Goal: Task Accomplishment & Management: Manage account settings

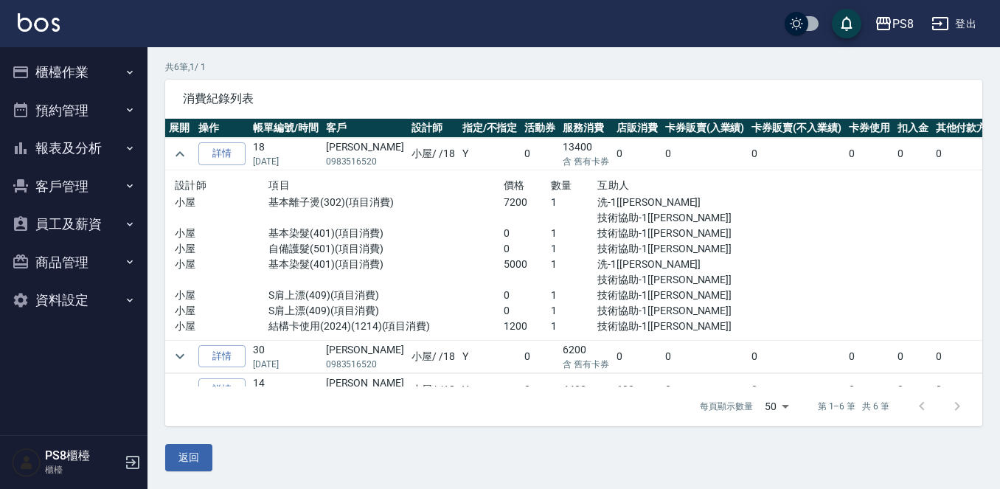
scroll to position [133, 0]
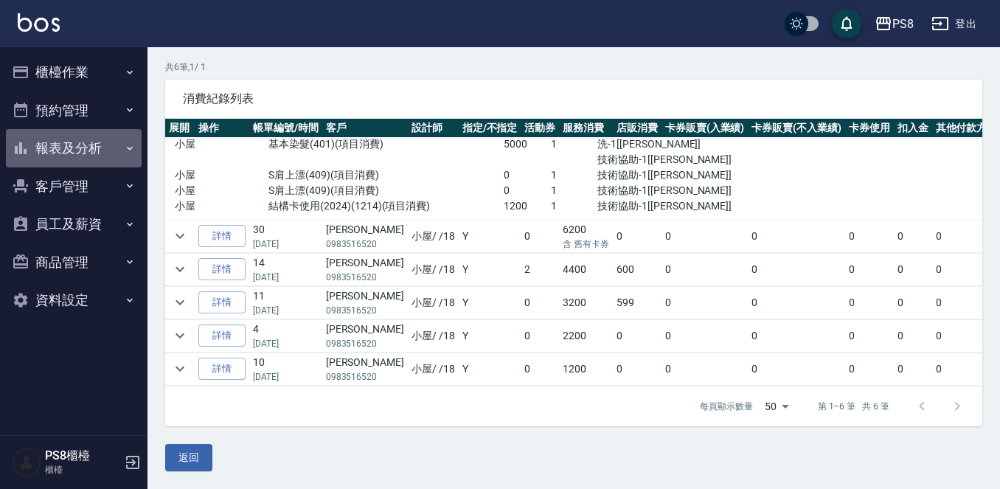
click at [103, 151] on button "報表及分析" at bounding box center [74, 148] width 136 height 38
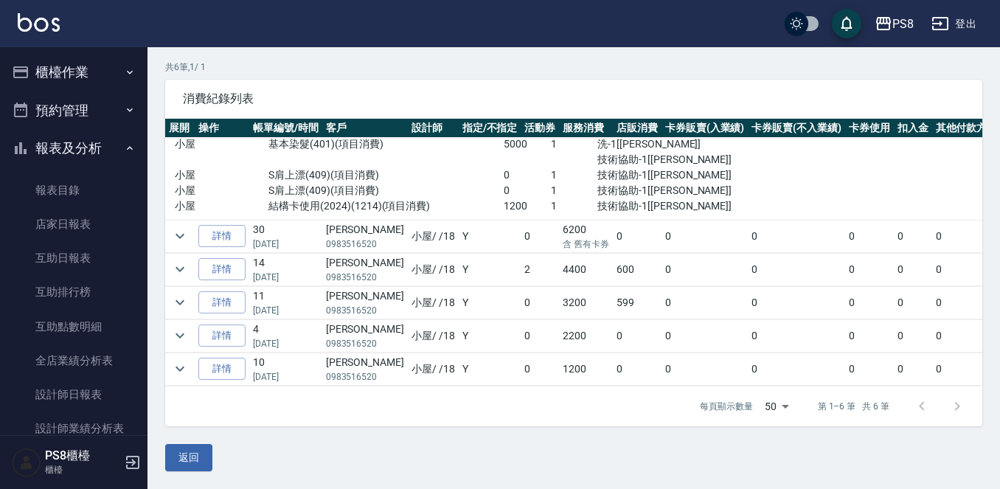
drag, startPoint x: 96, startPoint y: 151, endPoint x: 96, endPoint y: 109, distance: 41.3
click at [96, 151] on button "報表及分析" at bounding box center [74, 148] width 136 height 38
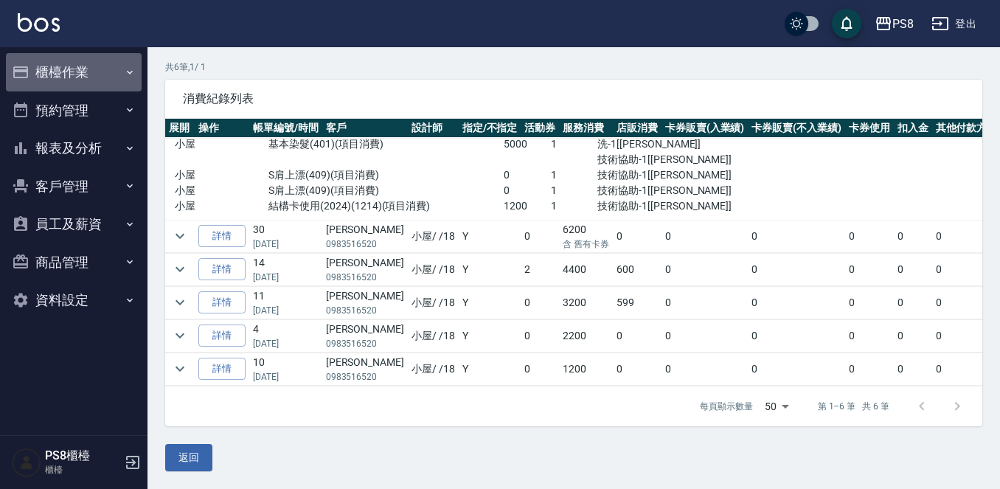
click at [98, 77] on button "櫃檯作業" at bounding box center [74, 72] width 136 height 38
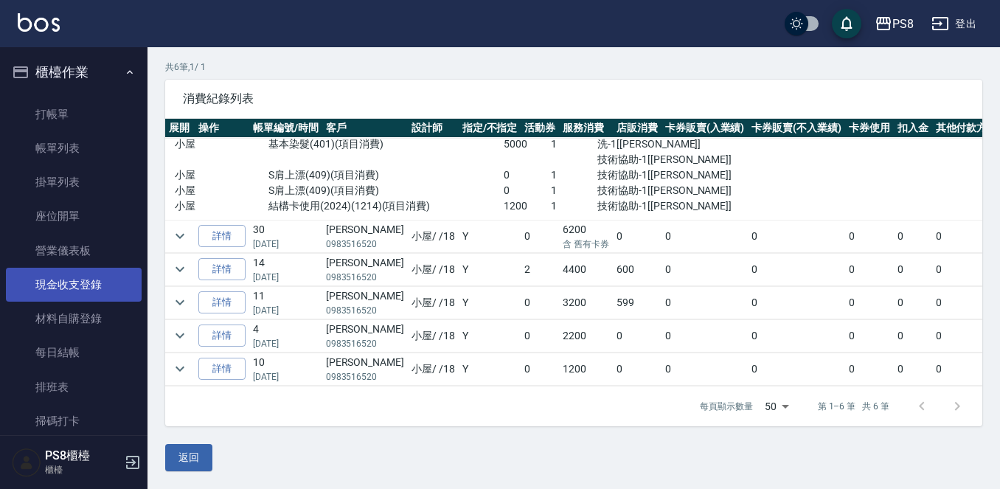
click at [84, 281] on link "現金收支登錄" at bounding box center [74, 285] width 136 height 34
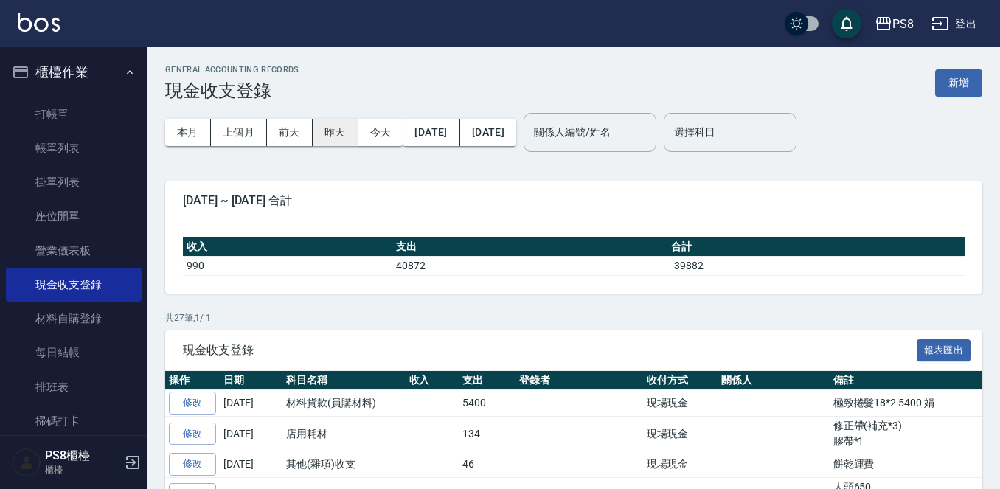
click at [328, 137] on button "昨天" at bounding box center [336, 132] width 46 height 27
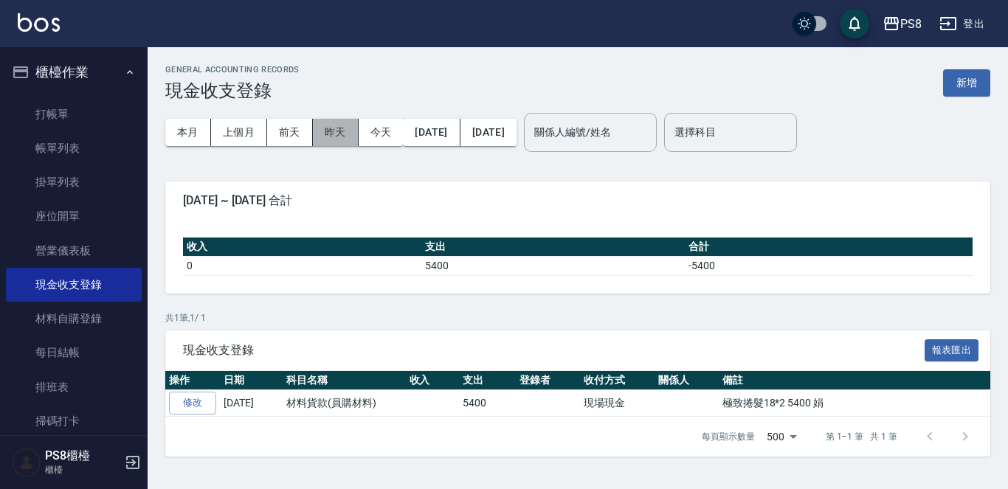
click at [340, 126] on button "昨天" at bounding box center [336, 132] width 46 height 27
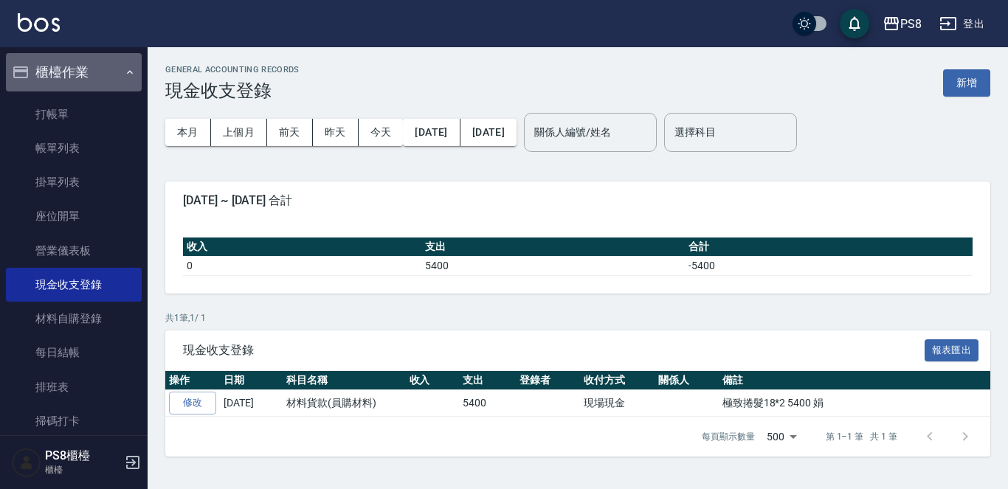
click at [83, 77] on button "櫃檯作業" at bounding box center [74, 72] width 136 height 38
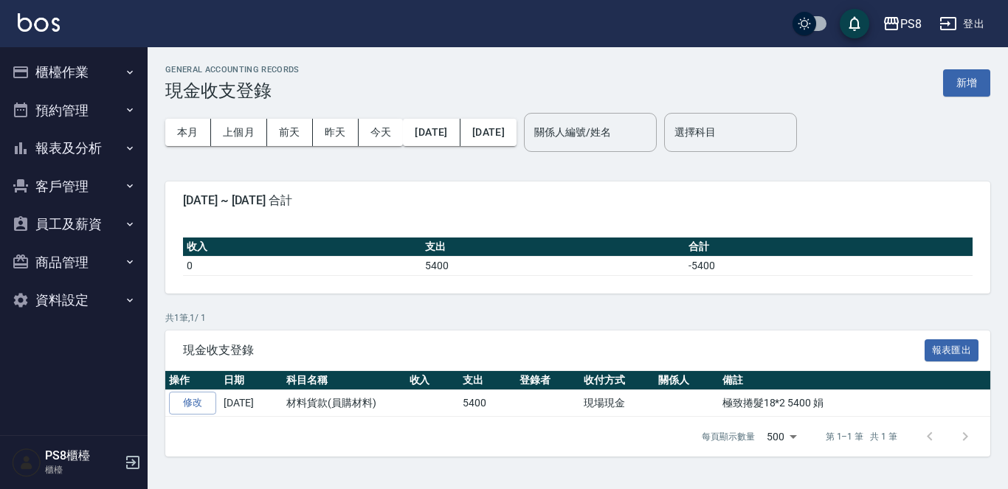
click at [83, 77] on button "櫃檯作業" at bounding box center [74, 72] width 136 height 38
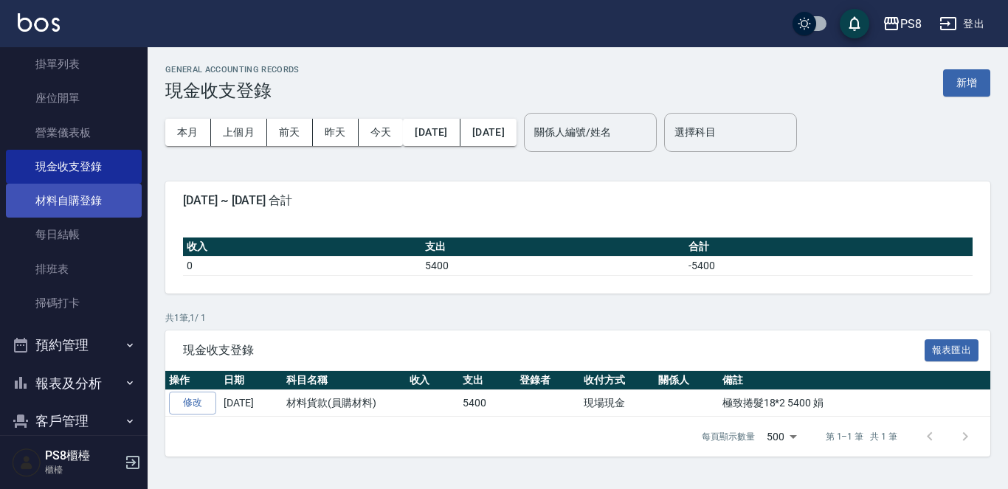
scroll to position [148, 0]
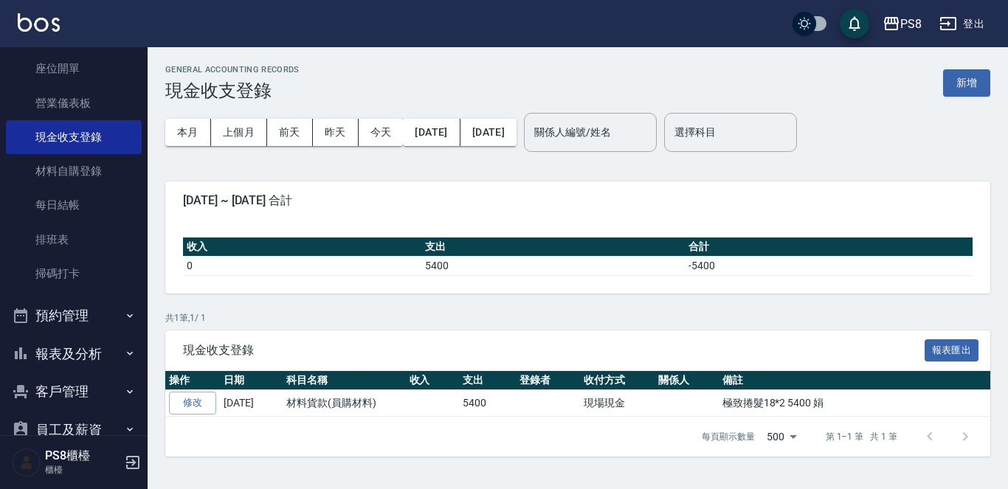
click at [64, 352] on button "報表及分析" at bounding box center [74, 354] width 136 height 38
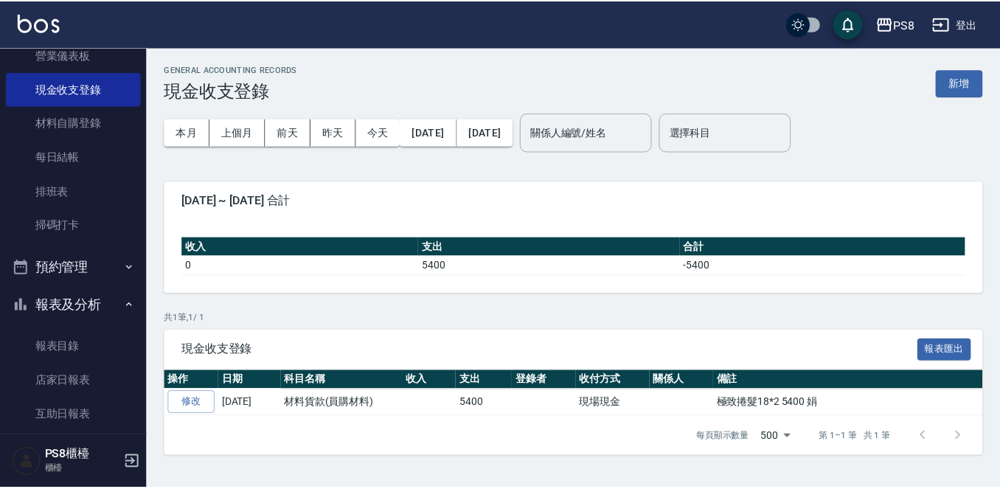
scroll to position [221, 0]
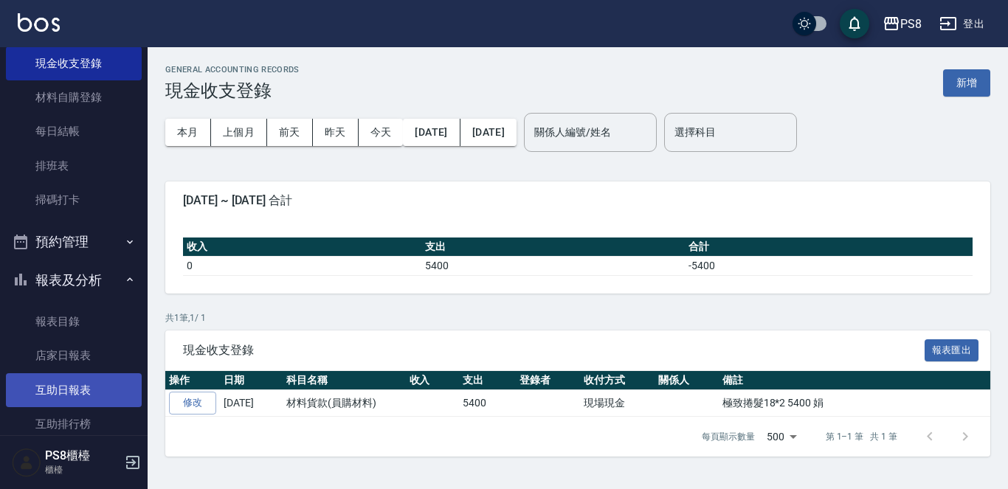
click at [52, 392] on link "互助日報表" at bounding box center [74, 390] width 136 height 34
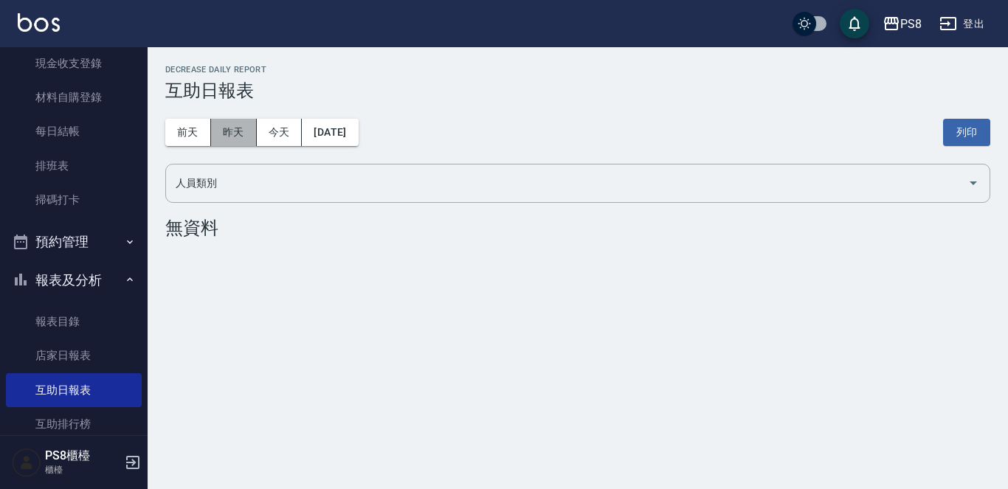
click at [224, 129] on button "昨天" at bounding box center [234, 132] width 46 height 27
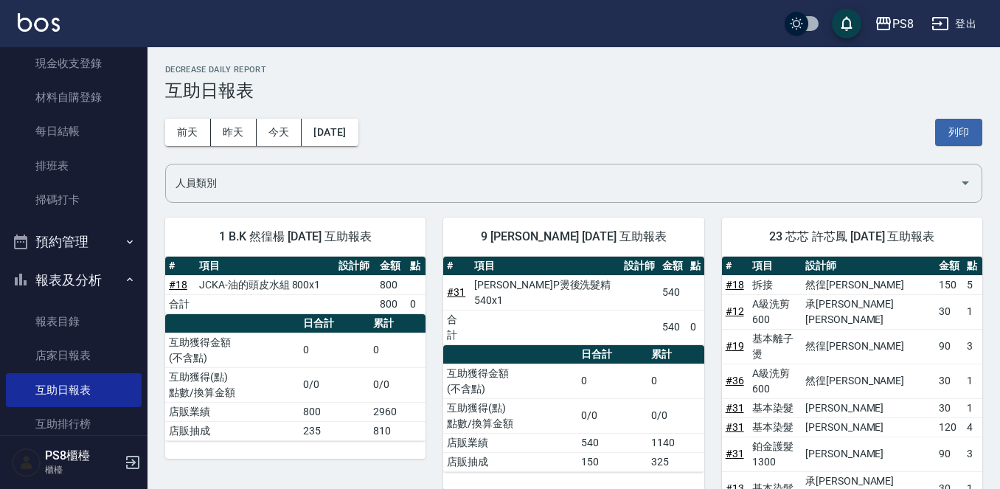
click at [317, 65] on h2 "Decrease Daily Report" at bounding box center [573, 70] width 817 height 10
click at [287, 142] on button "今天" at bounding box center [280, 132] width 46 height 27
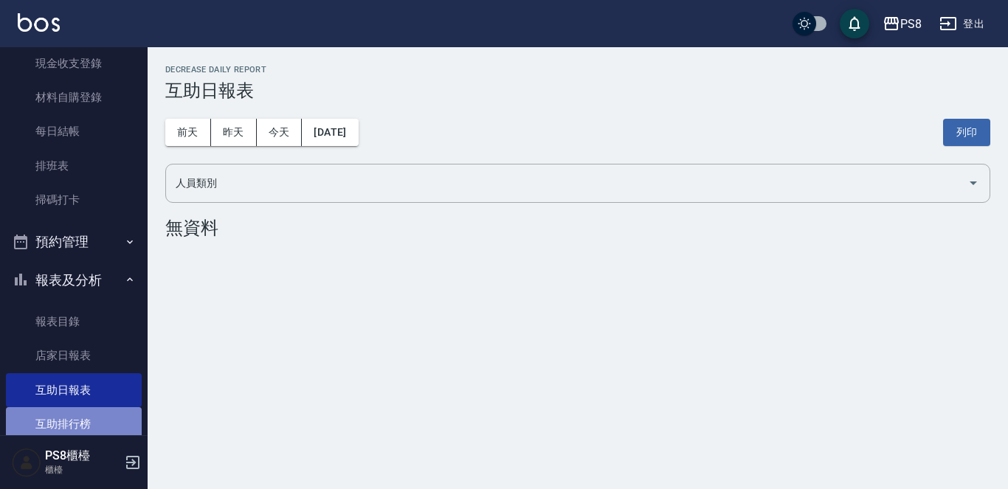
click at [122, 424] on link "互助排行榜" at bounding box center [74, 424] width 136 height 34
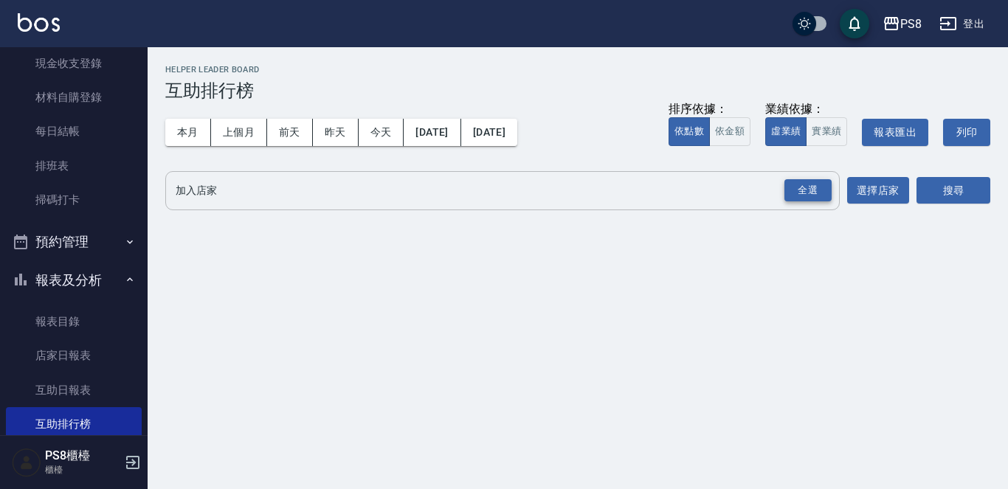
click at [820, 198] on div "全選" at bounding box center [807, 190] width 47 height 23
click at [970, 201] on button "搜尋" at bounding box center [953, 191] width 74 height 27
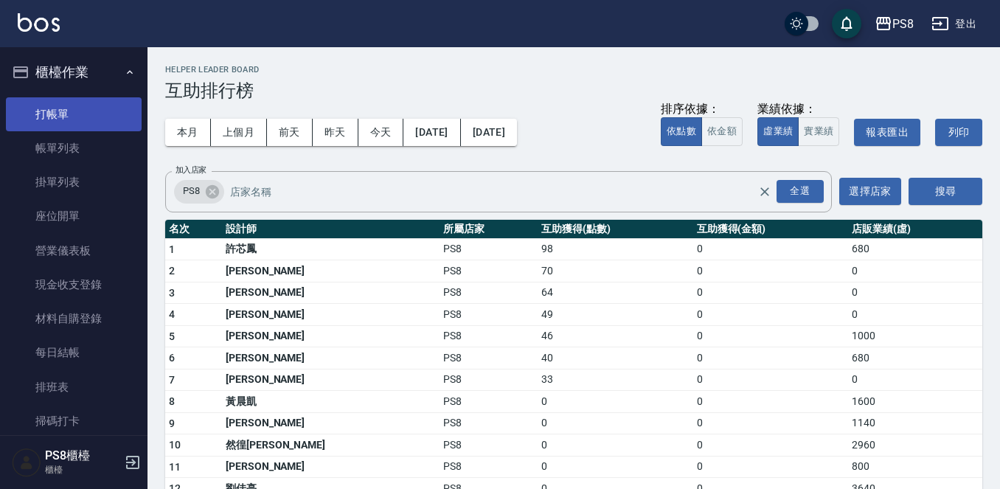
click at [51, 111] on link "打帳單" at bounding box center [74, 114] width 136 height 34
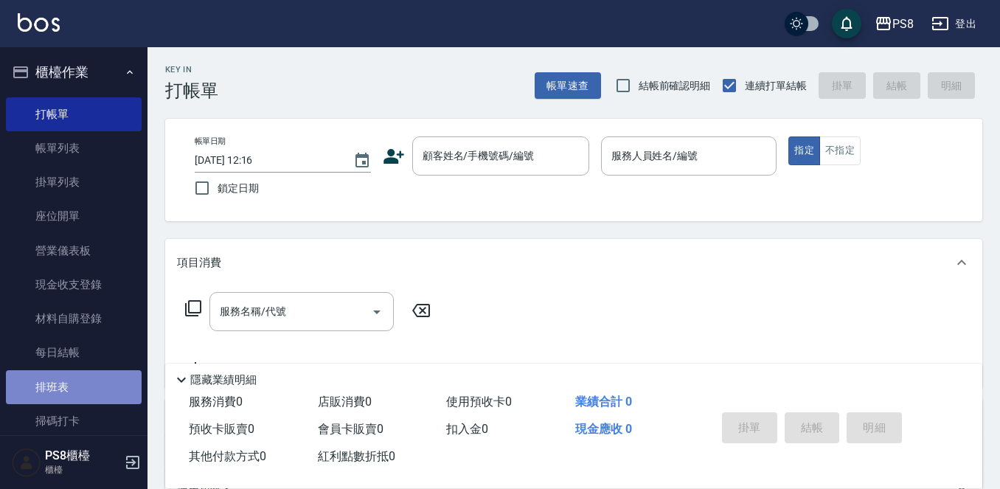
click at [97, 389] on link "排班表" at bounding box center [74, 387] width 136 height 34
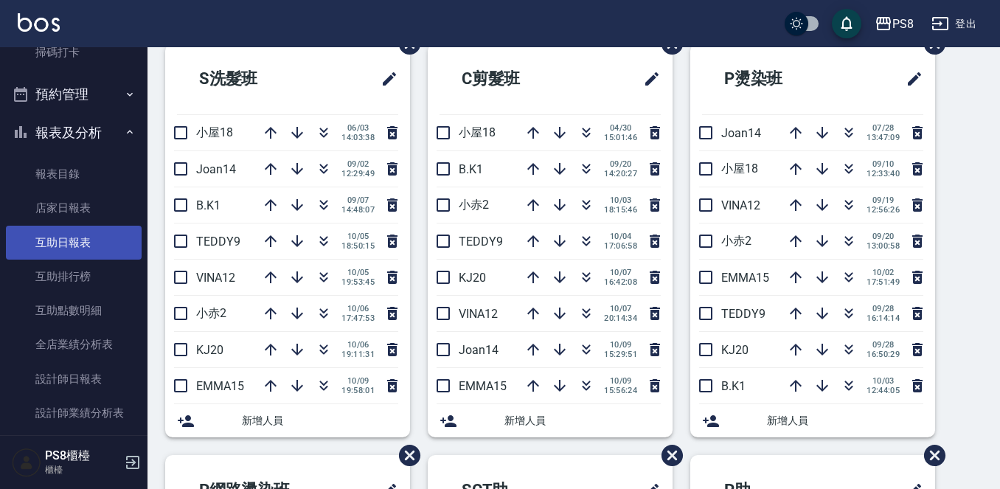
scroll to position [516, 0]
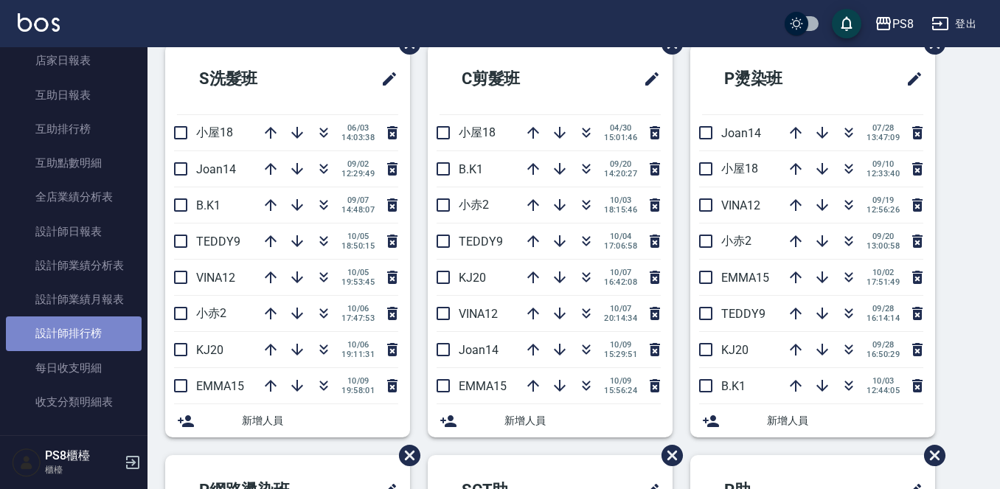
click at [85, 327] on link "設計師排行榜" at bounding box center [74, 334] width 136 height 34
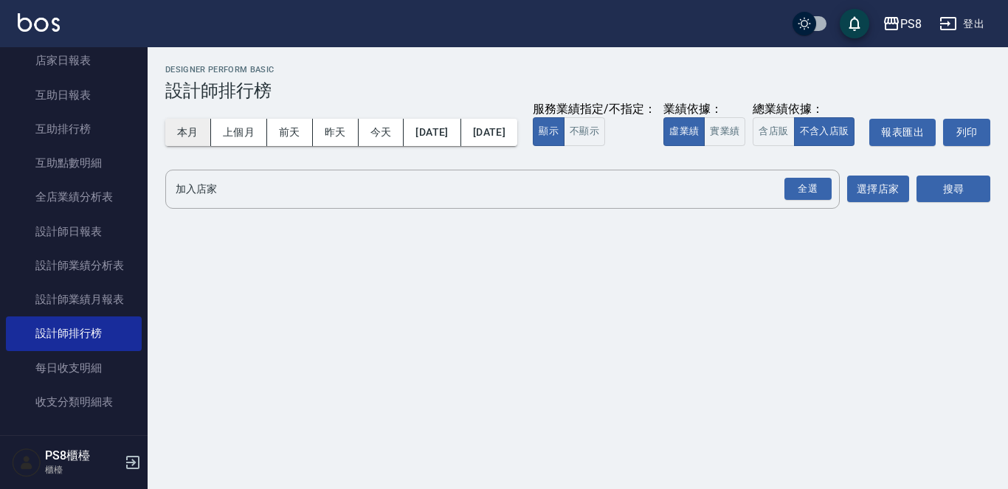
click at [170, 137] on button "本月" at bounding box center [188, 132] width 46 height 27
click at [704, 146] on button "實業績" at bounding box center [724, 131] width 41 height 29
click at [803, 201] on div "全選" at bounding box center [807, 189] width 47 height 23
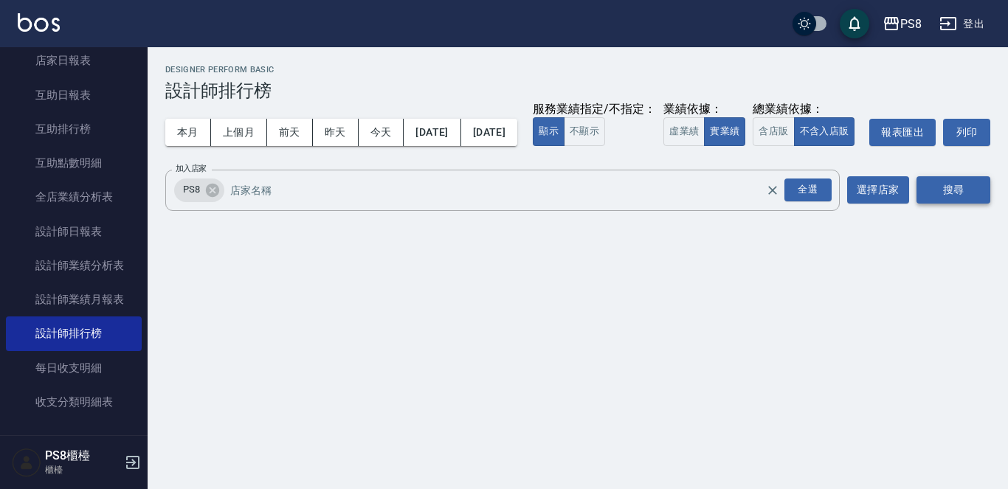
click at [961, 204] on button "搜尋" at bounding box center [953, 189] width 74 height 27
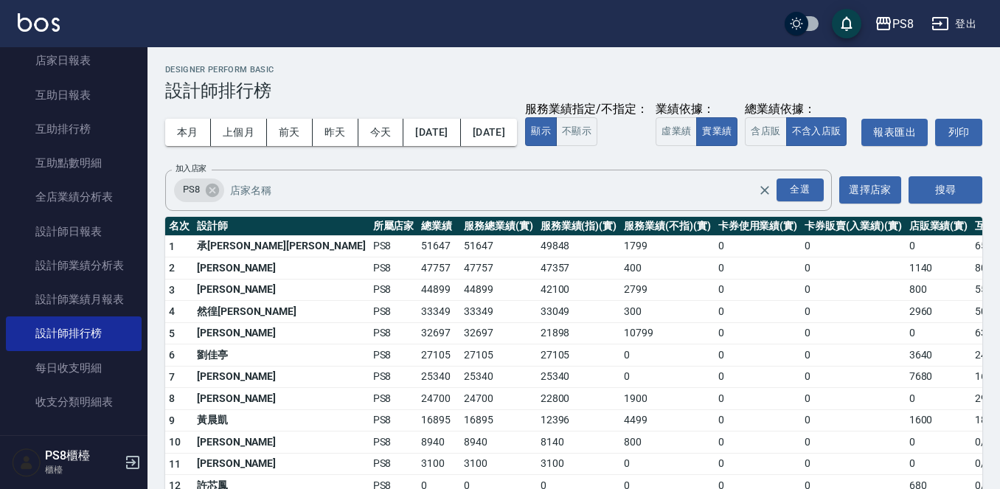
drag, startPoint x: 826, startPoint y: 123, endPoint x: 817, endPoint y: 120, distance: 9.6
click at [817, 120] on div "本月 上個月 前天 昨天 今天 2025/10/01 2025/10/31 服務業績指定/不指定： 顯示 不顯示 業績依據： 虛業績 實業績 總業績依據： 含…" at bounding box center [573, 132] width 817 height 63
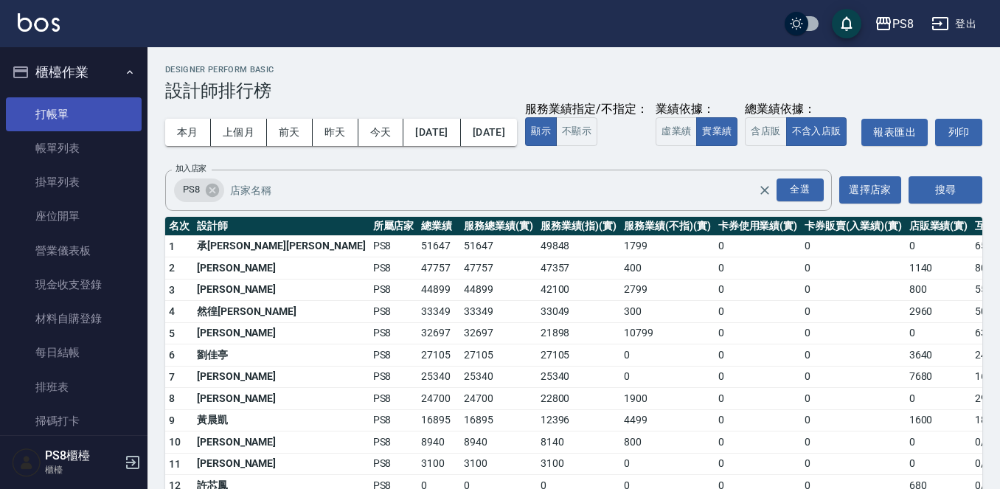
click at [100, 121] on link "打帳單" at bounding box center [74, 114] width 136 height 34
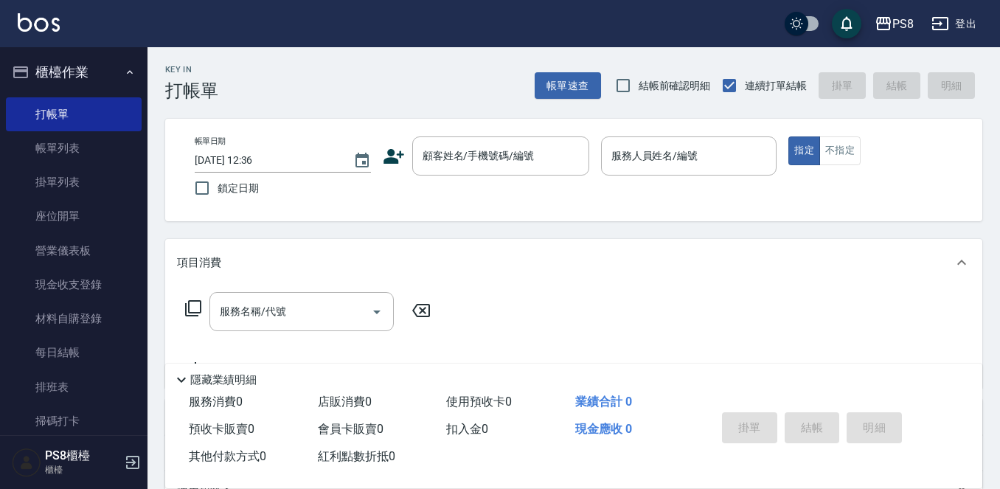
drag, startPoint x: 431, startPoint y: 92, endPoint x: 430, endPoint y: 80, distance: 11.8
click at [430, 80] on div "Key In 打帳單 帳單速查 結帳前確認明細 連續打單結帳 掛單 結帳 明細" at bounding box center [565, 74] width 835 height 54
drag, startPoint x: 433, startPoint y: 76, endPoint x: 415, endPoint y: 55, distance: 27.2
click at [413, 55] on div "Key In 打帳單 帳單速查 結帳前確認明細 連續打單結帳 掛單 結帳 明細" at bounding box center [565, 74] width 835 height 54
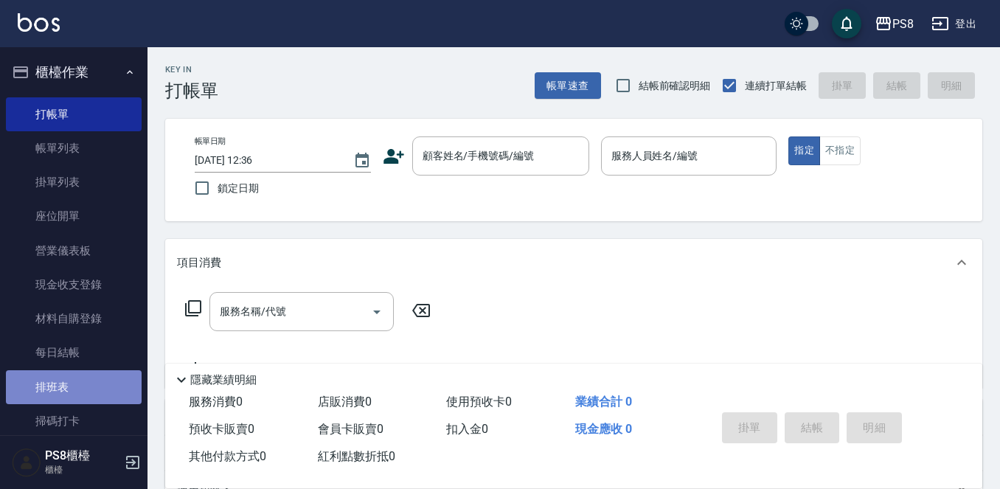
click at [74, 378] on link "排班表" at bounding box center [74, 387] width 136 height 34
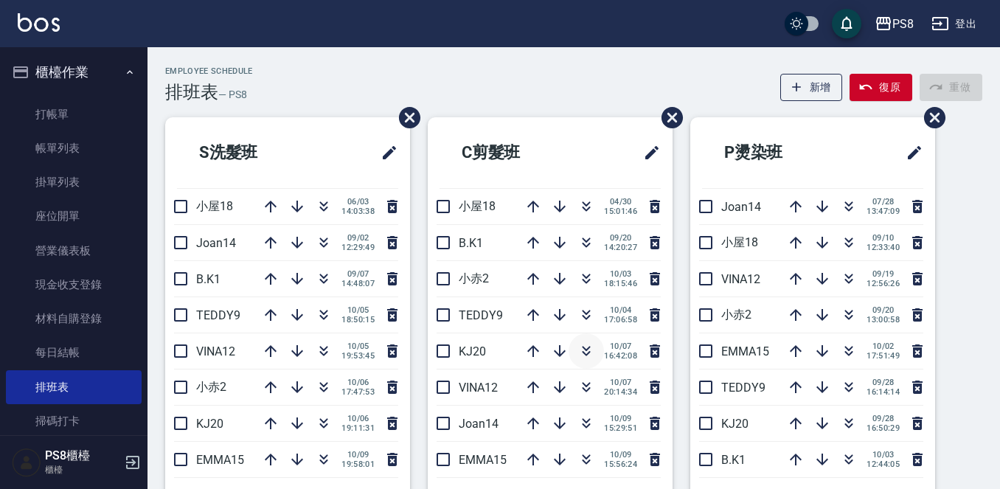
click at [584, 358] on icon "button" at bounding box center [587, 351] width 18 height 18
click at [516, 69] on div "Employee Schedule 排班表 — PS8 新增 復原 重做" at bounding box center [573, 84] width 817 height 36
click at [376, 72] on div "Employee Schedule 排班表 — PS8 新增 復原 重做" at bounding box center [573, 84] width 817 height 36
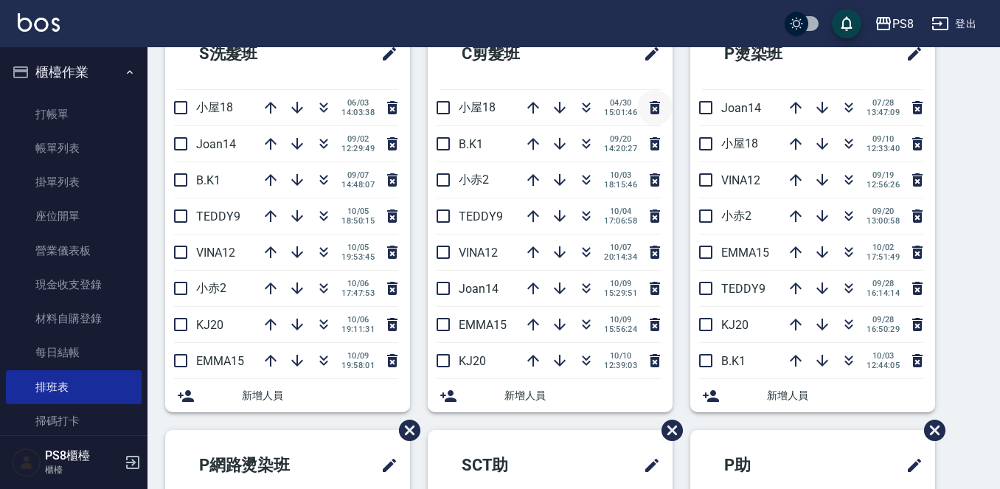
scroll to position [16, 0]
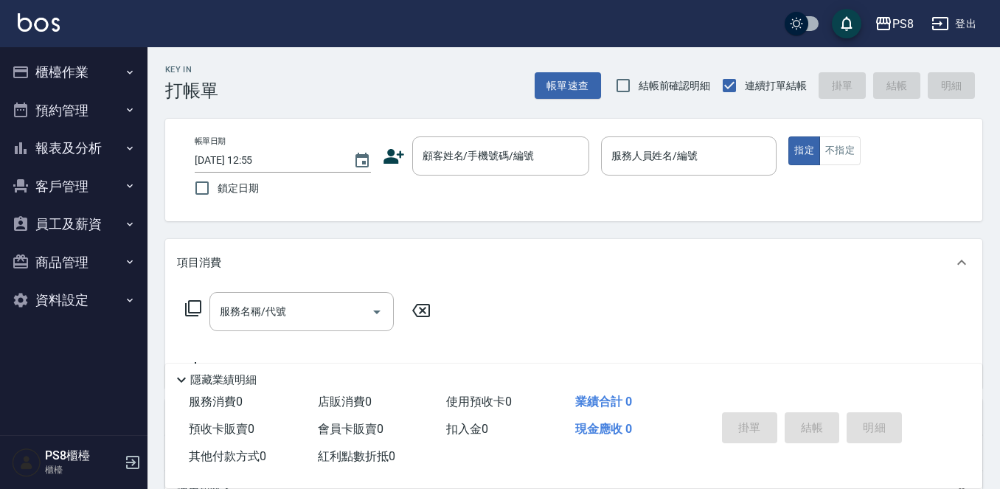
click at [872, 296] on div "服務名稱/代號 服務名稱/代號" at bounding box center [573, 337] width 817 height 102
drag, startPoint x: 476, startPoint y: 271, endPoint x: 286, endPoint y: 271, distance: 189.6
click at [286, 271] on div "項目消費" at bounding box center [573, 262] width 817 height 47
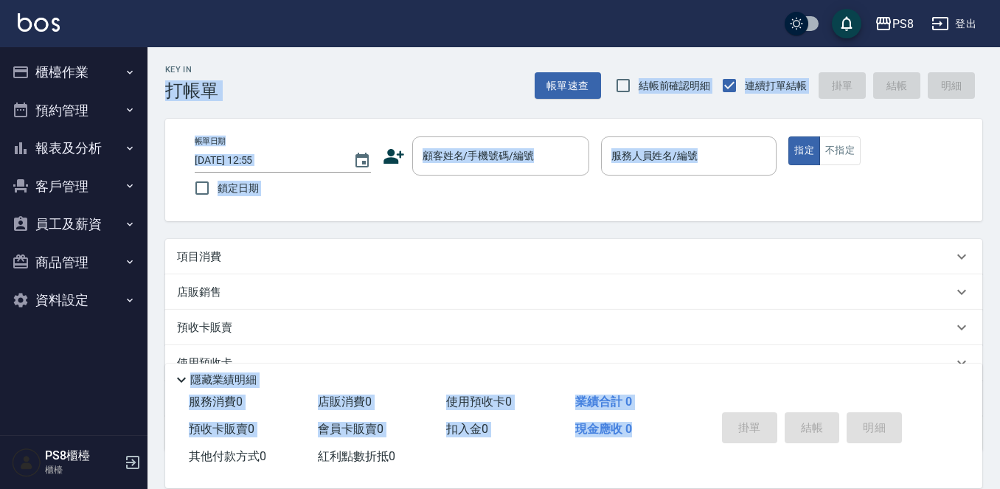
scroll to position [104, 0]
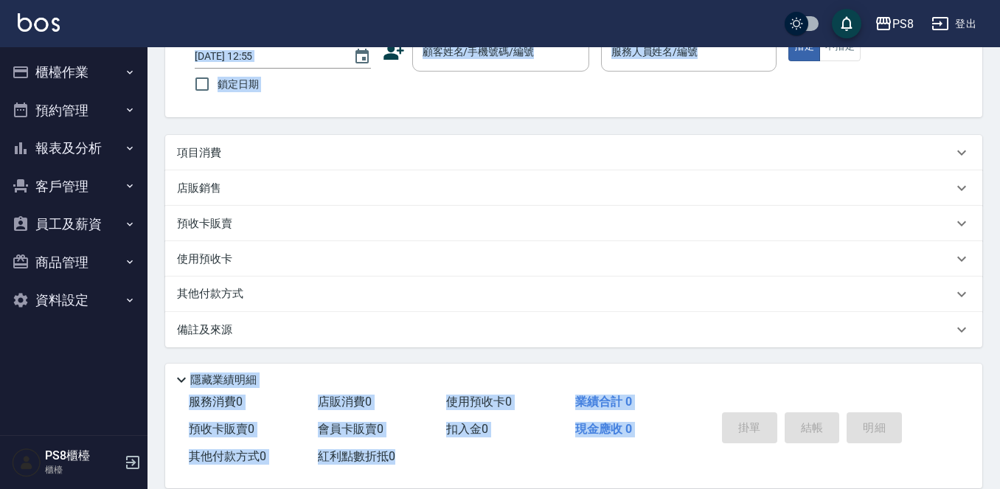
drag, startPoint x: 162, startPoint y: 81, endPoint x: 462, endPoint y: 481, distance: 499.6
click at [462, 481] on div "Key In 打帳單 帳單速查 結帳前確認明細 連續打單結帳 掛單 結帳 明細 帳單日期 2025/10/10 12:55 鎖定日期 顧客姓名/手機號碼/編號…" at bounding box center [574, 216] width 853 height 546
drag, startPoint x: 463, startPoint y: 475, endPoint x: 426, endPoint y: 474, distance: 36.2
click at [426, 474] on div "服務消費 0 店販消費 0 使用預收卡 0 業績合計 0 預收卡販賣 0 會員卡販賣 0 扣入金 0 現金應收 0 其他付款方式 0 紅利點數折抵 0 掛單 …" at bounding box center [573, 439] width 817 height 100
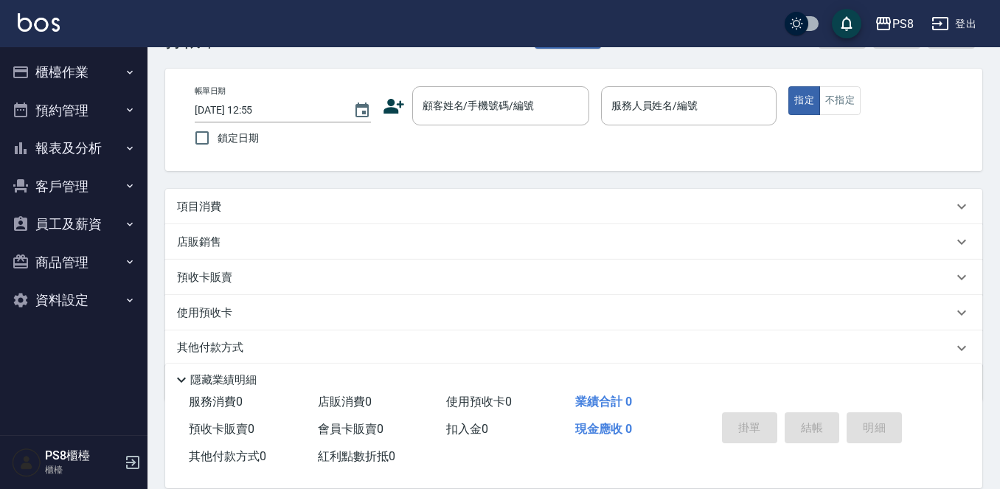
scroll to position [0, 0]
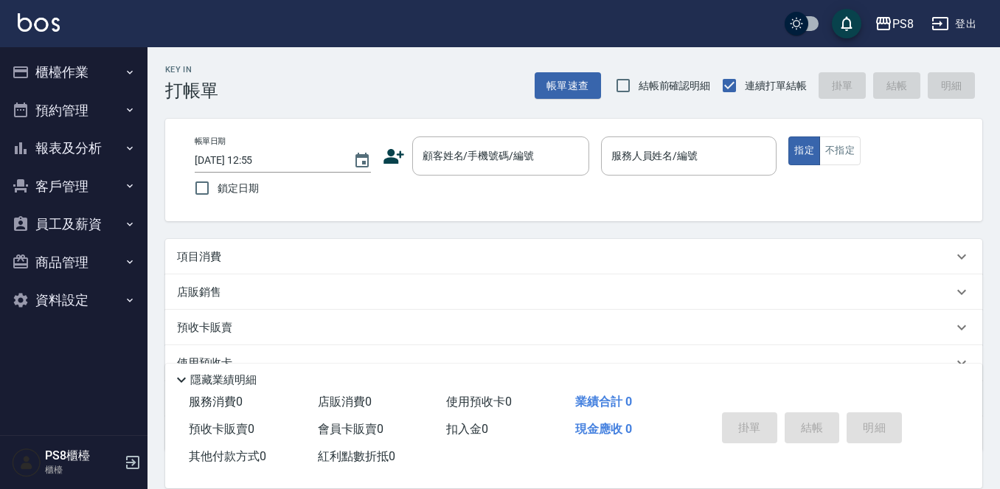
drag, startPoint x: 678, startPoint y: 241, endPoint x: 659, endPoint y: 223, distance: 26.1
click at [1000, 184] on html "PS8 登出 櫃檯作業 打帳單 帳單列表 掛單列表 座位開單 營業儀表板 現金收支登錄 材料自購登錄 每日結帳 排班表 掃碼打卡 預約管理 預約管理 單日預約…" at bounding box center [500, 296] width 1000 height 593
click at [58, 168] on button "客戶管理" at bounding box center [74, 186] width 136 height 38
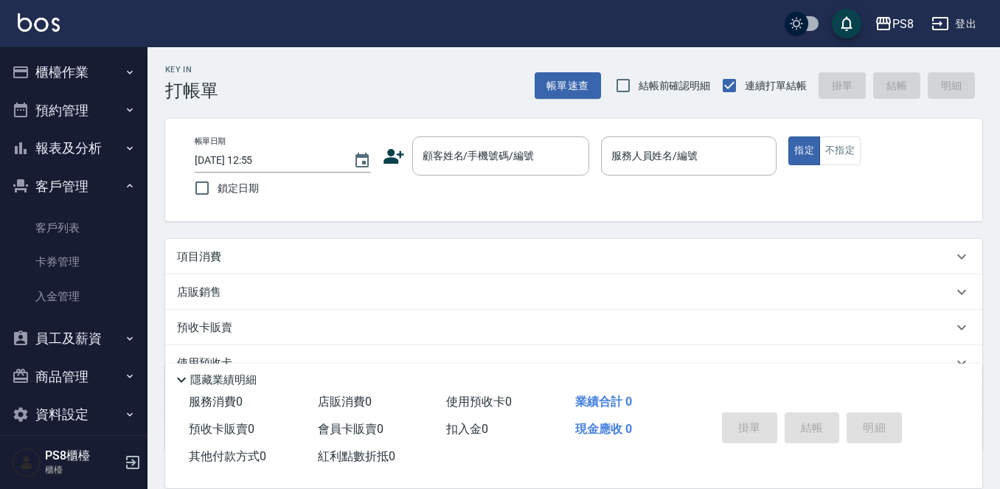
click at [56, 162] on button "報表及分析" at bounding box center [74, 148] width 136 height 38
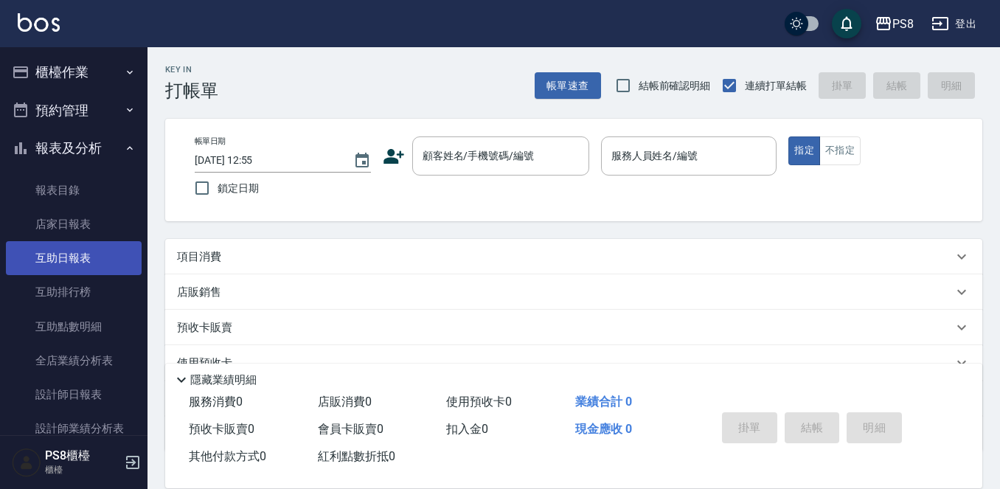
click at [70, 246] on link "互助日報表" at bounding box center [74, 258] width 136 height 34
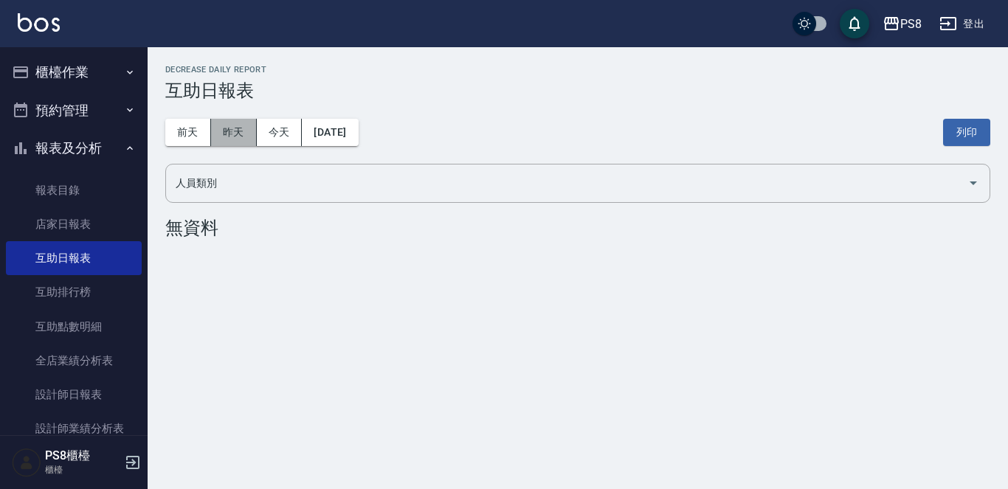
click at [253, 139] on button "昨天" at bounding box center [234, 132] width 46 height 27
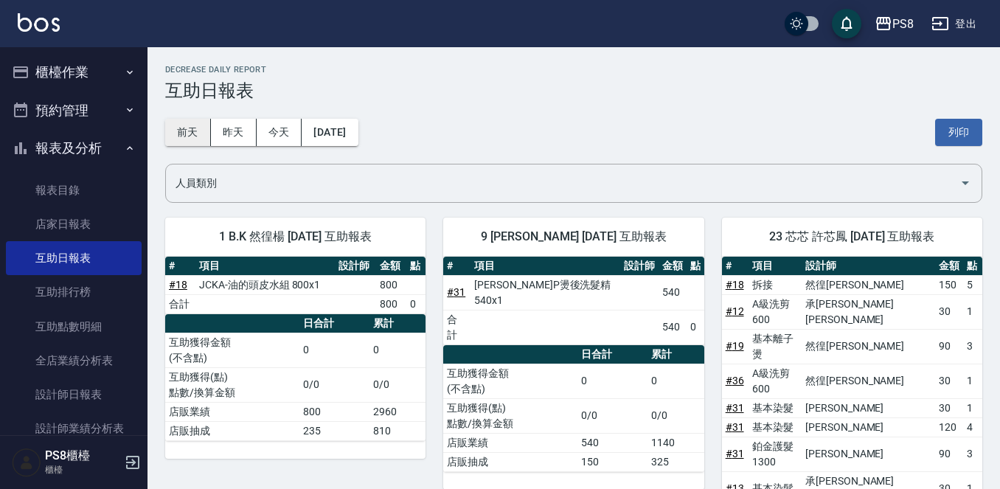
click at [192, 134] on button "前天" at bounding box center [188, 132] width 46 height 27
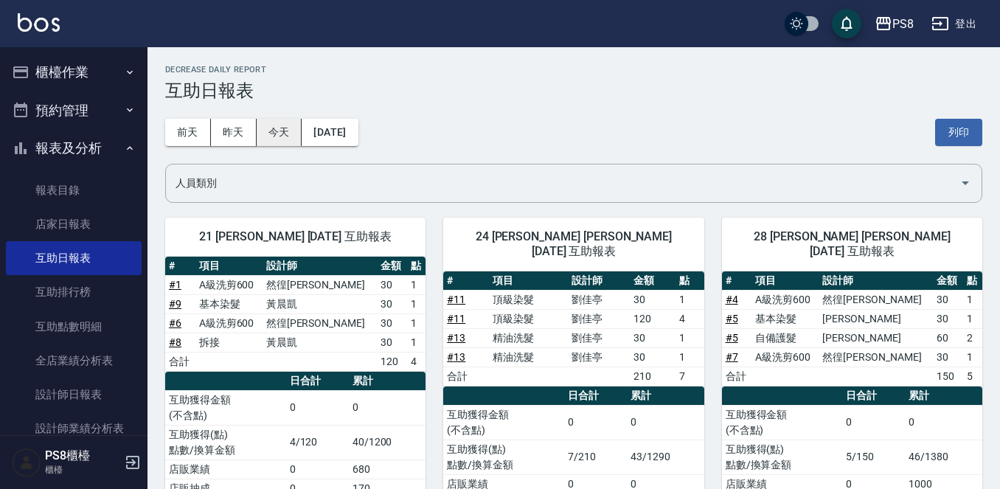
click at [300, 139] on button "今天" at bounding box center [280, 132] width 46 height 27
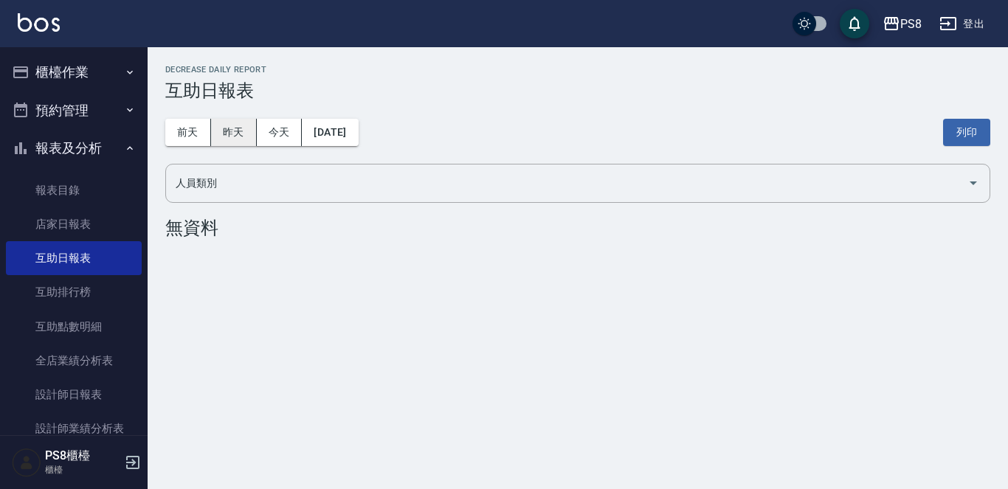
click at [241, 132] on button "昨天" at bounding box center [234, 132] width 46 height 27
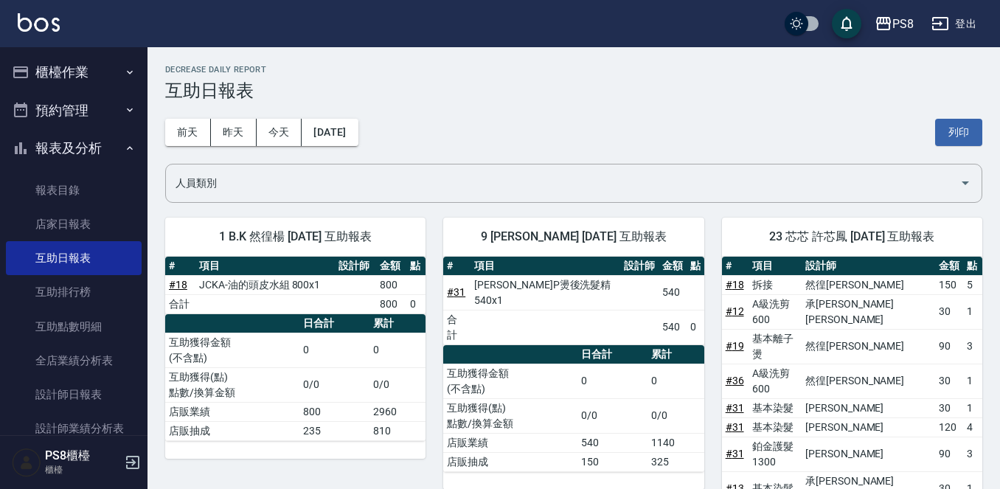
click at [274, 149] on div "前天 昨天 今天 2025/10/09 列印" at bounding box center [573, 132] width 817 height 63
click at [274, 143] on button "今天" at bounding box center [280, 132] width 46 height 27
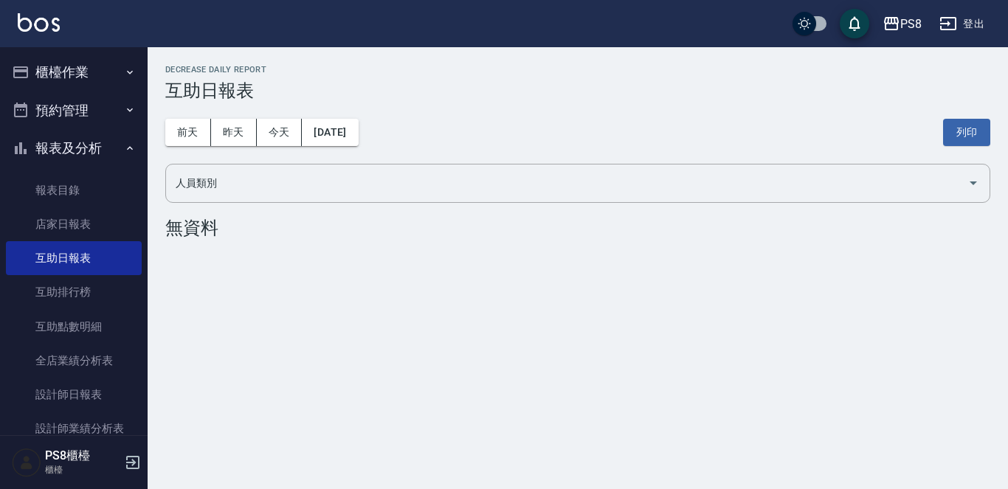
click at [124, 76] on icon "button" at bounding box center [130, 72] width 12 height 12
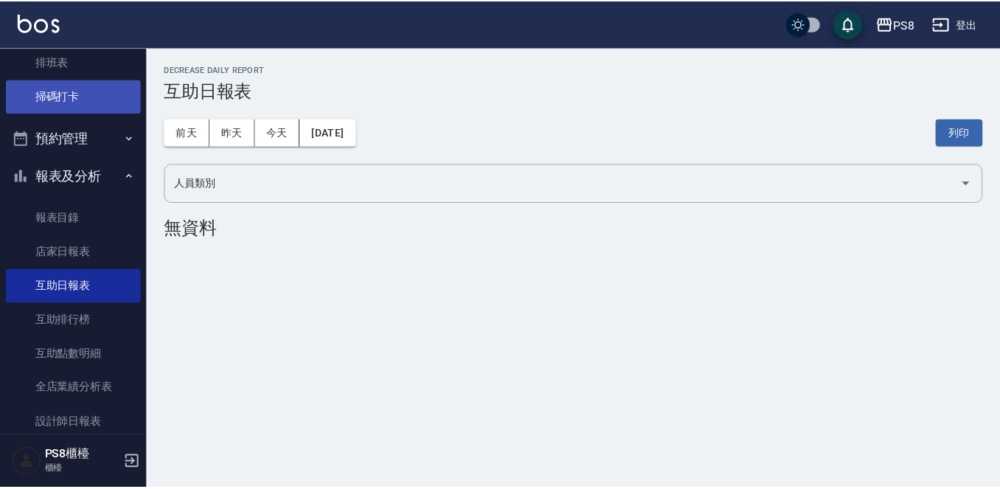
scroll to position [369, 0]
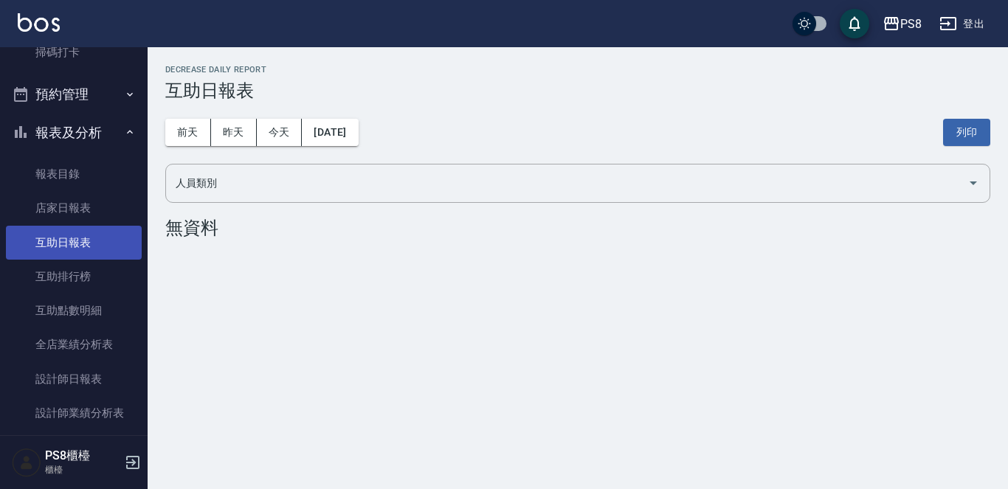
click at [96, 240] on link "互助日報表" at bounding box center [74, 243] width 136 height 34
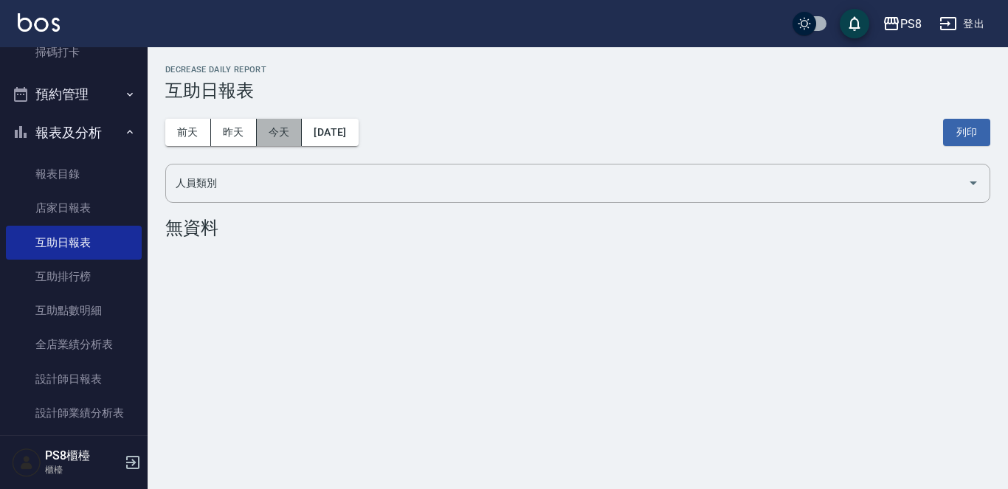
click at [260, 134] on button "今天" at bounding box center [280, 132] width 46 height 27
click at [247, 136] on button "昨天" at bounding box center [234, 132] width 46 height 27
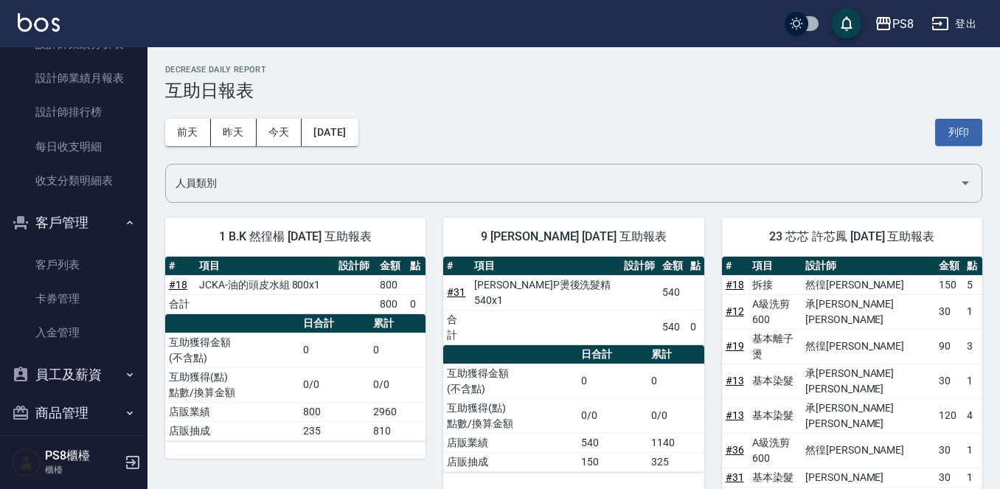
click at [454, 101] on div "前天 昨天 今天 2025/10/09 列印" at bounding box center [573, 132] width 817 height 63
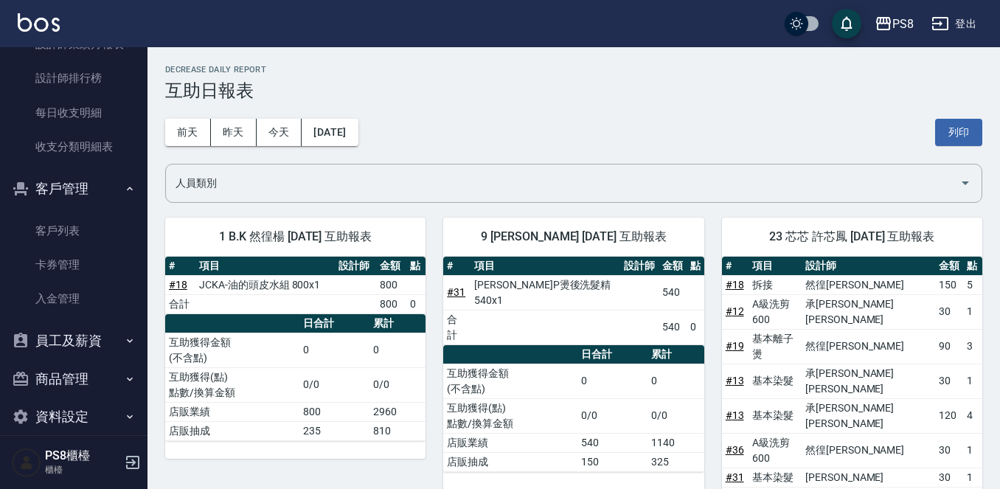
scroll to position [790, 0]
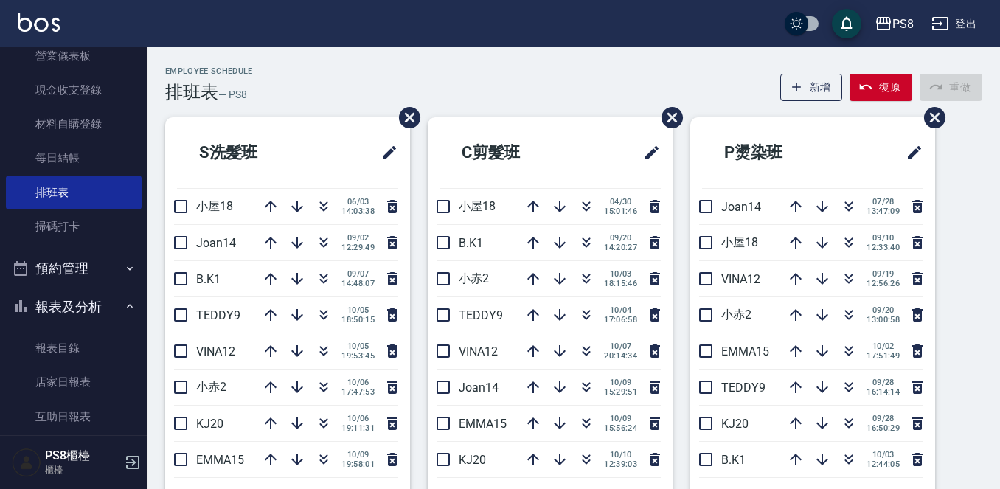
scroll to position [516, 0]
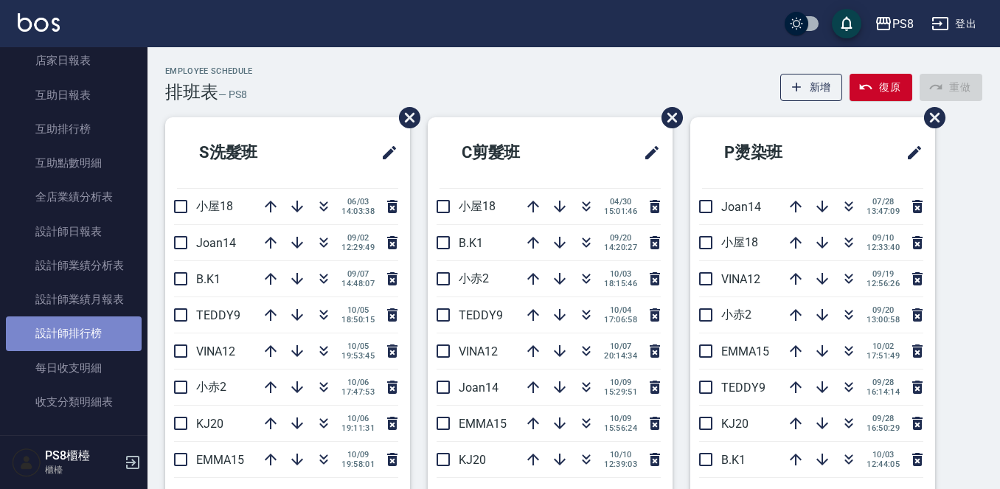
drag, startPoint x: 77, startPoint y: 329, endPoint x: 96, endPoint y: 337, distance: 20.2
click at [79, 331] on link "設計師排行榜" at bounding box center [74, 334] width 136 height 34
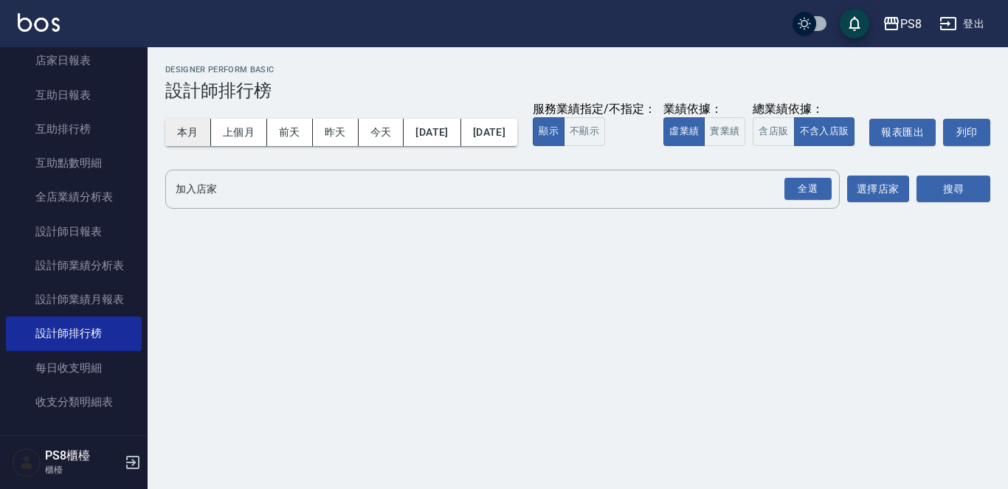
click at [177, 145] on button "本月" at bounding box center [188, 132] width 46 height 27
click at [704, 146] on button "實業績" at bounding box center [724, 131] width 41 height 29
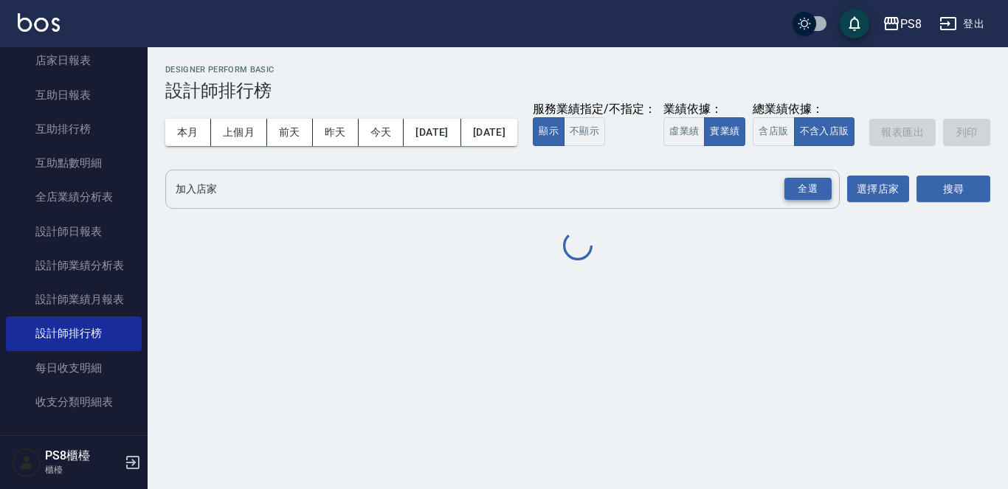
click at [797, 201] on div "全選" at bounding box center [807, 189] width 47 height 23
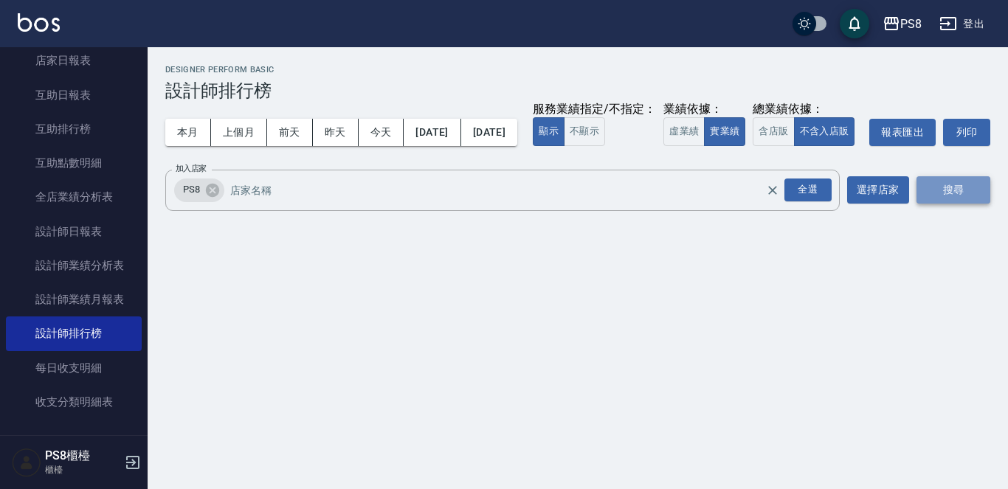
click at [979, 204] on button "搜尋" at bounding box center [953, 189] width 74 height 27
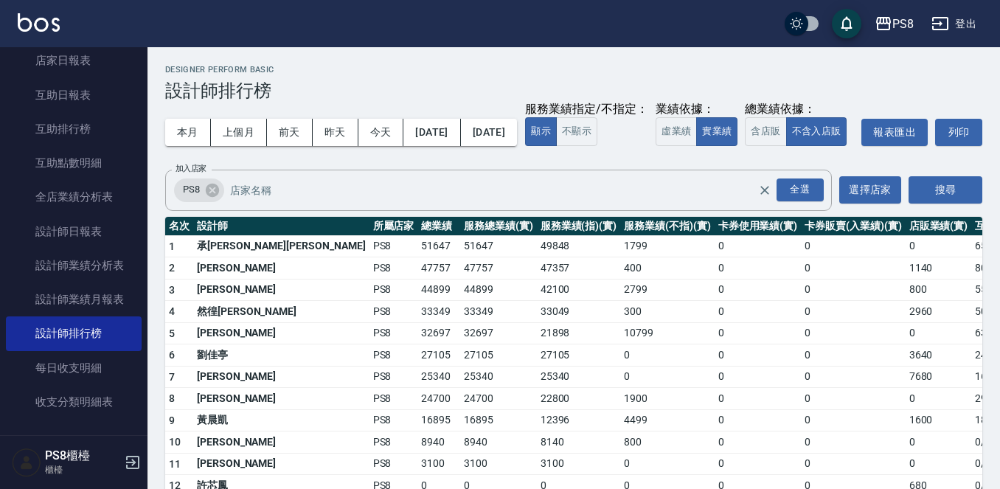
click at [804, 148] on div "本月 上個月 前天 昨天 今天 2025/10/01 2025/10/31 服務業績指定/不指定： 顯示 不顯示 業績依據： 虛業績 實業績 總業績依據： 含…" at bounding box center [573, 132] width 817 height 63
drag, startPoint x: 784, startPoint y: 134, endPoint x: 761, endPoint y: 128, distance: 23.1
click at [761, 128] on div "本月 上個月 前天 昨天 今天 2025/10/01 2025/10/31 服務業績指定/不指定： 顯示 不顯示 業績依據： 虛業績 實業績 總業績依據： 含…" at bounding box center [573, 132] width 817 height 63
click at [805, 145] on div "本月 上個月 前天 昨天 今天 2025/10/01 2025/10/31 服務業績指定/不指定： 顯示 不顯示 業績依據： 虛業績 實業績 總業績依據： 含…" at bounding box center [573, 132] width 817 height 63
click at [257, 142] on button "上個月" at bounding box center [239, 132] width 56 height 27
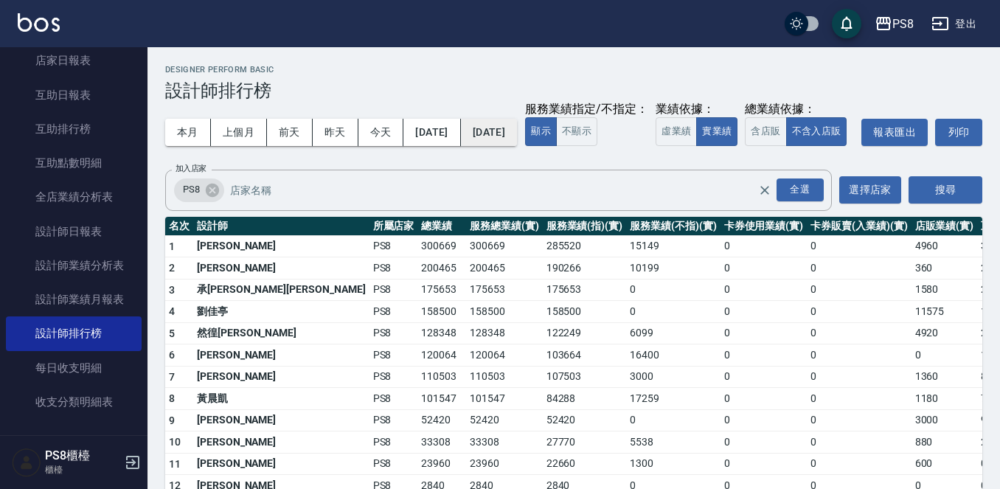
click at [513, 128] on button "2025/09/30" at bounding box center [489, 132] width 56 height 27
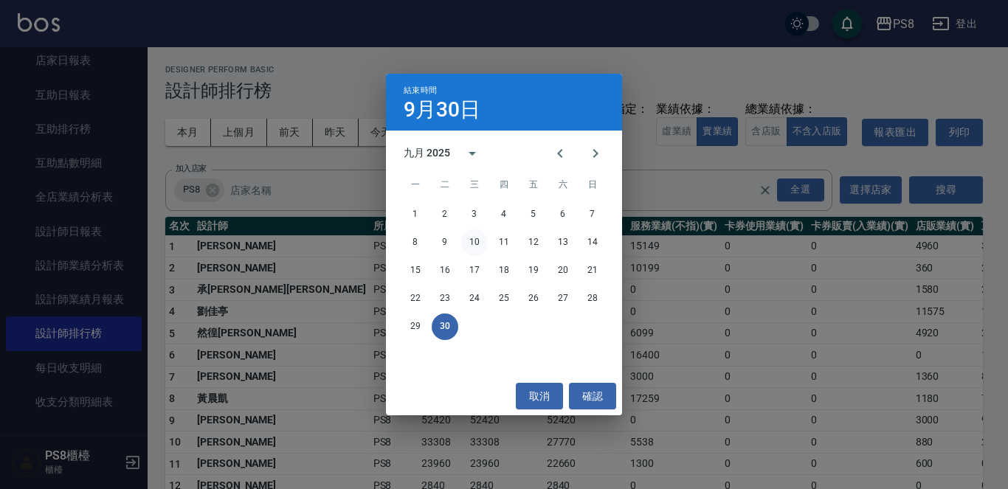
click at [479, 243] on button "10" at bounding box center [474, 242] width 27 height 27
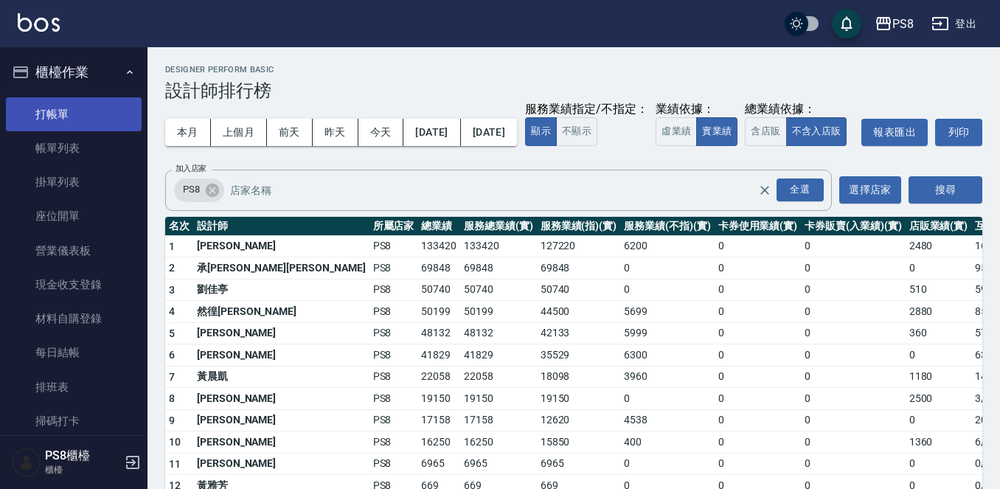
click at [77, 110] on link "打帳單" at bounding box center [74, 114] width 136 height 34
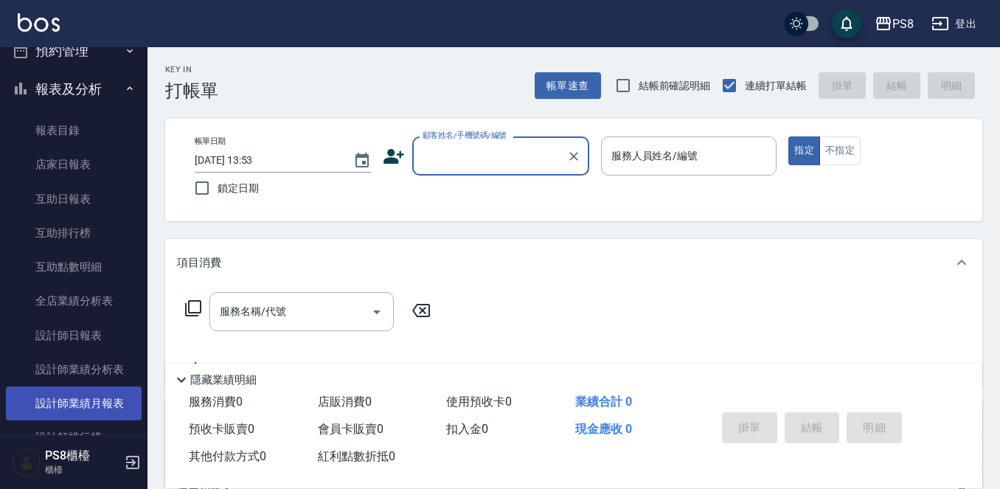
scroll to position [590, 0]
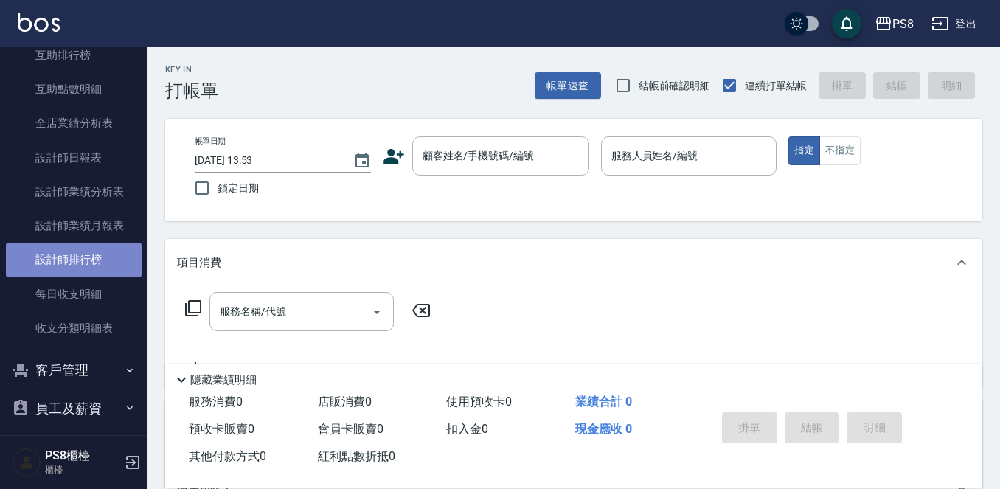
click at [111, 268] on link "設計師排行榜" at bounding box center [74, 260] width 136 height 34
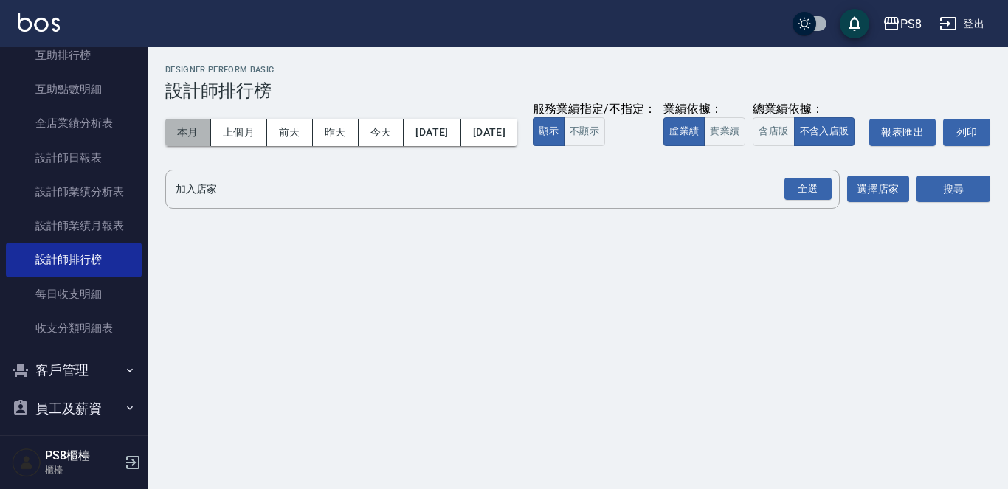
drag, startPoint x: 189, startPoint y: 136, endPoint x: 231, endPoint y: 125, distance: 43.5
click at [188, 135] on button "本月" at bounding box center [188, 132] width 46 height 27
click at [704, 146] on button "實業績" at bounding box center [724, 131] width 41 height 29
click at [795, 201] on div "全選" at bounding box center [807, 189] width 47 height 23
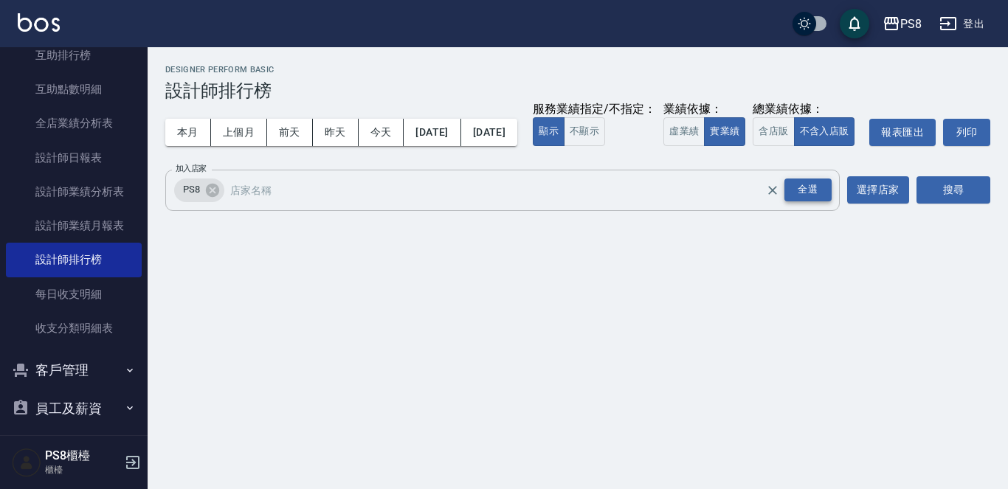
click at [797, 201] on div "全選" at bounding box center [807, 190] width 47 height 23
click at [950, 204] on button "搜尋" at bounding box center [953, 189] width 74 height 27
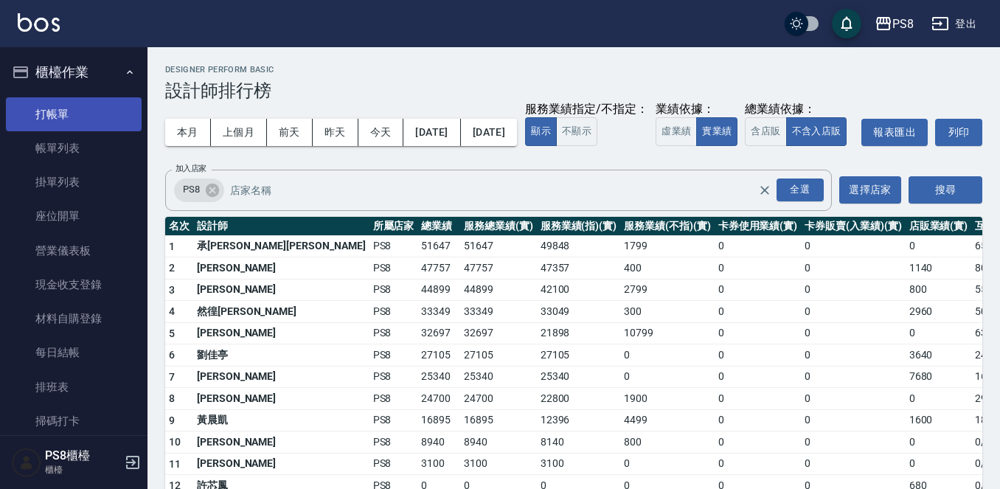
click at [73, 126] on link "打帳單" at bounding box center [74, 114] width 136 height 34
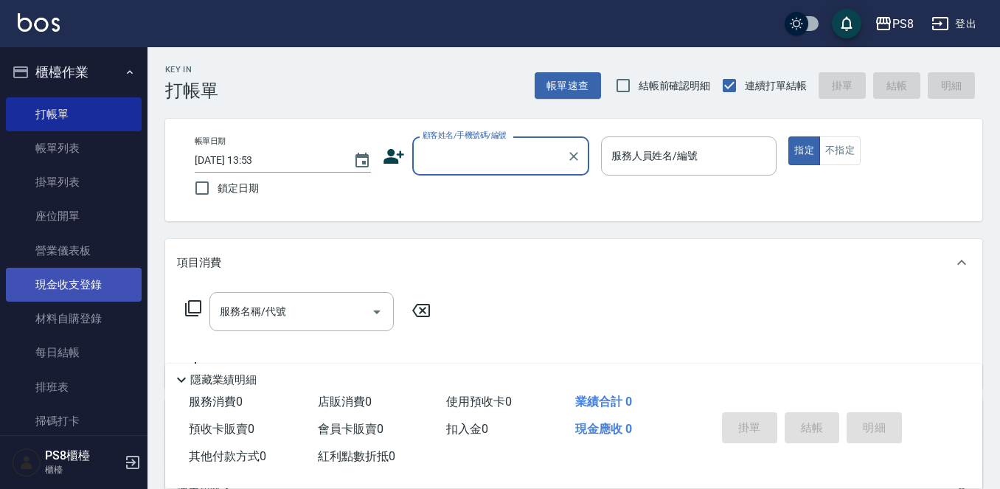
click at [84, 291] on link "現金收支登錄" at bounding box center [74, 285] width 136 height 34
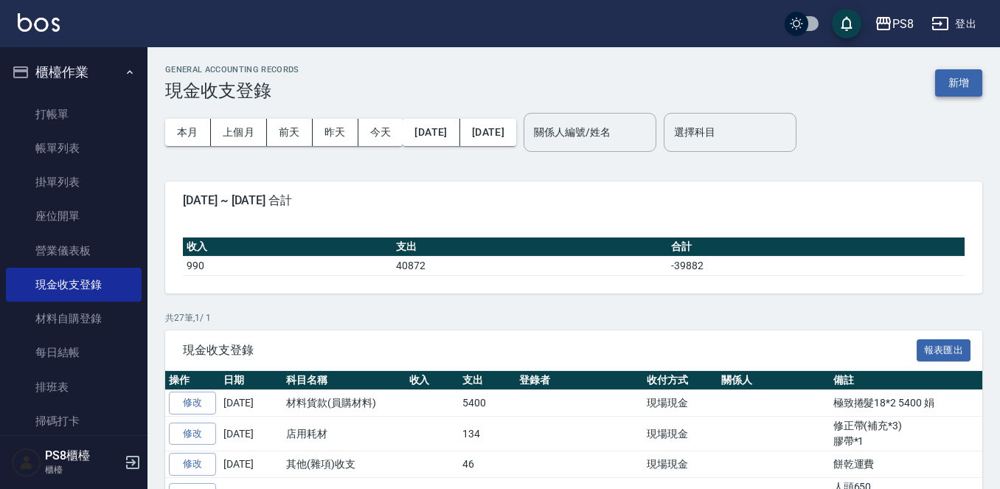
click at [957, 80] on button "新增" at bounding box center [959, 82] width 47 height 27
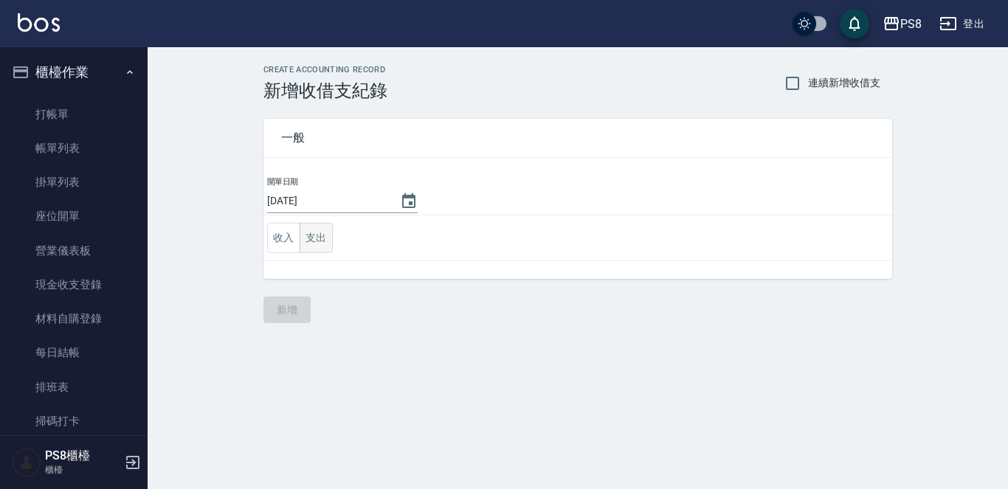
click at [288, 234] on button "收入" at bounding box center [283, 238] width 33 height 30
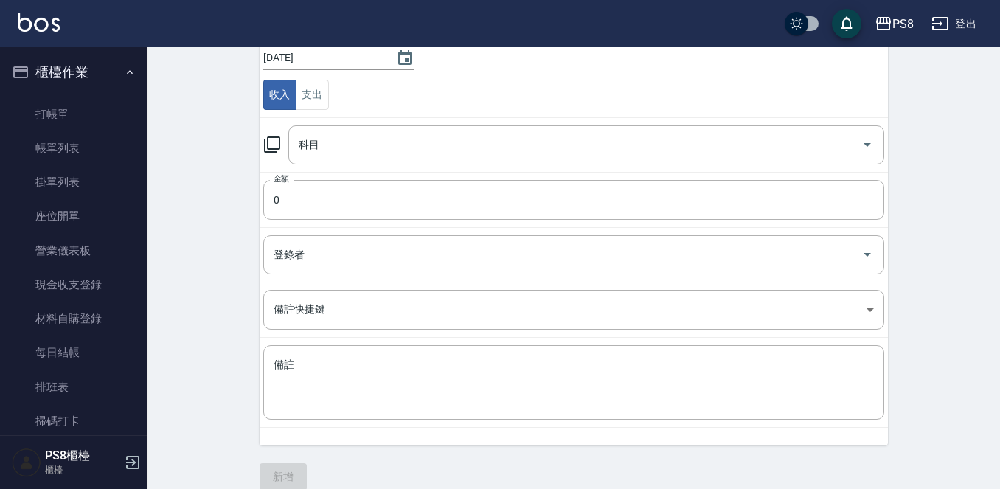
scroll to position [148, 0]
click at [347, 146] on input "科目" at bounding box center [575, 141] width 561 height 26
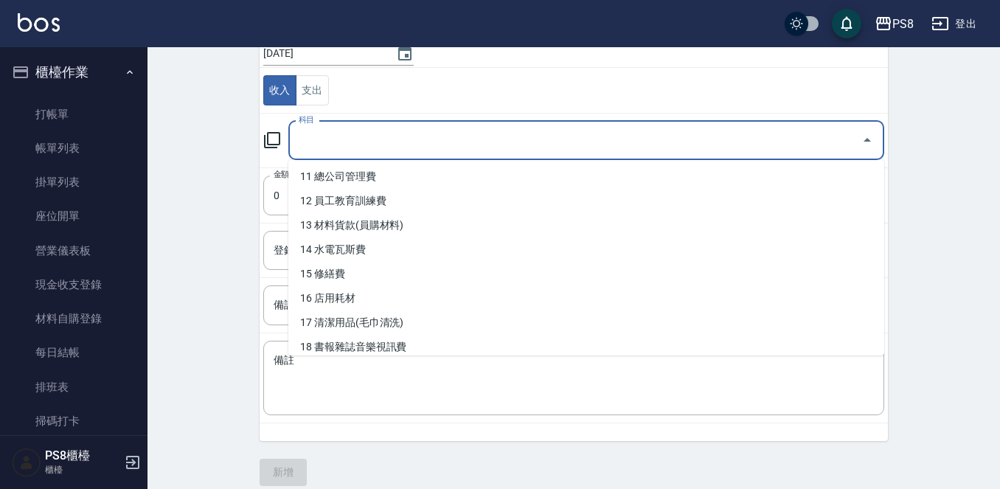
scroll to position [295, 0]
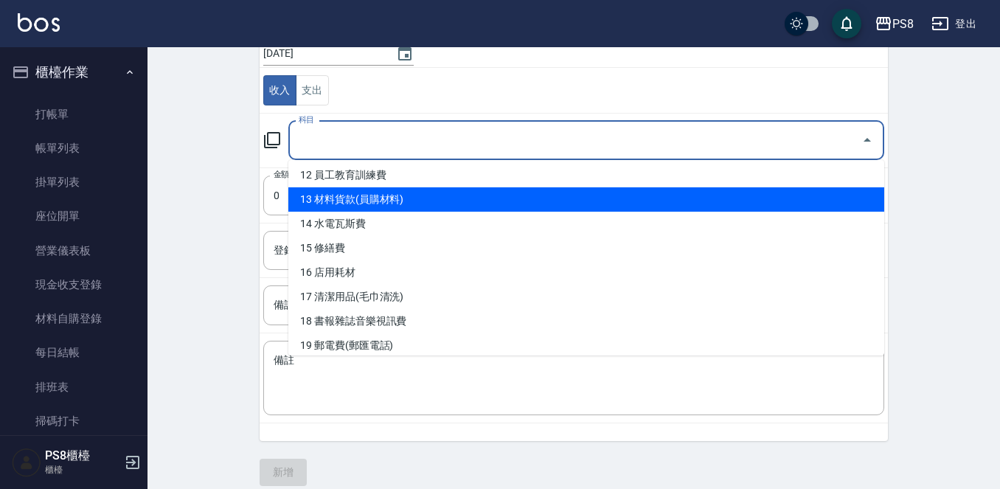
click at [366, 206] on li "13 材料貨款(員購材料)" at bounding box center [586, 199] width 596 height 24
type input "13 材料貨款(員購材料)"
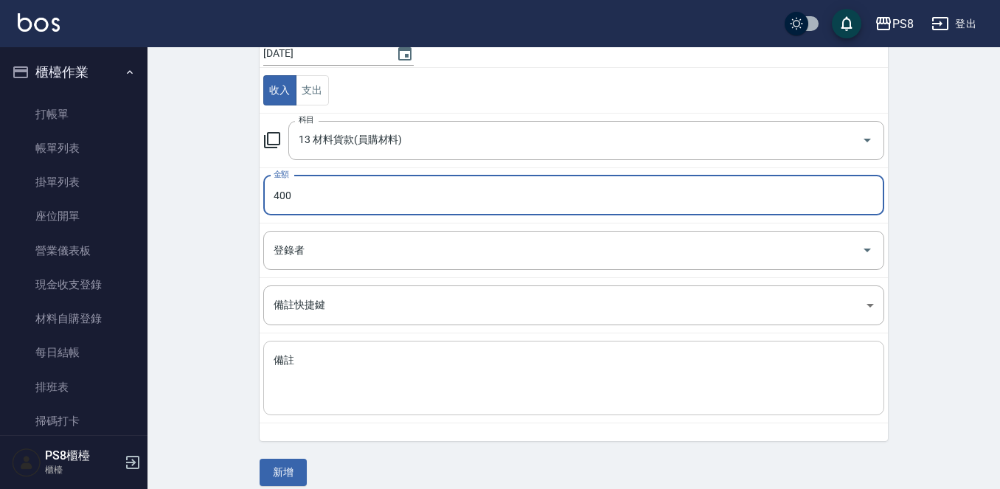
type input "400"
click at [432, 362] on textarea "備註" at bounding box center [574, 378] width 601 height 50
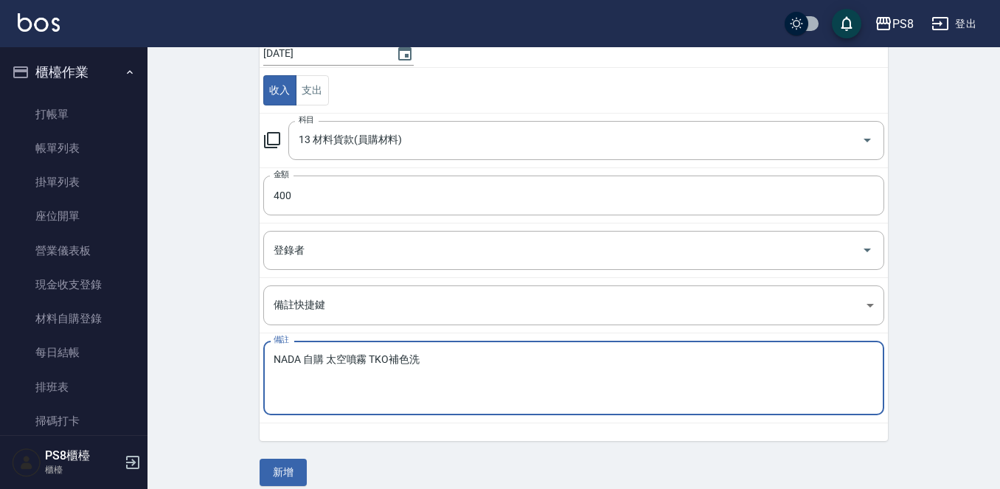
type textarea "NADA 自購 太空噴霧 TKO補色洗"
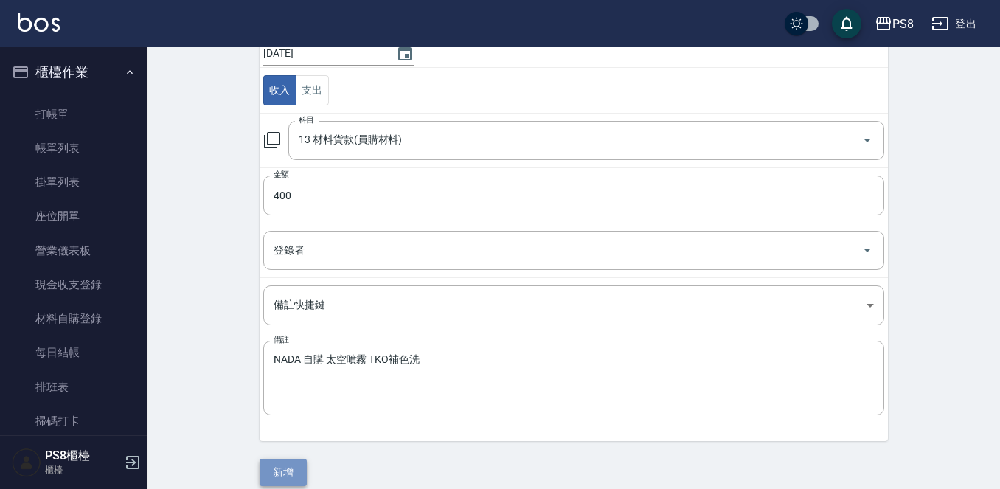
click at [297, 463] on button "新增" at bounding box center [283, 472] width 47 height 27
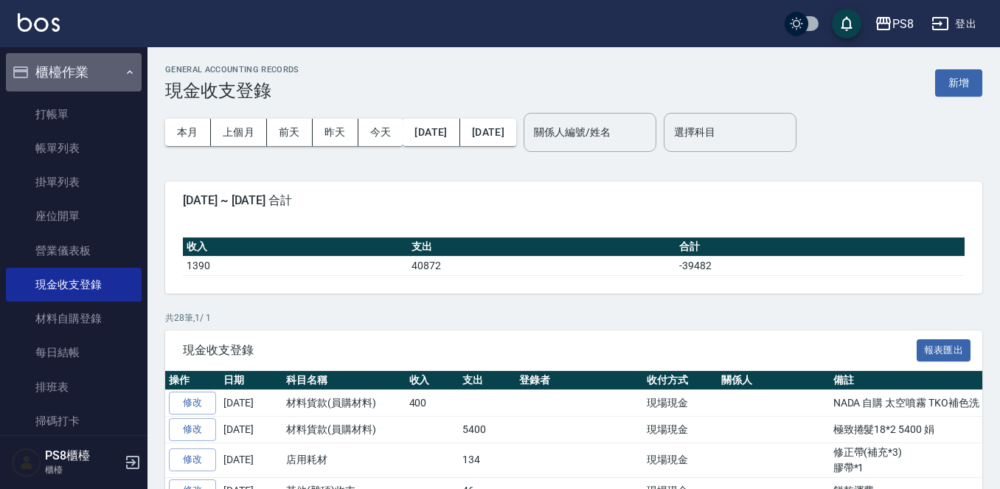
click at [87, 69] on button "櫃檯作業" at bounding box center [74, 72] width 136 height 38
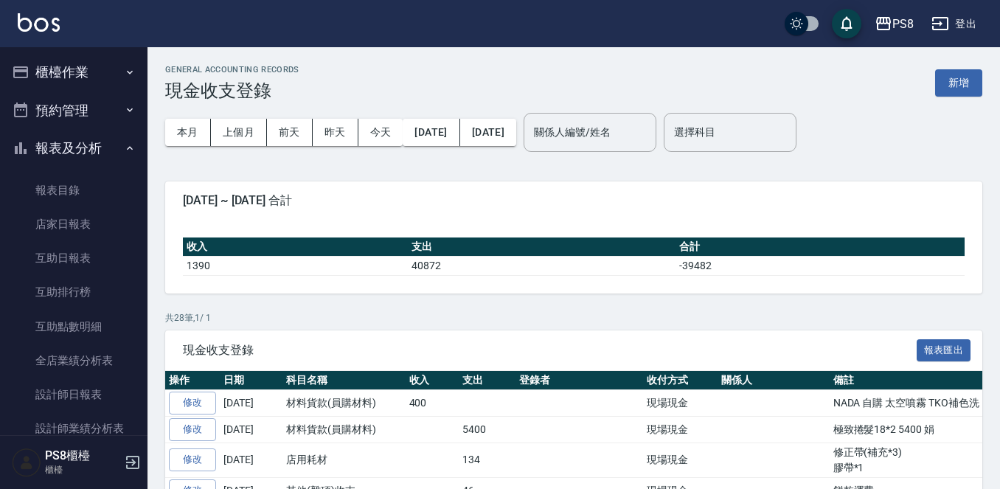
drag, startPoint x: 85, startPoint y: 132, endPoint x: 91, endPoint y: 139, distance: 9.9
click at [86, 132] on button "報表及分析" at bounding box center [74, 148] width 136 height 38
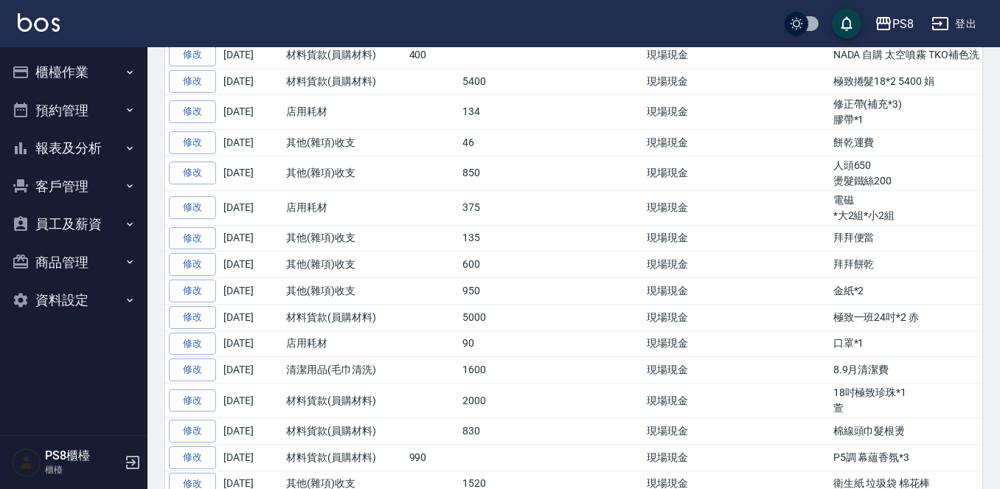
scroll to position [369, 0]
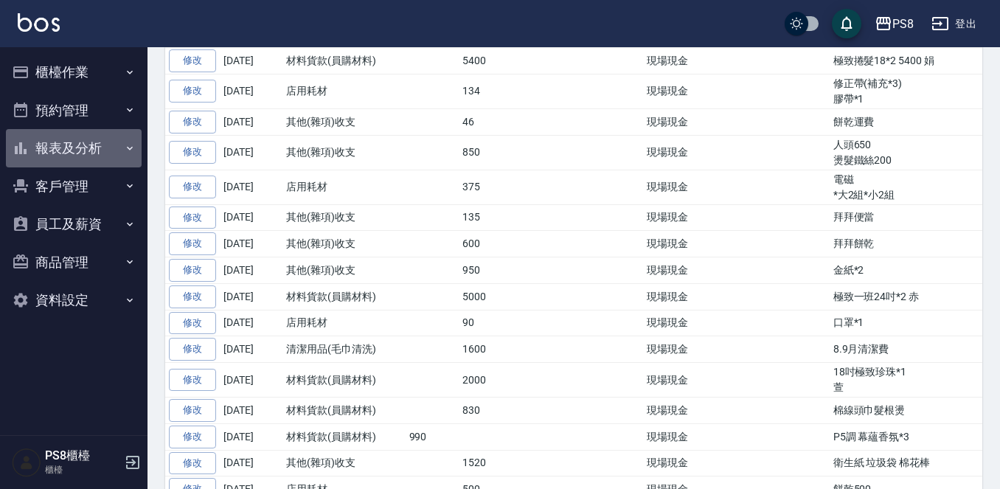
click at [103, 134] on button "報表及分析" at bounding box center [74, 148] width 136 height 38
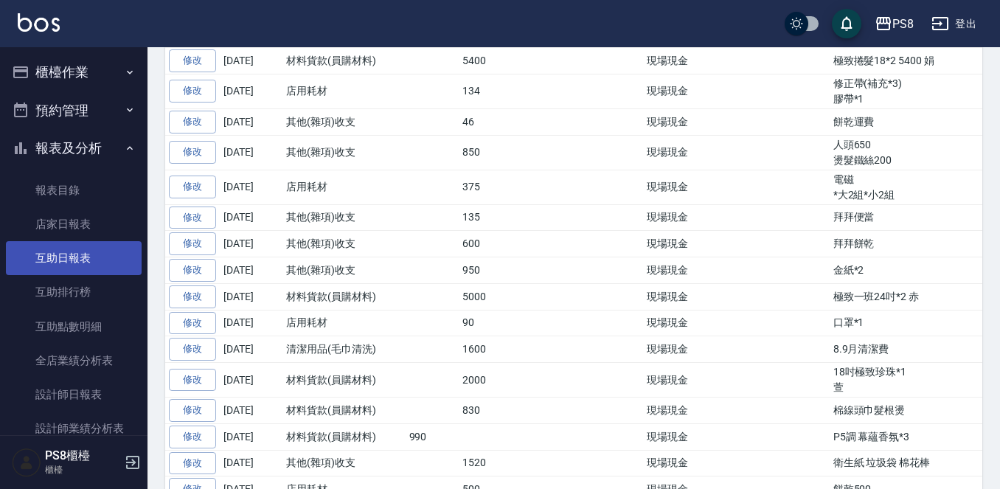
click at [70, 249] on link "互助日報表" at bounding box center [74, 258] width 136 height 34
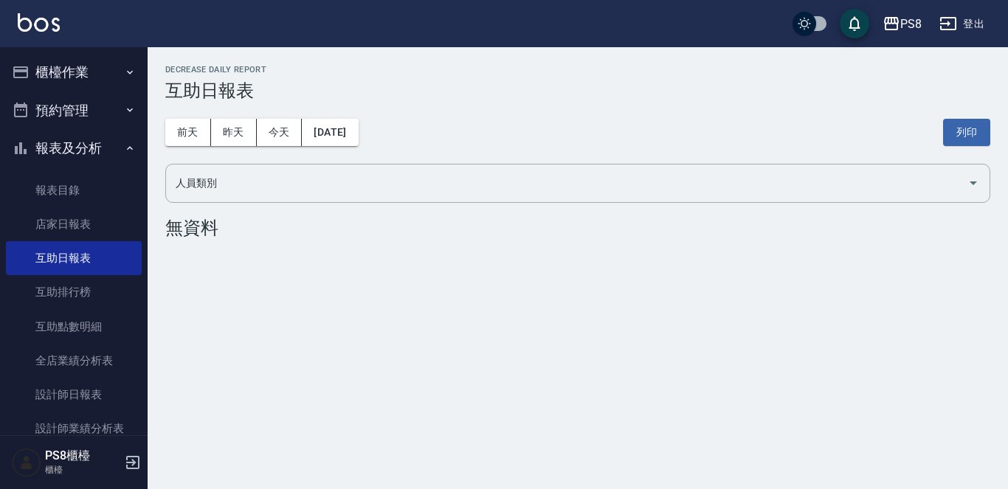
click at [281, 148] on div "前天 昨天 今天 2025/10/10 列印" at bounding box center [577, 132] width 825 height 63
click at [44, 66] on button "櫃檯作業" at bounding box center [74, 72] width 136 height 38
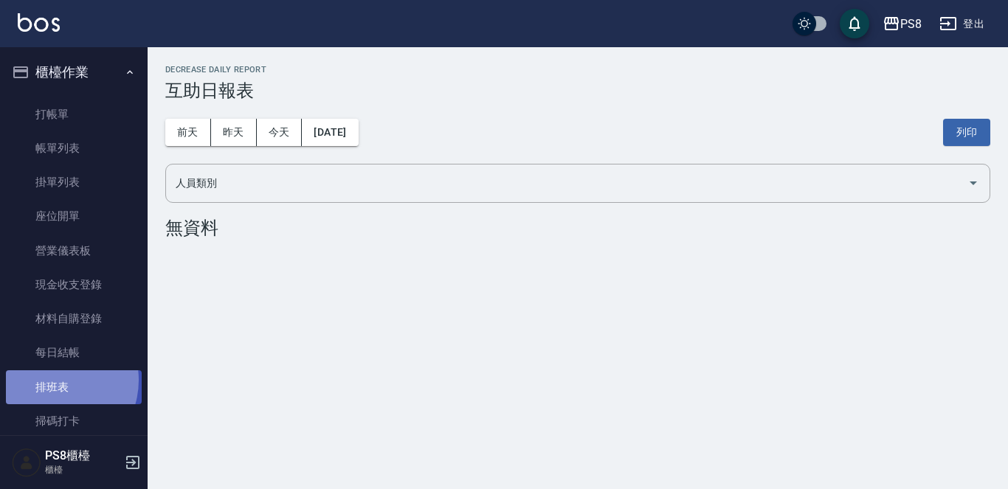
click at [52, 380] on link "排班表" at bounding box center [74, 387] width 136 height 34
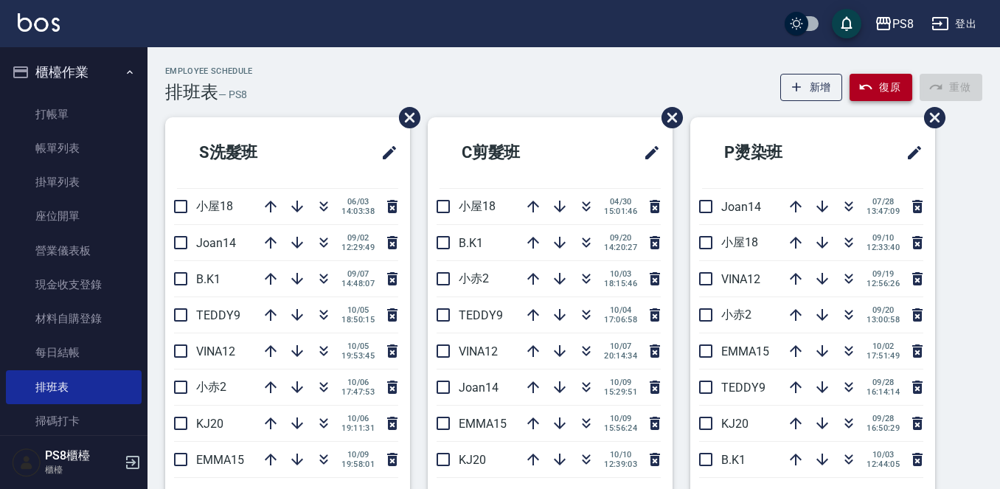
click at [875, 91] on button "復原" at bounding box center [881, 87] width 63 height 27
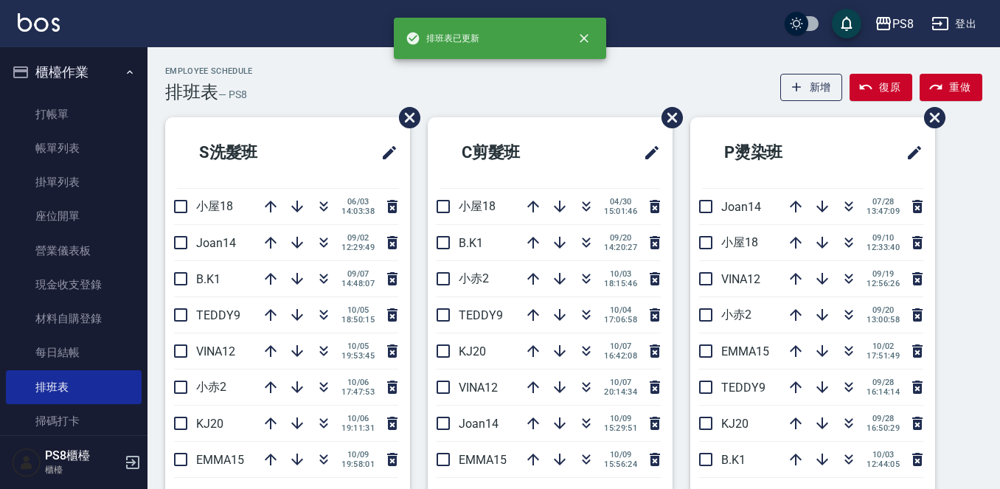
scroll to position [74, 0]
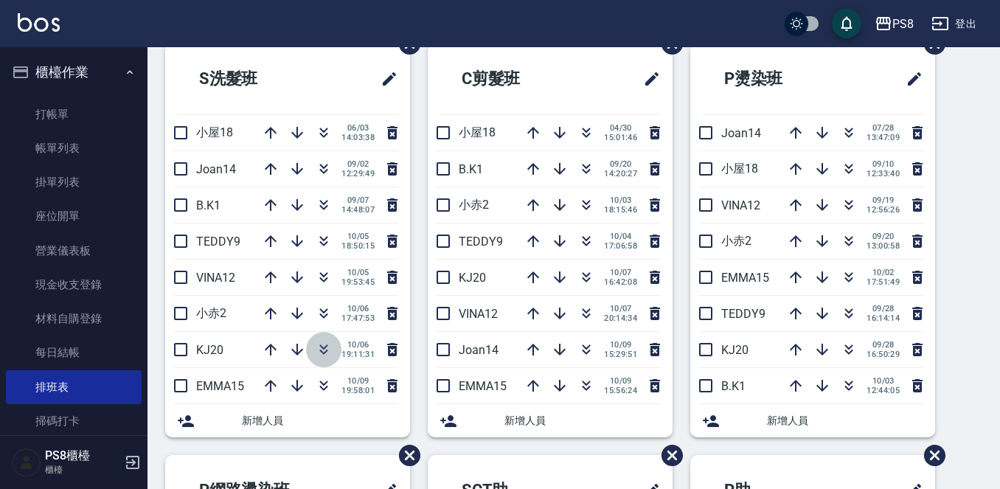
click at [325, 345] on icon "button" at bounding box center [324, 350] width 18 height 18
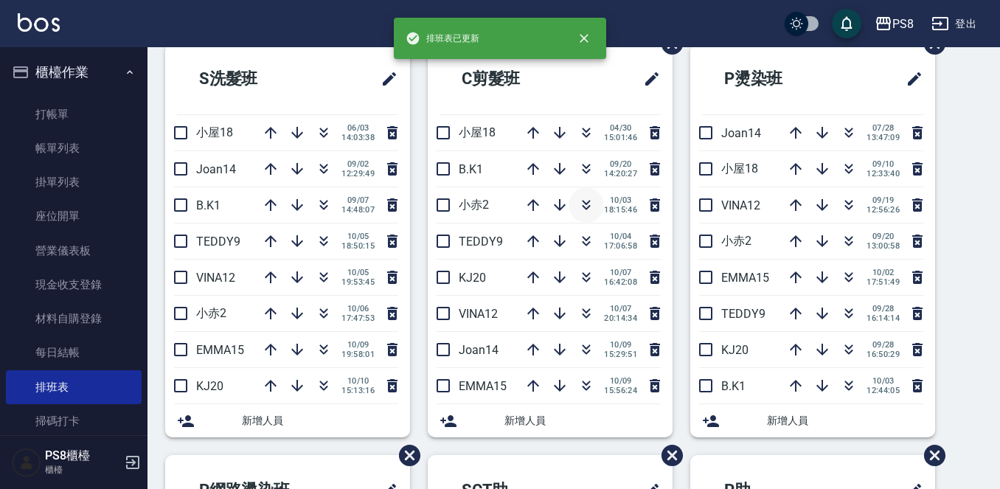
click at [580, 199] on icon "button" at bounding box center [587, 205] width 18 height 18
click at [583, 347] on icon "button" at bounding box center [587, 347] width 8 height 5
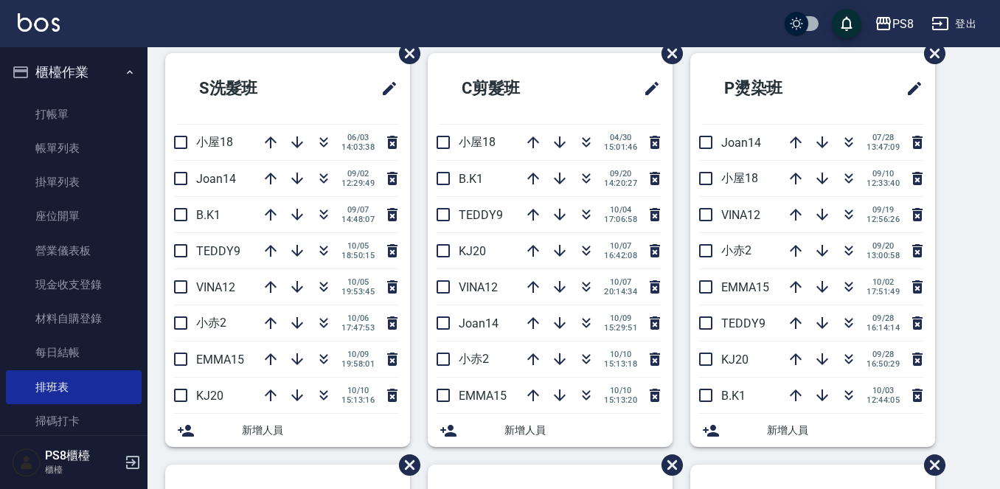
scroll to position [0, 0]
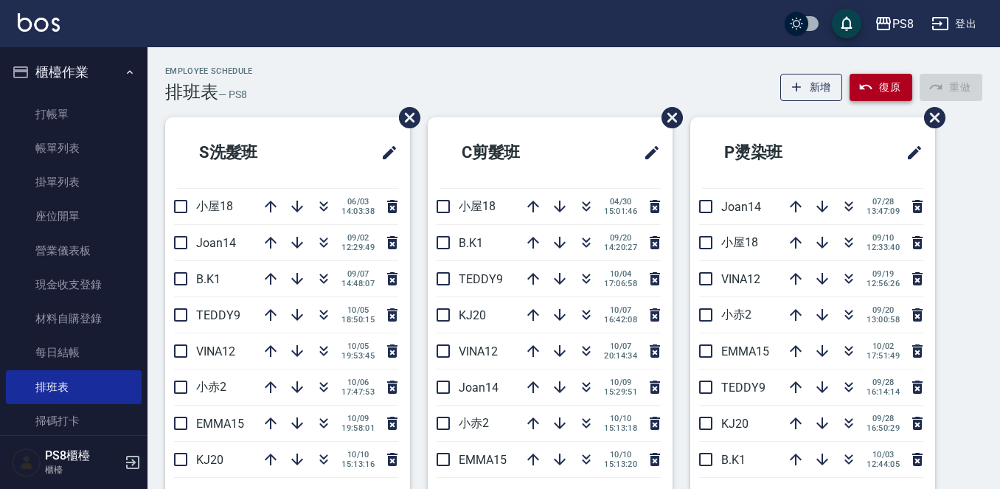
click at [864, 80] on icon "button" at bounding box center [866, 87] width 15 height 15
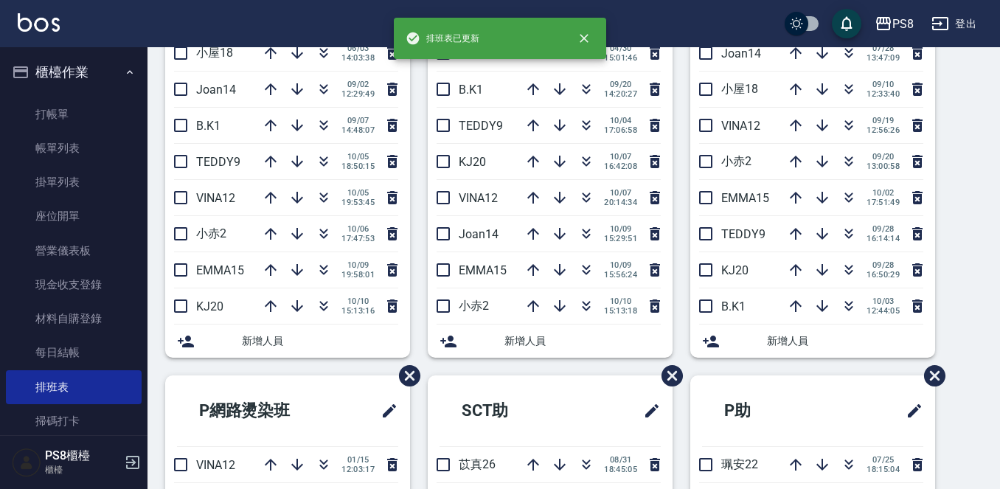
scroll to position [74, 0]
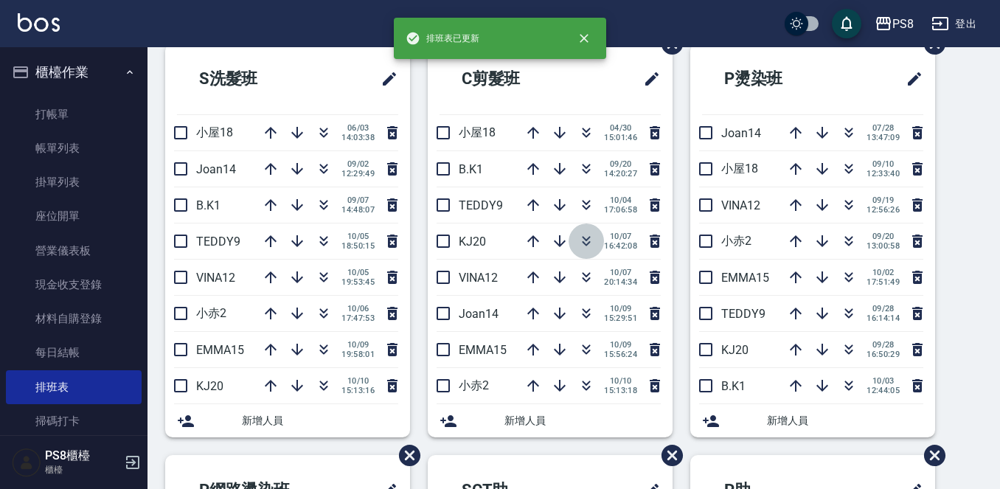
click at [583, 241] on icon "button" at bounding box center [587, 238] width 8 height 5
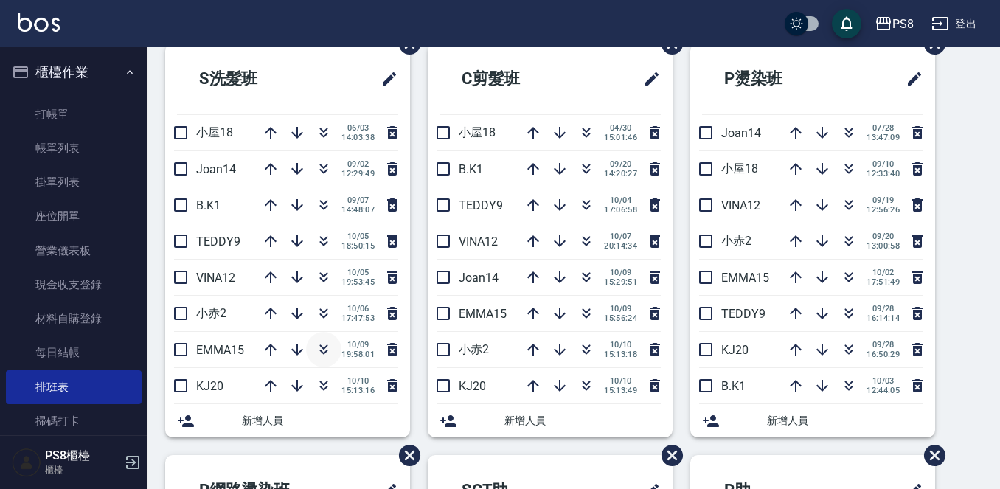
click at [321, 348] on icon "button" at bounding box center [324, 347] width 8 height 5
click at [842, 173] on icon "button" at bounding box center [849, 169] width 18 height 18
click at [843, 210] on icon "button" at bounding box center [849, 205] width 18 height 18
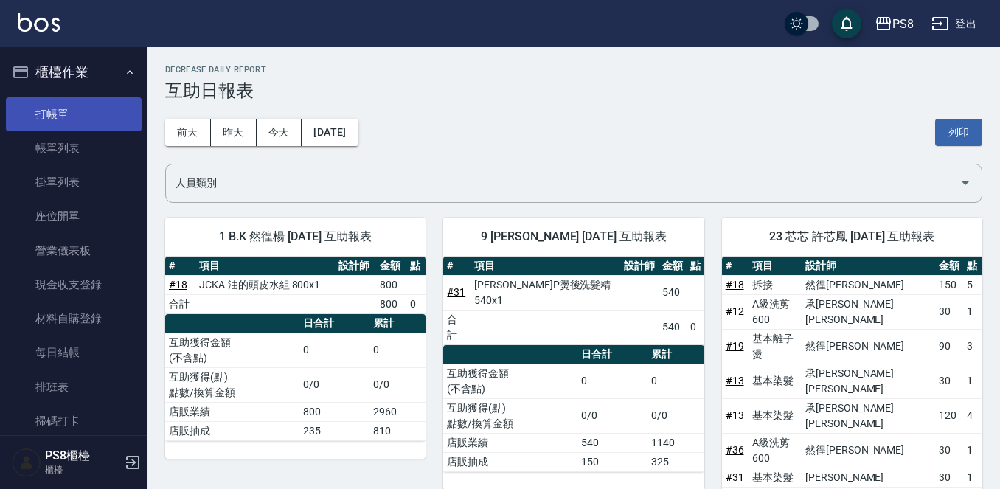
click at [59, 117] on link "打帳單" at bounding box center [74, 114] width 136 height 34
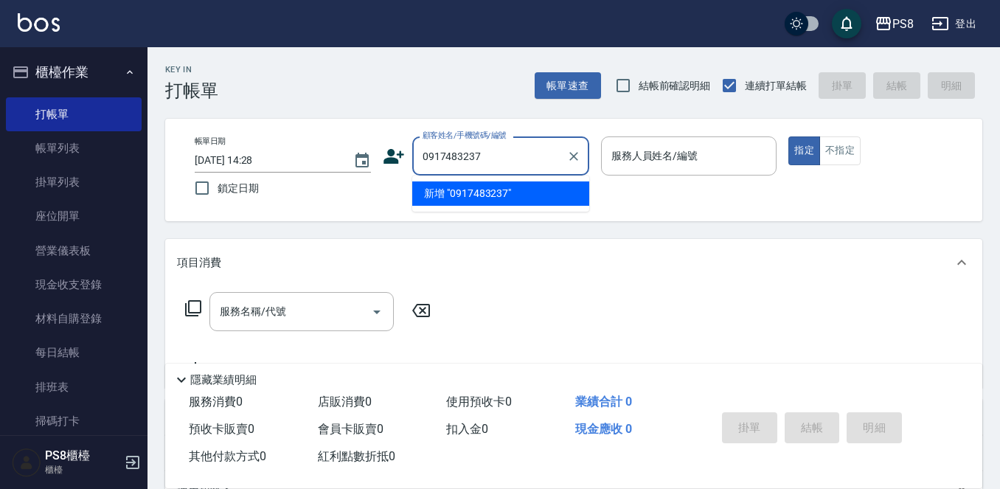
drag, startPoint x: 483, startPoint y: 154, endPoint x: 420, endPoint y: 149, distance: 63.7
click at [420, 149] on input "0917483237" at bounding box center [490, 156] width 142 height 26
type input "0917483237"
click at [398, 159] on icon at bounding box center [394, 156] width 22 height 22
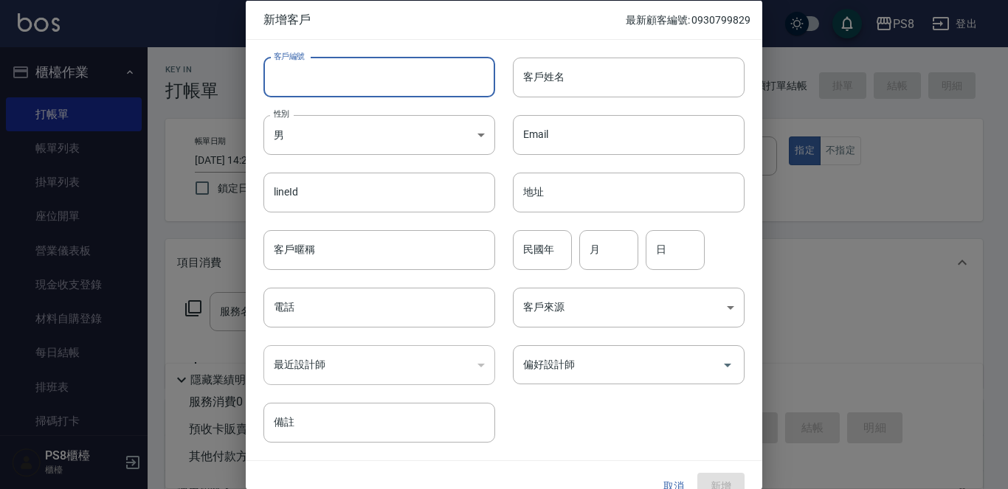
click at [390, 83] on input "客戶編號" at bounding box center [379, 77] width 232 height 40
paste input "0917483237"
type input "0917483237"
click at [330, 302] on input "電話" at bounding box center [379, 308] width 232 height 40
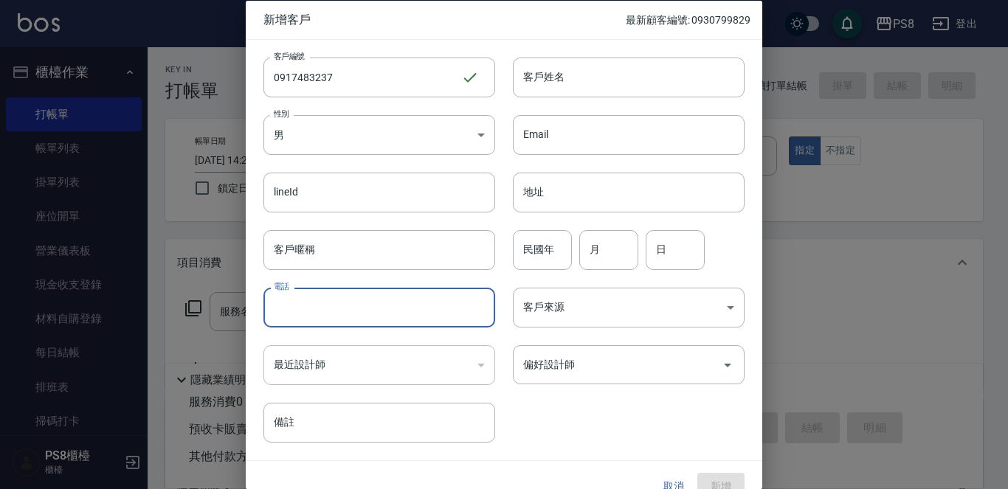
paste input "0917483237"
type input "0917483237"
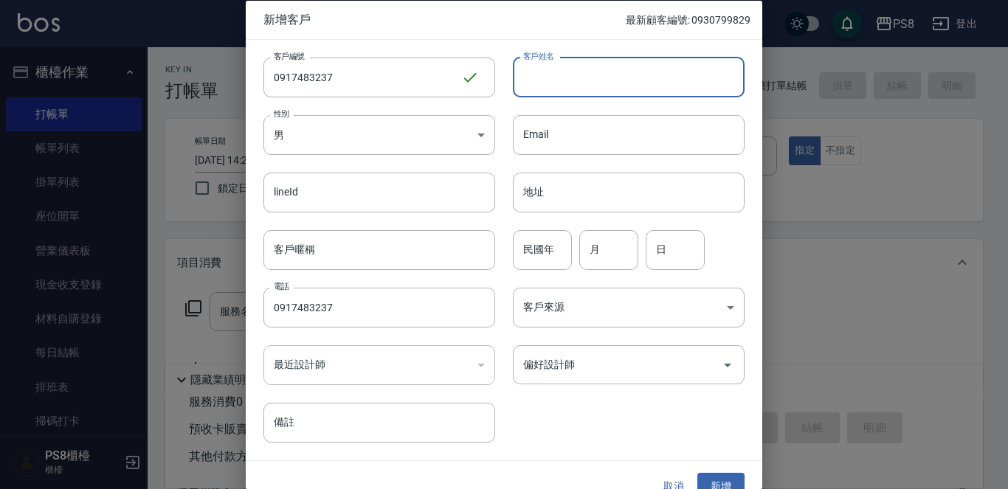
click at [533, 89] on input "客戶姓名" at bounding box center [629, 77] width 232 height 40
click at [612, 67] on input "李妍榮˙" at bounding box center [629, 77] width 232 height 40
type input "李妍瑢"
click at [549, 235] on input "民國年" at bounding box center [542, 249] width 59 height 40
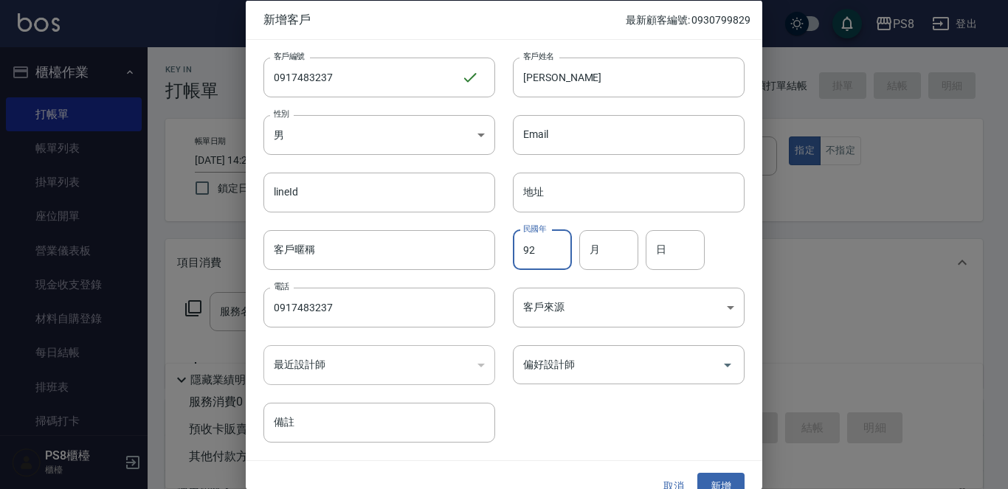
type input "92"
type input "10"
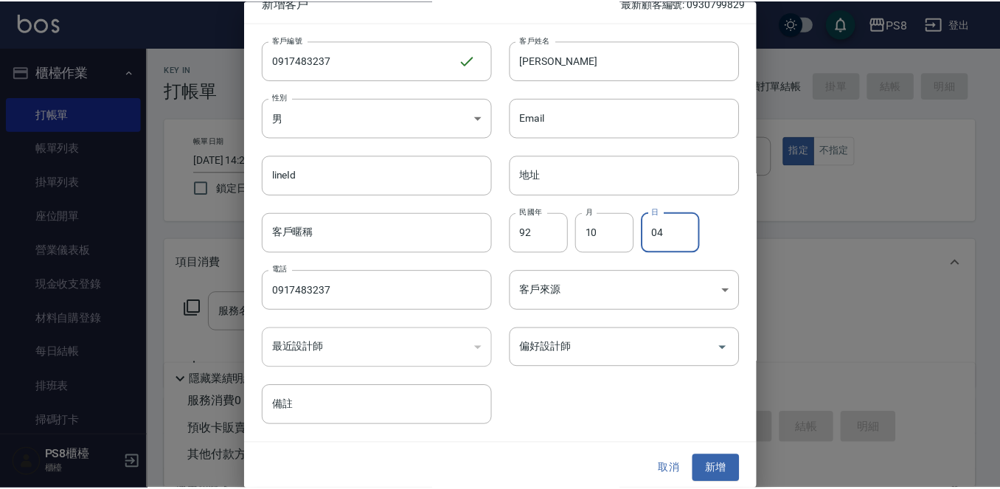
scroll to position [22, 0]
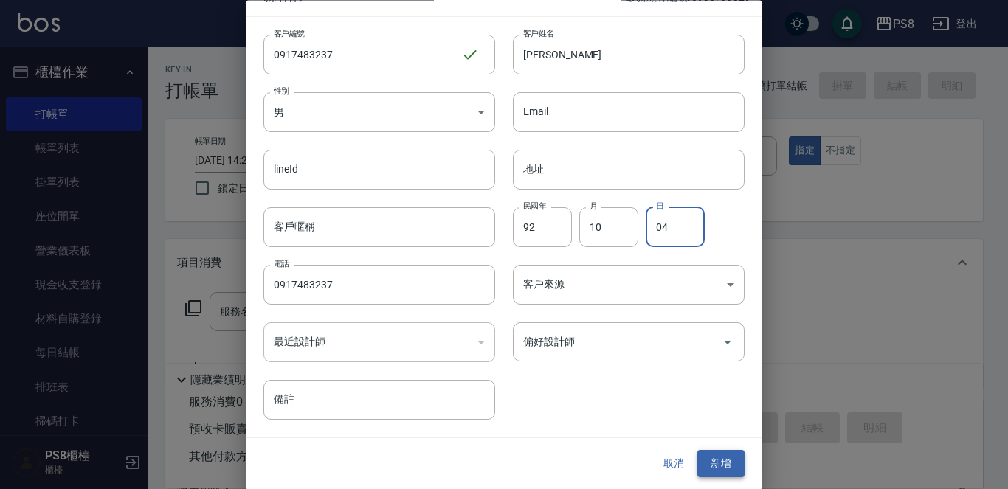
type input "04"
click at [719, 458] on button "新增" at bounding box center [720, 464] width 47 height 27
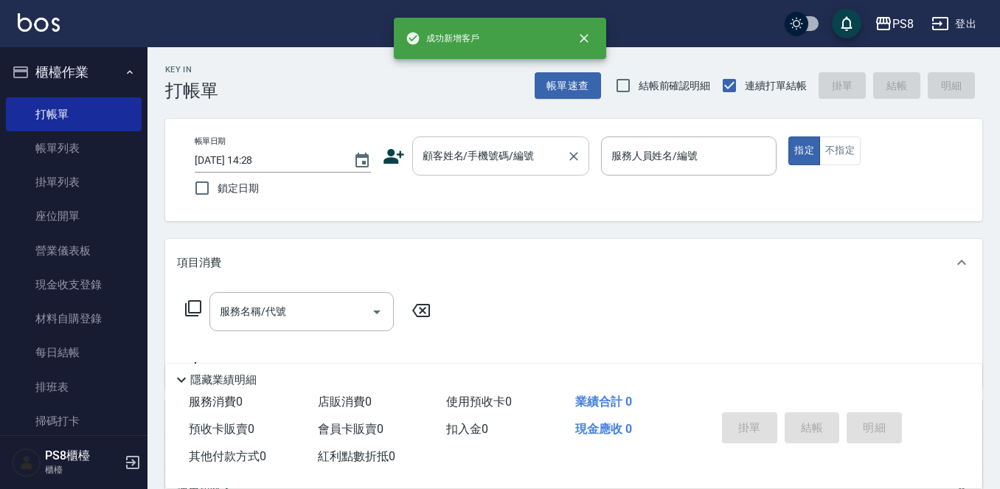
click at [516, 155] on input "顧客姓名/手機號碼/編號" at bounding box center [490, 156] width 142 height 26
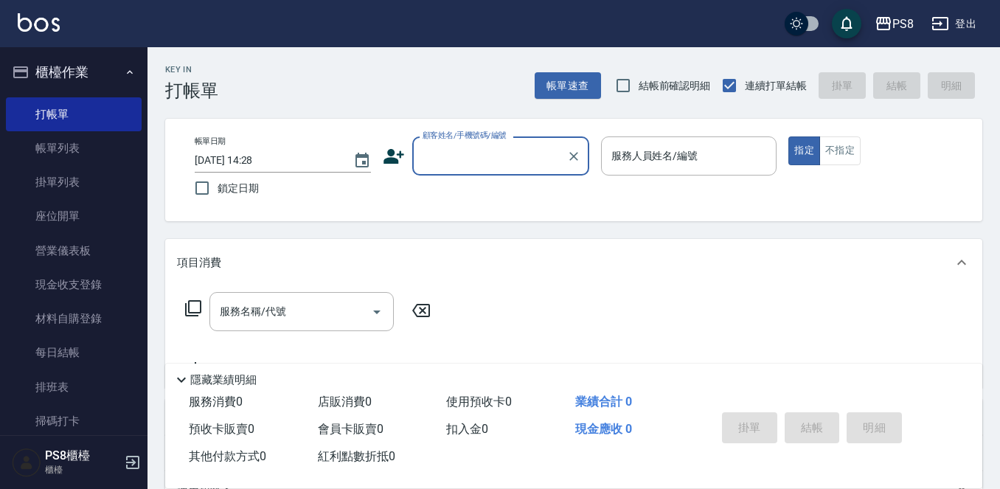
paste input "0917483237"
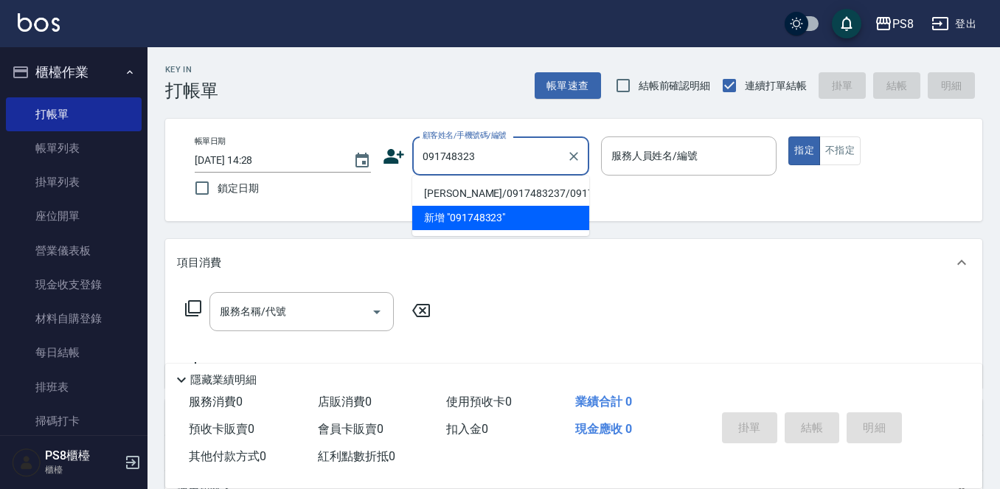
click at [500, 198] on li "李妍瑢/0917483237/0917483237" at bounding box center [500, 193] width 177 height 24
type input "李妍瑢/0917483237/0917483237"
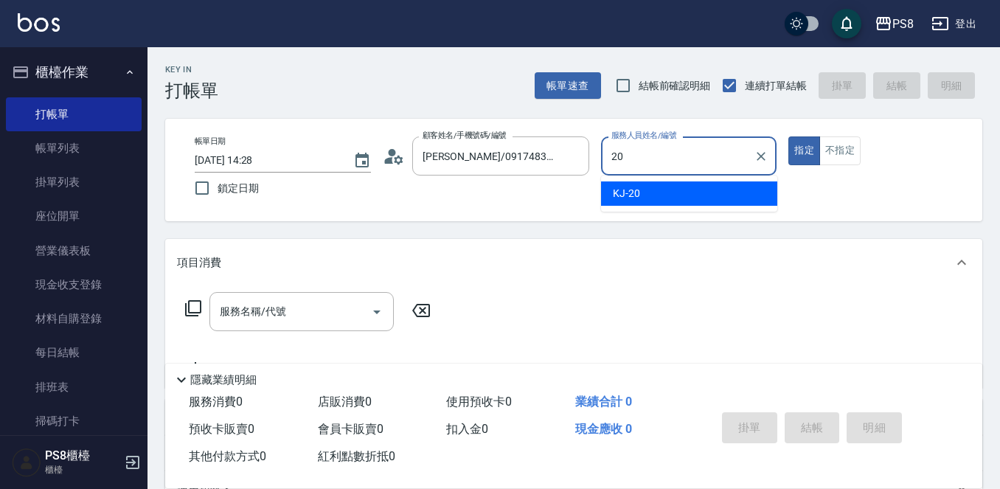
click at [727, 188] on div "KJ -20" at bounding box center [689, 193] width 176 height 24
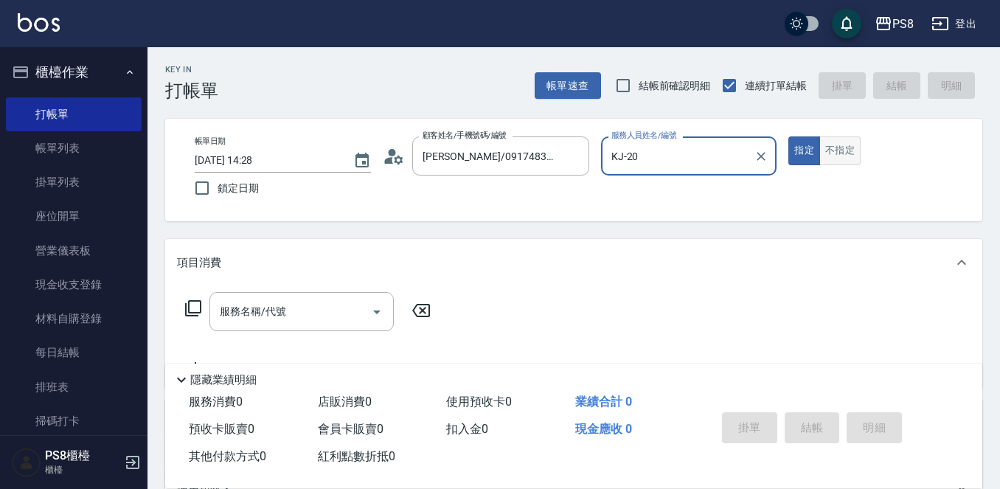
type input "KJ-20"
click at [827, 149] on button "不指定" at bounding box center [840, 150] width 41 height 29
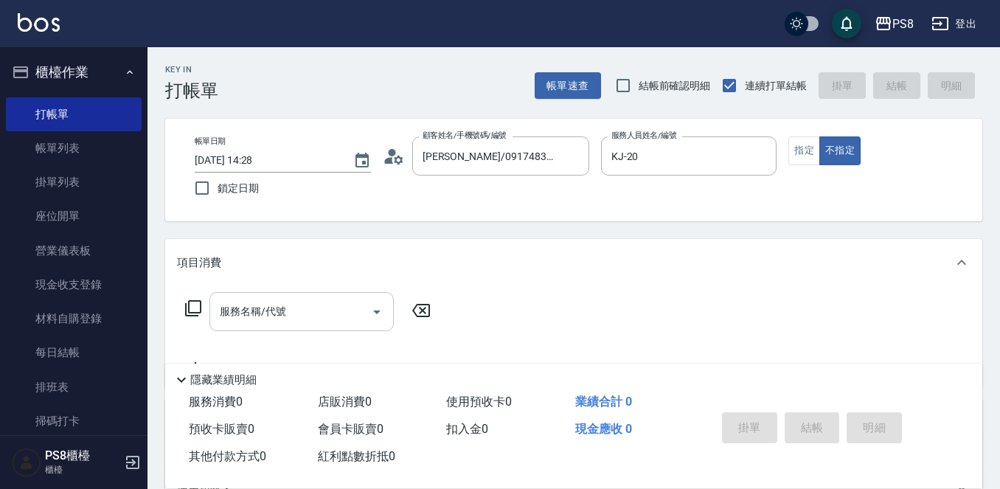
click at [353, 302] on input "服務名稱/代號" at bounding box center [290, 312] width 149 height 26
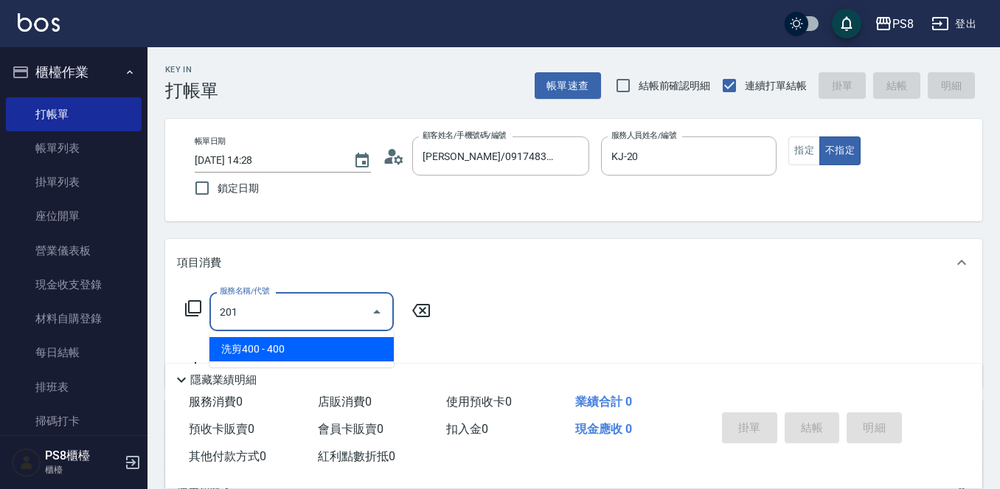
click at [319, 343] on span "洗剪400 - 400" at bounding box center [302, 349] width 184 height 24
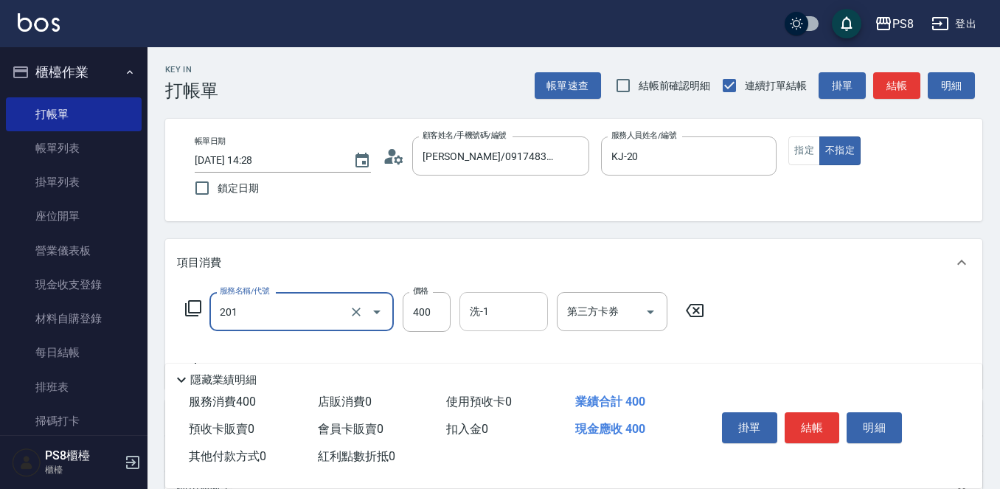
type input "洗剪400(201)"
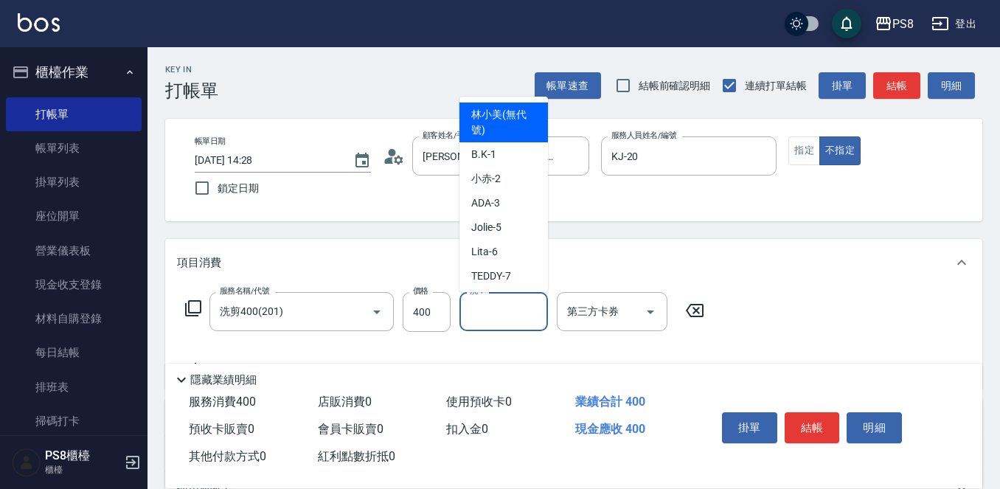
click at [495, 318] on input "洗-1" at bounding box center [503, 312] width 75 height 26
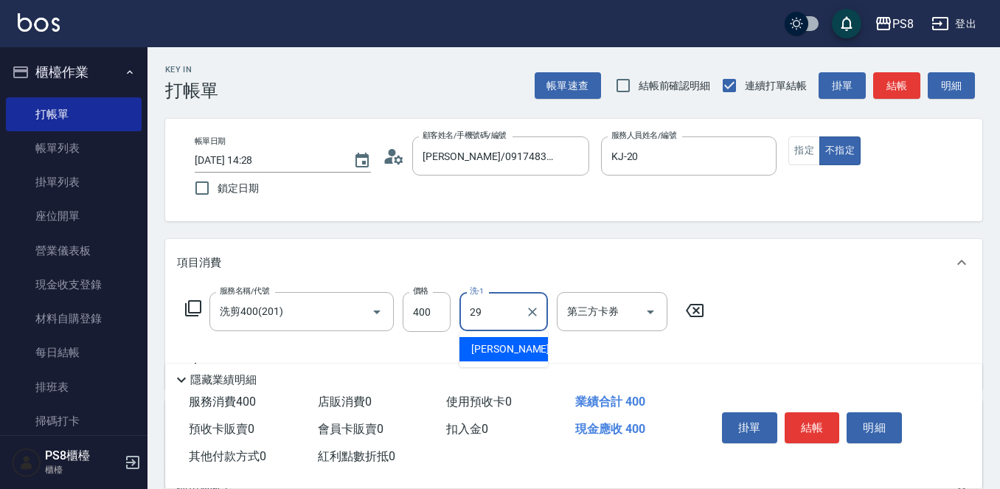
click at [477, 347] on span "戴韋全 -29" at bounding box center [517, 349] width 93 height 15
type input "戴韋全-29"
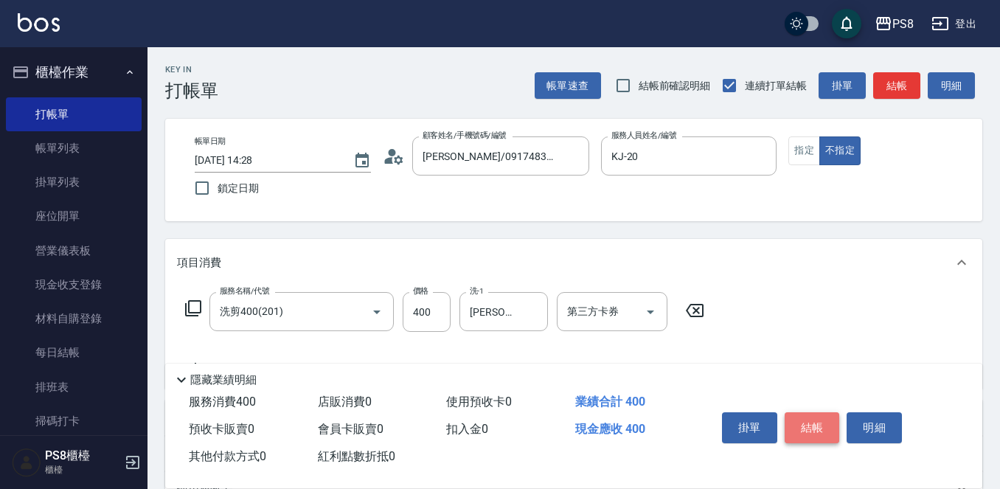
click at [809, 414] on button "結帳" at bounding box center [812, 427] width 55 height 31
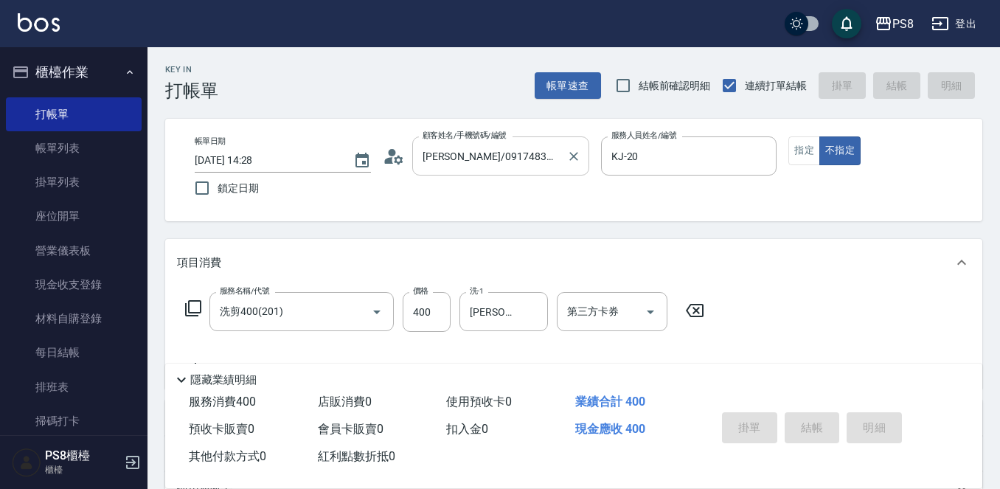
type input "2025/10/10 14:29"
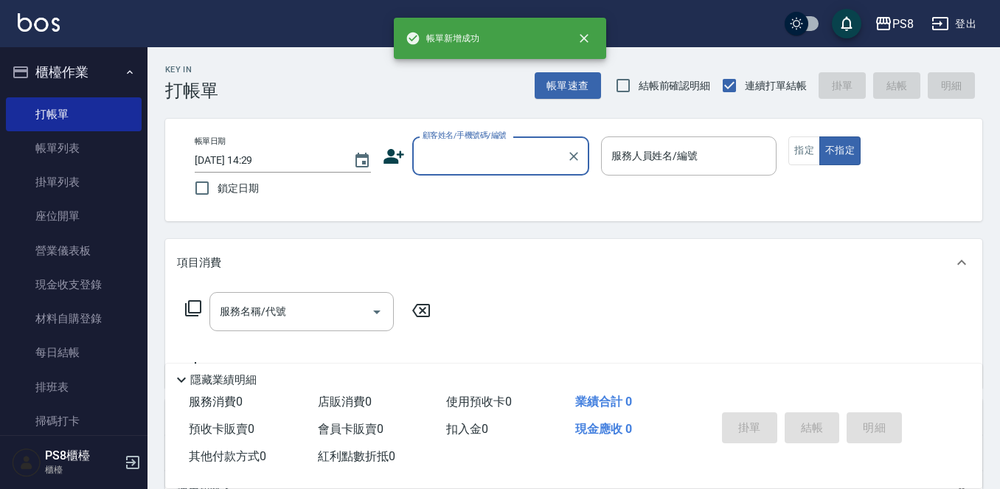
scroll to position [0, 0]
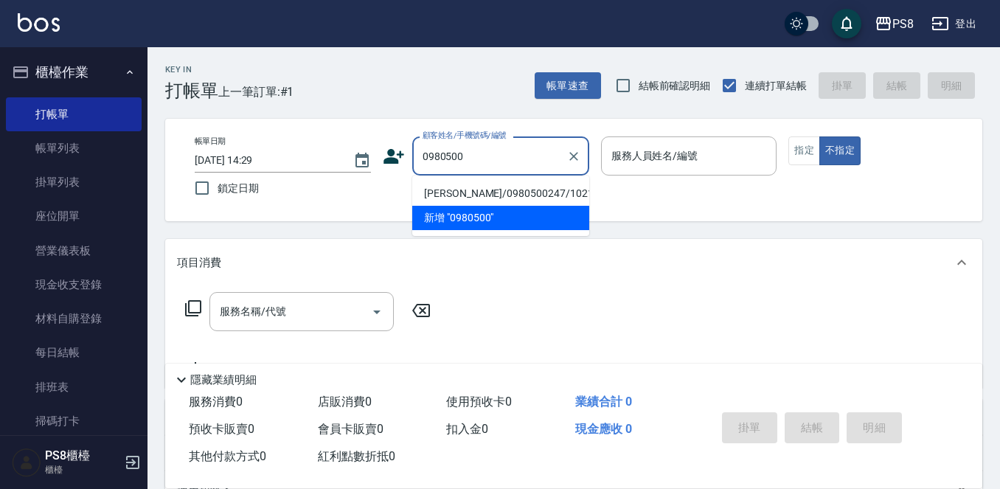
click at [505, 200] on li "莊淳貽/0980500247/10213" at bounding box center [500, 193] width 177 height 24
type input "莊淳貽/0980500247/10213"
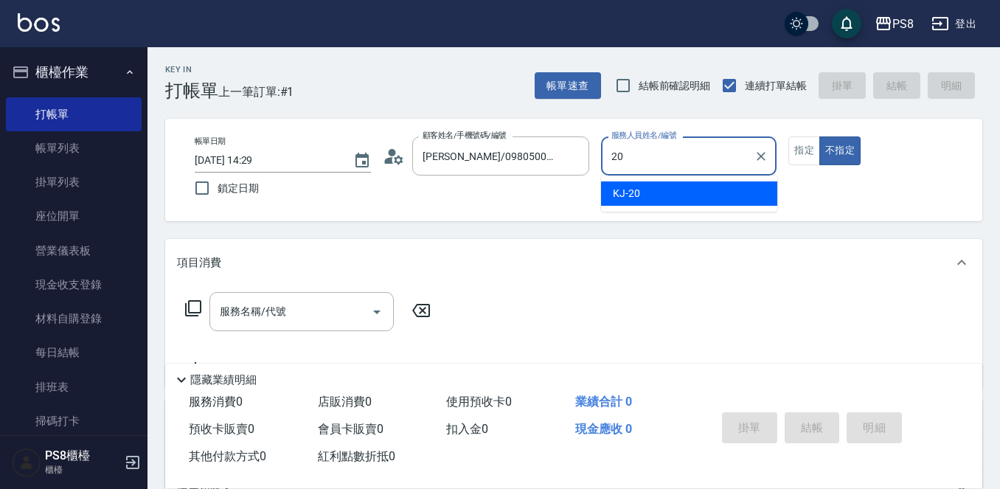
click at [693, 193] on div "KJ -20" at bounding box center [689, 193] width 176 height 24
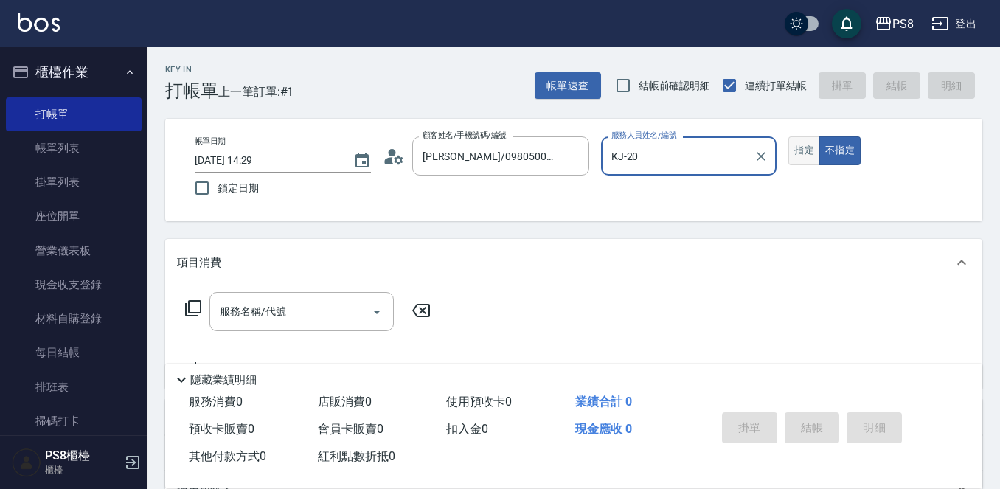
type input "KJ-20"
click at [809, 159] on button "指定" at bounding box center [805, 150] width 32 height 29
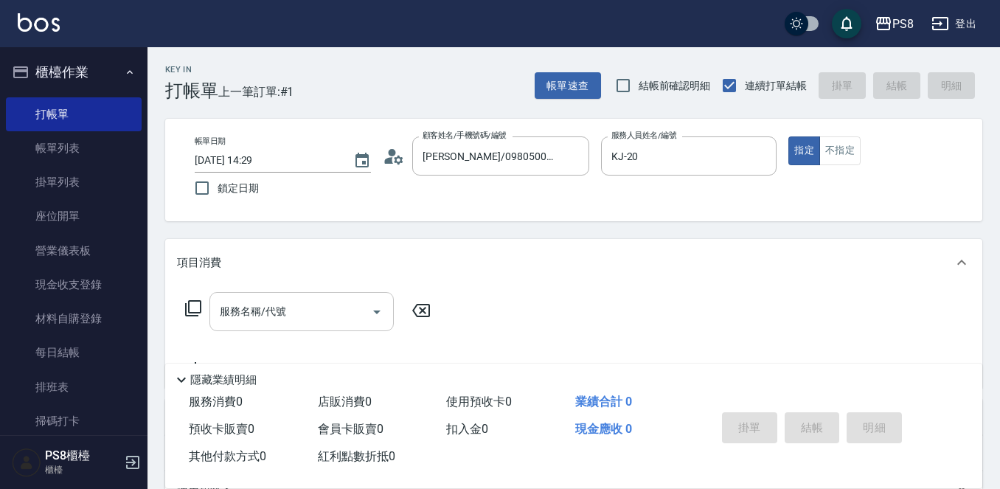
click at [352, 320] on input "服務名稱/代號" at bounding box center [290, 312] width 149 height 26
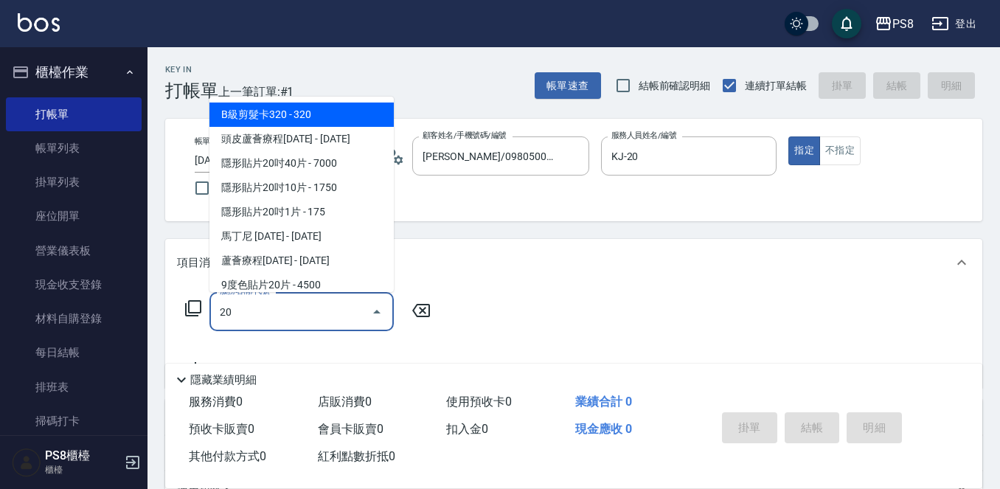
type input "201"
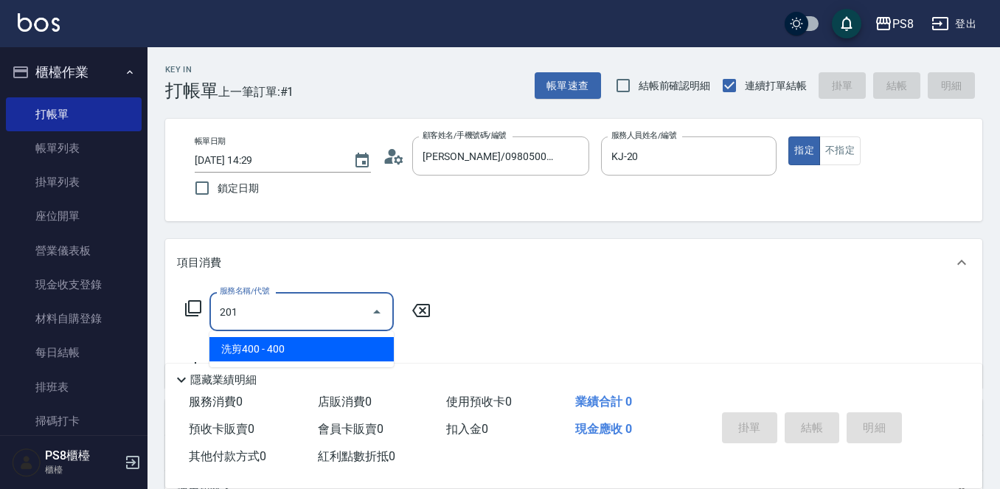
click at [319, 351] on span "洗剪400 - 400" at bounding box center [302, 349] width 184 height 24
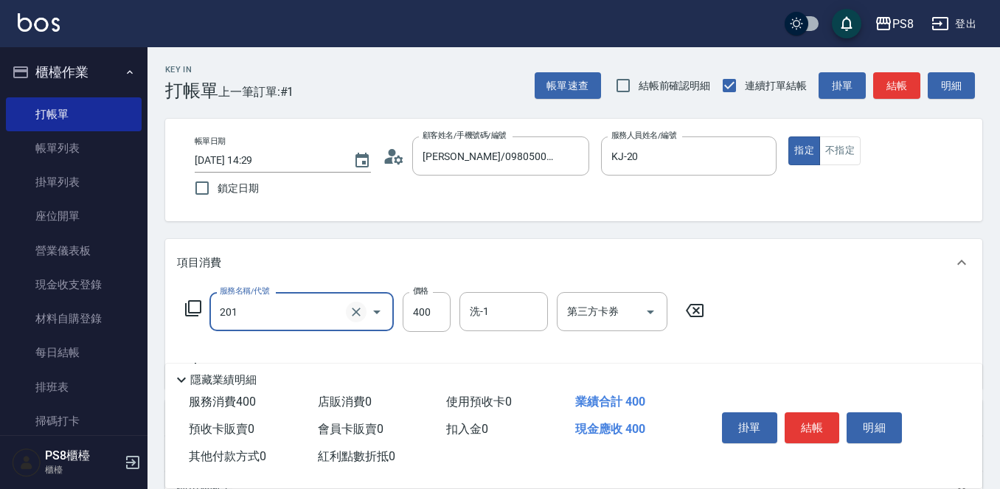
click at [358, 311] on icon "Clear" at bounding box center [356, 312] width 15 height 15
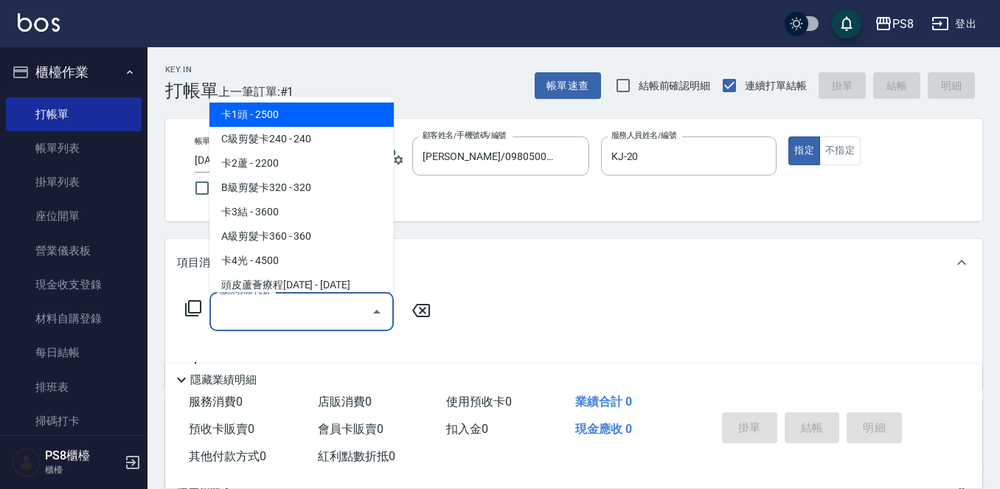
type input "0"
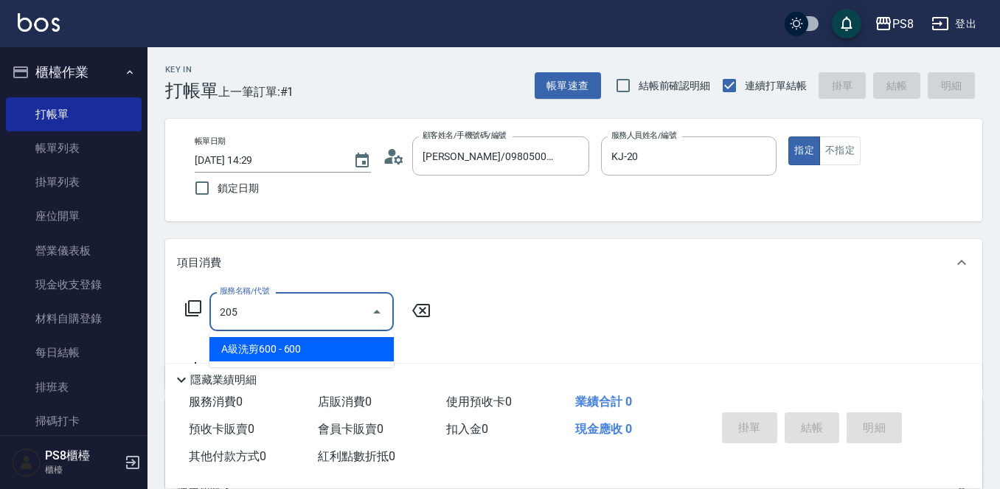
click at [328, 348] on span "A級洗剪600 - 600" at bounding box center [302, 349] width 184 height 24
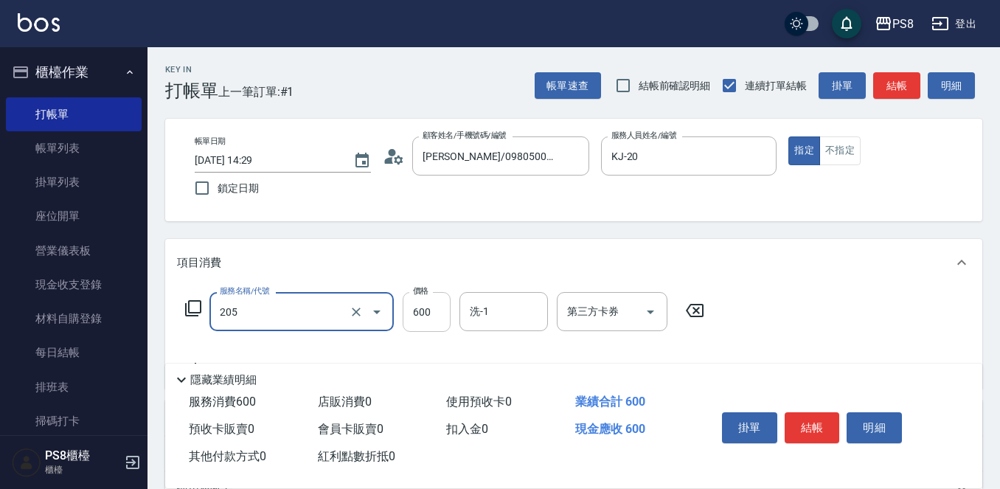
type input "A級洗剪600(205)"
click at [433, 312] on input "600" at bounding box center [427, 312] width 48 height 40
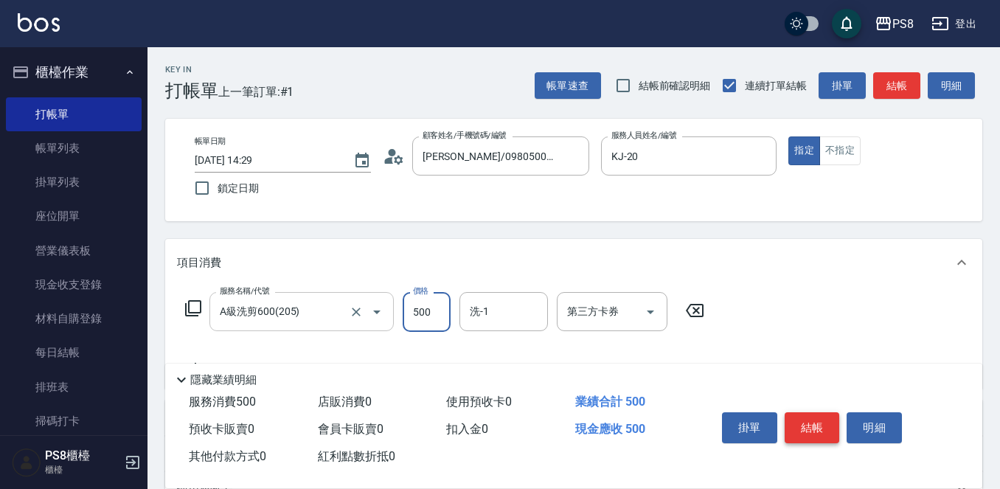
type input "500"
click at [817, 423] on button "結帳" at bounding box center [812, 427] width 55 height 31
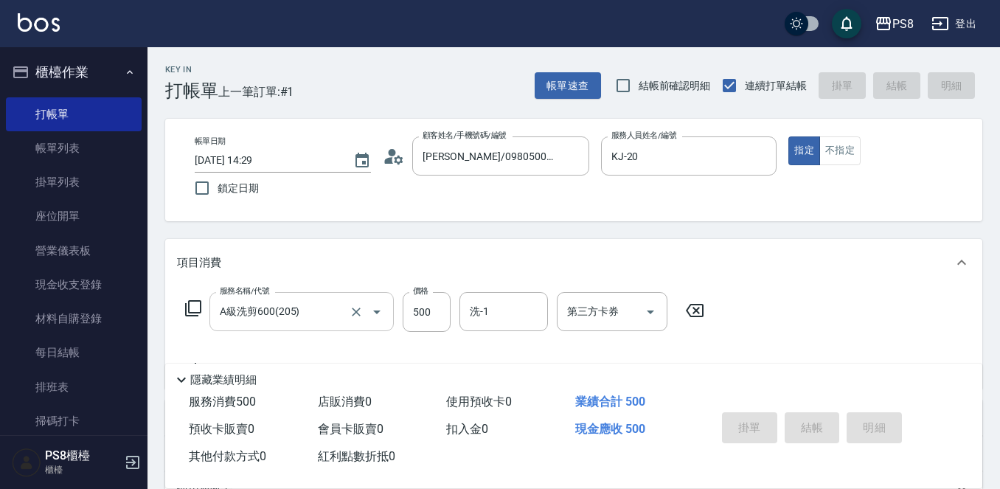
type input "2025/10/10 14:30"
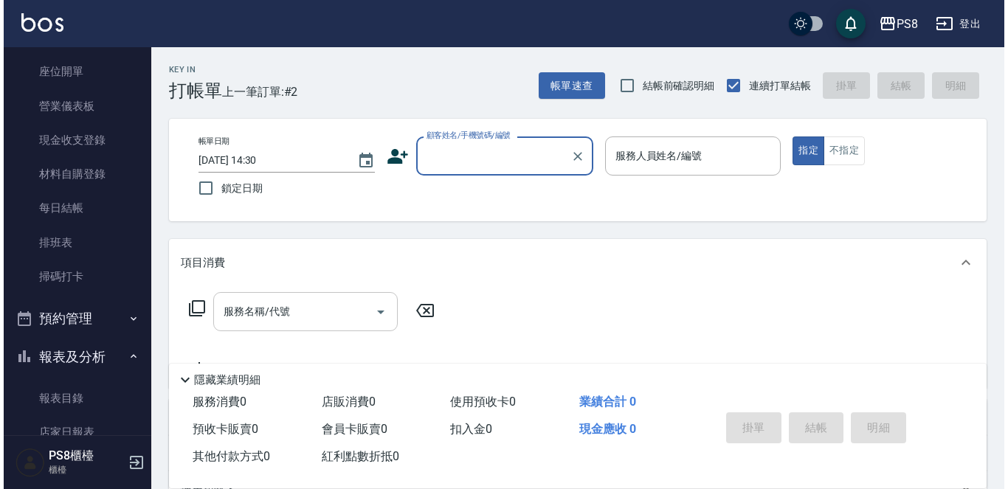
scroll to position [369, 0]
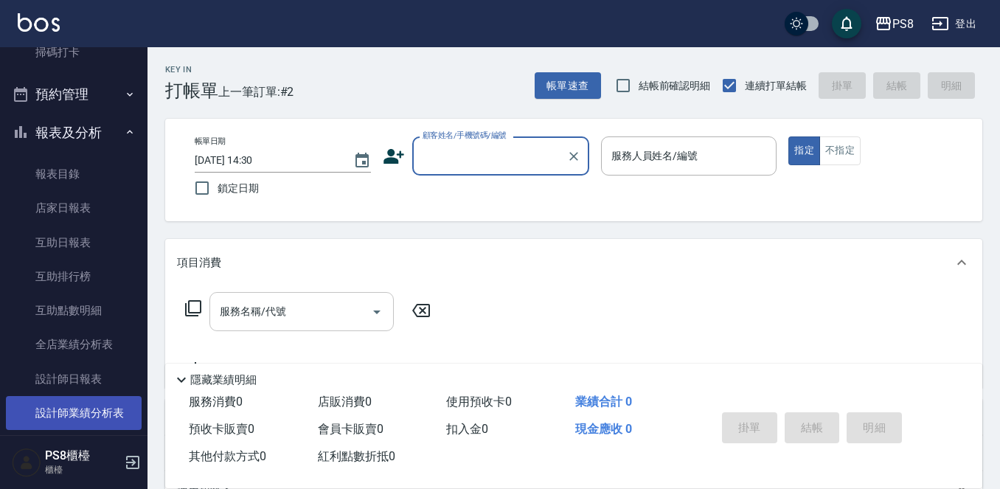
click at [97, 398] on link "設計師業績分析表" at bounding box center [74, 413] width 136 height 34
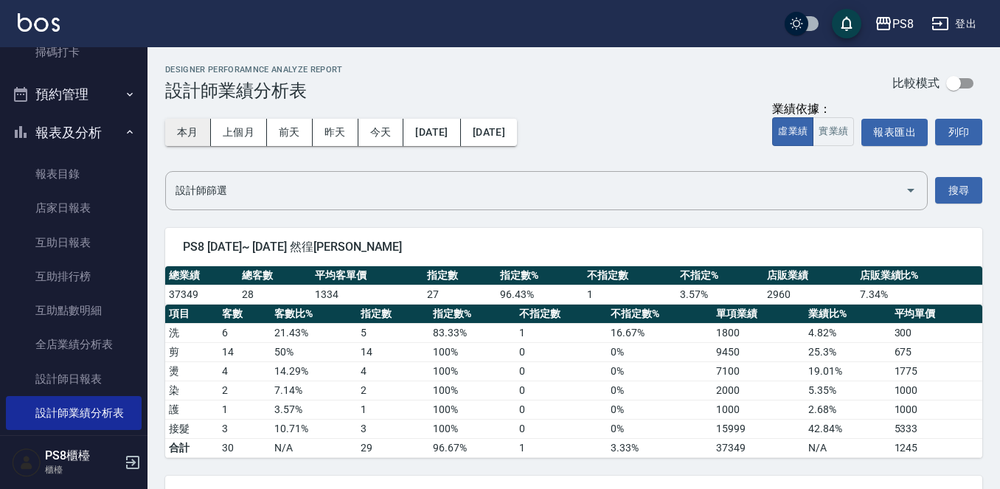
click at [204, 127] on button "本月" at bounding box center [188, 132] width 46 height 27
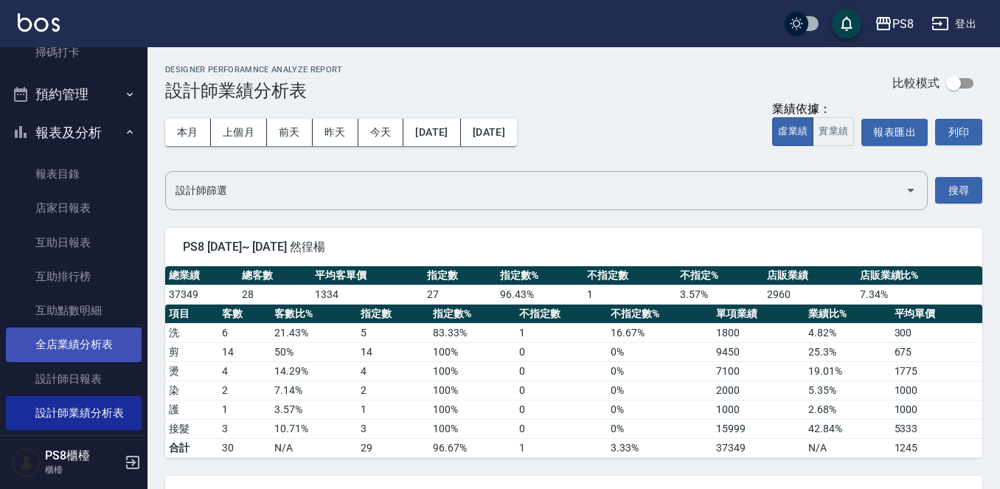
click at [111, 336] on link "全店業績分析表" at bounding box center [74, 345] width 136 height 34
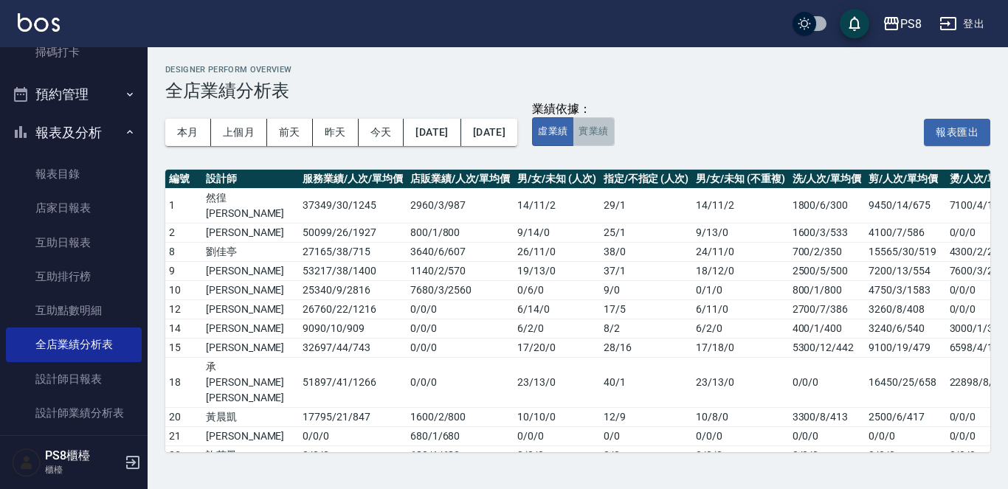
click at [614, 133] on button "實業績" at bounding box center [593, 131] width 41 height 29
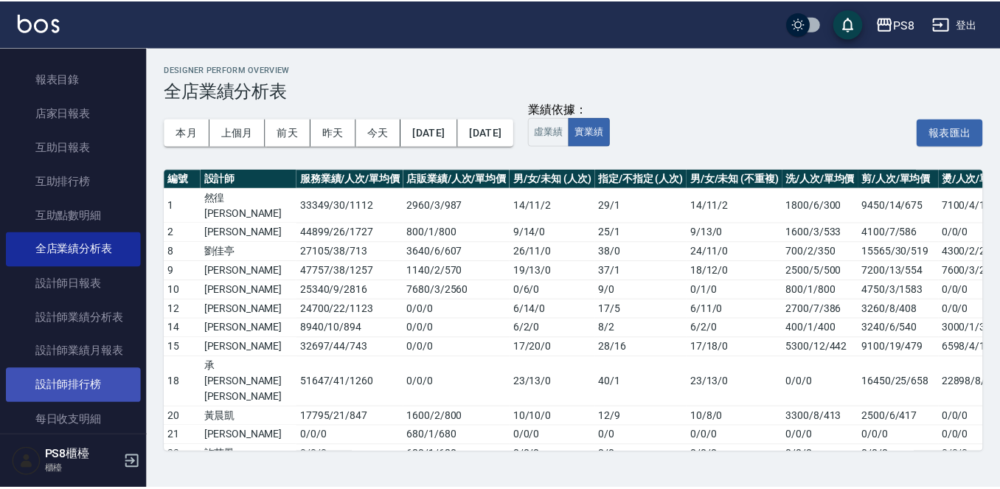
scroll to position [516, 0]
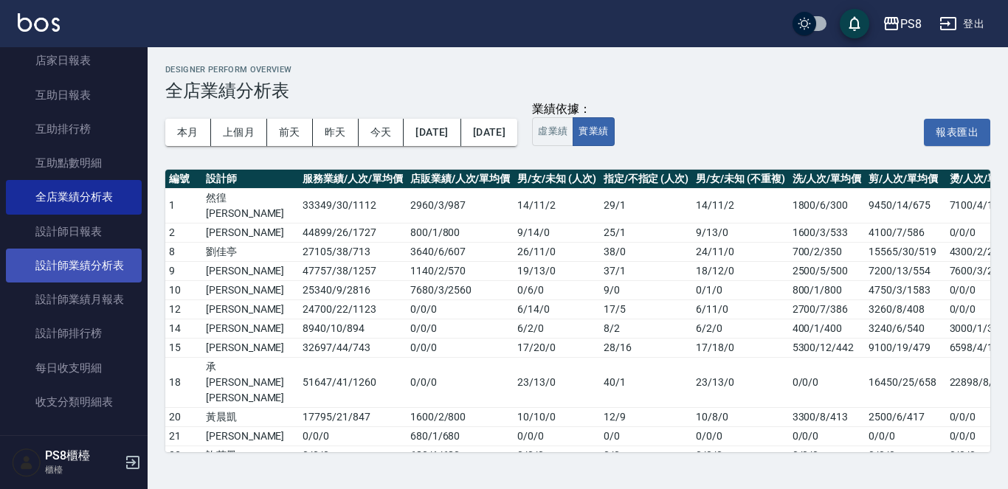
click at [97, 261] on link "設計師業績分析表" at bounding box center [74, 266] width 136 height 34
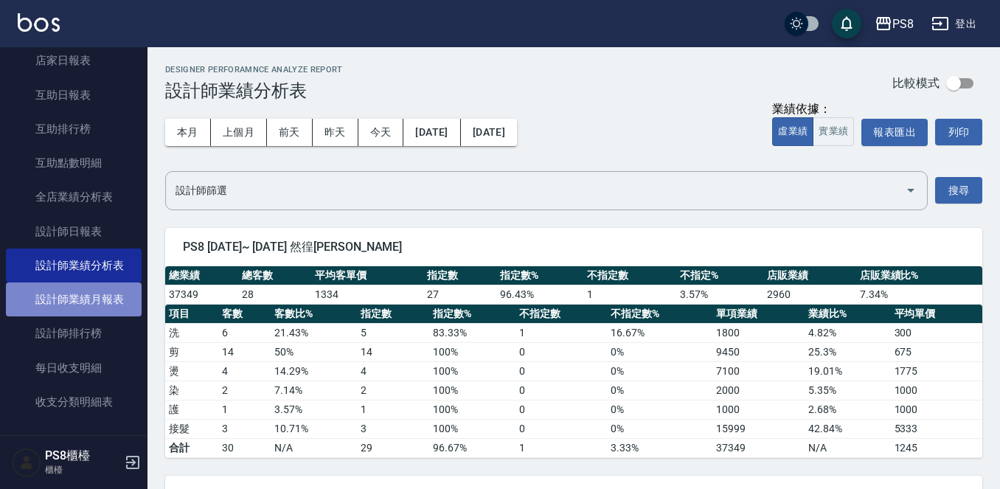
click at [110, 302] on link "設計師業績月報表" at bounding box center [74, 300] width 136 height 34
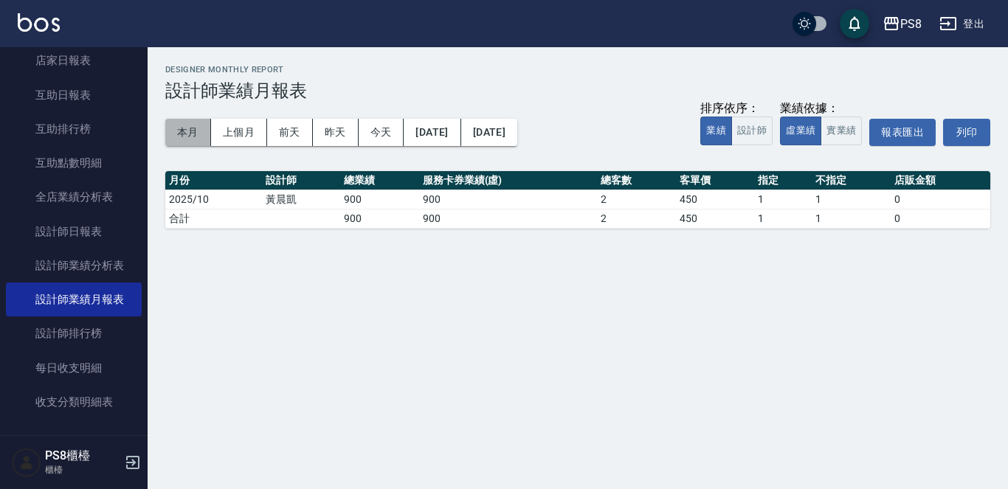
click at [188, 122] on button "本月" at bounding box center [188, 132] width 46 height 27
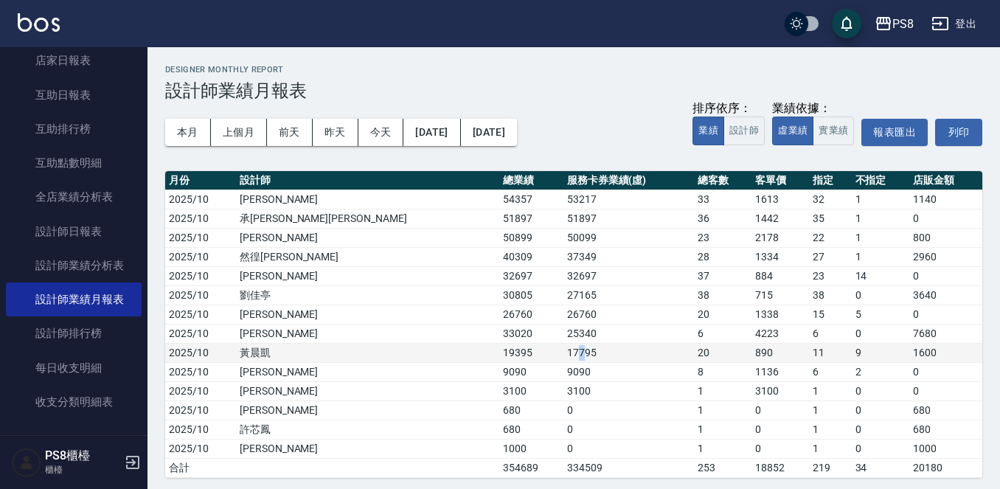
drag, startPoint x: 443, startPoint y: 353, endPoint x: 438, endPoint y: 361, distance: 10.0
click at [564, 361] on td "17795" at bounding box center [629, 352] width 131 height 19
click at [564, 362] on td "17795" at bounding box center [629, 352] width 131 height 19
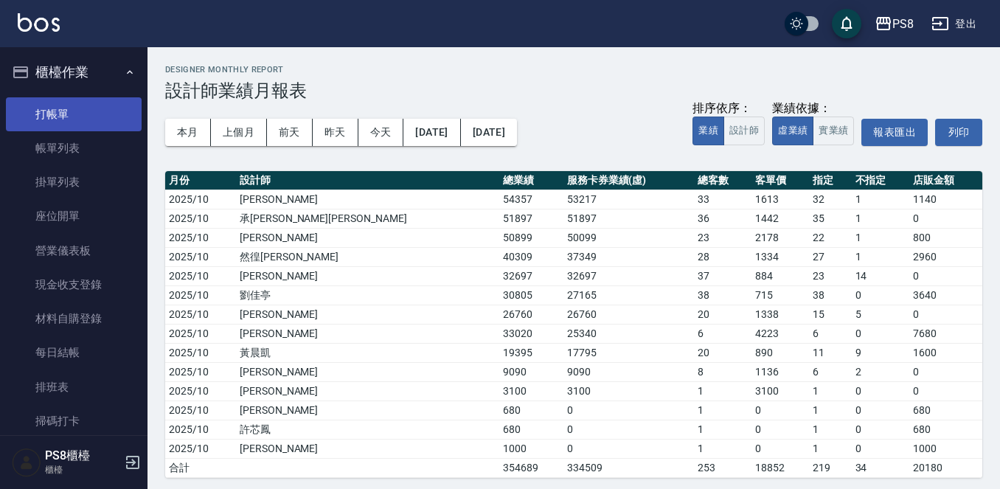
click at [63, 101] on link "打帳單" at bounding box center [74, 114] width 136 height 34
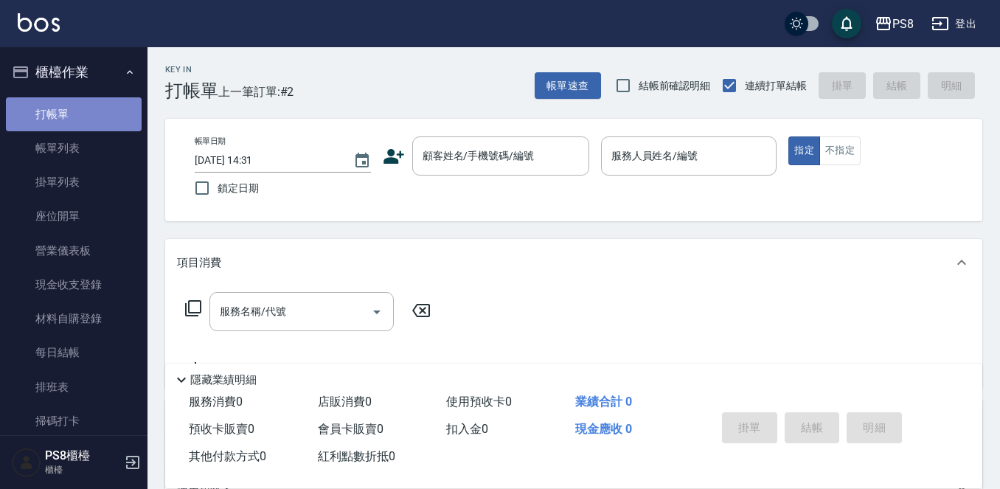
click at [86, 112] on link "打帳單" at bounding box center [74, 114] width 136 height 34
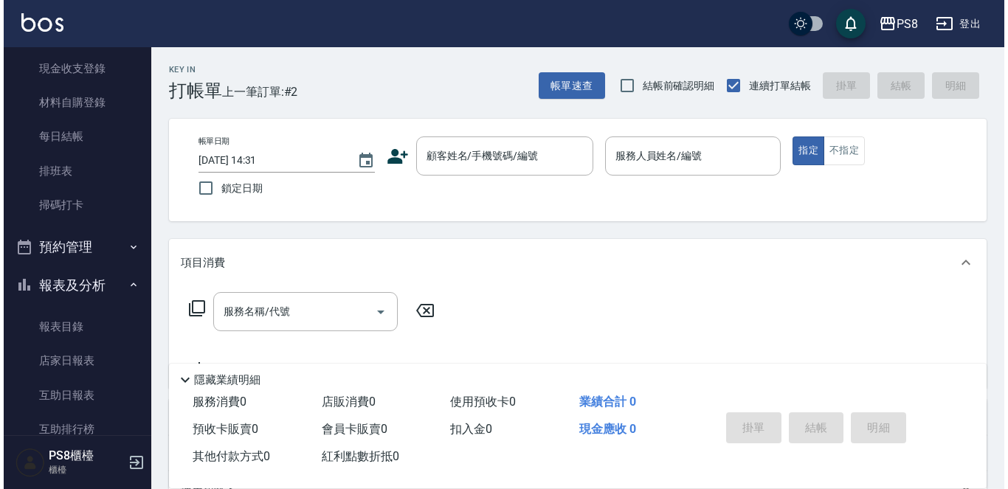
scroll to position [221, 0]
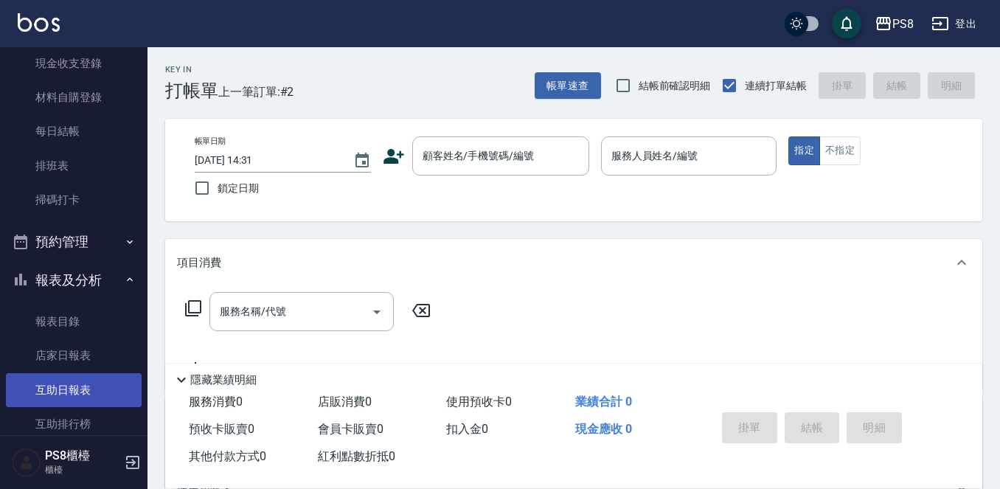
click at [92, 386] on link "互助日報表" at bounding box center [74, 390] width 136 height 34
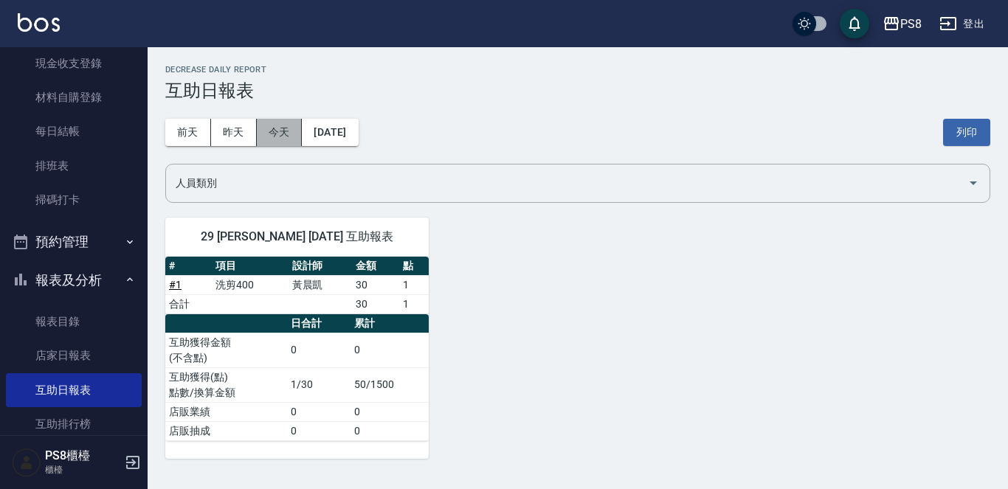
click at [264, 139] on button "今天" at bounding box center [280, 132] width 46 height 27
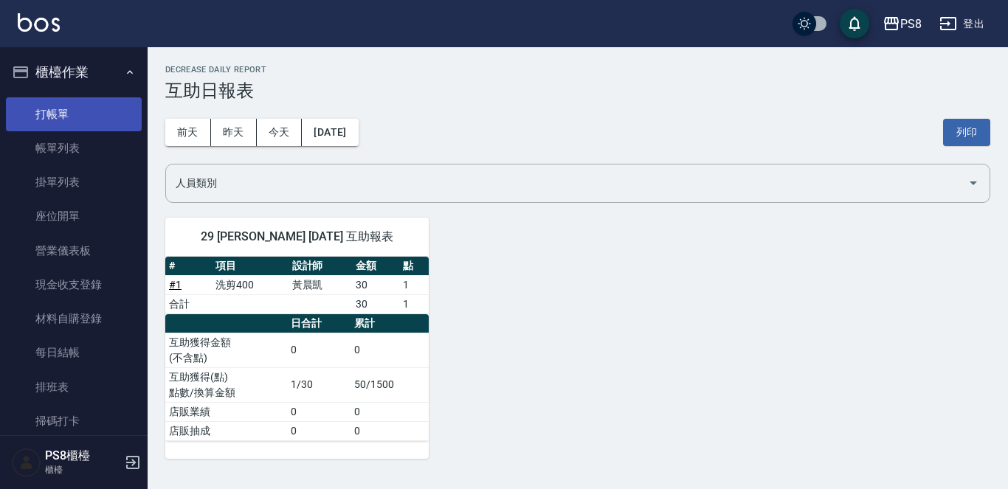
click at [84, 123] on link "打帳單" at bounding box center [74, 114] width 136 height 34
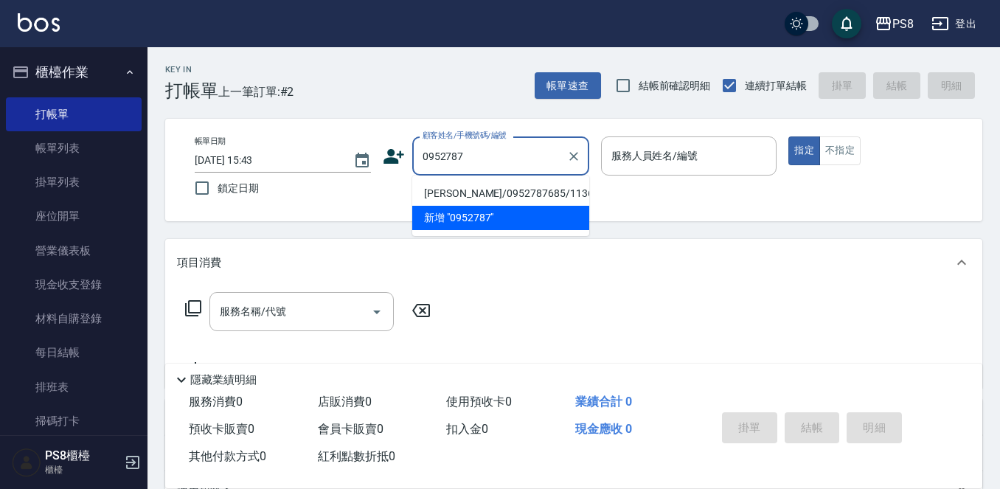
click at [471, 193] on li "[PERSON_NAME]/0952787685/11366" at bounding box center [500, 193] width 177 height 24
type input "[PERSON_NAME]/0952787685/11366"
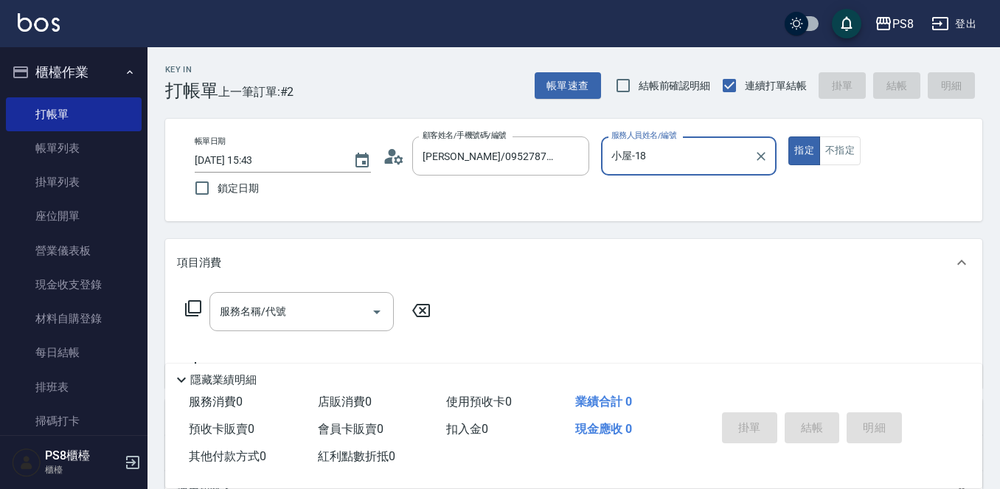
type input "小屋-18"
click at [103, 150] on link "帳單列表" at bounding box center [74, 148] width 136 height 34
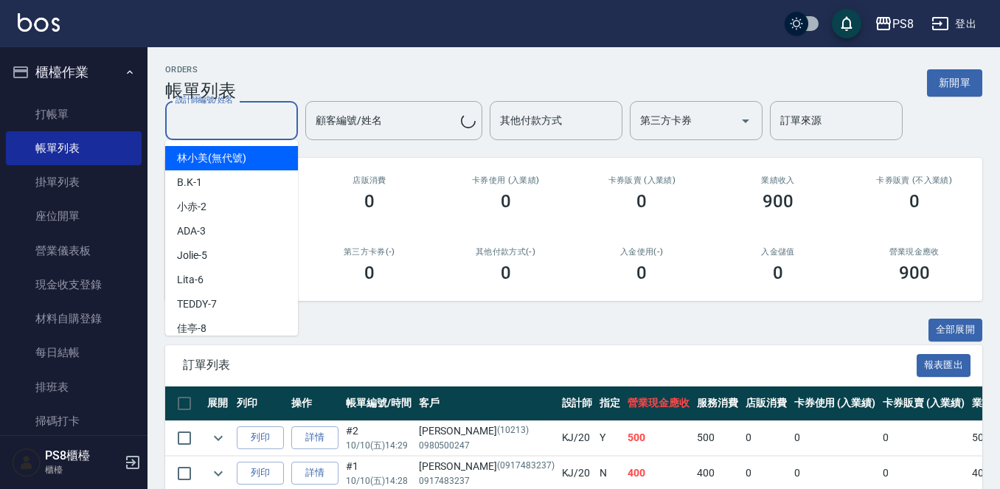
click at [221, 130] on div "設計師編號/姓名 設計師編號/姓名 顧客編號/姓名 顧客編號/姓名 其他付款方式 其他付款方式 第三方卡券 第三方卡券 訂單來源 訂單來源" at bounding box center [573, 120] width 817 height 39
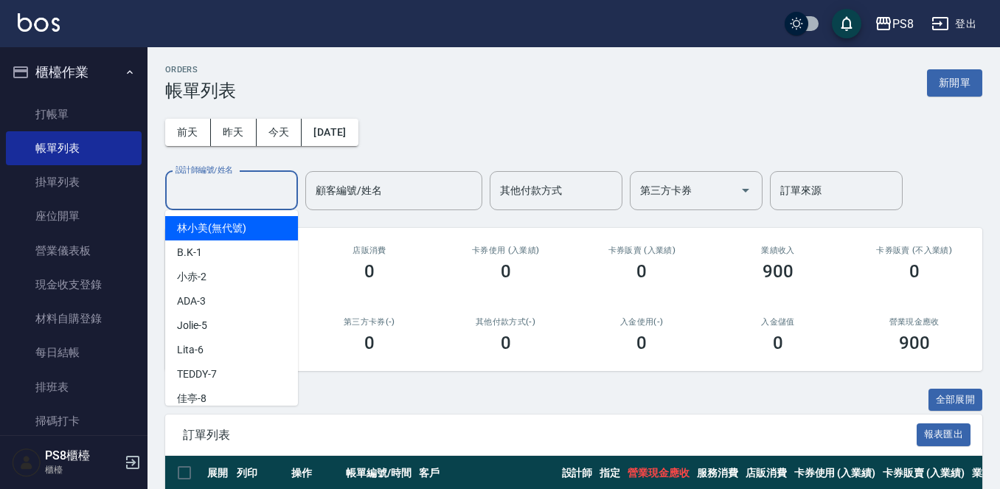
type input "1"
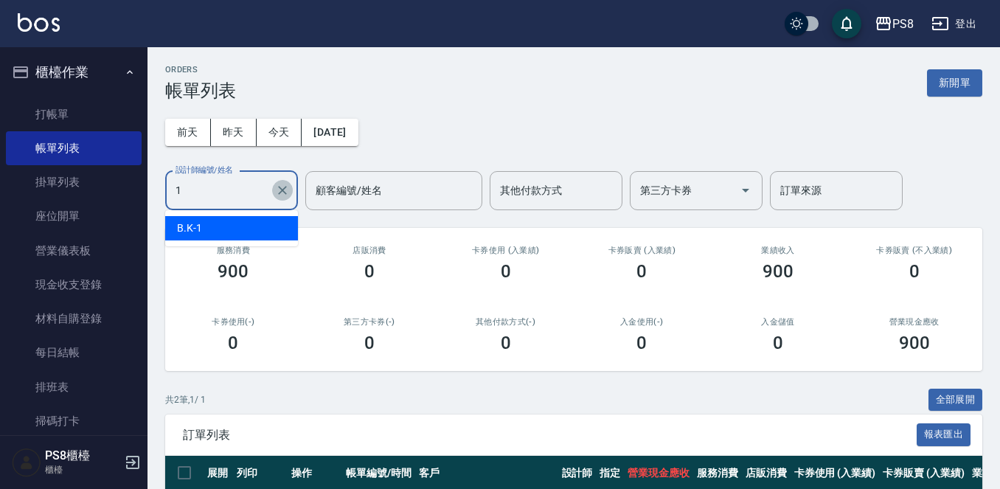
click at [282, 194] on icon "Clear" at bounding box center [282, 190] width 15 height 15
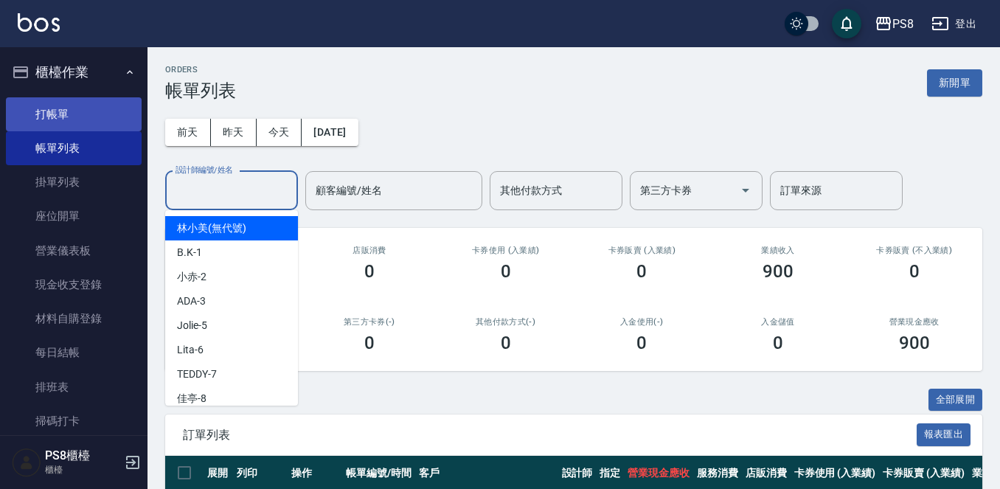
click at [113, 108] on link "打帳單" at bounding box center [74, 114] width 136 height 34
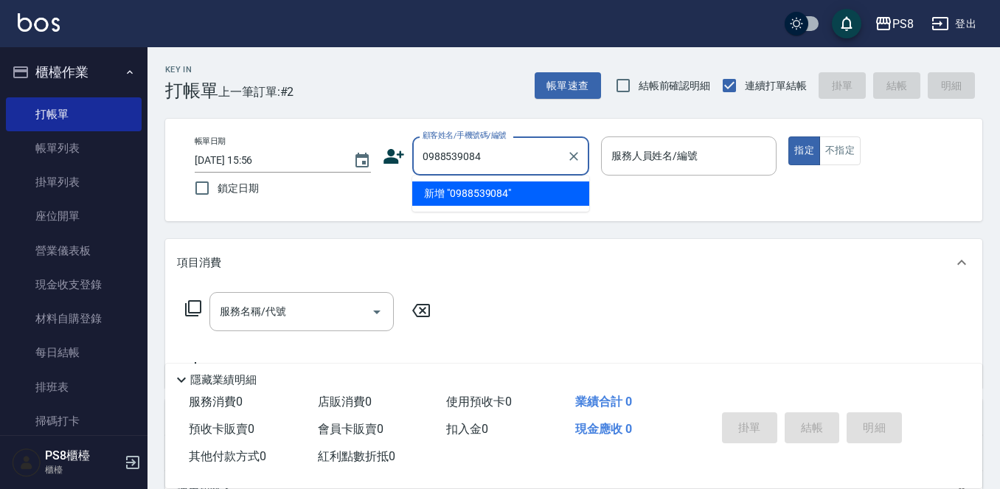
drag, startPoint x: 513, startPoint y: 152, endPoint x: 421, endPoint y: 157, distance: 93.1
click at [421, 157] on input "0988539084" at bounding box center [490, 156] width 142 height 26
type input "0988539084"
click at [399, 153] on icon at bounding box center [394, 156] width 21 height 15
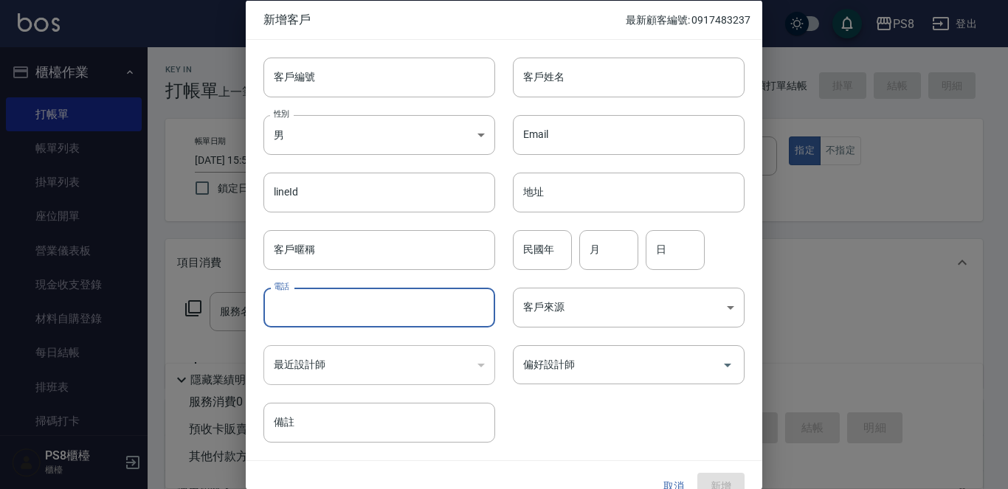
click at [371, 304] on input "電話" at bounding box center [379, 308] width 232 height 40
paste input "0988539084"
type input "0988539084"
click at [392, 130] on body "PS8 登出 櫃檯作業 打帳單 帳單列表 掛單列表 座位開單 營業儀表板 現金收支登錄 材料自購登錄 每日結帳 排班表 掃碼打卡 預約管理 預約管理 單日預約…" at bounding box center [504, 359] width 1008 height 719
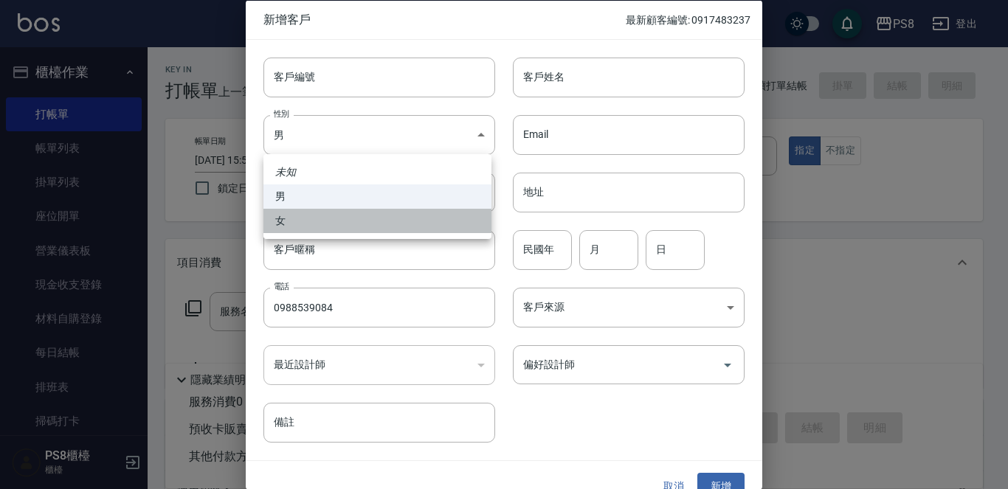
click at [383, 217] on li "女" at bounding box center [377, 221] width 228 height 24
type input "[DEMOGRAPHIC_DATA]"
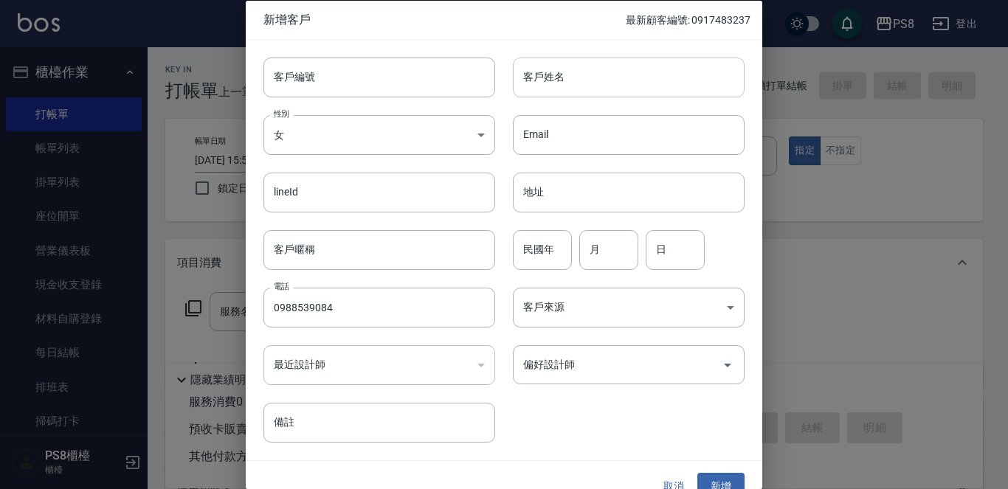
click at [560, 84] on input "客戶姓名" at bounding box center [629, 77] width 232 height 40
type input "鄒"
type input "[PERSON_NAME]"
click at [551, 235] on input "民國年" at bounding box center [542, 249] width 59 height 40
type input "80"
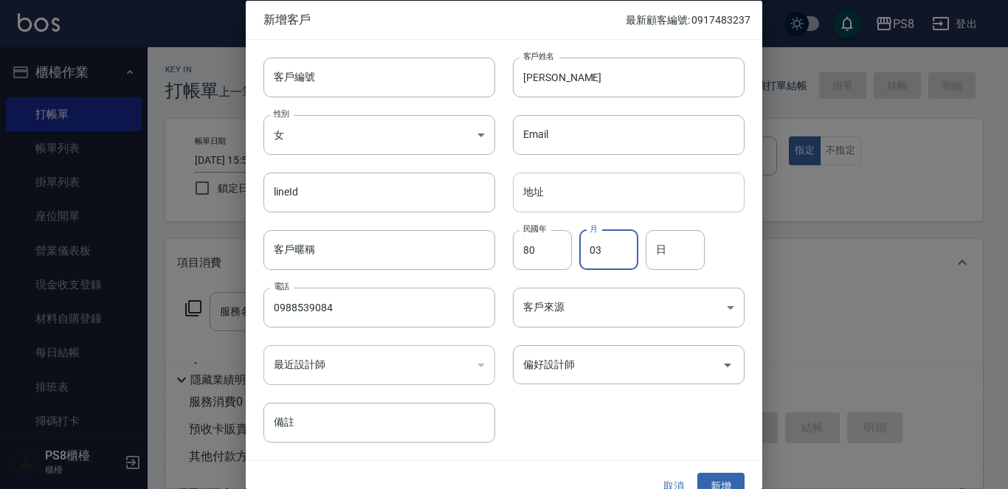
type input "03"
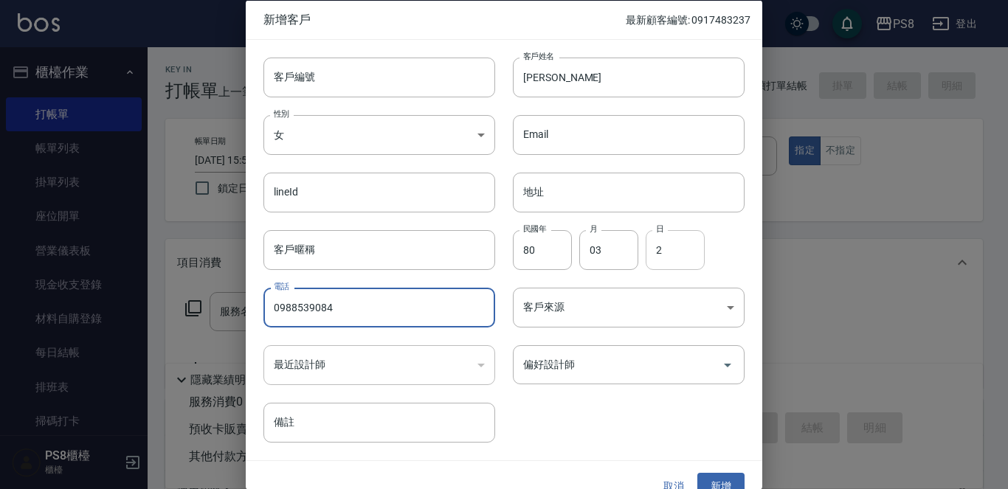
click at [668, 247] on input "2" at bounding box center [675, 249] width 59 height 40
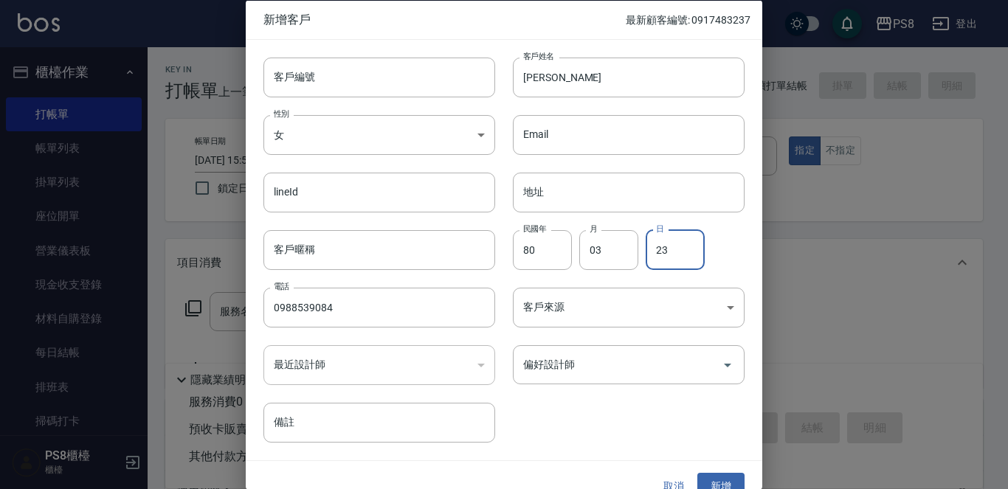
type input "23"
click at [688, 388] on div "客戶編號 客戶編號 客戶姓名 周彥君 客戶姓名 性別 女 FEMALE 性別 Email Email lineId lineId 地址 地址 客戶暱稱 客戶暱…" at bounding box center [495, 241] width 499 height 404
click at [725, 474] on button "新增" at bounding box center [720, 486] width 47 height 27
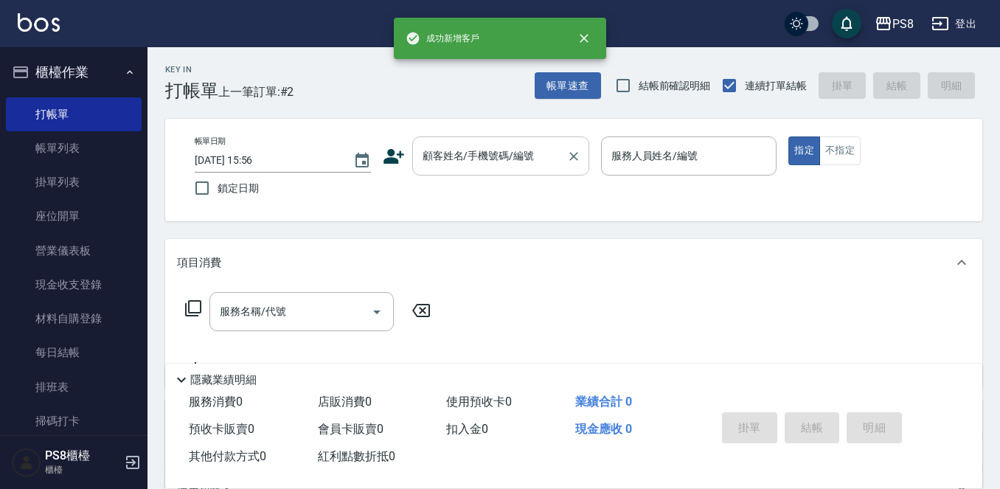
click at [510, 146] on div "顧客姓名/手機號碼/編號 顧客姓名/手機號碼/編號" at bounding box center [500, 155] width 177 height 39
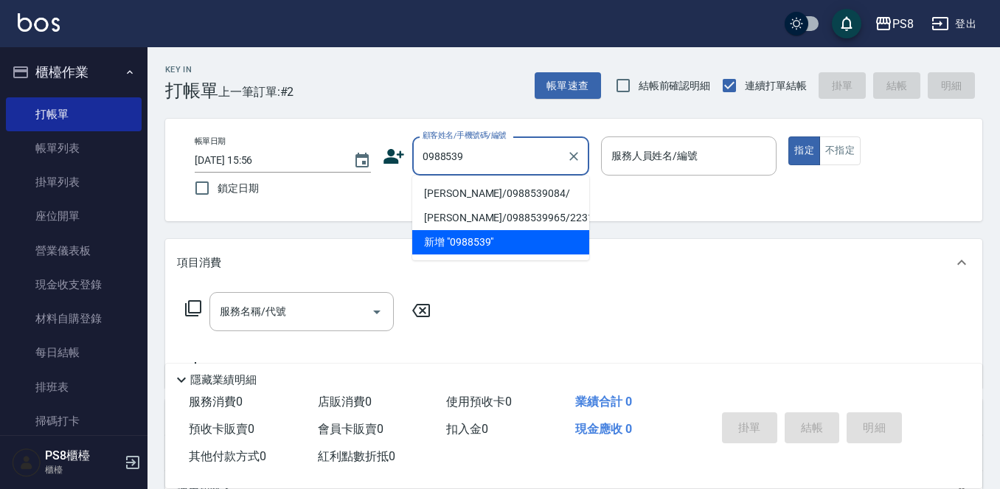
click at [505, 183] on li "[PERSON_NAME]/0988539084/" at bounding box center [500, 193] width 177 height 24
type input "[PERSON_NAME]/0988539084/"
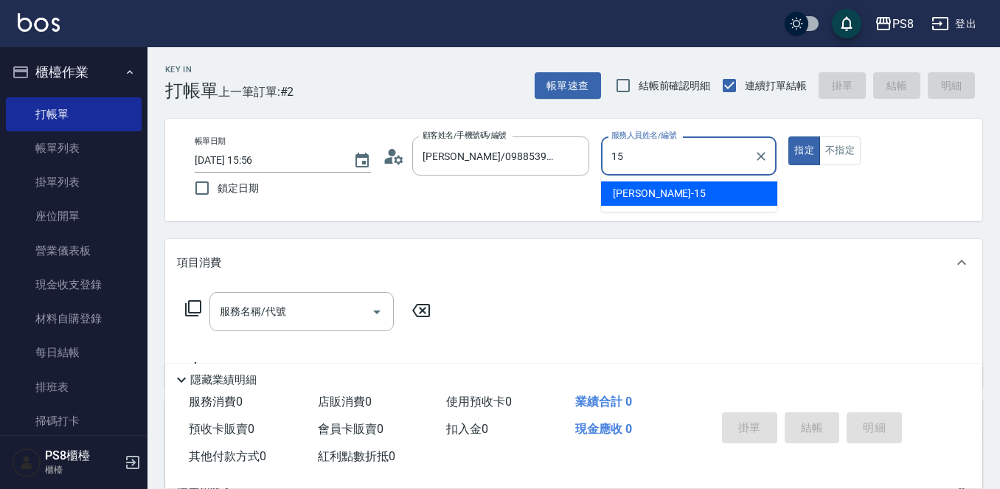
type input "EMMA-15"
type button "true"
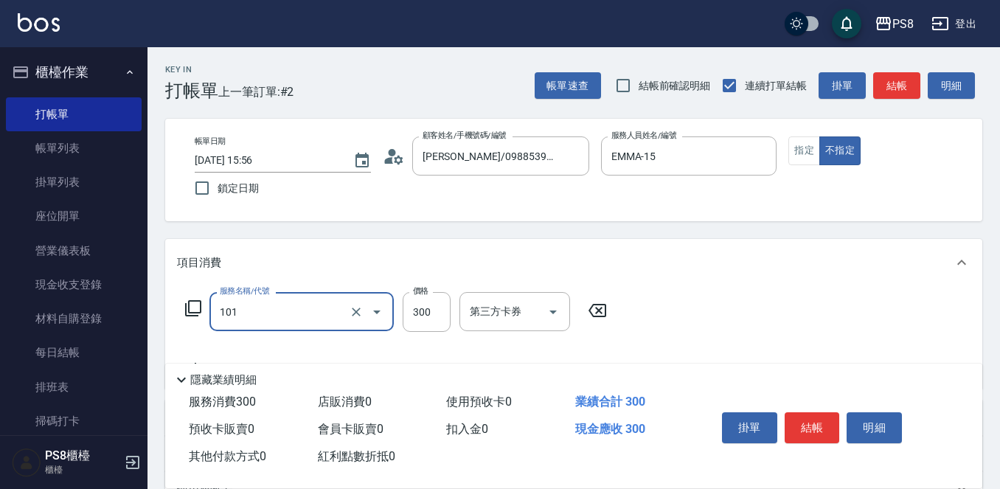
type input "洗髮(101)"
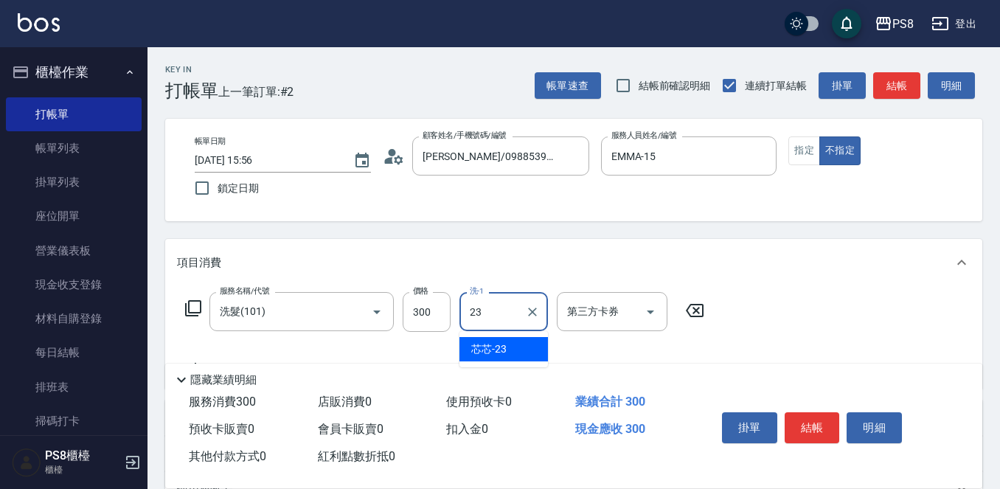
type input "23"
type input "芯芯-23"
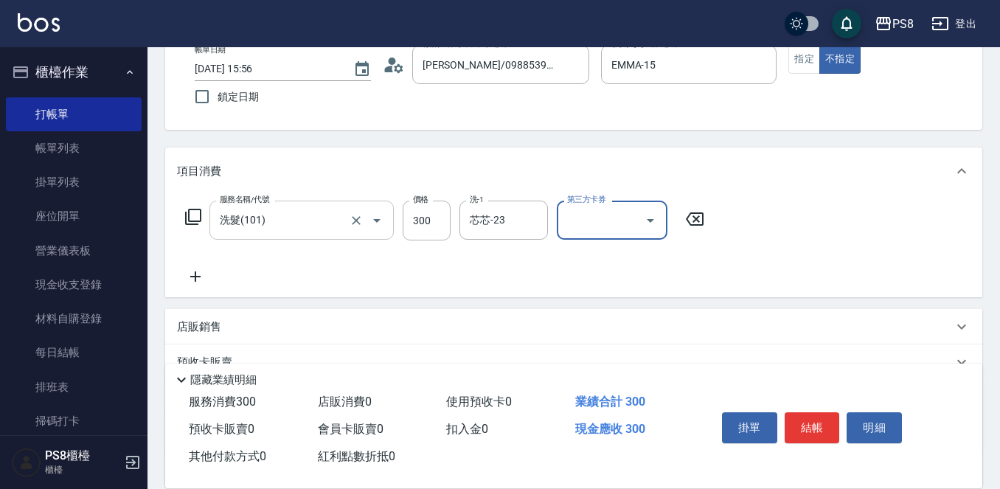
scroll to position [221, 0]
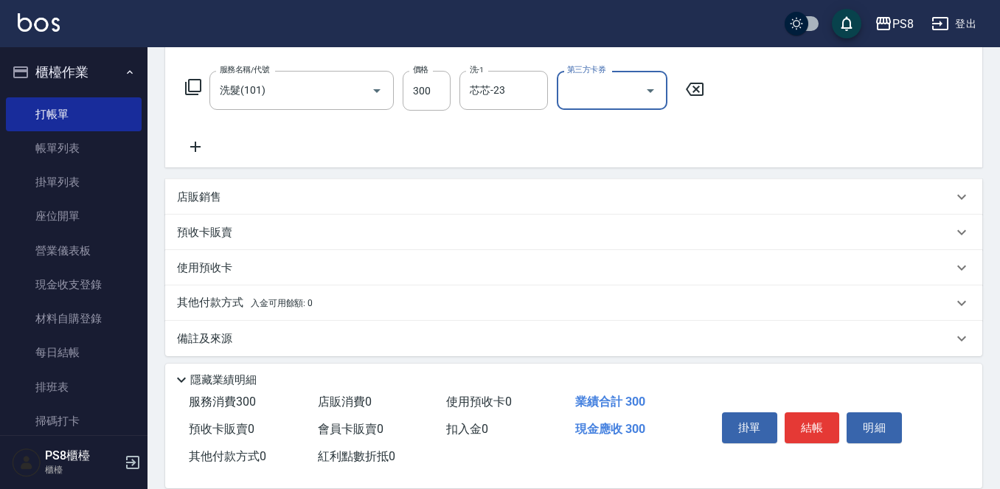
click at [256, 187] on div "店販銷售" at bounding box center [573, 196] width 817 height 35
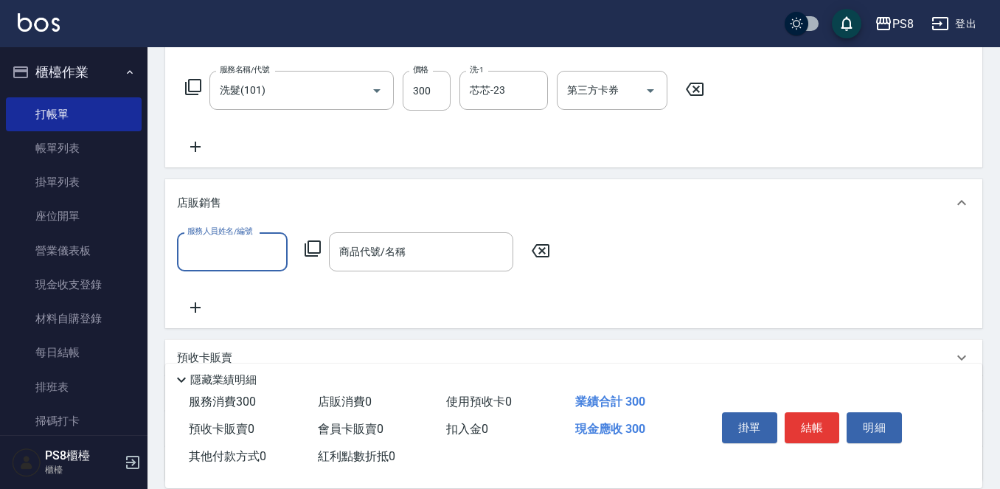
scroll to position [1, 0]
type input "EMMA-15"
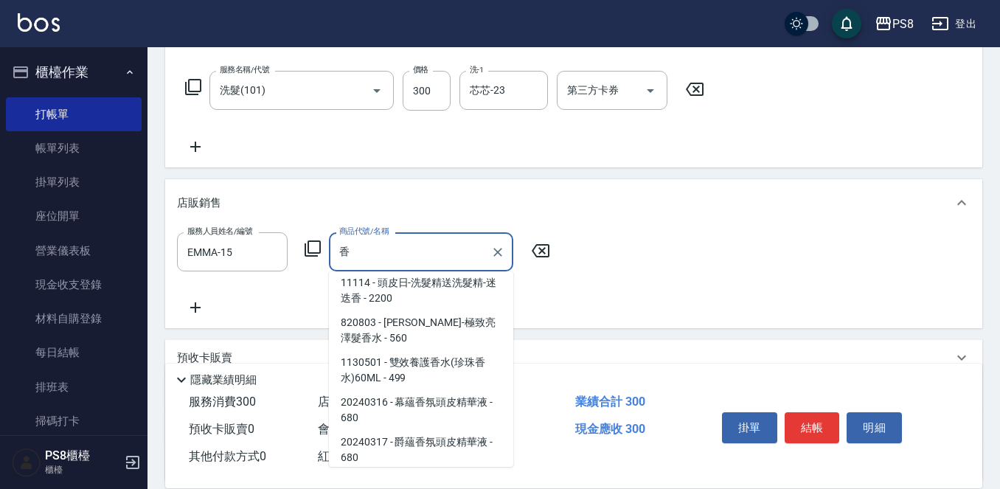
scroll to position [104, 0]
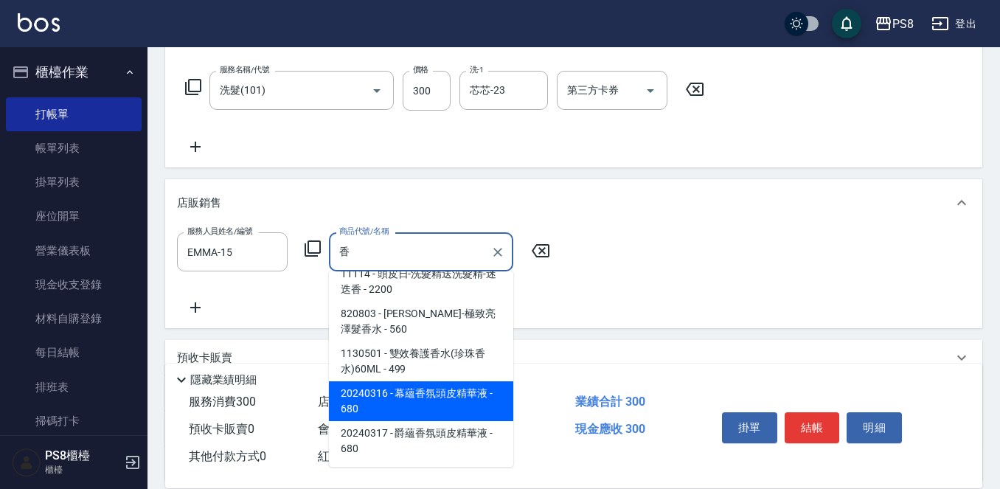
click at [420, 400] on span "20240316 - 幕蘊香氛頭皮精華液 - 680" at bounding box center [421, 401] width 184 height 40
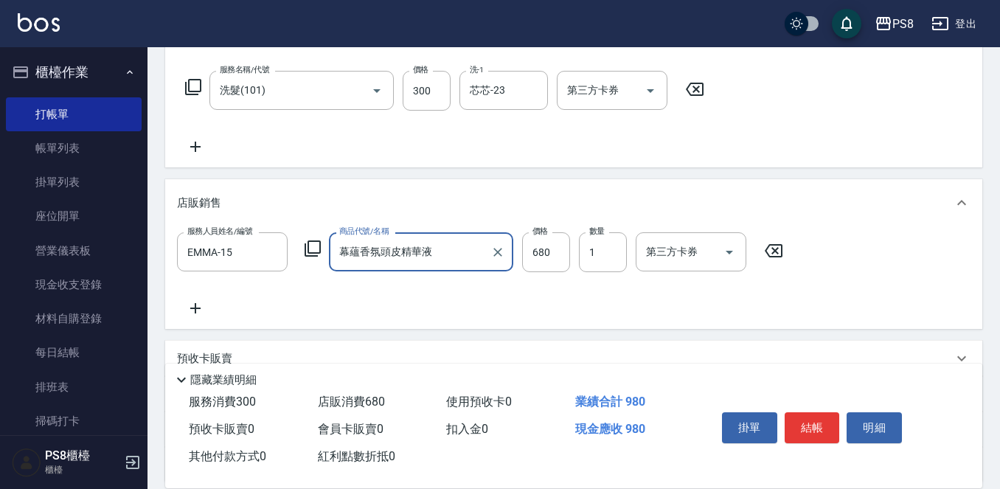
type input "幕蘊香氛頭皮精華液"
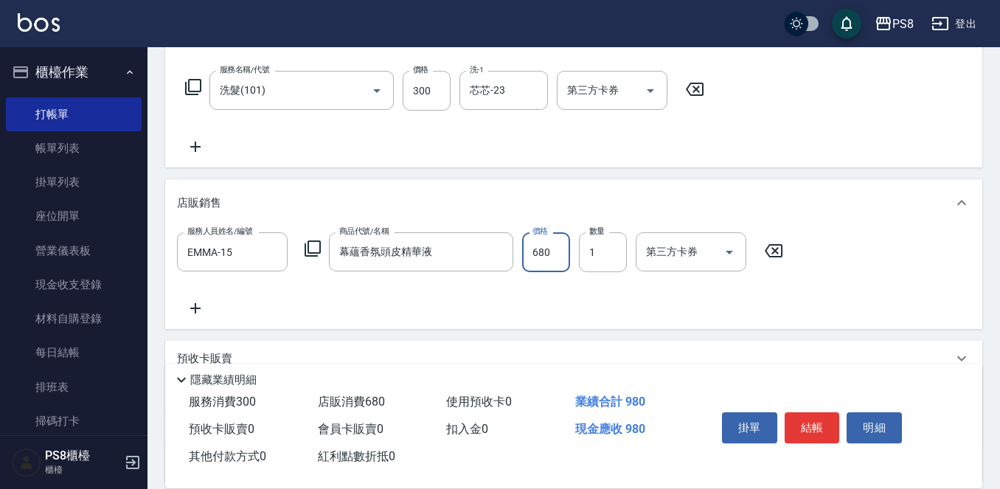
click at [614, 336] on div "項目消費 服務名稱/代號 洗髮(101) 服務名稱/代號 價格 300 價格 洗-1 芯芯-23 洗-1 第三方卡券 第三方卡券 店販銷售 服務人員姓名/編號…" at bounding box center [573, 250] width 817 height 465
click at [806, 416] on button "結帳" at bounding box center [812, 427] width 55 height 31
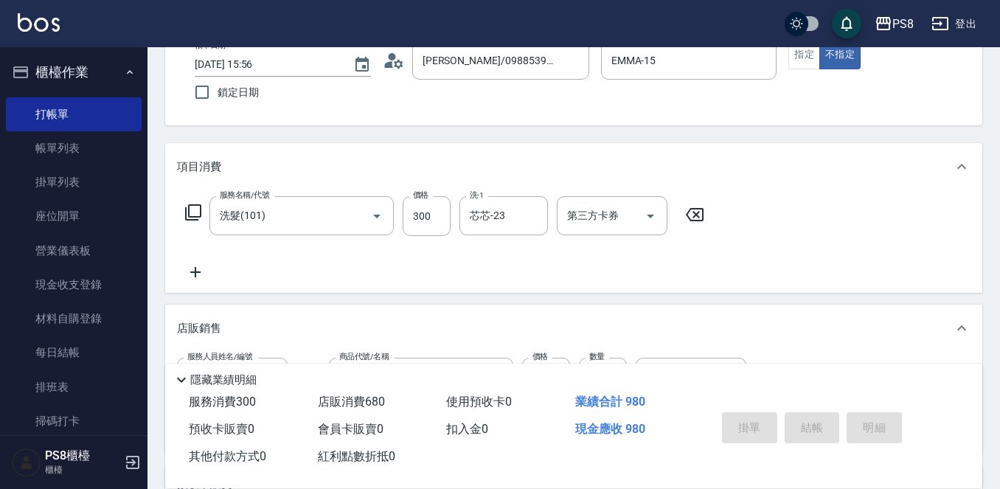
scroll to position [0, 0]
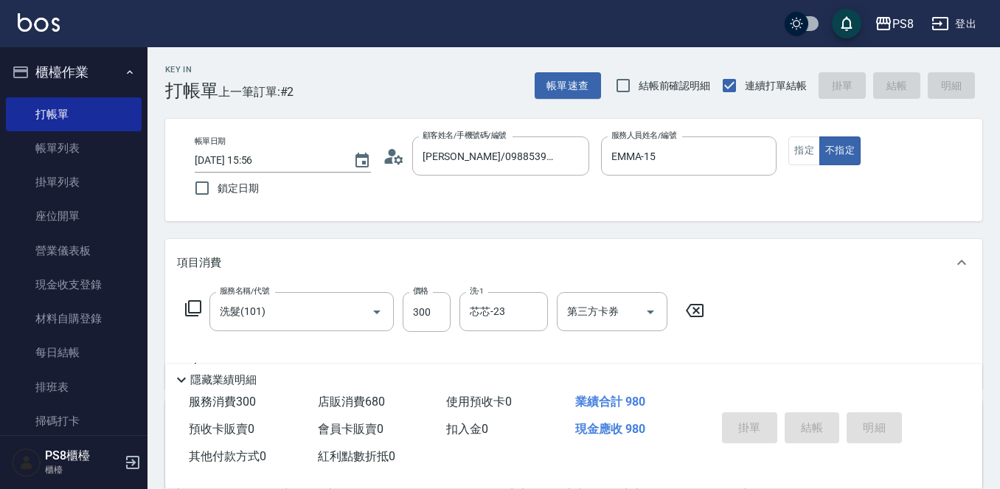
type input "2025/10/10 16:03"
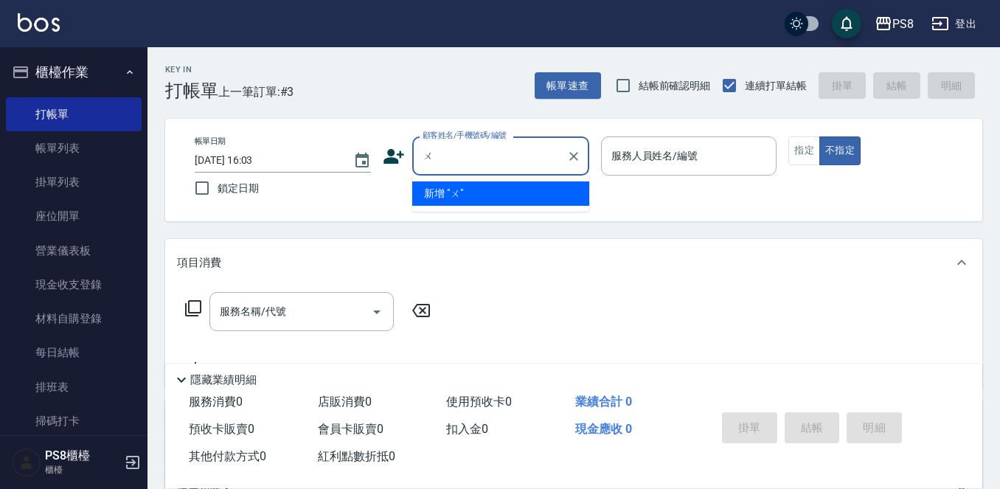
type input "無"
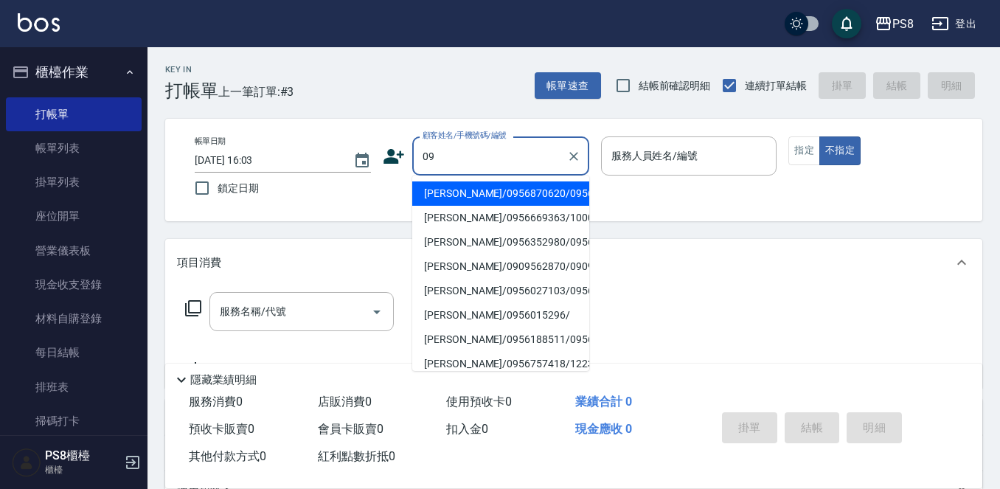
type input "0"
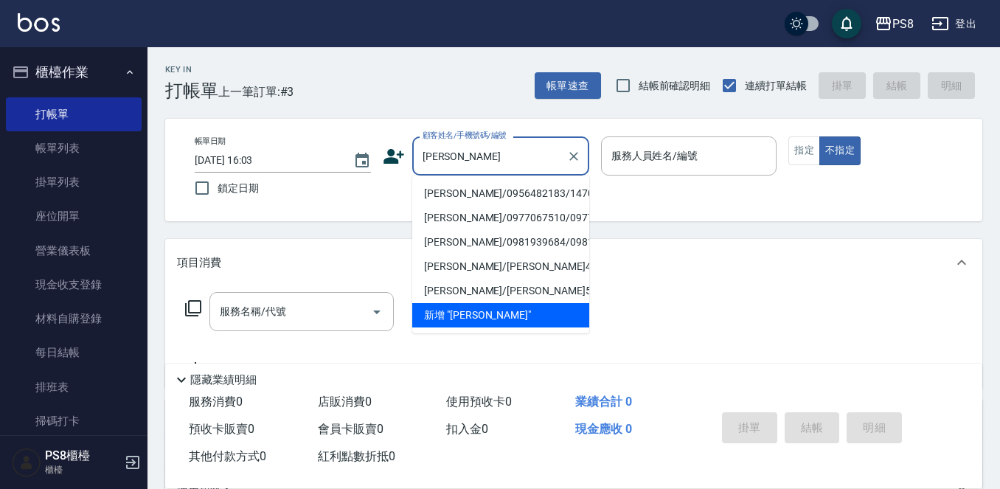
click at [445, 187] on li "[PERSON_NAME]/0956482183/14704" at bounding box center [500, 193] width 177 height 24
type input "[PERSON_NAME]/0956482183/14704"
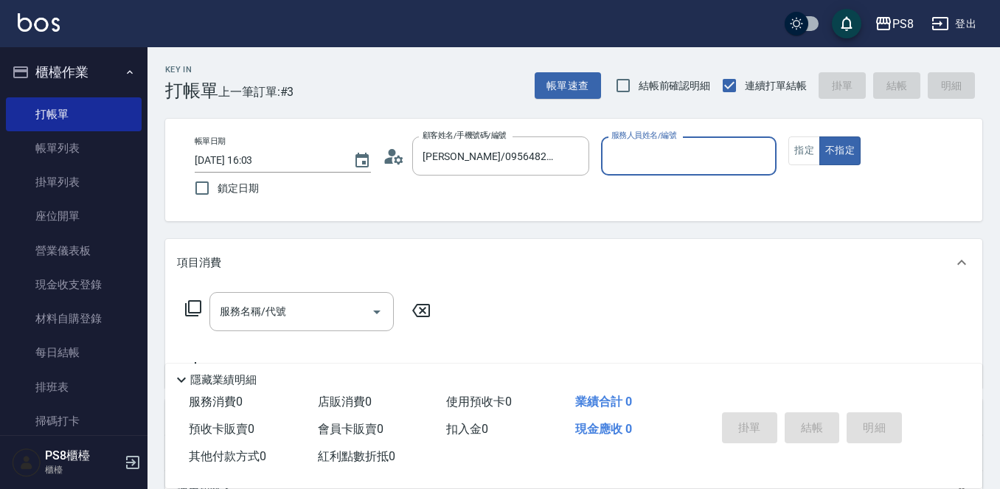
type input "佳亭-8"
click at [390, 152] on circle at bounding box center [391, 152] width 7 height 7
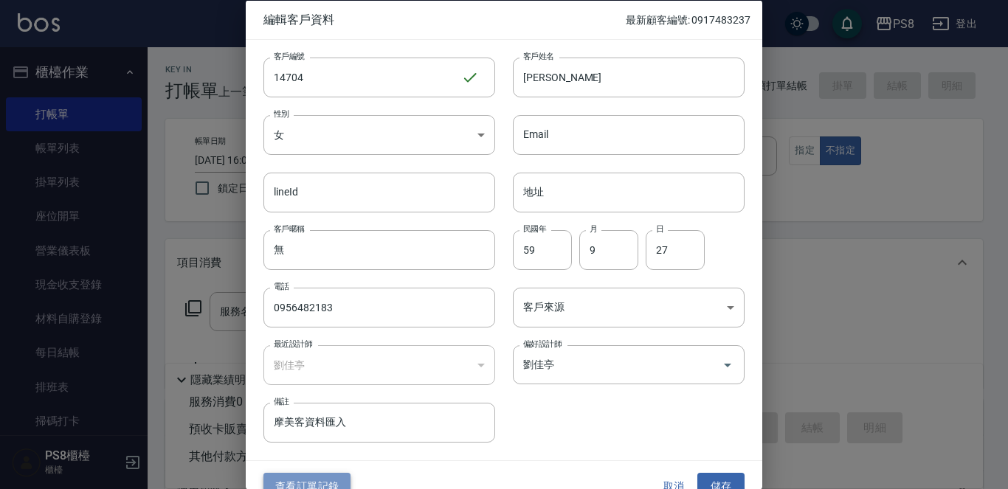
click at [331, 480] on button "查看訂單記錄" at bounding box center [306, 486] width 87 height 27
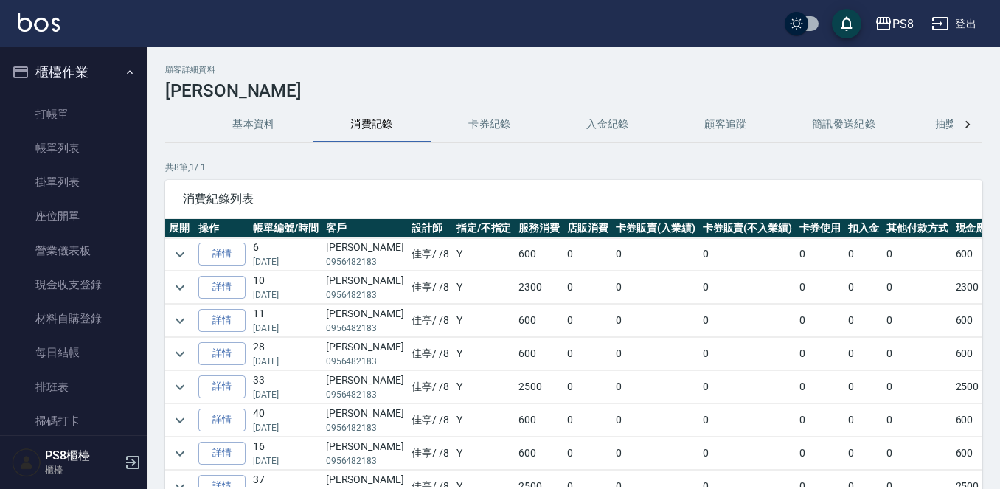
click at [51, 26] on img at bounding box center [39, 22] width 42 height 18
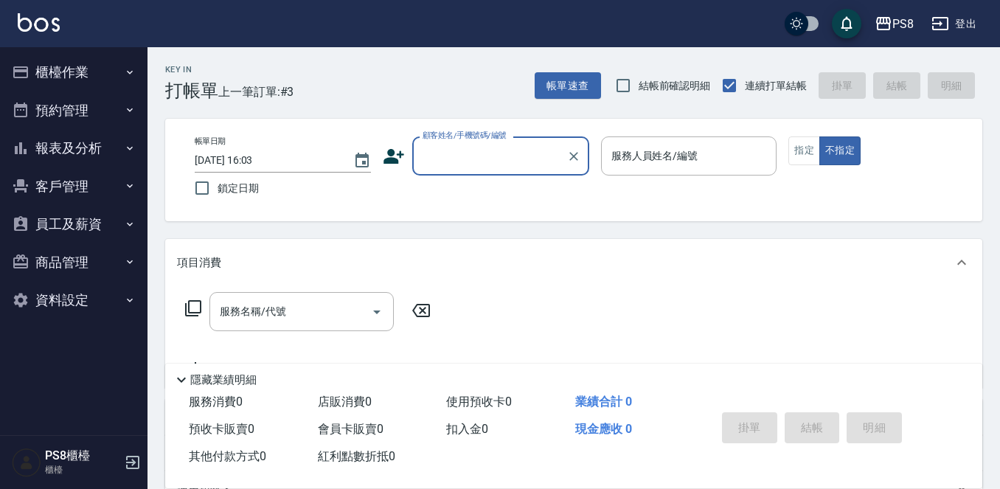
click at [122, 106] on button "預約管理" at bounding box center [74, 110] width 136 height 38
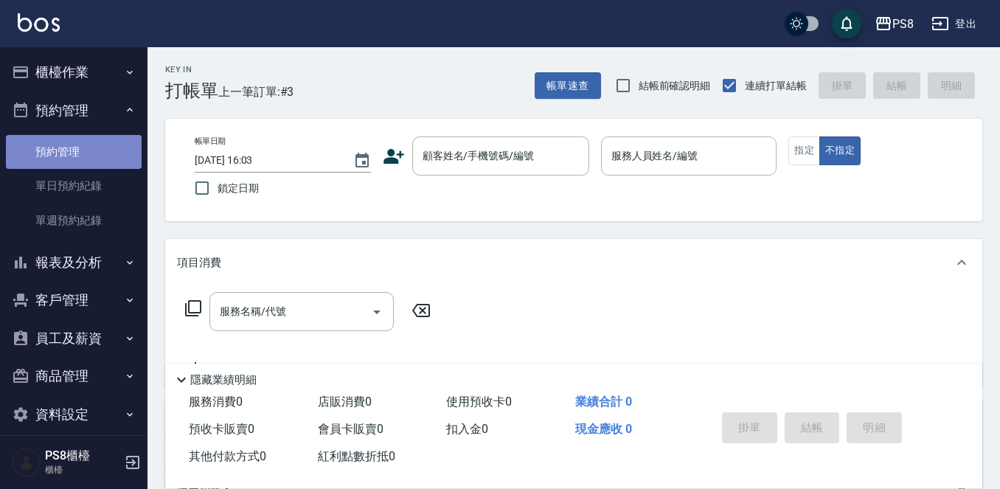
click at [118, 136] on link "預約管理" at bounding box center [74, 152] width 136 height 34
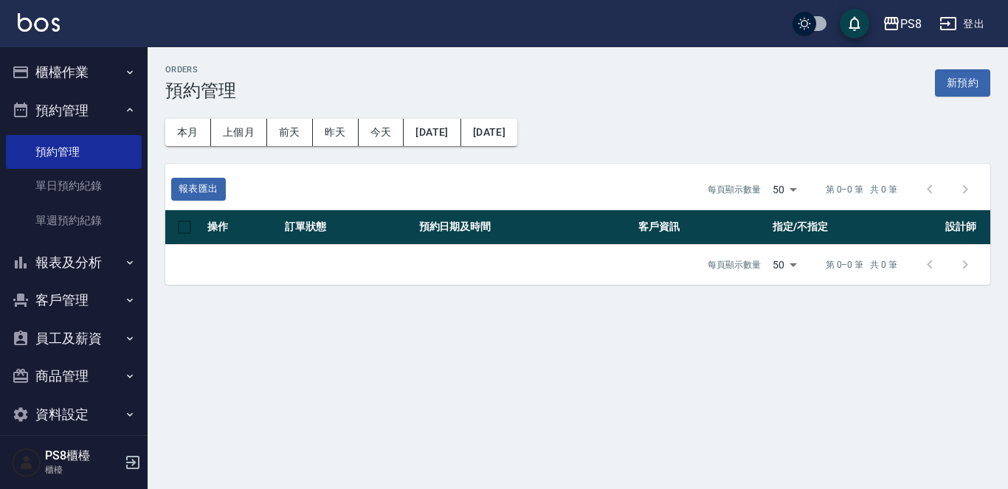
click at [105, 72] on button "櫃檯作業" at bounding box center [74, 72] width 136 height 38
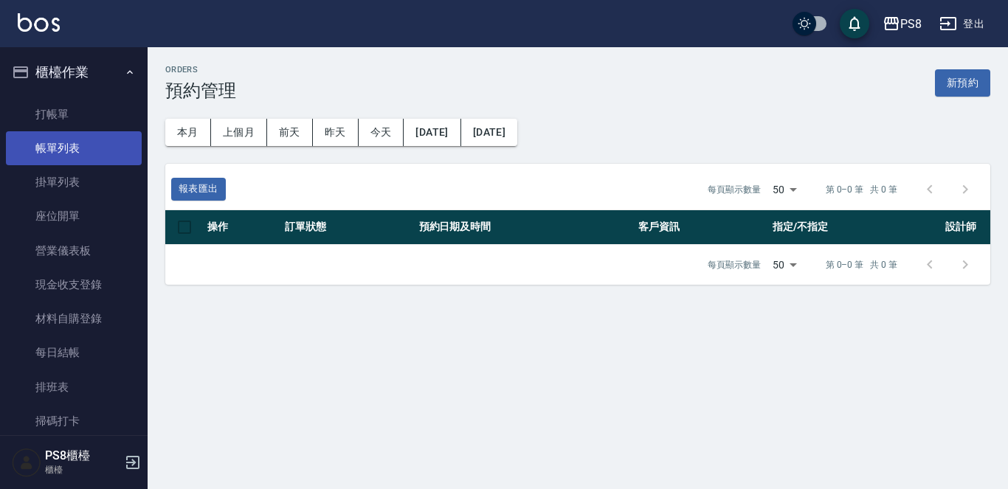
click at [69, 149] on link "帳單列表" at bounding box center [74, 148] width 136 height 34
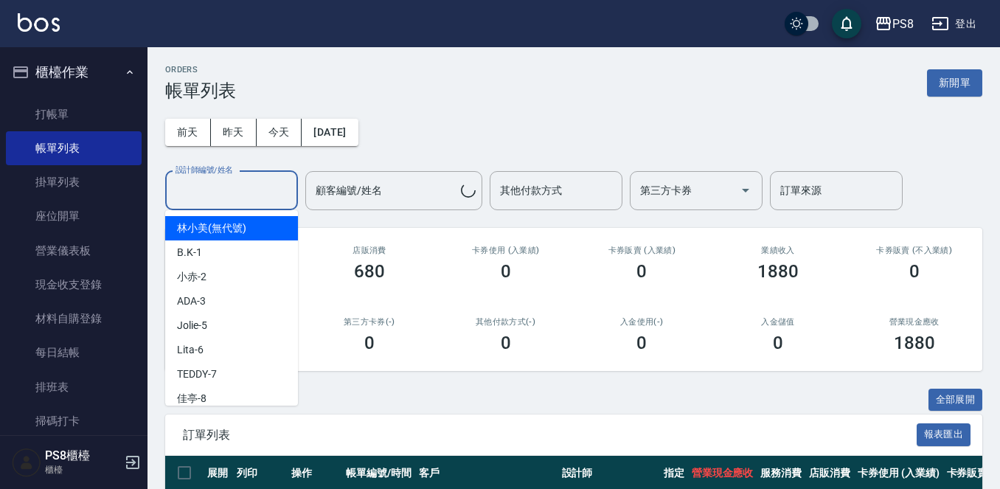
click at [188, 191] on input "設計師編號/姓名" at bounding box center [232, 191] width 120 height 26
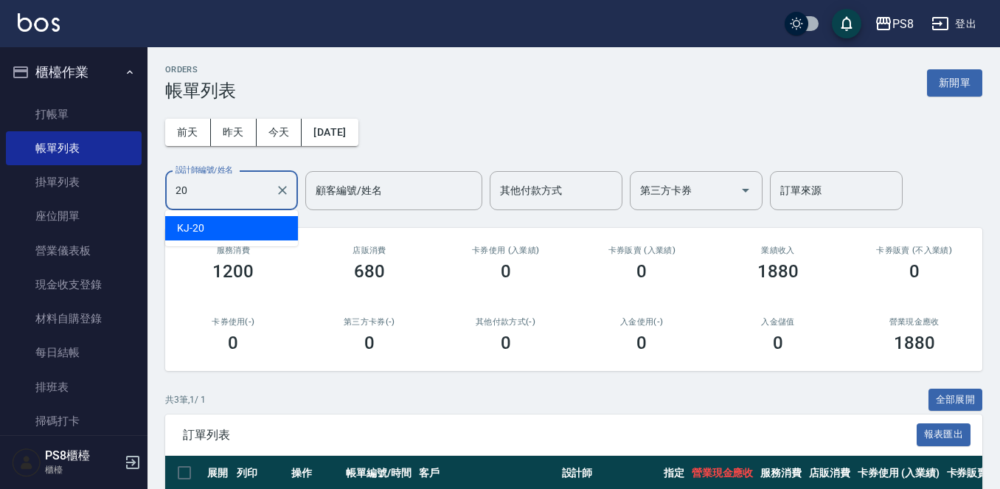
click at [266, 226] on div "KJ -20" at bounding box center [231, 228] width 133 height 24
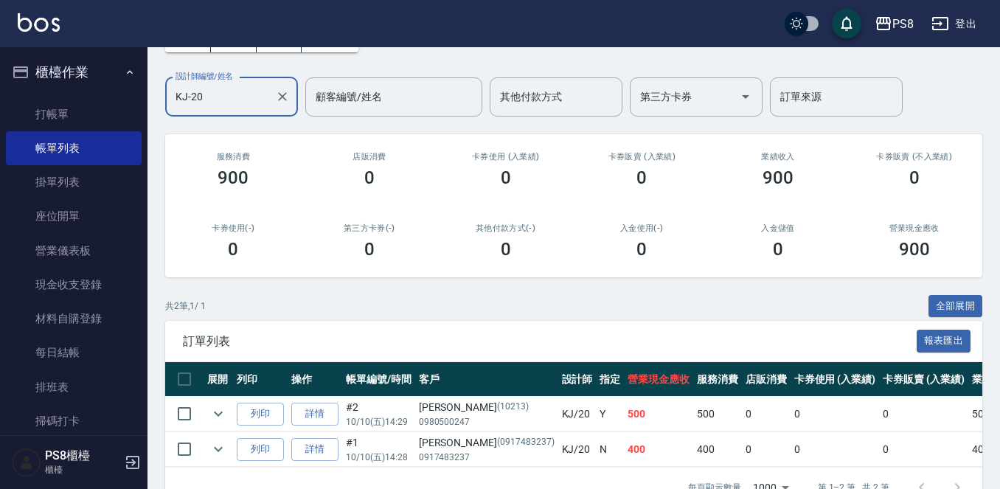
scroll to position [142, 0]
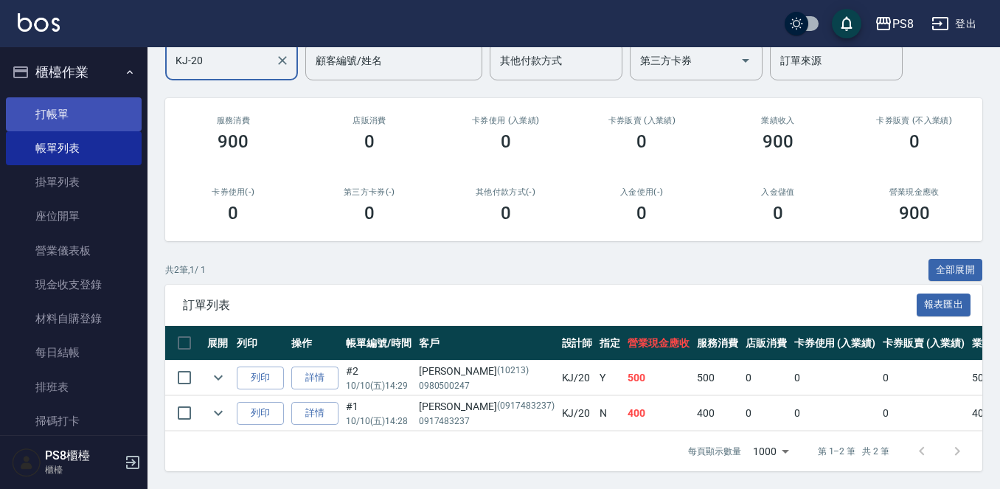
type input "KJ-20"
click at [59, 113] on link "打帳單" at bounding box center [74, 114] width 136 height 34
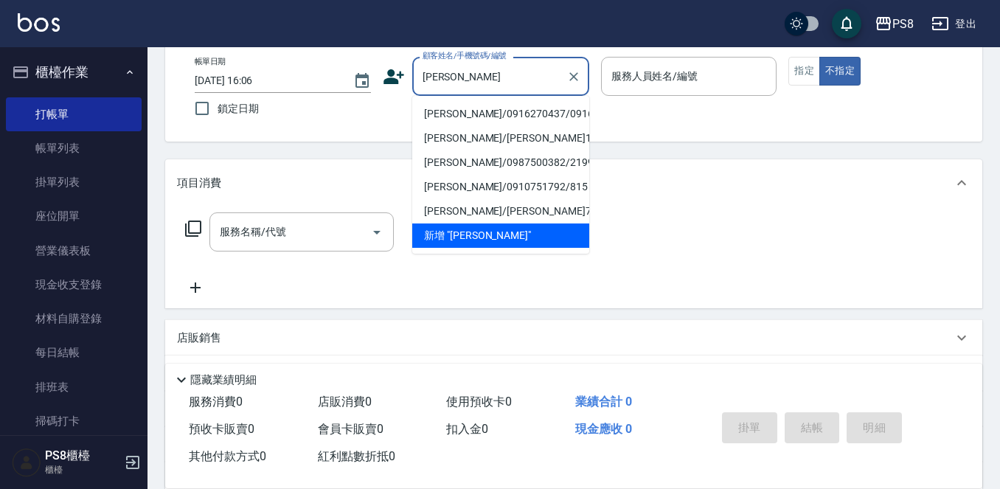
scroll to position [148, 0]
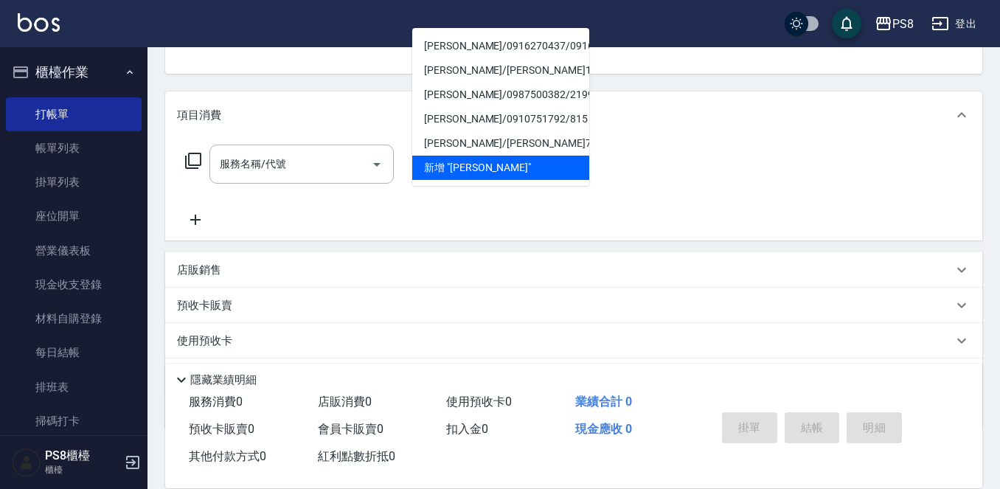
type input "張"
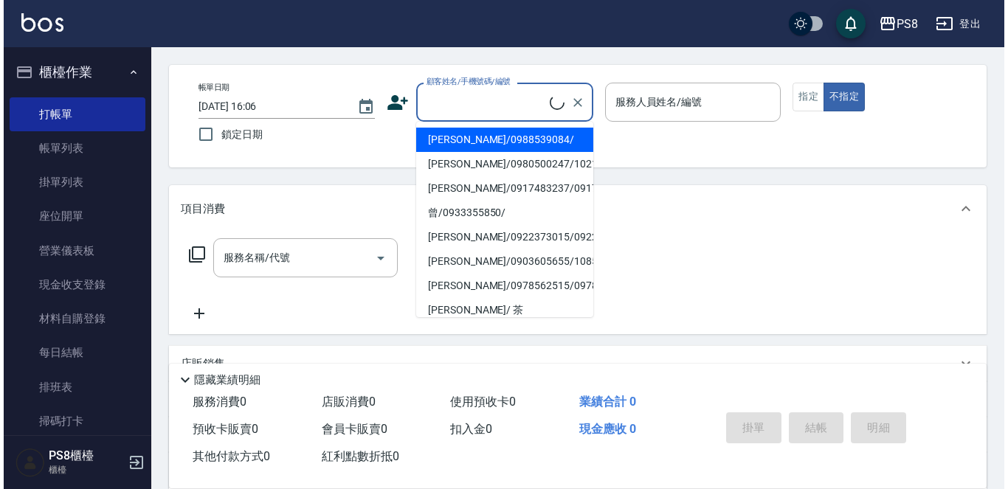
scroll to position [0, 0]
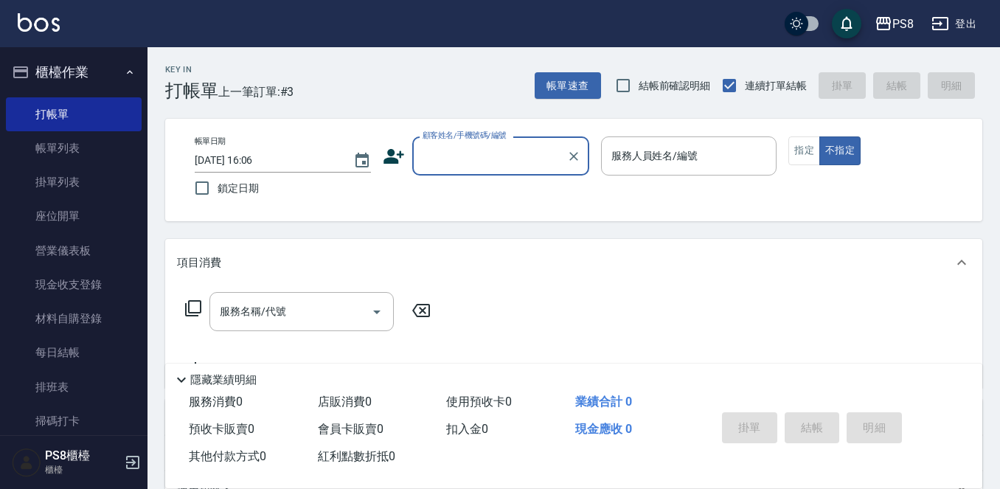
click at [525, 147] on input "顧客姓名/手機號碼/編號" at bounding box center [490, 156] width 142 height 26
click at [560, 191] on li "張承祥/0909520390/0909520390" at bounding box center [500, 193] width 177 height 24
type input "張承祥/0909520390/0909520390"
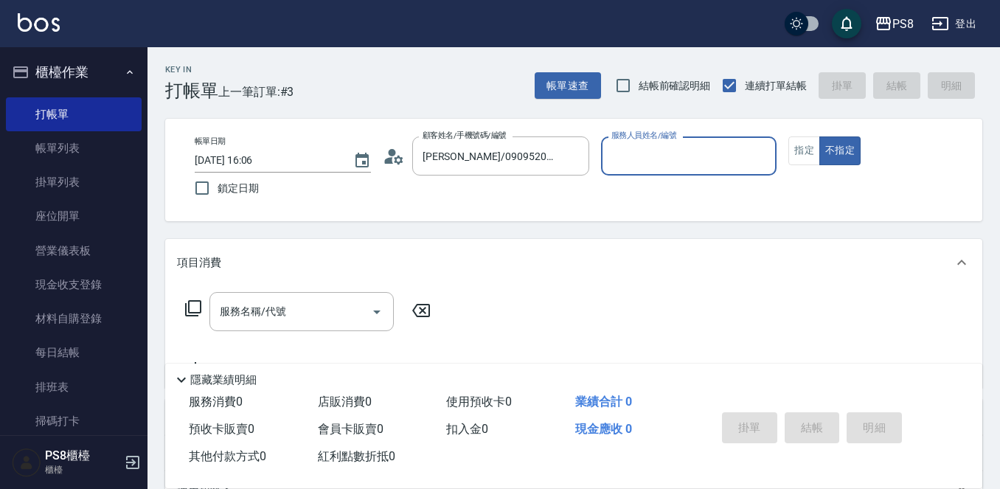
click at [396, 164] on icon at bounding box center [394, 156] width 22 height 22
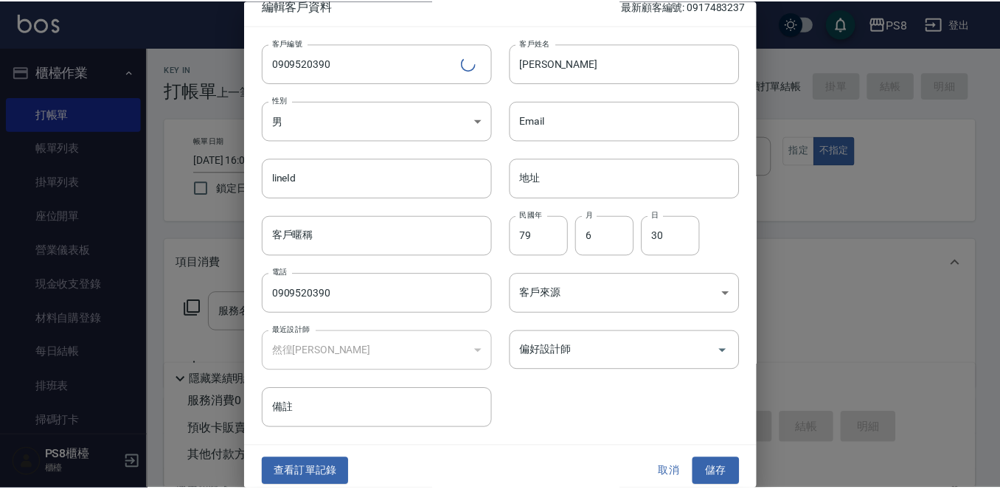
scroll to position [22, 0]
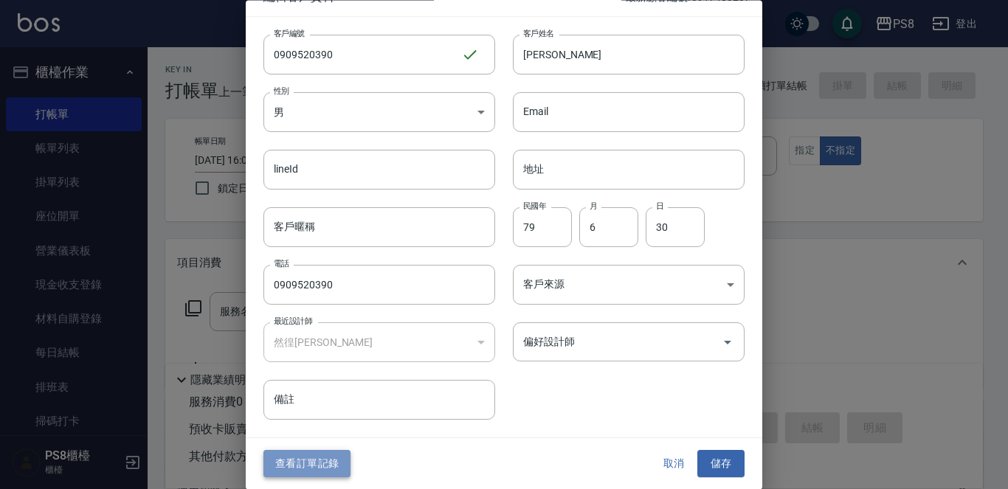
click at [334, 466] on button "查看訂單記錄" at bounding box center [306, 464] width 87 height 27
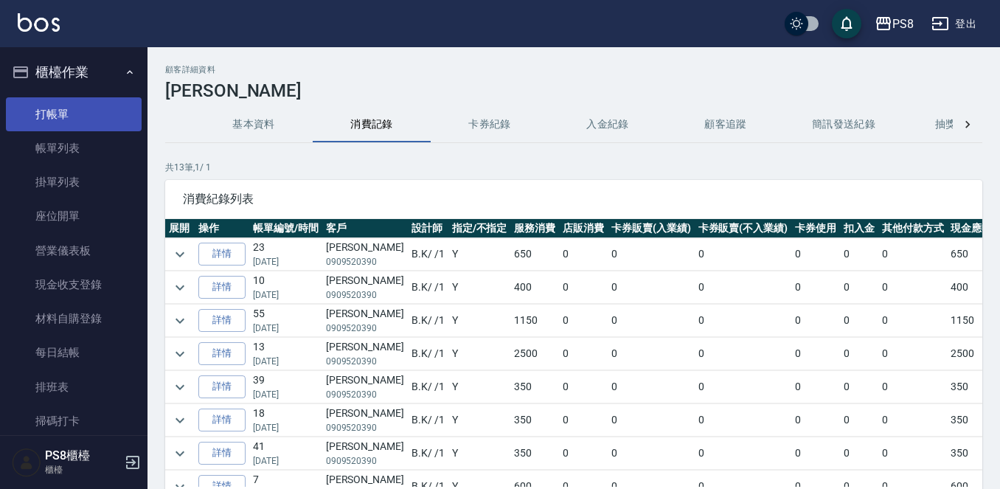
click at [50, 111] on link "打帳單" at bounding box center [74, 114] width 136 height 34
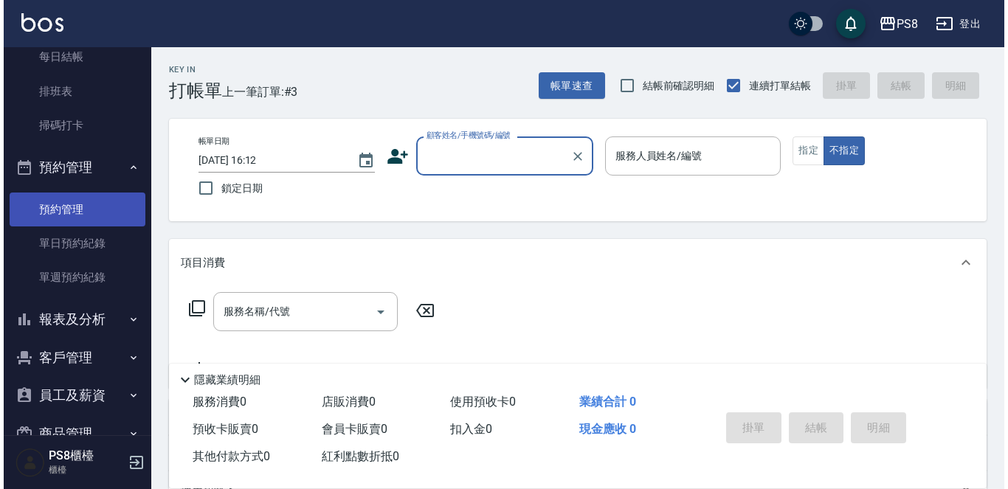
scroll to position [369, 0]
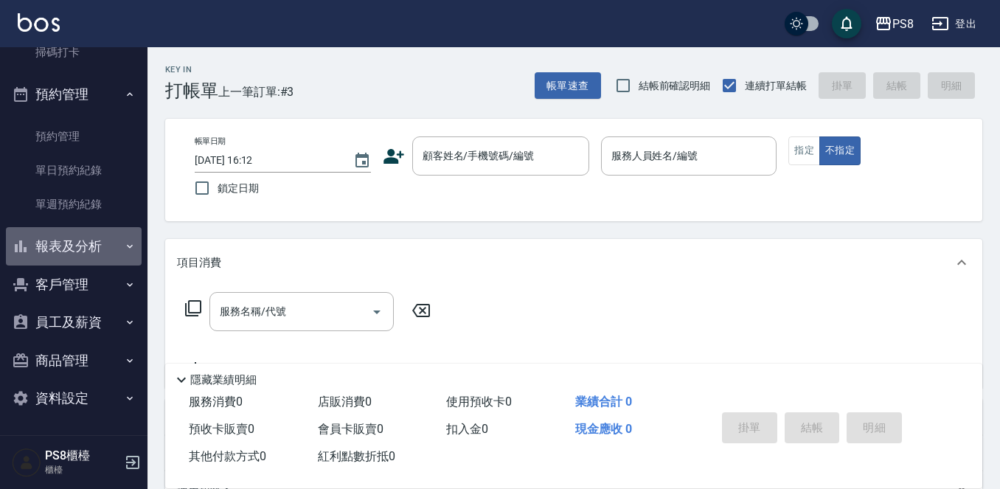
click at [79, 254] on button "報表及分析" at bounding box center [74, 246] width 136 height 38
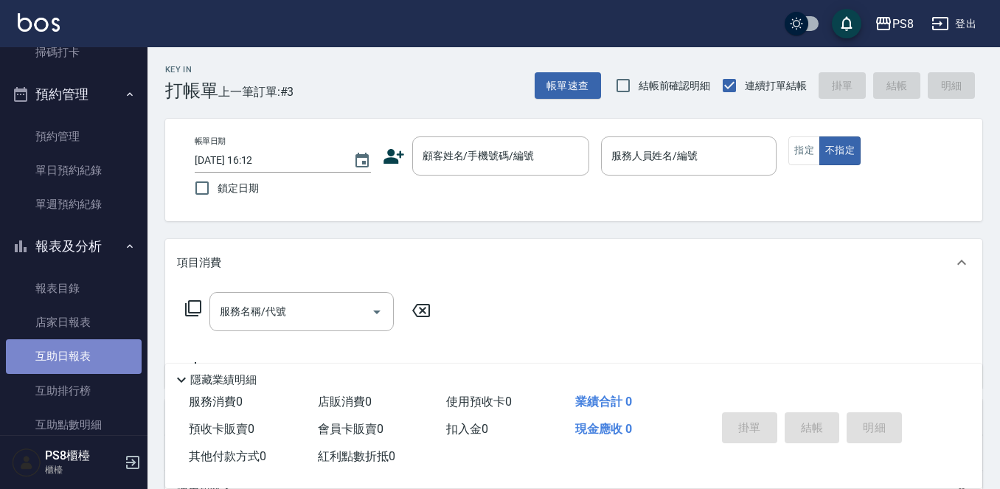
click at [86, 343] on link "互助日報表" at bounding box center [74, 356] width 136 height 34
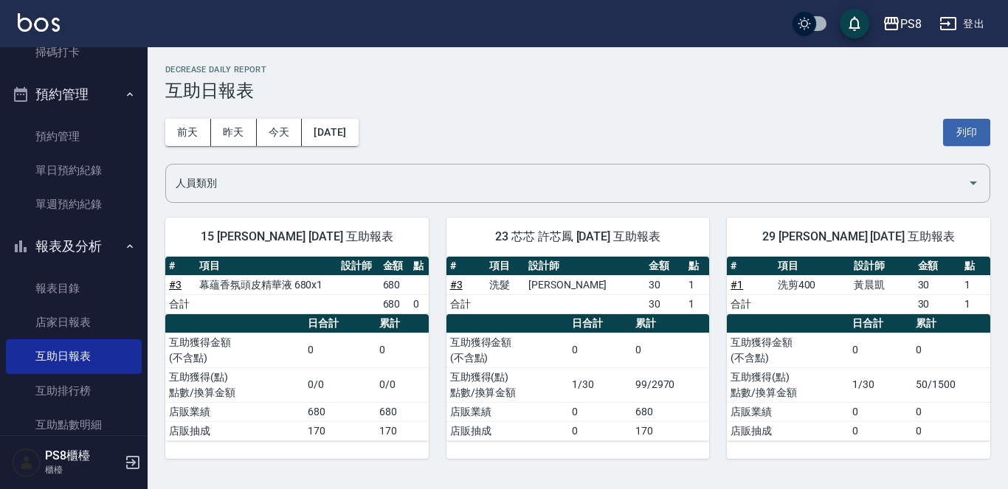
drag, startPoint x: 225, startPoint y: 108, endPoint x: 109, endPoint y: 39, distance: 135.0
click at [226, 106] on div "前天 昨天 今天 2025/10/10 列印" at bounding box center [577, 132] width 825 height 63
click at [93, 87] on button "預約管理" at bounding box center [74, 94] width 136 height 38
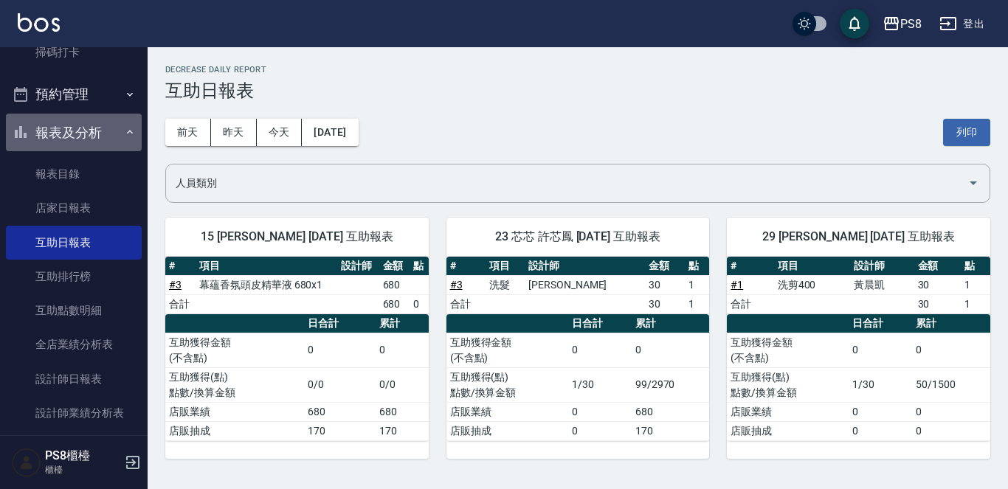
click at [92, 122] on button "報表及分析" at bounding box center [74, 133] width 136 height 38
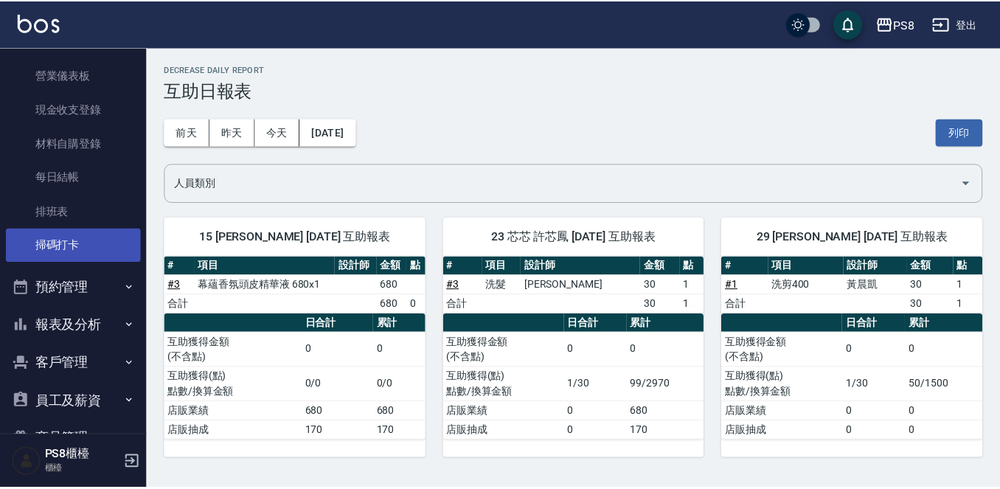
scroll to position [221, 0]
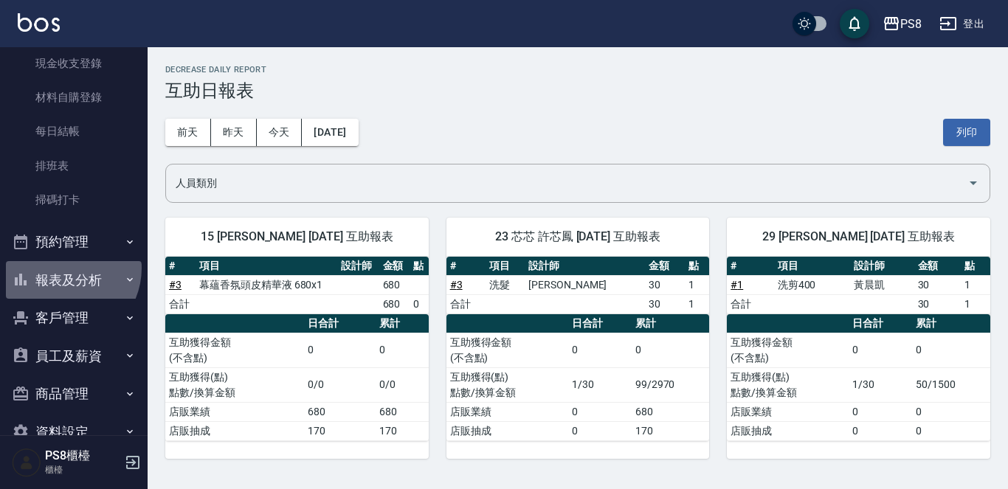
click at [62, 268] on button "報表及分析" at bounding box center [74, 280] width 136 height 38
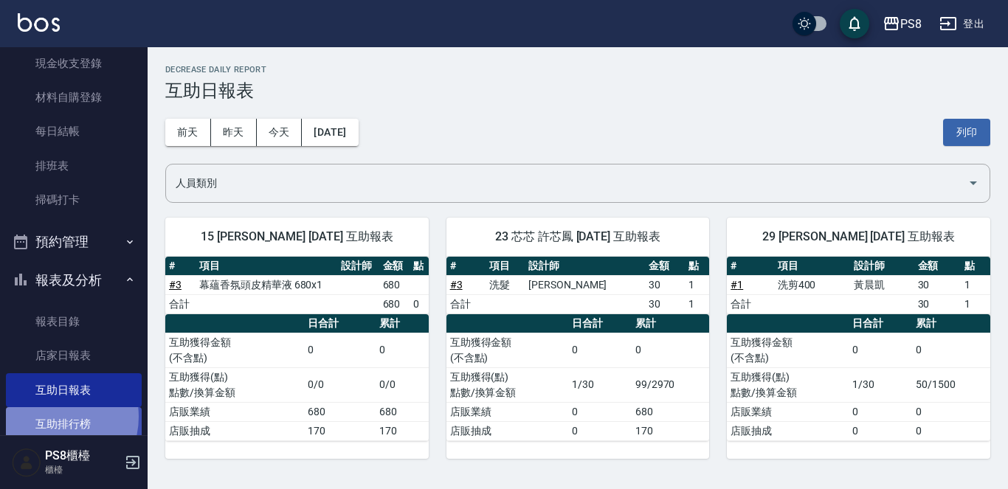
click at [52, 417] on link "互助排行榜" at bounding box center [74, 424] width 136 height 34
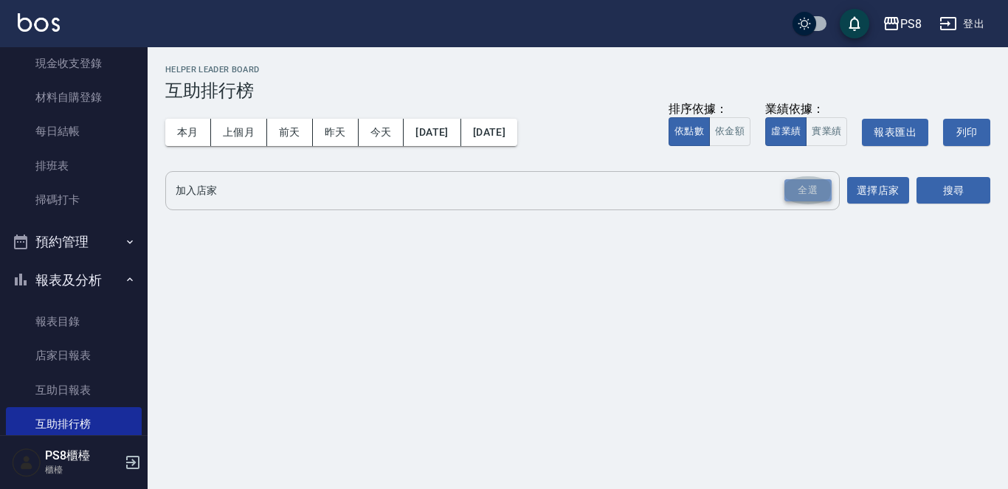
click at [796, 190] on div "全選" at bounding box center [807, 190] width 47 height 23
click at [939, 189] on button "搜尋" at bounding box center [953, 191] width 74 height 27
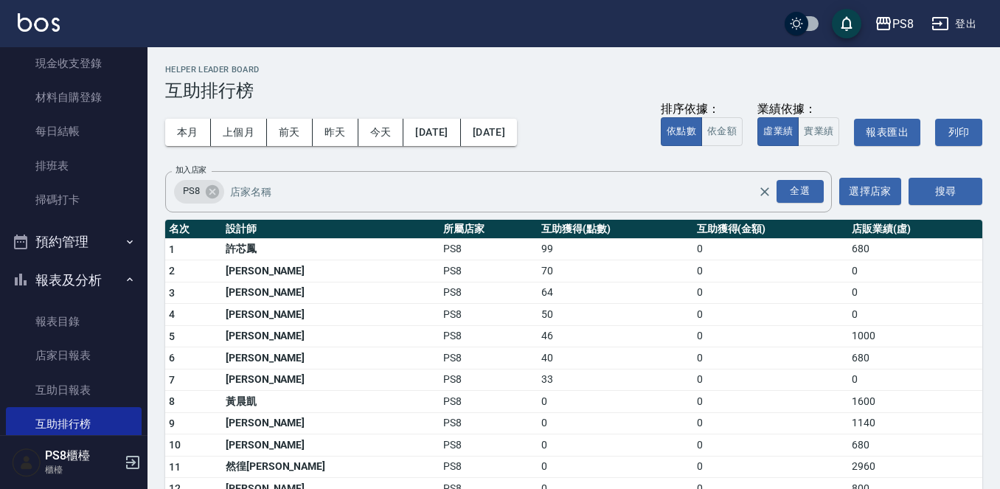
drag, startPoint x: 468, startPoint y: 311, endPoint x: 488, endPoint y: 307, distance: 19.7
click at [538, 307] on td "50" at bounding box center [615, 315] width 155 height 22
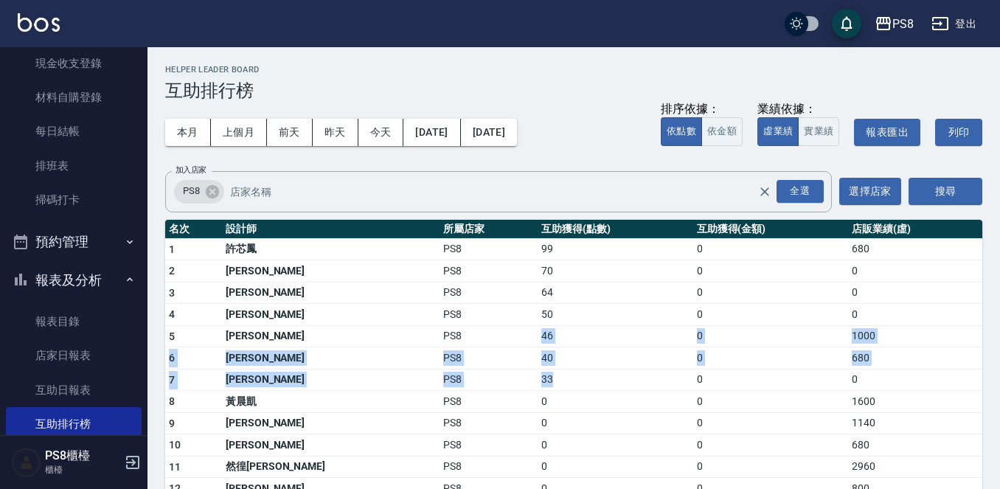
drag, startPoint x: 463, startPoint y: 376, endPoint x: 445, endPoint y: 339, distance: 40.9
click at [445, 339] on tbody "1 許芯鳳 PS8 99 0 680 2 陳柏崴 PS8 70 0 0 3 吳鈺婷 PS8 64 0 0 4 戴韋全 PS8 50 0 0 5 盧姵蓁 PS8…" at bounding box center [573, 400] width 817 height 324
click at [538, 333] on td "46" at bounding box center [615, 336] width 155 height 22
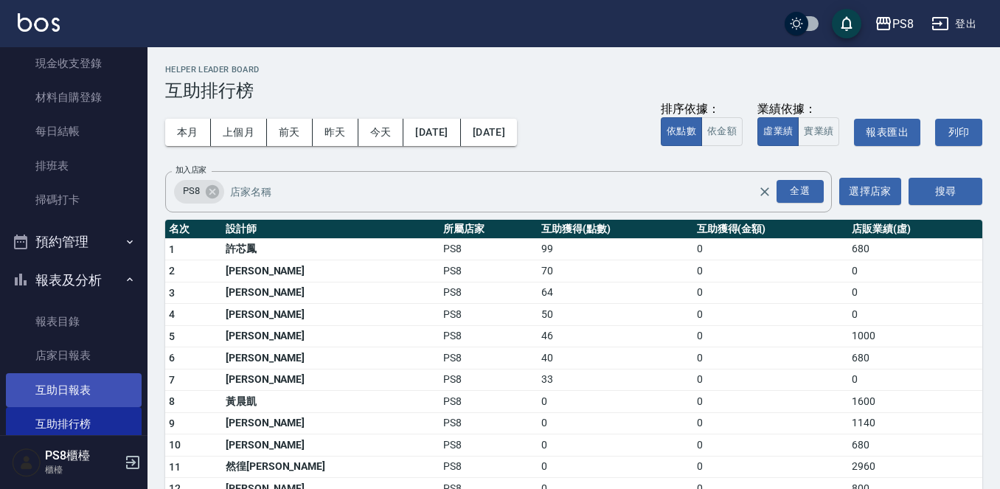
click at [62, 399] on link "互助日報表" at bounding box center [74, 390] width 136 height 34
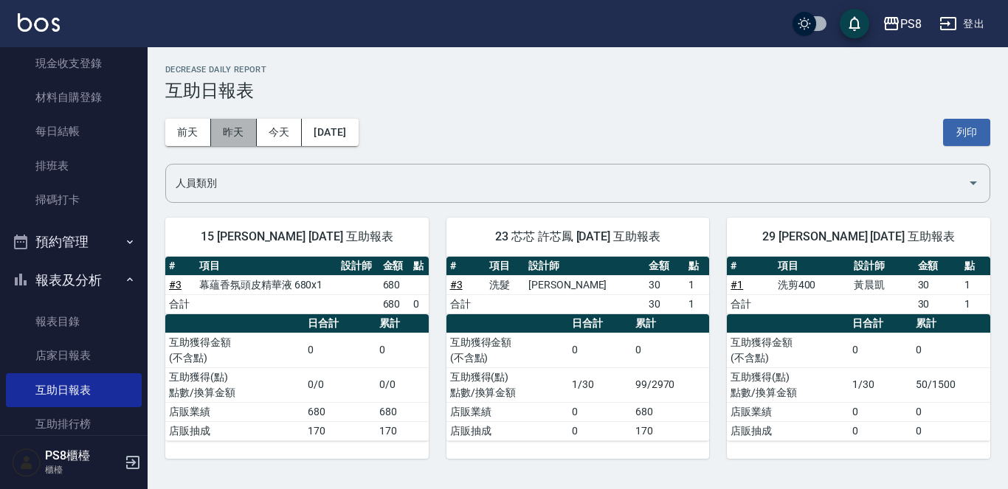
click at [249, 135] on button "昨天" at bounding box center [234, 132] width 46 height 27
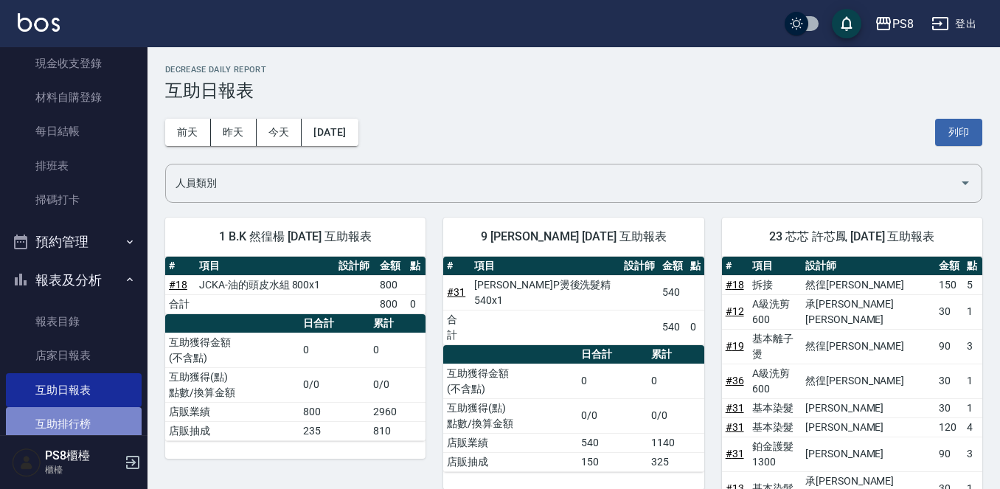
click at [117, 432] on link "互助排行榜" at bounding box center [74, 424] width 136 height 34
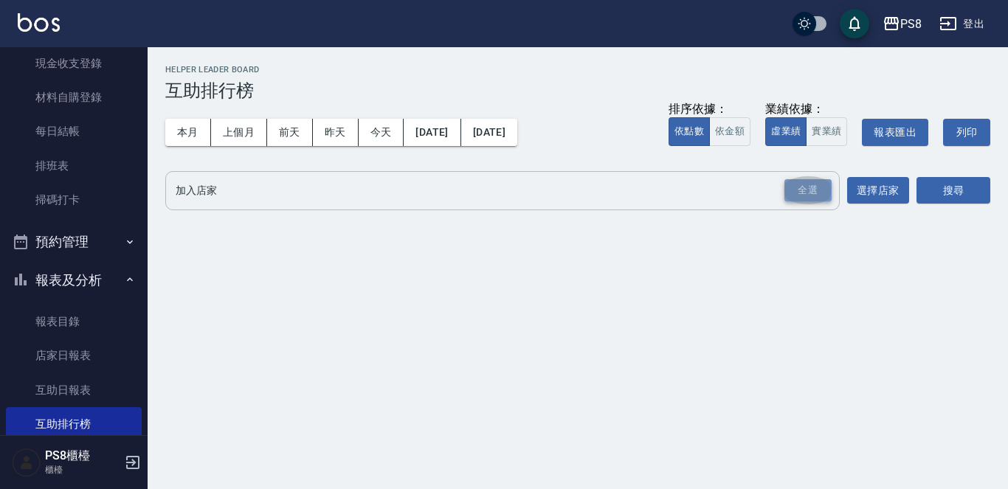
click at [802, 188] on div "全選" at bounding box center [807, 190] width 47 height 23
click at [918, 191] on button "搜尋" at bounding box center [953, 191] width 74 height 27
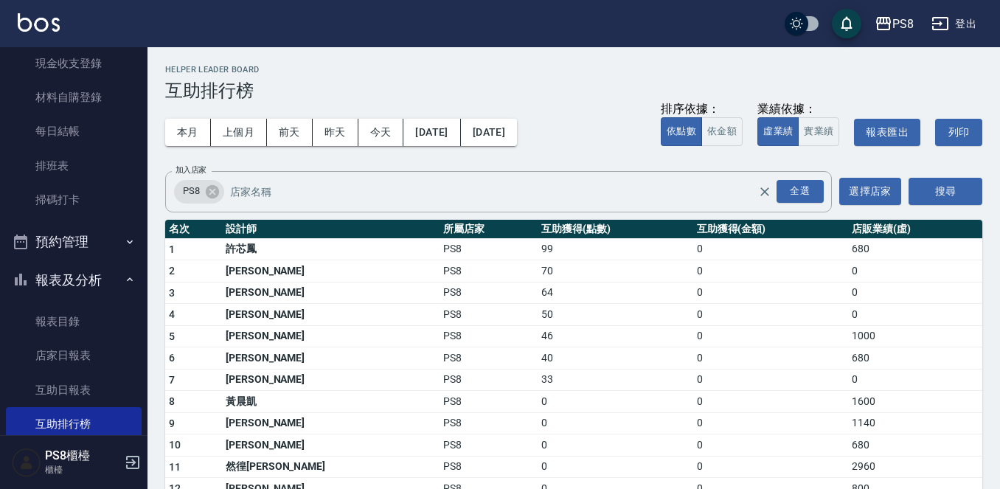
drag, startPoint x: 744, startPoint y: 313, endPoint x: 740, endPoint y: 291, distance: 21.8
click at [740, 295] on tbody "1 許芯鳳 PS8 99 0 680 2 陳柏崴 PS8 70 0 0 3 吳鈺婷 PS8 64 0 0 4 戴韋全 PS8 50 0 0 5 盧姵蓁 PS8…" at bounding box center [573, 400] width 817 height 324
click at [727, 266] on td "0" at bounding box center [771, 271] width 155 height 22
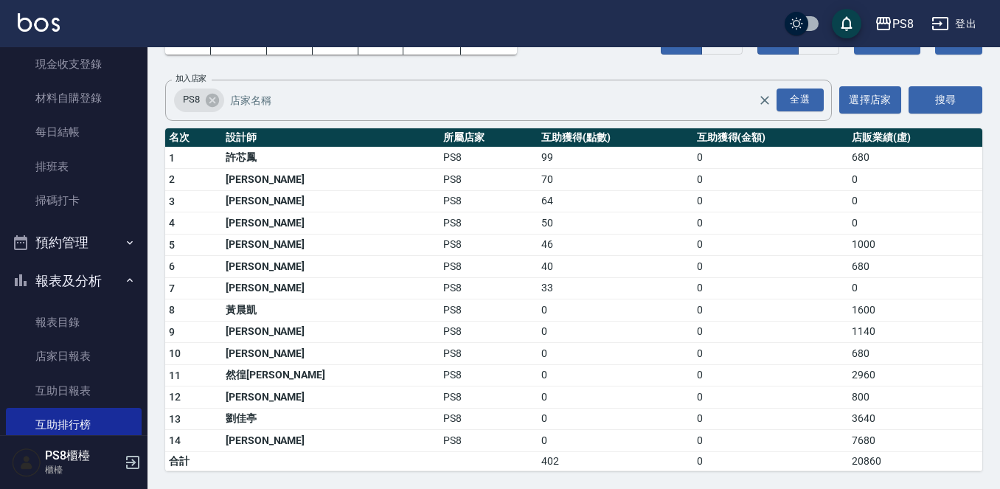
scroll to position [221, 0]
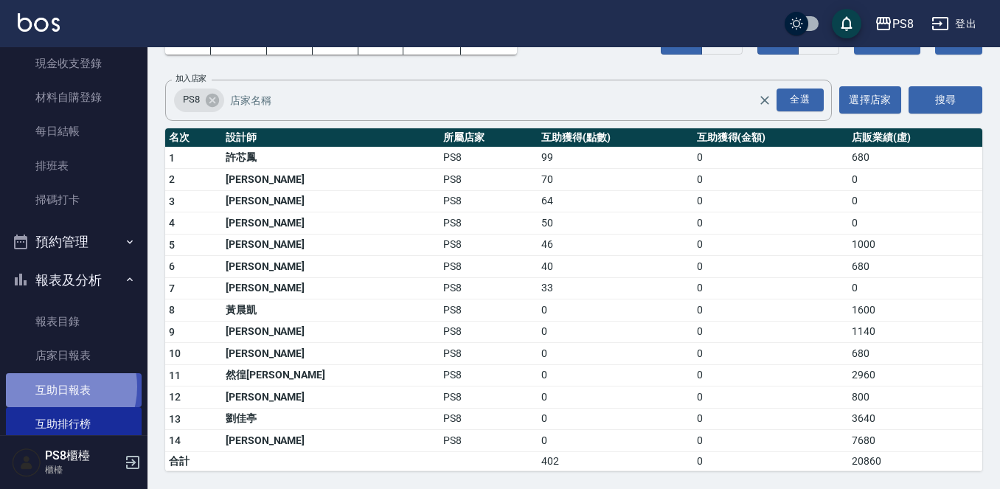
click at [53, 387] on link "互助日報表" at bounding box center [74, 390] width 136 height 34
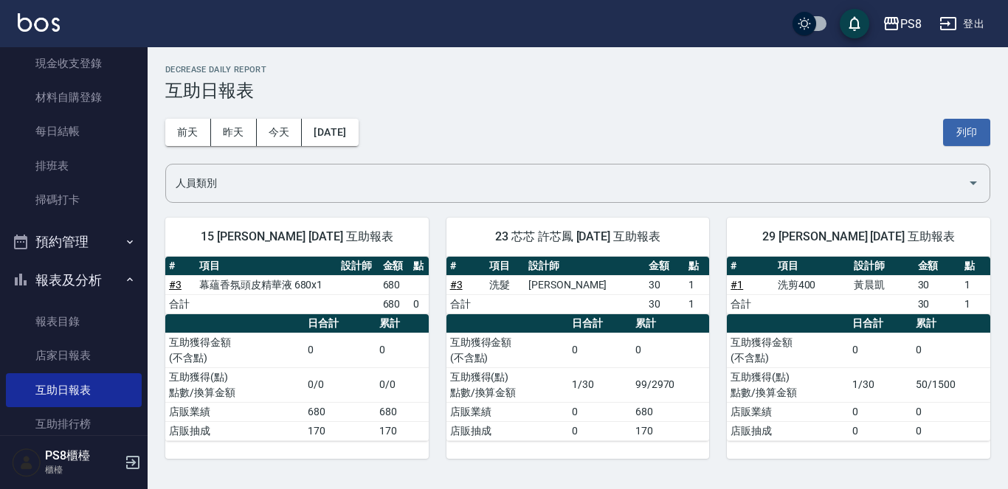
drag, startPoint x: 646, startPoint y: 229, endPoint x: 653, endPoint y: 224, distance: 8.9
click at [648, 227] on div "23 芯芯 許芯鳳 [DATE] 互助報表" at bounding box center [577, 237] width 263 height 38
click at [661, 196] on div "人員類別" at bounding box center [577, 183] width 825 height 39
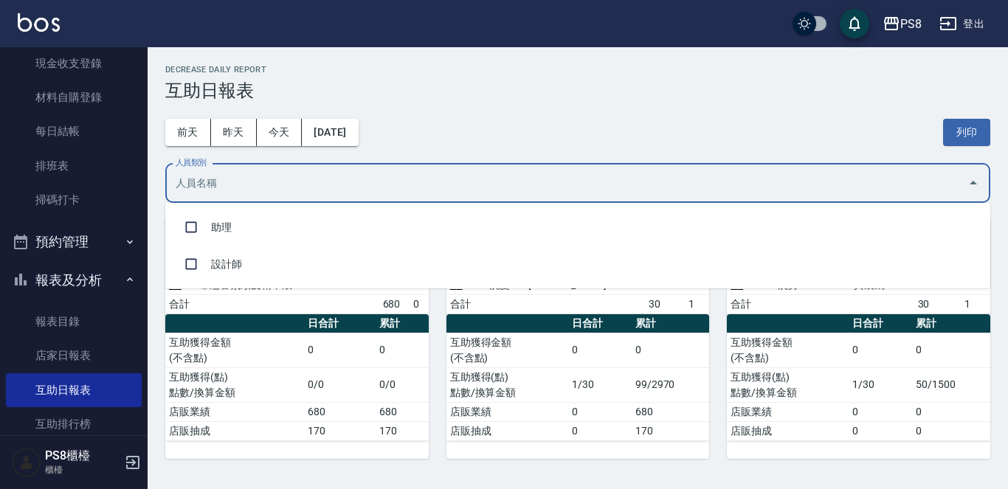
click at [661, 196] on div "人員類別" at bounding box center [577, 183] width 825 height 39
click at [634, 193] on input "人員類別" at bounding box center [566, 183] width 789 height 26
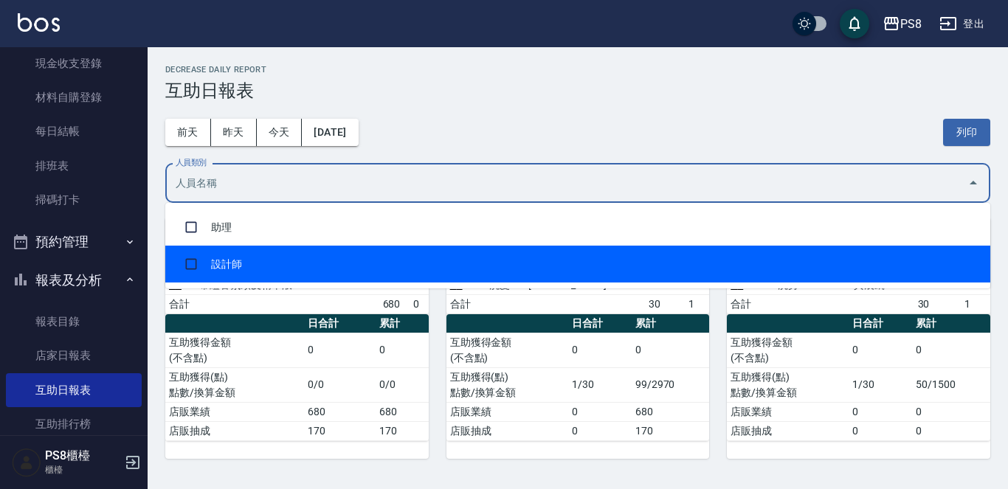
click at [298, 267] on li "設計師" at bounding box center [577, 264] width 825 height 37
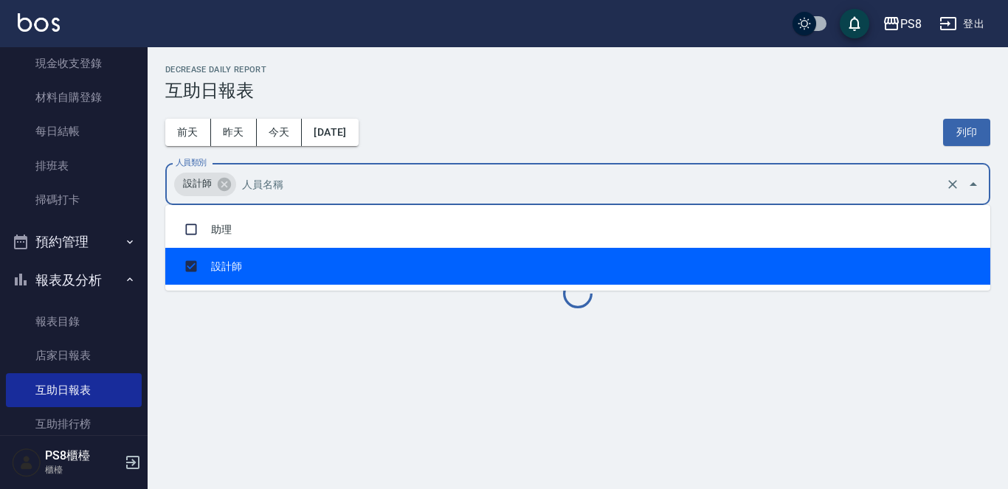
checkbox input "true"
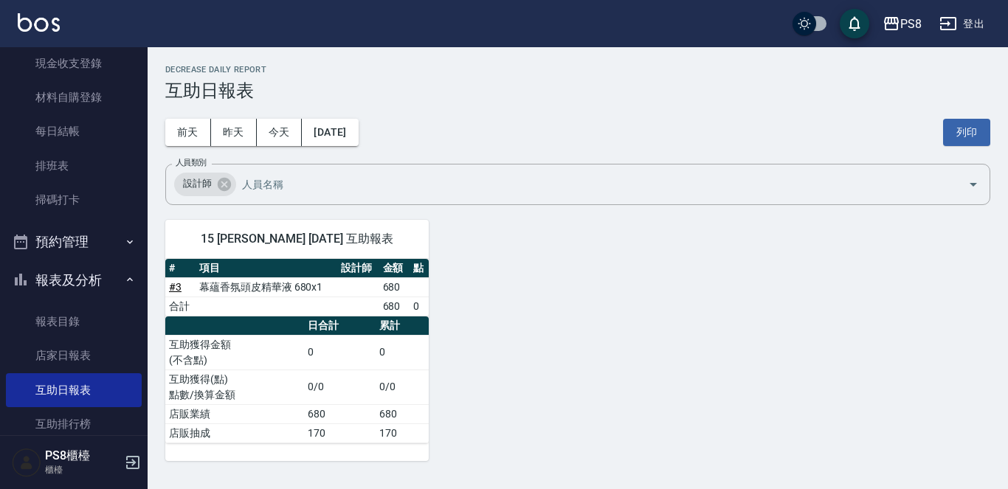
click at [477, 363] on div "15 EMMA 卓佳澐 10/10/2025 互助報表 # 項目 設計師 金額 點 # 3 幕蘊香氛頭皮精華液 680x1 680 合計 680 0 日合計 …" at bounding box center [569, 331] width 843 height 259
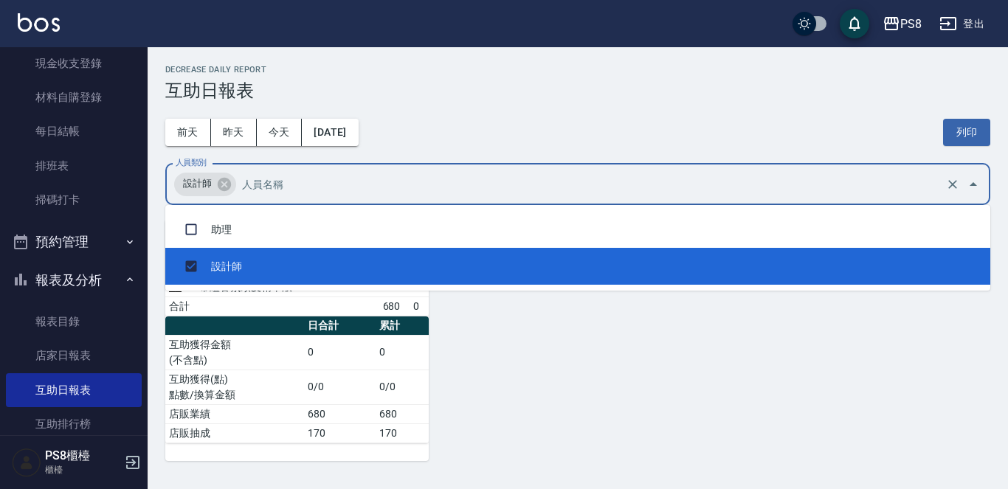
click at [405, 190] on input "人員類別" at bounding box center [590, 184] width 704 height 26
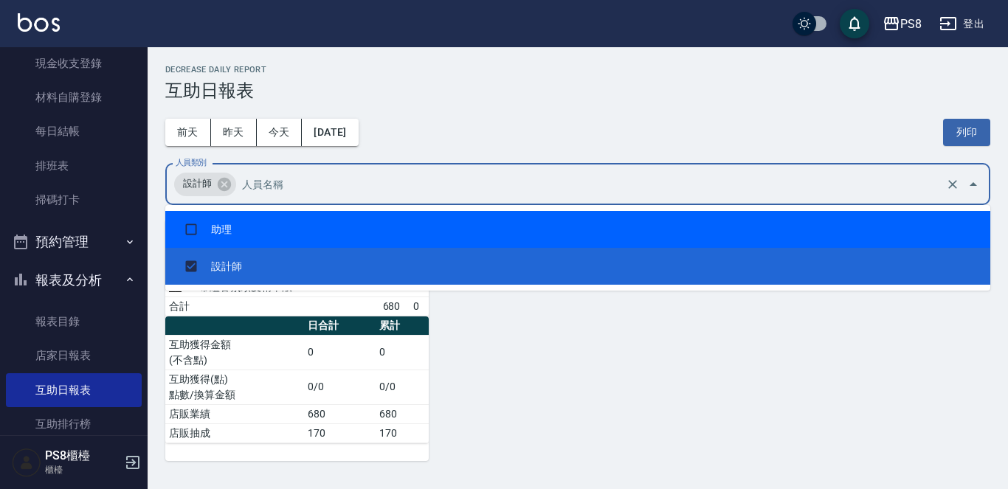
click at [371, 226] on li "助理" at bounding box center [577, 229] width 825 height 37
checkbox input "true"
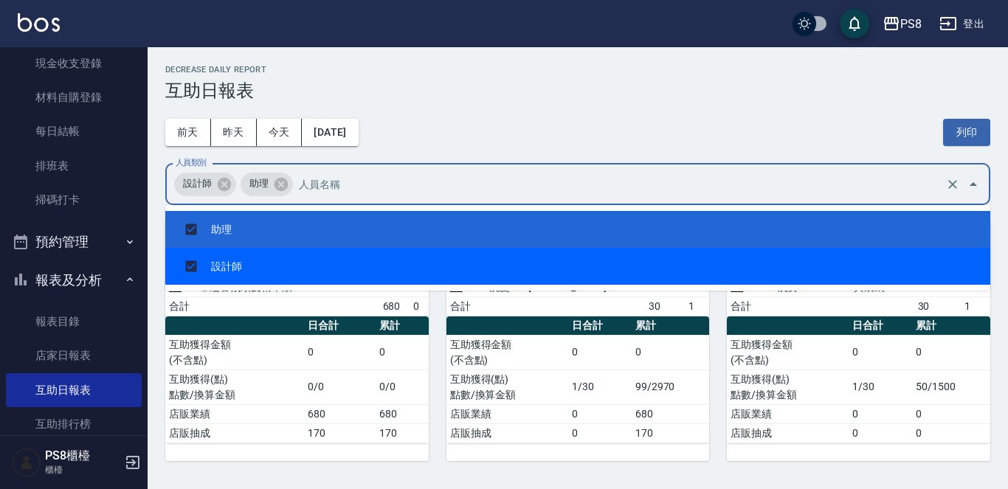
click at [473, 342] on td "互助獲得金額 (不含點)" at bounding box center [507, 352] width 122 height 35
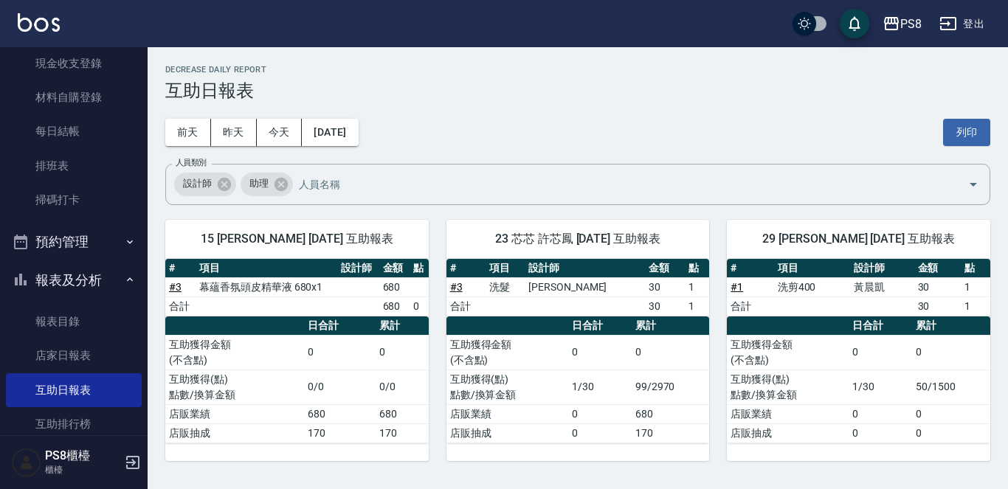
drag, startPoint x: 849, startPoint y: 293, endPoint x: 833, endPoint y: 260, distance: 37.0
click at [848, 293] on tr "# 1 洗剪400 黃晨凱 30 1" at bounding box center [858, 286] width 263 height 19
click at [33, 26] on img at bounding box center [39, 22] width 42 height 18
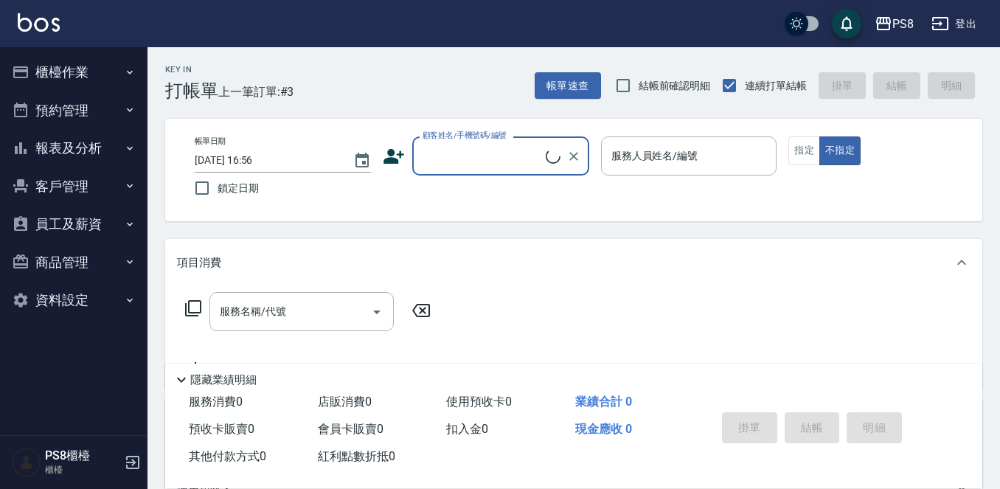
click at [423, 142] on div "顧客姓名/手機號碼/編號" at bounding box center [500, 155] width 177 height 39
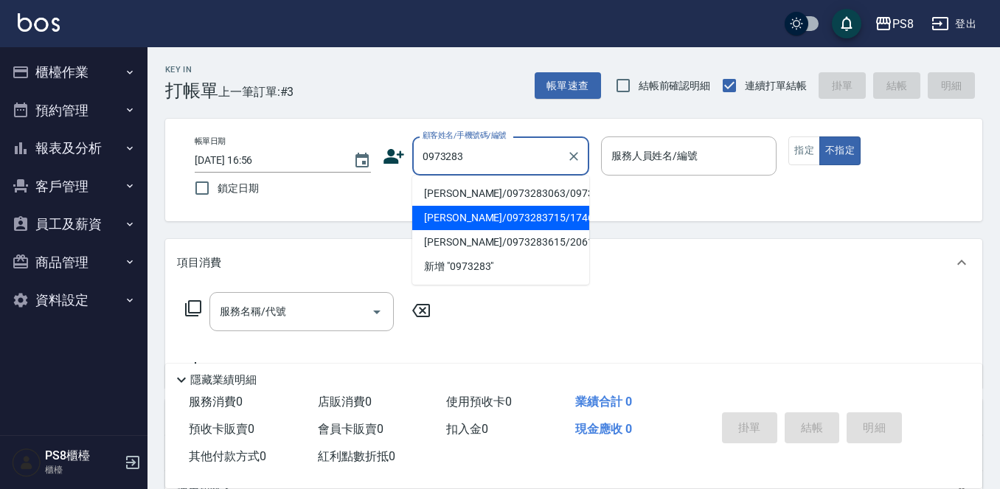
click at [466, 230] on li "[PERSON_NAME]/0973283715/17462" at bounding box center [500, 218] width 177 height 24
type input "[PERSON_NAME]/0973283715/17462"
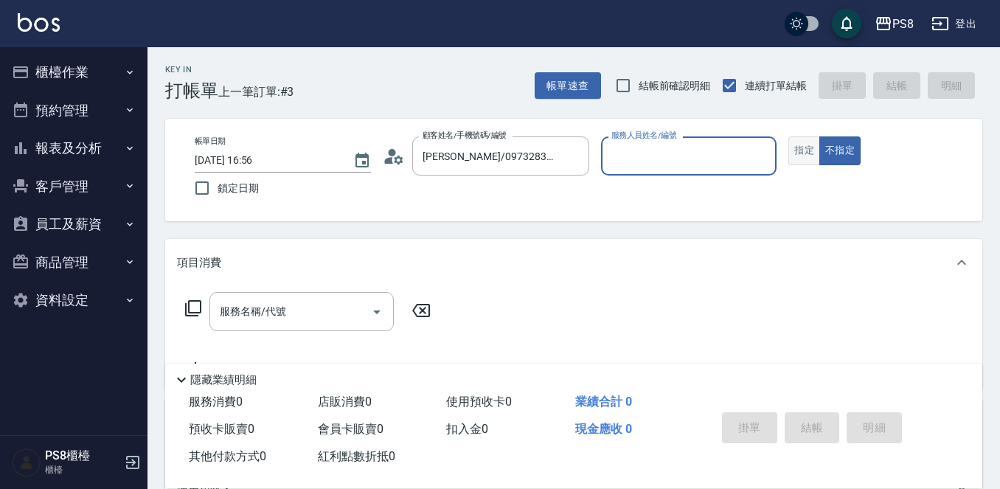
click at [803, 148] on button "指定" at bounding box center [805, 150] width 32 height 29
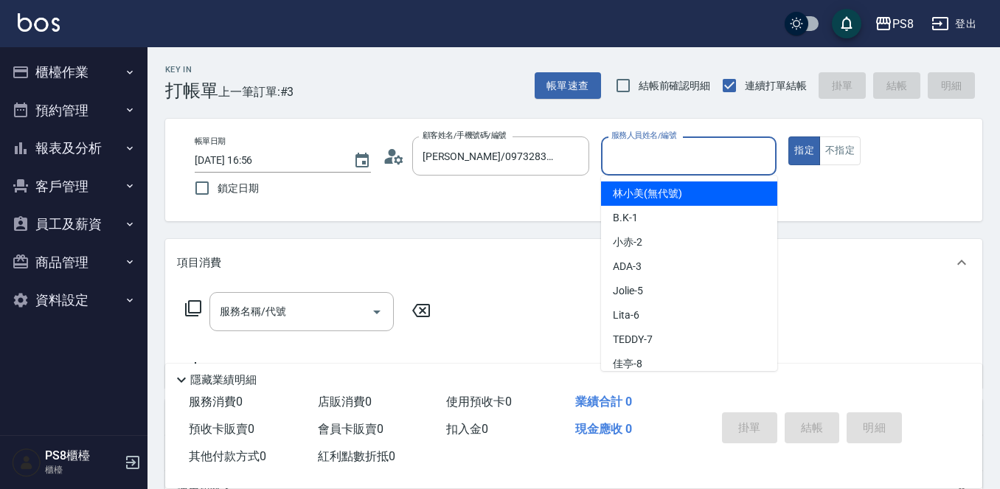
click at [693, 168] on input "服務人員姓名/編號" at bounding box center [689, 156] width 163 height 26
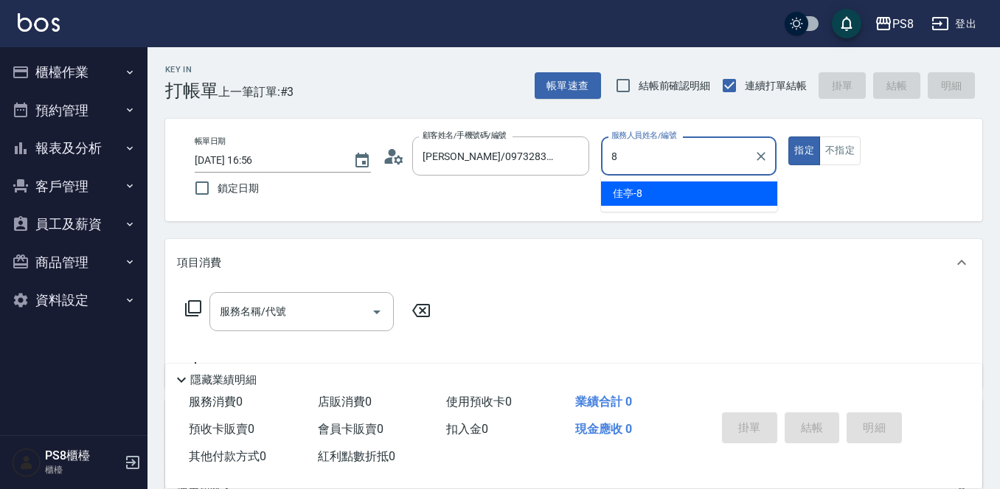
type input "佳亭-8"
type button "true"
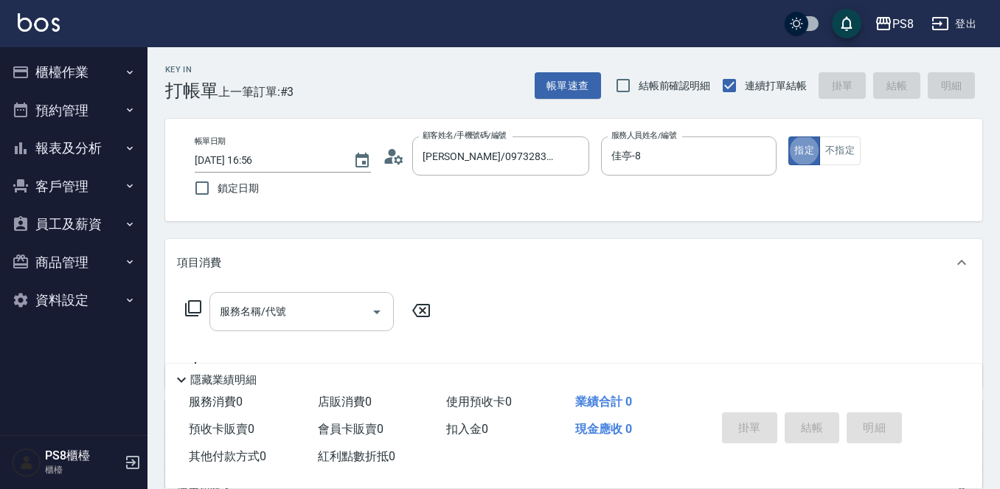
click at [339, 309] on input "服務名稱/代號" at bounding box center [290, 312] width 149 height 26
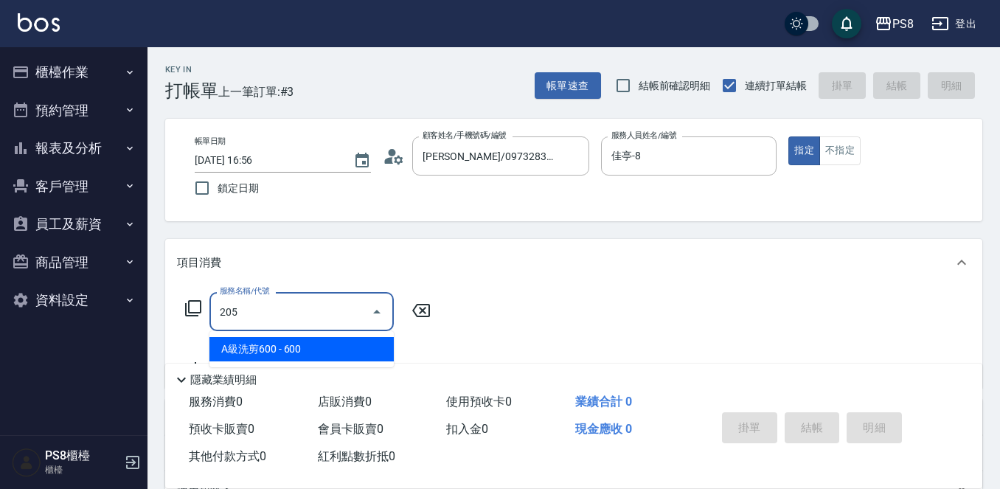
type input "A級洗剪600(205)"
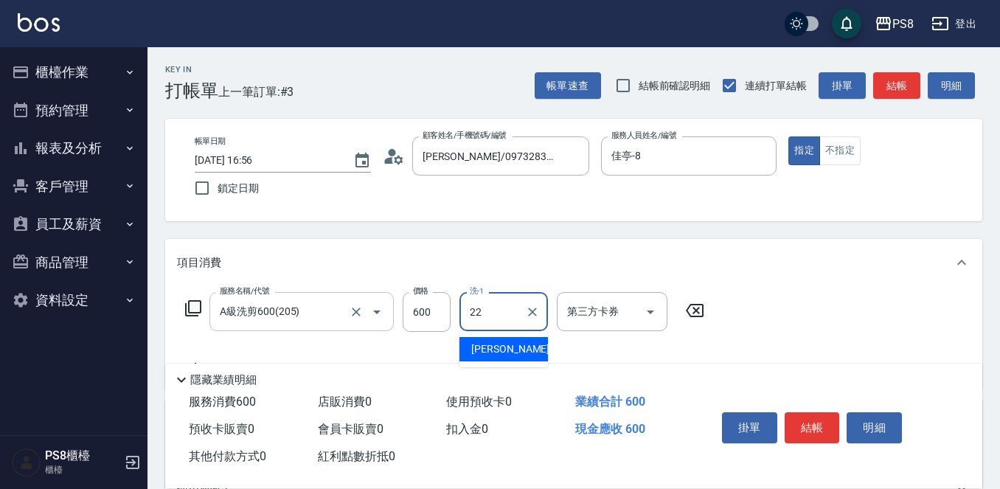
type input "珮安-22"
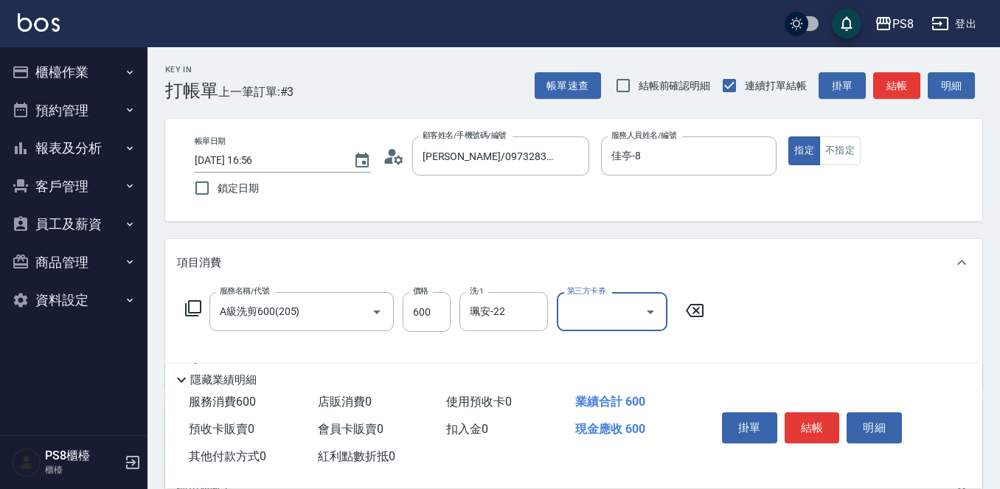
click at [810, 417] on button "結帳" at bounding box center [812, 427] width 55 height 31
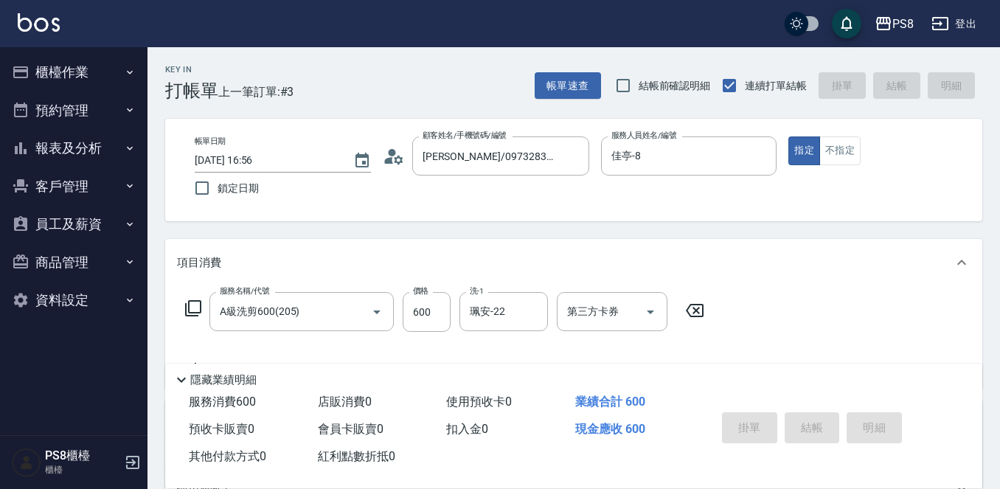
type input "2025/10/10 16:57"
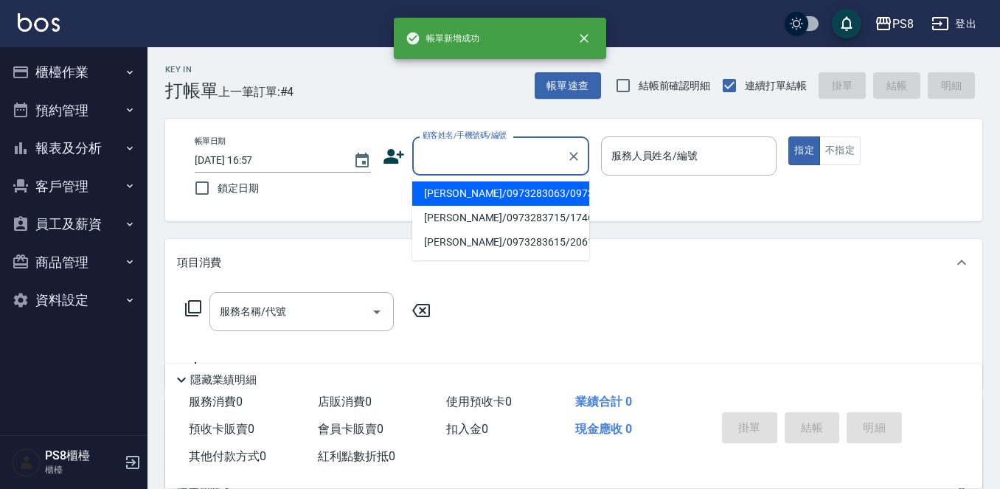
click at [440, 153] on input "顧客姓名/手機號碼/編號" at bounding box center [490, 156] width 142 height 26
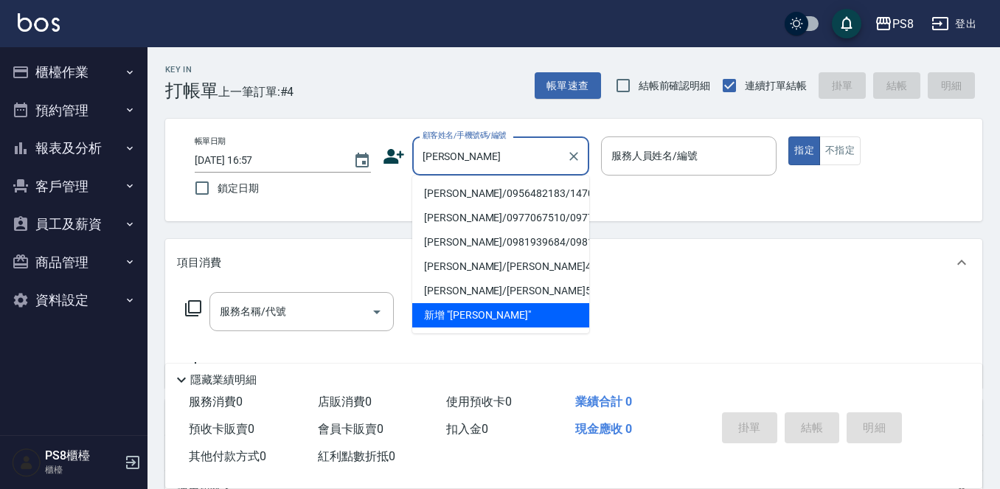
click at [470, 196] on li "[PERSON_NAME]/0956482183/14704" at bounding box center [500, 193] width 177 height 24
type input "[PERSON_NAME]/0956482183/14704"
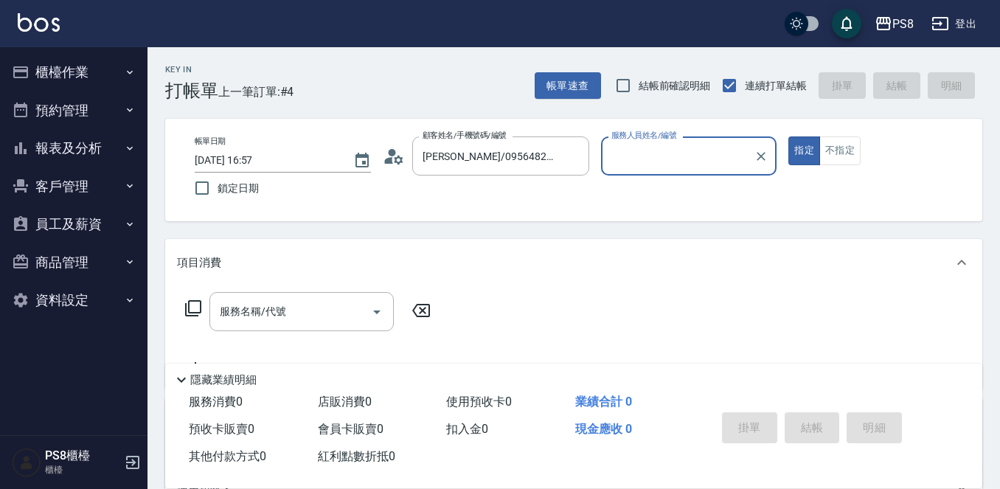
type input "佳亭-8"
click at [337, 296] on div "服務名稱/代號" at bounding box center [302, 311] width 184 height 39
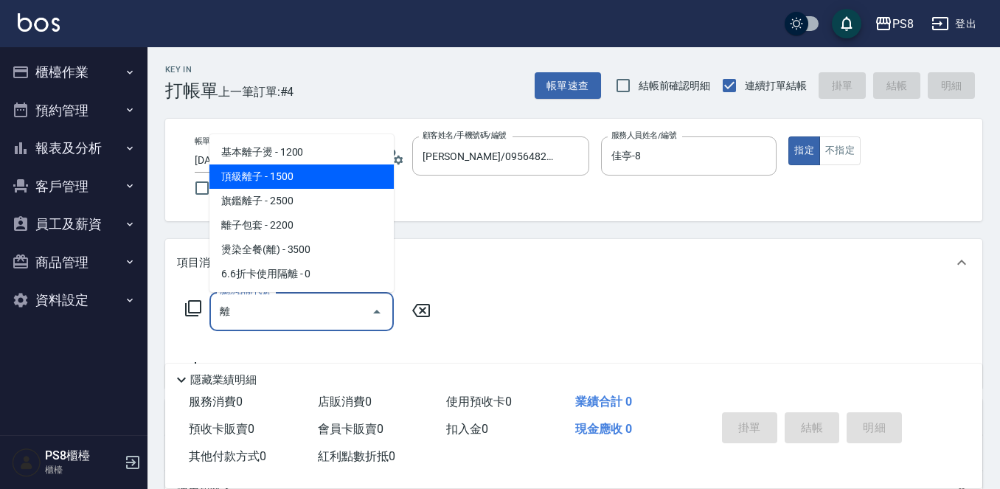
click at [300, 184] on span "頂級離子 - 1500" at bounding box center [302, 177] width 184 height 24
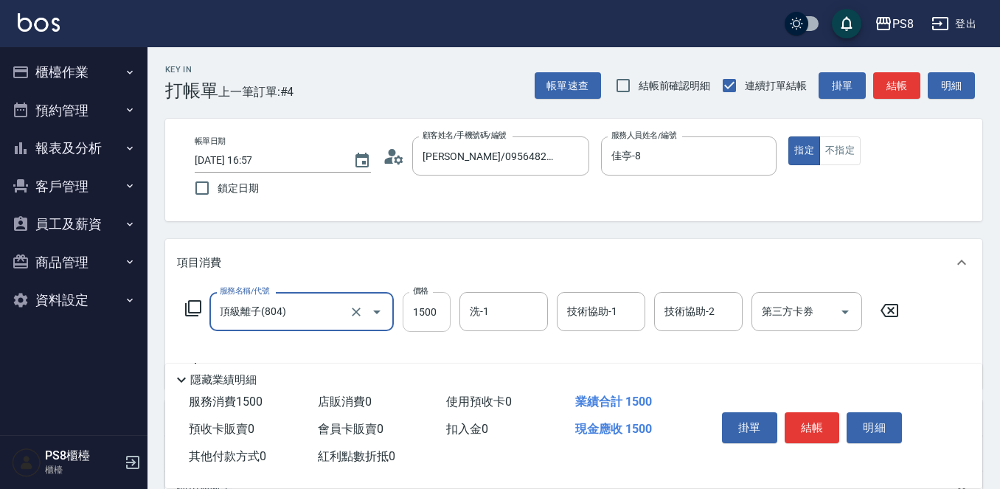
type input "頂級離子(804)"
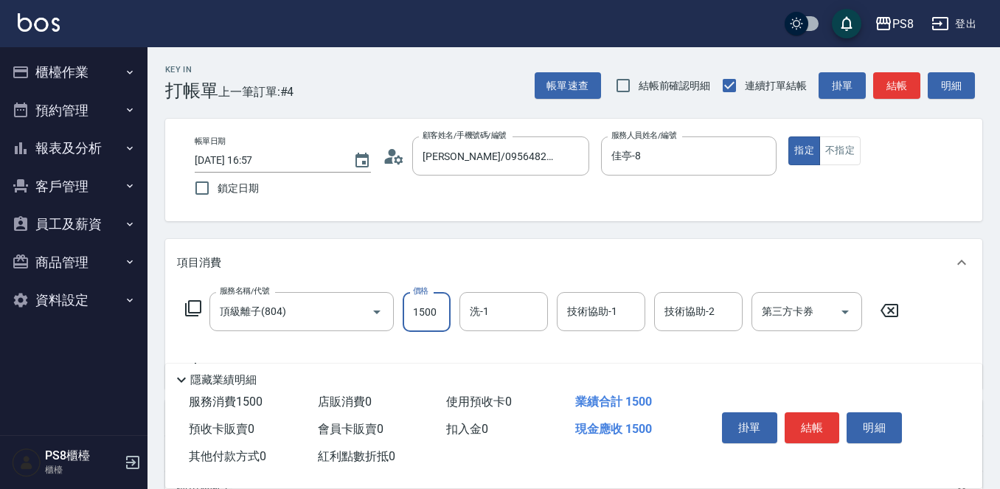
click at [427, 311] on input "1500" at bounding box center [427, 312] width 48 height 40
type input "2300"
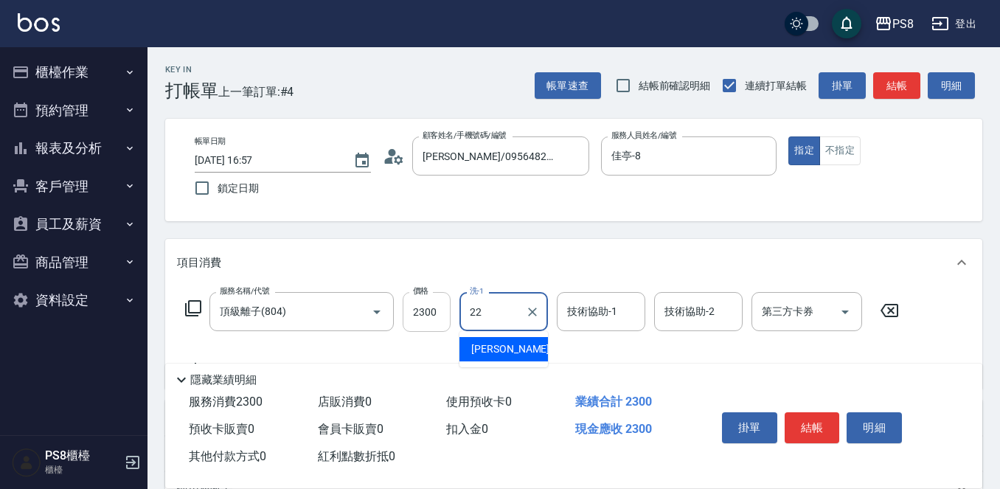
type input "珮安-22"
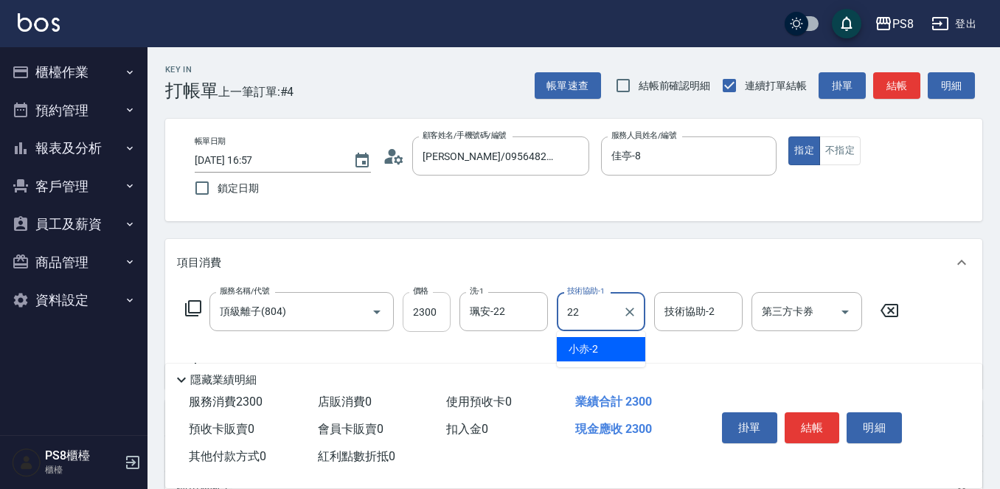
type input "珮安-22"
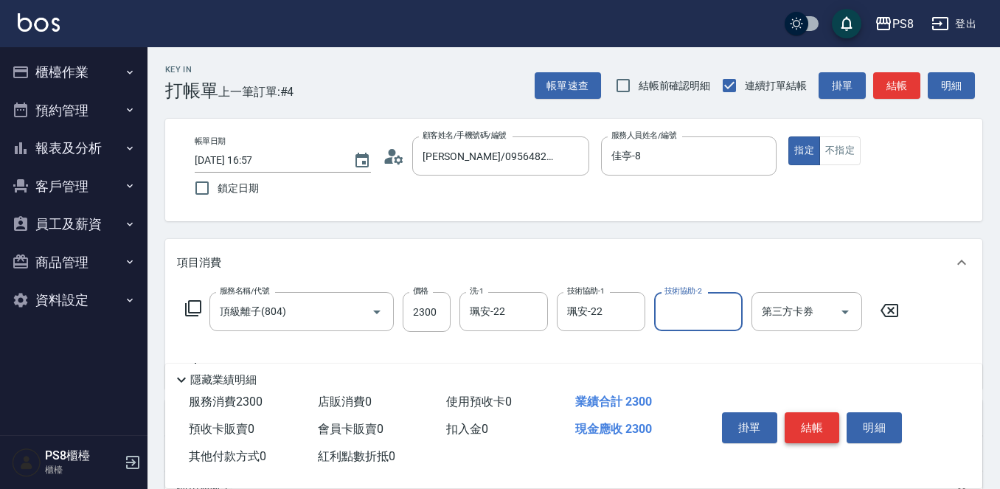
click at [800, 418] on button "結帳" at bounding box center [812, 427] width 55 height 31
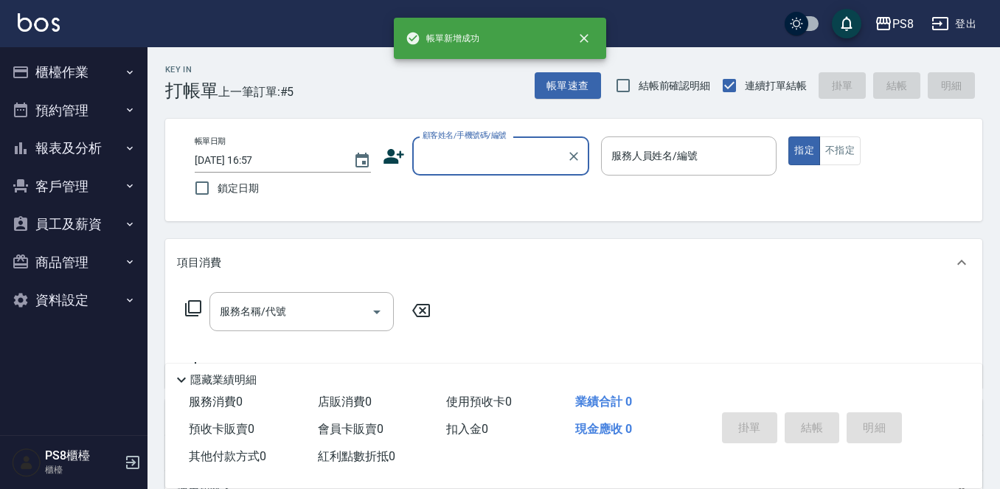
click at [471, 162] on input "顧客姓名/手機號碼/編號" at bounding box center [490, 156] width 142 height 26
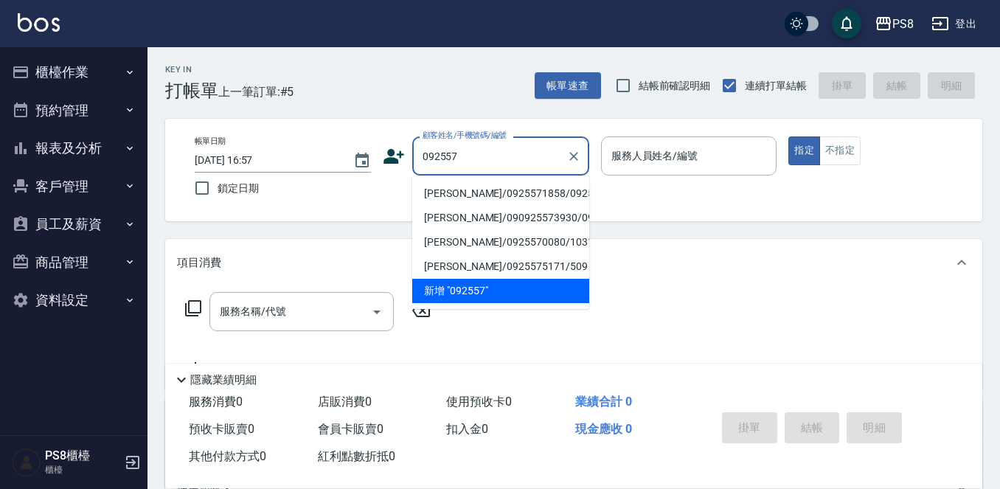
click at [446, 206] on li "[PERSON_NAME]/0925571858/0925571858" at bounding box center [500, 193] width 177 height 24
type input "[PERSON_NAME]/0925571858/0925571858"
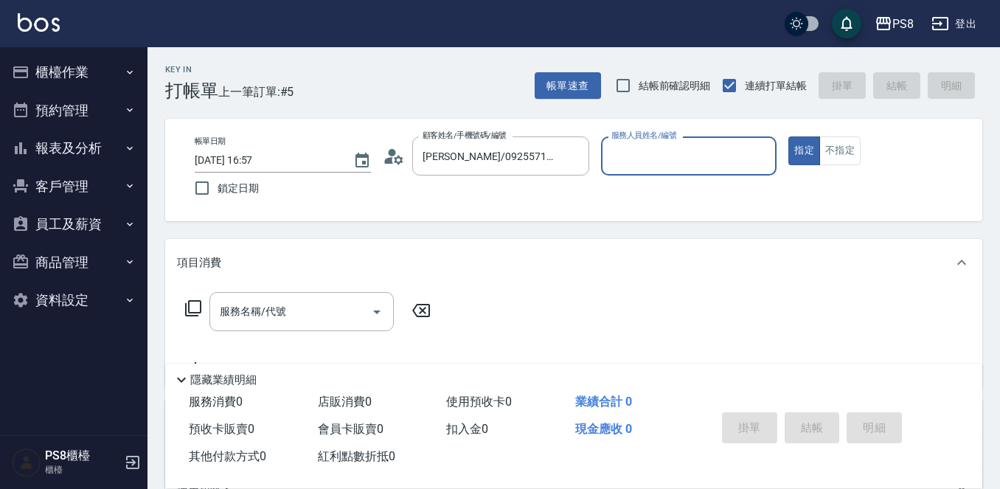
type input "佳亭-8"
click at [272, 300] on div "服務名稱/代號 服務名稱/代號" at bounding box center [302, 311] width 184 height 39
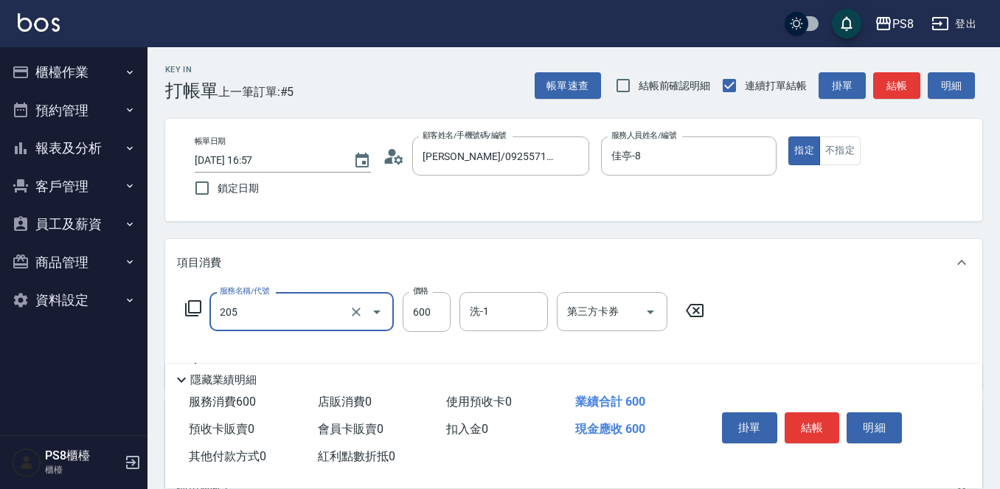
type input "A級洗剪600(205)"
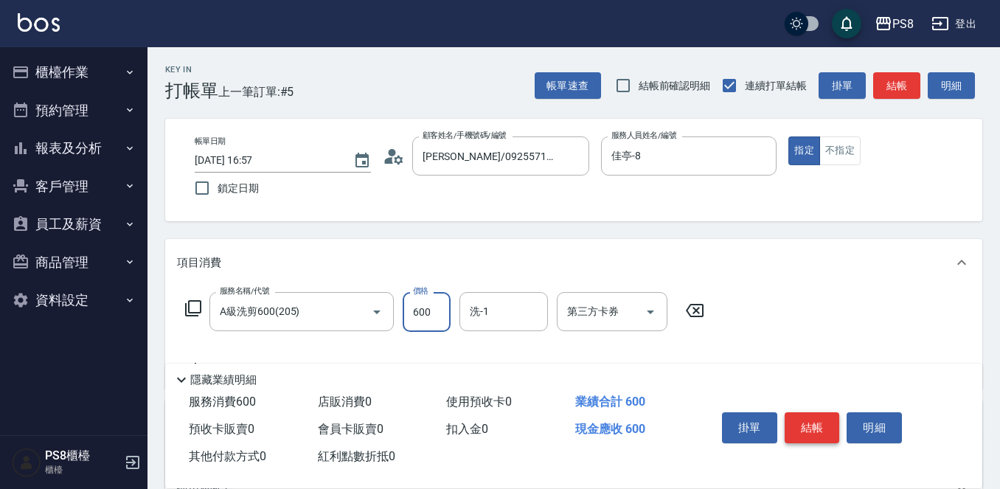
click at [807, 412] on button "結帳" at bounding box center [812, 427] width 55 height 31
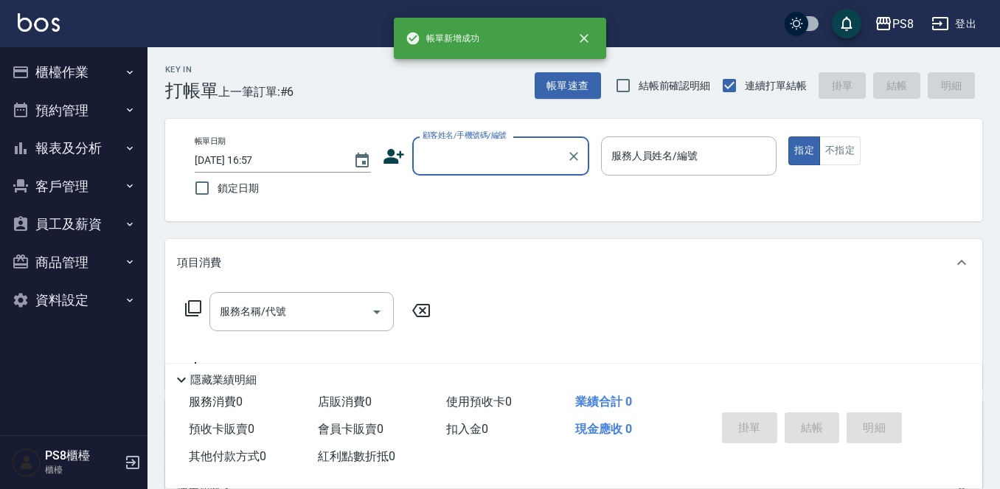
click at [477, 162] on input "顧客姓名/手機號碼/編號" at bounding box center [490, 156] width 142 height 26
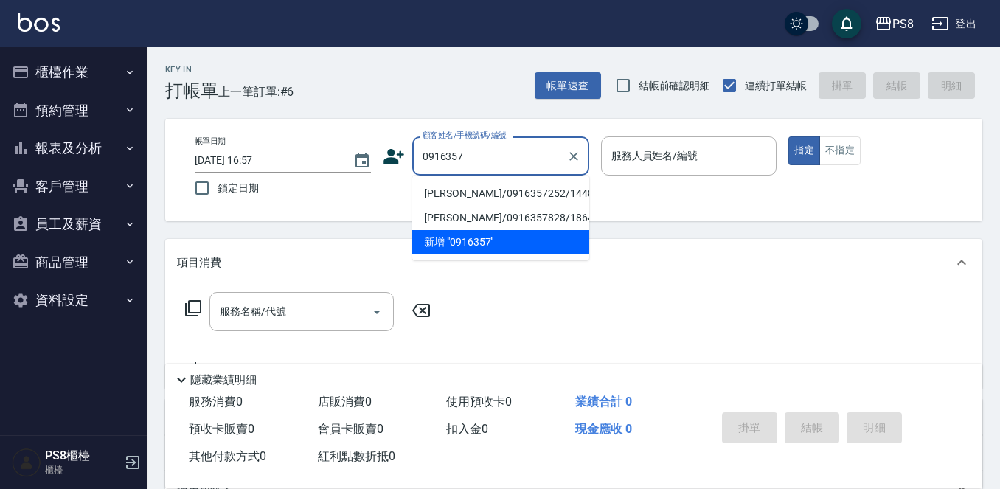
click at [497, 187] on li "[PERSON_NAME]/0916357252/14487" at bounding box center [500, 193] width 177 height 24
type input "[PERSON_NAME]/0916357252/14487"
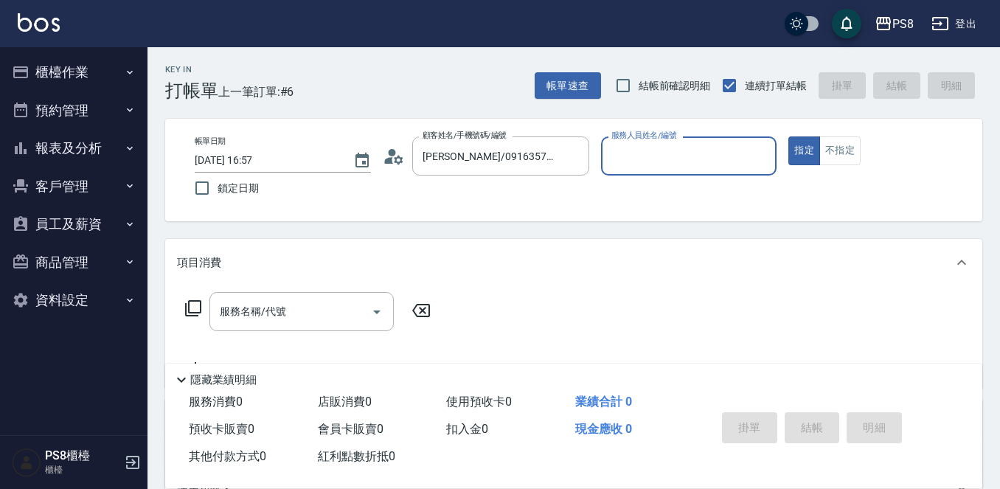
type input "佳亭-8"
click at [318, 305] on input "服務名稱/代號" at bounding box center [290, 312] width 149 height 26
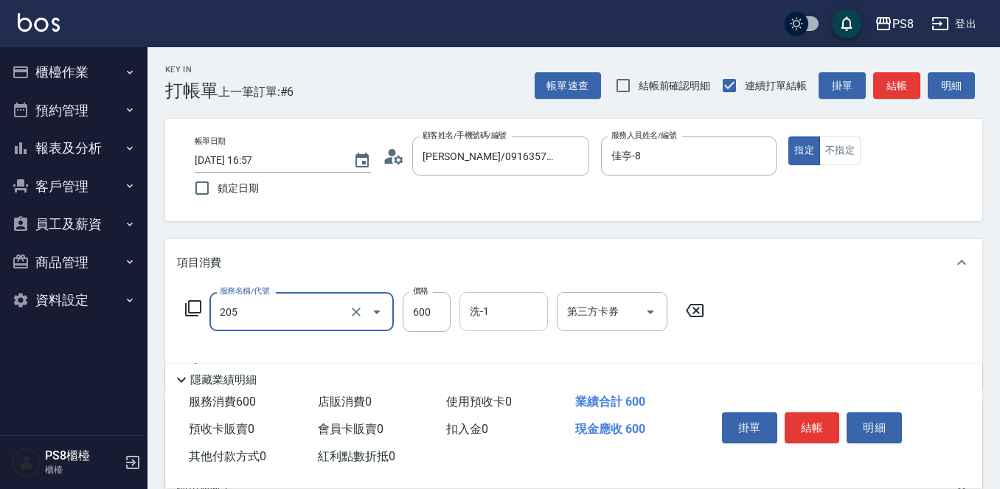
type input "A級洗剪600(205)"
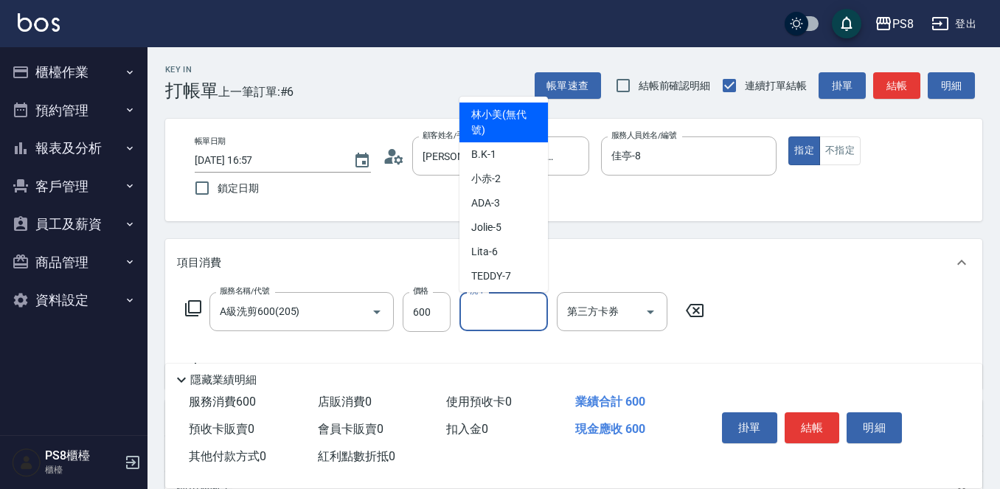
click at [515, 314] on input "洗-1" at bounding box center [503, 312] width 75 height 26
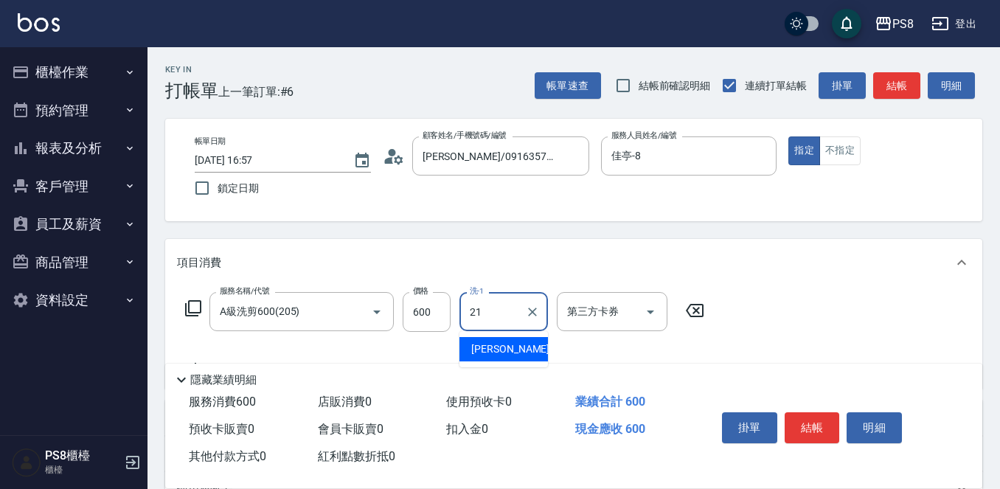
type input "趙宇文-21"
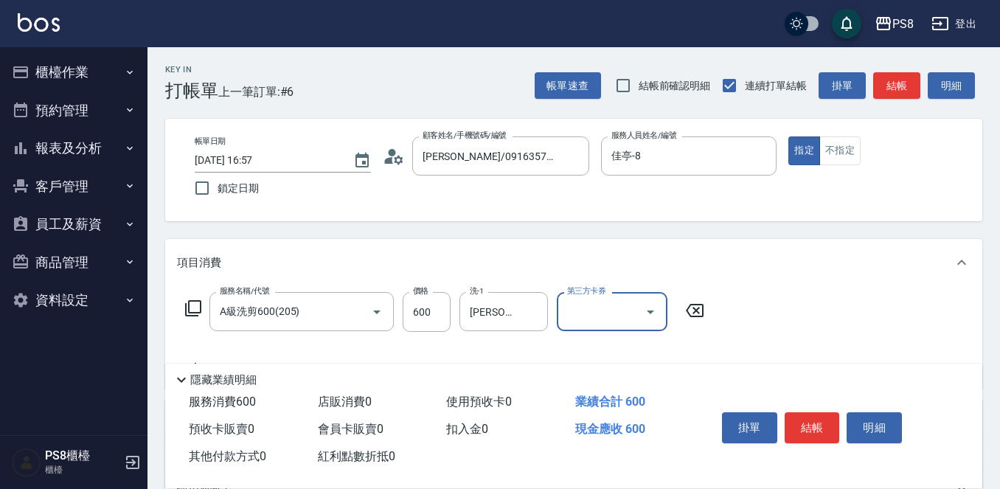
click at [815, 419] on button "結帳" at bounding box center [812, 427] width 55 height 31
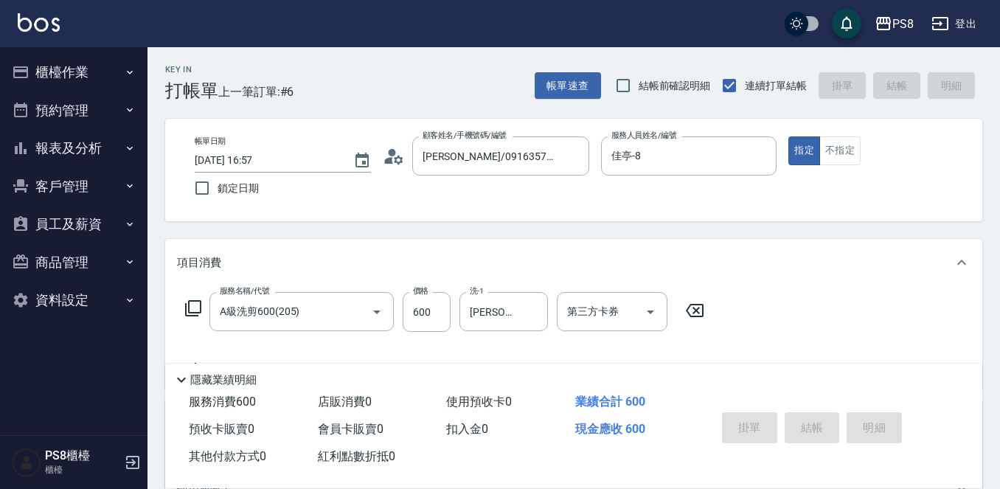
type input "2025/10/10 16:58"
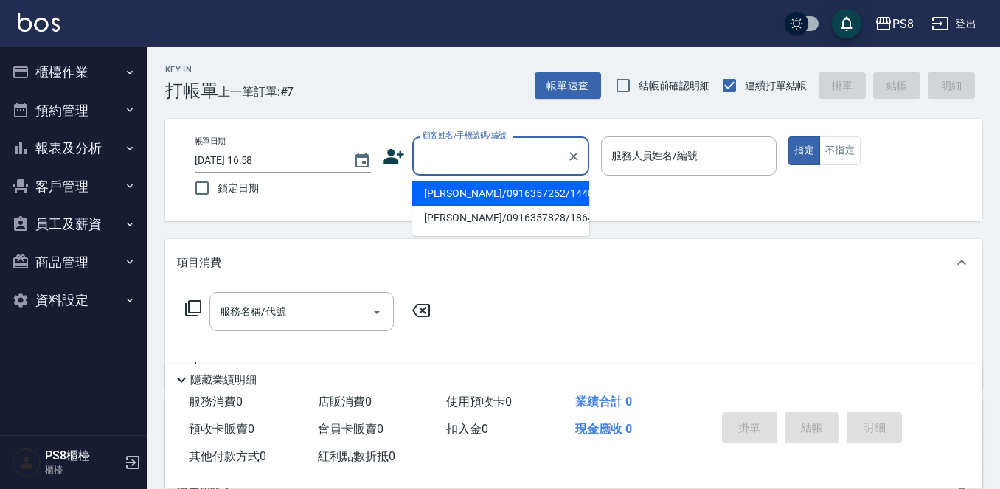
click at [474, 163] on input "顧客姓名/手機號碼/編號" at bounding box center [490, 156] width 142 height 26
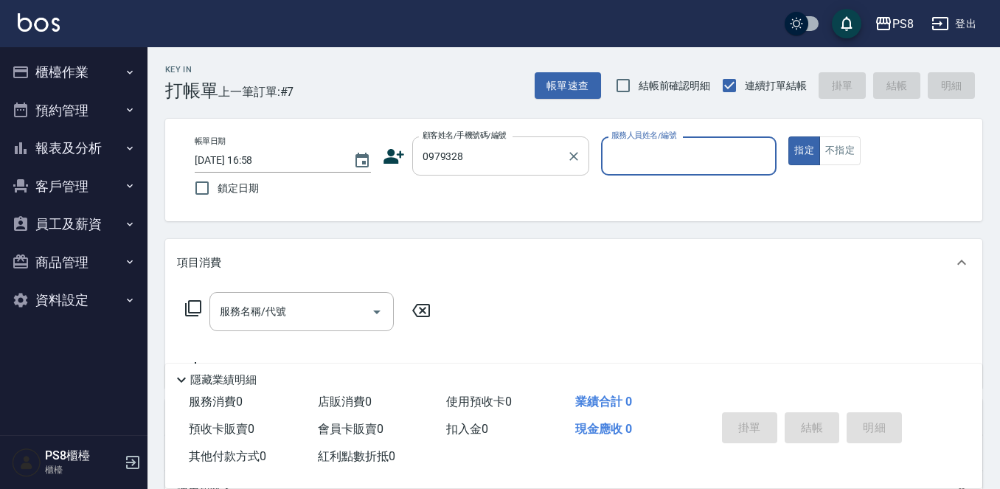
click at [474, 163] on input "0979328" at bounding box center [490, 156] width 142 height 26
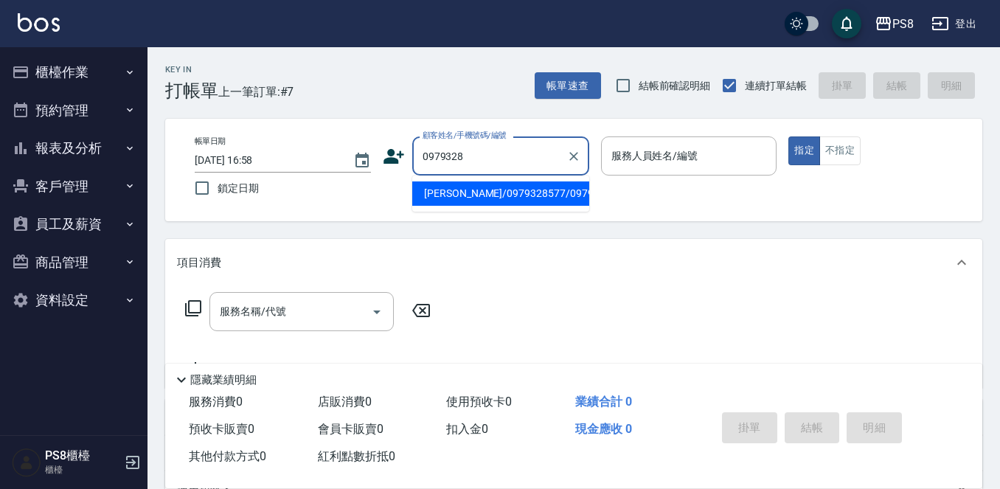
click at [462, 204] on li "[PERSON_NAME]/0979328577/0979328577" at bounding box center [500, 193] width 177 height 24
type input "[PERSON_NAME]/0979328577/0979328577"
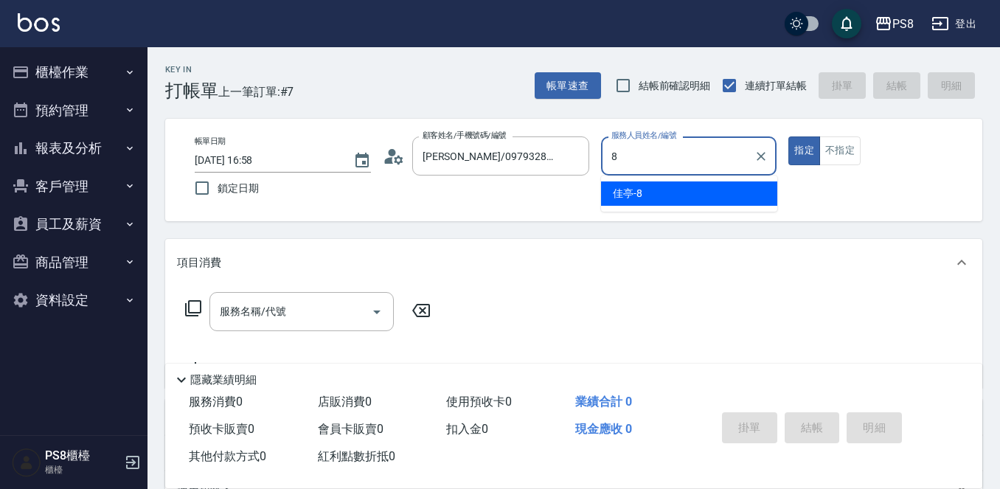
type input "佳亭-8"
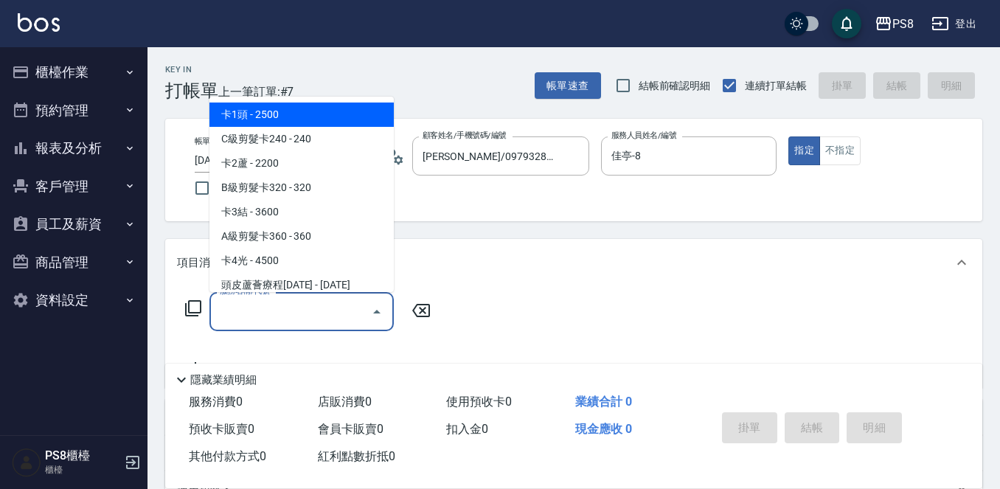
click at [317, 312] on input "服務名稱/代號" at bounding box center [290, 312] width 149 height 26
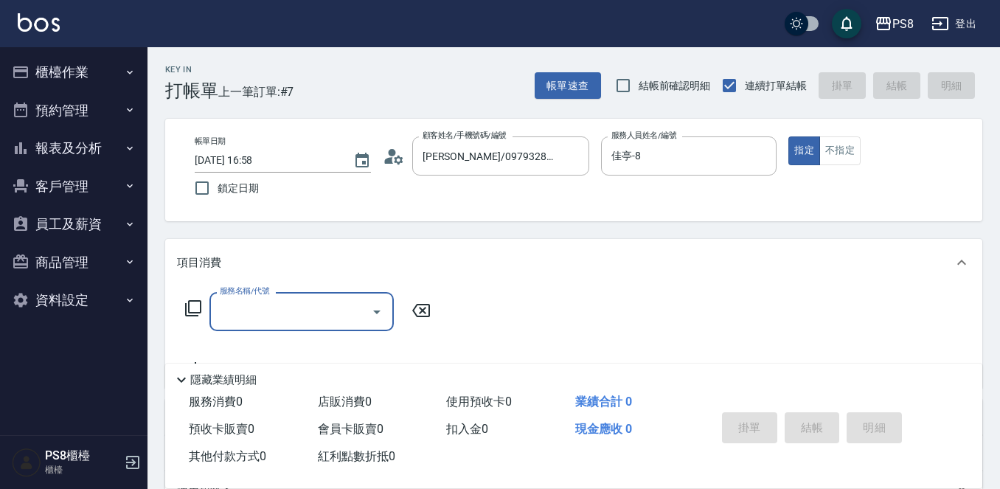
click at [359, 311] on input "服務名稱/代號" at bounding box center [290, 312] width 149 height 26
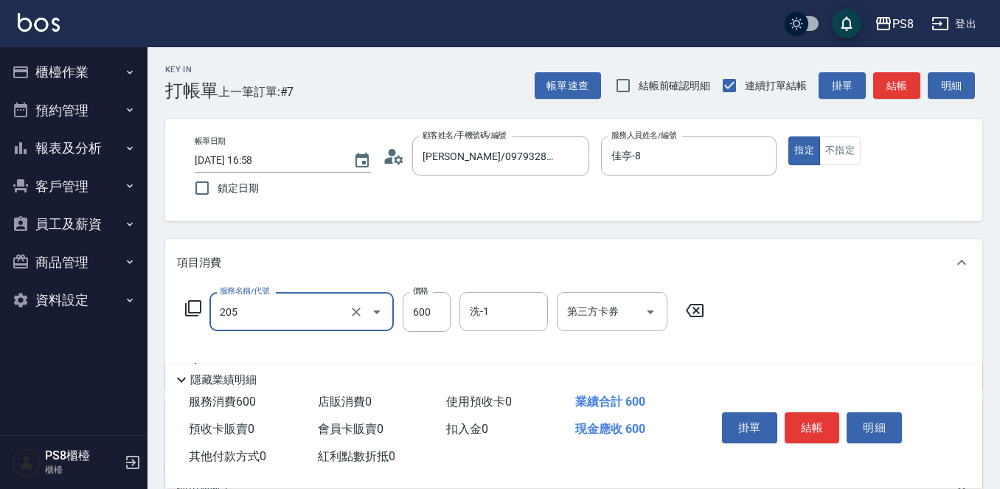
click at [325, 317] on input "205" at bounding box center [281, 312] width 130 height 26
click at [359, 350] on span "A級洗剪600 - 600" at bounding box center [302, 349] width 184 height 24
type input "A級洗剪600(205)"
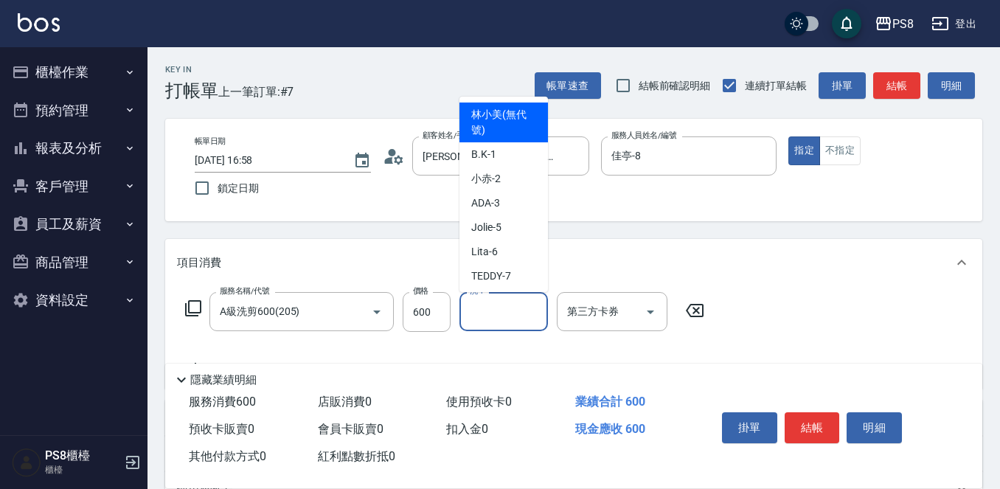
click at [468, 318] on input "洗-1" at bounding box center [503, 312] width 75 height 26
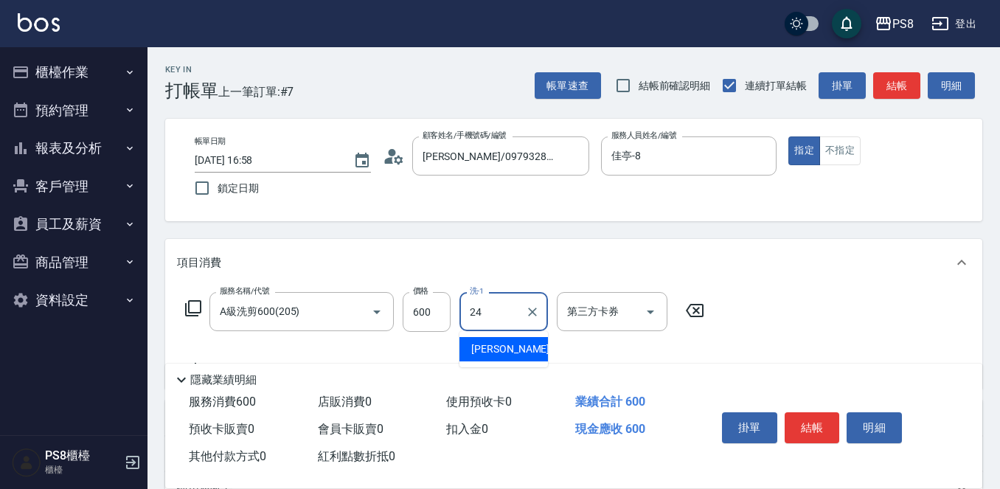
type input "婷婷-24"
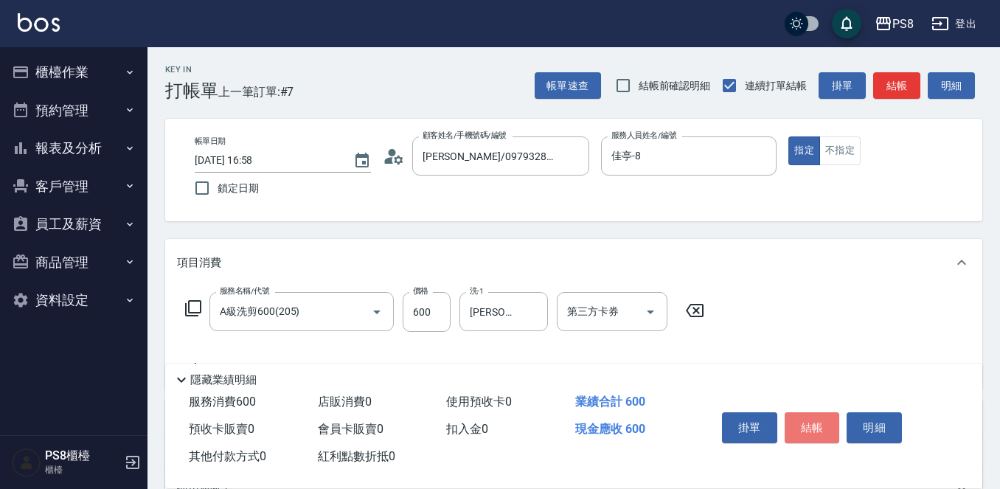
click at [807, 421] on button "結帳" at bounding box center [812, 427] width 55 height 31
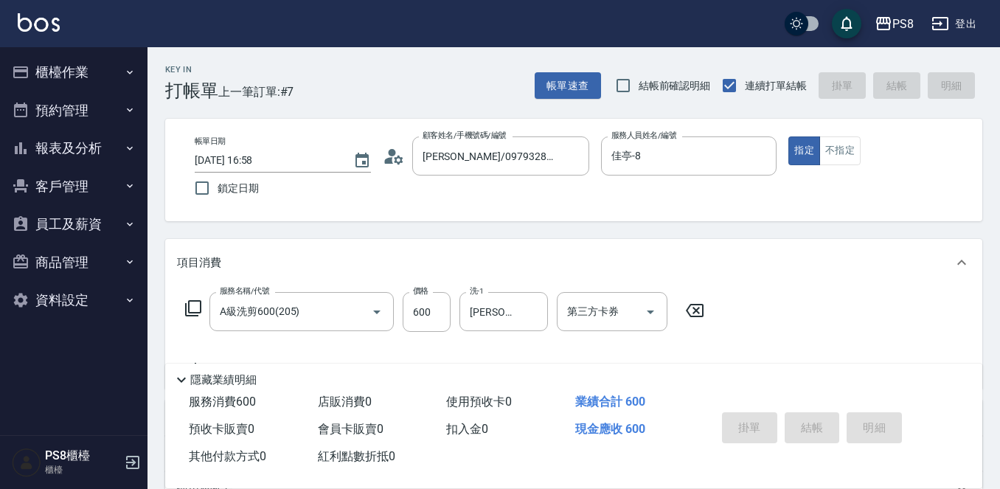
type input "2025/10/10 16:59"
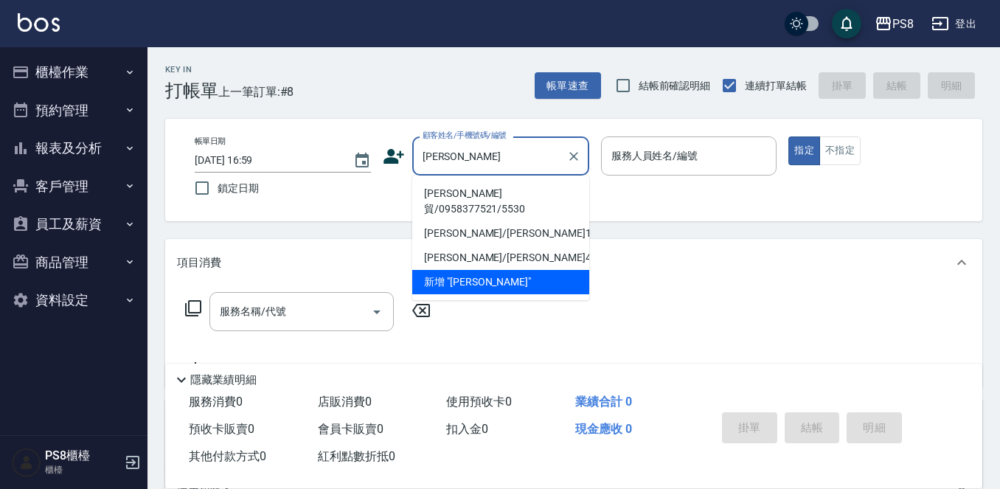
click at [542, 192] on li "[PERSON_NAME]貿/0958377521/5530" at bounding box center [500, 201] width 177 height 40
type input "[PERSON_NAME]貿/0958377521/5530"
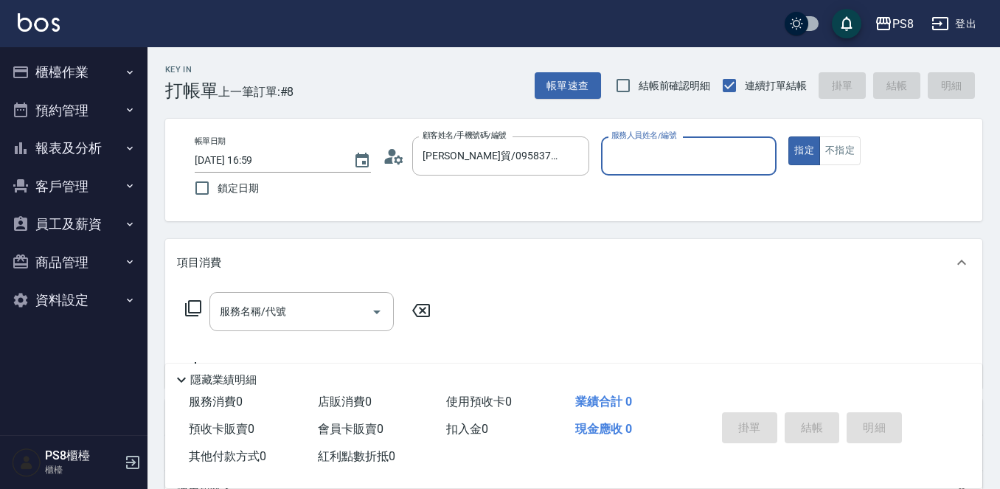
type input "小赤-2"
click at [288, 307] on input "服務名稱/代號" at bounding box center [290, 312] width 149 height 26
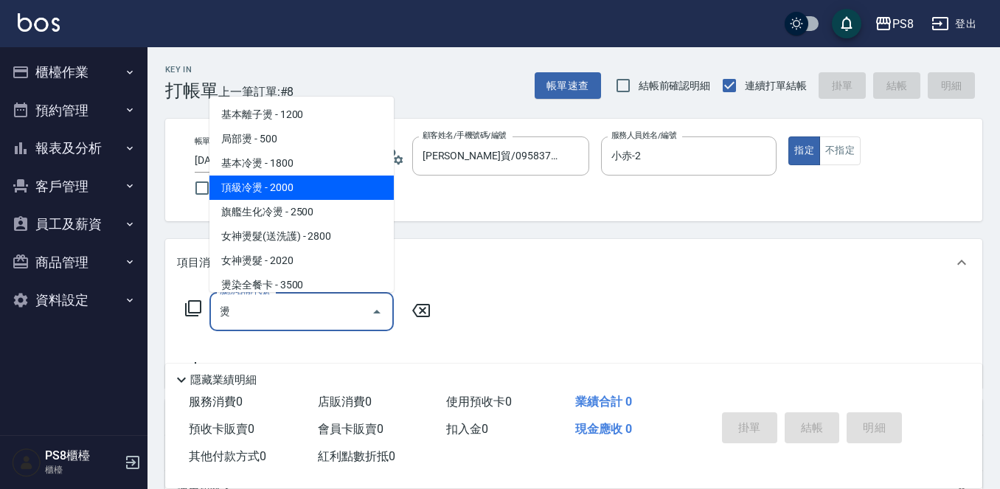
click at [291, 170] on span "基本冷燙 - 1800" at bounding box center [302, 163] width 184 height 24
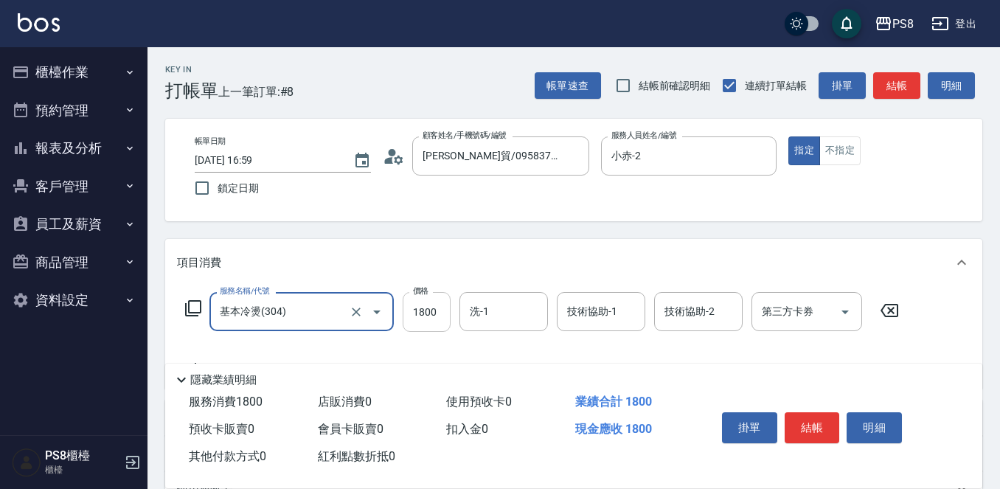
type input "基本冷燙(304)"
click at [412, 296] on input "1800" at bounding box center [427, 312] width 48 height 40
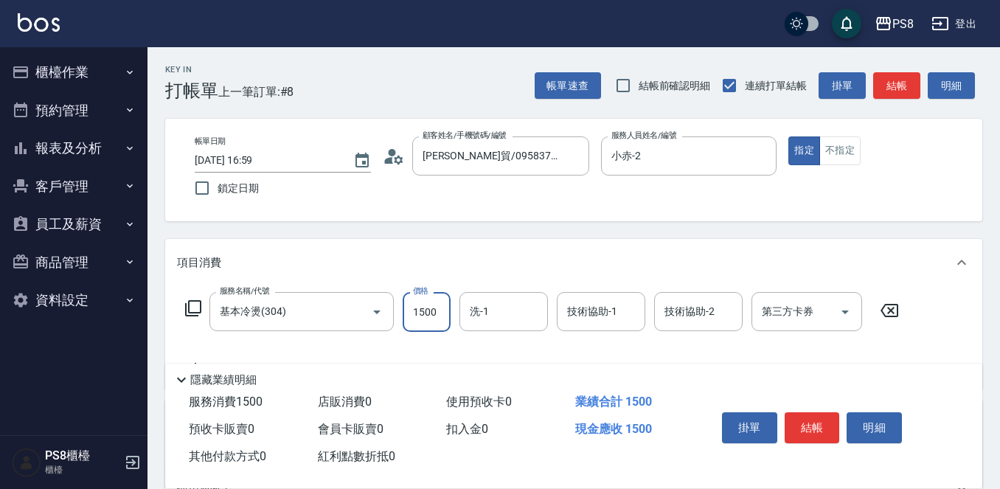
type input "1500"
type input "芯芯-23"
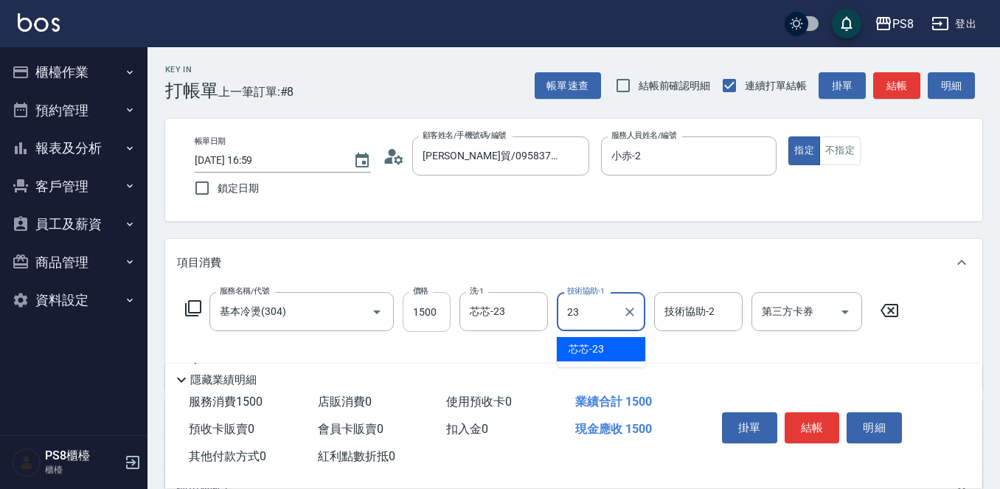
type input "芯芯-23"
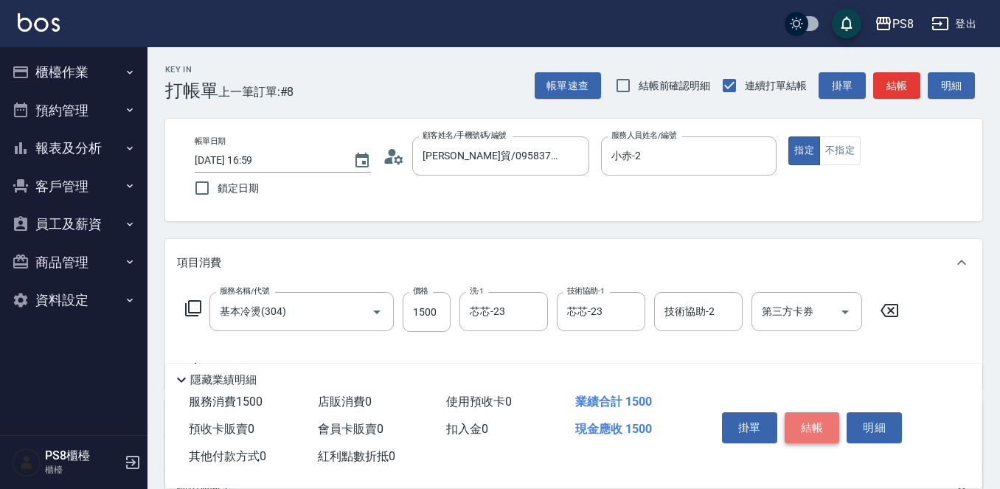
click at [795, 412] on button "結帳" at bounding box center [812, 427] width 55 height 31
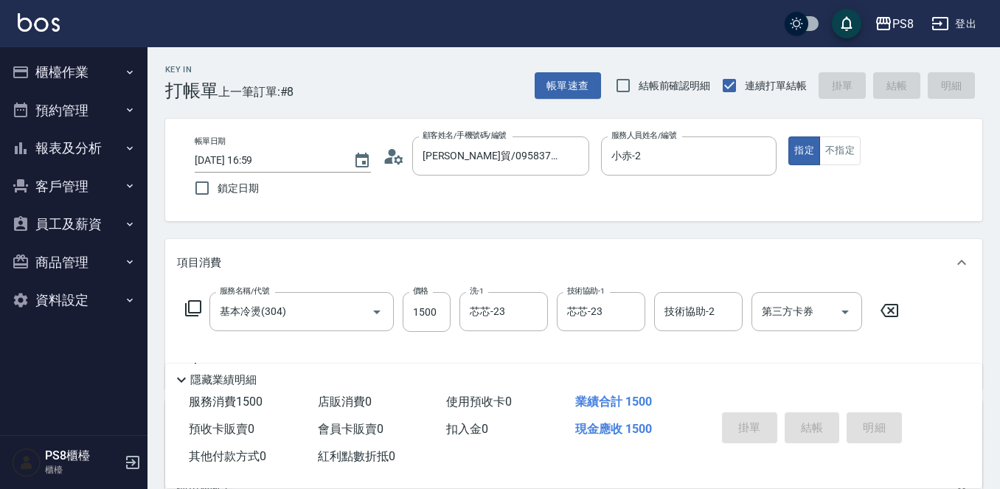
type input "2025/10/10 17:05"
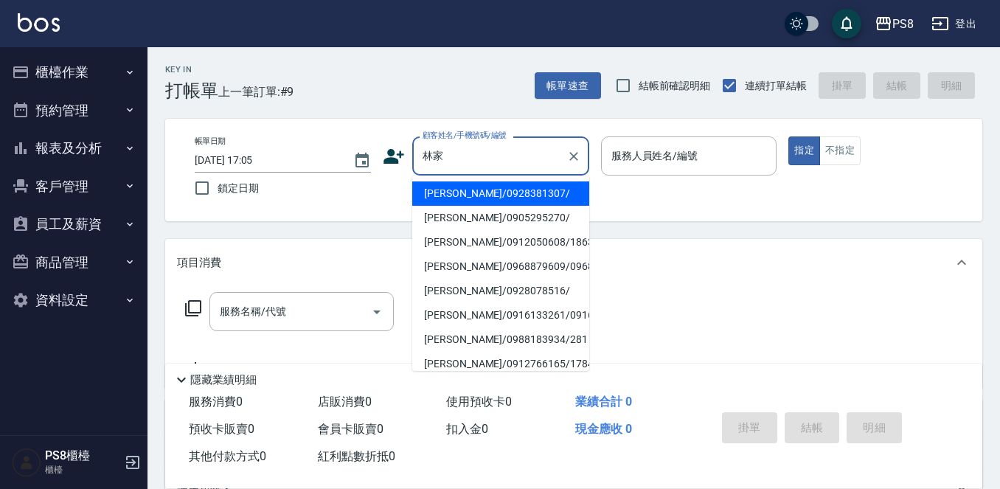
click at [542, 196] on li "[PERSON_NAME]/0928381307/" at bounding box center [500, 193] width 177 height 24
type input "[PERSON_NAME]/0928381307/"
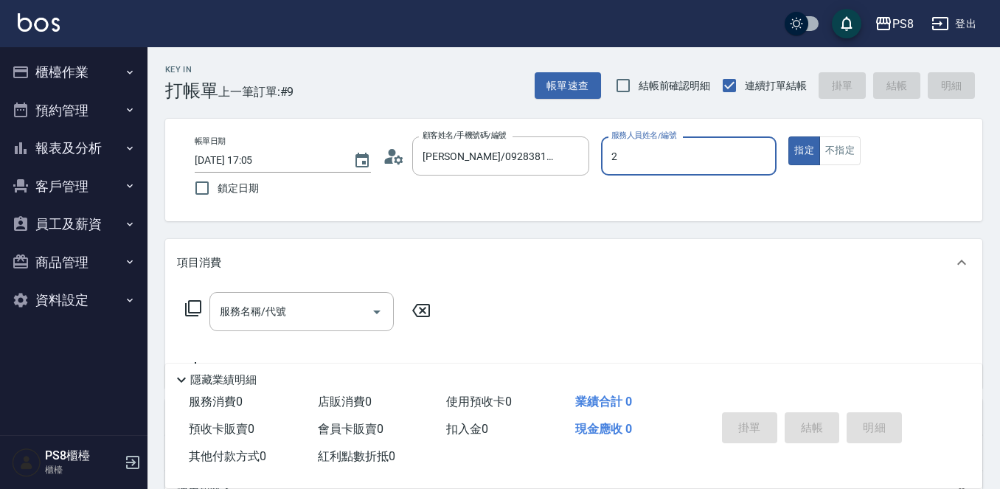
type input "小赤-2"
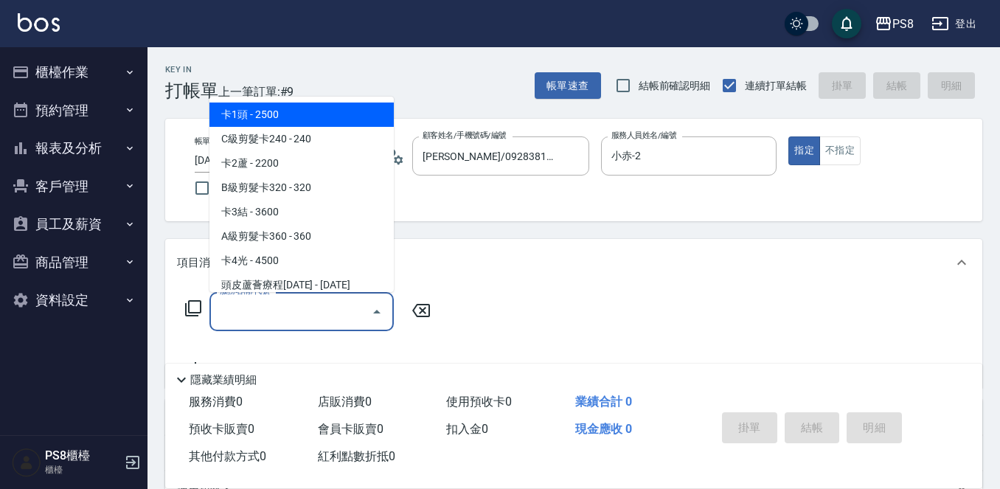
click at [299, 310] on input "服務名稱/代號" at bounding box center [290, 312] width 149 height 26
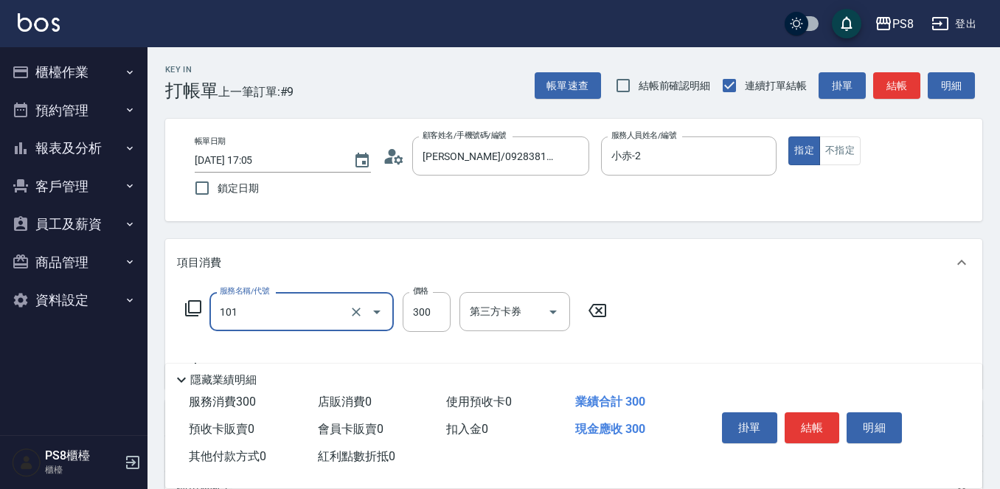
type input "洗髮(101)"
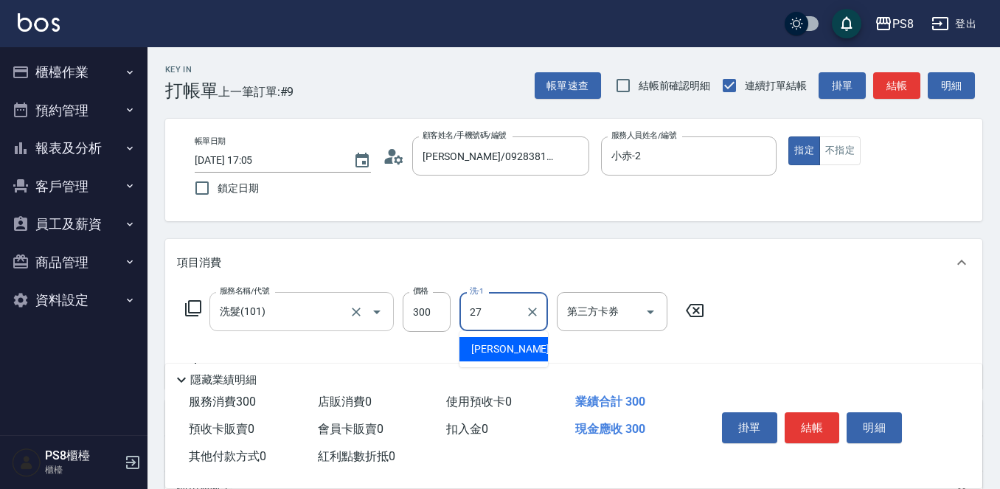
type input "Barry-27"
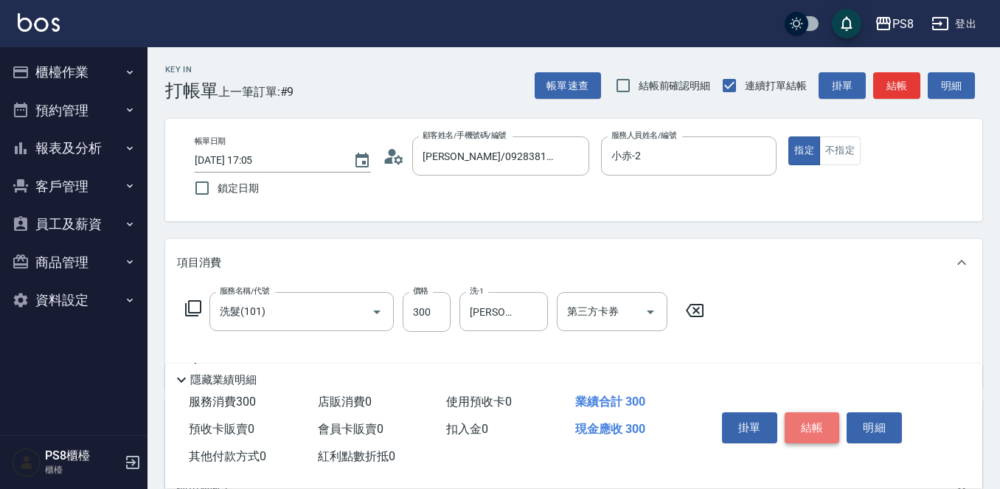
click at [825, 418] on button "結帳" at bounding box center [812, 427] width 55 height 31
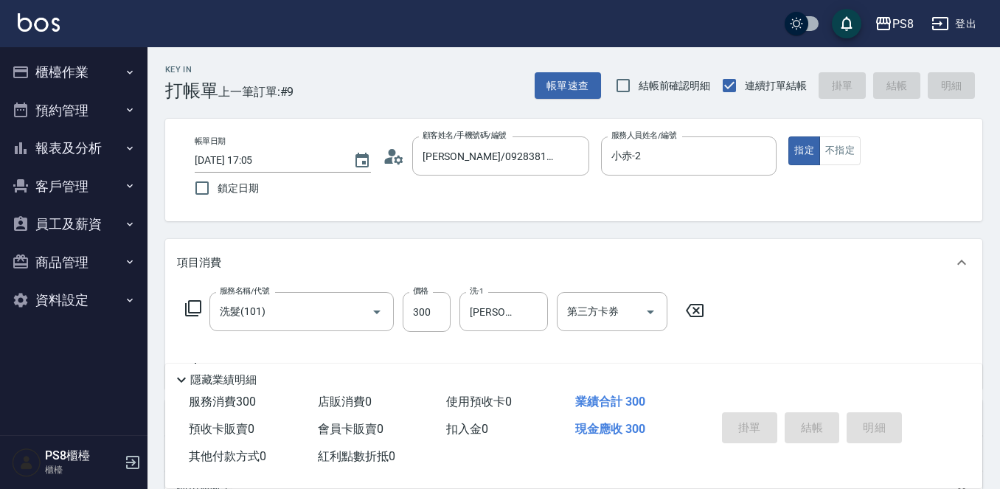
type input "2025/10/10 17:06"
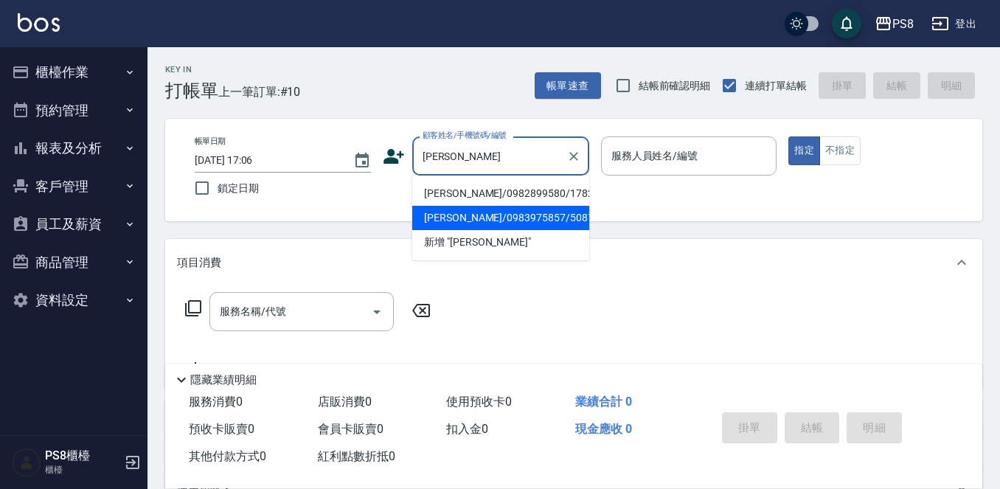
click at [505, 224] on li "[PERSON_NAME]/0983975857/5087" at bounding box center [500, 218] width 177 height 24
type input "[PERSON_NAME]/0983975857/5087"
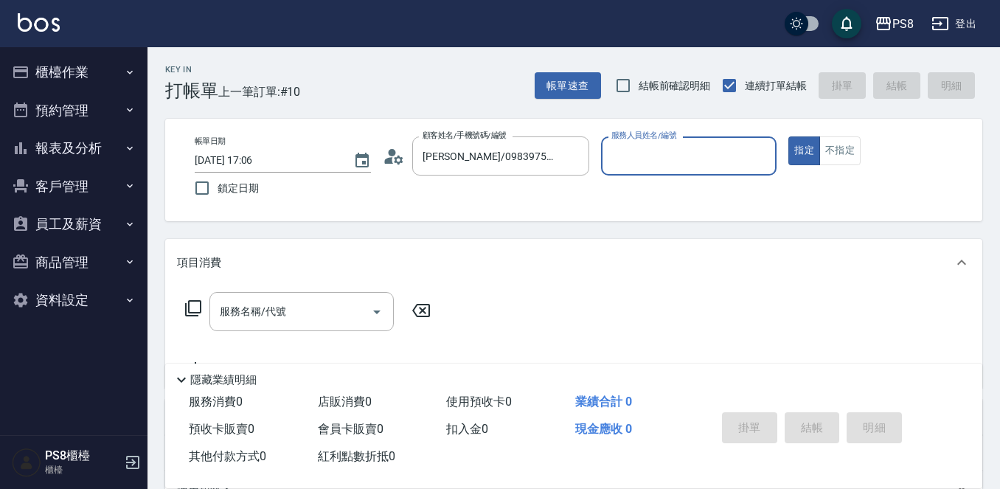
type input "小赤-2"
click at [280, 291] on div "服務名稱/代號 服務名稱/代號" at bounding box center [573, 337] width 817 height 102
click at [280, 311] on div "服務名稱/代號 服務名稱/代號" at bounding box center [302, 311] width 184 height 39
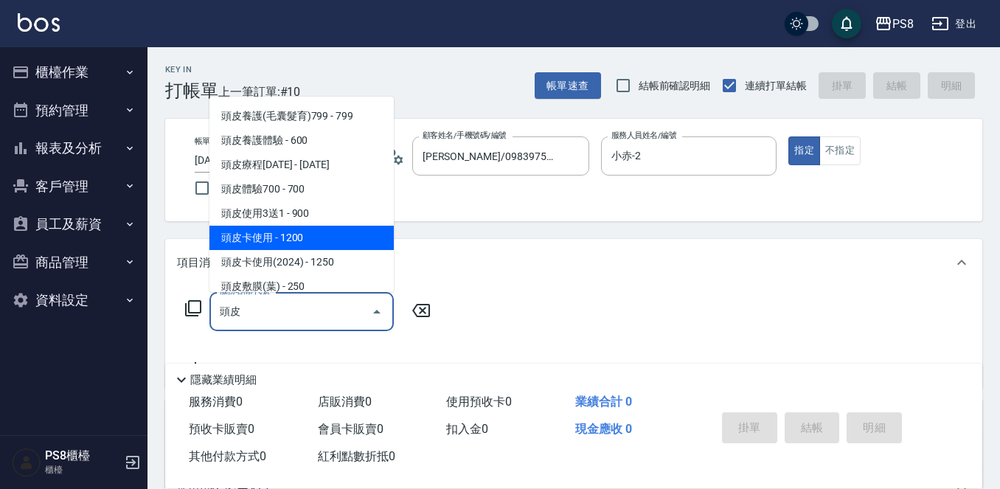
scroll to position [35, 0]
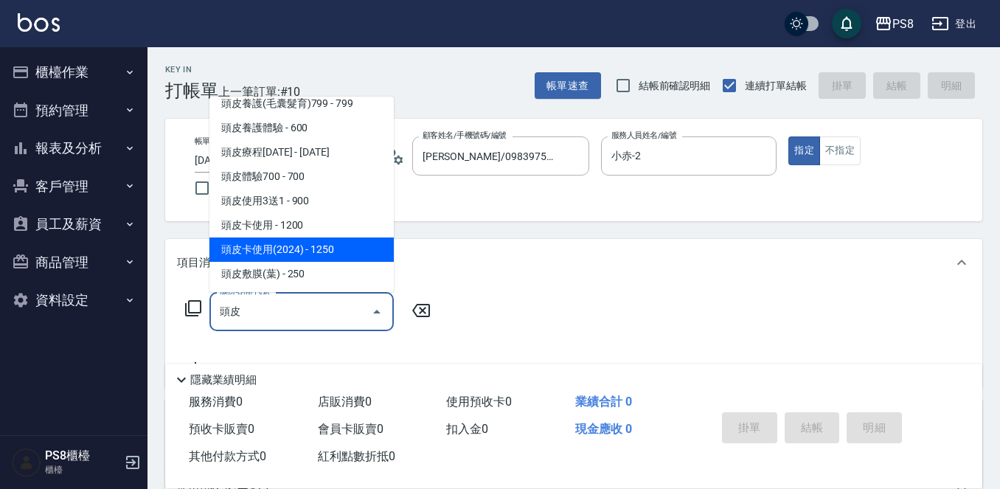
click at [324, 249] on span "頭皮卡使用(2024) - 1250" at bounding box center [302, 250] width 184 height 24
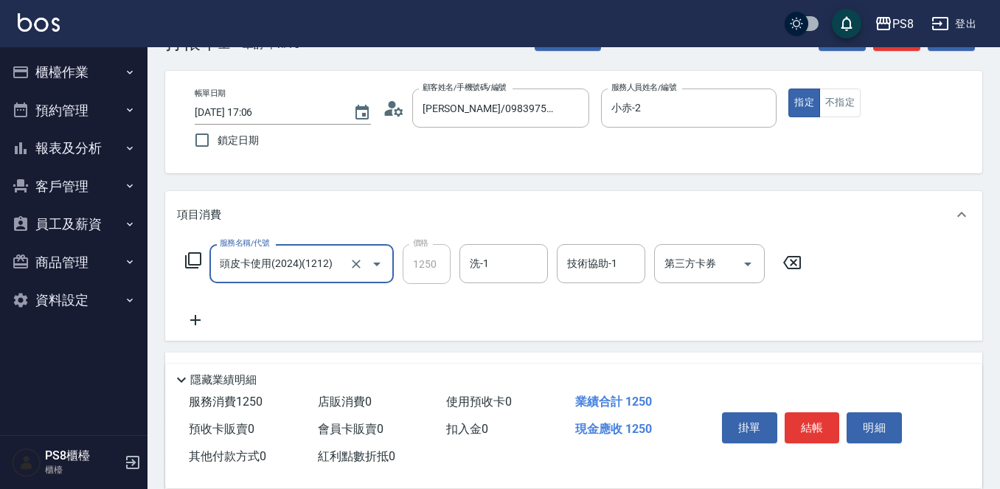
scroll to position [74, 0]
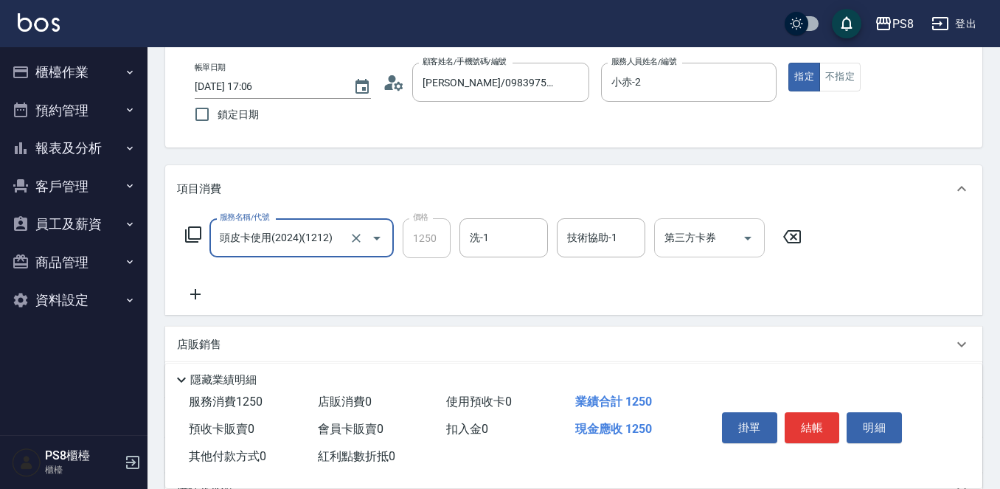
type input "頭皮卡使用(2024)(1212)"
click at [689, 251] on input "第三方卡券" at bounding box center [698, 238] width 75 height 26
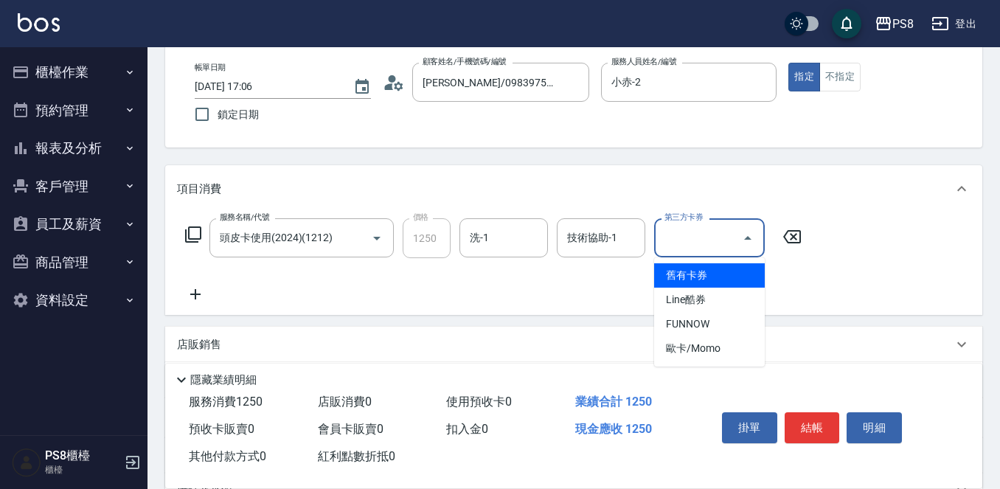
click at [709, 280] on span "舊有卡券" at bounding box center [709, 275] width 111 height 24
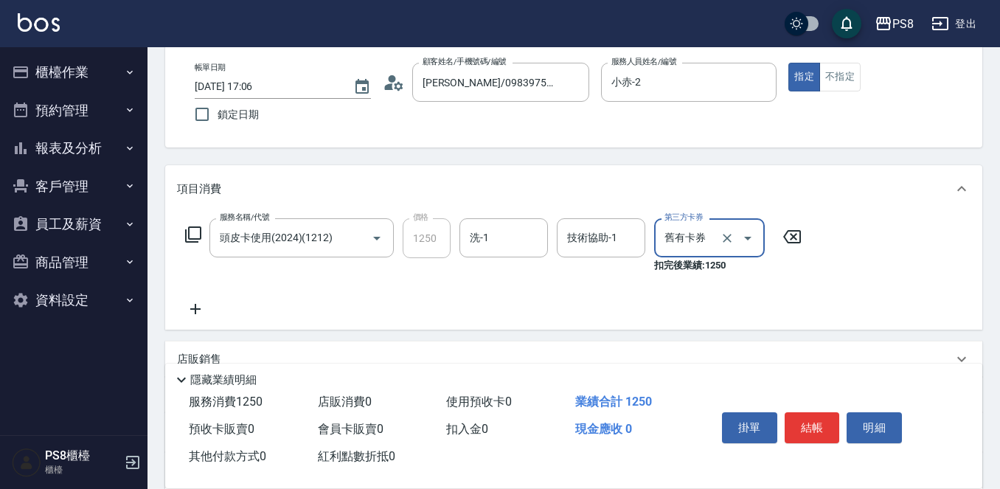
type input "舊有卡券"
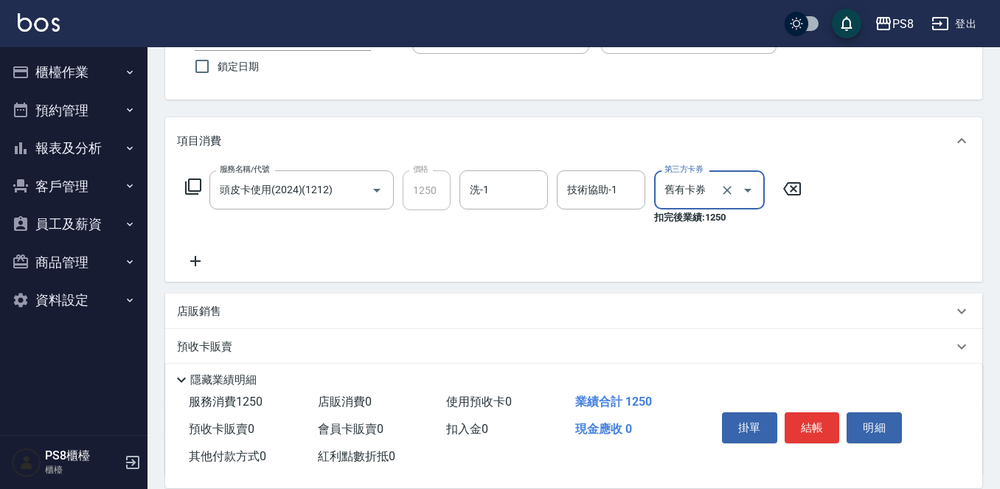
scroll to position [148, 0]
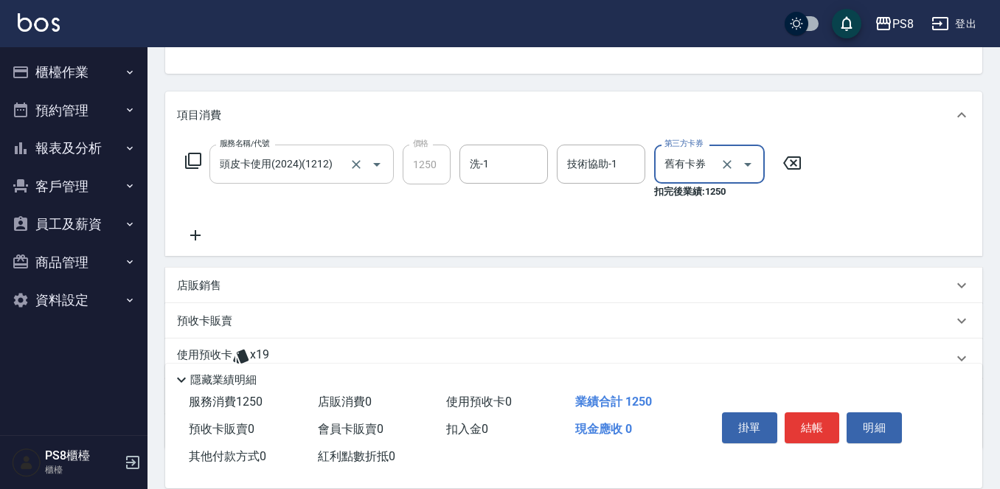
click at [368, 163] on icon "Open" at bounding box center [377, 165] width 18 height 18
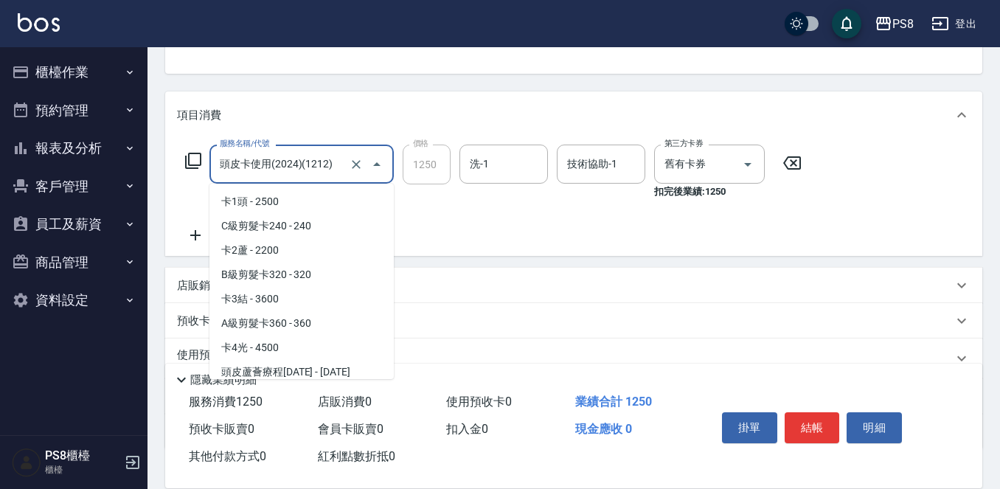
scroll to position [4607, 0]
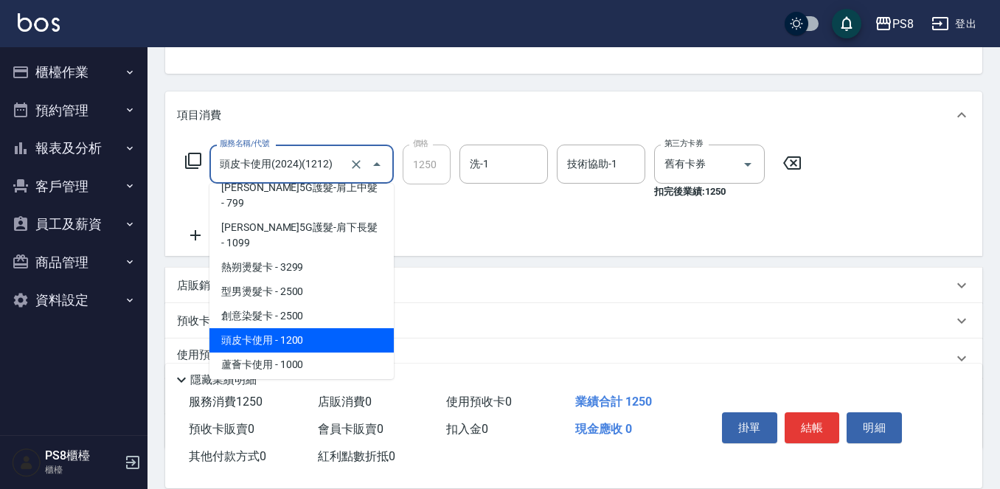
click at [321, 328] on span "頭皮卡使用 - 1200" at bounding box center [302, 340] width 184 height 24
type input "頭皮卡使用(1121)"
type input "1200"
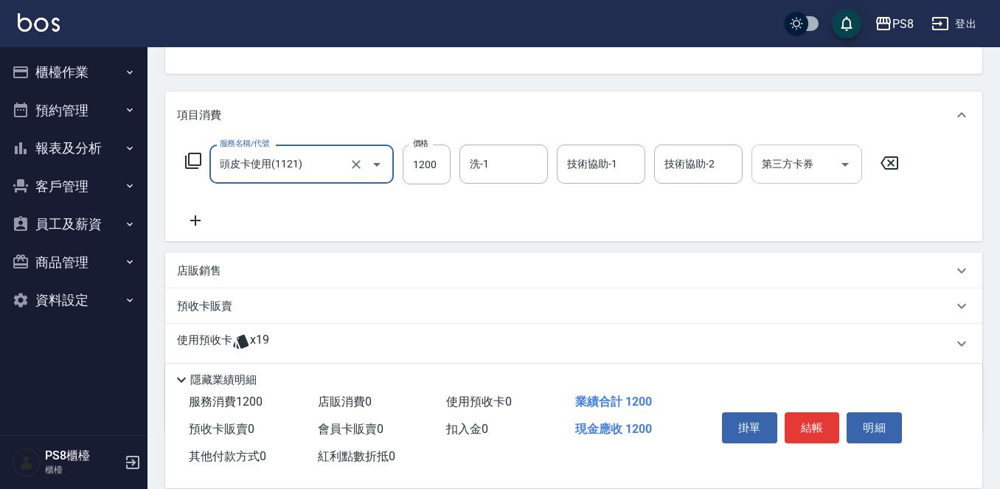
click at [777, 179] on div "第三方卡券" at bounding box center [807, 164] width 111 height 39
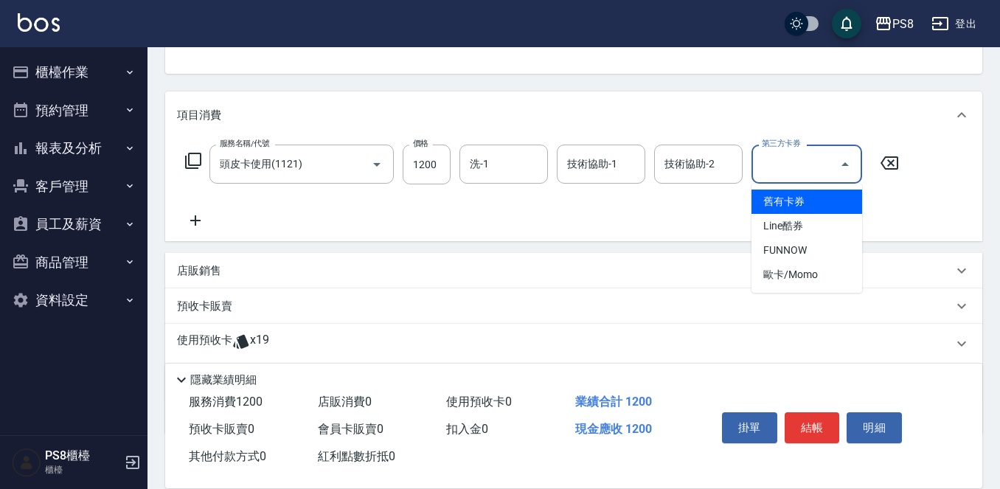
click at [792, 210] on span "舊有卡券" at bounding box center [807, 202] width 111 height 24
type input "舊有卡券"
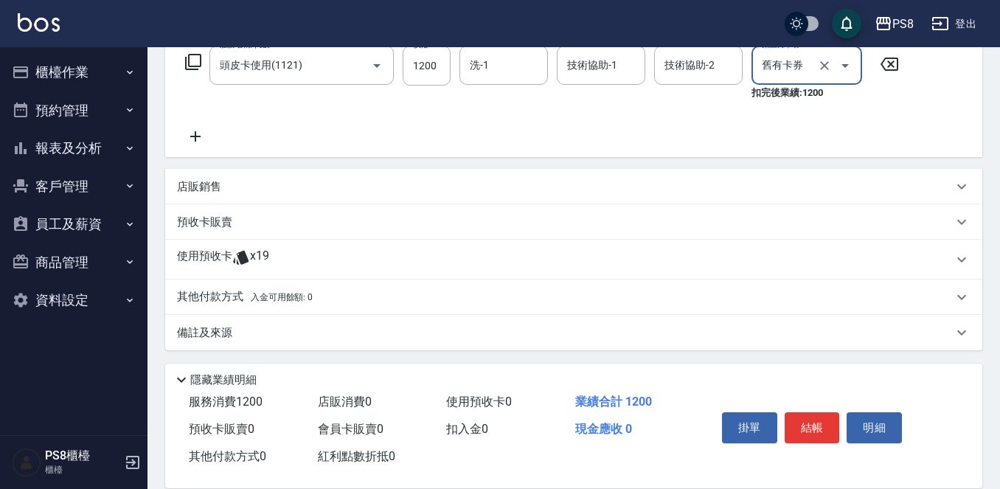
scroll to position [249, 0]
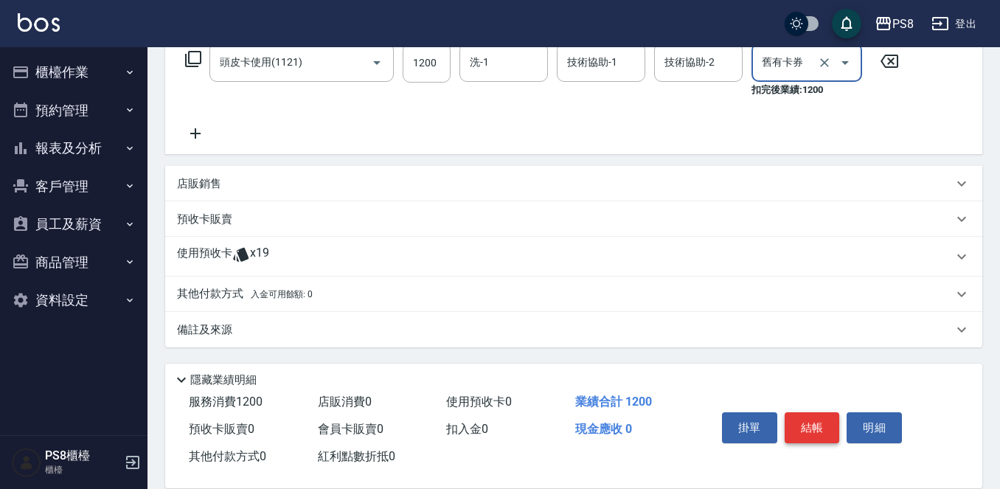
click at [801, 421] on button "結帳" at bounding box center [812, 427] width 55 height 31
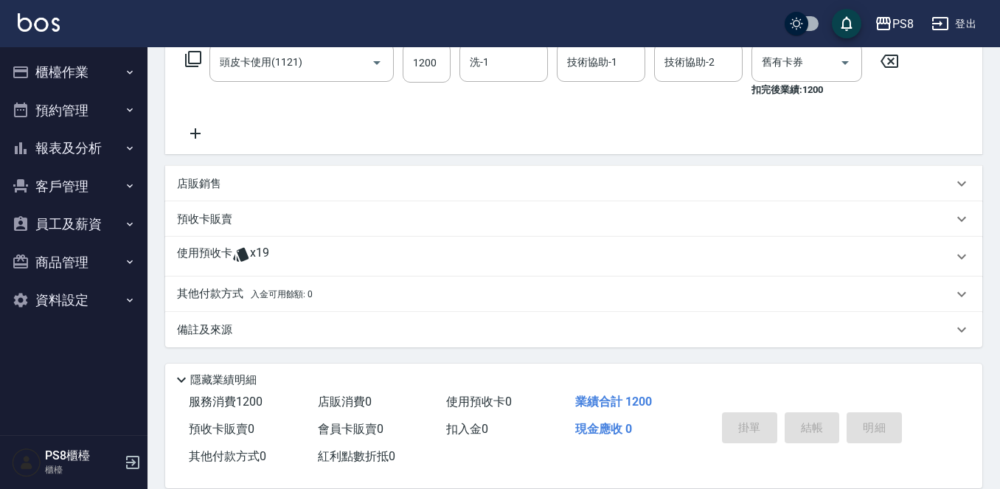
type input "2025/10/10 17:07"
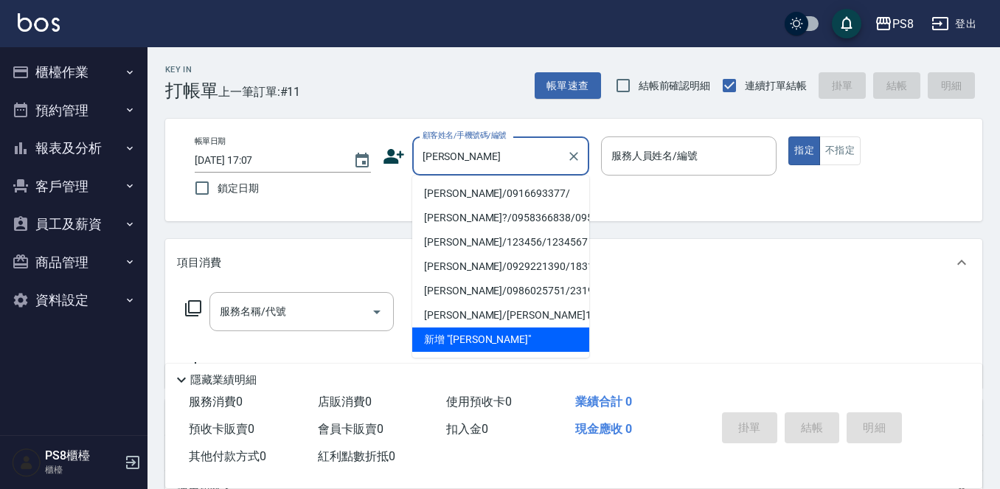
click at [471, 190] on li "[PERSON_NAME]/0916693377/" at bounding box center [500, 193] width 177 height 24
type input "[PERSON_NAME]/0916693377/"
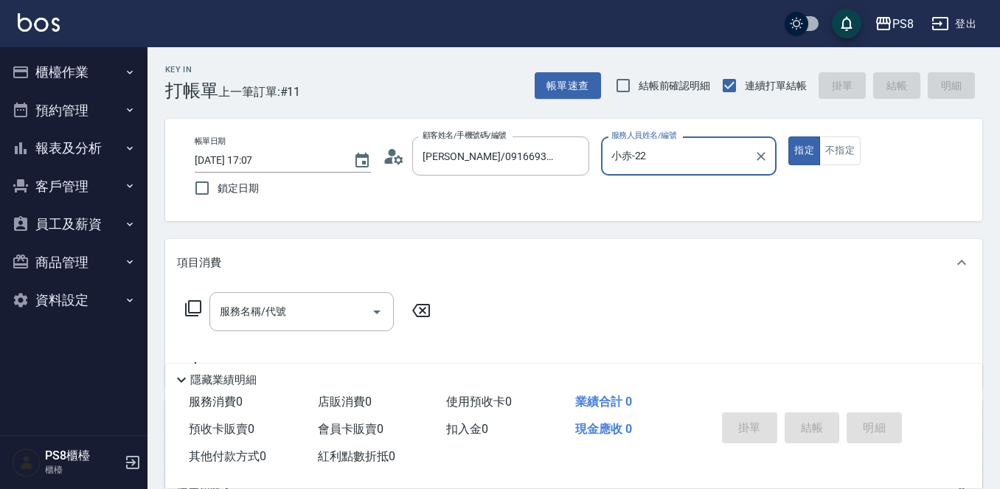
type input "小赤-2"
click at [789, 136] on button "指定" at bounding box center [805, 150] width 32 height 29
click at [247, 321] on input "服務名稱/代號" at bounding box center [290, 312] width 149 height 26
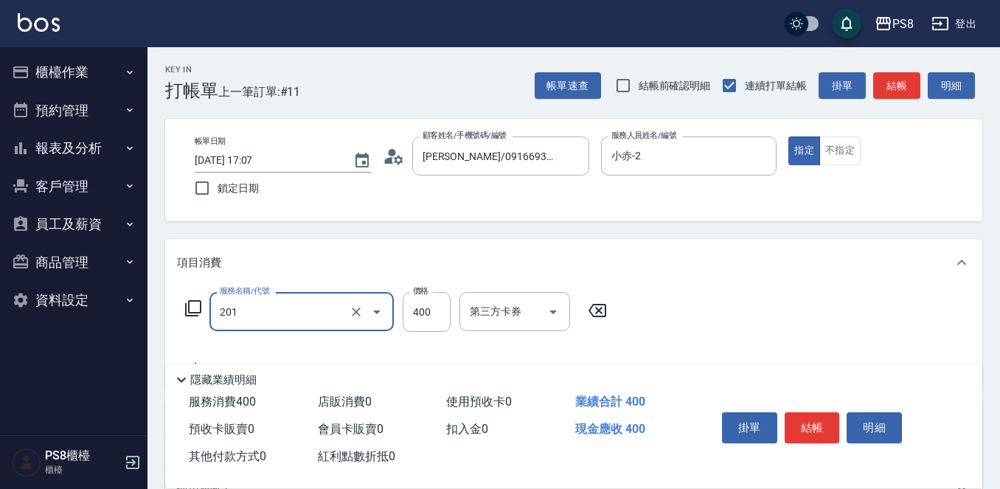
type input "洗剪400(201)"
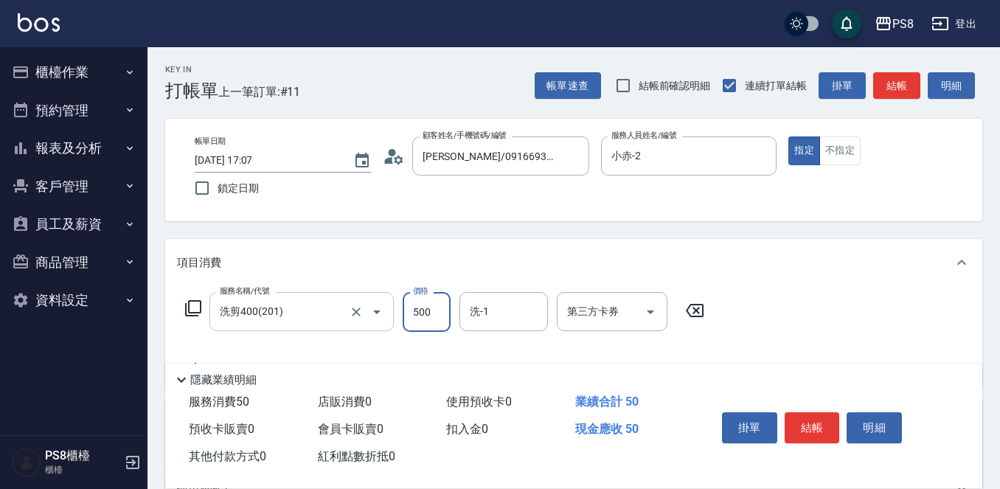
type input "500"
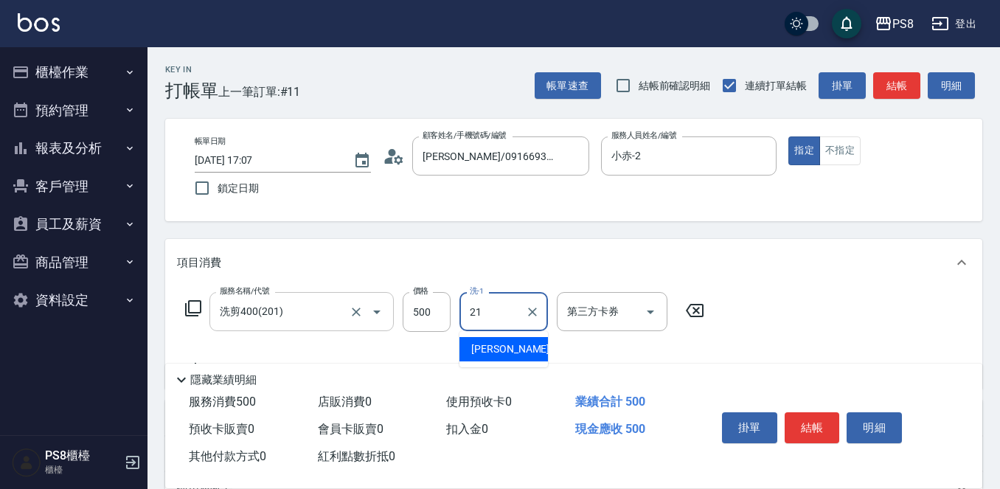
type input "[PERSON_NAME]-21"
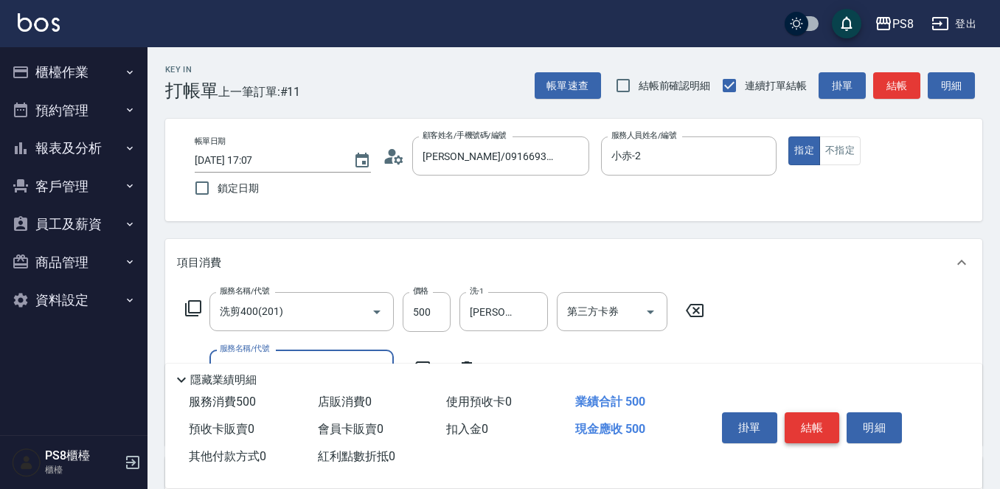
click at [816, 412] on button "結帳" at bounding box center [812, 427] width 55 height 31
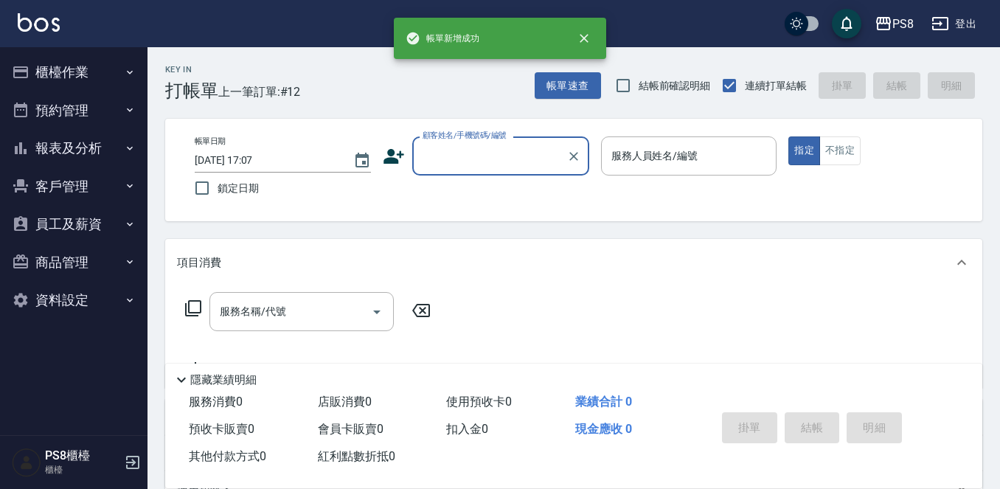
type input "`"
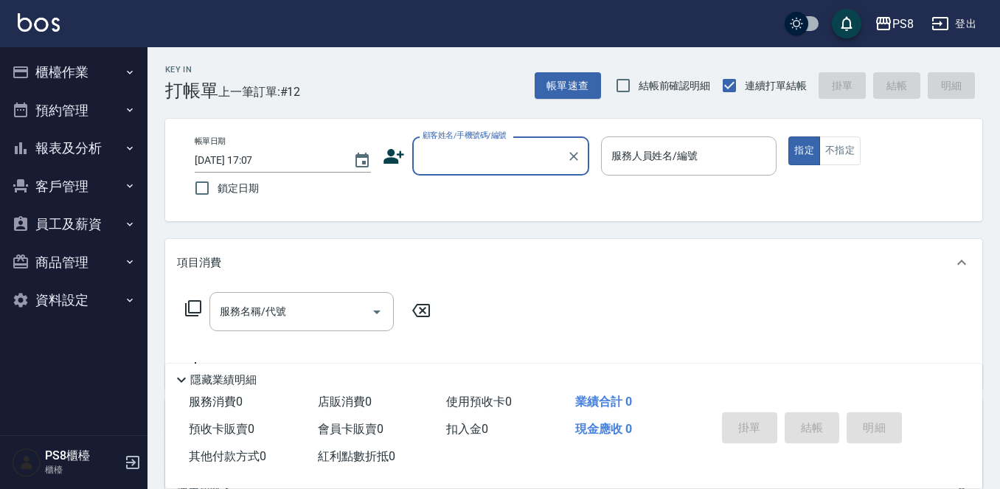
click at [63, 138] on button "報表及分析" at bounding box center [74, 148] width 136 height 38
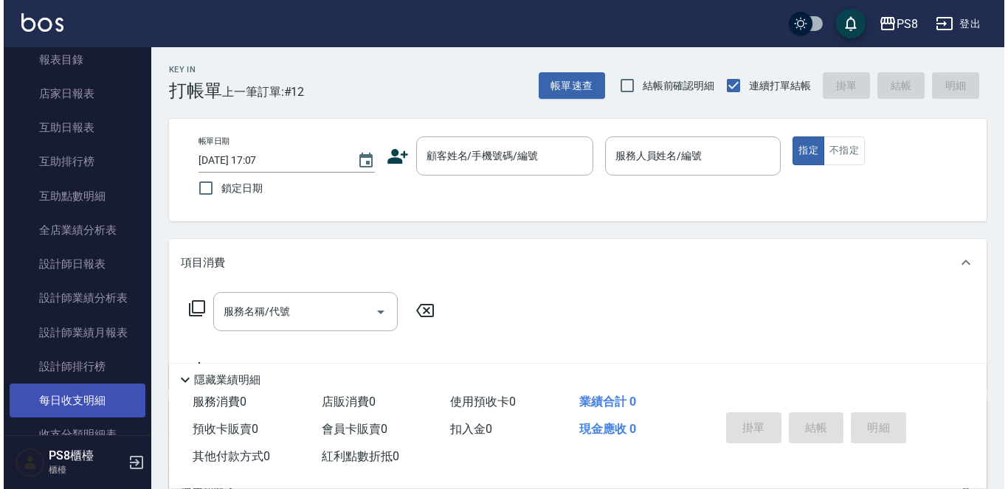
scroll to position [221, 0]
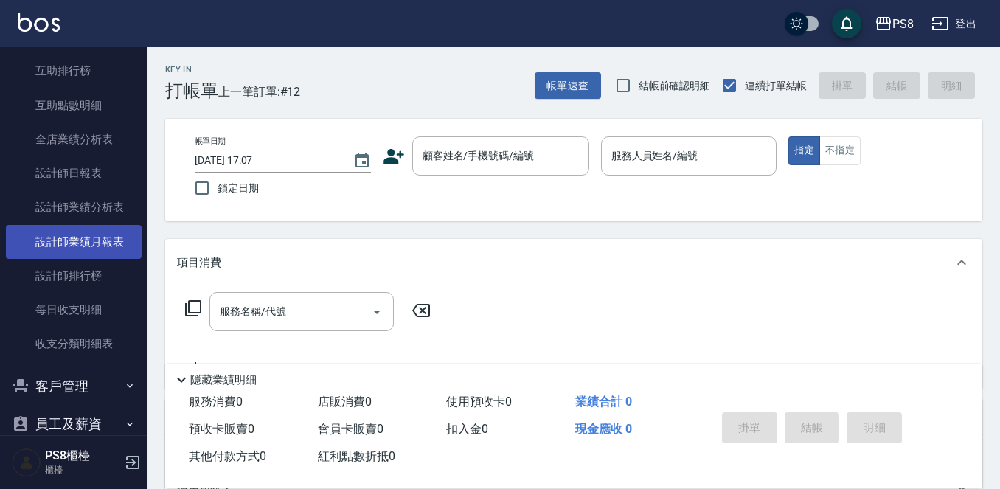
click at [106, 242] on link "設計師業績月報表" at bounding box center [74, 242] width 136 height 34
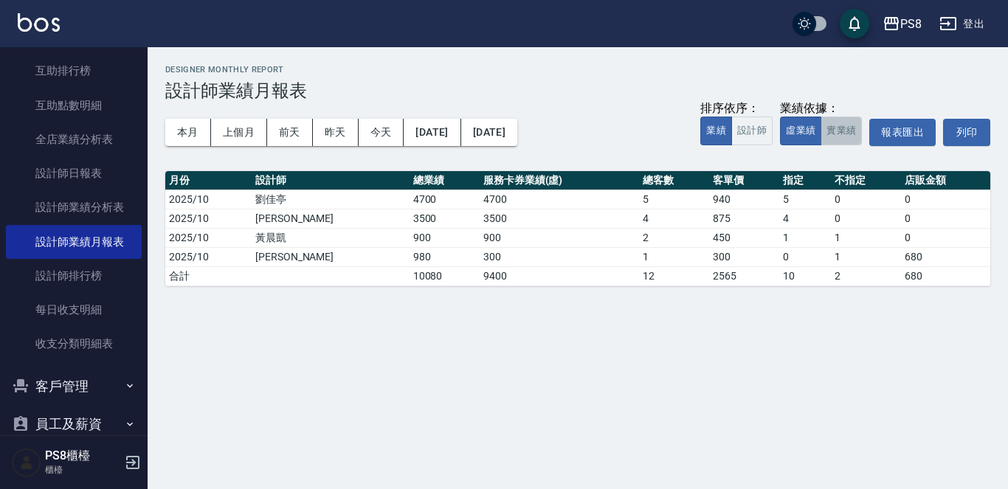
click at [843, 131] on button "實業績" at bounding box center [840, 131] width 41 height 29
click at [188, 134] on button "本月" at bounding box center [188, 132] width 46 height 27
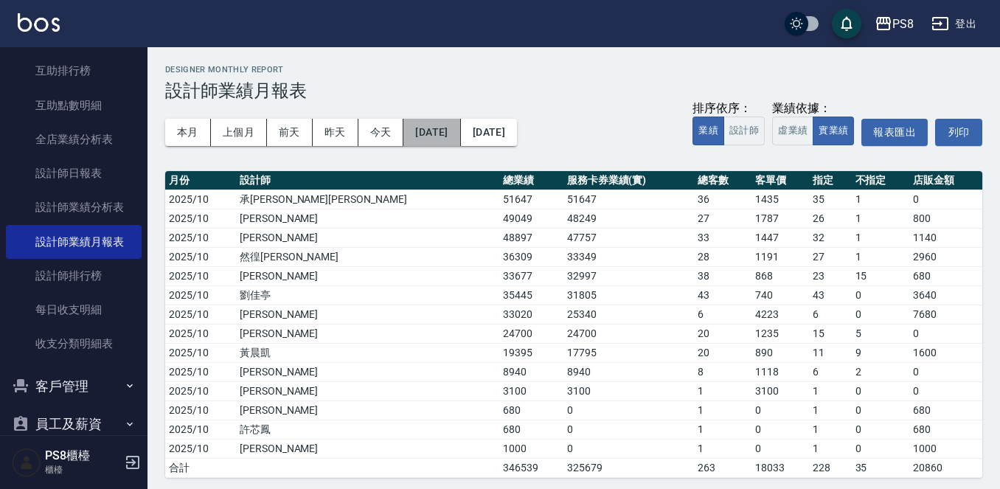
click at [406, 127] on button "2025/10/01" at bounding box center [432, 132] width 57 height 27
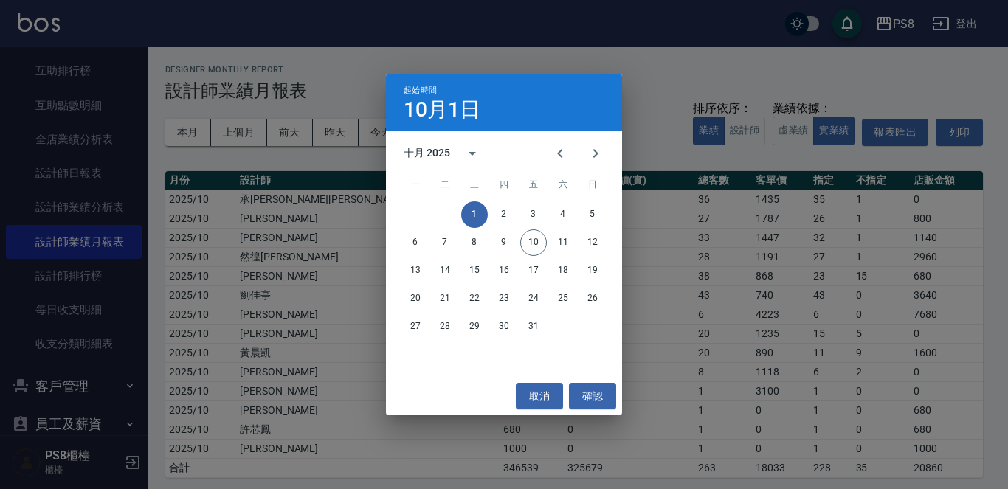
click at [388, 131] on div "十月 2025 一 二 三 四 五 六 日 1 2 3 4 5 6 7 8 9 10 11 12 13 14 15 16 17 18 19 20 21 22 …" at bounding box center [504, 254] width 236 height 246
click at [381, 131] on div "起始時間 10月1日 十月 2025 一 二 三 四 五 六 日 1 2 3 4 5 6 7 8 9 10 11 12 13 14 15 16 17 18 1…" at bounding box center [504, 244] width 1008 height 489
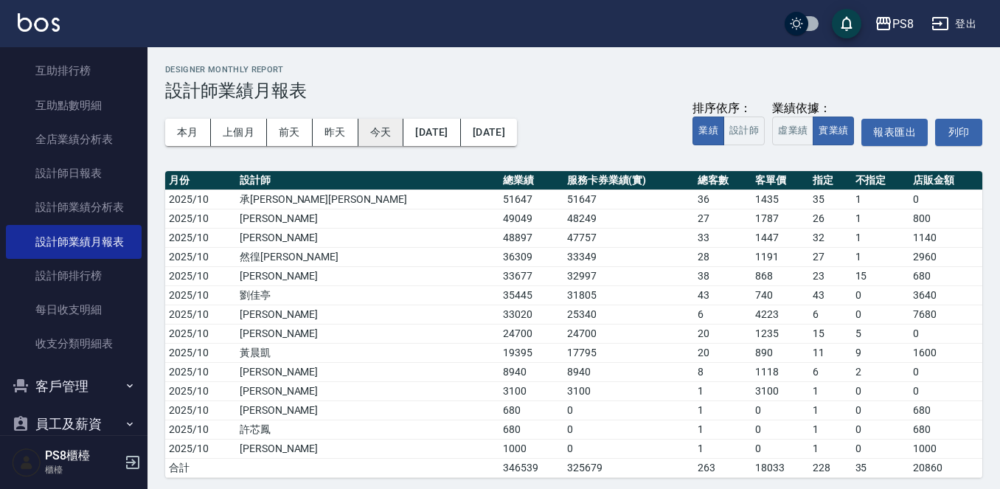
click at [380, 132] on button "今天" at bounding box center [382, 132] width 46 height 27
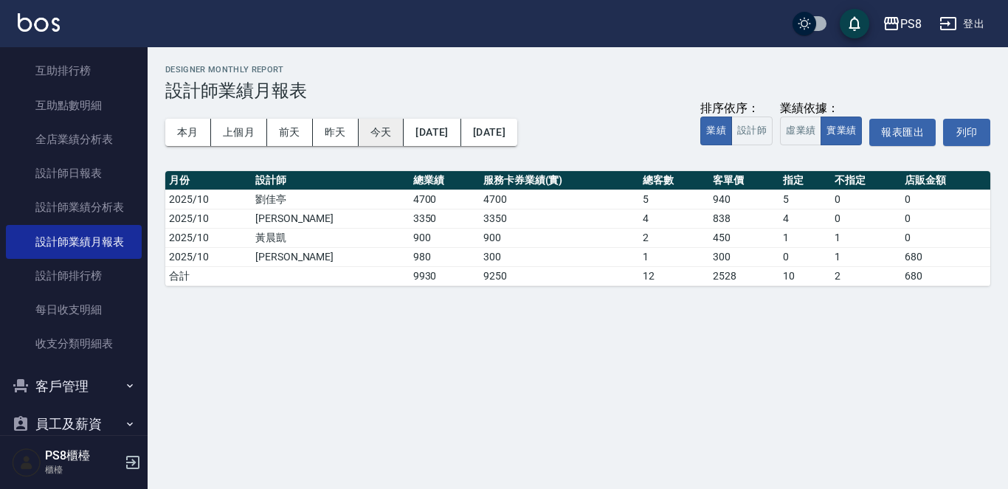
click at [380, 132] on button "今天" at bounding box center [382, 132] width 46 height 27
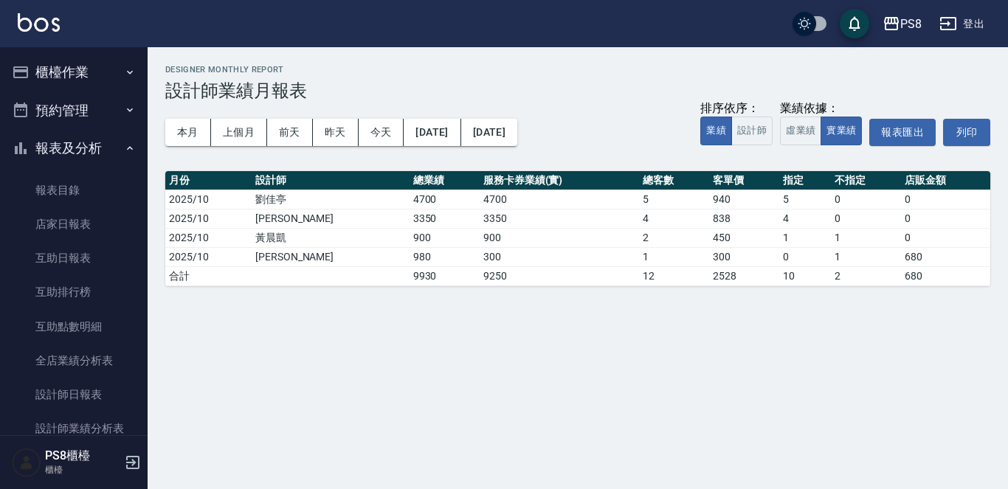
click at [75, 84] on button "櫃檯作業" at bounding box center [74, 72] width 136 height 38
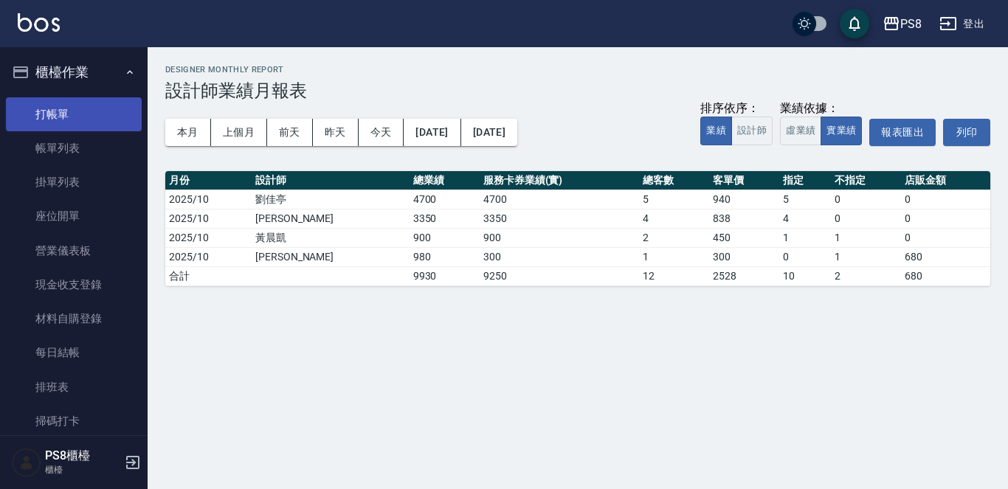
click at [69, 106] on link "打帳單" at bounding box center [74, 114] width 136 height 34
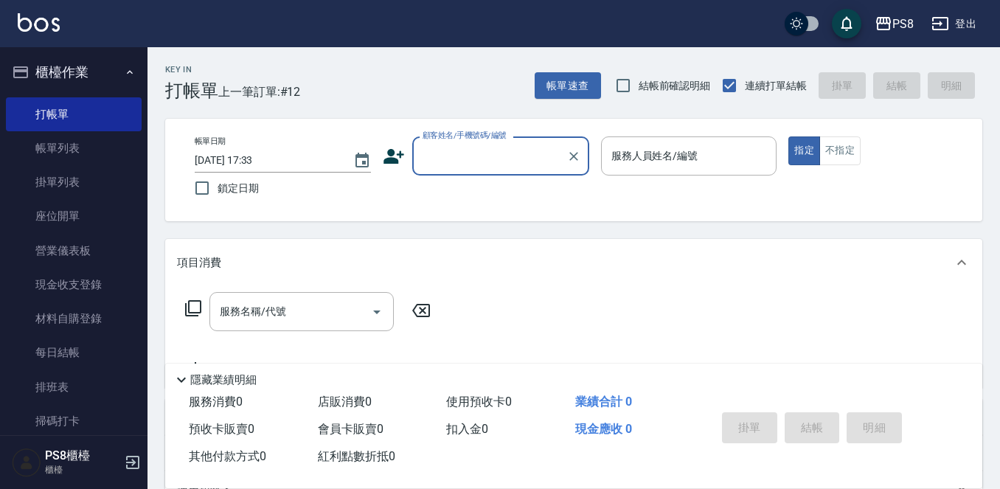
click at [423, 155] on input "顧客姓名/手機號碼/編號" at bounding box center [490, 156] width 142 height 26
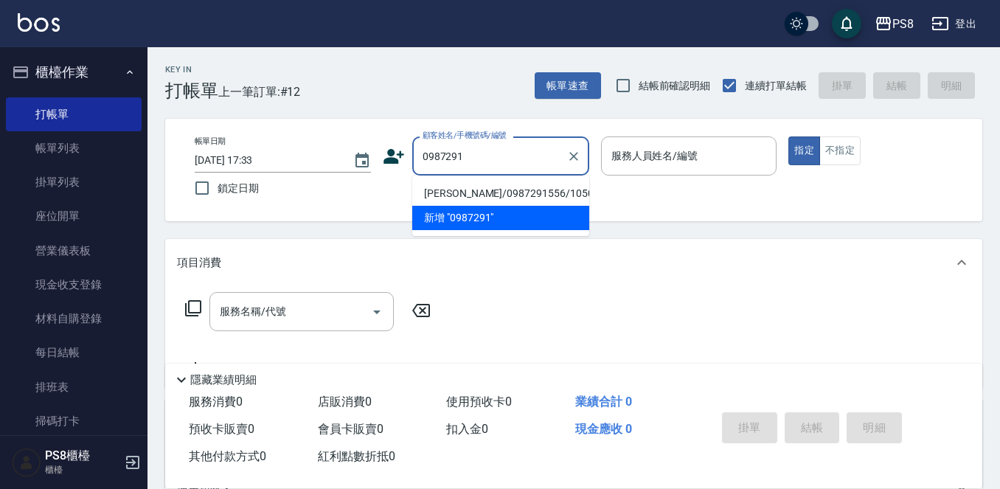
click at [453, 190] on li "[PERSON_NAME]/0987291556/10509" at bounding box center [500, 193] width 177 height 24
type input "[PERSON_NAME]/0987291556/10509"
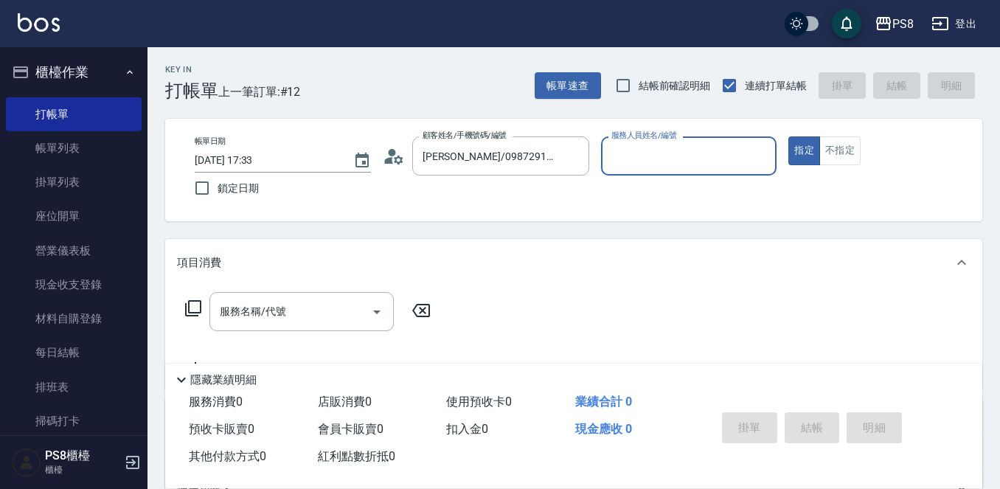
type input "小屋-18"
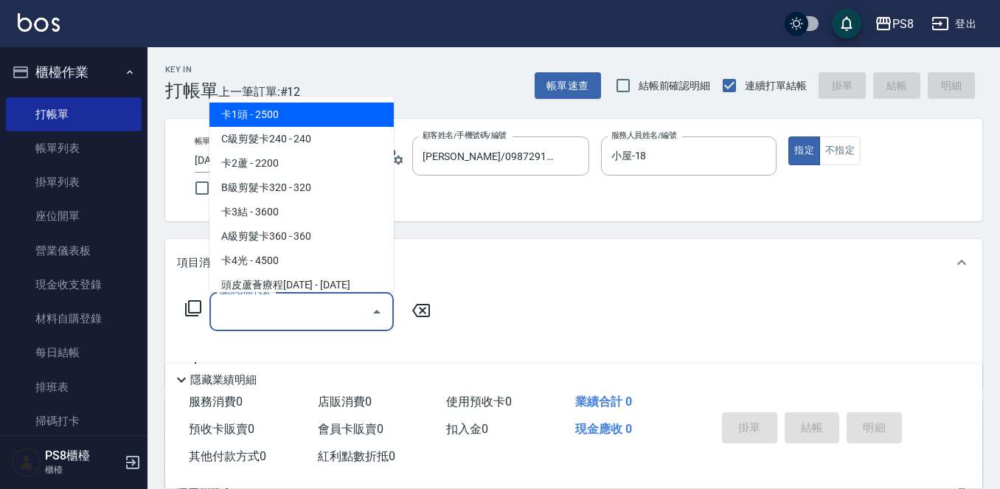
click at [342, 302] on input "服務名稱/代號" at bounding box center [290, 312] width 149 height 26
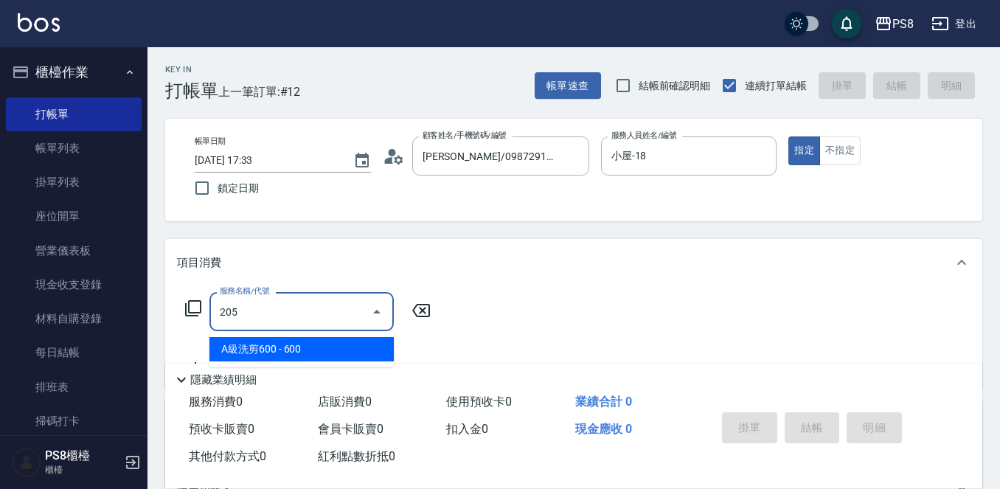
click at [308, 339] on span "A級洗剪600 - 600" at bounding box center [302, 349] width 184 height 24
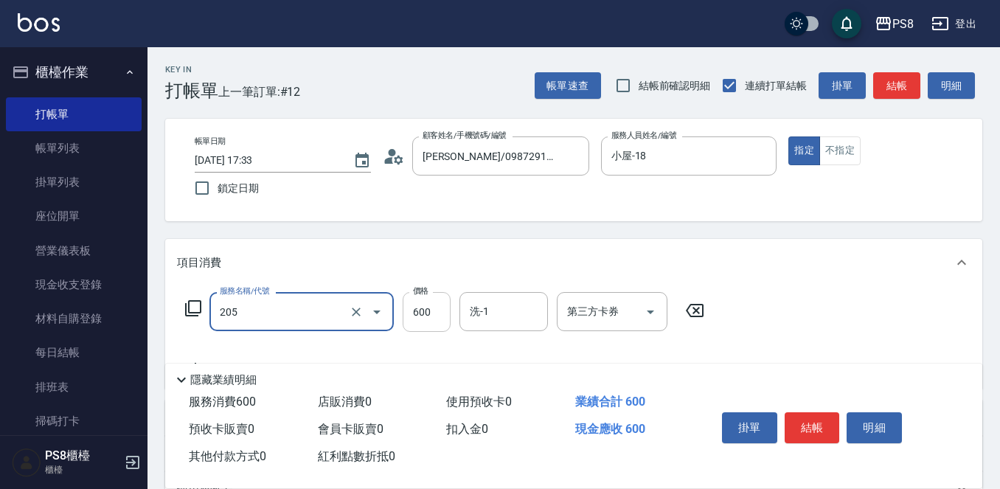
type input "A級洗剪600(205)"
click at [416, 315] on input "600" at bounding box center [427, 312] width 48 height 40
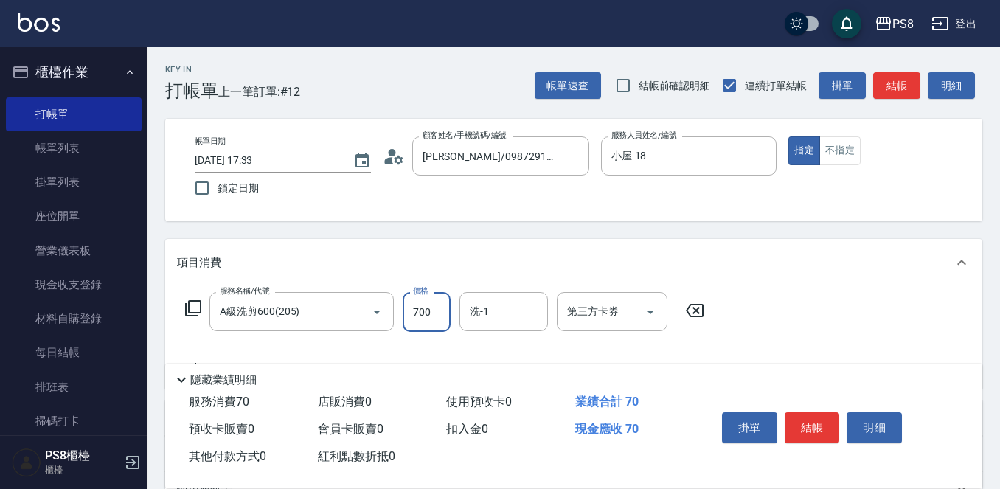
type input "700"
click at [798, 412] on button "結帳" at bounding box center [812, 427] width 55 height 31
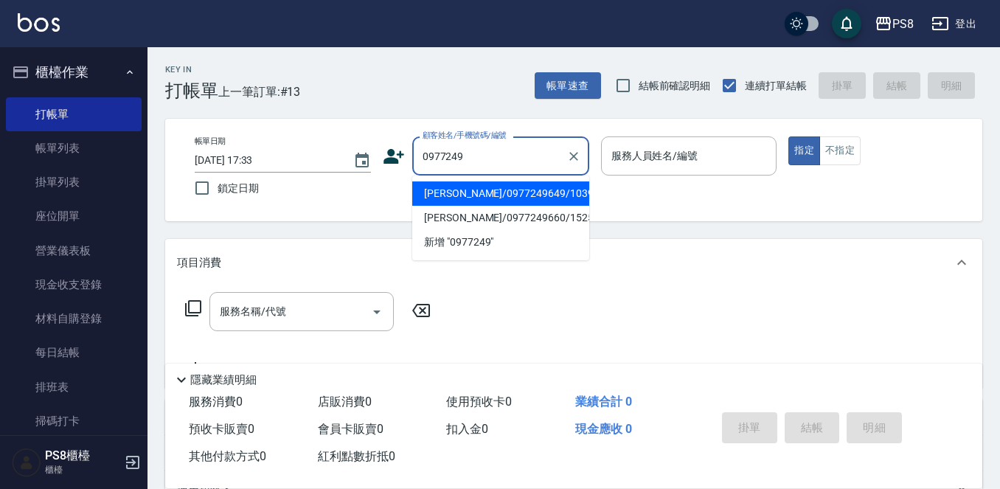
click at [534, 201] on li "[PERSON_NAME]/0977249649/10394" at bounding box center [500, 193] width 177 height 24
type input "[PERSON_NAME]/0977249649/10394"
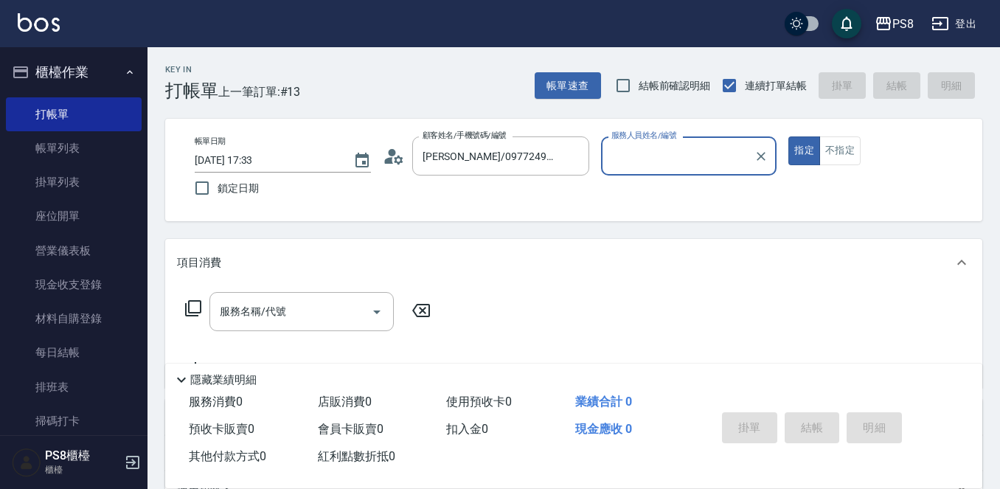
type input "小屋-18"
click at [338, 317] on input "服務名稱/代號" at bounding box center [290, 312] width 149 height 26
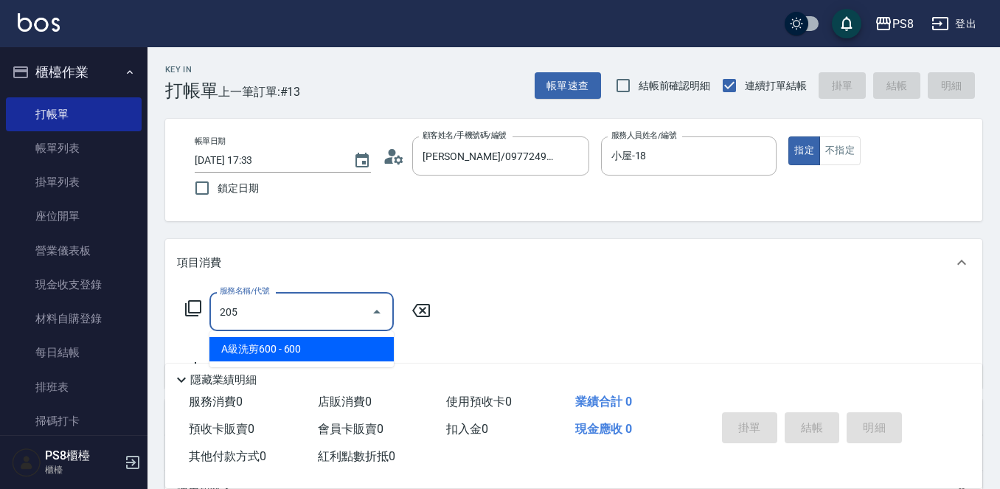
drag, startPoint x: 292, startPoint y: 350, endPoint x: 330, endPoint y: 333, distance: 41.0
click at [293, 350] on span "A級洗剪600 - 600" at bounding box center [302, 349] width 184 height 24
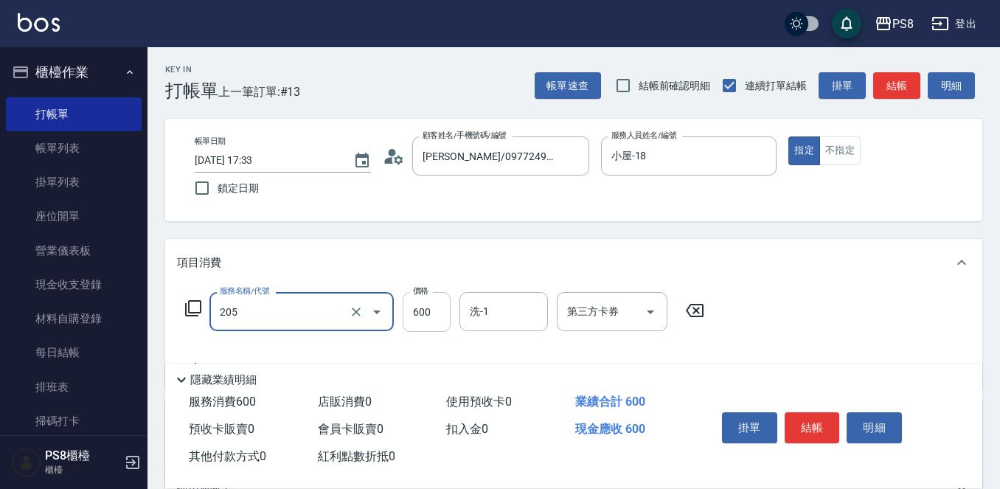
type input "A級洗剪600(205)"
click at [407, 313] on input "600" at bounding box center [427, 312] width 48 height 40
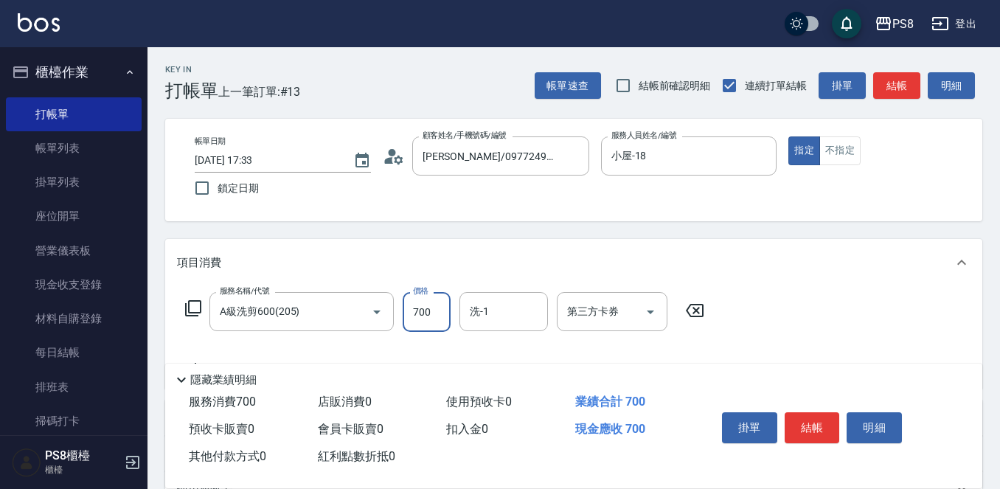
type input "700"
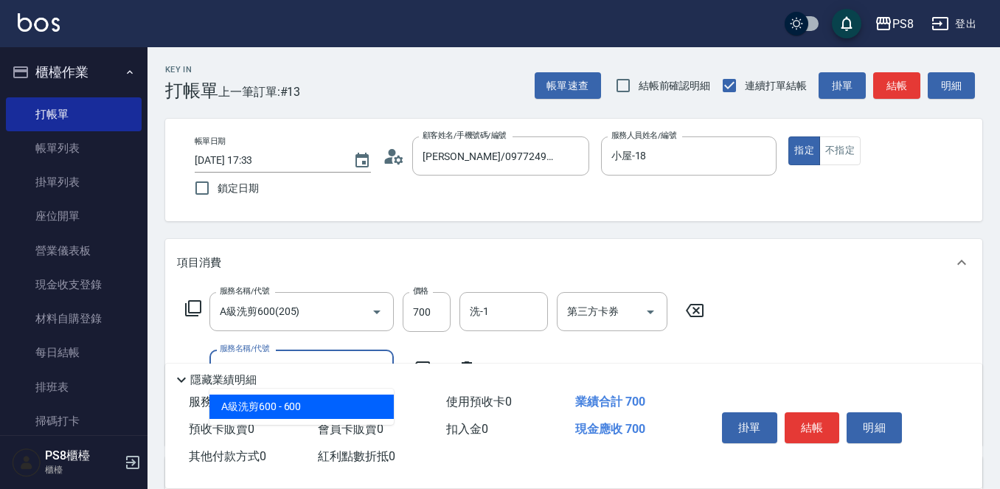
click at [383, 407] on span "A級洗剪600 - 600" at bounding box center [302, 407] width 184 height 24
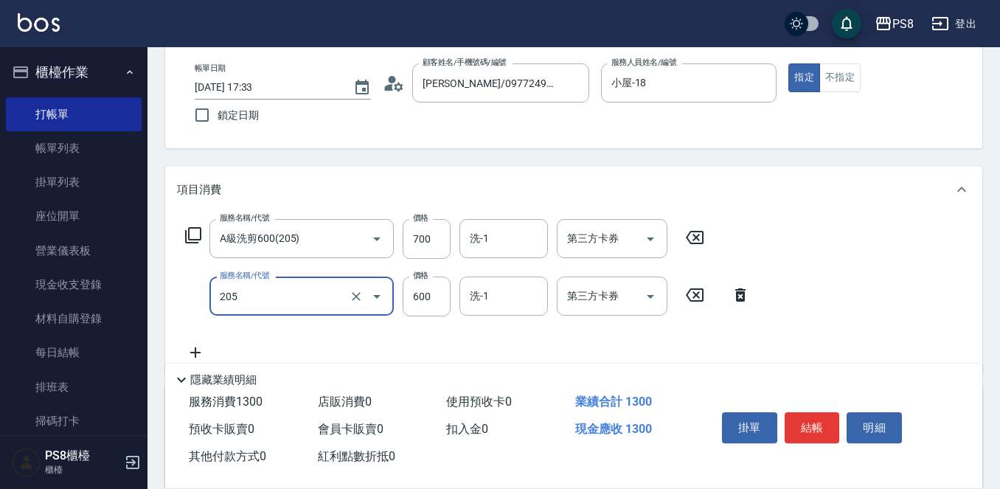
scroll to position [74, 0]
type input "A級洗剪600(205)"
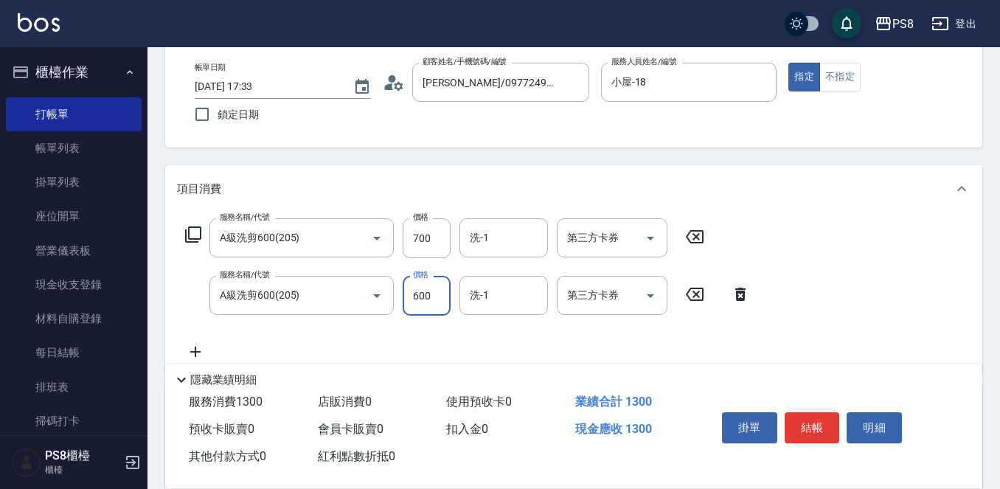
click at [423, 298] on input "600" at bounding box center [427, 296] width 48 height 40
type input "700"
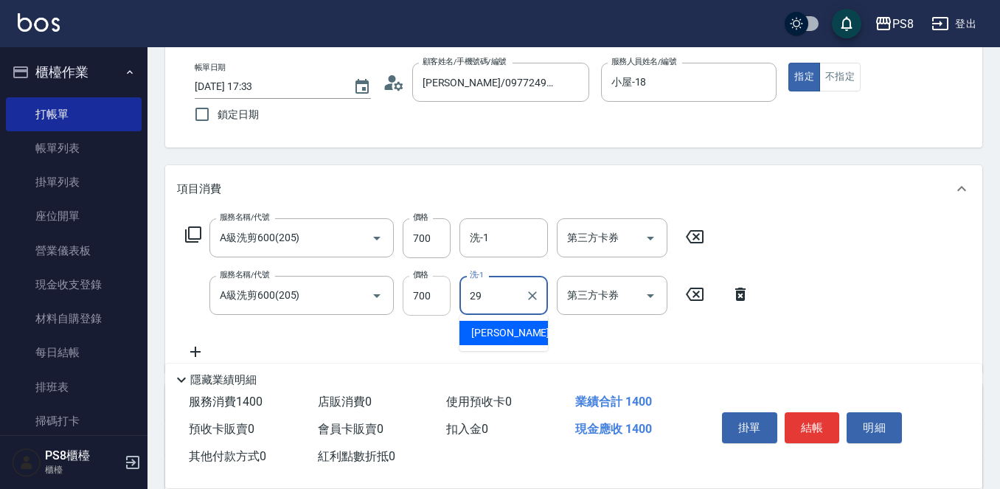
type input "戴韋全-29"
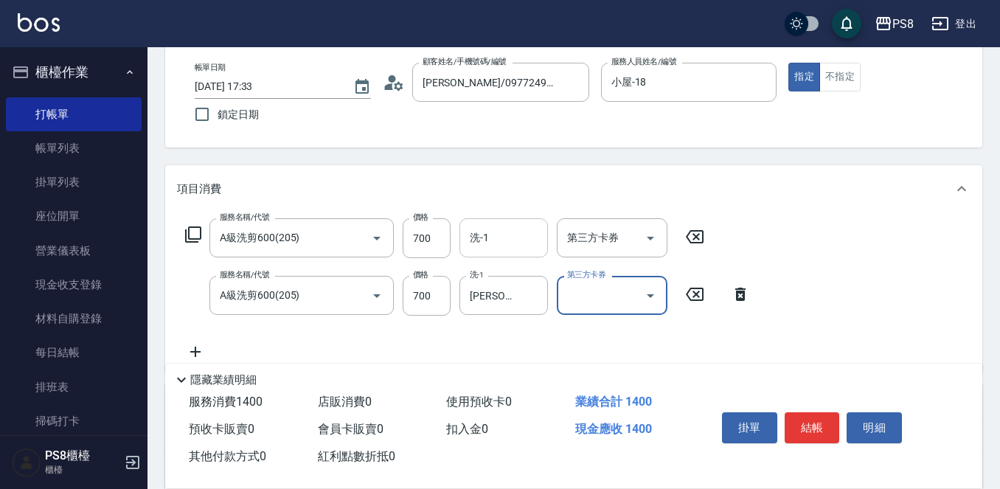
click at [484, 236] on input "洗-1" at bounding box center [503, 238] width 75 height 26
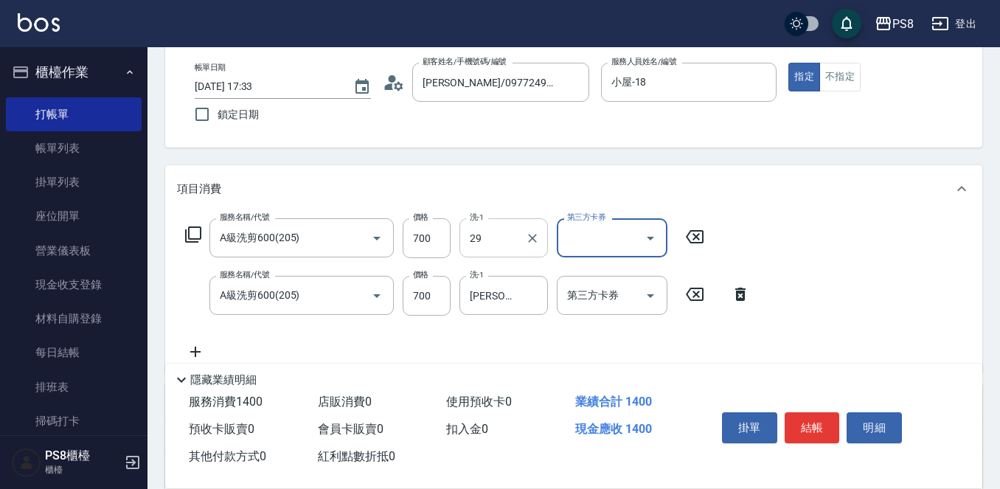
type input "戴韋全-29"
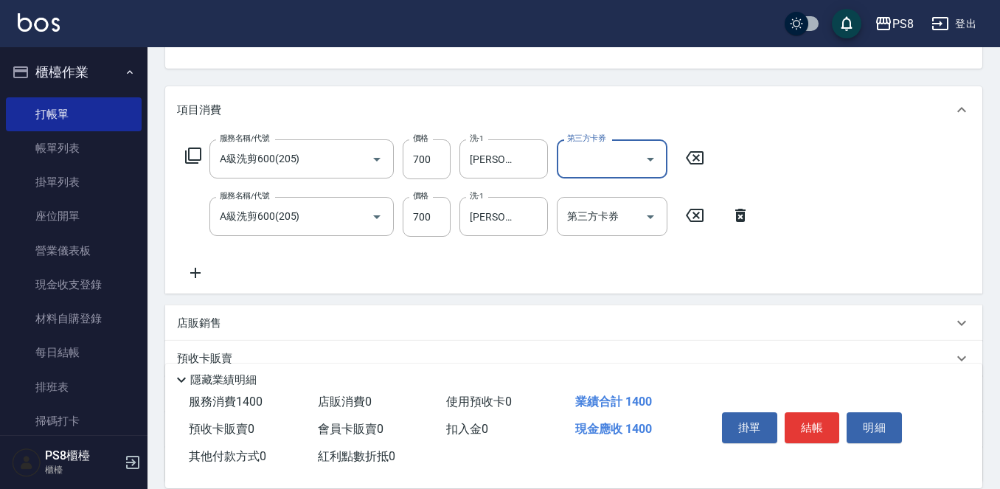
scroll to position [221, 0]
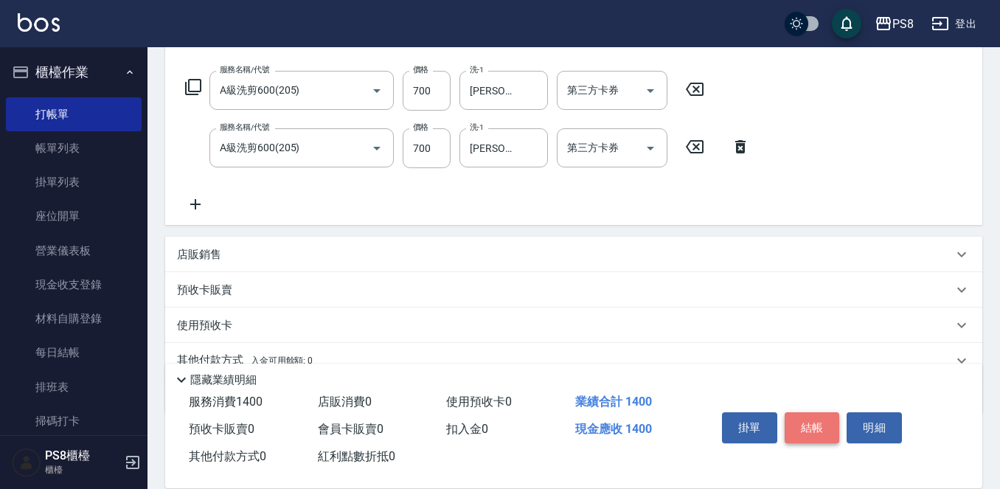
click at [803, 418] on button "結帳" at bounding box center [812, 427] width 55 height 31
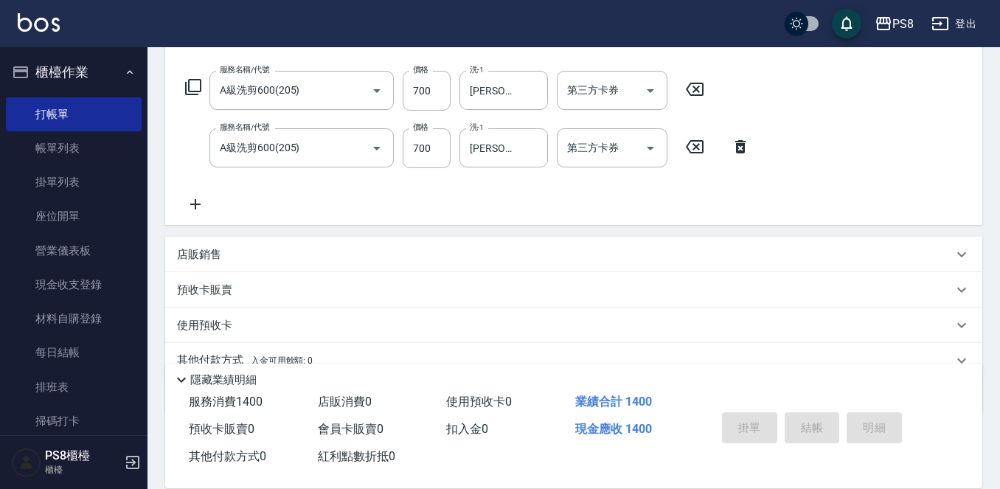
type input "2025/10/10 17:34"
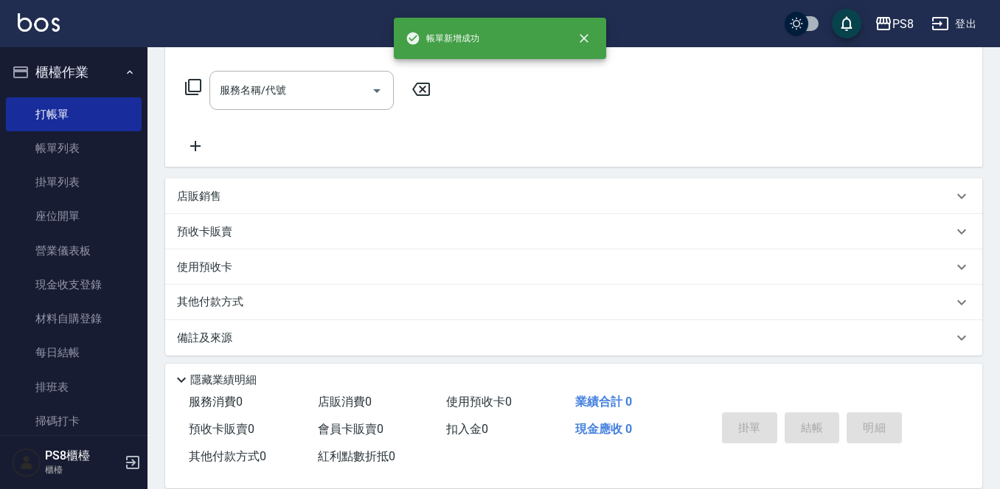
scroll to position [0, 0]
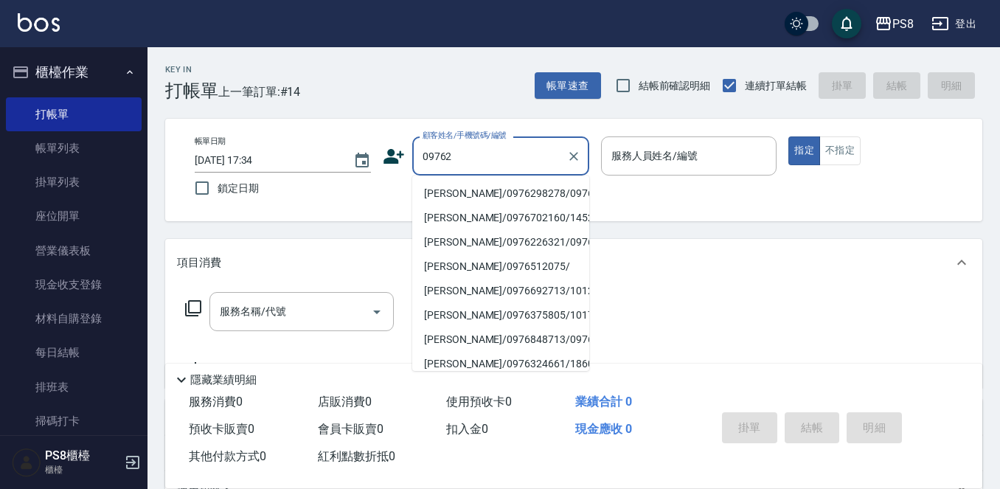
type input "09762"
type input "1"
type input "程士荃/0976298278/0976298278"
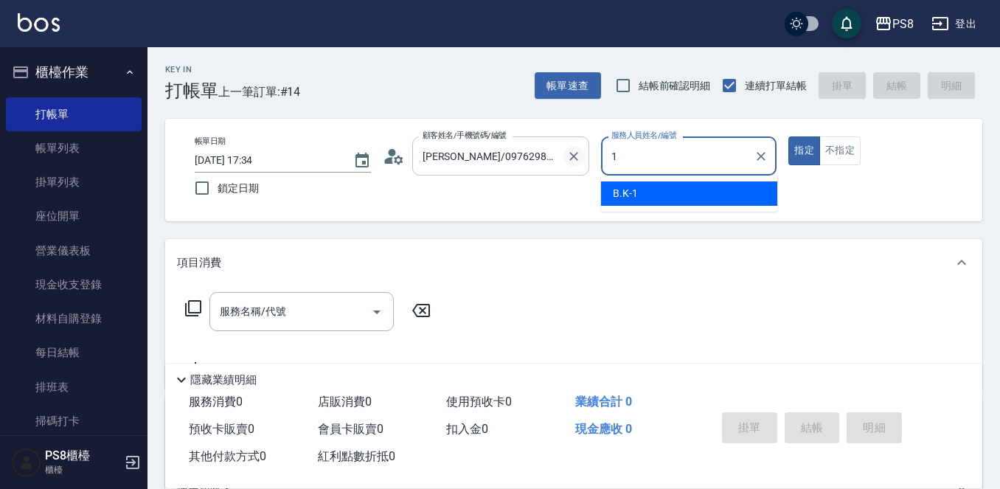
click at [578, 157] on icon "Clear" at bounding box center [574, 156] width 15 height 15
type input "1"
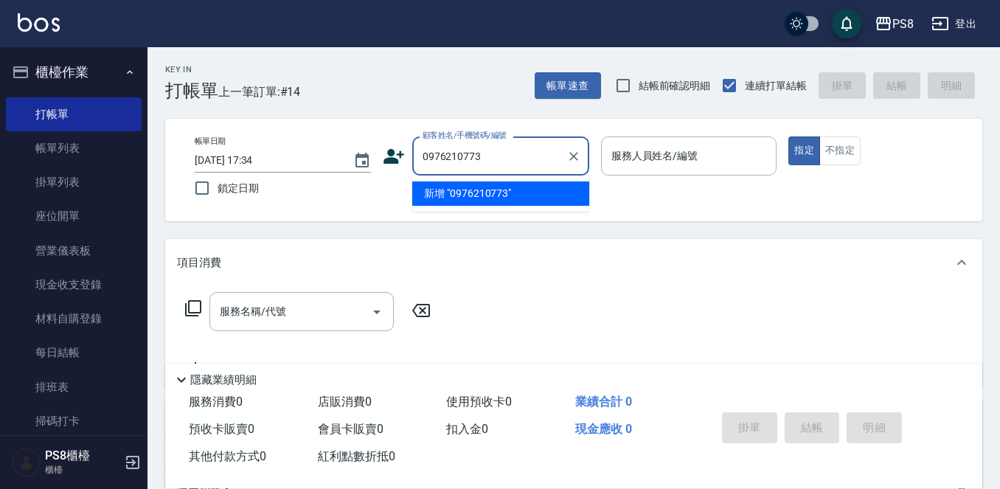
click at [476, 192] on li "新增 "0976210773"" at bounding box center [500, 193] width 177 height 24
type input "0976210773"
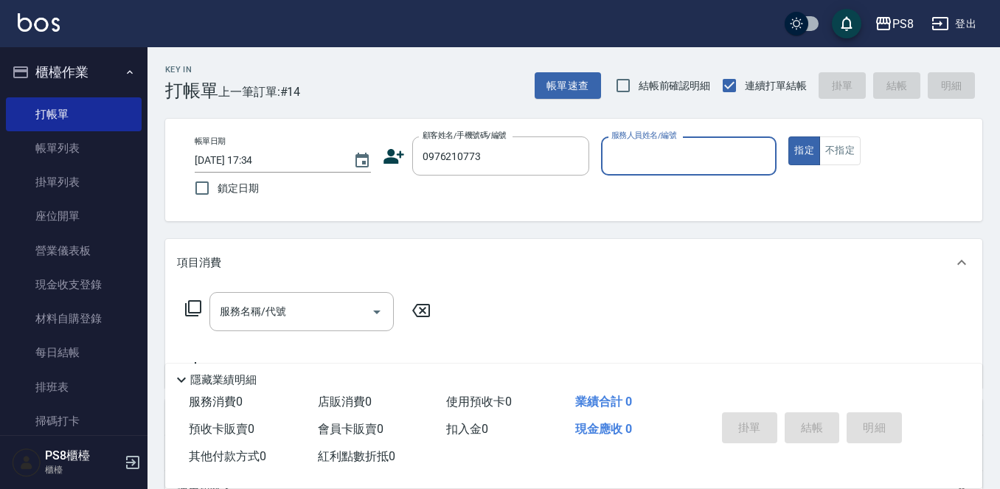
click at [399, 158] on icon at bounding box center [394, 156] width 22 height 22
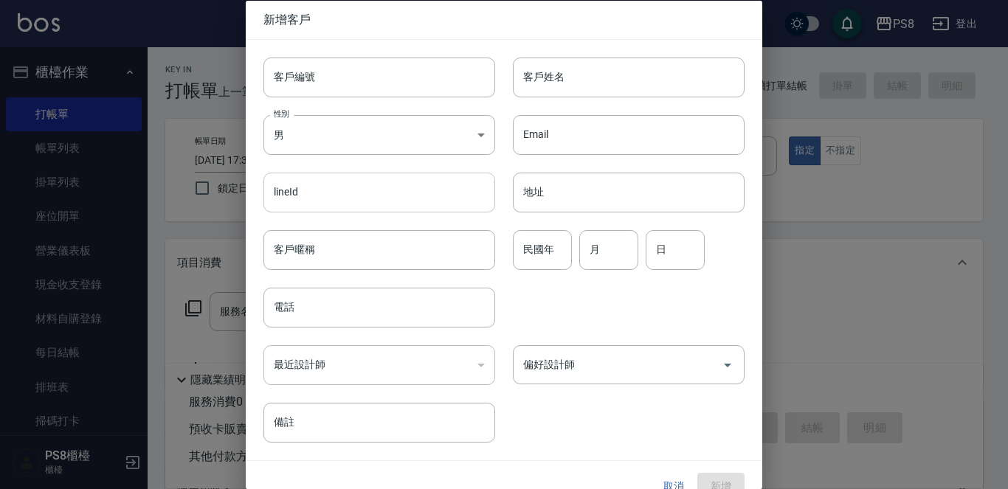
type input "0976210773"
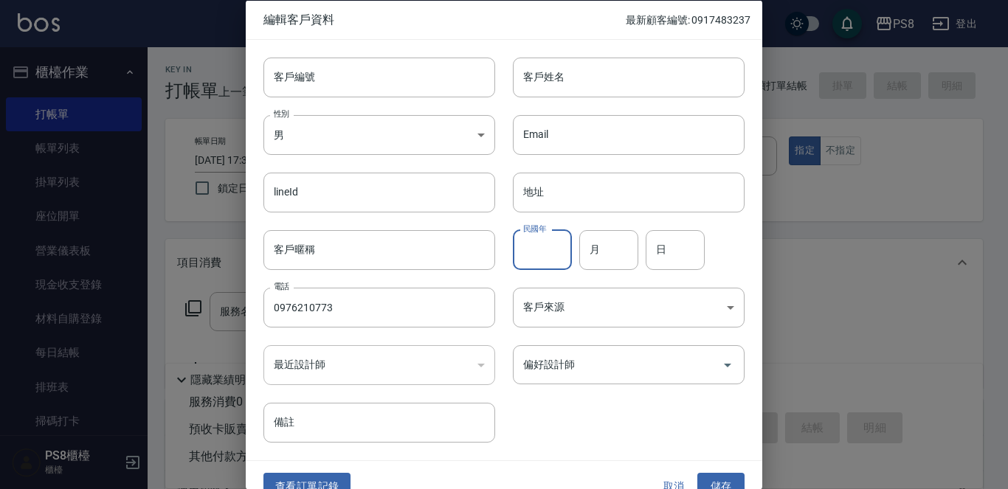
click at [520, 237] on input "民國年" at bounding box center [542, 249] width 59 height 40
type input "86"
type input "10"
type input "03"
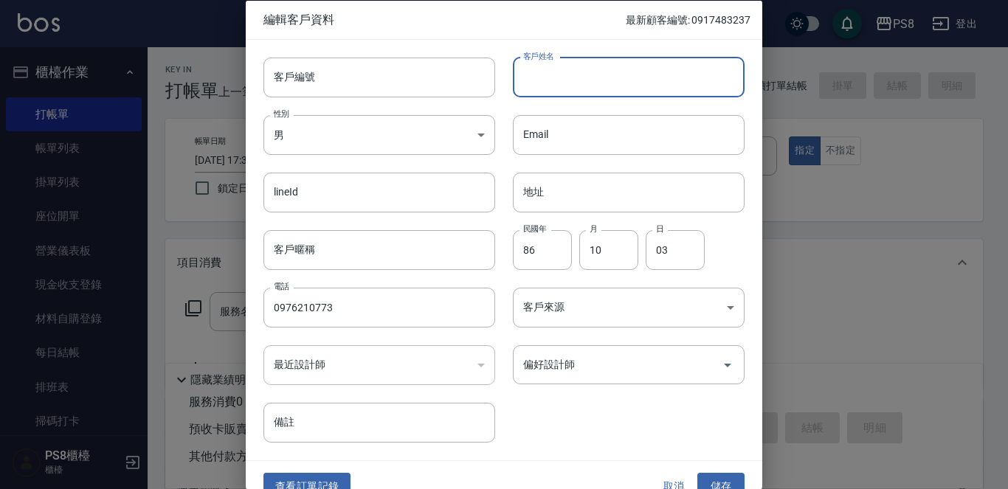
click at [537, 83] on input "客戶姓名" at bounding box center [629, 77] width 232 height 40
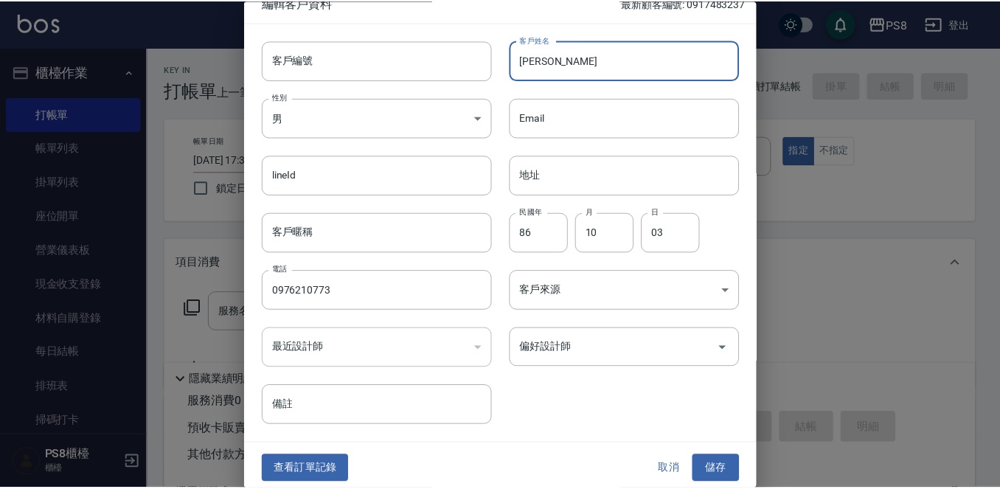
scroll to position [22, 0]
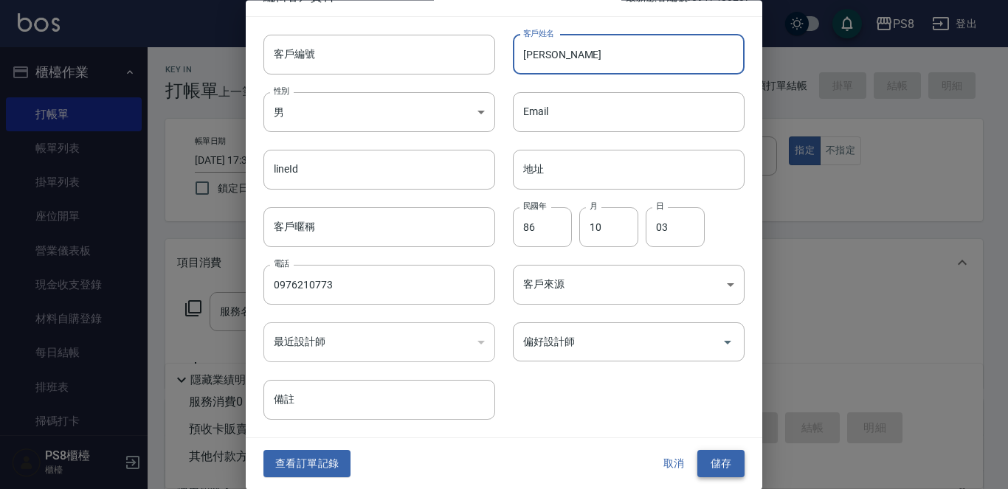
type input "[PERSON_NAME]"
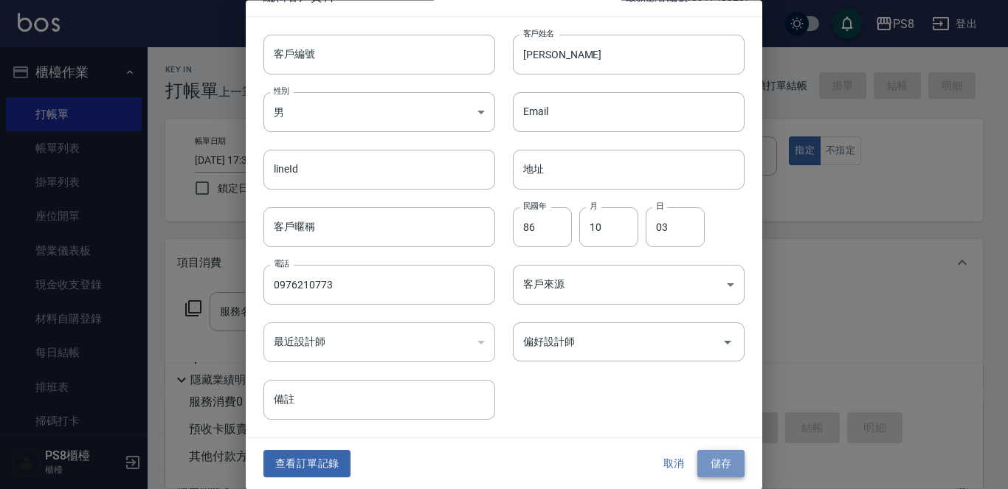
click at [716, 460] on button "儲存" at bounding box center [720, 464] width 47 height 27
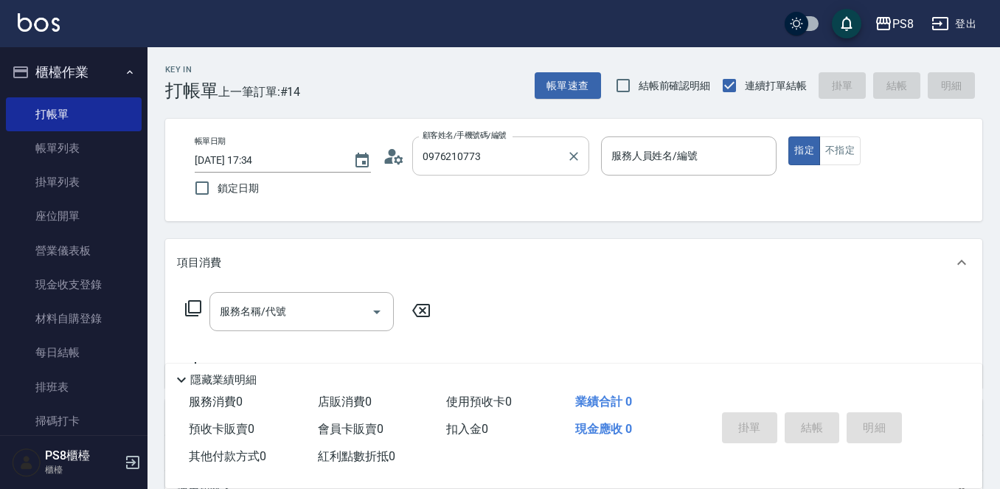
click at [505, 164] on input "0976210773" at bounding box center [490, 156] width 142 height 26
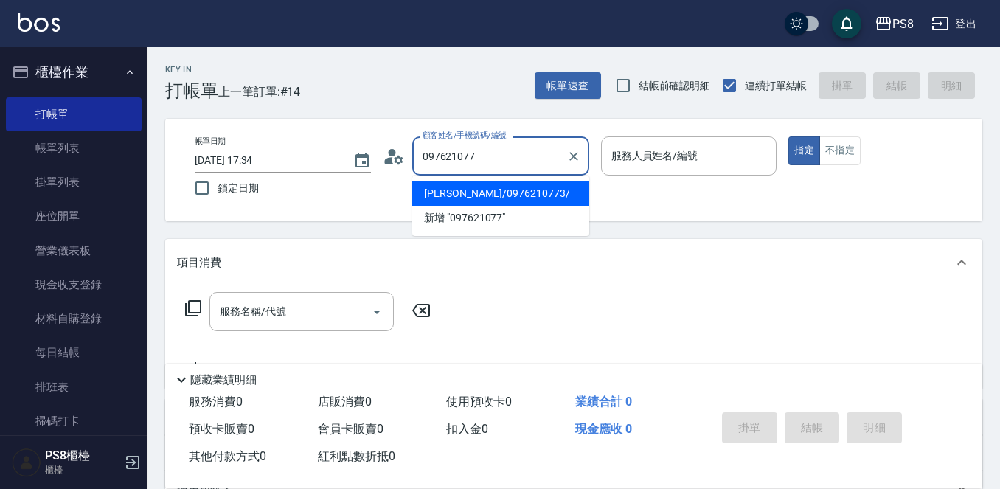
click at [494, 193] on li "[PERSON_NAME]/0976210773/" at bounding box center [500, 193] width 177 height 24
type input "[PERSON_NAME]/0976210773/"
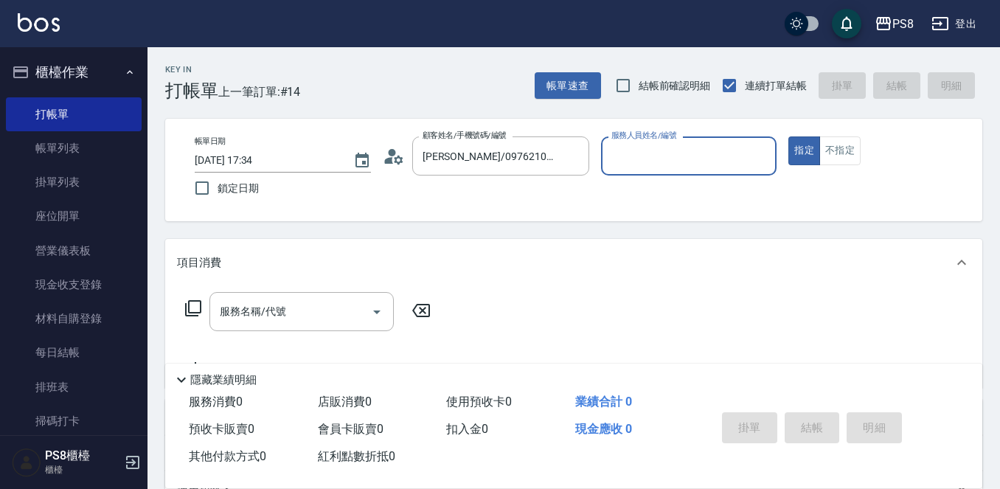
click at [627, 165] on input "服務人員姓名/編號" at bounding box center [689, 156] width 163 height 26
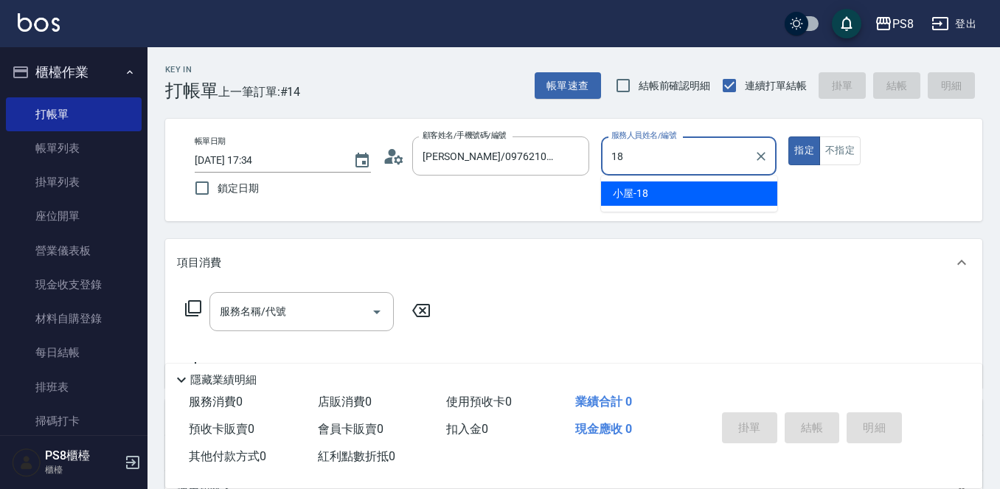
type input "小屋-18"
type button "true"
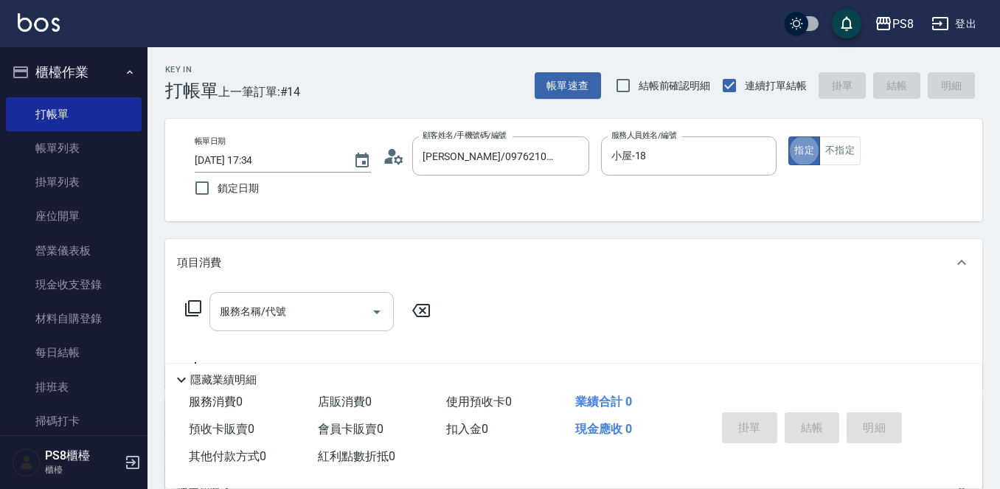
click at [345, 294] on div "服務名稱/代號" at bounding box center [302, 311] width 184 height 39
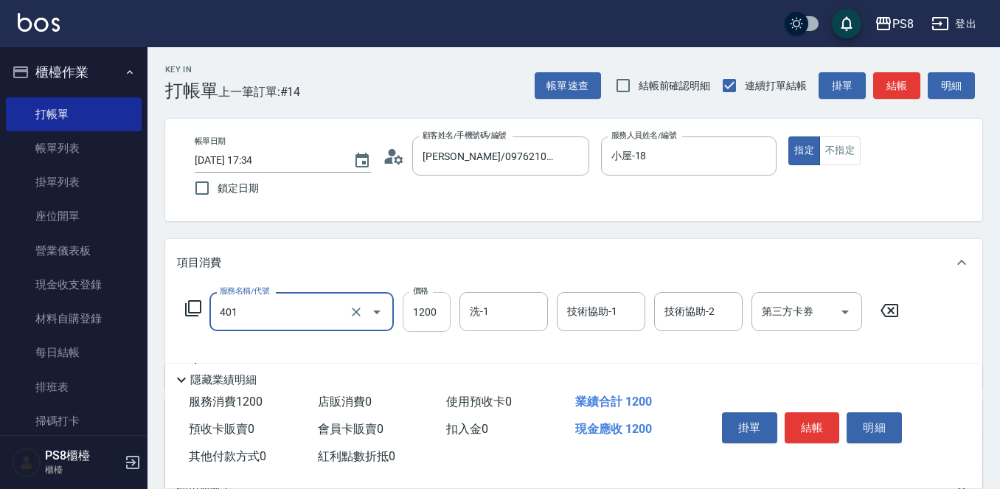
type input "基本染髮(401)"
click at [440, 322] on input "1200" at bounding box center [427, 312] width 48 height 40
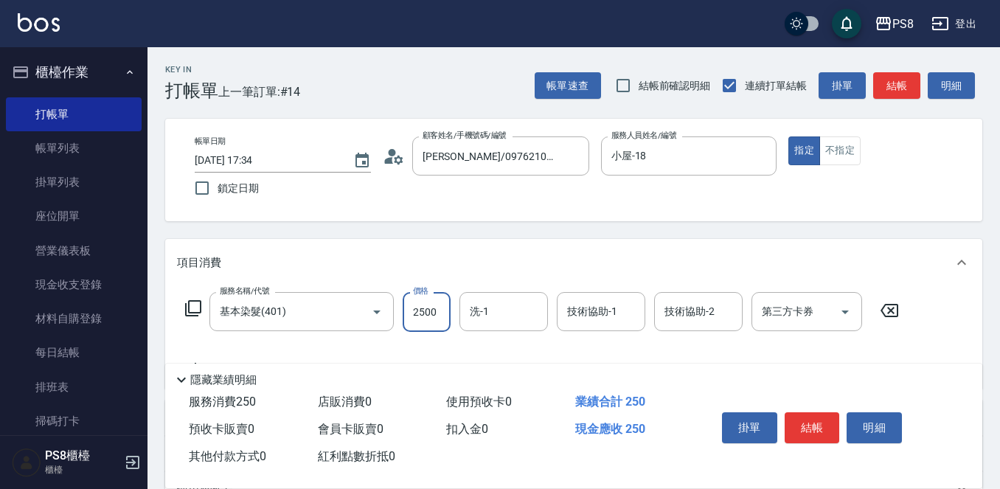
type input "2500"
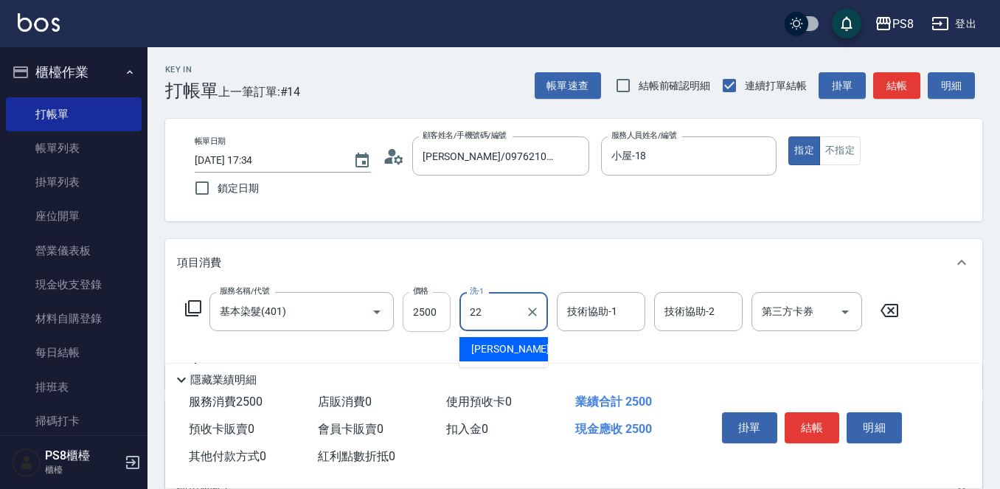
type input "珮安-22"
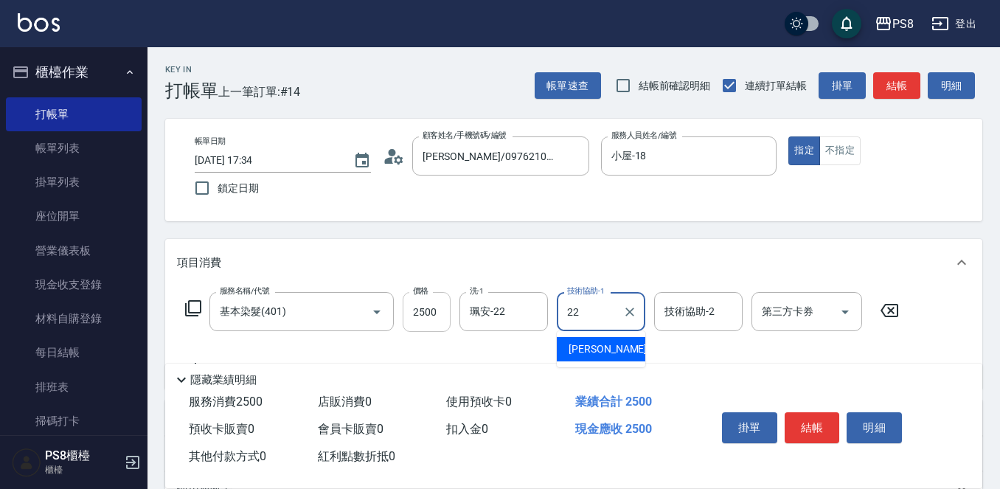
type input "珮安-22"
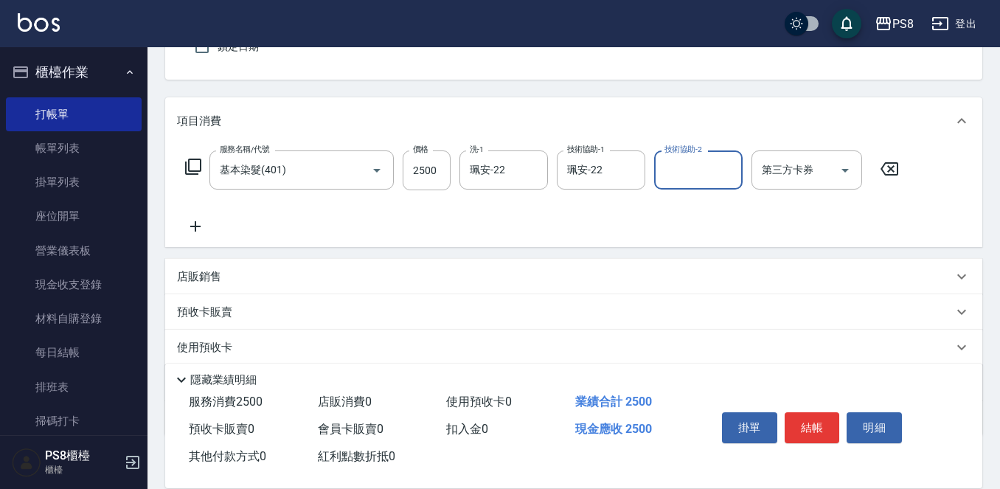
scroll to position [148, 0]
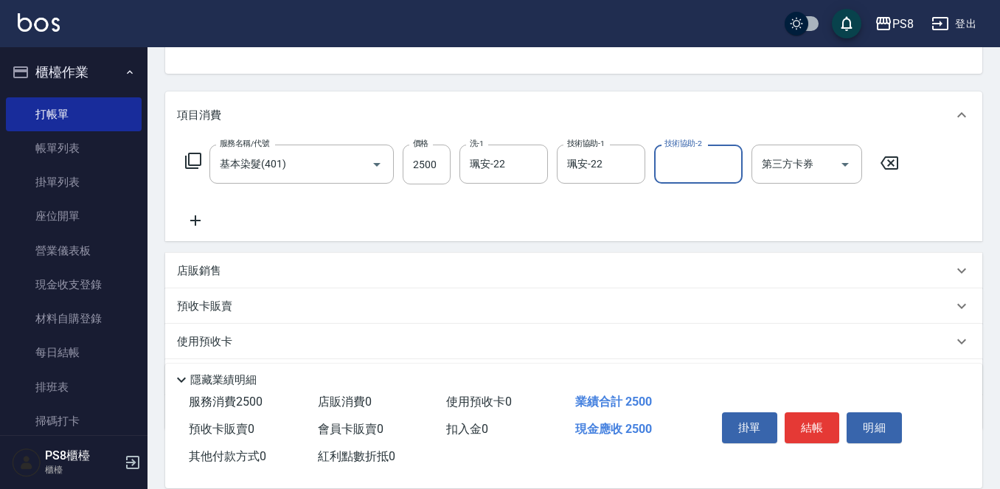
click at [201, 218] on icon at bounding box center [195, 221] width 37 height 18
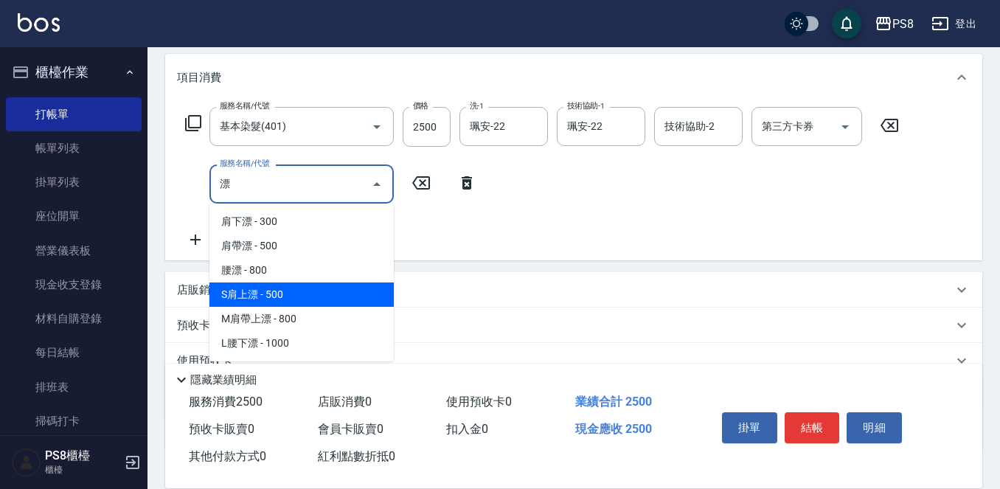
scroll to position [221, 0]
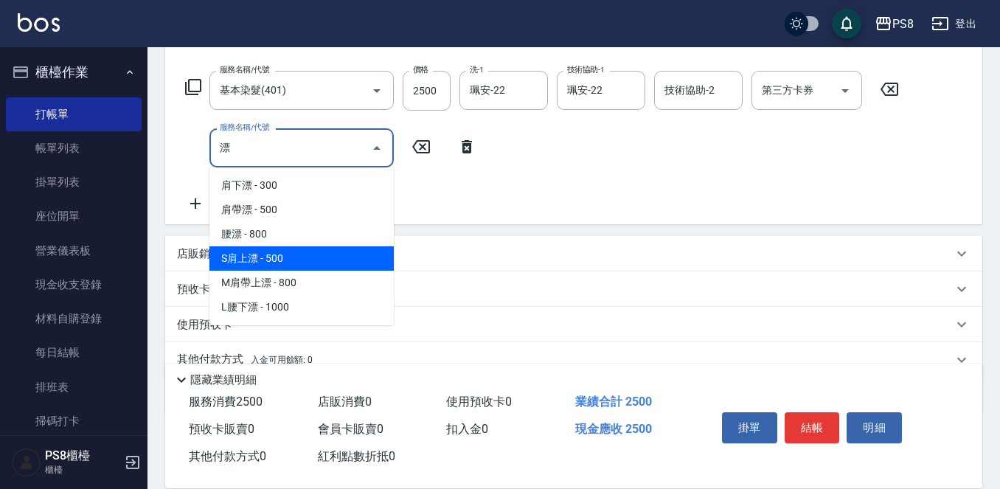
click at [297, 260] on span "S肩上漂 - 500" at bounding box center [302, 258] width 184 height 24
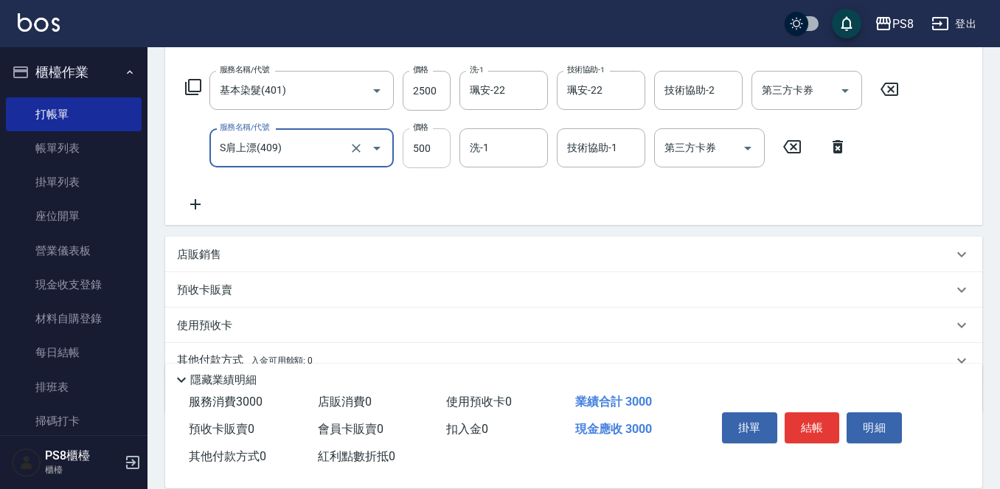
type input "S肩上漂(409)"
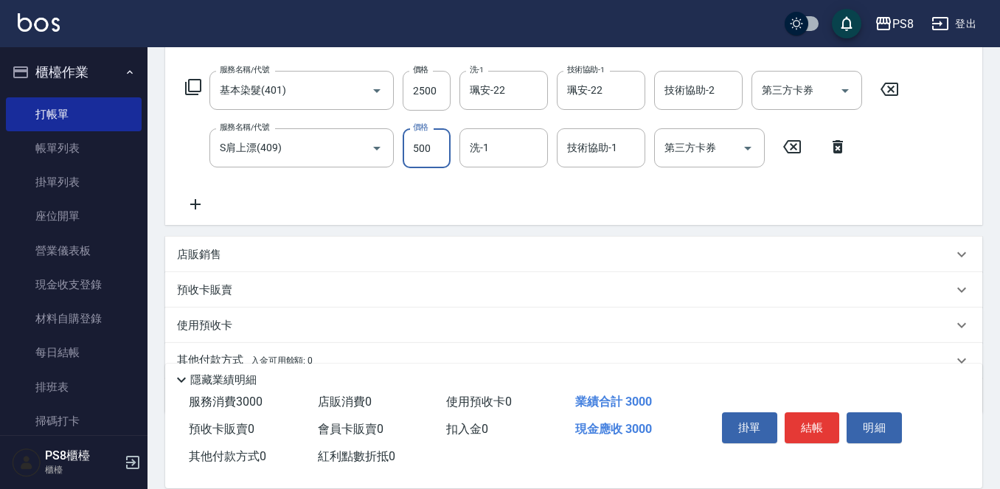
click at [443, 151] on input "500" at bounding box center [427, 148] width 48 height 40
type input "0"
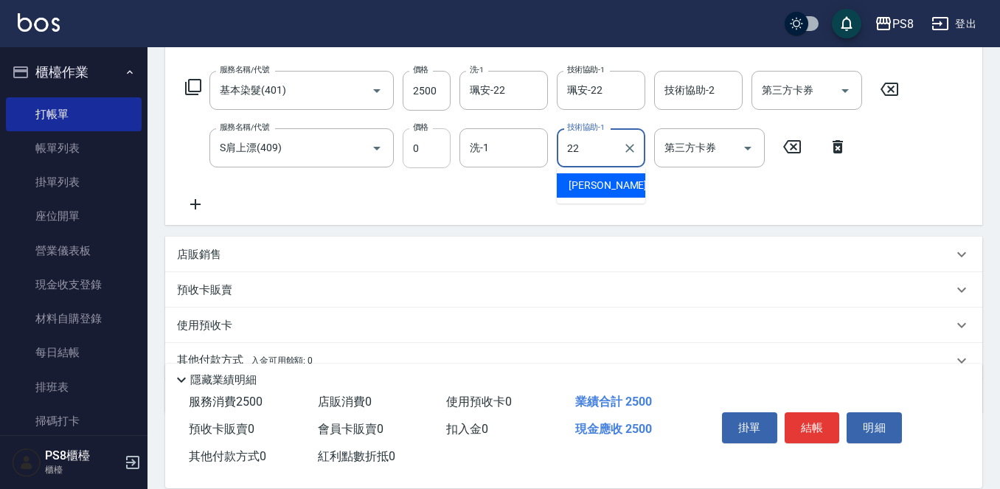
type input "珮安-22"
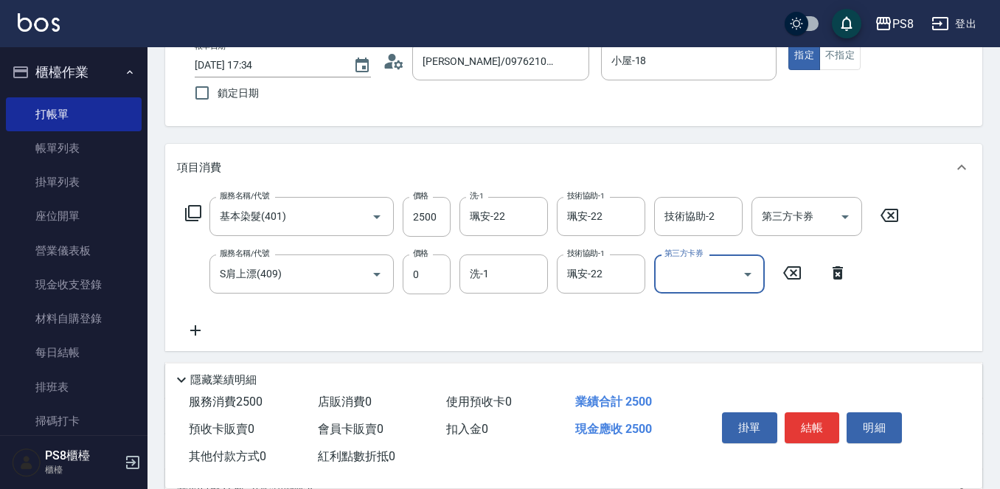
scroll to position [0, 0]
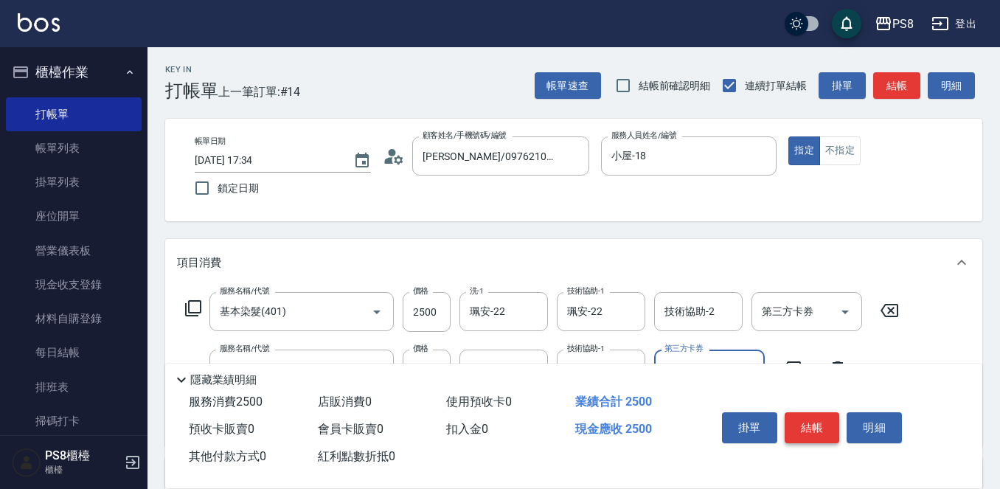
click at [812, 425] on button "結帳" at bounding box center [812, 427] width 55 height 31
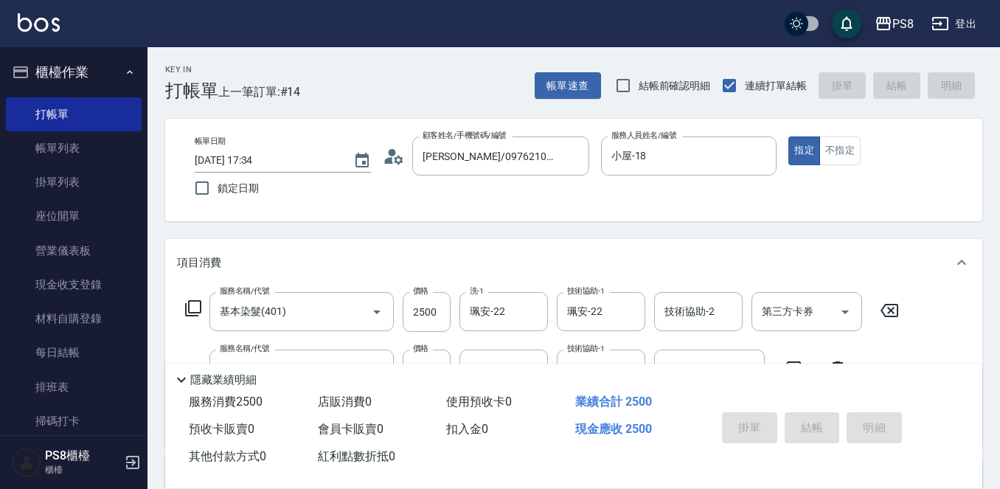
type input "2025/10/10 17:36"
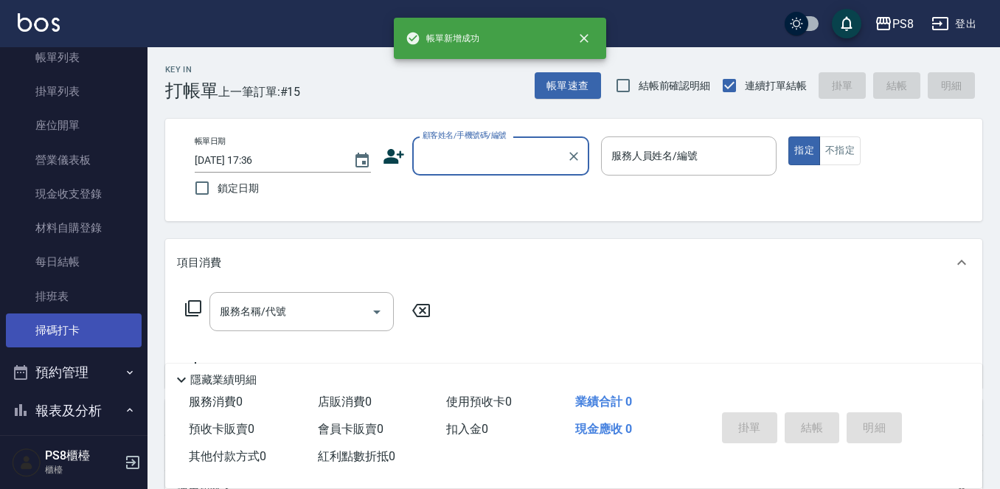
scroll to position [221, 0]
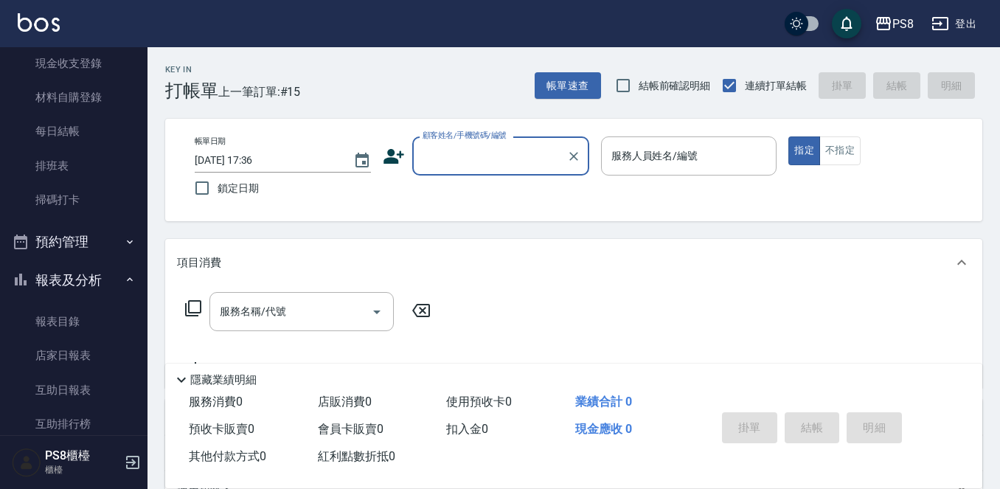
click at [93, 269] on button "報表及分析" at bounding box center [74, 280] width 136 height 38
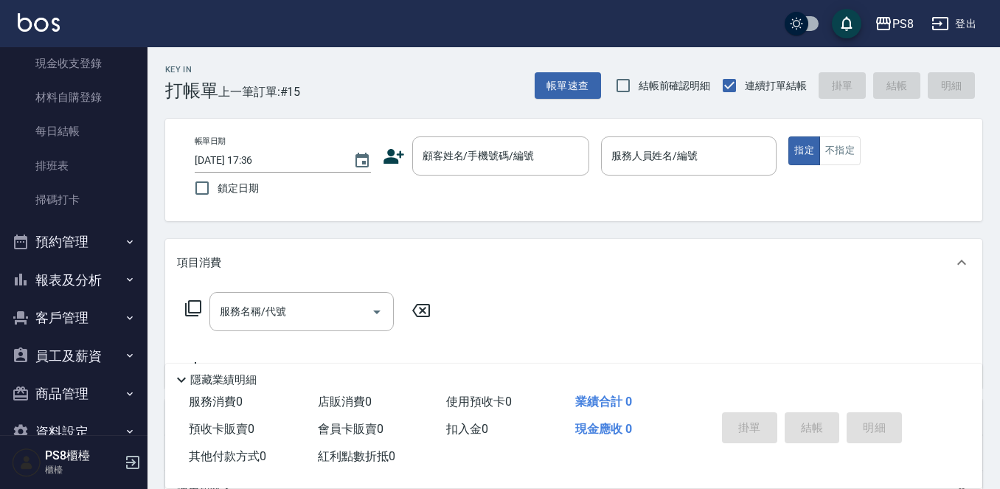
click at [93, 269] on button "報表及分析" at bounding box center [74, 280] width 136 height 38
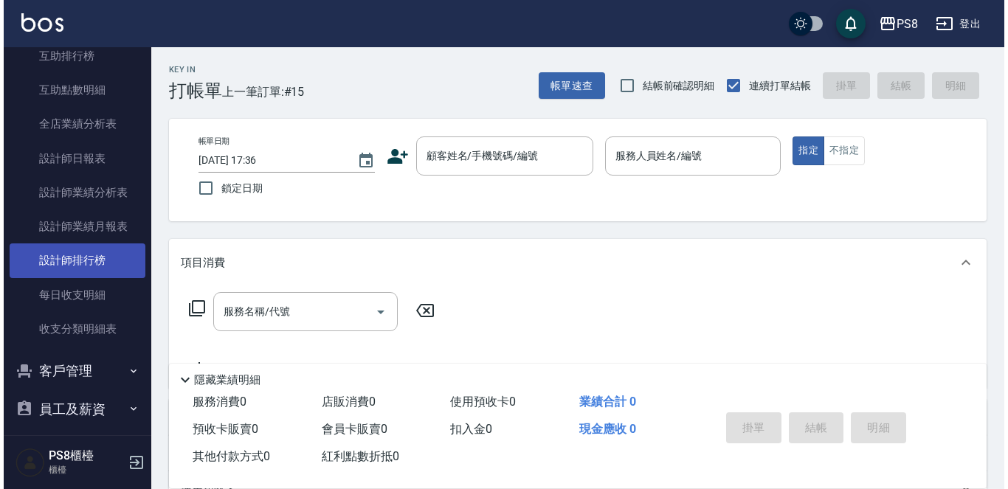
scroll to position [590, 0]
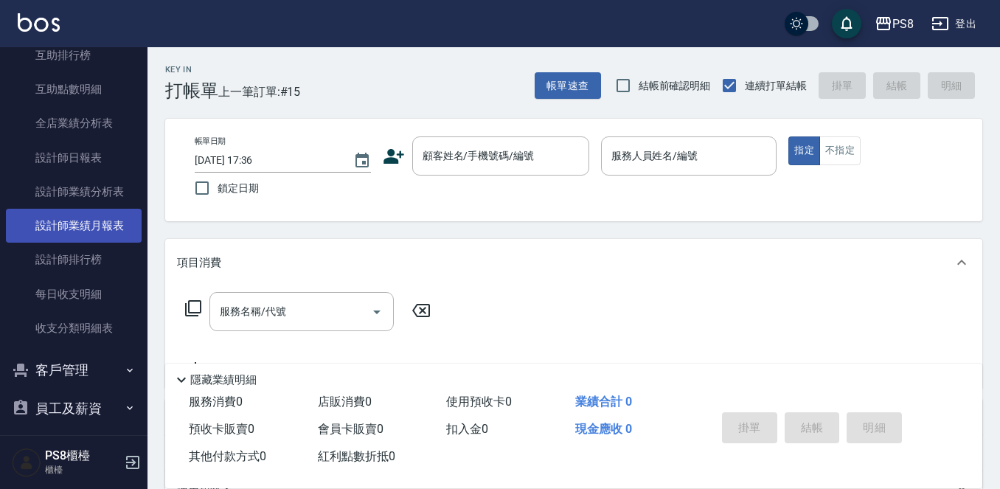
click at [103, 233] on link "設計師業績月報表" at bounding box center [74, 226] width 136 height 34
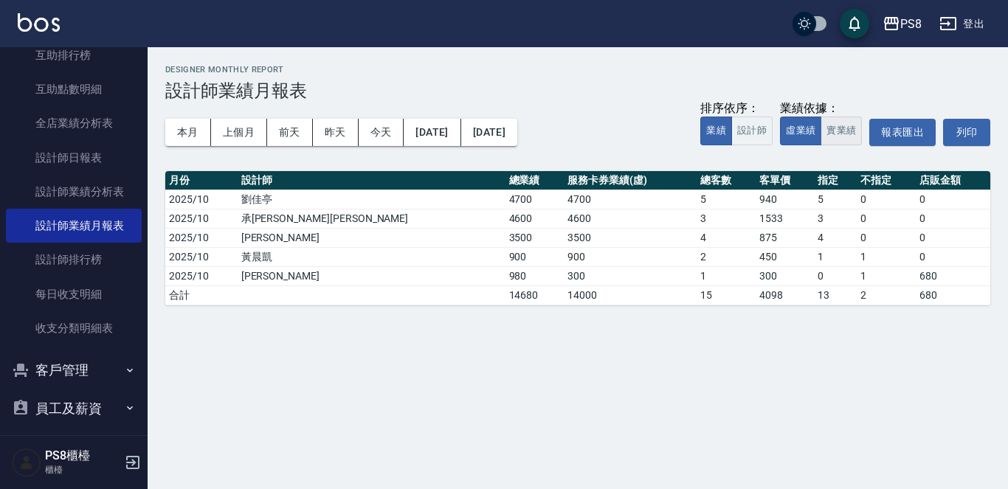
click at [844, 138] on button "實業績" at bounding box center [840, 131] width 41 height 29
click at [196, 134] on button "本月" at bounding box center [188, 132] width 46 height 27
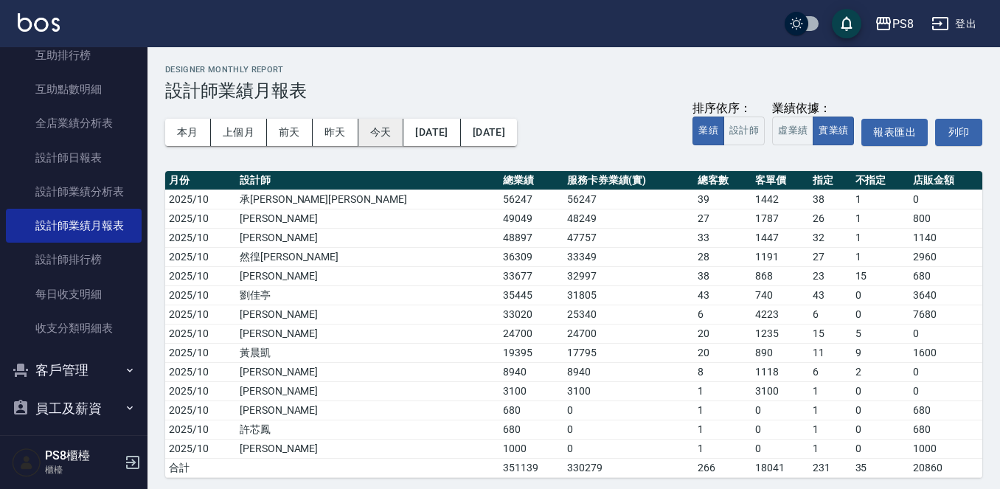
click at [389, 139] on button "今天" at bounding box center [382, 132] width 46 height 27
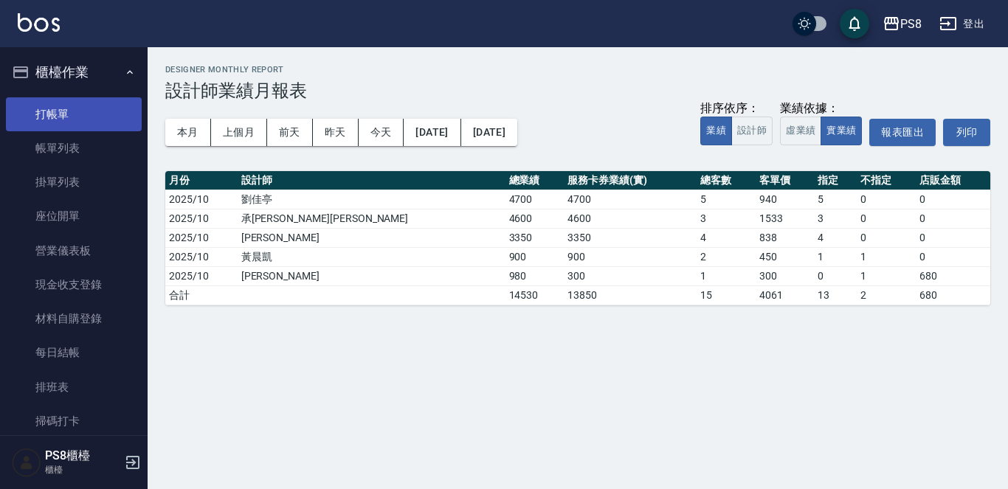
click at [81, 114] on link "打帳單" at bounding box center [74, 114] width 136 height 34
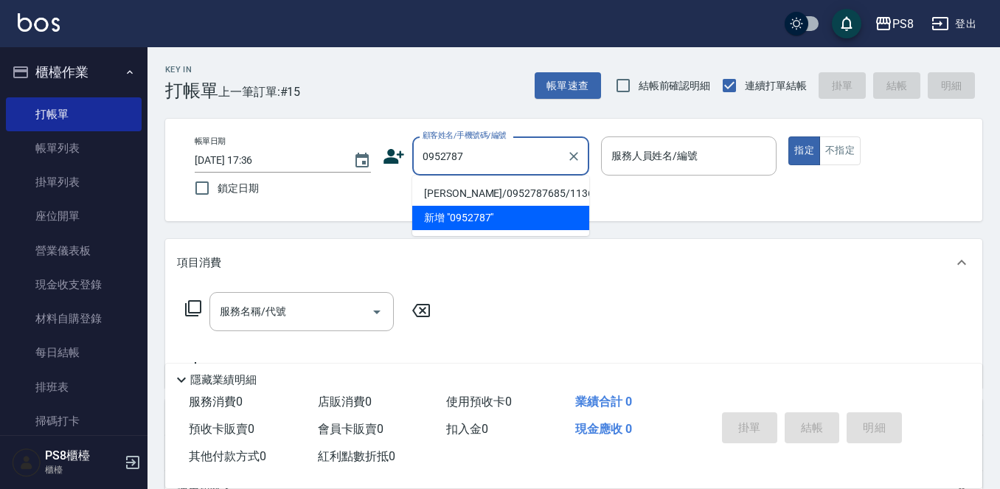
click at [513, 191] on li "[PERSON_NAME]/0952787685/11366" at bounding box center [500, 193] width 177 height 24
type input "[PERSON_NAME]/0952787685/11366"
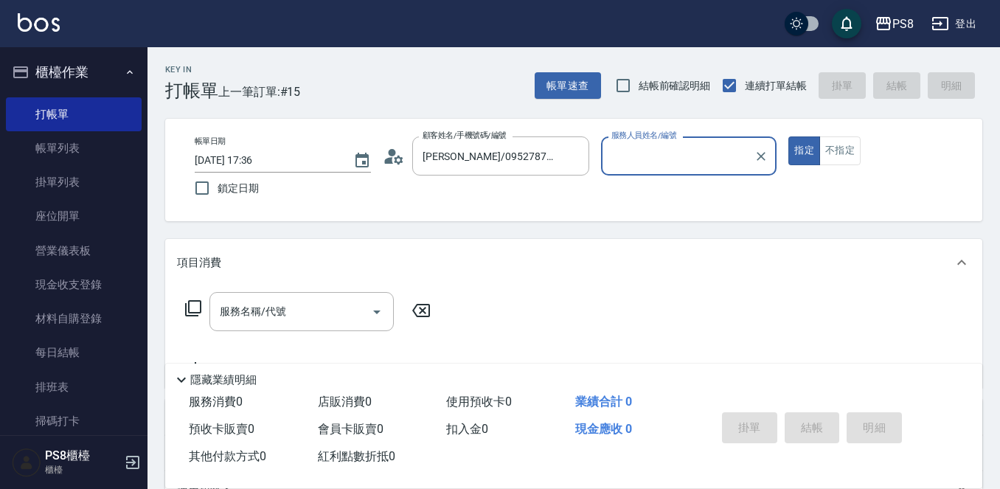
type input "小屋-18"
click at [325, 308] on input "服務名稱/代號" at bounding box center [290, 312] width 149 height 26
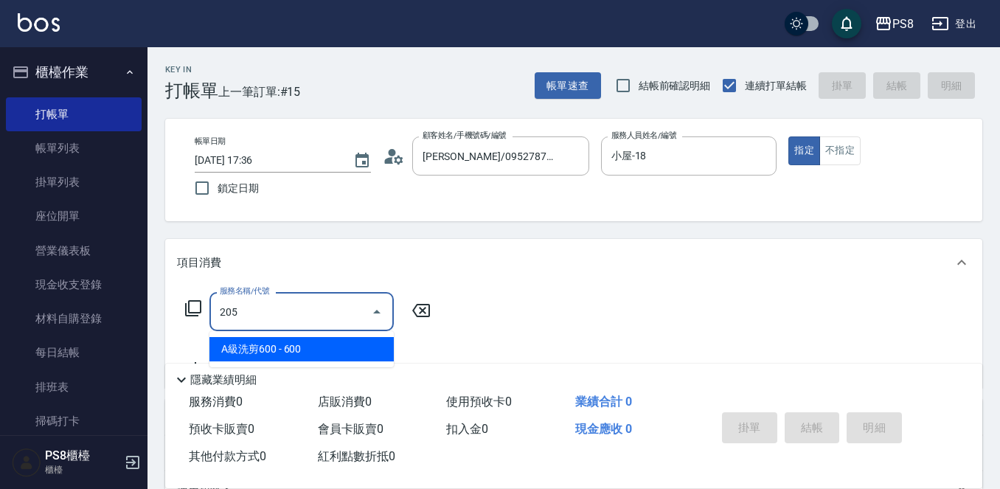
click at [353, 356] on span "A級洗剪600 - 600" at bounding box center [302, 349] width 184 height 24
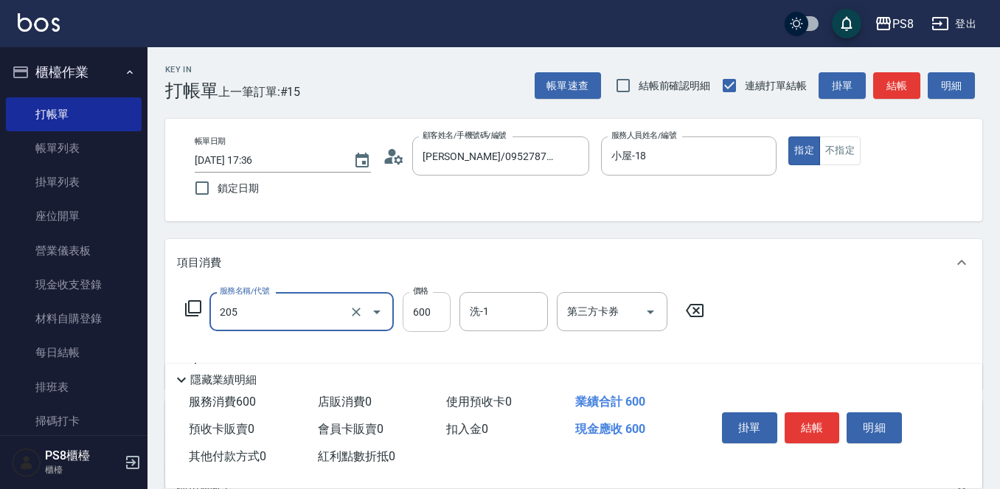
type input "A級洗剪600(205)"
click at [423, 322] on input "600" at bounding box center [427, 312] width 48 height 40
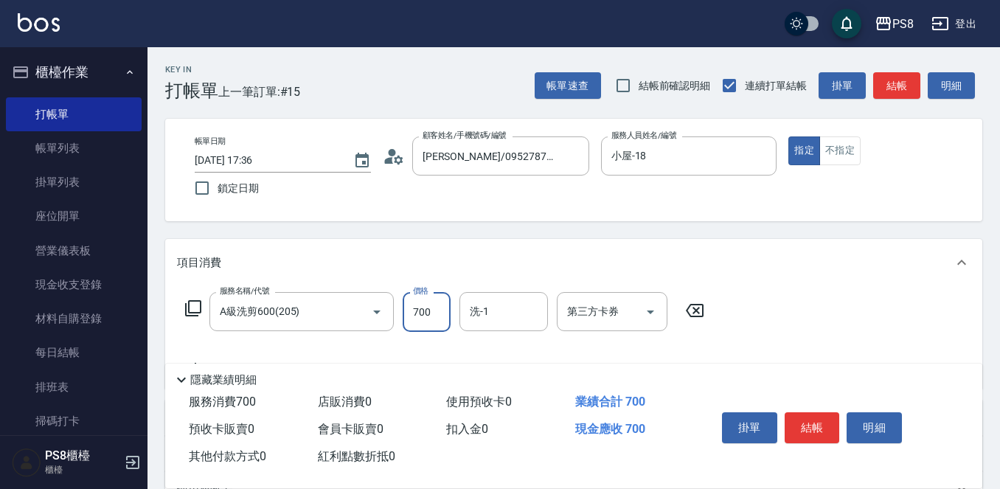
type input "700"
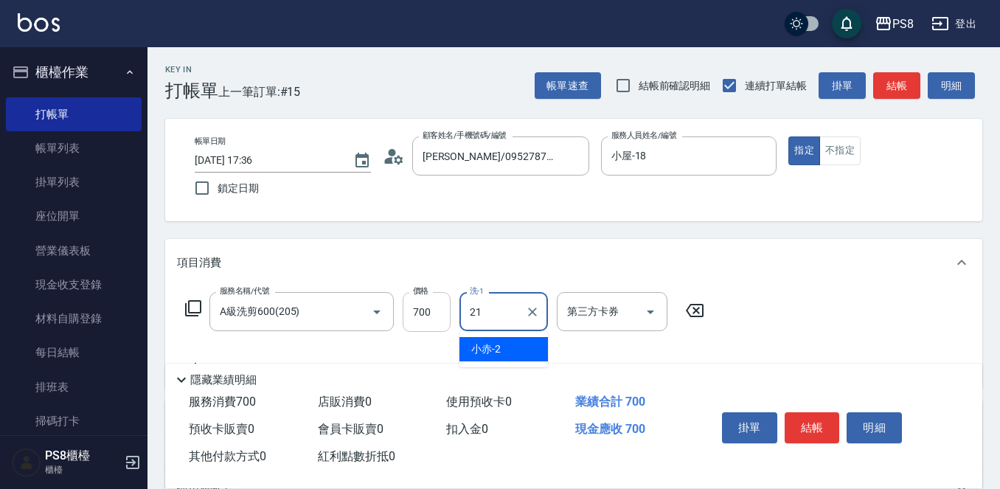
type input "[PERSON_NAME]-21"
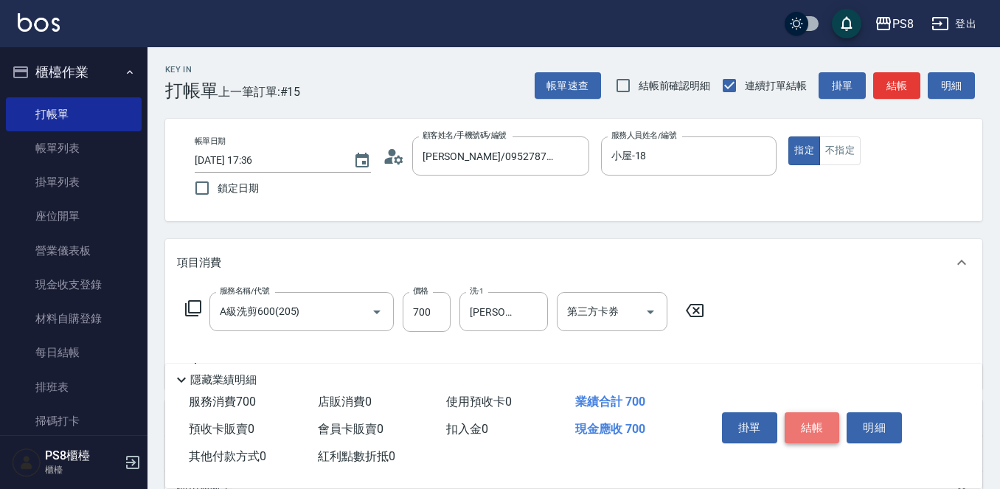
click at [809, 417] on button "結帳" at bounding box center [812, 427] width 55 height 31
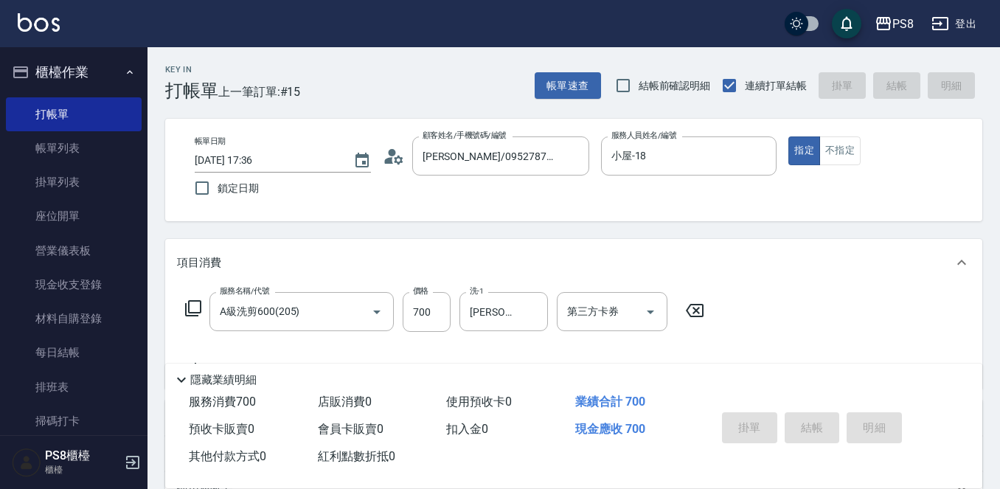
type input "2025/10/10 17:37"
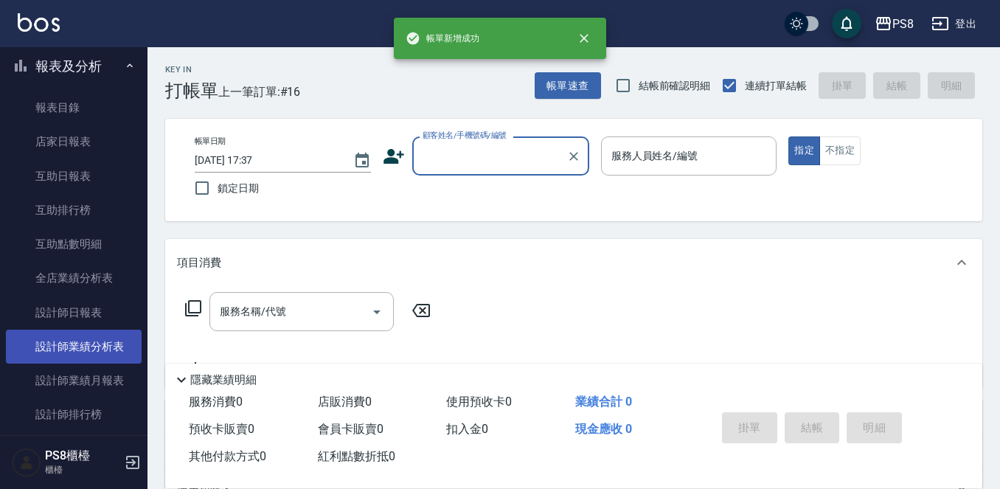
scroll to position [516, 0]
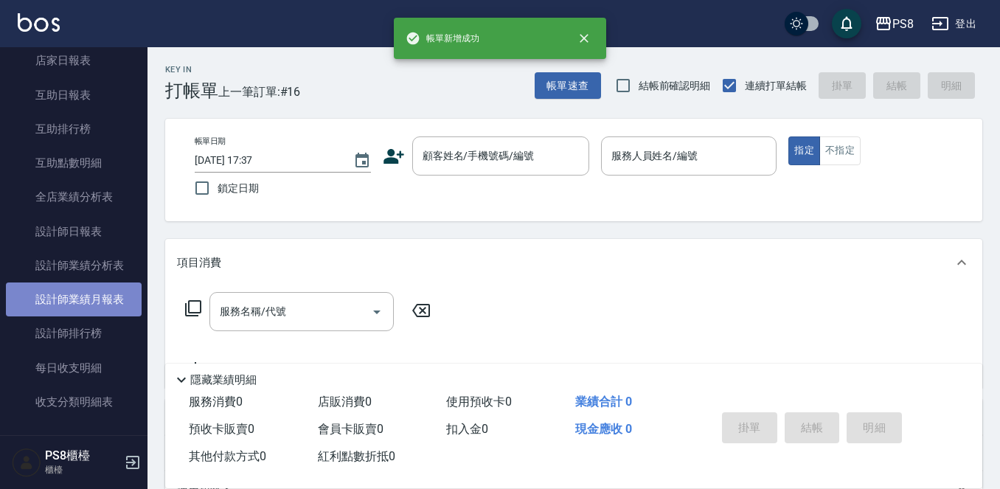
click at [106, 294] on link "設計師業績月報表" at bounding box center [74, 300] width 136 height 34
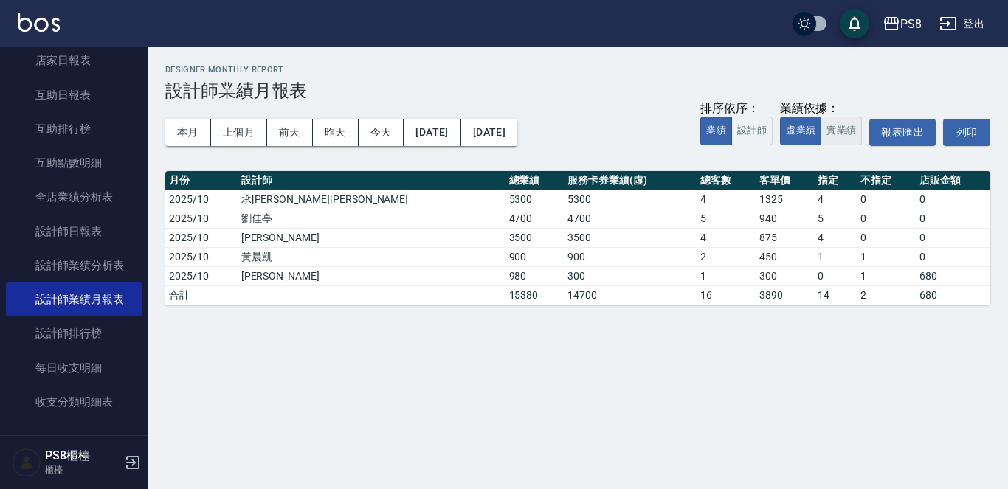
click at [825, 127] on button "實業績" at bounding box center [840, 131] width 41 height 29
click at [192, 132] on button "本月" at bounding box center [188, 132] width 46 height 27
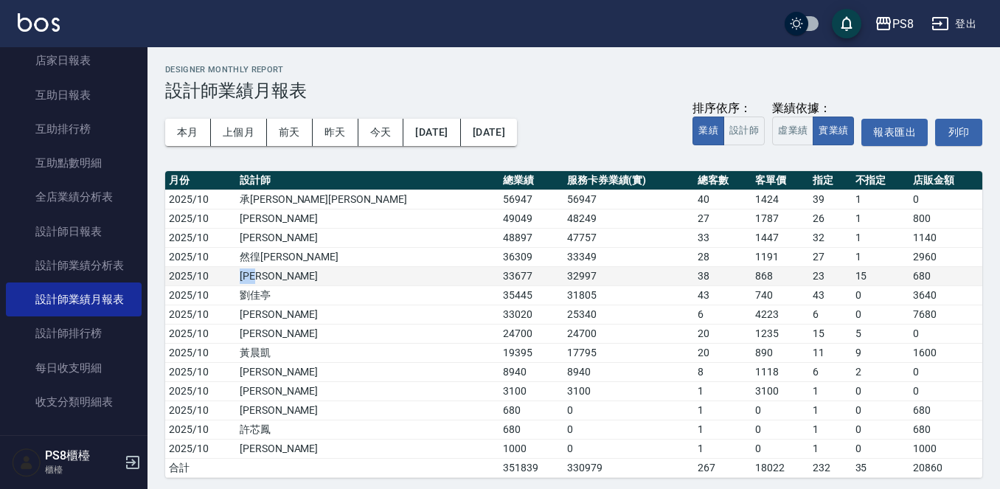
drag, startPoint x: 252, startPoint y: 283, endPoint x: 297, endPoint y: 280, distance: 45.1
click at [297, 280] on tr "2025/10 卓佳澐 33677 32997 38 868 23 15 680" at bounding box center [573, 275] width 817 height 19
click at [297, 280] on td "卓佳澐" at bounding box center [367, 275] width 263 height 19
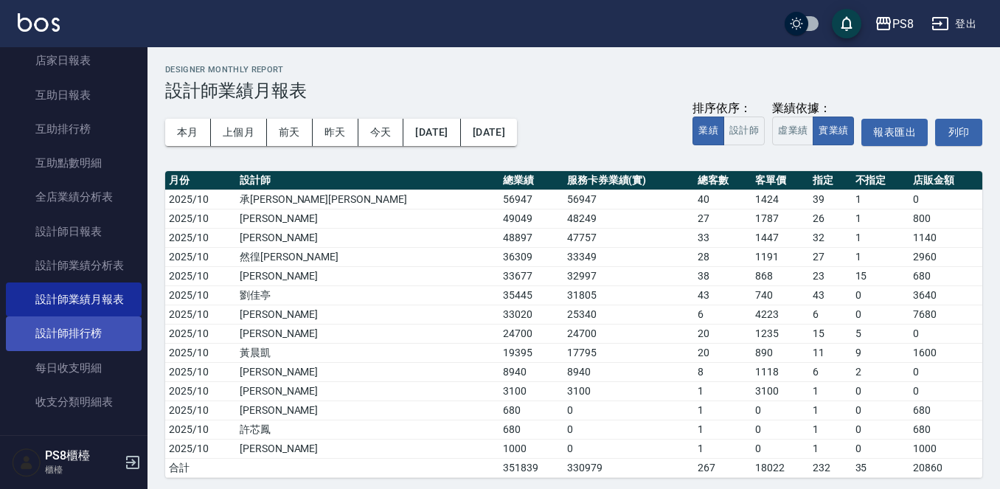
click at [93, 331] on link "設計師排行榜" at bounding box center [74, 334] width 136 height 34
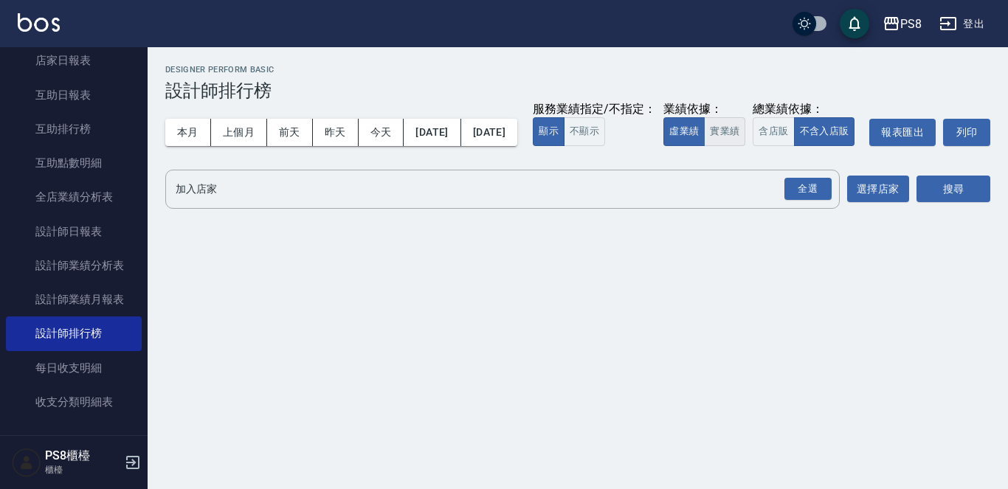
click at [704, 146] on button "實業績" at bounding box center [724, 131] width 41 height 29
click at [789, 201] on div "全選" at bounding box center [807, 189] width 47 height 23
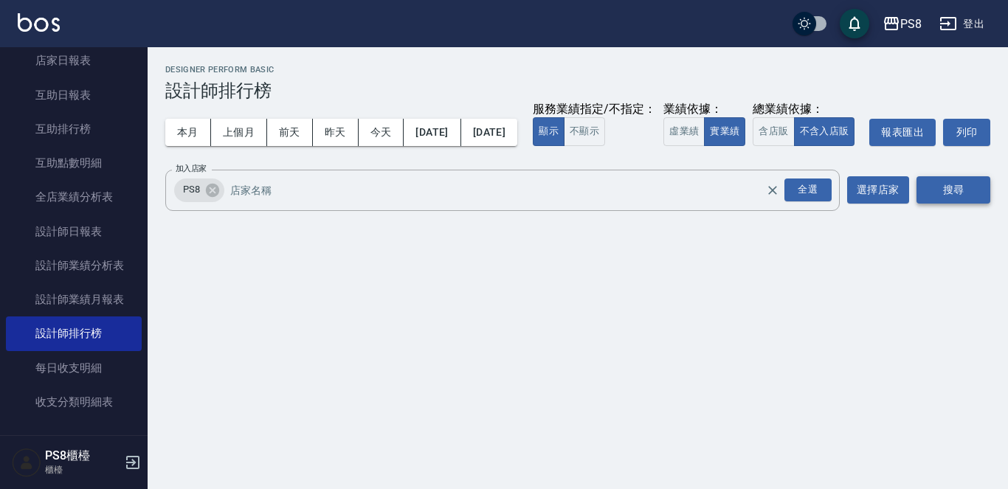
click at [931, 204] on button "搜尋" at bounding box center [953, 189] width 74 height 27
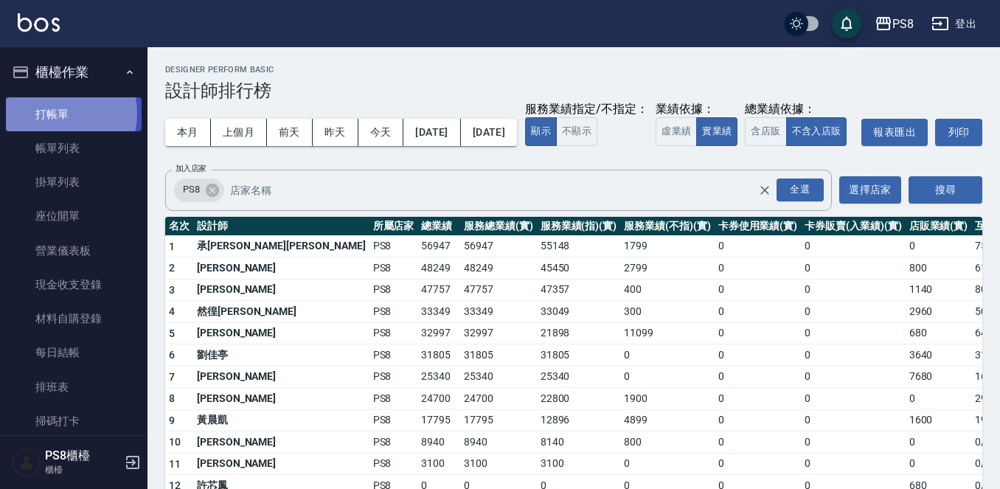
click at [53, 113] on link "打帳單" at bounding box center [74, 114] width 136 height 34
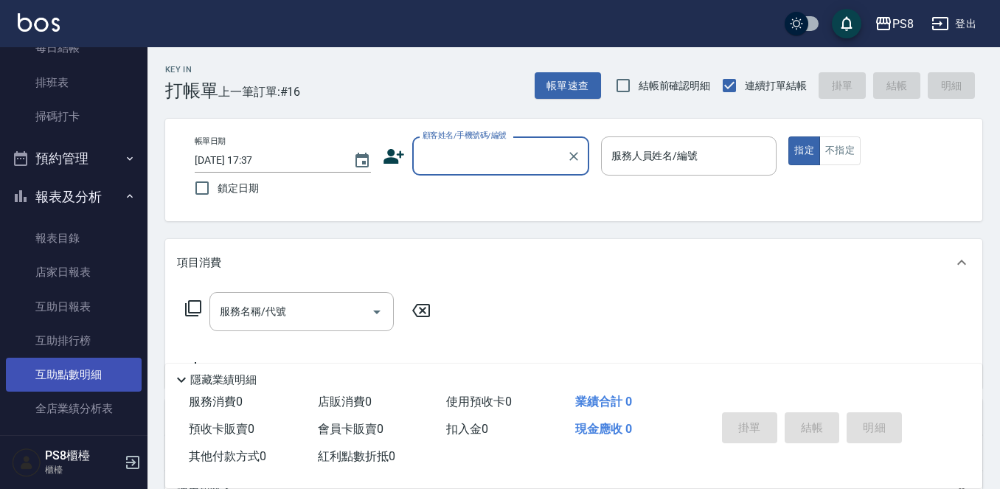
scroll to position [369, 0]
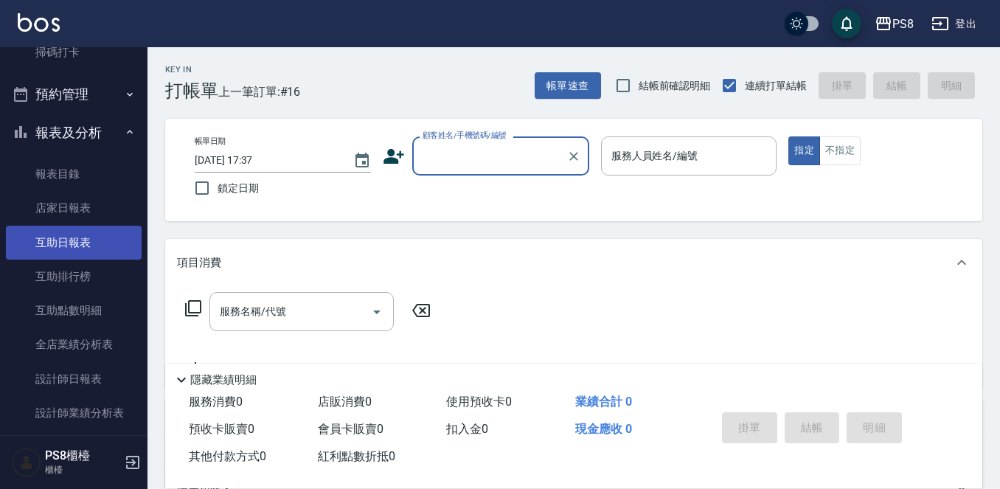
click at [93, 252] on link "互助日報表" at bounding box center [74, 243] width 136 height 34
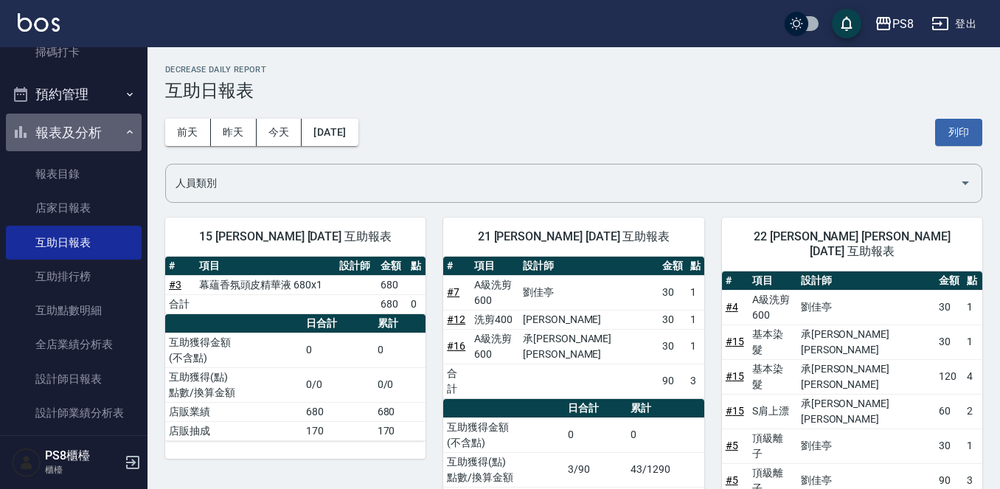
click at [92, 134] on button "報表及分析" at bounding box center [74, 133] width 136 height 38
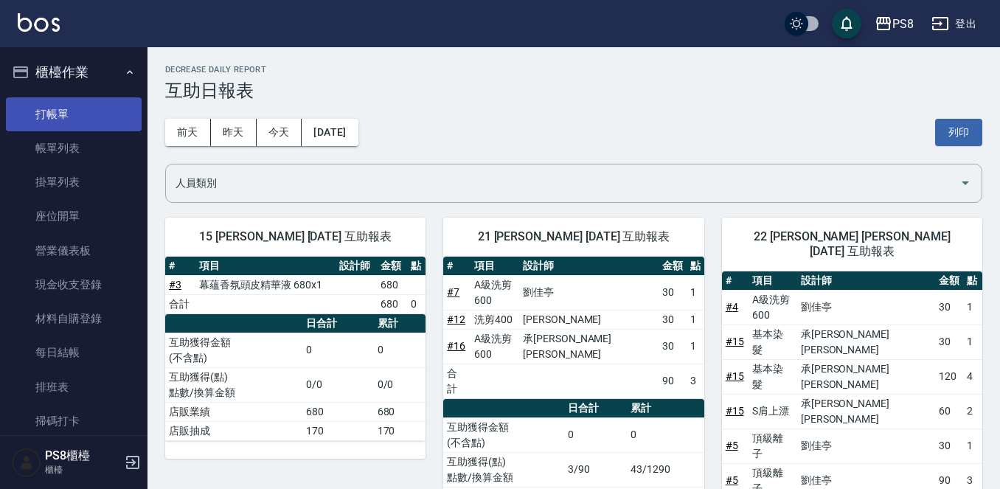
click at [97, 112] on link "打帳單" at bounding box center [74, 114] width 136 height 34
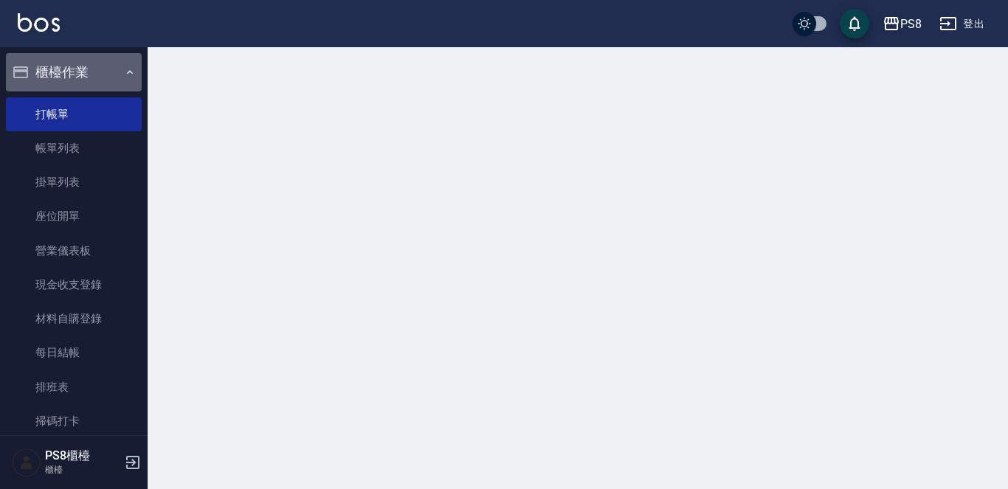
click at [96, 77] on button "櫃檯作業" at bounding box center [74, 72] width 136 height 38
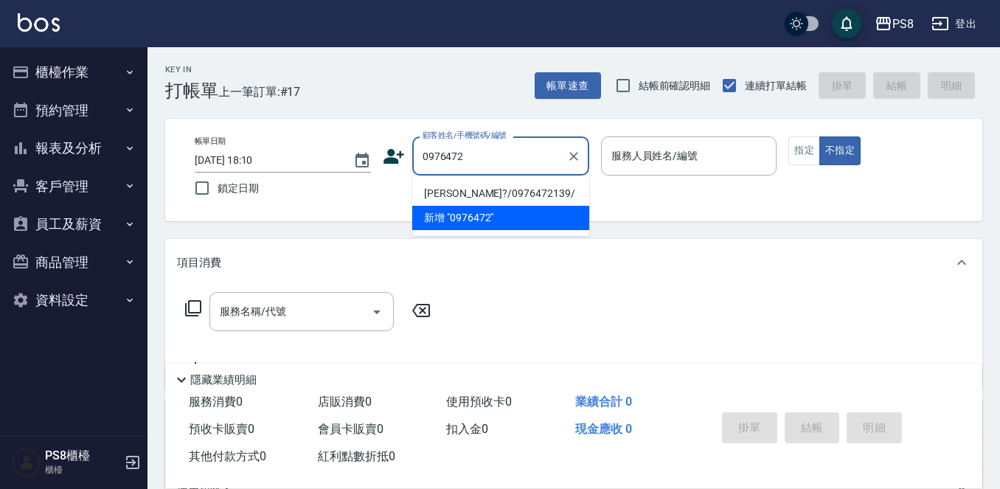
click at [422, 184] on li "[PERSON_NAME]?/0976472139/" at bounding box center [500, 193] width 177 height 24
type input "[PERSON_NAME]?/0976472139/"
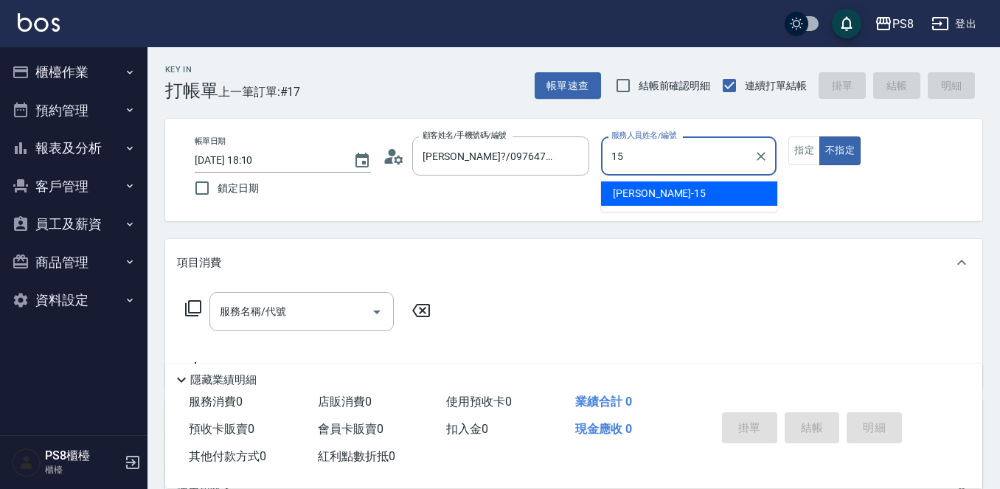
type input "EMMA-15"
type button "false"
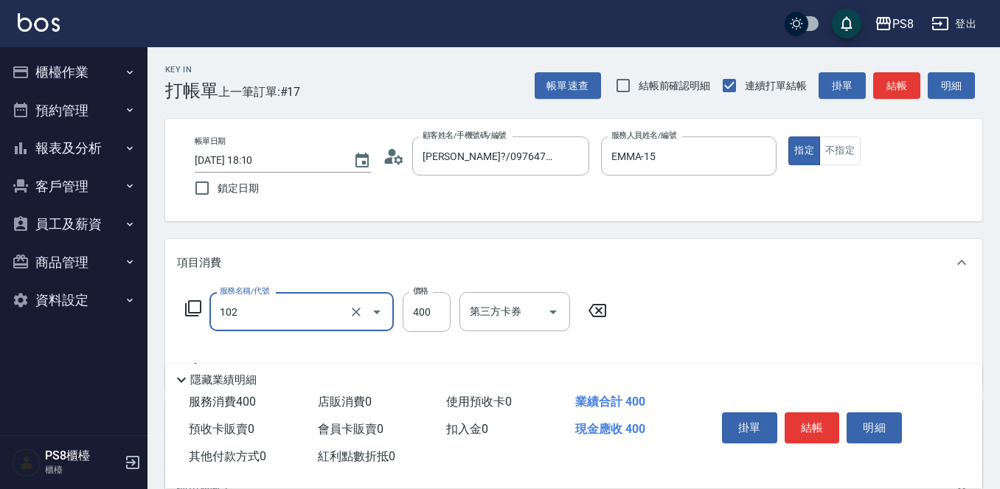
type input "精油洗髮(102)"
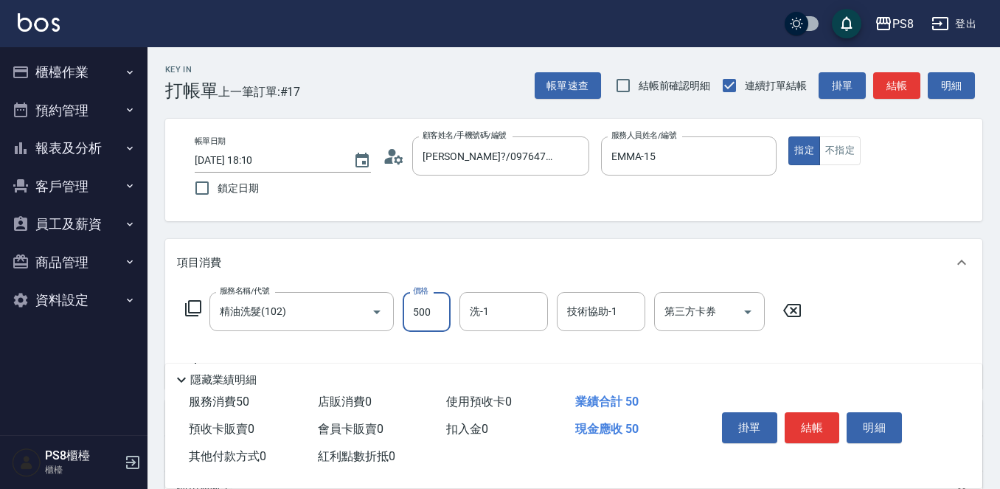
type input "500"
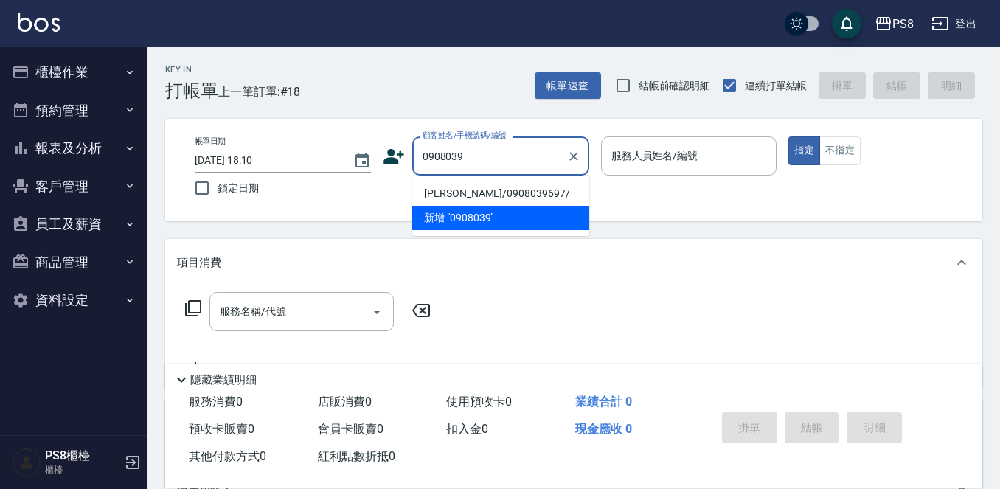
click at [421, 188] on li "[PERSON_NAME]/0908039697/" at bounding box center [500, 193] width 177 height 24
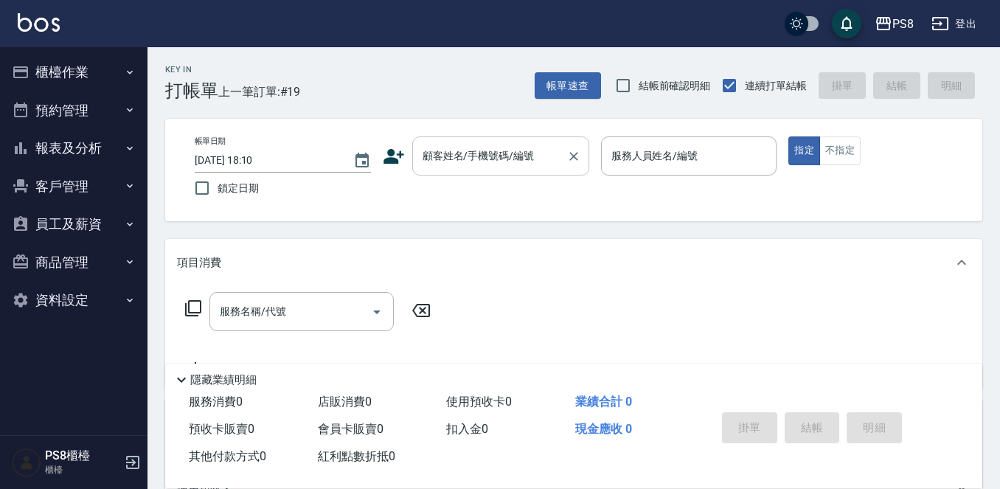
click at [434, 141] on div "顧客姓名/手機號碼/編號" at bounding box center [500, 155] width 177 height 39
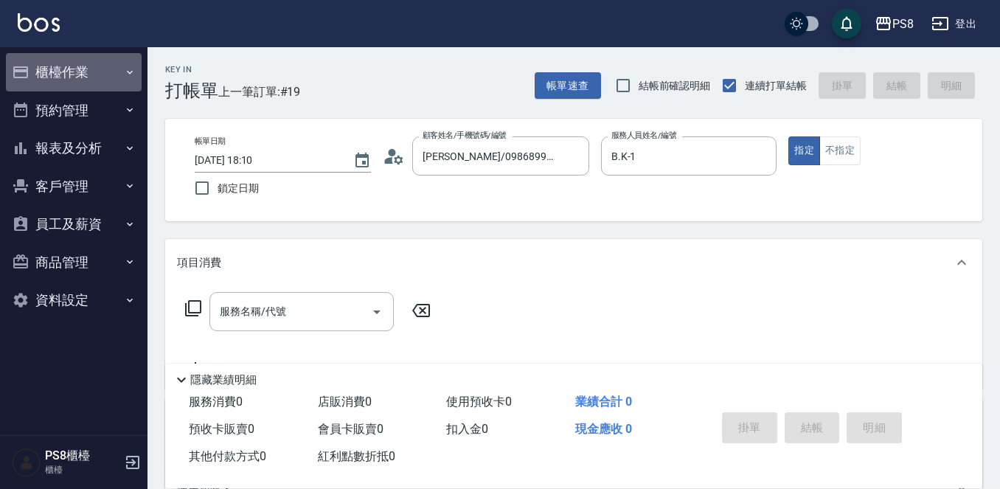
click at [137, 79] on button "櫃檯作業" at bounding box center [74, 72] width 136 height 38
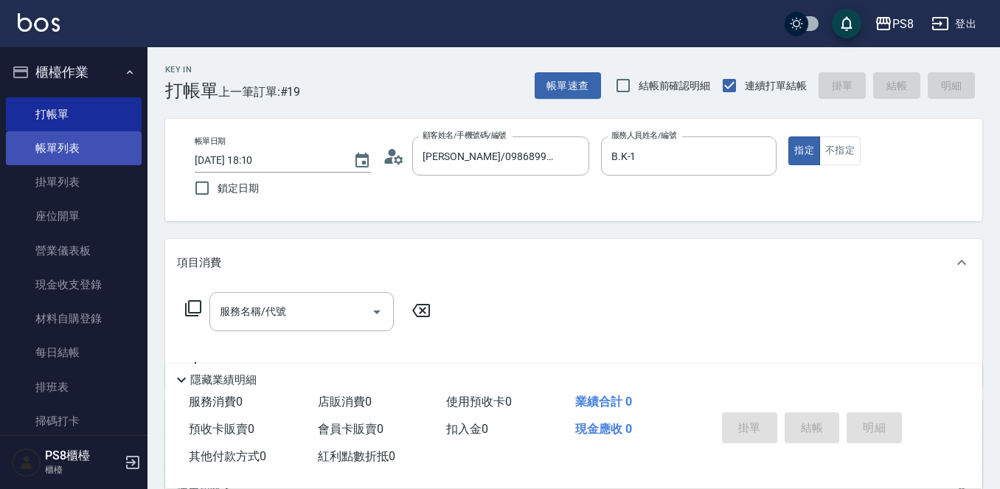
click at [120, 137] on link "帳單列表" at bounding box center [74, 148] width 136 height 34
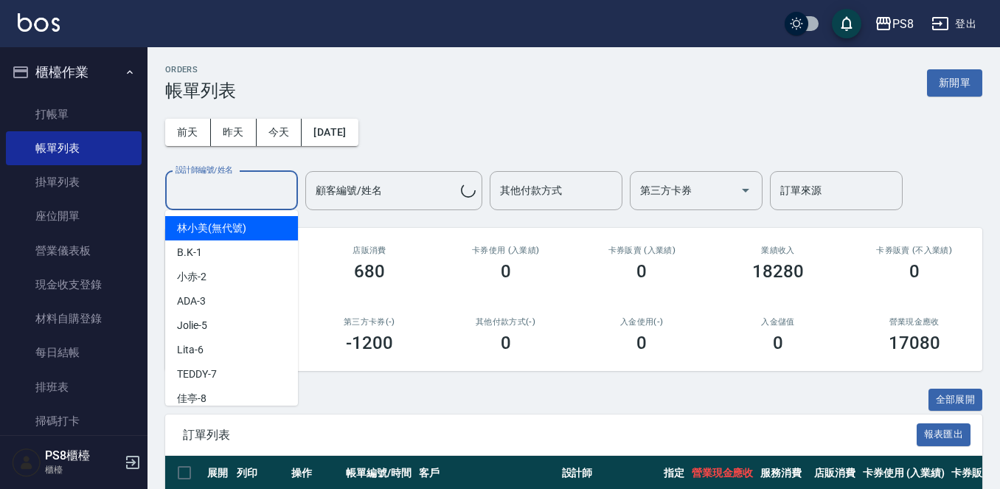
click at [232, 178] on input "設計師編號/姓名" at bounding box center [232, 191] width 120 height 26
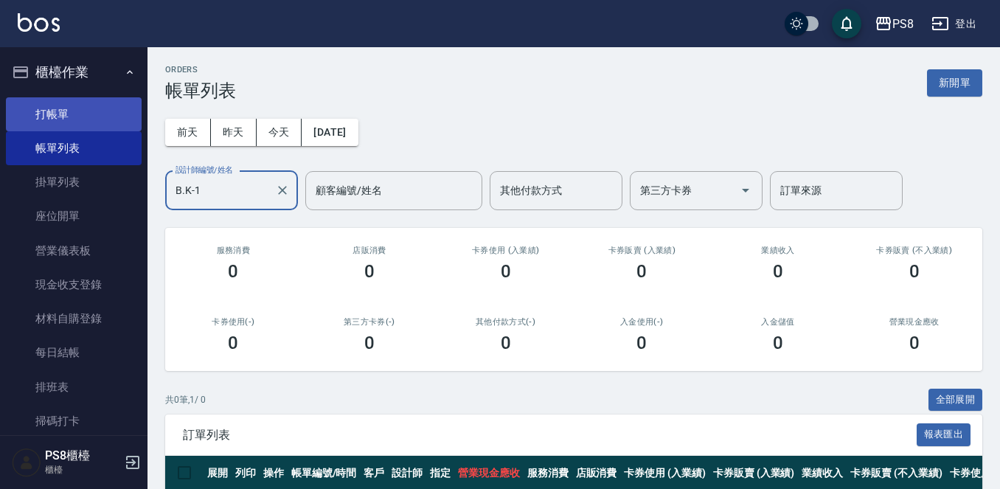
click at [123, 125] on link "打帳單" at bounding box center [74, 114] width 136 height 34
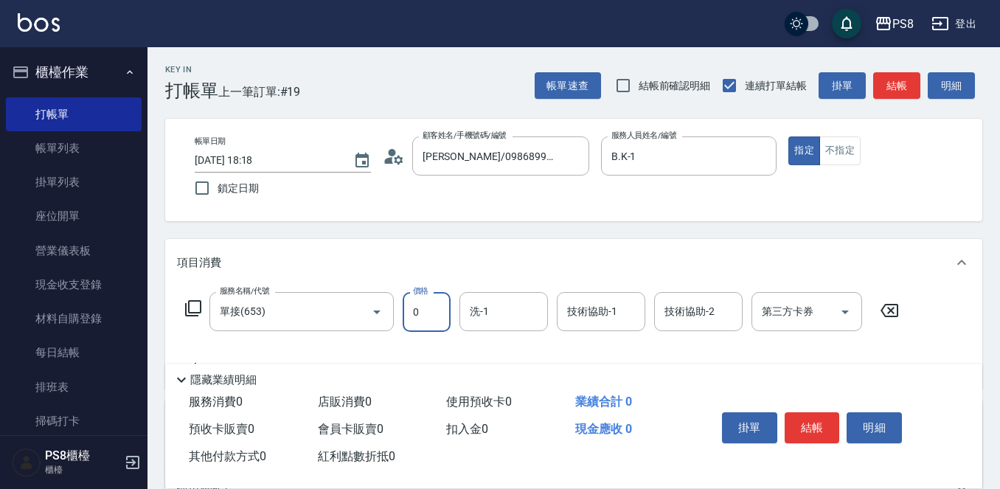
click at [435, 311] on input "0" at bounding box center [427, 312] width 48 height 40
drag, startPoint x: 435, startPoint y: 311, endPoint x: 395, endPoint y: 314, distance: 40.6
click at [395, 314] on div "服務名稱/代號 單接(653) 服務名稱/代號 價格 0 價格 洗-1 洗-1 技術協助-1 技術協助-1 技術協助-2 技術協助-2 第三方卡券 第三方卡券" at bounding box center [542, 312] width 731 height 40
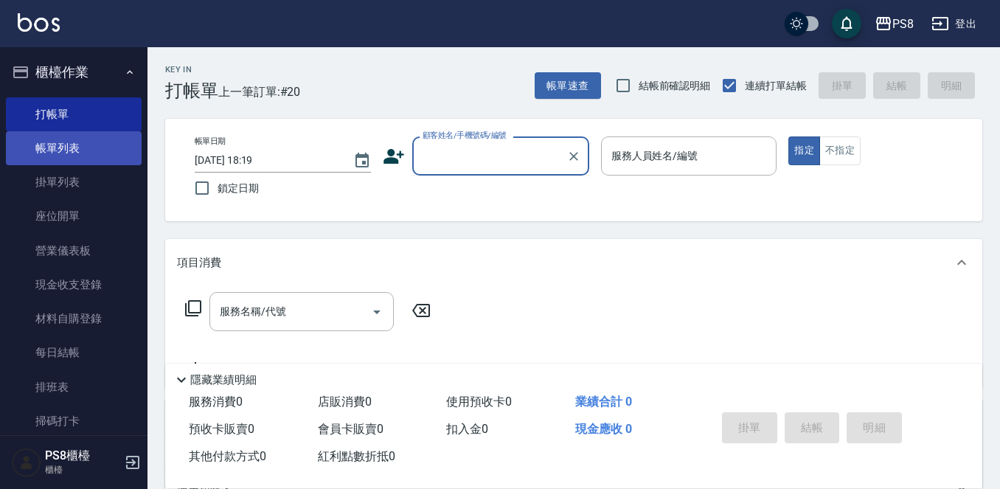
click at [95, 159] on link "帳單列表" at bounding box center [74, 148] width 136 height 34
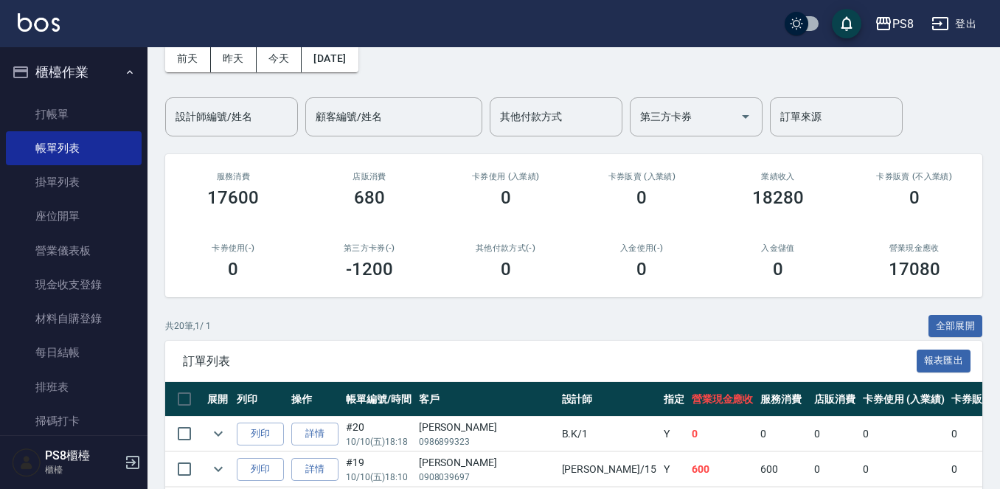
scroll to position [148, 0]
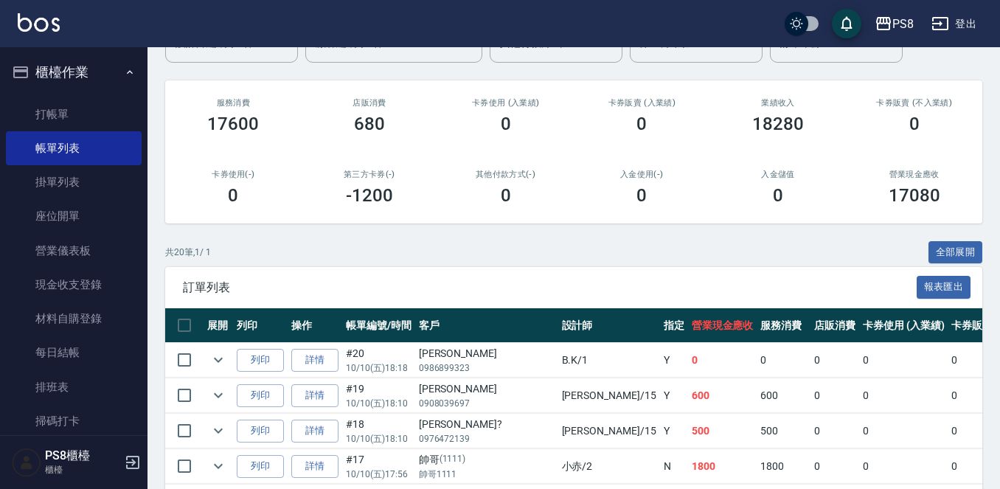
click at [331, 359] on link "詳情" at bounding box center [314, 360] width 47 height 23
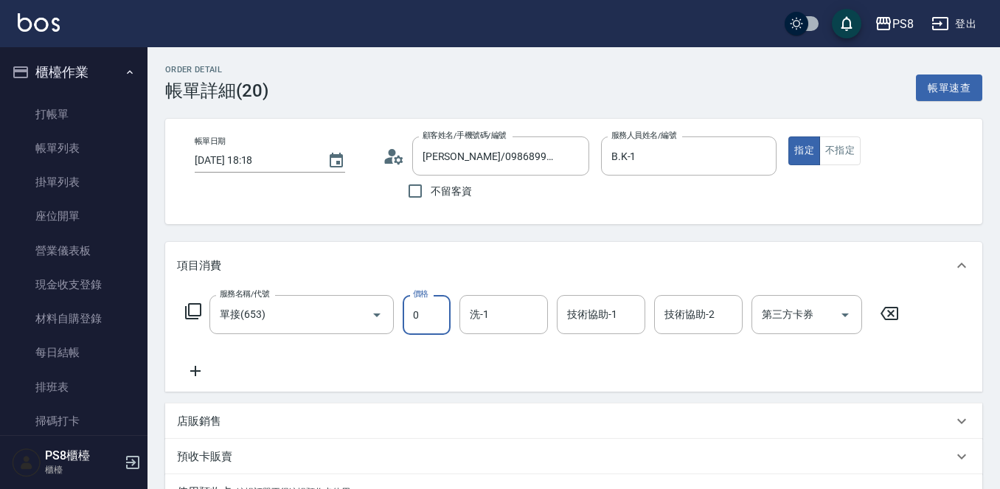
click at [431, 313] on input "0" at bounding box center [427, 315] width 48 height 40
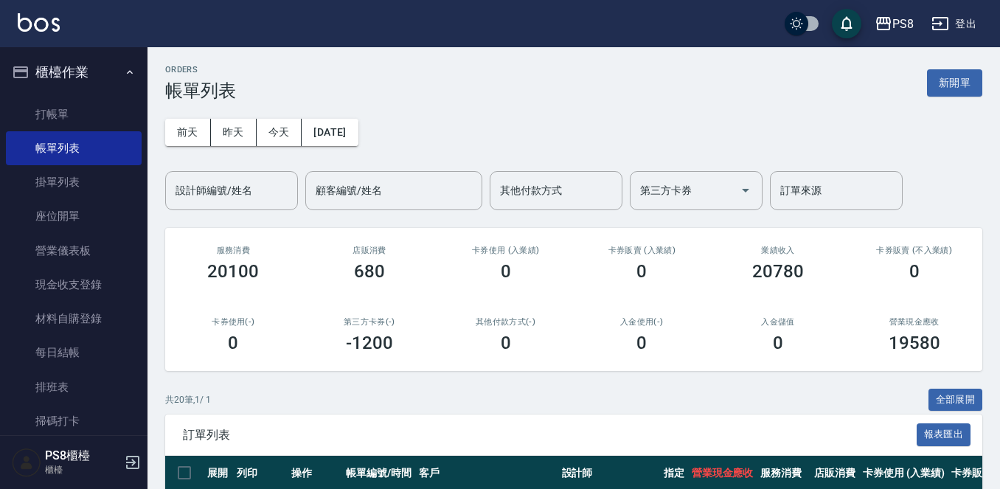
click at [38, 95] on ul "打帳單 帳單列表 掛單列表 座位開單 營業儀表板 現金收支登錄 材料自購登錄 每日結帳 排班表 掃碼打卡" at bounding box center [74, 267] width 136 height 353
click at [46, 111] on link "打帳單" at bounding box center [74, 114] width 136 height 34
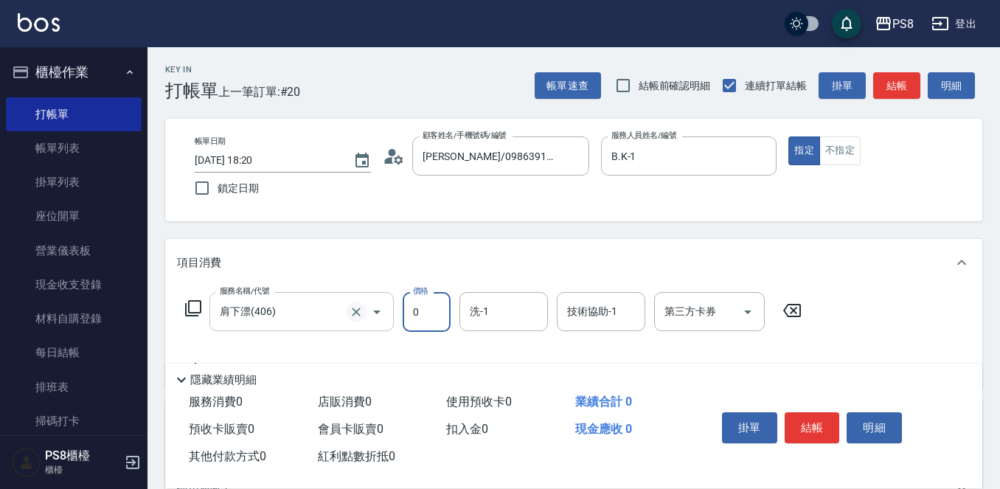
drag, startPoint x: 430, startPoint y: 311, endPoint x: 357, endPoint y: 311, distance: 73.0
click at [367, 311] on div "服務名稱/代號 肩下漂(406) 服務名稱/代號 價格 0 價格 洗-1 洗-1 技術協助-1 技術協助-1 第三方卡券 第三方卡券" at bounding box center [494, 312] width 634 height 40
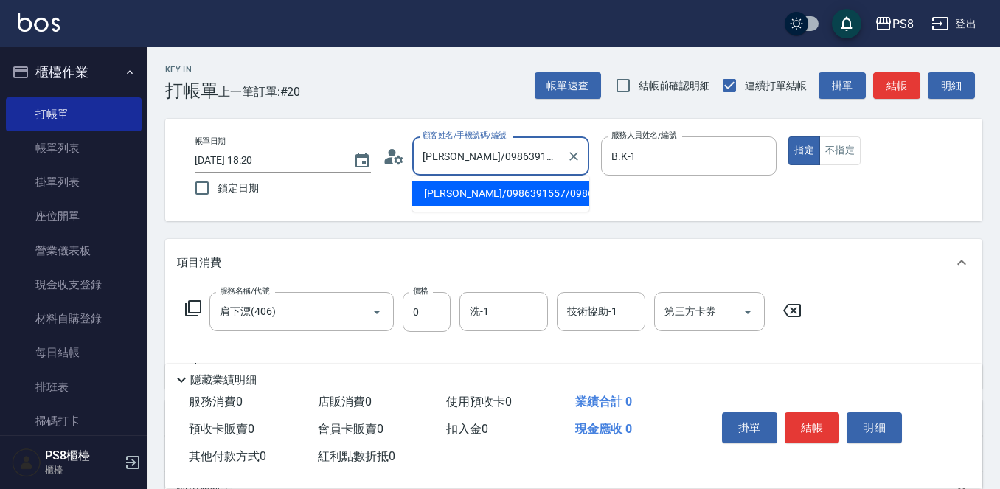
click at [446, 152] on input "[PERSON_NAME]/0986391557/0986391557" at bounding box center [490, 156] width 142 height 26
click at [479, 156] on input "[PERSON_NAME]/0986391557/0986391557" at bounding box center [490, 156] width 142 height 26
click at [502, 156] on input "[PERSON_NAME]/0986391557/0986391557" at bounding box center [490, 156] width 142 height 26
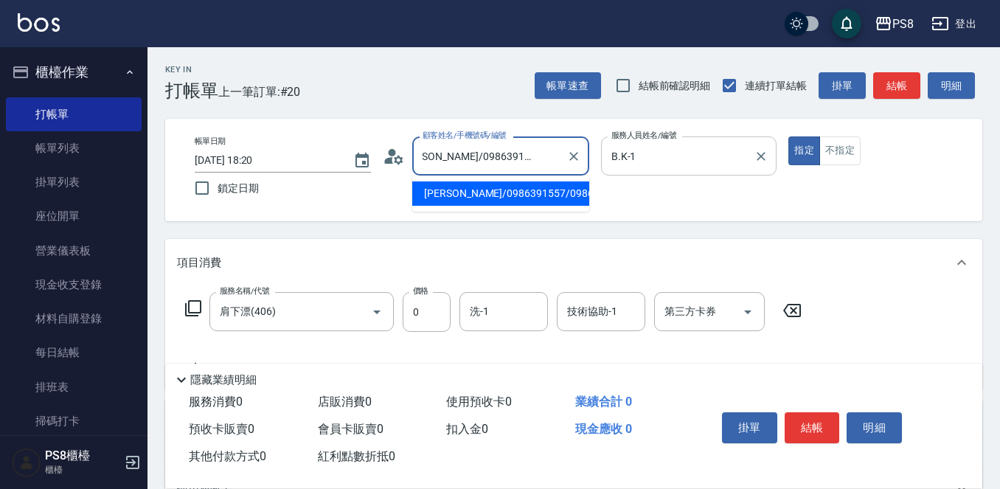
drag, startPoint x: 423, startPoint y: 156, endPoint x: 643, endPoint y: 155, distance: 219.9
click at [643, 156] on div "帳單日期 2025/10/10 18:20 鎖定日期 顧客姓名/手機號碼/編號 吳宗憲/0986391557/0986391557 顧客姓名/手機號碼/編號 …" at bounding box center [574, 169] width 782 height 67
click at [112, 109] on link "打帳單" at bounding box center [74, 114] width 136 height 34
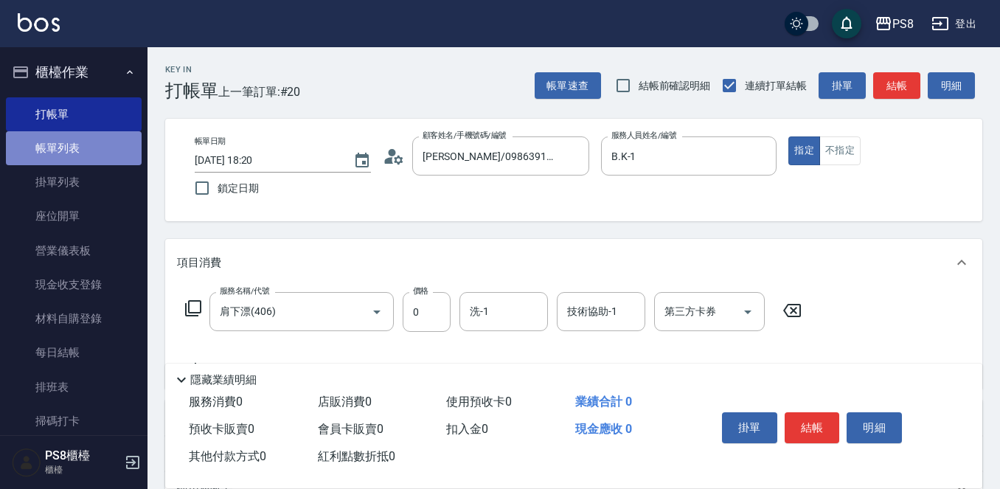
click at [99, 145] on link "帳單列表" at bounding box center [74, 148] width 136 height 34
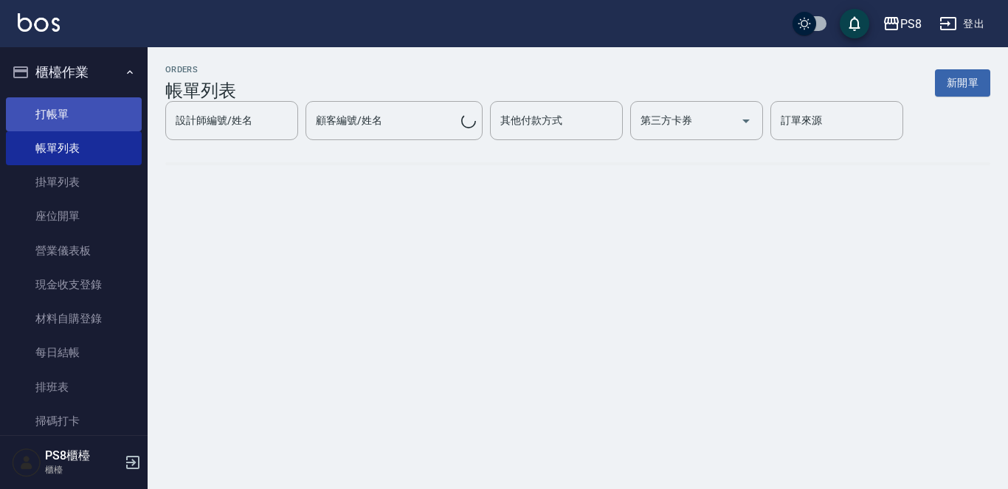
click at [75, 114] on link "打帳單" at bounding box center [74, 114] width 136 height 34
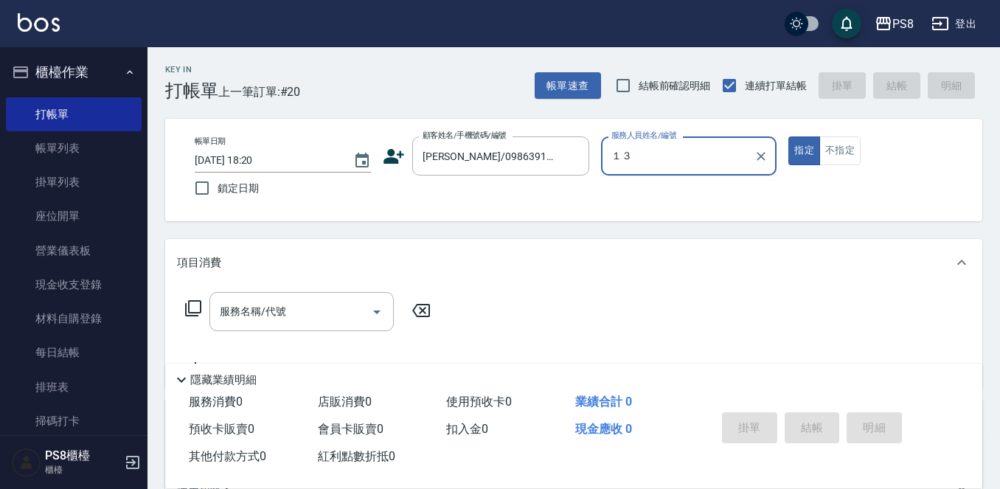
click at [789, 136] on button "指定" at bounding box center [805, 150] width 32 height 29
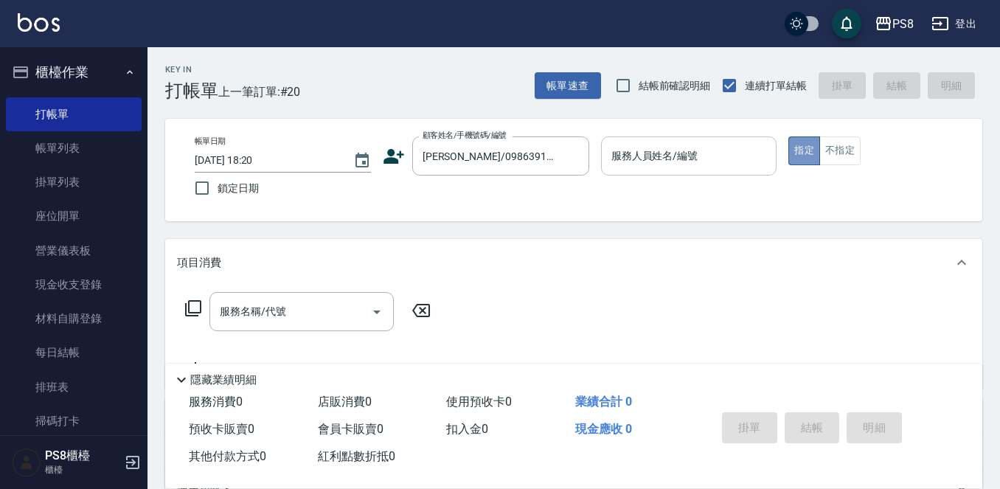
click at [789, 136] on button "指定" at bounding box center [805, 150] width 32 height 29
click at [708, 149] on input "服務人員姓名/編號" at bounding box center [689, 156] width 163 height 26
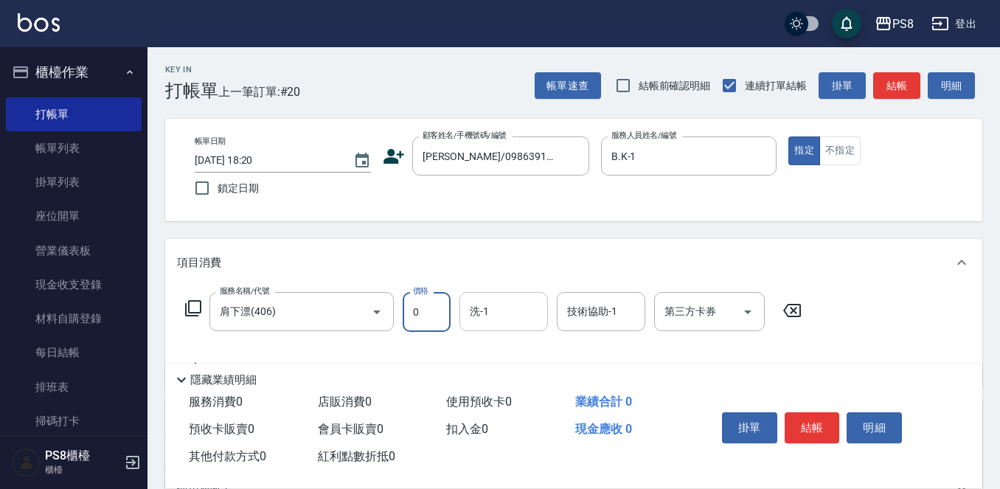
click at [512, 302] on input "洗-1" at bounding box center [503, 312] width 75 height 26
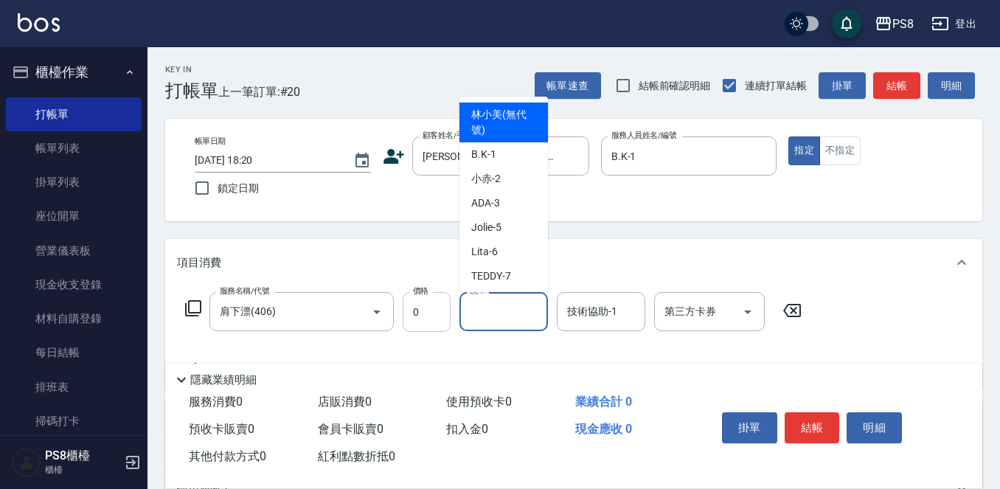
click at [426, 316] on input "0" at bounding box center [427, 312] width 48 height 40
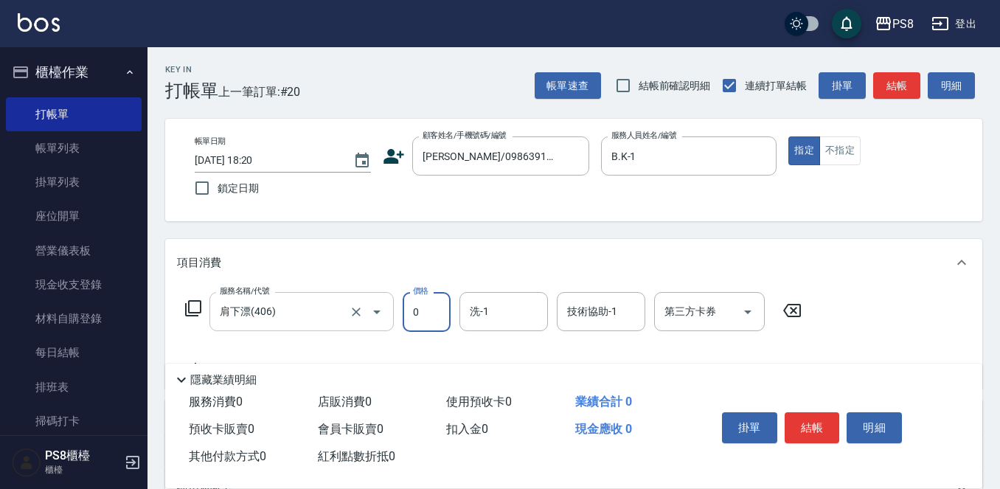
drag, startPoint x: 429, startPoint y: 309, endPoint x: 390, endPoint y: 315, distance: 40.3
click at [390, 315] on div "服務名稱/代號 肩下漂(406) 服務名稱/代號 價格 0 價格 洗-1 洗-1 技術協助-1 技術協助-1 第三方卡券 第三方卡券" at bounding box center [494, 312] width 634 height 40
click at [674, 166] on input "B.K-1" at bounding box center [678, 156] width 141 height 26
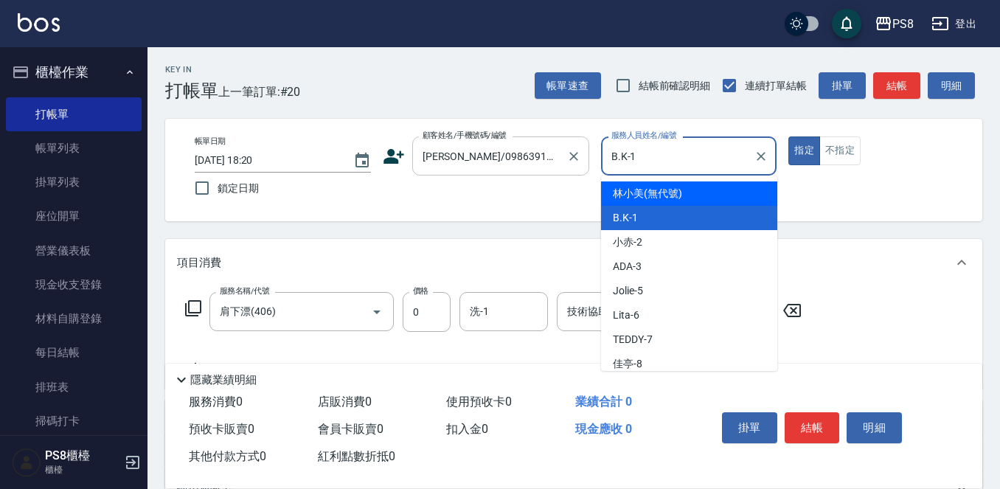
click at [488, 148] on input "[PERSON_NAME]/0986391557/0986391557" at bounding box center [490, 156] width 142 height 26
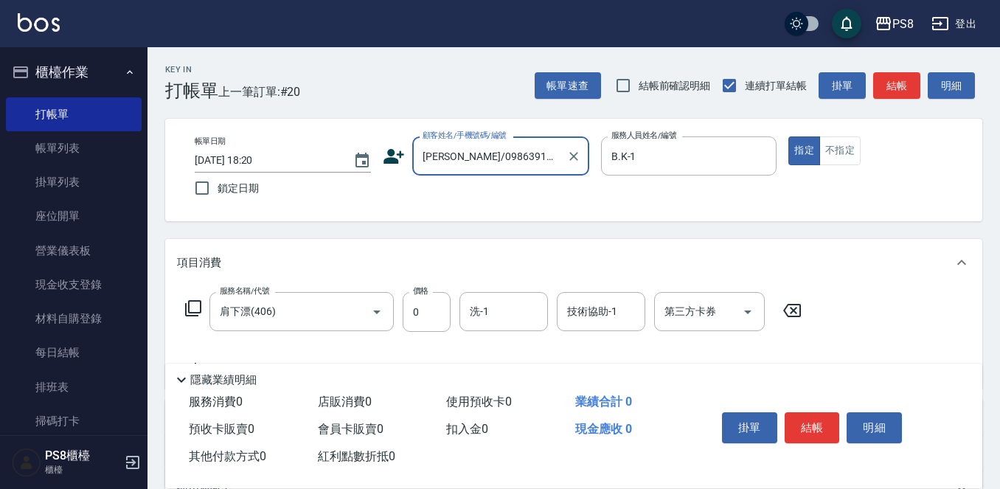
click at [490, 145] on input "[PERSON_NAME]/0986391557/0986391557" at bounding box center [490, 156] width 142 height 26
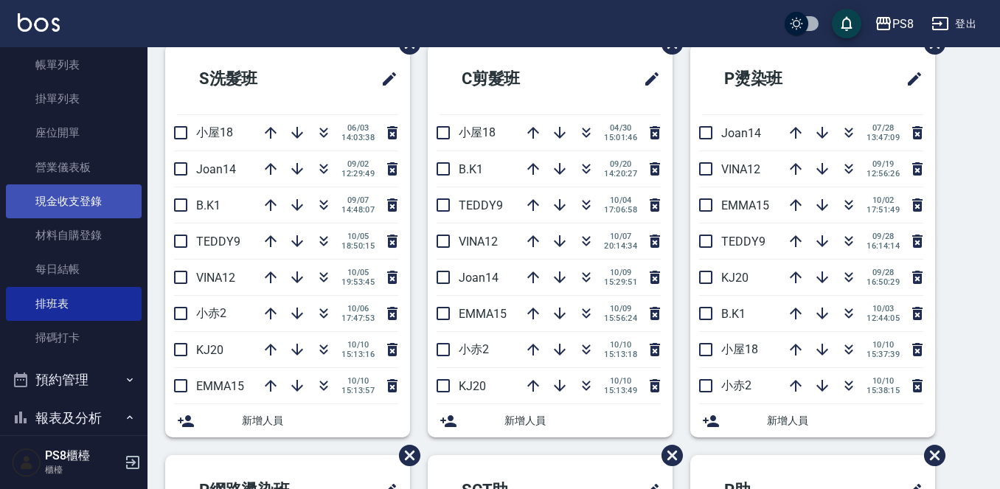
scroll to position [148, 0]
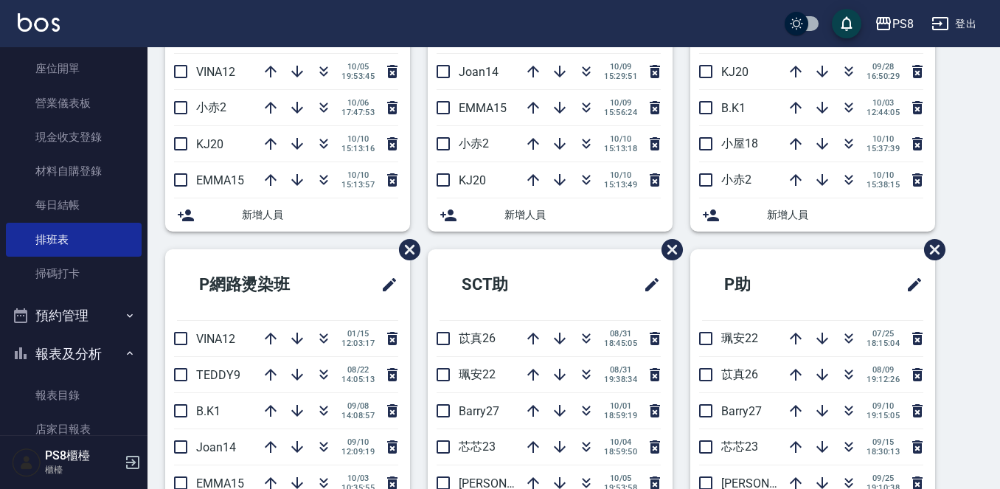
scroll to position [369, 0]
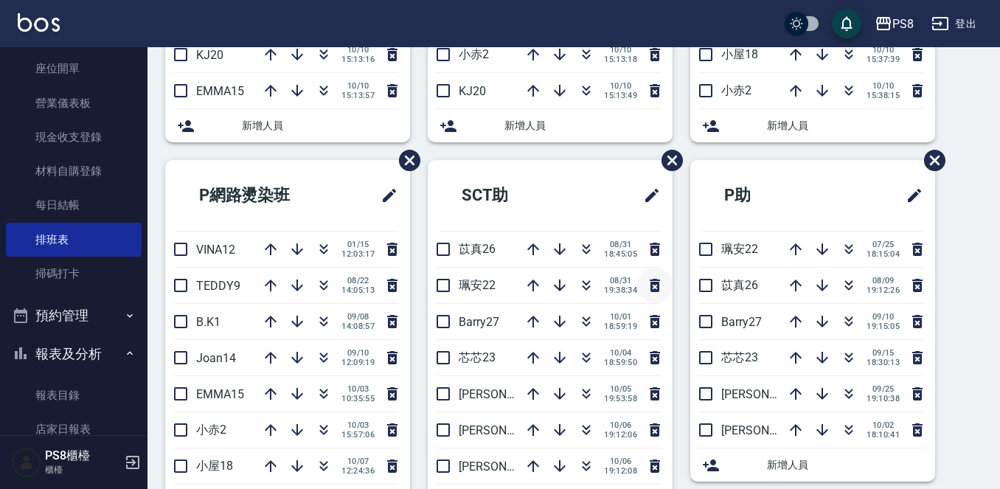
drag, startPoint x: 462, startPoint y: 286, endPoint x: 643, endPoint y: 291, distance: 181.6
click at [643, 291] on li "[PERSON_NAME]安22 [DATE] 19:38:34" at bounding box center [550, 285] width 245 height 35
click at [516, 187] on h2 "SCT助" at bounding box center [511, 195] width 143 height 53
click at [588, 278] on icon "button" at bounding box center [587, 286] width 18 height 18
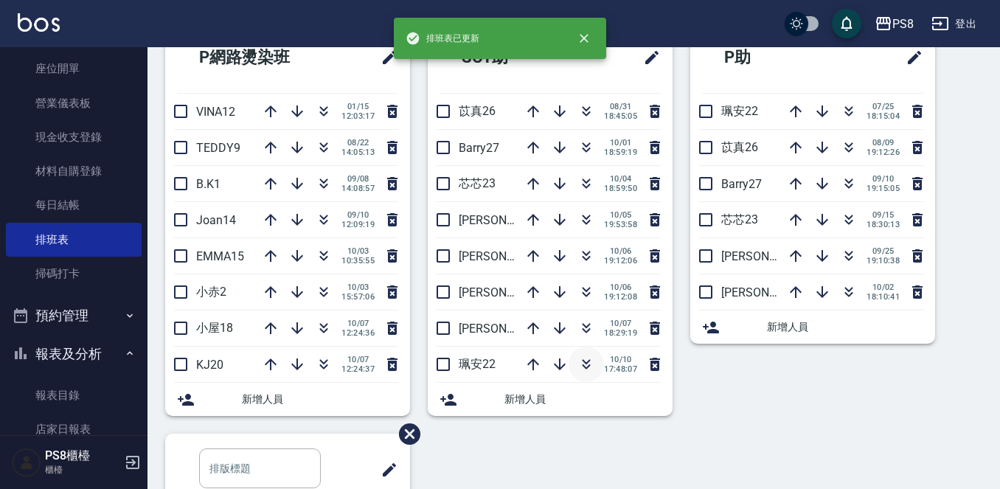
scroll to position [433, 0]
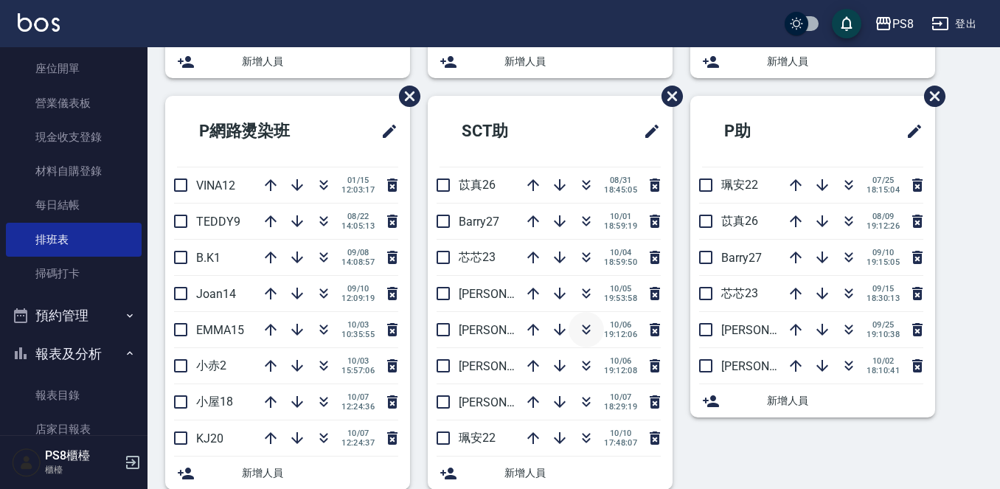
click at [584, 324] on icon "button" at bounding box center [587, 330] width 18 height 18
click at [529, 443] on icon "button" at bounding box center [534, 438] width 12 height 12
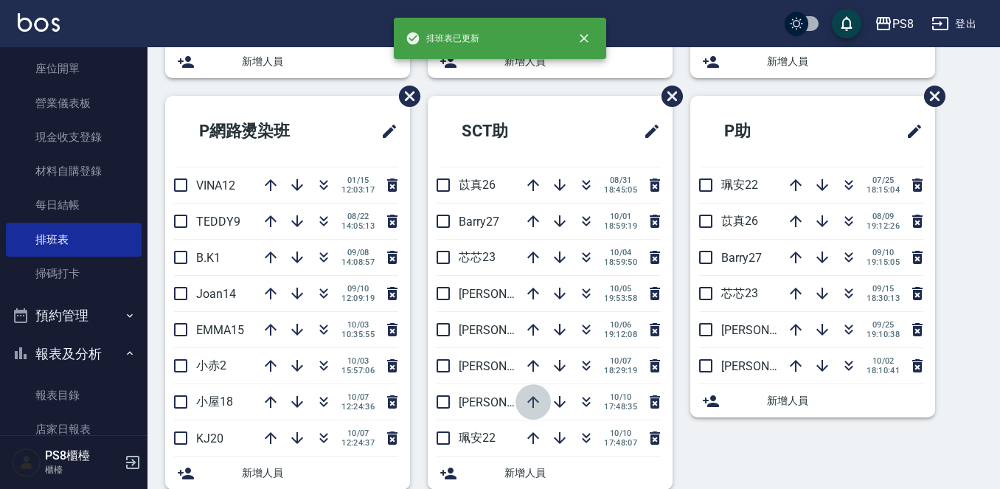
click at [534, 404] on icon "button" at bounding box center [534, 402] width 18 height 18
click at [530, 364] on icon "button" at bounding box center [534, 366] width 18 height 18
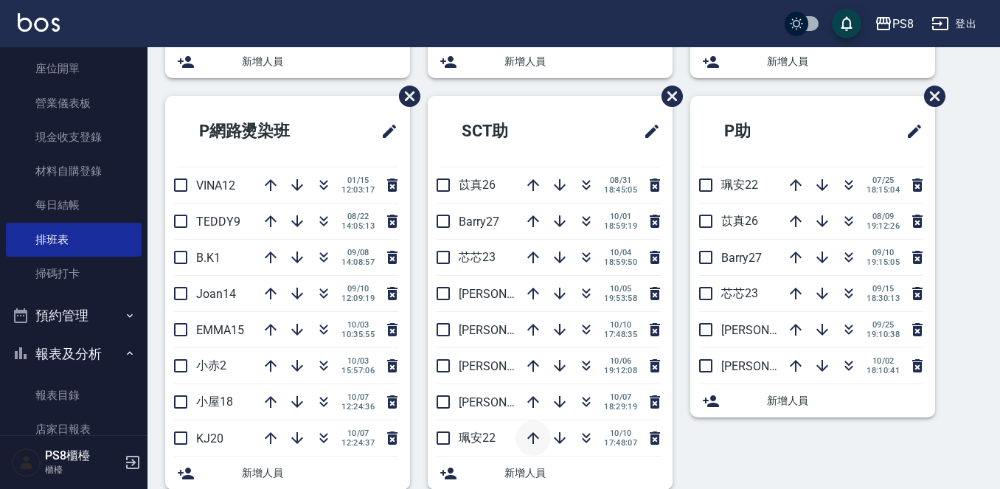
click at [527, 441] on icon "button" at bounding box center [534, 438] width 18 height 18
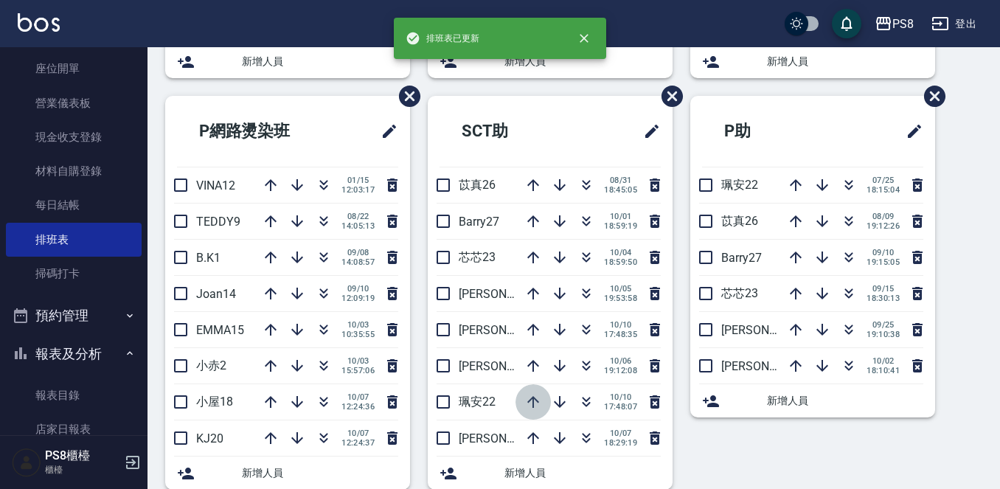
click at [531, 406] on icon "button" at bounding box center [534, 402] width 18 height 18
click at [527, 362] on icon "button" at bounding box center [534, 366] width 18 height 18
click at [532, 325] on icon "button" at bounding box center [534, 330] width 18 height 18
click at [528, 296] on icon "button" at bounding box center [534, 294] width 18 height 18
click at [528, 258] on icon "button" at bounding box center [534, 258] width 18 height 18
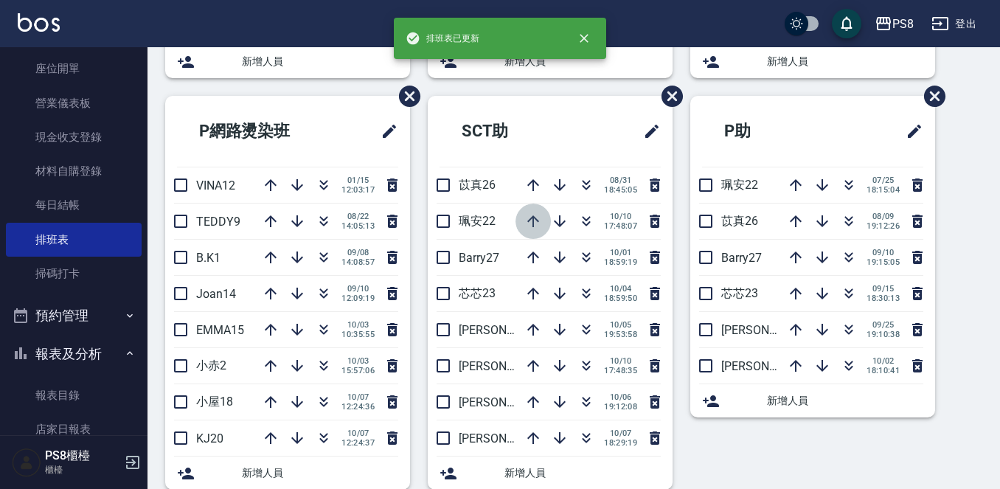
click at [534, 222] on icon "button" at bounding box center [534, 221] width 12 height 12
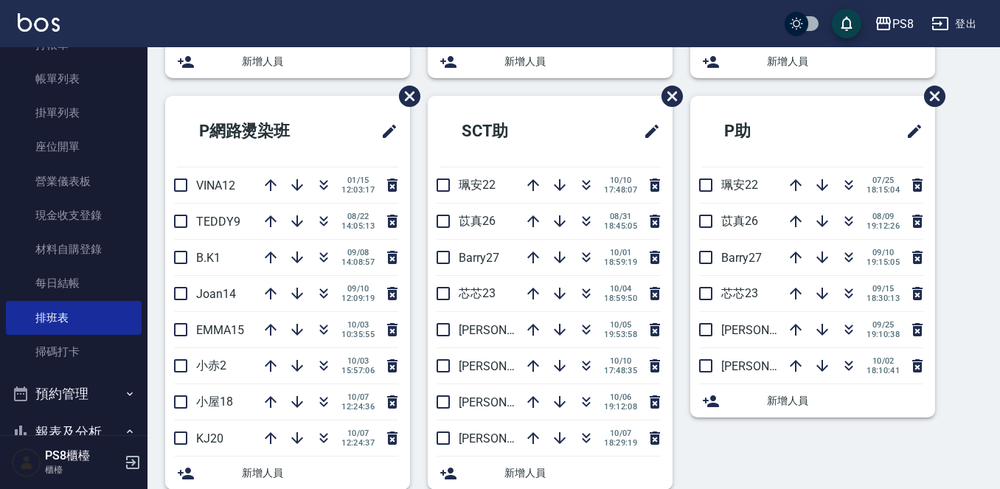
scroll to position [0, 0]
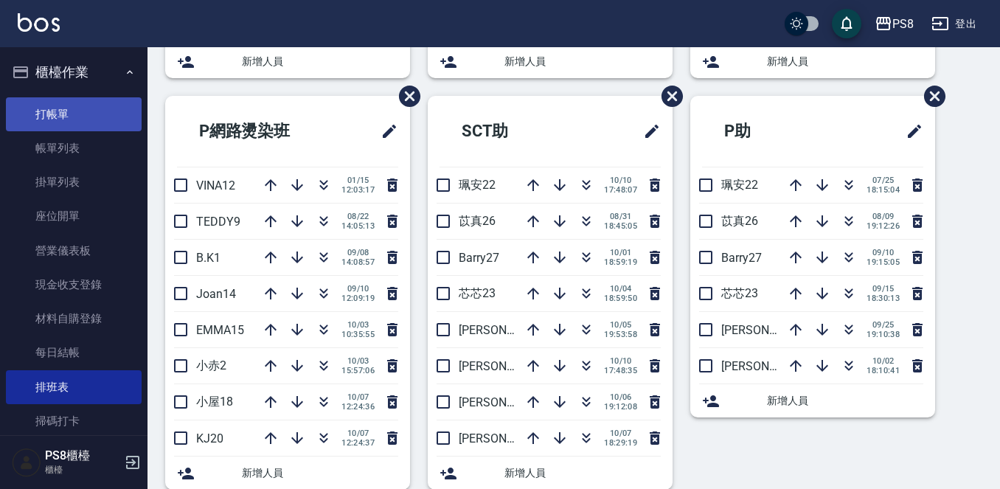
click at [88, 125] on link "打帳單" at bounding box center [74, 114] width 136 height 34
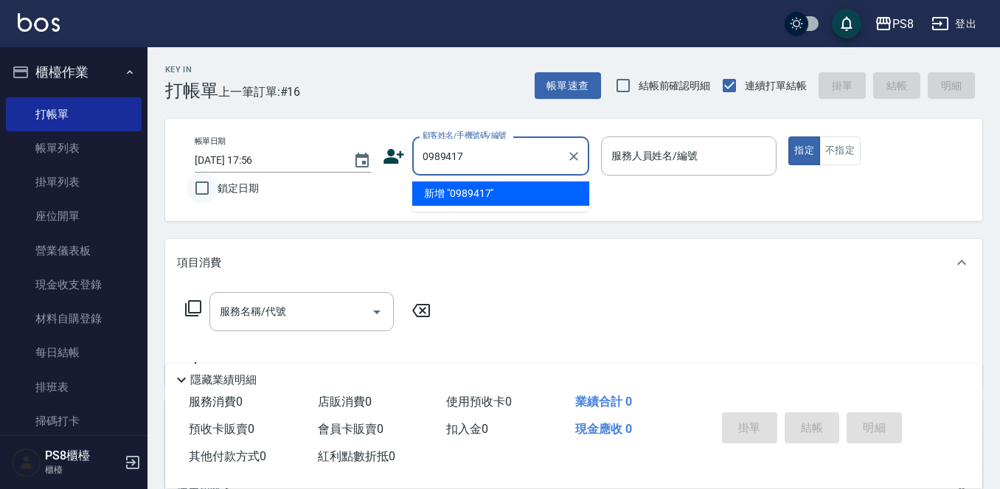
drag, startPoint x: 477, startPoint y: 153, endPoint x: 203, endPoint y: 180, distance: 275.1
click at [223, 178] on div "帳單日期 2025/10/10 17:56 鎖定日期 顧客姓名/手機號碼/編號 0989417 顧客姓名/手機號碼/編號 服務人員姓名/編號 服務人員姓名/編…" at bounding box center [574, 169] width 782 height 67
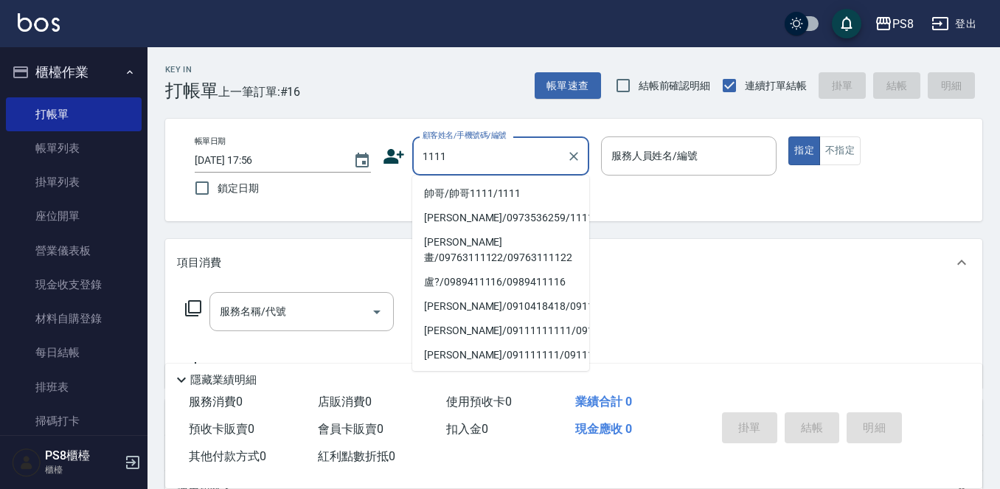
click at [436, 188] on li "帥哥/帥哥1111/1111" at bounding box center [500, 193] width 177 height 24
type input "帥哥/帥哥1111/1111"
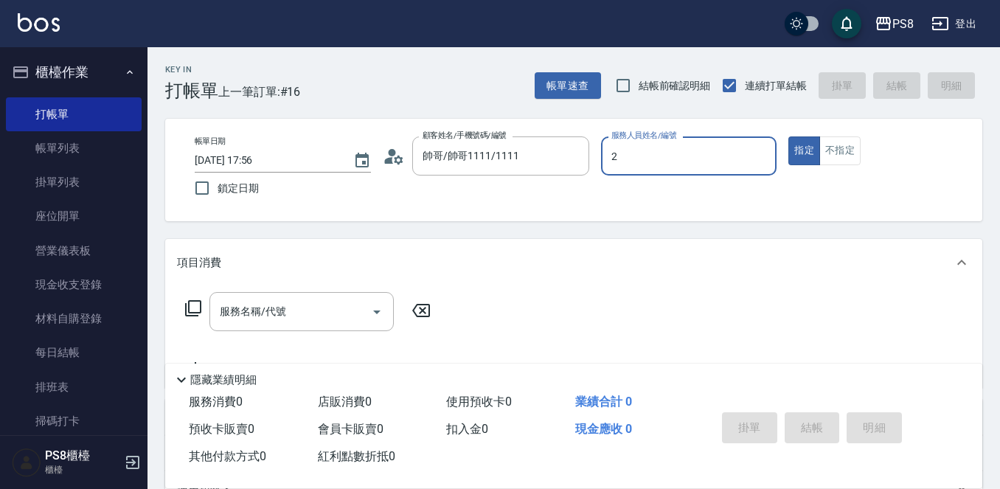
type input "小赤-2"
type button "true"
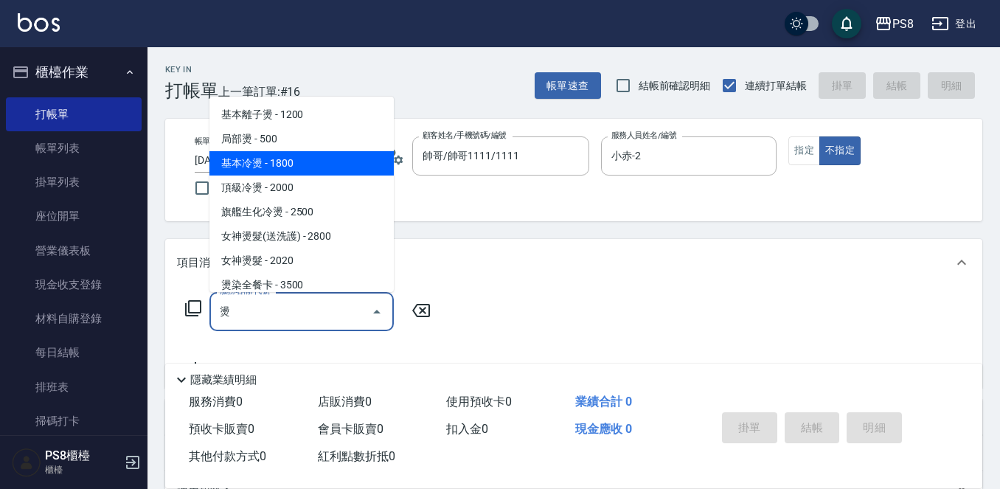
click at [312, 169] on span "基本冷燙 - 1800" at bounding box center [302, 163] width 184 height 24
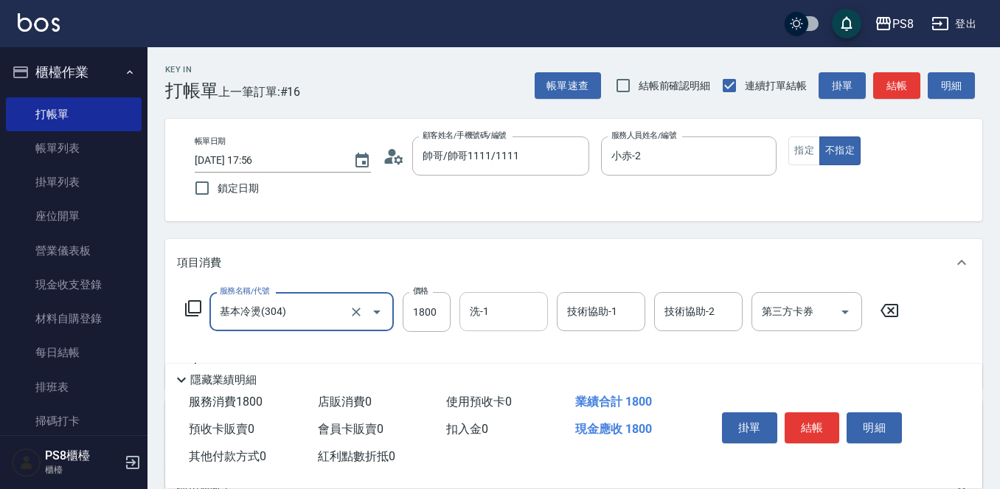
click at [545, 325] on div "洗-1" at bounding box center [504, 311] width 89 height 39
type input "基本冷燙(304)"
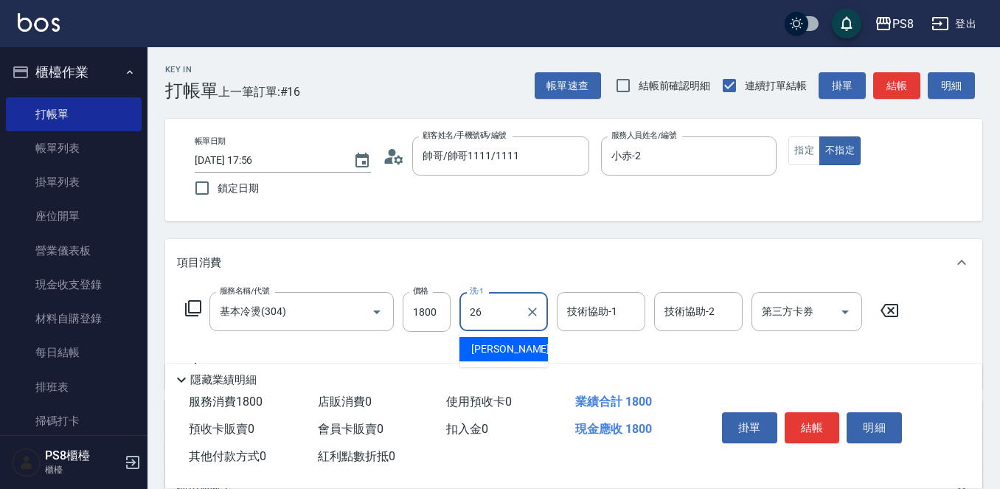
type input "苡真-26"
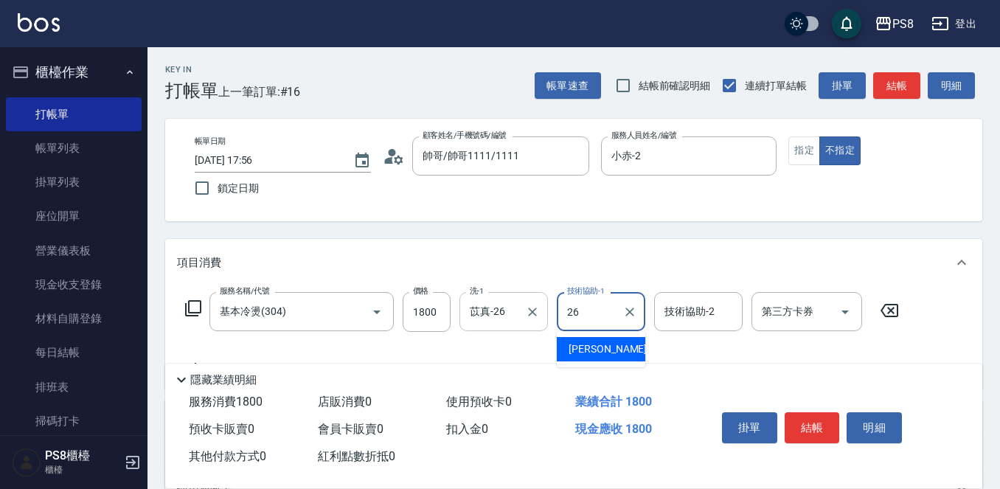
type input "苡真-26"
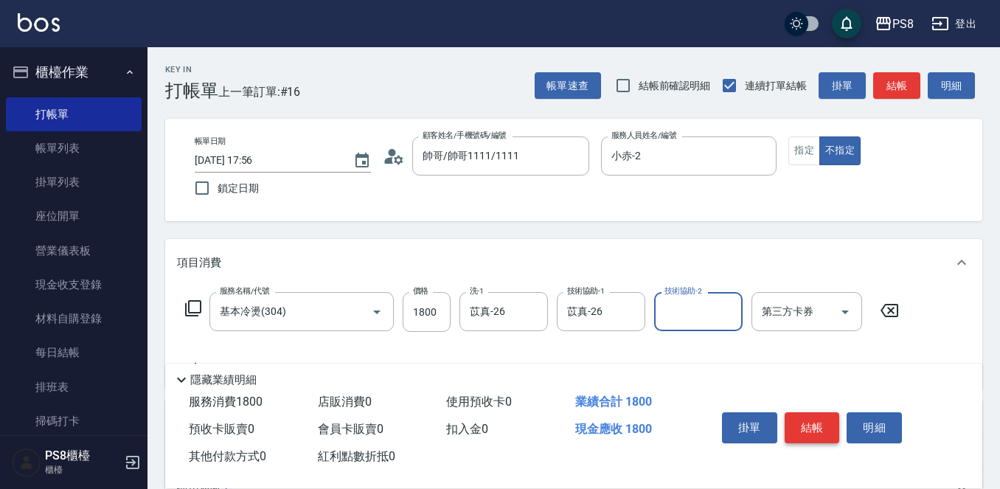
click at [794, 413] on button "結帳" at bounding box center [812, 427] width 55 height 31
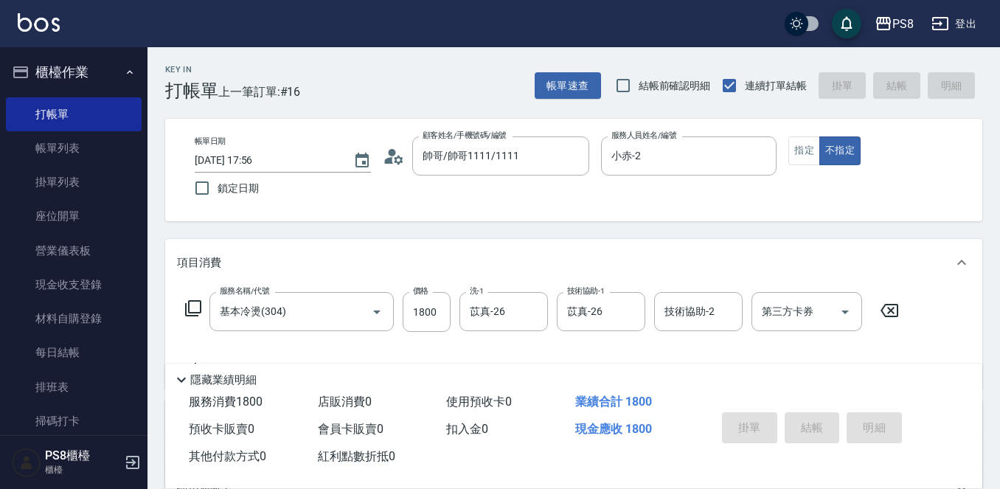
type input "2025/10/10 17:57"
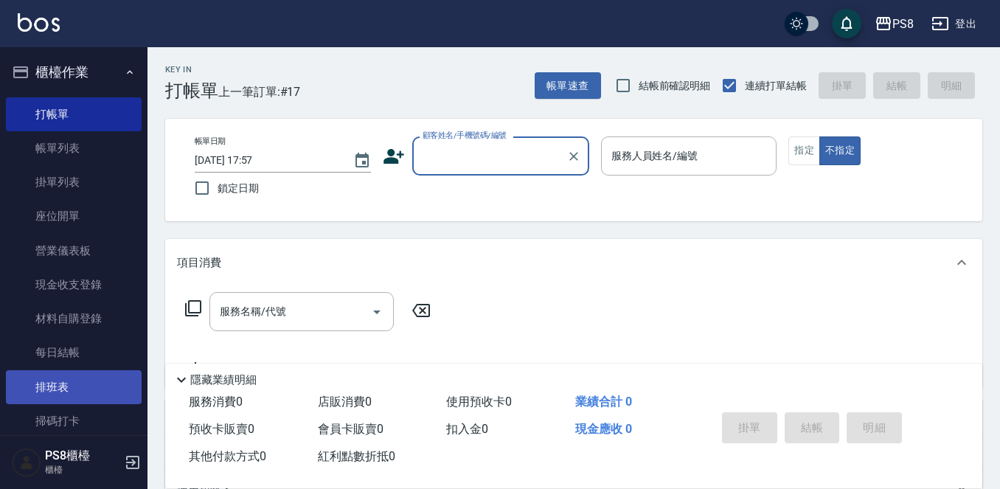
click at [82, 390] on link "排班表" at bounding box center [74, 387] width 136 height 34
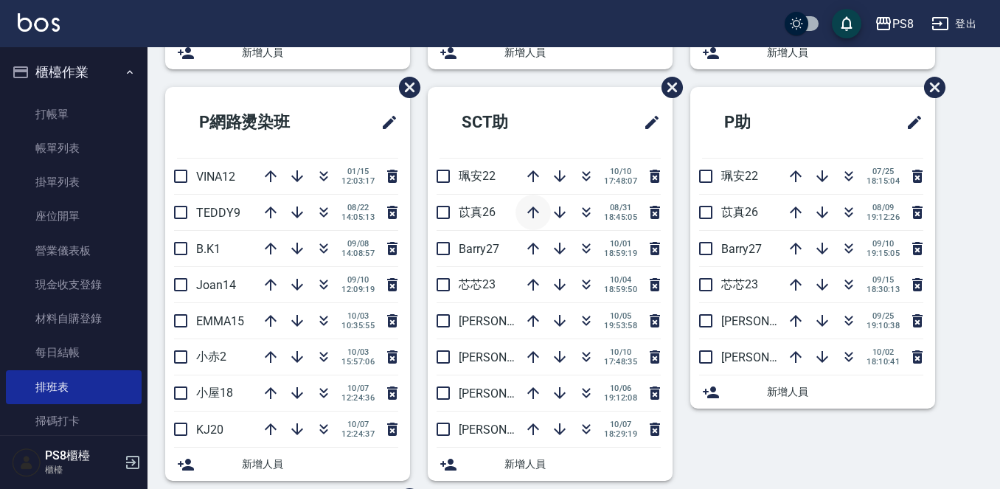
scroll to position [443, 0]
click at [578, 182] on icon "button" at bounding box center [587, 176] width 18 height 18
click at [583, 317] on icon "button" at bounding box center [587, 320] width 18 height 18
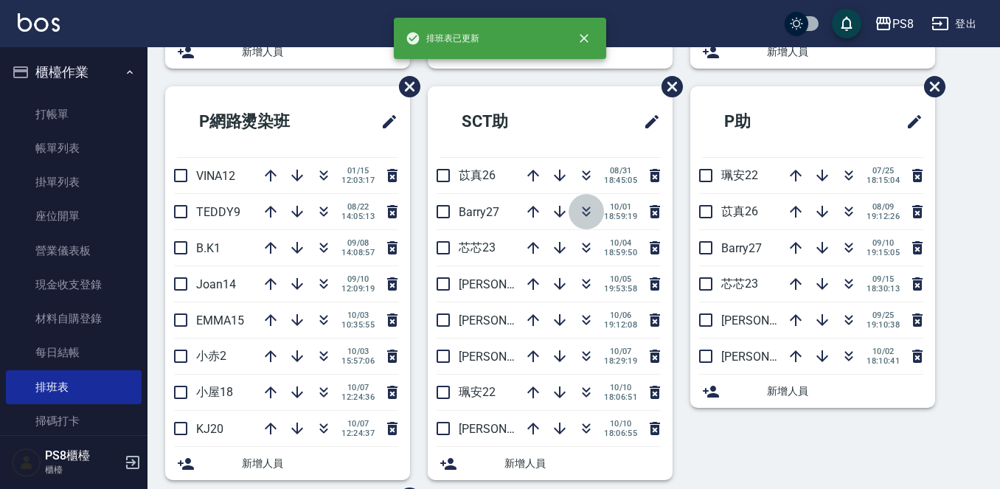
click at [580, 215] on icon "button" at bounding box center [587, 212] width 18 height 18
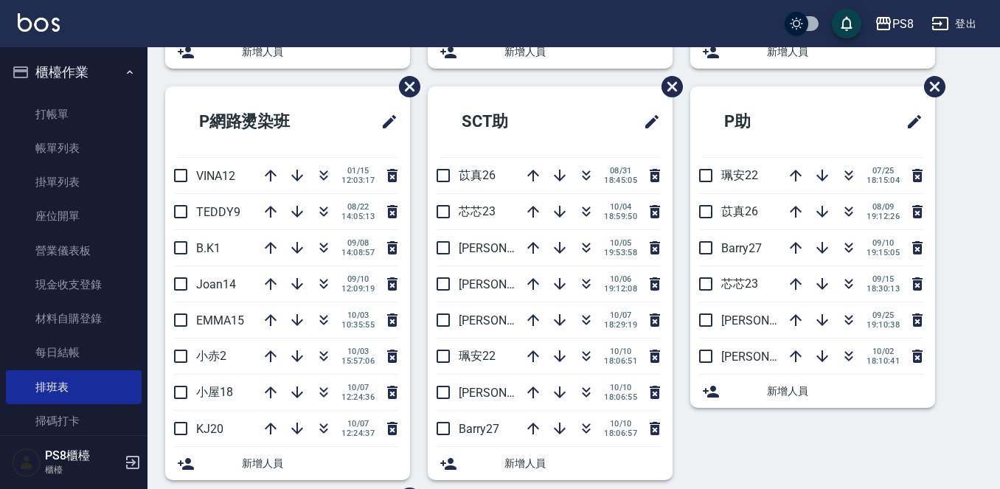
click at [283, 474] on div "新增人員" at bounding box center [287, 463] width 245 height 33
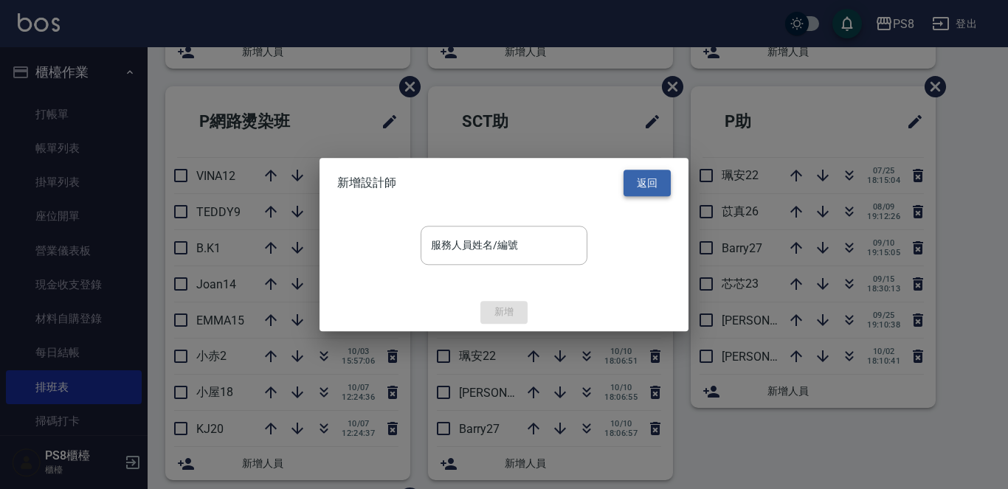
click at [630, 186] on button "返回" at bounding box center [646, 183] width 47 height 27
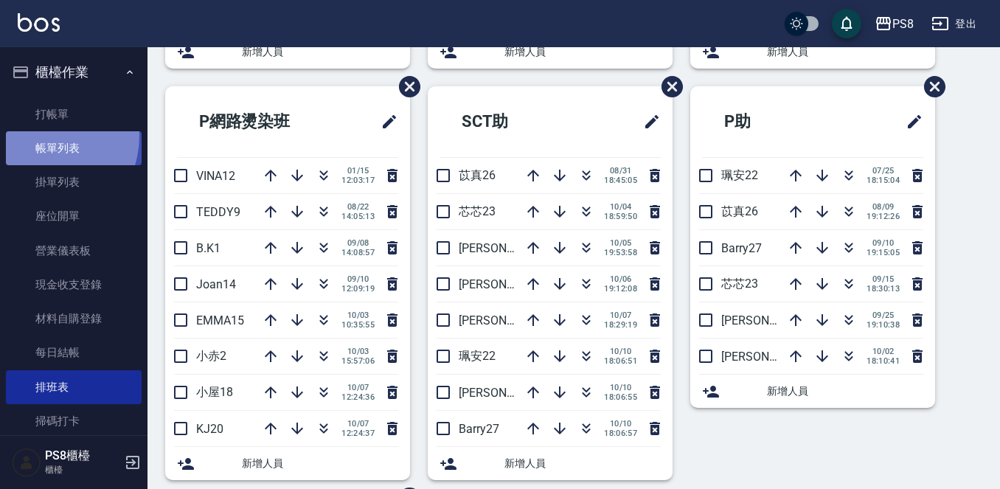
click at [38, 136] on link "帳單列表" at bounding box center [74, 148] width 136 height 34
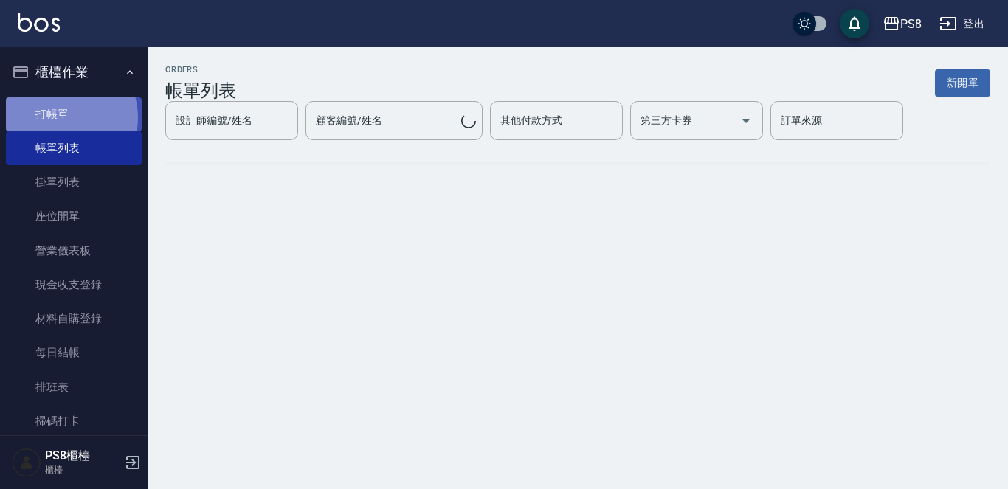
click at [61, 117] on link "打帳單" at bounding box center [74, 114] width 136 height 34
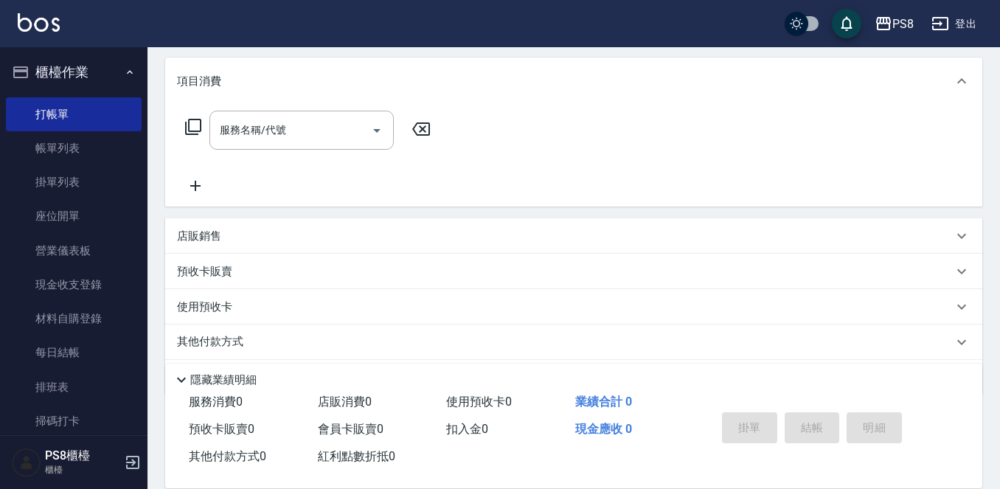
scroll to position [156, 0]
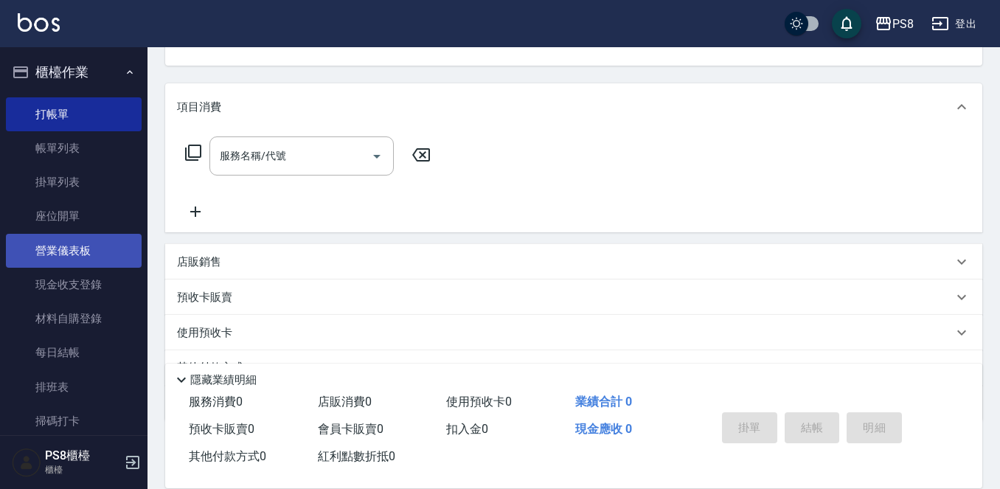
click at [88, 245] on link "營業儀表板" at bounding box center [74, 251] width 136 height 34
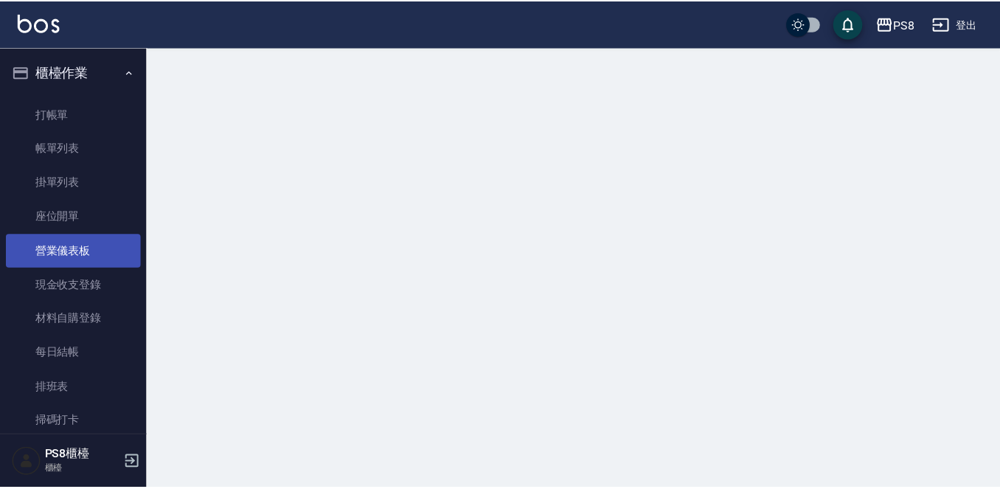
scroll to position [221, 0]
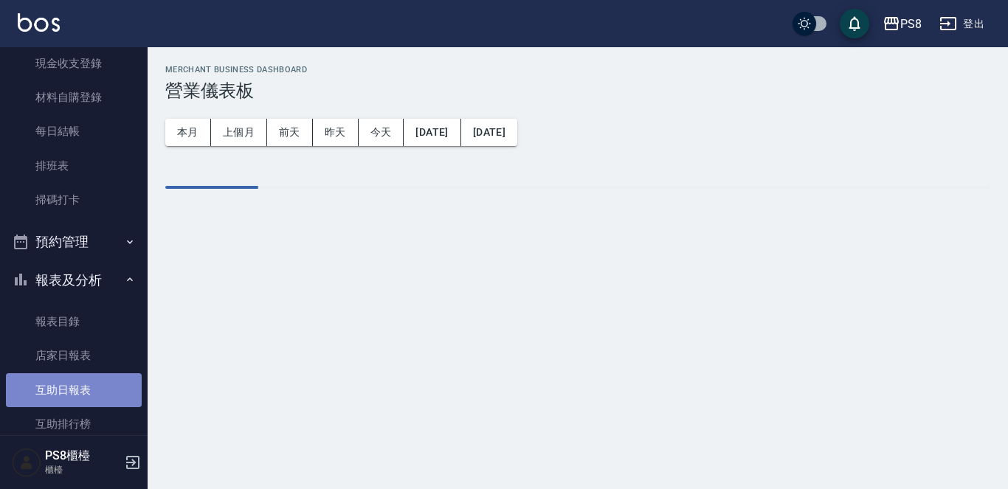
click at [91, 376] on link "互助日報表" at bounding box center [74, 390] width 136 height 34
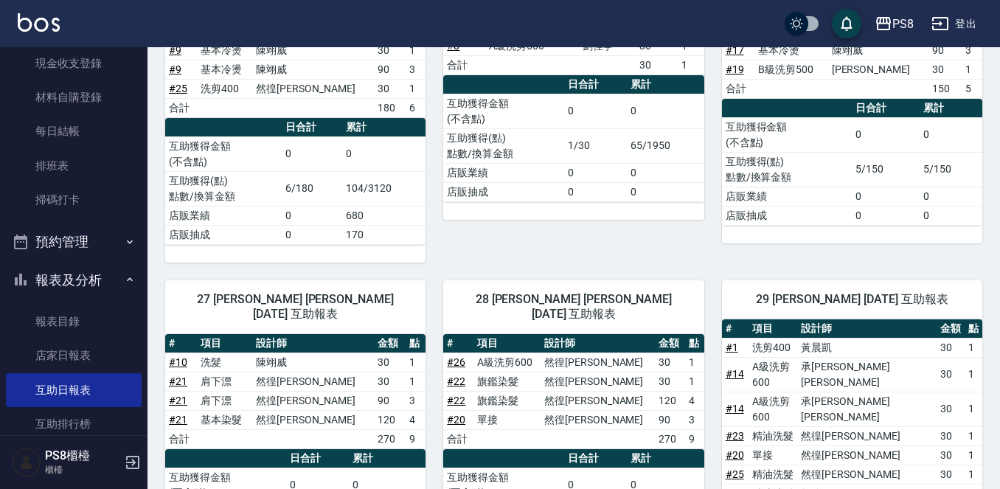
scroll to position [774, 0]
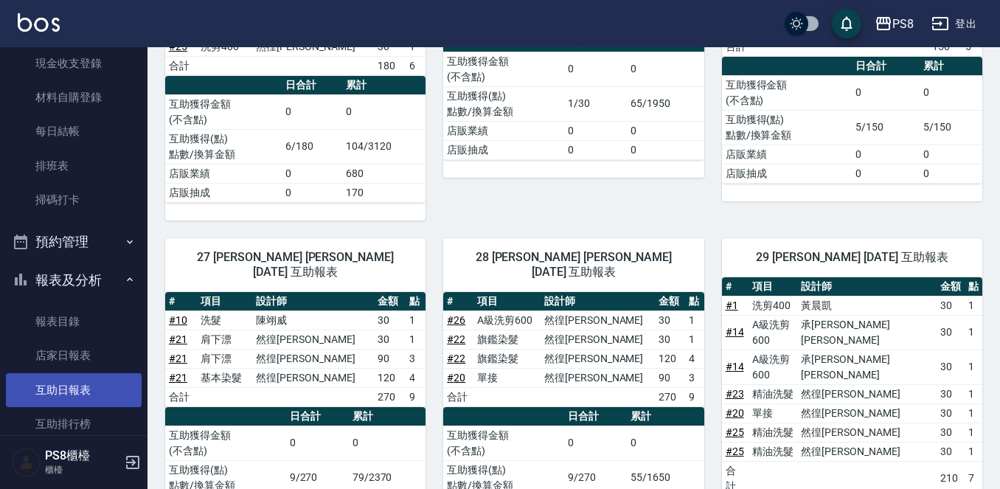
click at [127, 398] on link "互助日報表" at bounding box center [74, 390] width 136 height 34
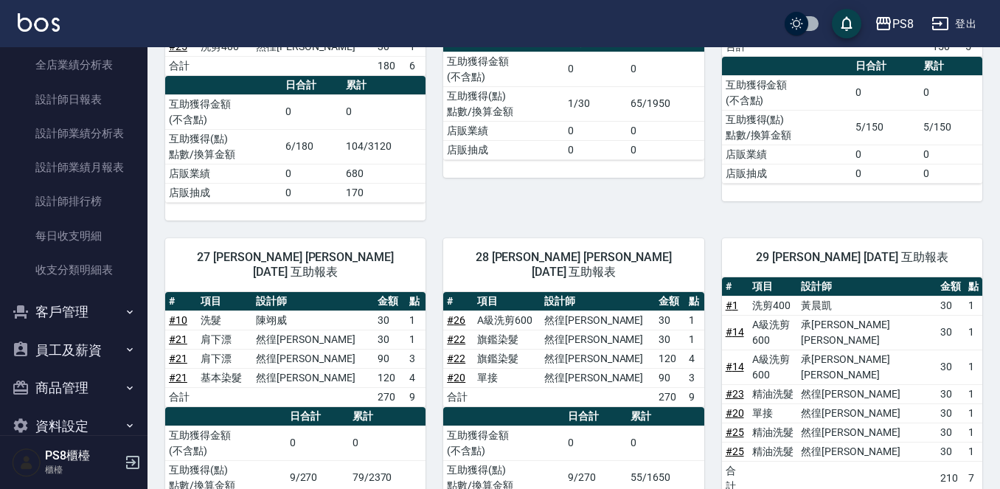
scroll to position [676, 0]
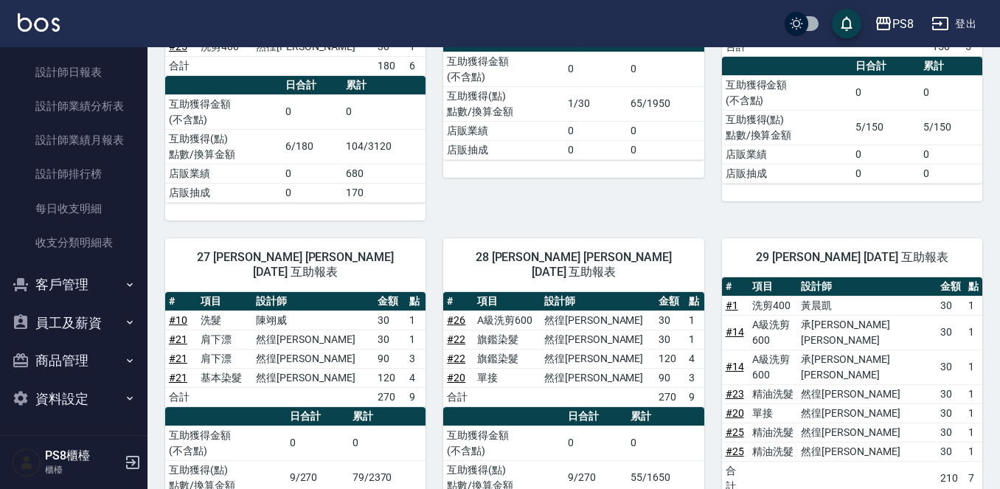
click at [78, 288] on button "客戶管理" at bounding box center [74, 285] width 136 height 38
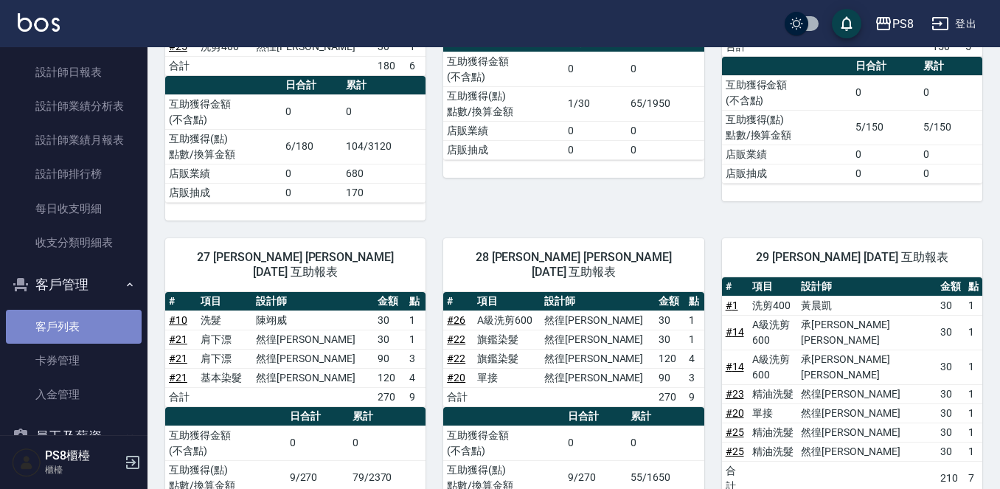
click at [81, 314] on link "客戶列表" at bounding box center [74, 327] width 136 height 34
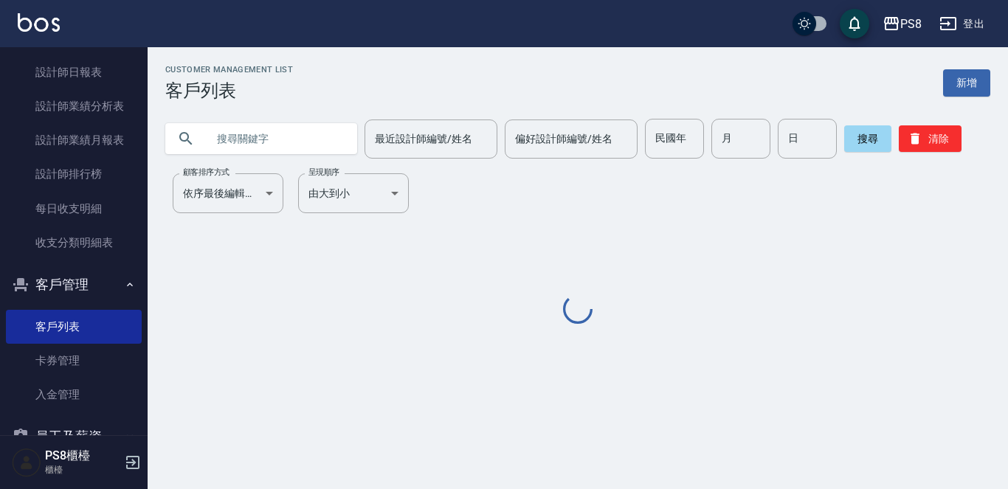
click at [240, 146] on input "text" at bounding box center [276, 139] width 139 height 40
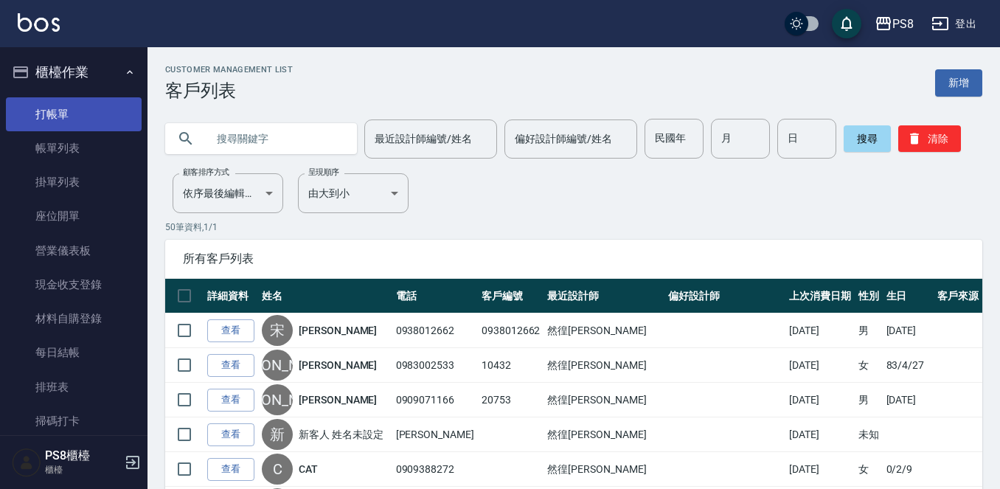
click at [92, 114] on link "打帳單" at bounding box center [74, 114] width 136 height 34
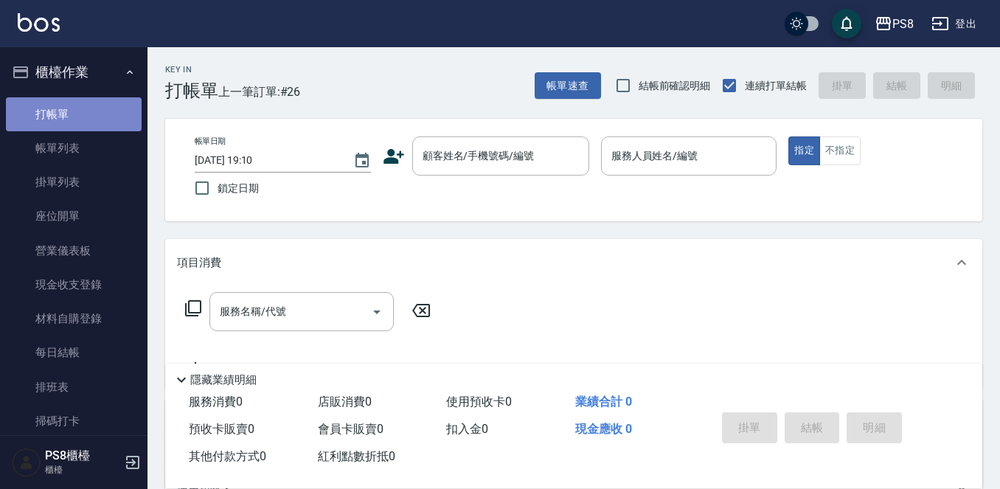
click at [86, 116] on link "打帳單" at bounding box center [74, 114] width 136 height 34
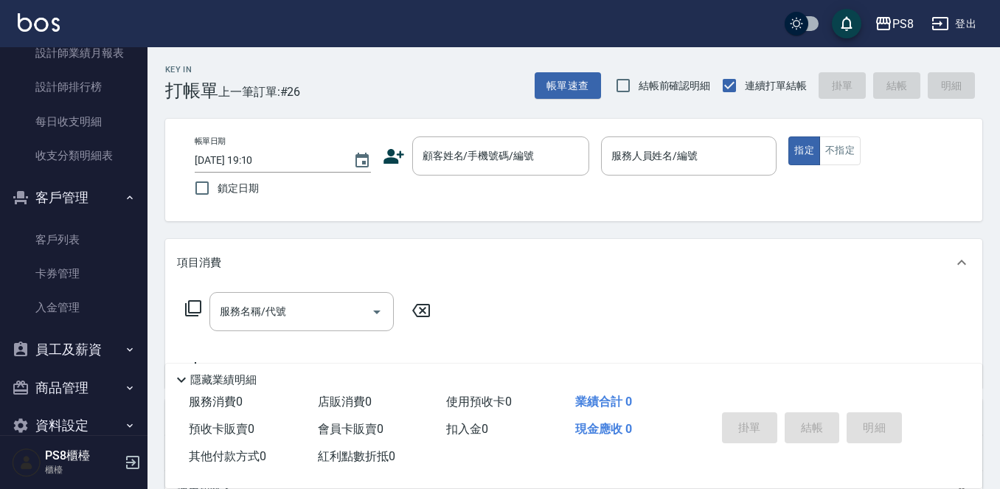
scroll to position [761, 0]
click at [523, 190] on div "帳單日期 2025/10/10 19:10 鎖定日期 顧客姓名/手機號碼/編號 顧客姓名/手機號碼/編號 服務人員姓名/編號 服務人員姓名/編號 指定 不指定" at bounding box center [574, 169] width 782 height 67
drag, startPoint x: 522, startPoint y: 178, endPoint x: 522, endPoint y: 167, distance: 10.3
click at [522, 177] on div "帳單日期 2025/10/10 19:10 鎖定日期 顧客姓名/手機號碼/編號 顧客姓名/手機號碼/編號 服務人員姓名/編號 服務人員姓名/編號 指定 不指定" at bounding box center [574, 169] width 782 height 67
click at [522, 167] on input "顧客姓名/手機號碼/編號" at bounding box center [490, 156] width 142 height 26
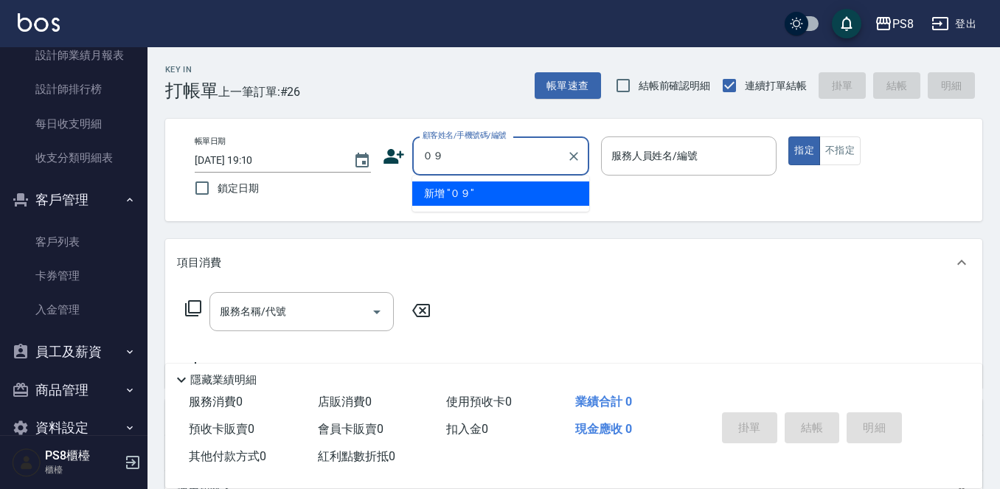
type input "０"
type input "0"
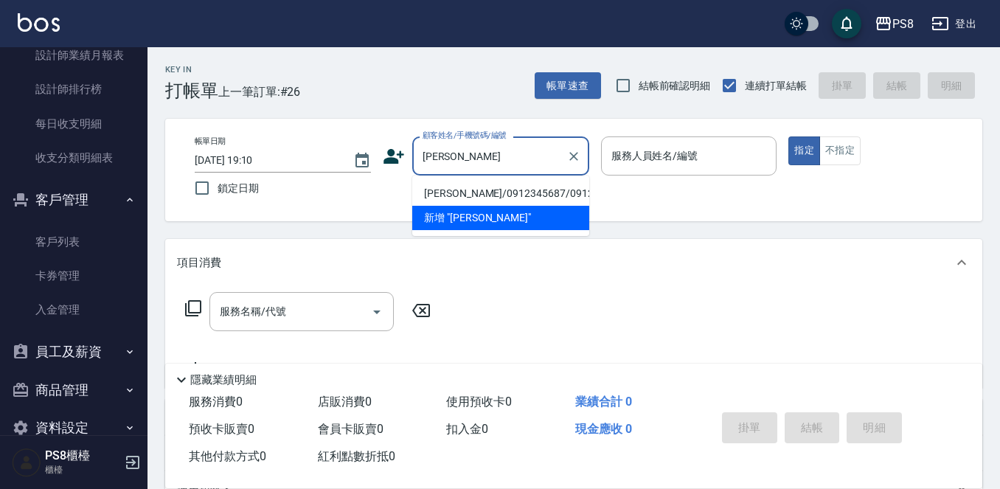
click at [517, 187] on li "[PERSON_NAME]/0912345687/0912345687" at bounding box center [500, 193] width 177 height 24
type input "[PERSON_NAME]/0912345687/0912345687"
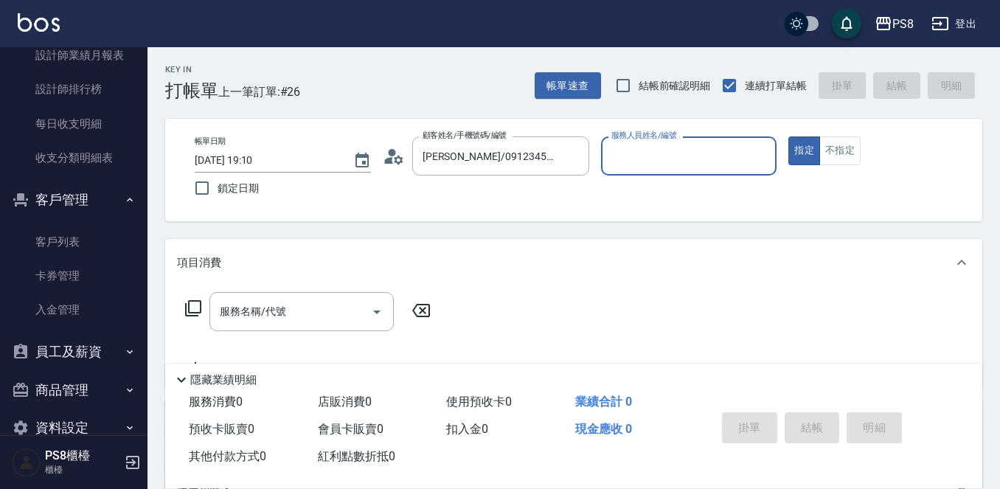
type input "TEDDY-9"
click at [789, 136] on button "指定" at bounding box center [805, 150] width 32 height 29
type button "true"
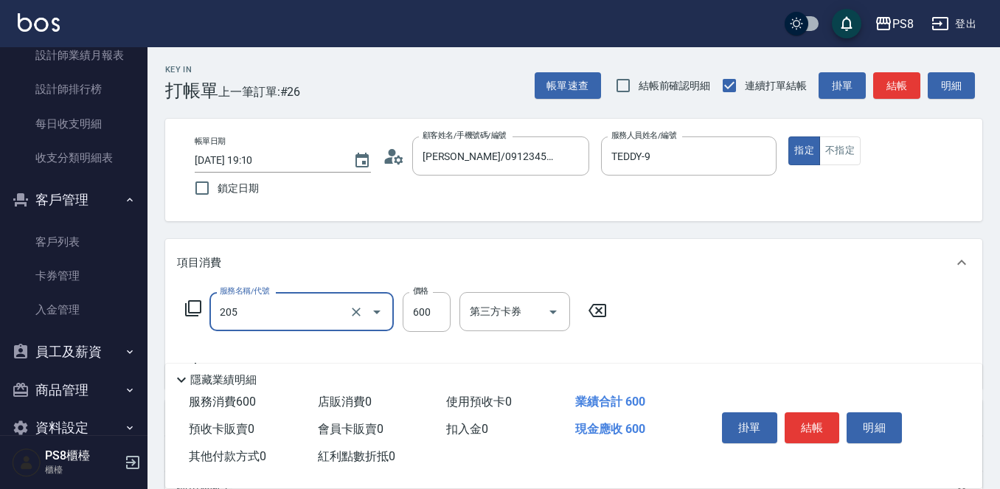
type input "A級洗剪600(205)"
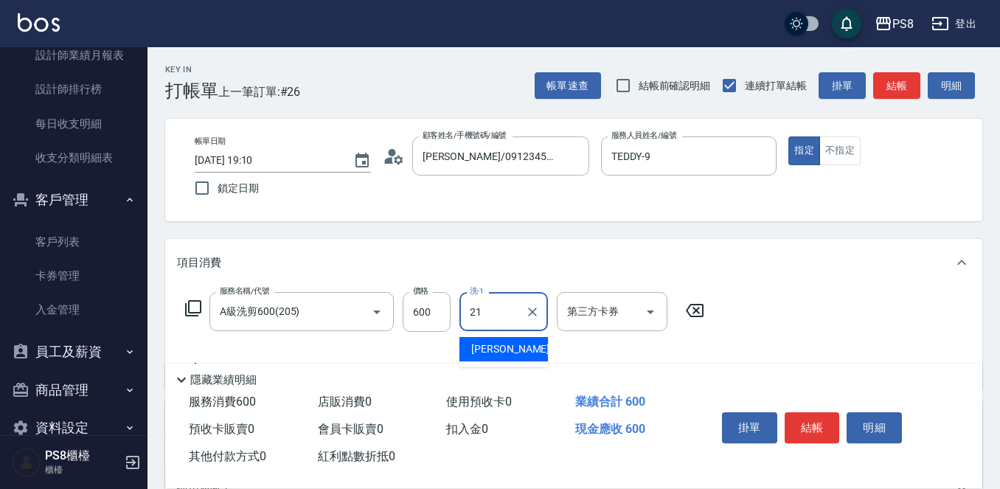
type input "[PERSON_NAME]-21"
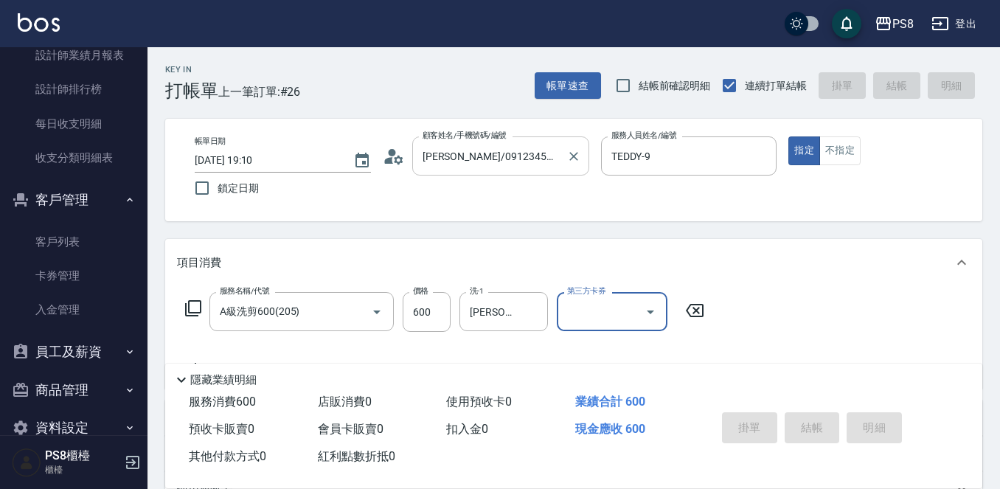
type input "2025/10/10 19:11"
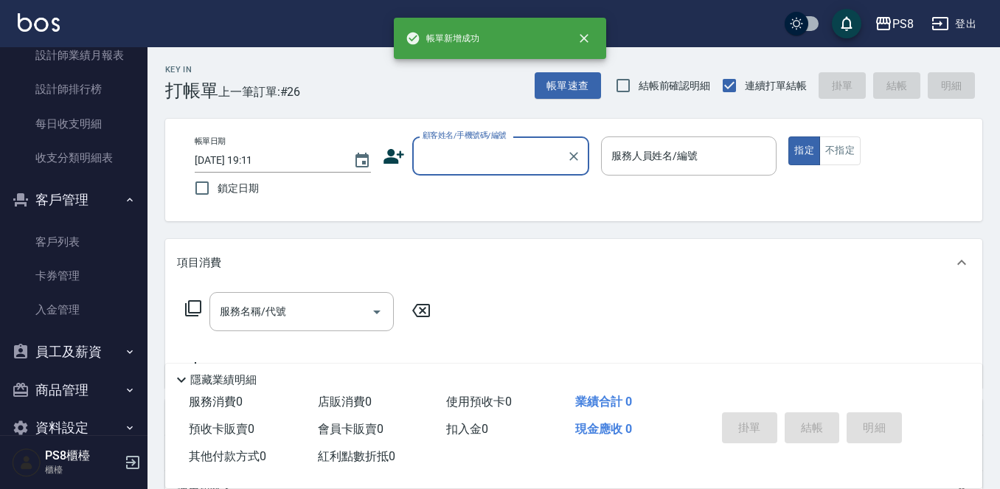
scroll to position [0, 0]
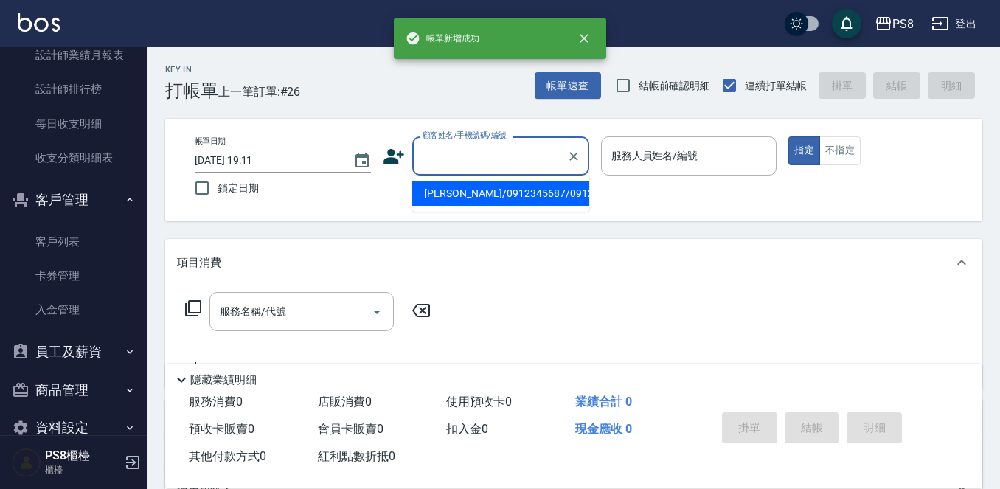
click at [508, 166] on input "顧客姓名/手機號碼/編號" at bounding box center [490, 156] width 142 height 26
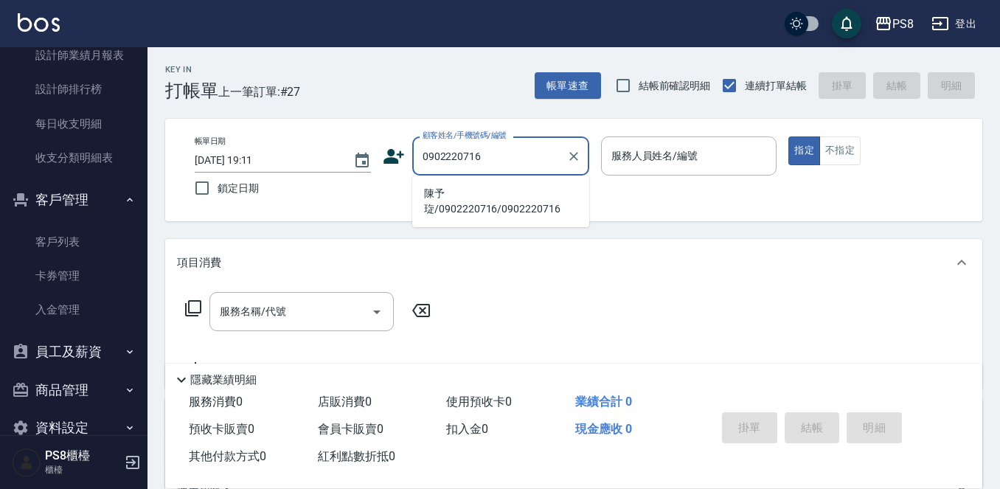
drag, startPoint x: 525, startPoint y: 157, endPoint x: 421, endPoint y: 161, distance: 104.1
click at [421, 161] on input "0902220716" at bounding box center [490, 156] width 142 height 26
click at [451, 184] on li "陳予琁/0902220716/0902220716" at bounding box center [500, 201] width 177 height 40
type input "陳予琁/0902220716/0902220716"
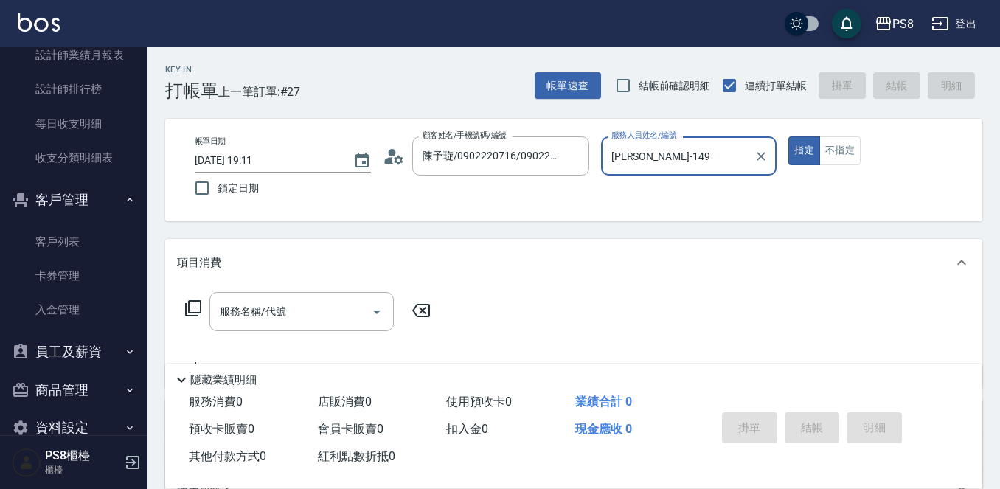
click at [789, 136] on button "指定" at bounding box center [805, 150] width 32 height 29
type input "Joan-14"
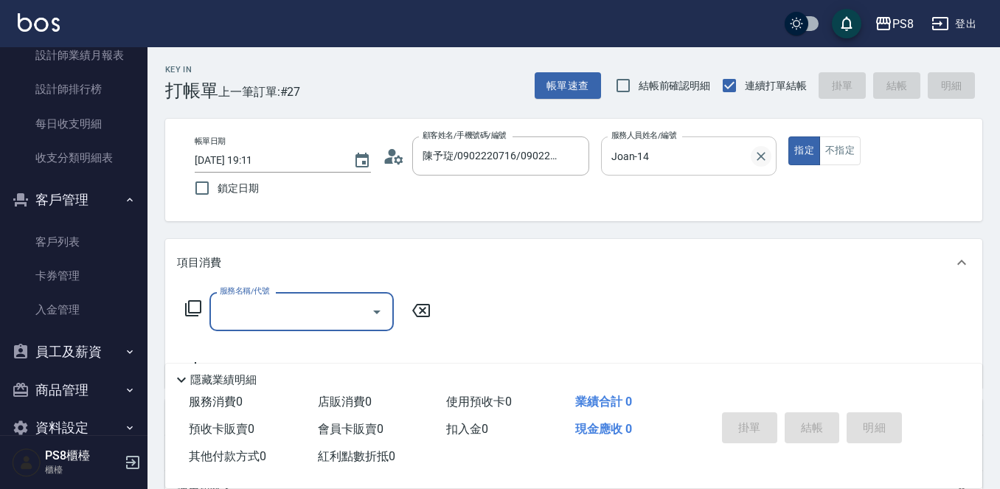
click at [753, 155] on button "Clear" at bounding box center [761, 156] width 21 height 21
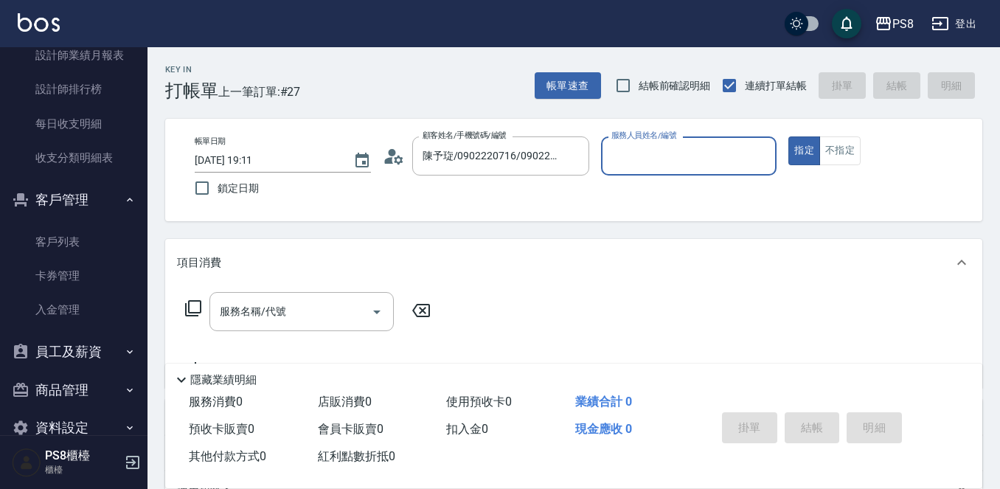
click at [741, 157] on input "服務人員姓名/編號" at bounding box center [689, 156] width 163 height 26
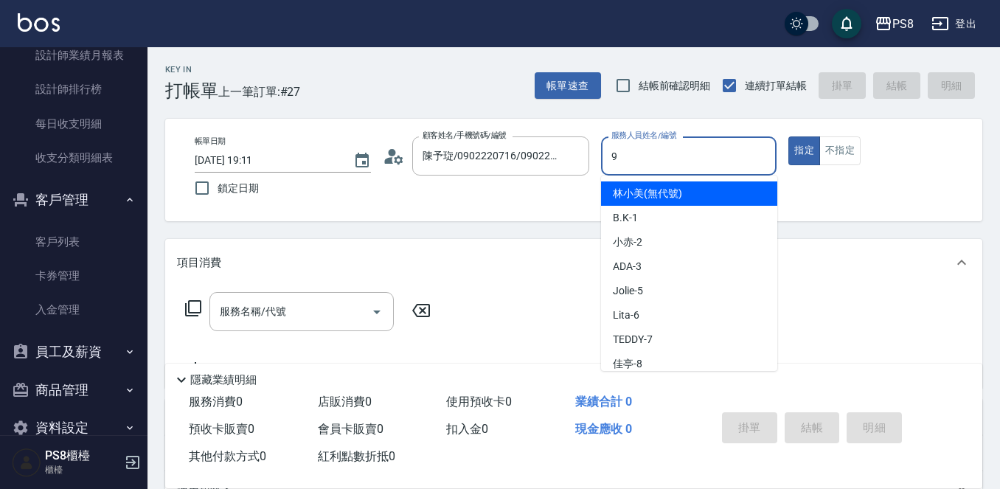
type input "TEDDY-9"
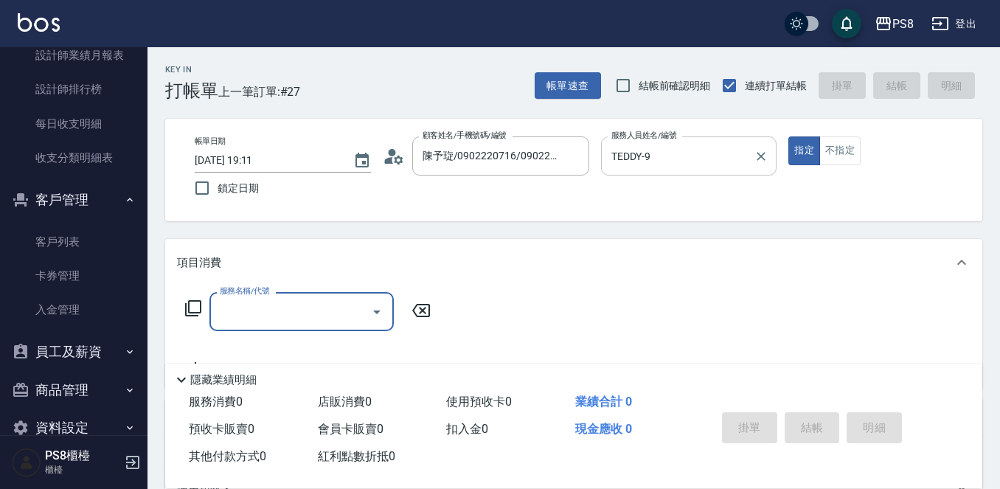
type input "1"
type input "精油洗髮(102)"
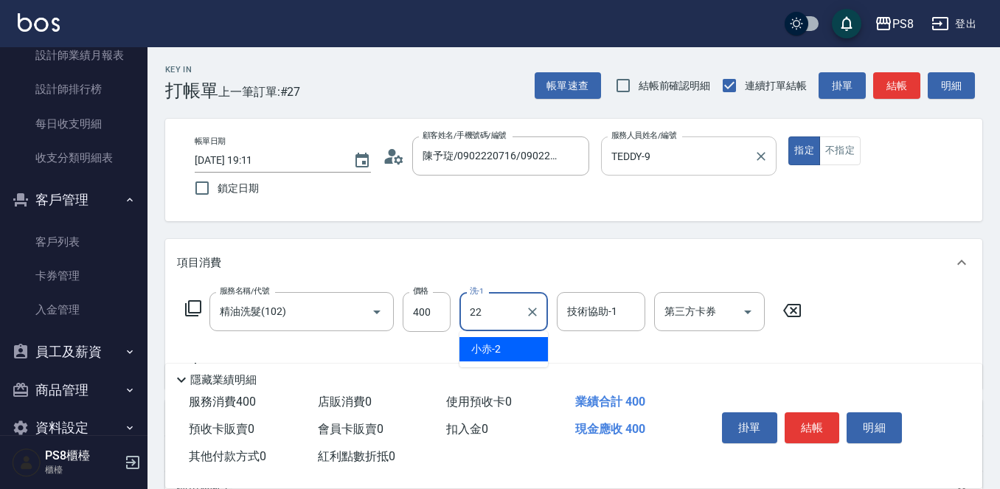
type input "珮安-22"
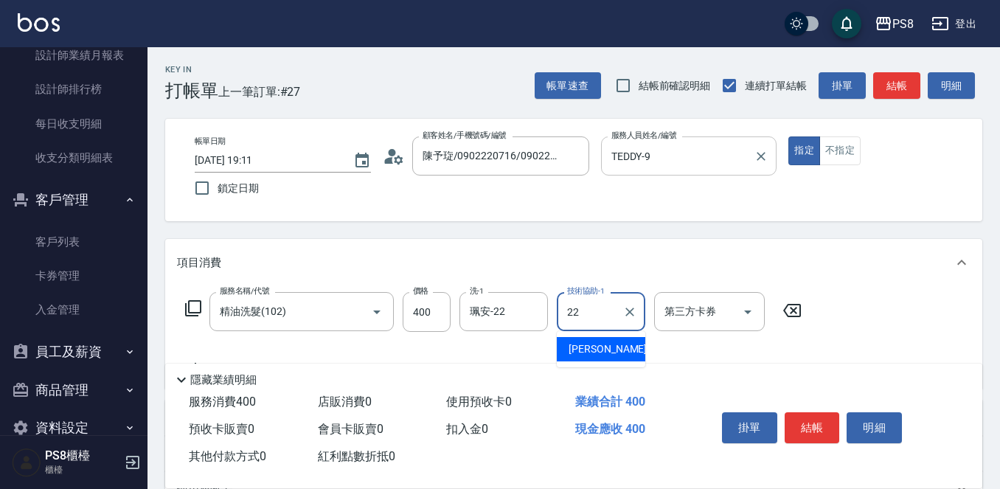
type input "珮安-22"
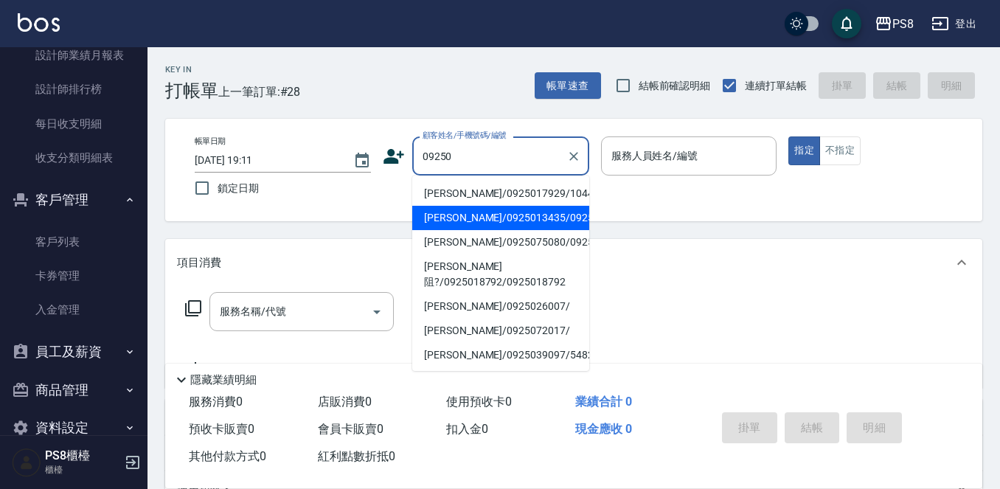
click at [558, 216] on li "[PERSON_NAME]/0925013435/0925013435" at bounding box center [500, 218] width 177 height 24
type input "[PERSON_NAME]/0925013435/0925013435"
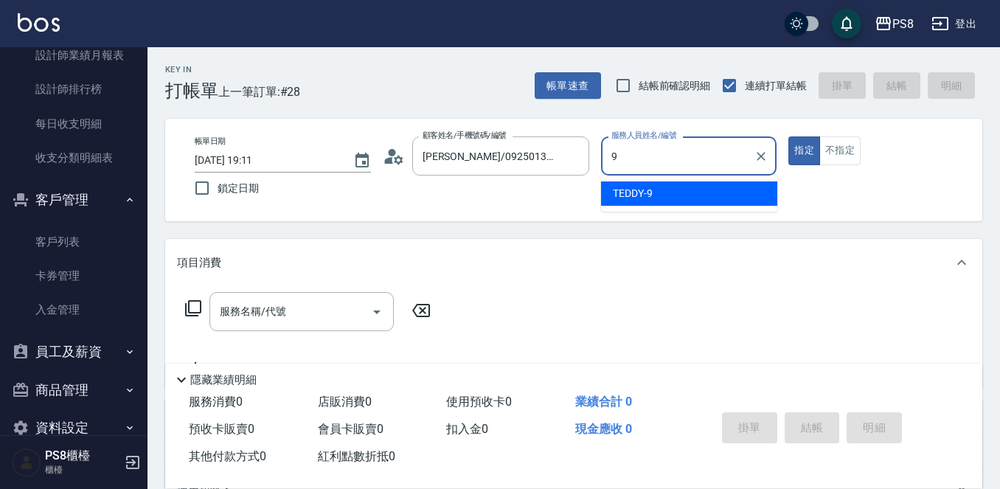
type input "TEDDY-9"
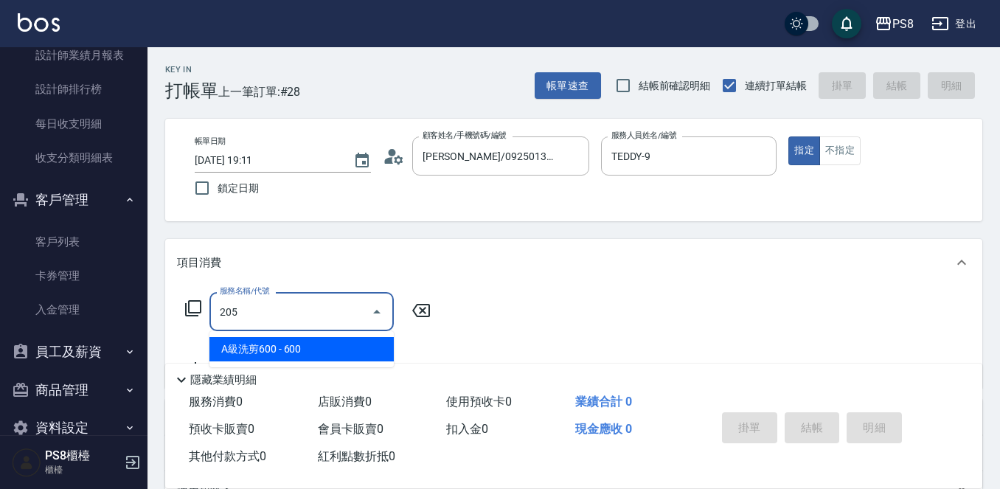
type input "A級洗剪600(205)"
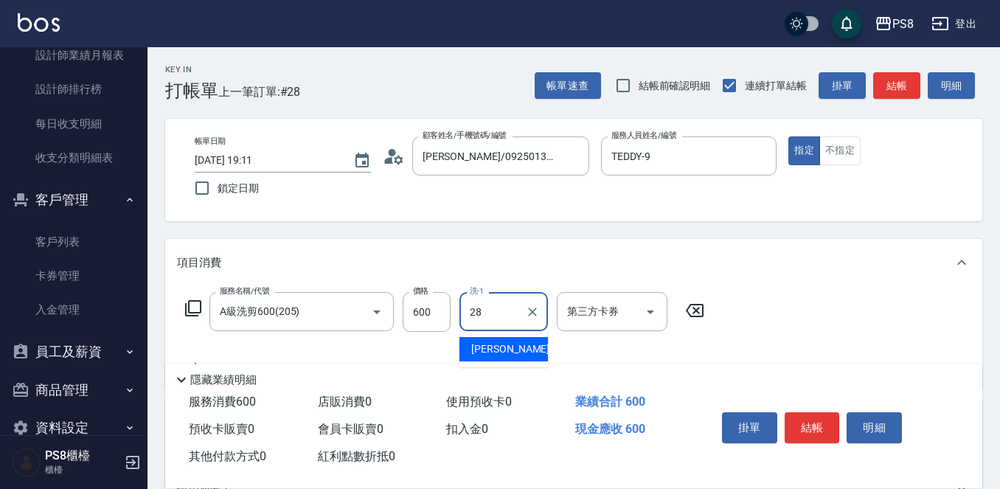
type input "姵蓁-28"
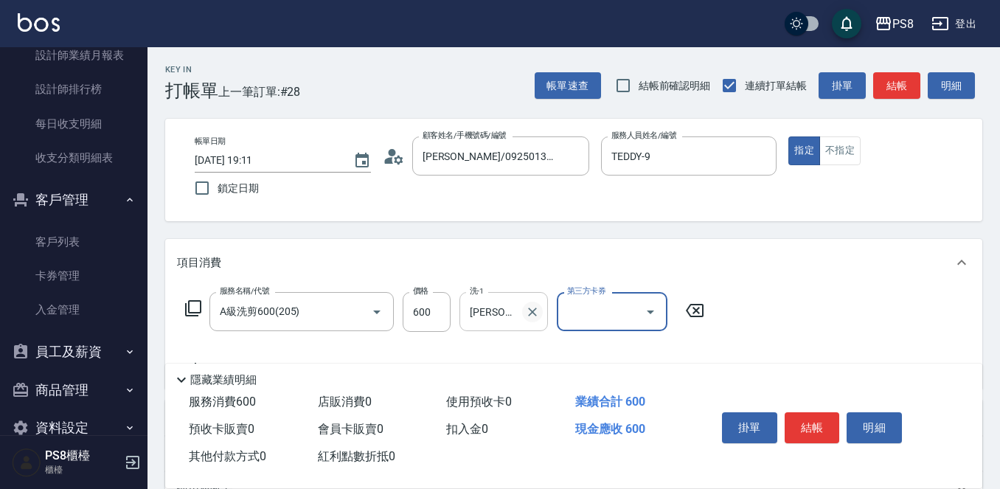
click at [539, 310] on icon "Clear" at bounding box center [532, 312] width 15 height 15
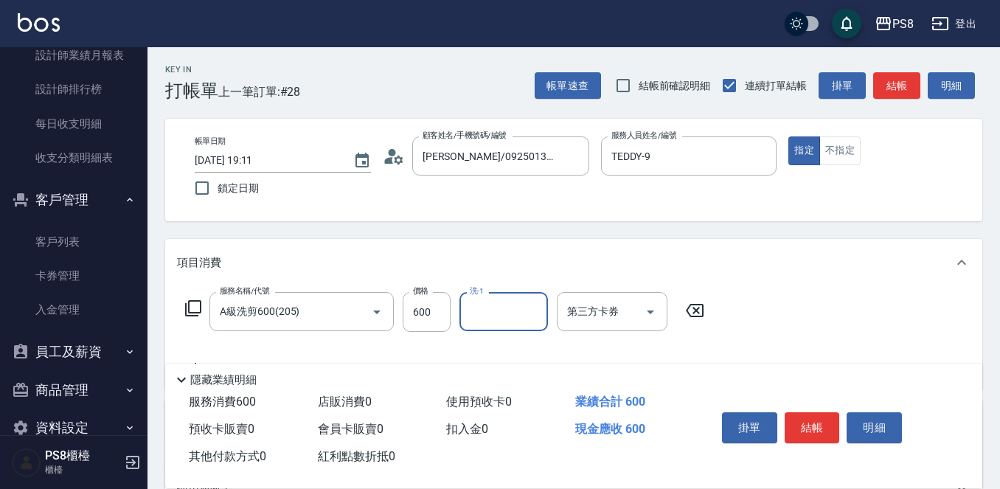
click at [515, 314] on input "洗-1" at bounding box center [503, 312] width 75 height 26
type input "Barry-27"
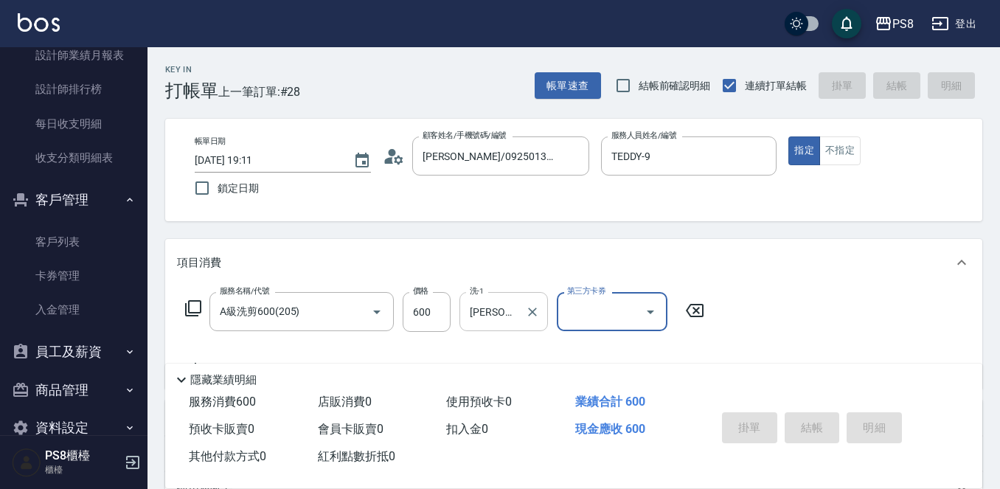
type input "2025/10/10 19:12"
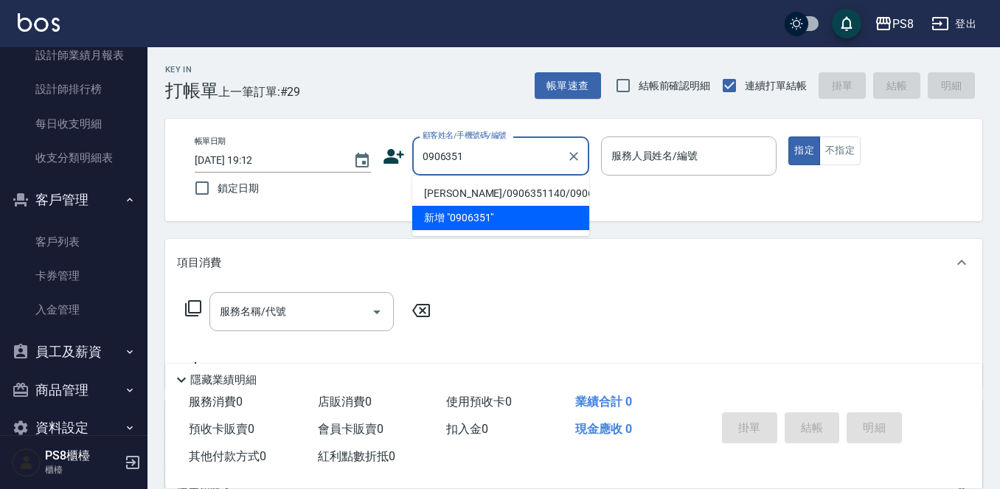
click at [531, 194] on li "[PERSON_NAME]/0906351140/0906351140" at bounding box center [500, 193] width 177 height 24
type input "[PERSON_NAME]/0906351140/0906351140"
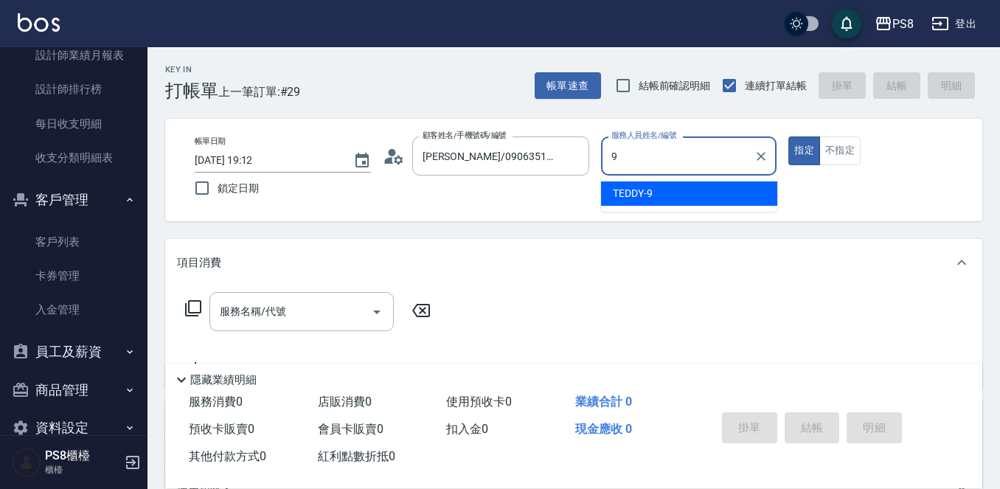
type input "TEDDY-9"
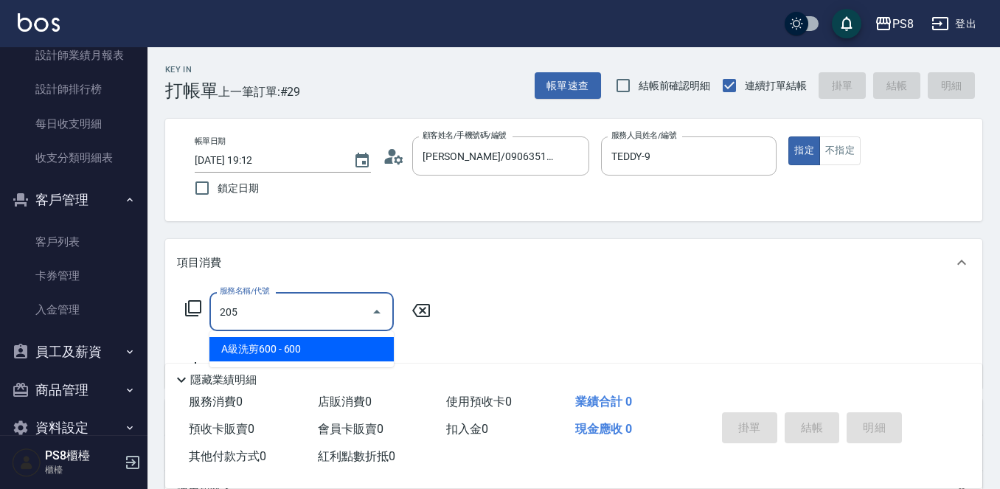
type input "A級洗剪600(205)"
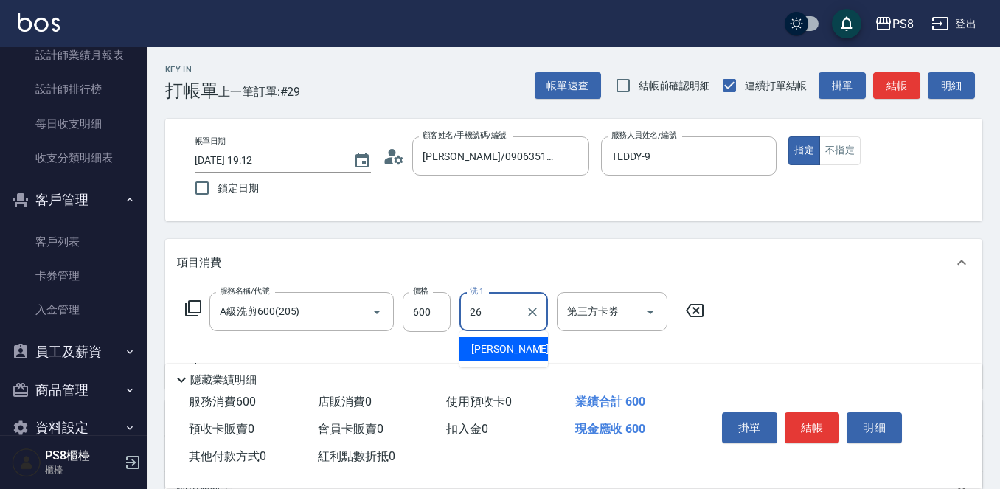
type input "苡真-26"
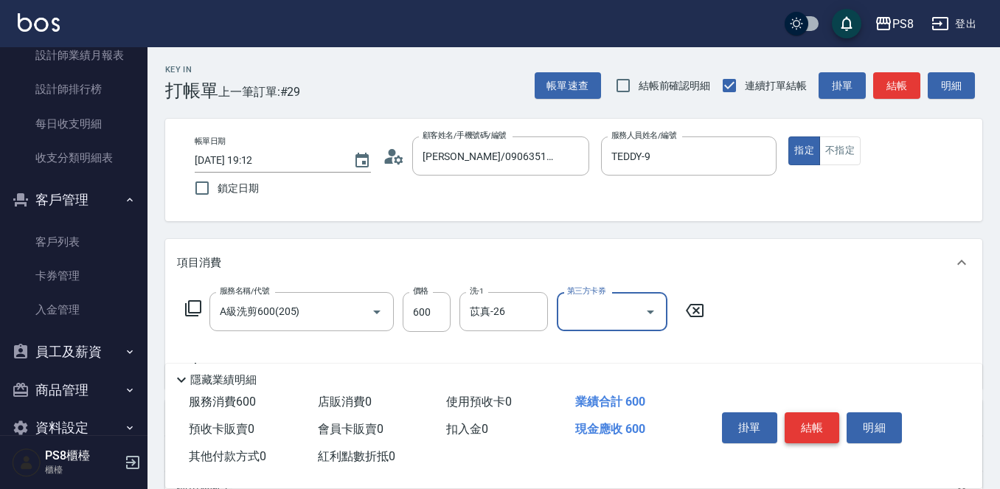
click at [796, 407] on div "掛單 結帳 明細" at bounding box center [812, 430] width 193 height 46
click at [798, 415] on button "結帳" at bounding box center [812, 427] width 55 height 31
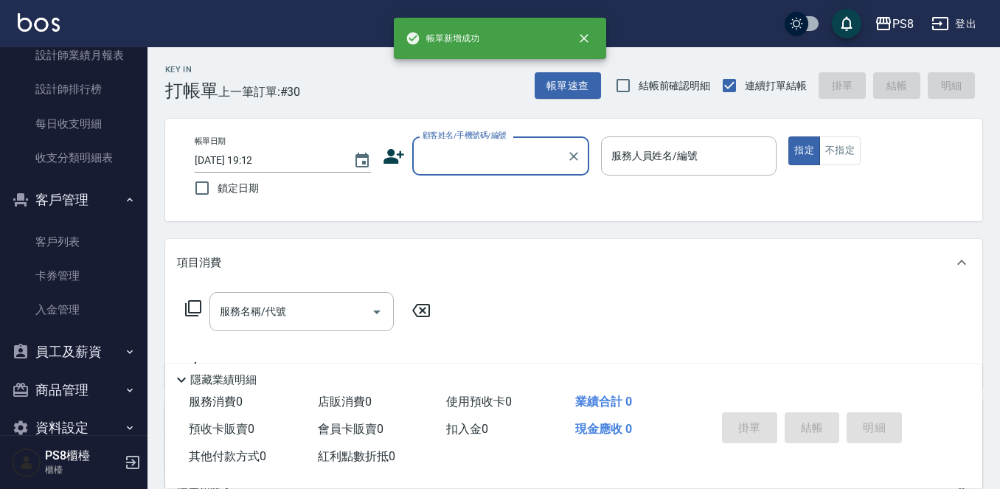
click at [521, 171] on div "顧客姓名/手機號碼/編號" at bounding box center [500, 155] width 177 height 39
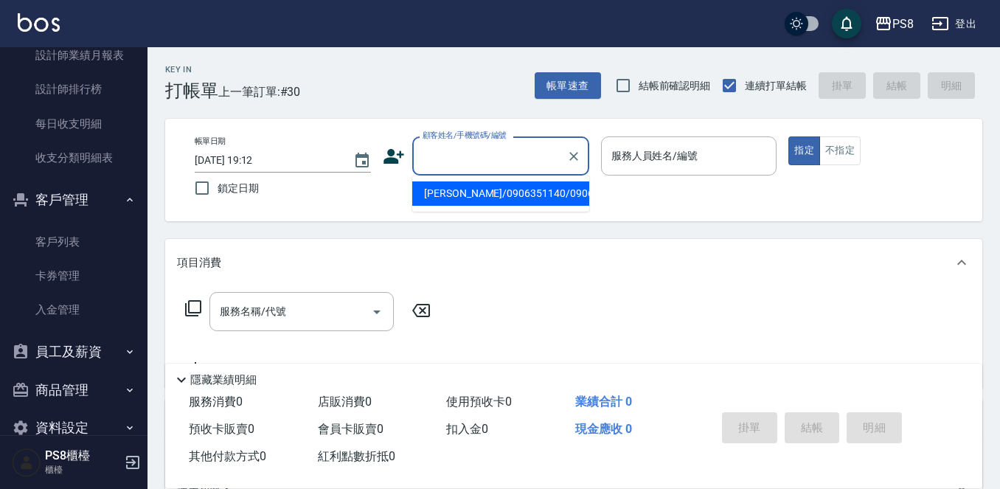
click at [521, 162] on input "顧客姓名/手機號碼/編號" at bounding box center [490, 156] width 142 height 26
type input "0"
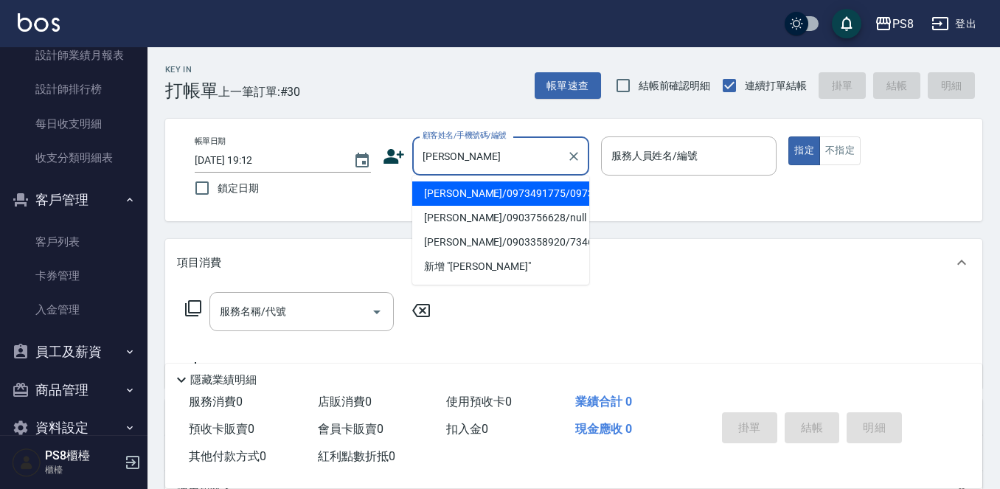
click at [530, 206] on li "[PERSON_NAME]/0973491775/0973491775" at bounding box center [500, 193] width 177 height 24
type input "[PERSON_NAME]/0973491775/0973491775"
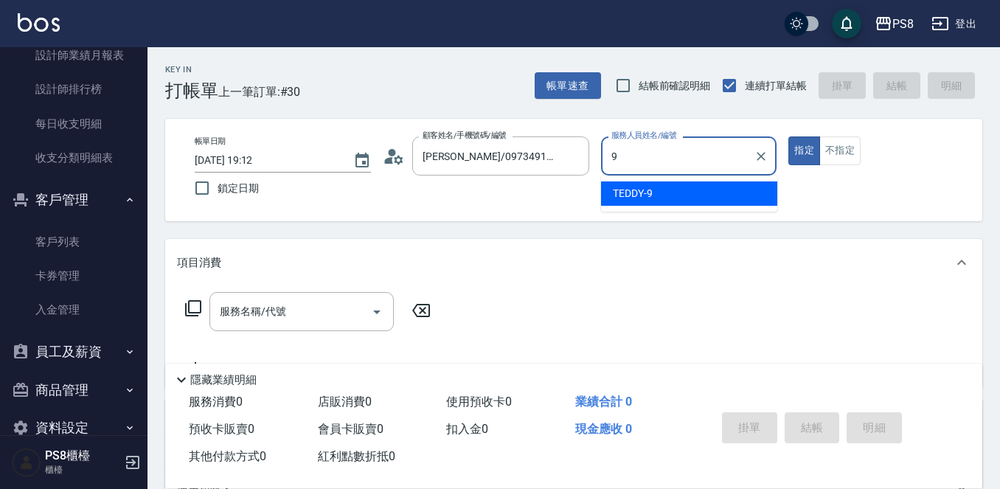
type input "TEDDY-9"
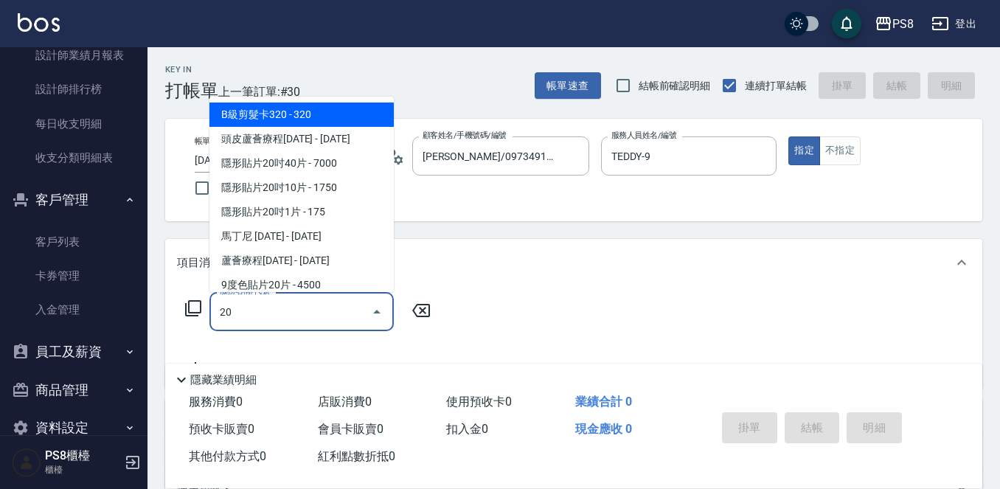
type input "2"
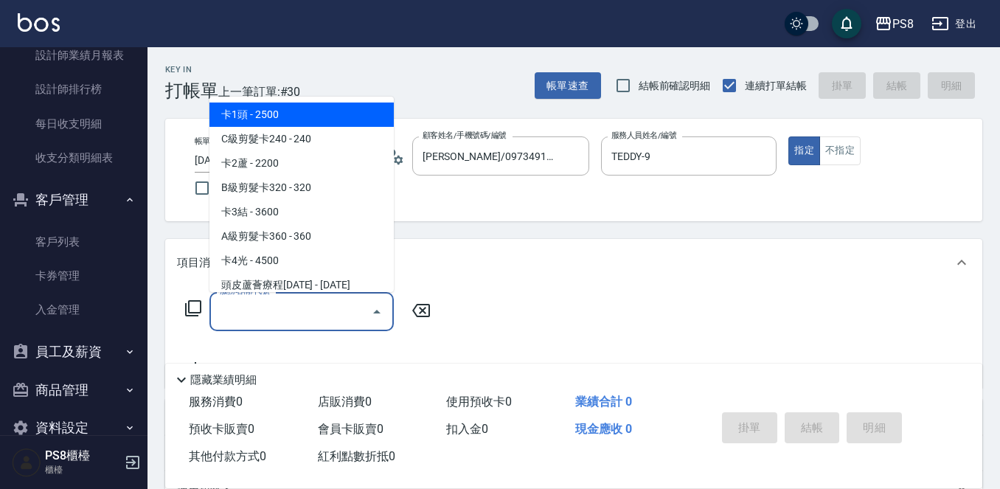
type input "ㄌ"
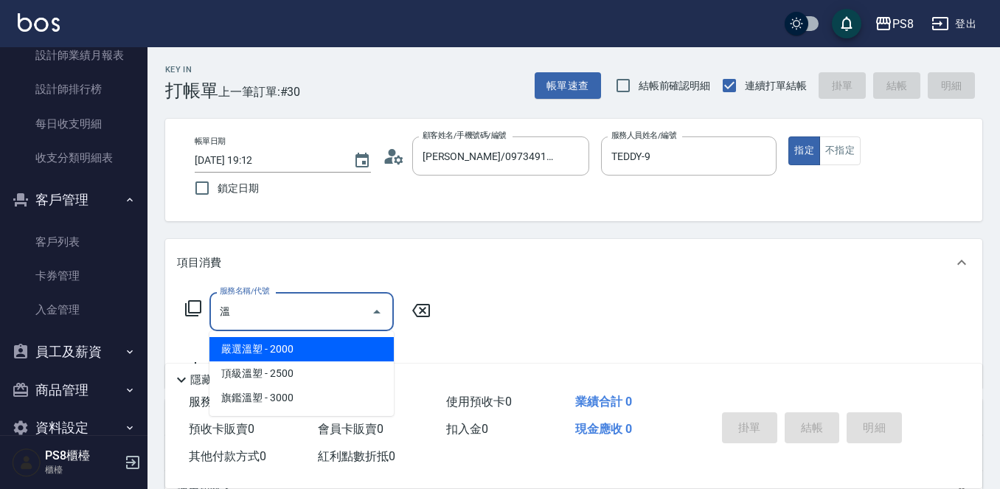
click at [366, 334] on ul "嚴選溫塑 - 2000 頂級溫塑 - 2500 旗鑑溫塑 - 3000" at bounding box center [302, 373] width 184 height 85
click at [365, 339] on span "嚴選溫塑 - 2000" at bounding box center [302, 349] width 184 height 24
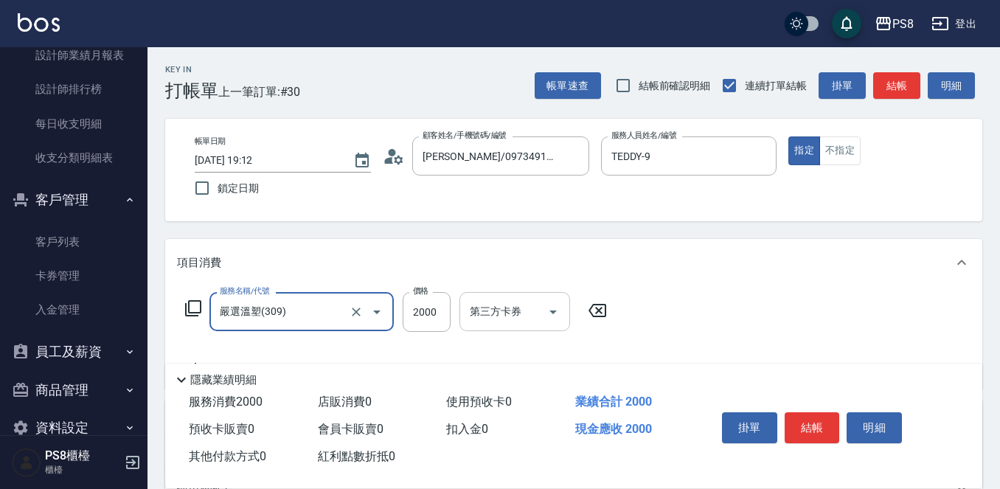
type input "嚴選溫塑(309)"
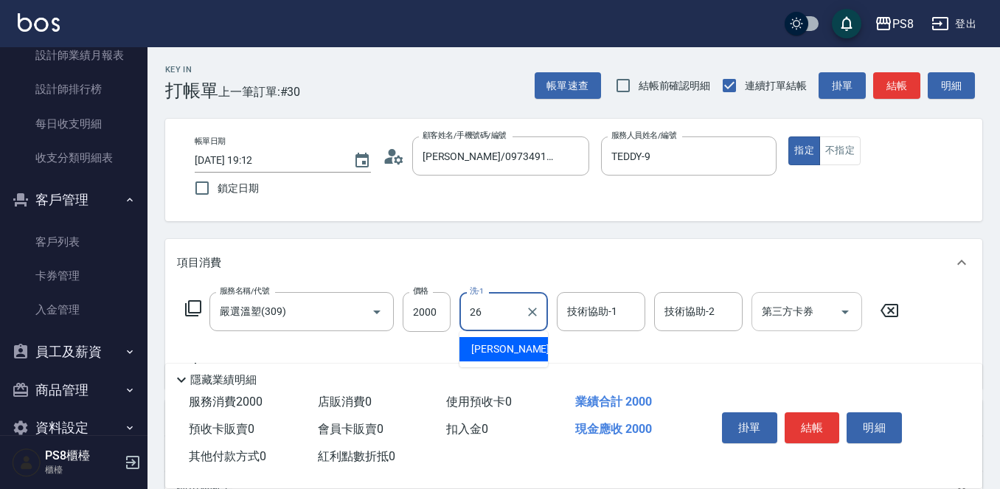
type input "苡真-26"
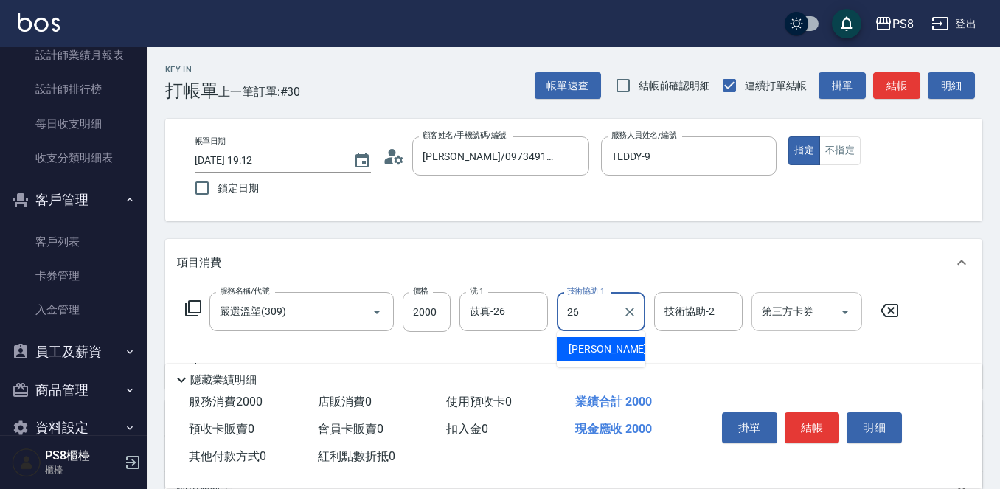
type input "苡真-26"
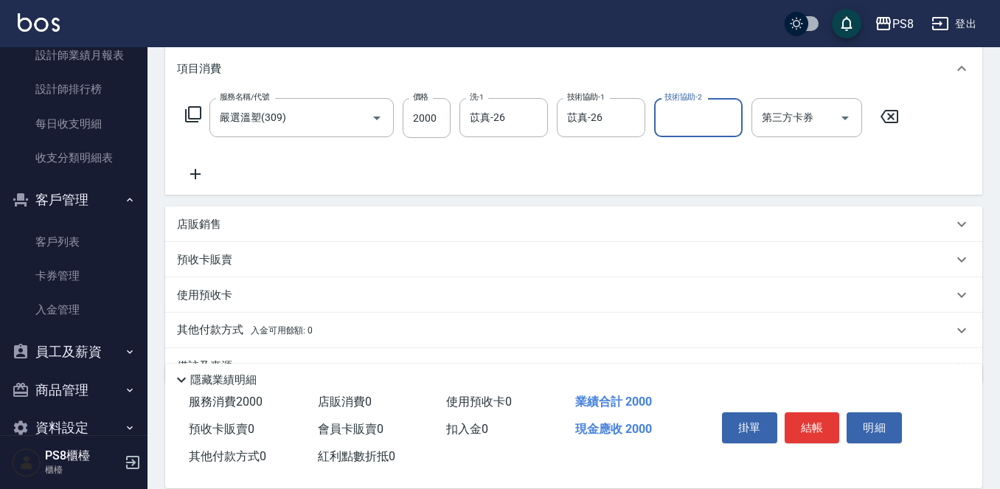
scroll to position [230, 0]
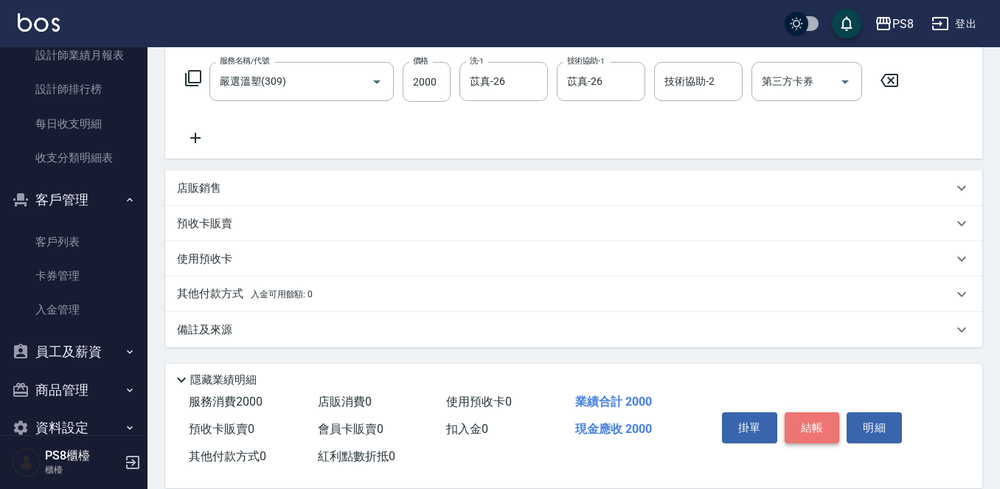
click at [809, 413] on button "結帳" at bounding box center [812, 427] width 55 height 31
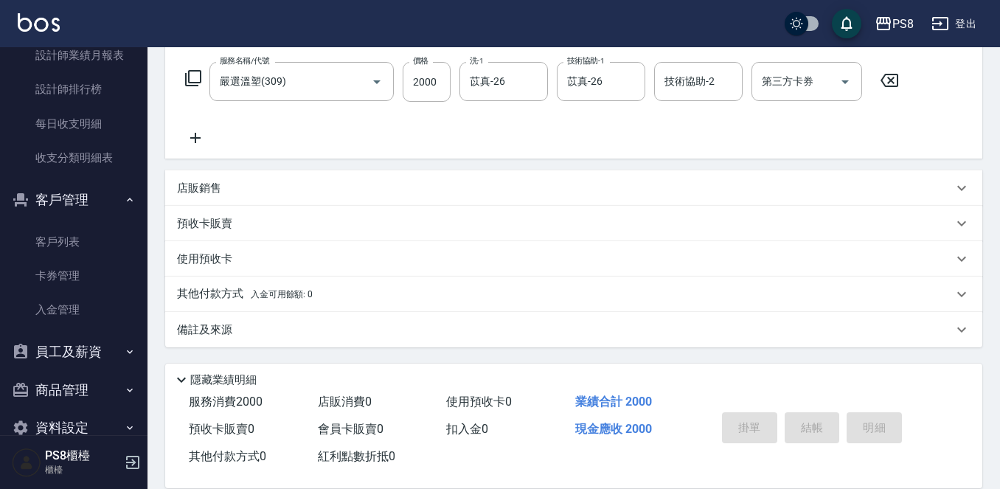
type input "2025/10/10 19:13"
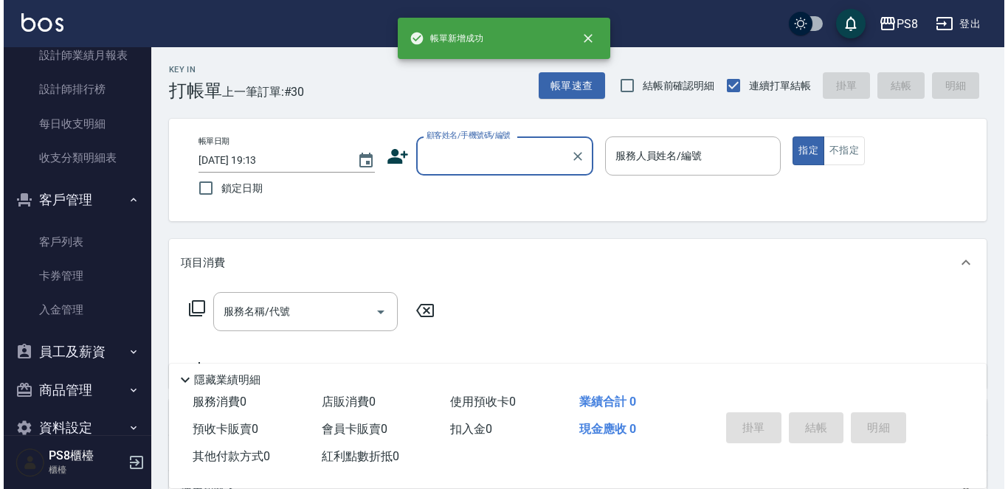
scroll to position [0, 0]
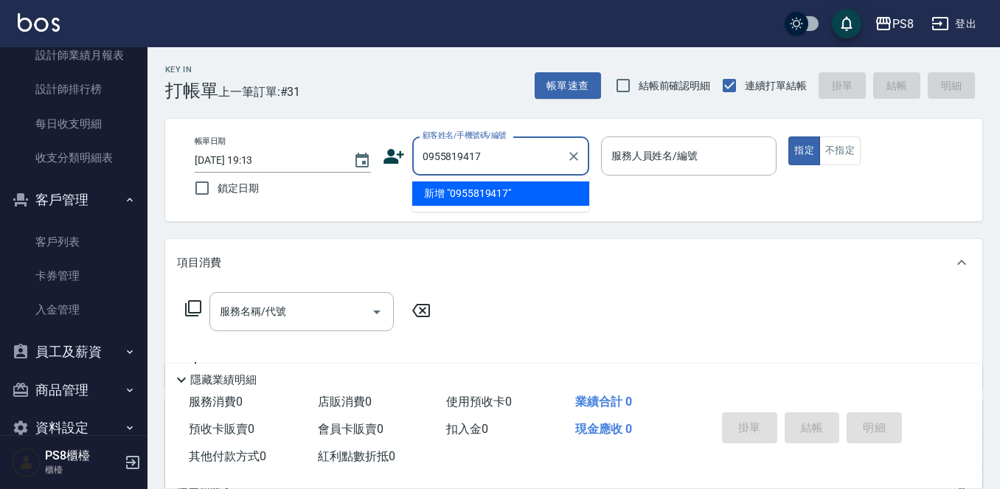
drag, startPoint x: 525, startPoint y: 162, endPoint x: 421, endPoint y: 161, distance: 104.0
click at [421, 161] on input "0955819417" at bounding box center [490, 156] width 142 height 26
type input "0955819417"
click at [399, 156] on icon at bounding box center [394, 156] width 22 height 22
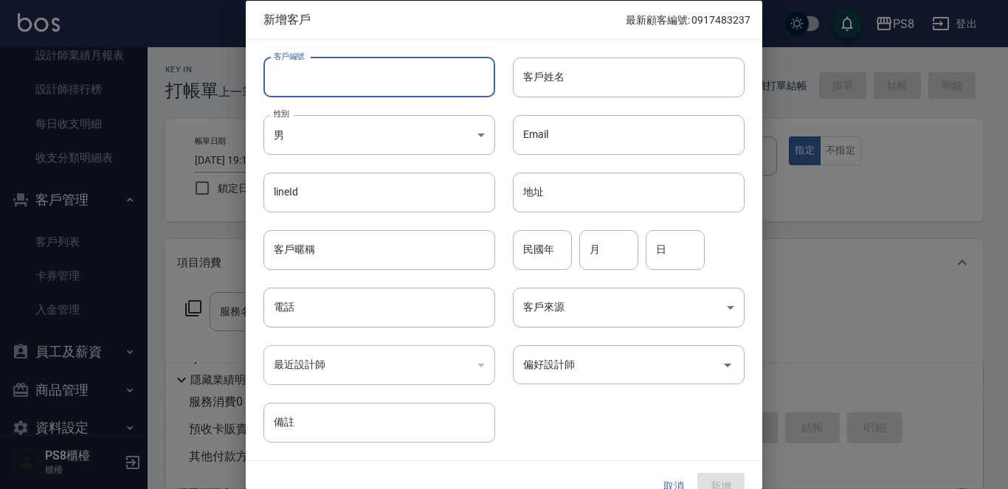
click at [371, 83] on input "客戶編號" at bounding box center [379, 77] width 232 height 40
paste input "0955819417"
type input "0955819417"
click at [506, 79] on div "客戶姓名 客戶姓名" at bounding box center [619, 68] width 249 height 58
drag, startPoint x: 534, startPoint y: 79, endPoint x: 530, endPoint y: 57, distance: 22.4
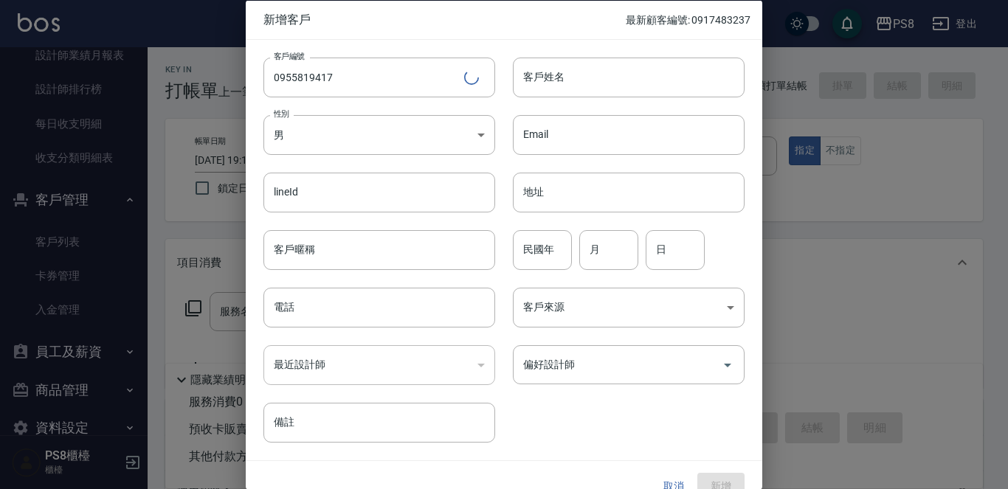
click at [534, 71] on div "客戶姓名 客戶姓名" at bounding box center [629, 77] width 232 height 40
type input "[PERSON_NAME]"
click at [407, 120] on body "PS8 登出 櫃檯作業 打帳單 帳單列表 掛單列表 座位開單 營業儀表板 現金收支登錄 材料自購登錄 每日結帳 排班表 掃碼打卡 預約管理 預約管理 單日預約…" at bounding box center [504, 359] width 1008 height 719
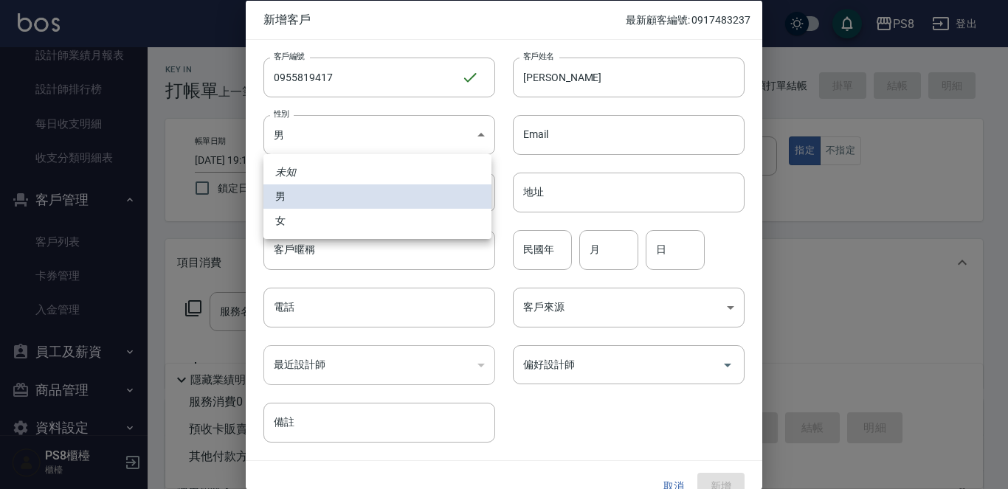
click at [381, 218] on li "女" at bounding box center [377, 221] width 228 height 24
type input "FEMALE"
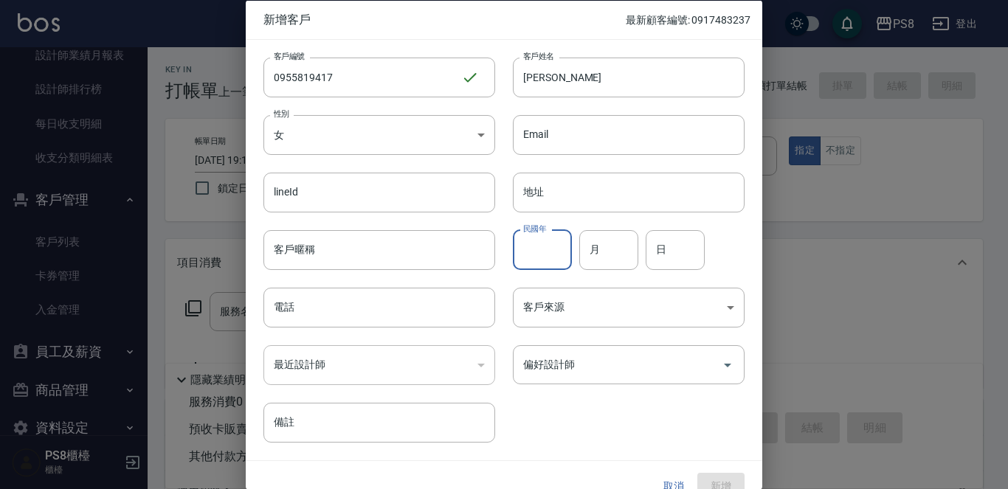
click at [534, 258] on input "民國年" at bounding box center [542, 249] width 59 height 40
type input "77"
type input "10"
type input "12"
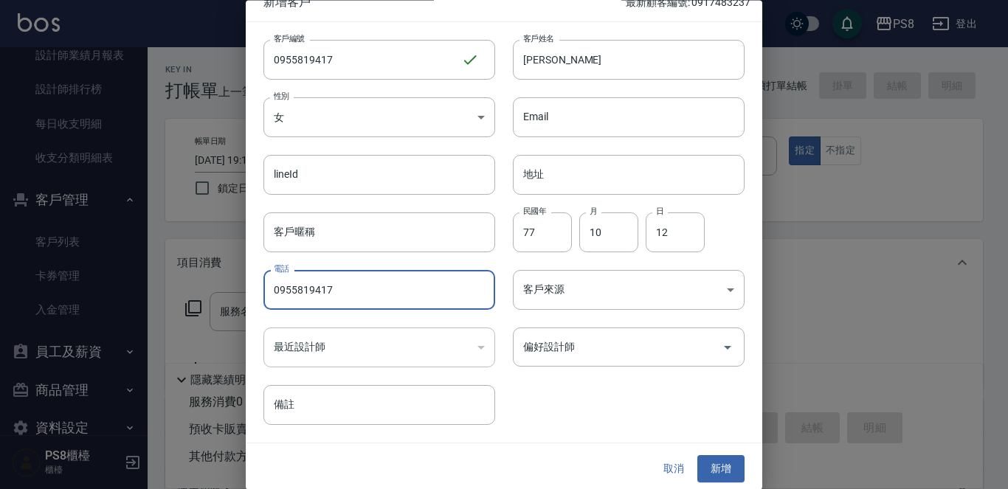
scroll to position [22, 0]
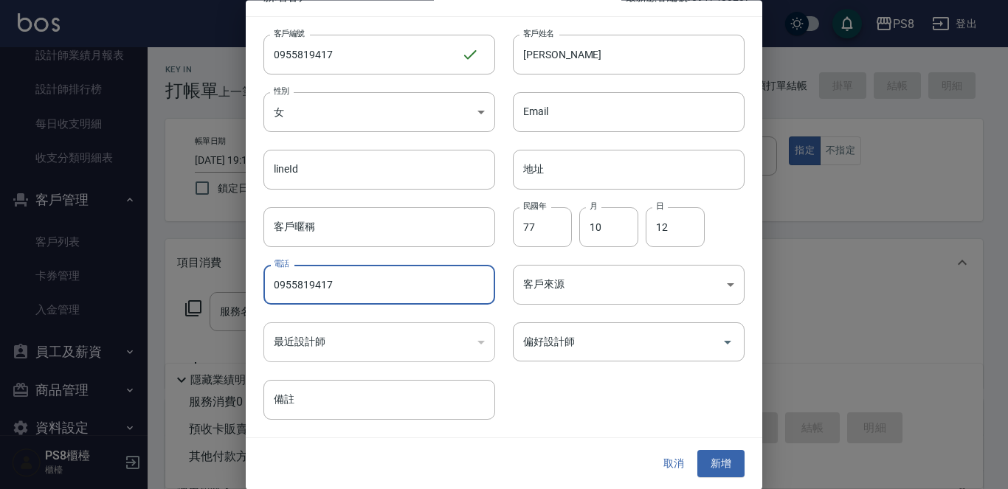
type input "0955819417"
drag, startPoint x: 618, startPoint y: 315, endPoint x: 619, endPoint y: 339, distance: 24.4
click at [618, 317] on div "偏好設計師 偏好設計師" at bounding box center [619, 334] width 249 height 58
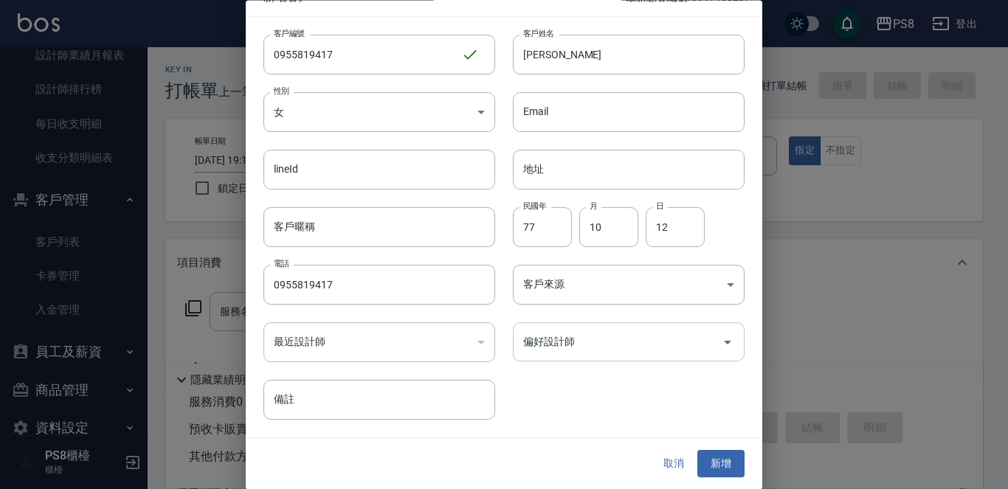
click at [620, 342] on input "偏好設計師" at bounding box center [617, 343] width 196 height 26
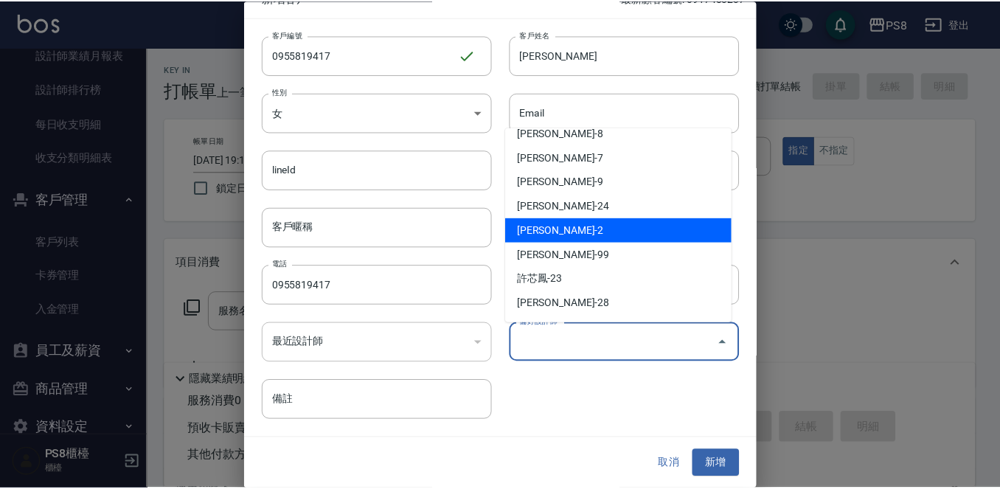
scroll to position [74, 0]
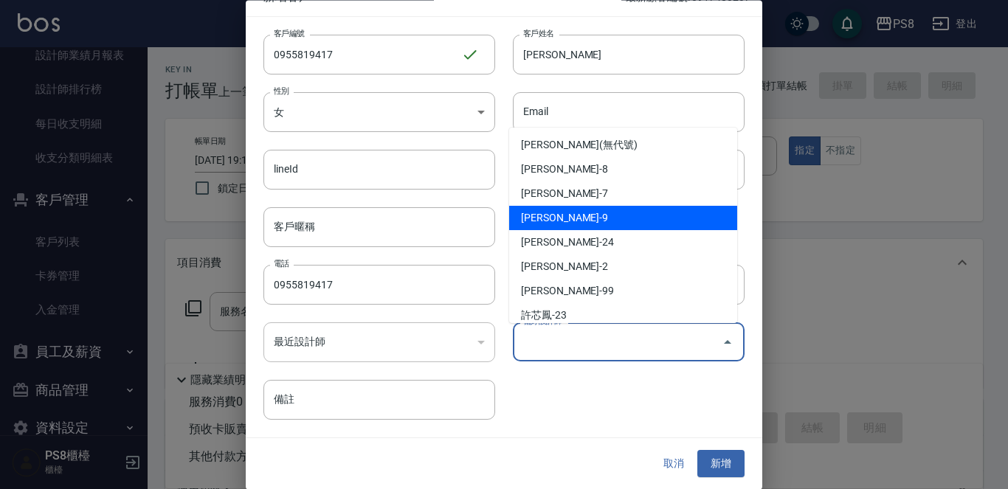
click at [594, 212] on li "施妃娟-9" at bounding box center [623, 218] width 228 height 24
type input "施妃娟"
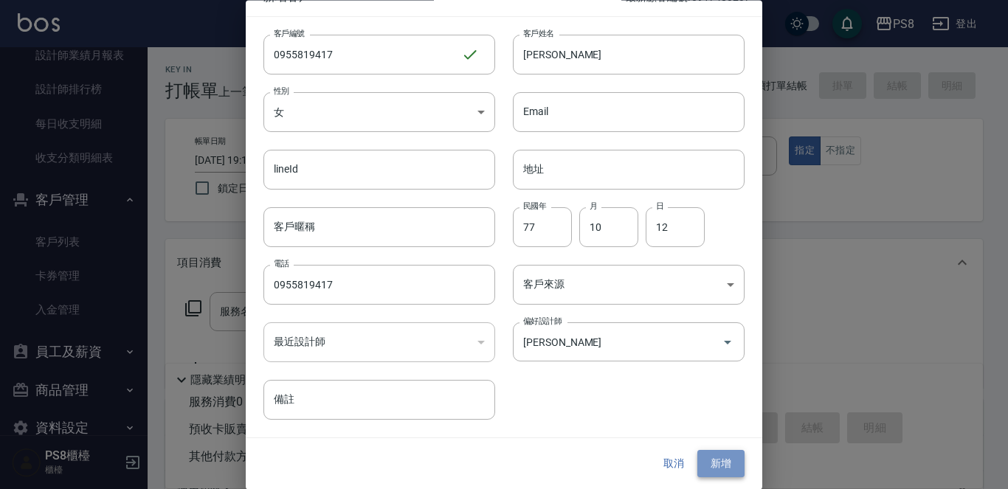
click at [720, 457] on button "新增" at bounding box center [720, 464] width 47 height 27
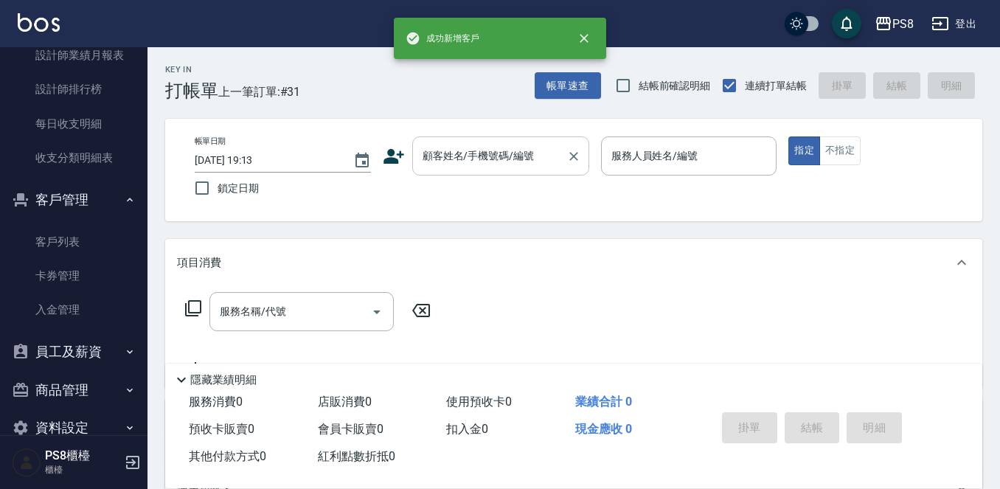
click at [479, 174] on div "帳單日期 2025/10/10 19:13 鎖定日期 顧客姓名/手機號碼/編號 顧客姓名/手機號碼/編號 服務人員姓名/編號 服務人員姓名/編號 指定 不指定" at bounding box center [574, 169] width 782 height 67
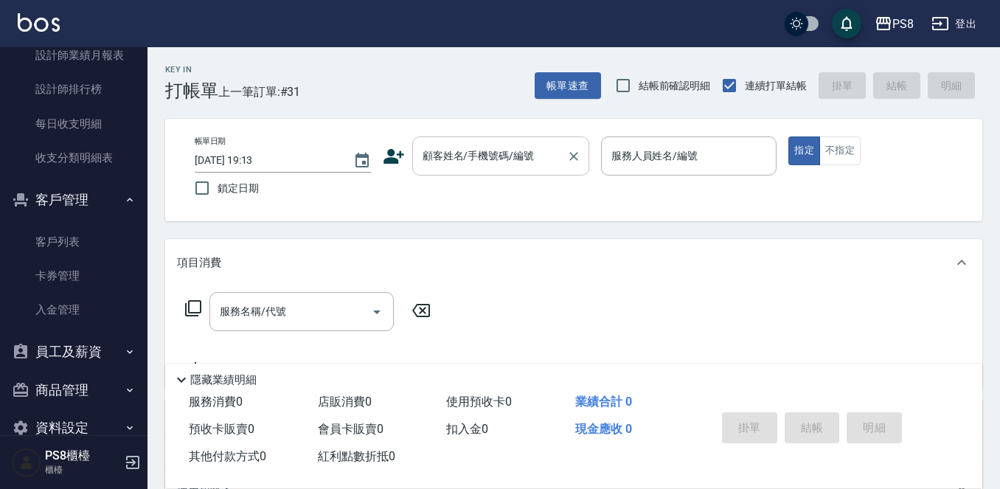
click at [479, 172] on div "顧客姓名/手機號碼/編號" at bounding box center [500, 155] width 177 height 39
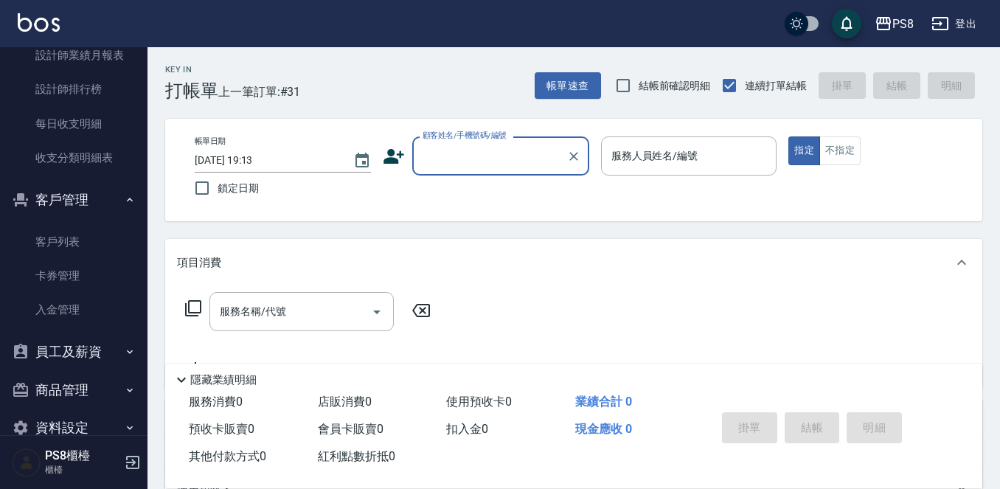
click at [479, 164] on input "顧客姓名/手機號碼/編號" at bounding box center [490, 156] width 142 height 26
paste input "0955819417"
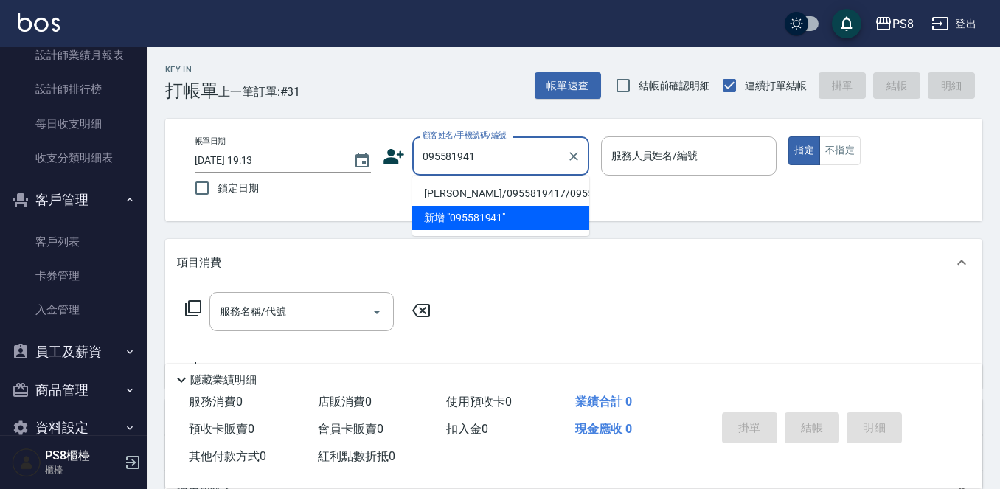
click at [492, 186] on li "[PERSON_NAME]/0955819417/0955819417" at bounding box center [500, 193] width 177 height 24
type input "[PERSON_NAME]/0955819417/0955819417"
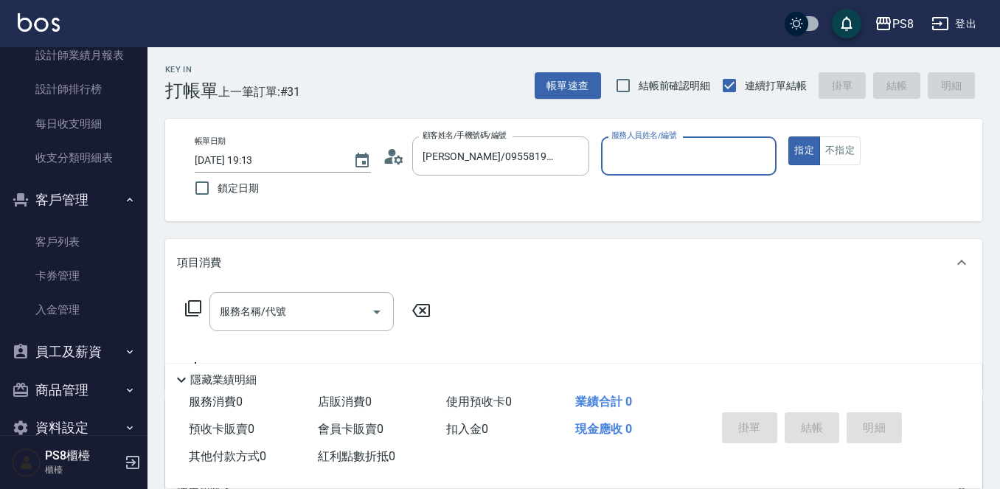
type input "TEDDY-9"
click at [789, 136] on button "指定" at bounding box center [805, 150] width 32 height 29
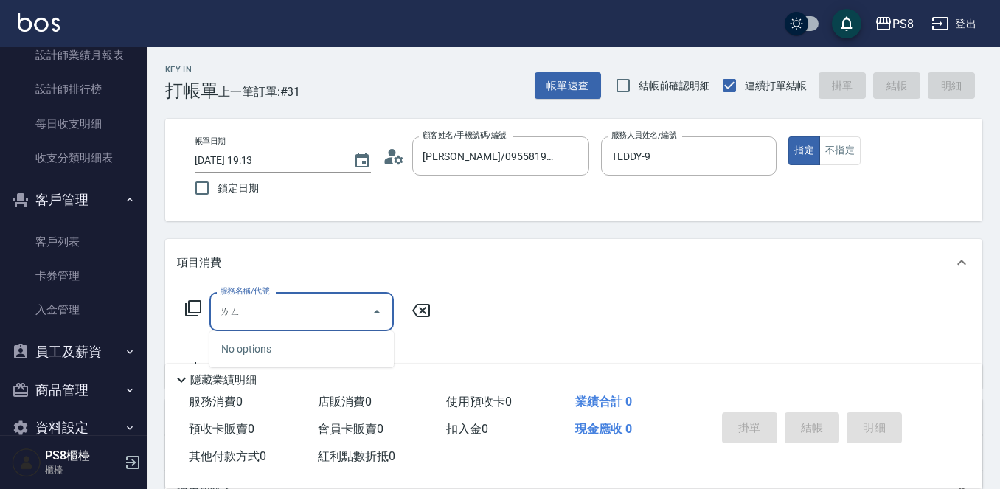
type input "冷"
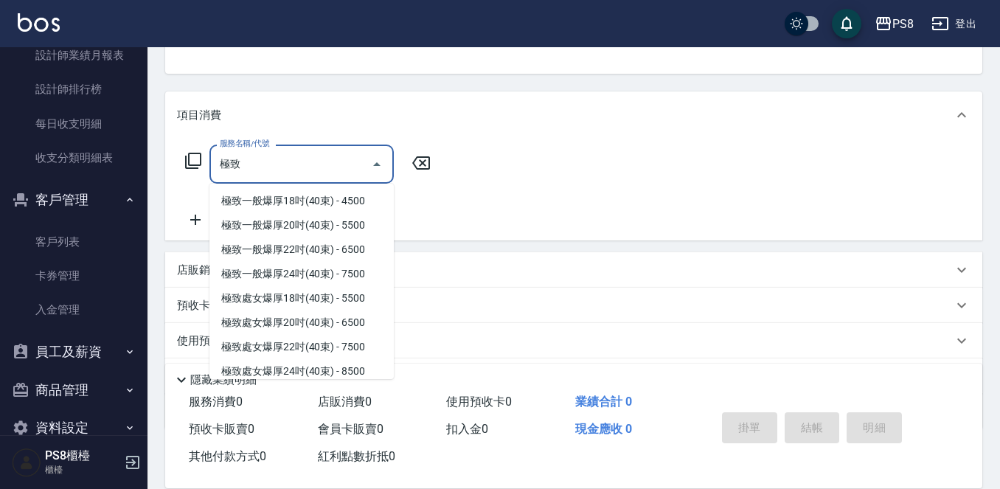
scroll to position [148, 0]
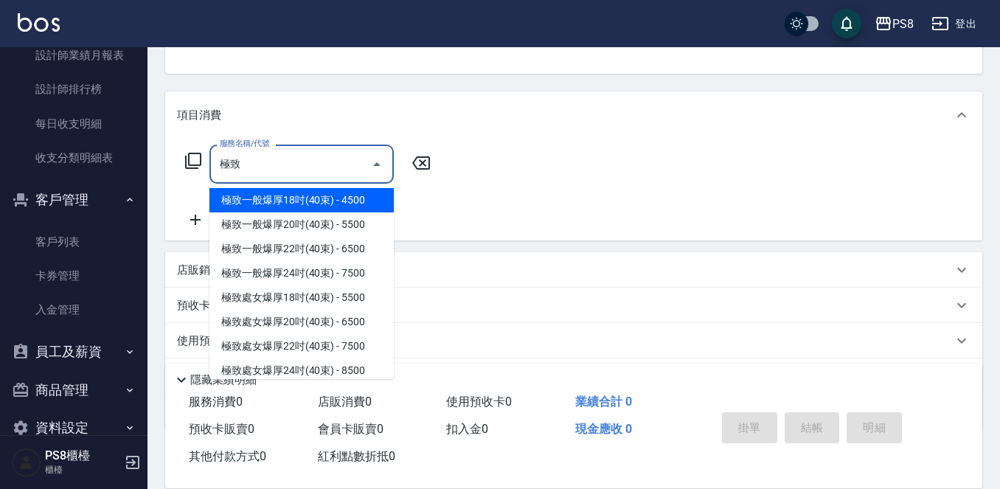
click at [339, 212] on span "極致一般爆厚18吋(40束) - 4500" at bounding box center [302, 200] width 184 height 24
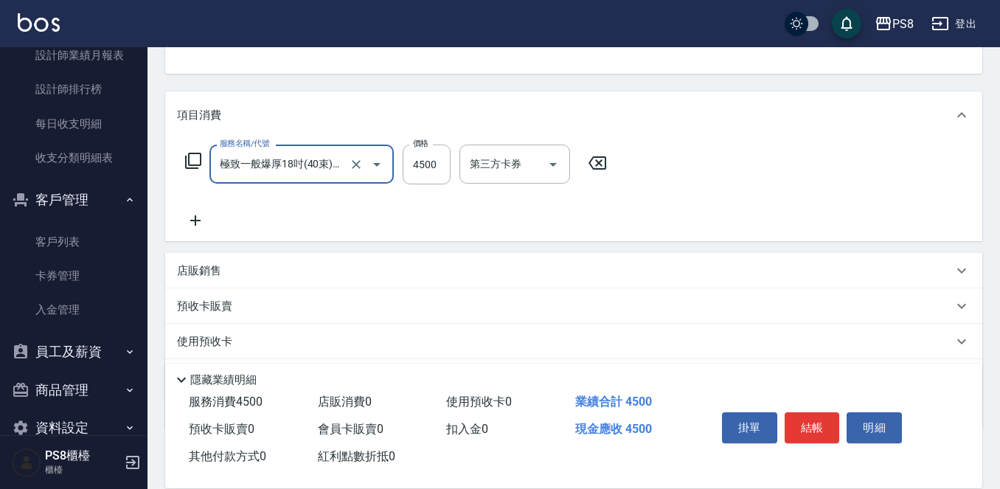
type input "極致一般爆厚18吋(40束)(G70)"
click at [214, 235] on div "服務名稱/代號 極致一般爆厚18吋(40束)(G70) 服務名稱/代號 價格 4500 價格 第三方卡券 第三方卡券" at bounding box center [573, 190] width 817 height 103
click at [209, 232] on div "服務名稱/代號 極致一般爆厚18吋(40束)(G70) 服務名稱/代號 價格 4500 價格 第三方卡券 第三方卡券" at bounding box center [573, 190] width 817 height 103
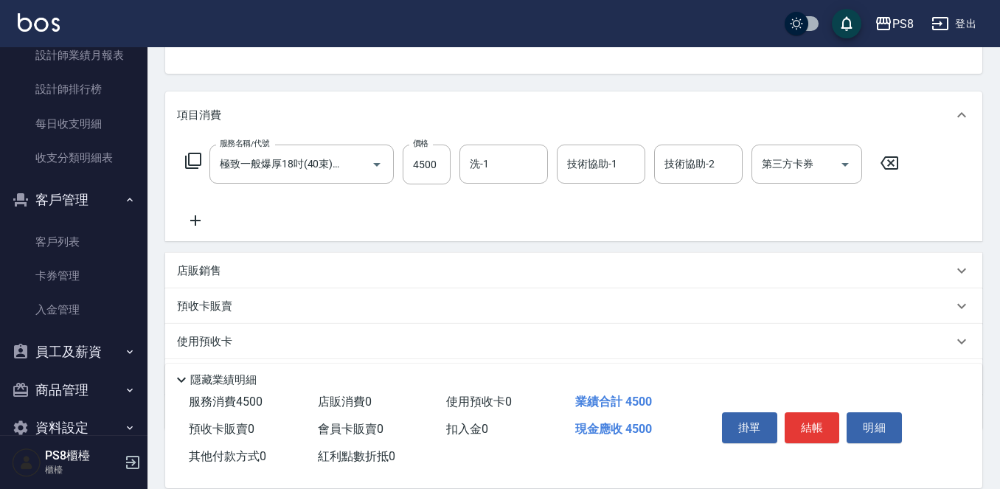
click at [206, 226] on icon at bounding box center [195, 221] width 37 height 18
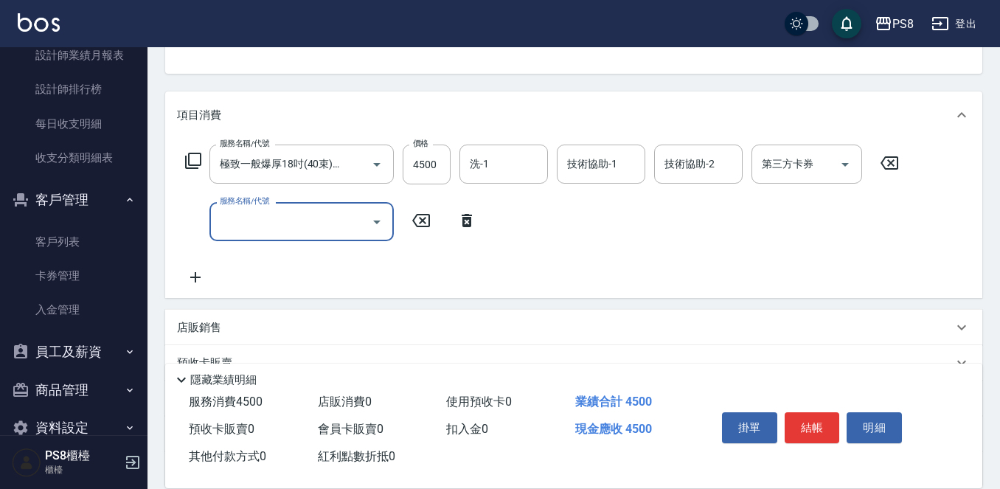
click at [229, 226] on input "服務名稱/代號" at bounding box center [290, 222] width 149 height 26
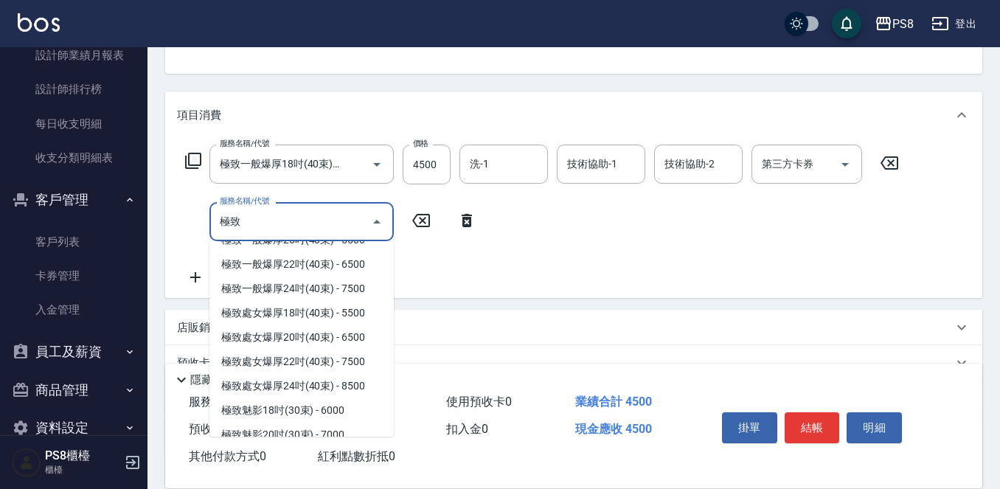
scroll to position [221, 0]
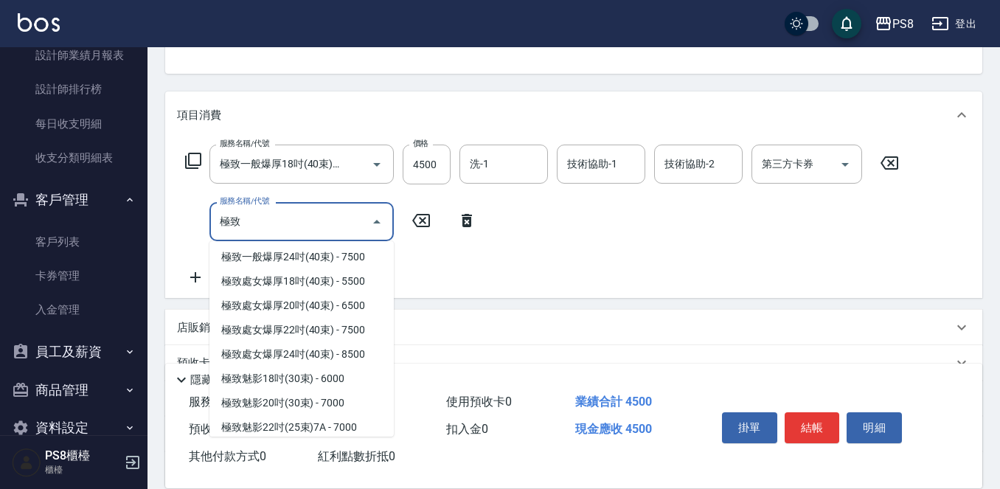
click at [292, 221] on span "極致一般爆厚20吋(40束) - 5500" at bounding box center [302, 208] width 184 height 24
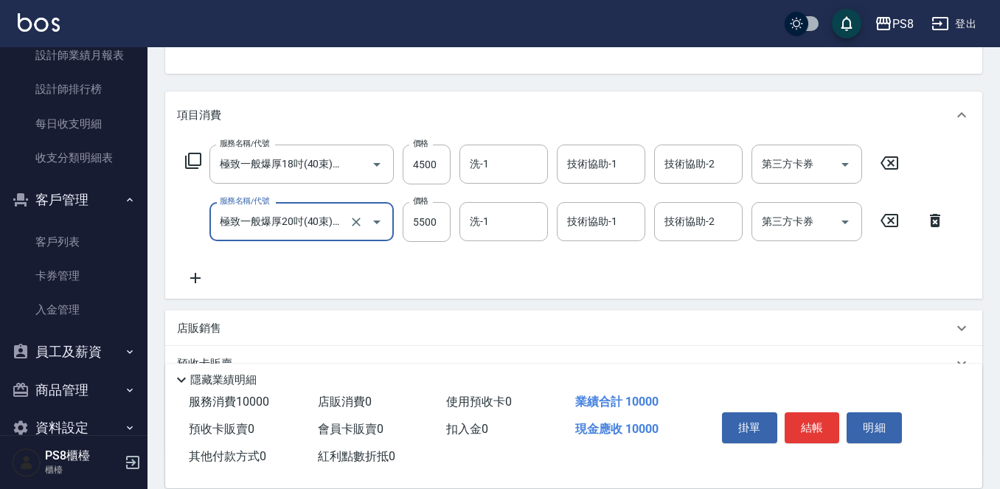
type input "極致一般爆厚20吋(40束)(G71)"
click at [209, 268] on div "服務名稱/代號 極致一般爆厚18吋(40束)(G70) 服務名稱/代號 價格 4500 價格 洗-1 洗-1 技術協助-1 技術協助-1 技術協助-2 技術協…" at bounding box center [565, 216] width 777 height 142
click at [201, 273] on icon at bounding box center [195, 278] width 37 height 18
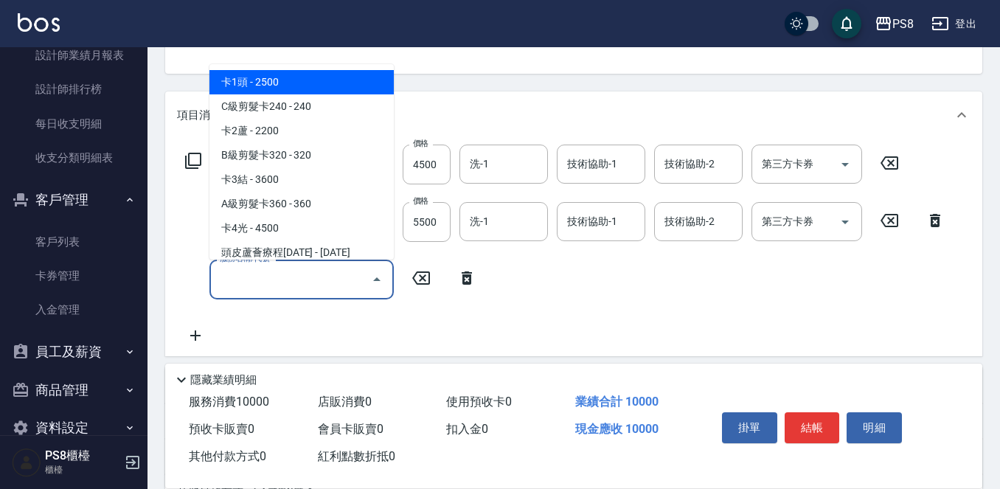
click at [250, 275] on input "服務名稱/代號" at bounding box center [290, 279] width 149 height 26
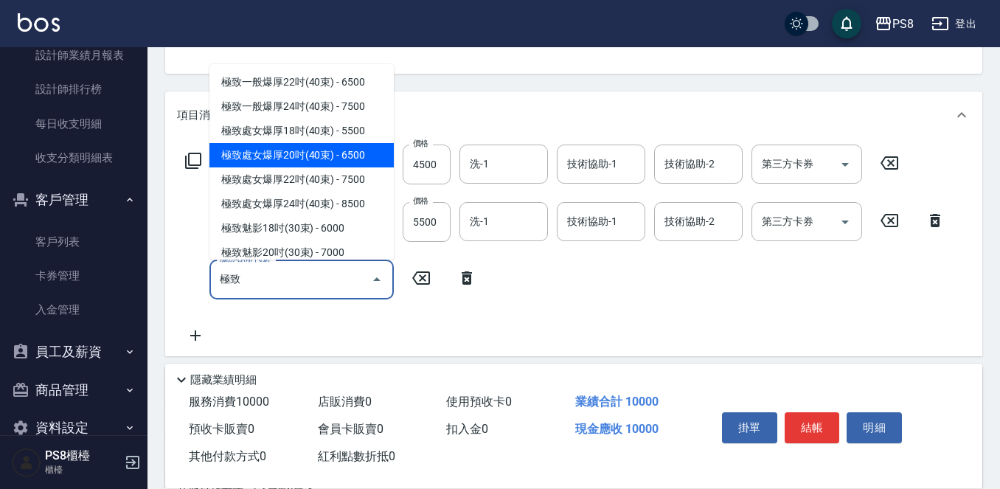
scroll to position [148, 0]
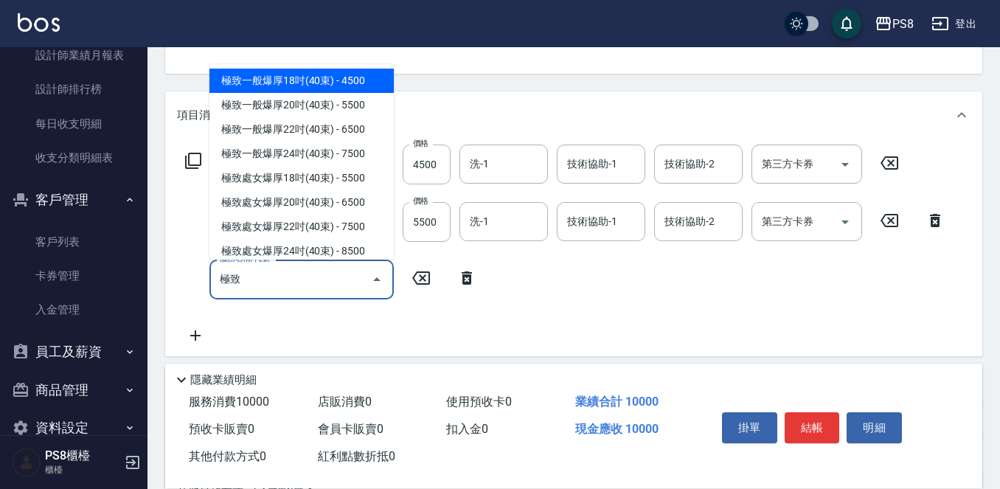
click at [287, 93] on span "極致一般爆厚18吋(40束) - 4500" at bounding box center [302, 81] width 184 height 24
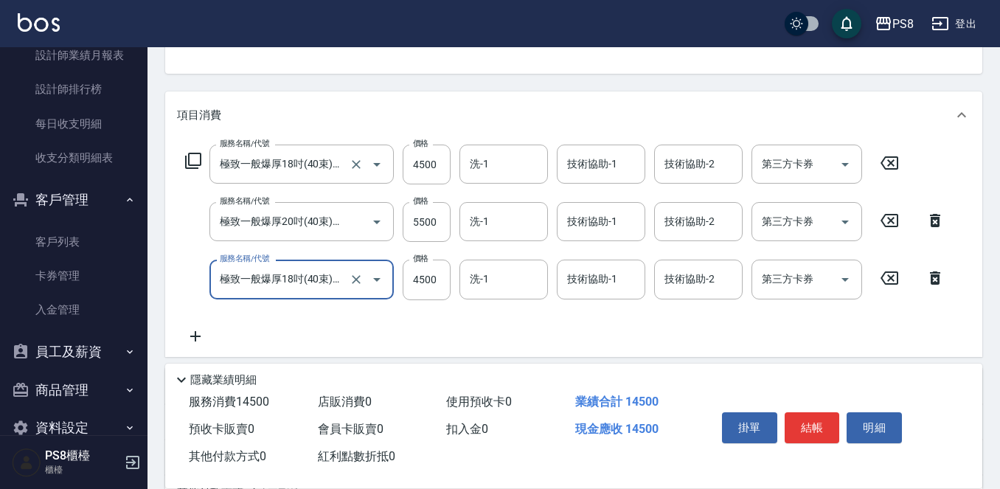
scroll to position [221, 0]
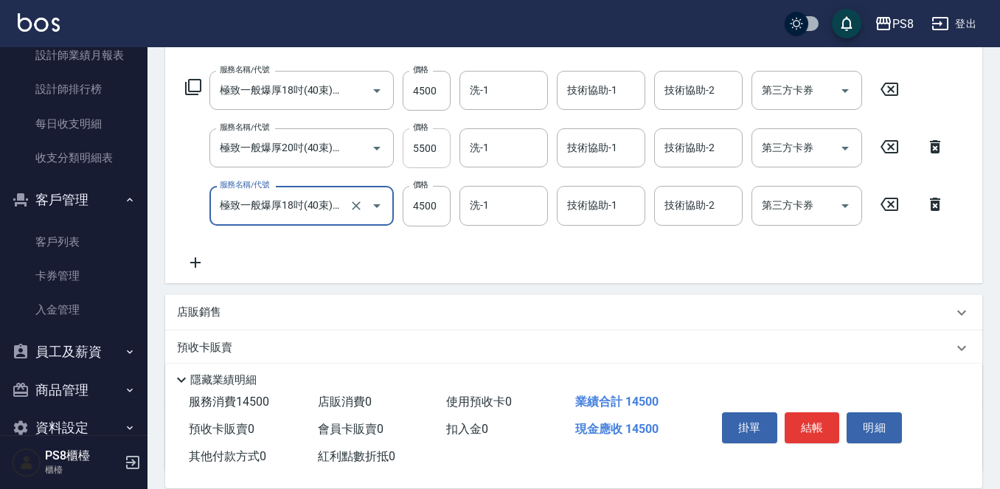
type input "極致一般爆厚18吋(40束)(G70)"
click at [409, 157] on input "5500" at bounding box center [427, 148] width 48 height 40
type input "4999"
click at [219, 266] on div "服務名稱/代號 極致一般爆厚18吋(40束)(G70) 服務名稱/代號 價格 4500 價格 洗-1 洗-1 技術協助-1 技術協助-1 技術協助-2 技術協…" at bounding box center [565, 171] width 777 height 200
click at [203, 265] on icon at bounding box center [195, 263] width 37 height 18
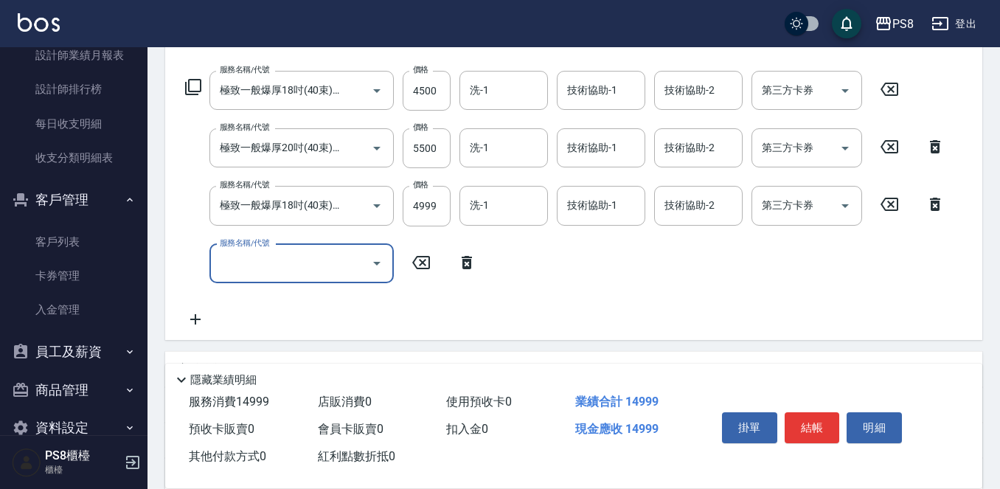
scroll to position [0, 0]
click at [229, 262] on input "服務名稱/代號" at bounding box center [290, 264] width 149 height 26
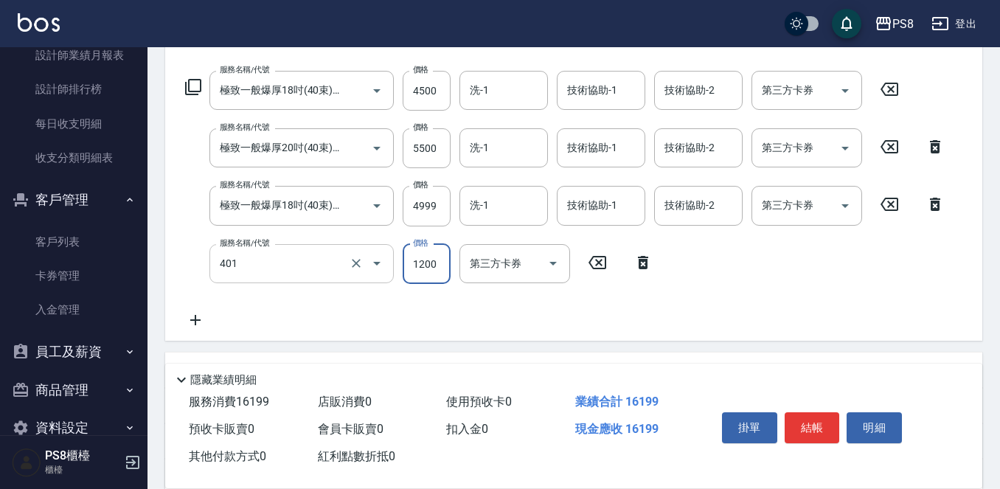
type input "基本染髮(401)"
type input "0"
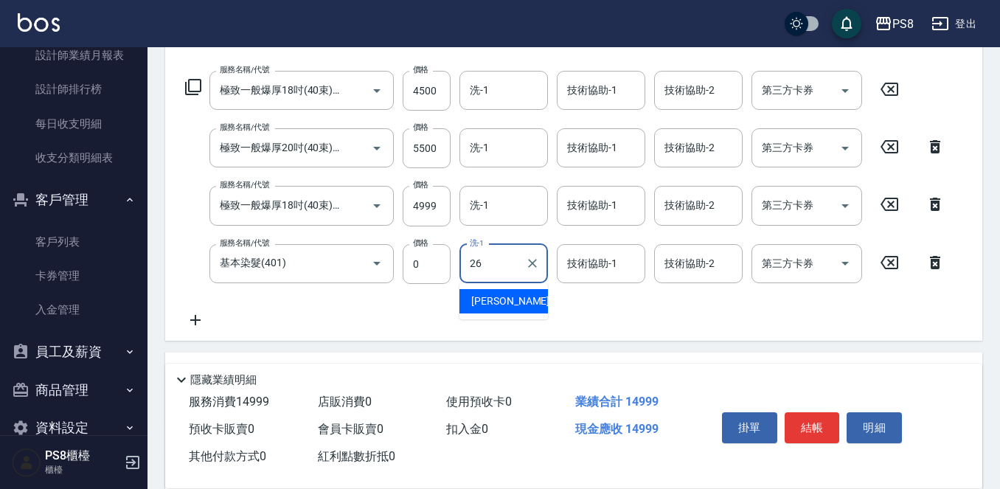
type input "苡真-26"
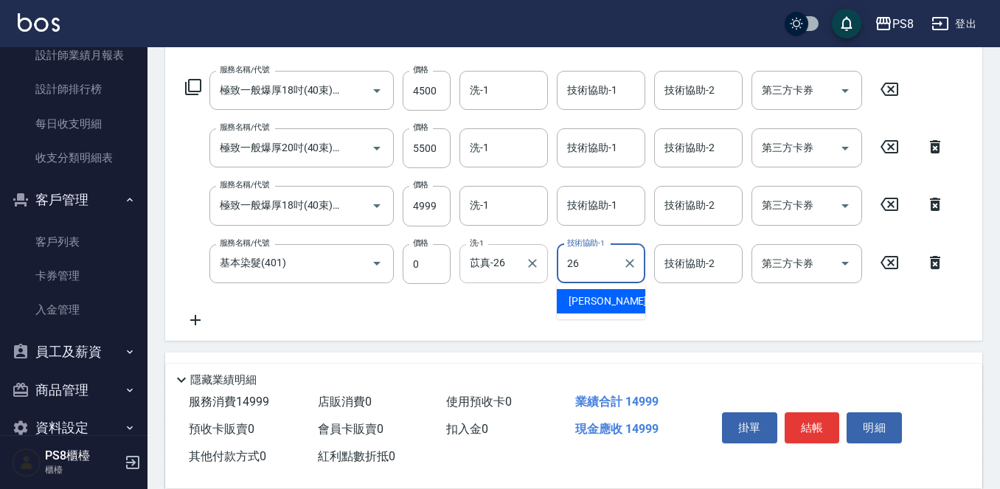
type input "苡真-26"
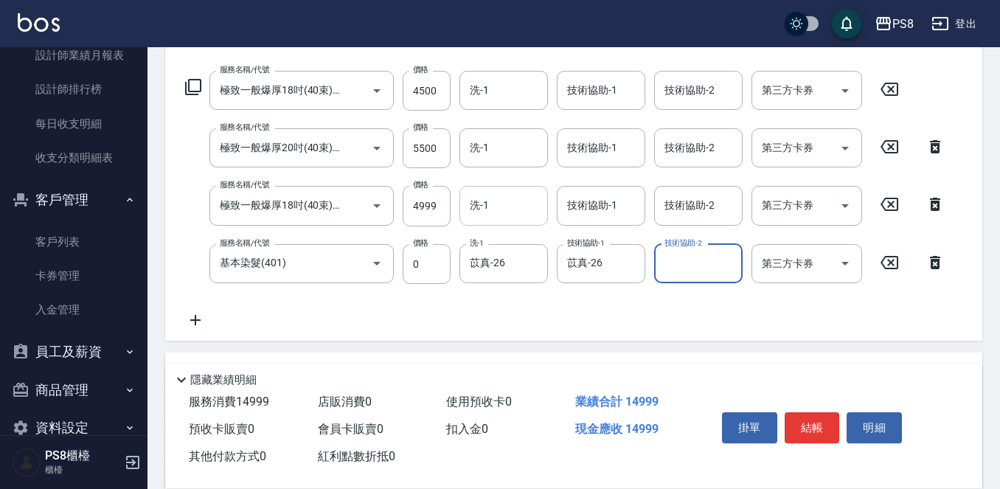
click at [502, 211] on input "洗-1" at bounding box center [503, 206] width 75 height 26
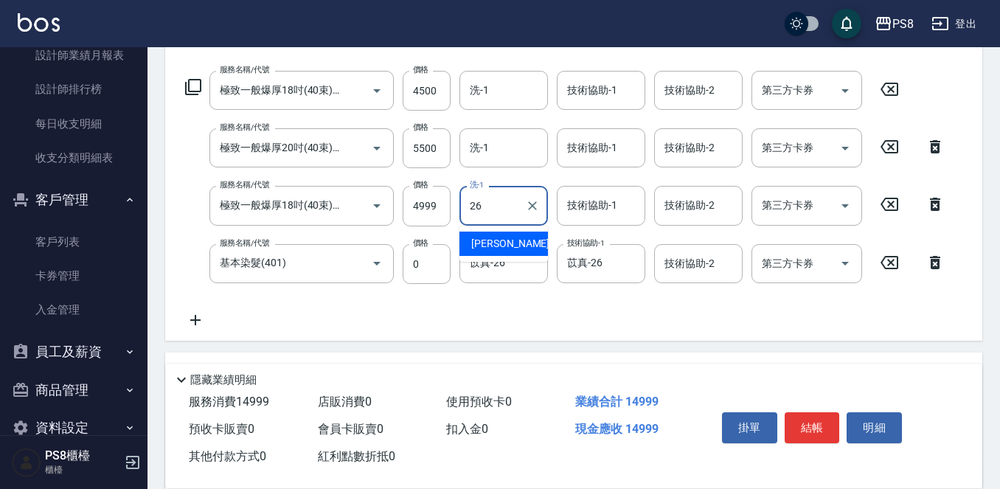
type input "苡真-26"
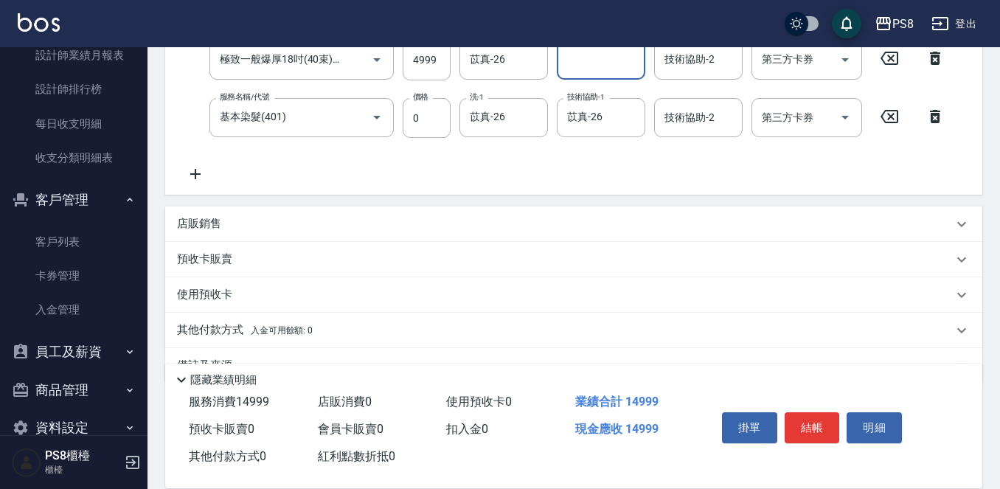
scroll to position [369, 0]
click at [352, 321] on div "其他付款方式 入金可用餘額: 0" at bounding box center [565, 329] width 776 height 16
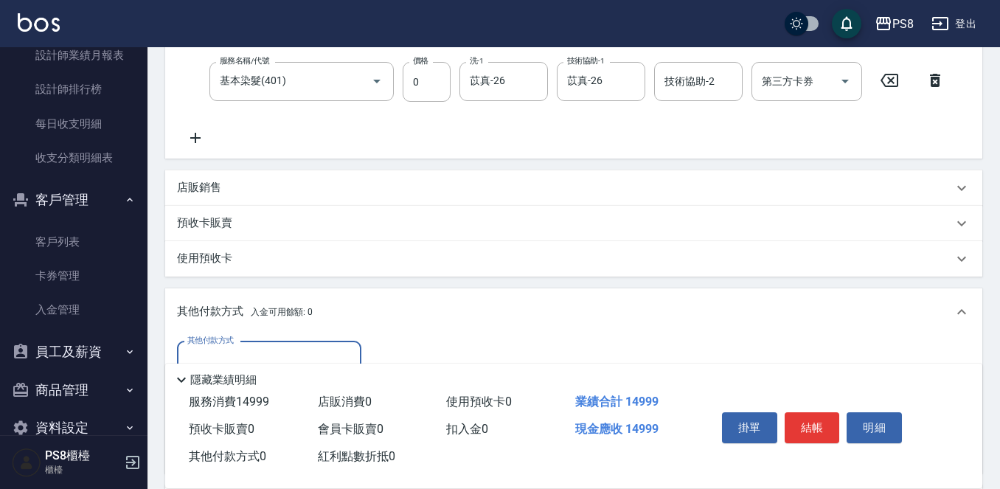
scroll to position [0, 0]
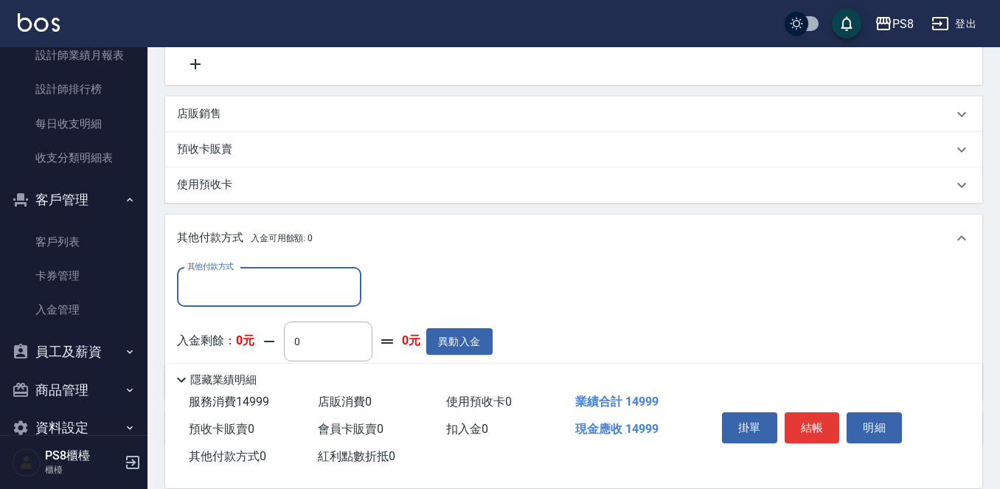
click at [269, 299] on input "其他付款方式" at bounding box center [269, 287] width 171 height 26
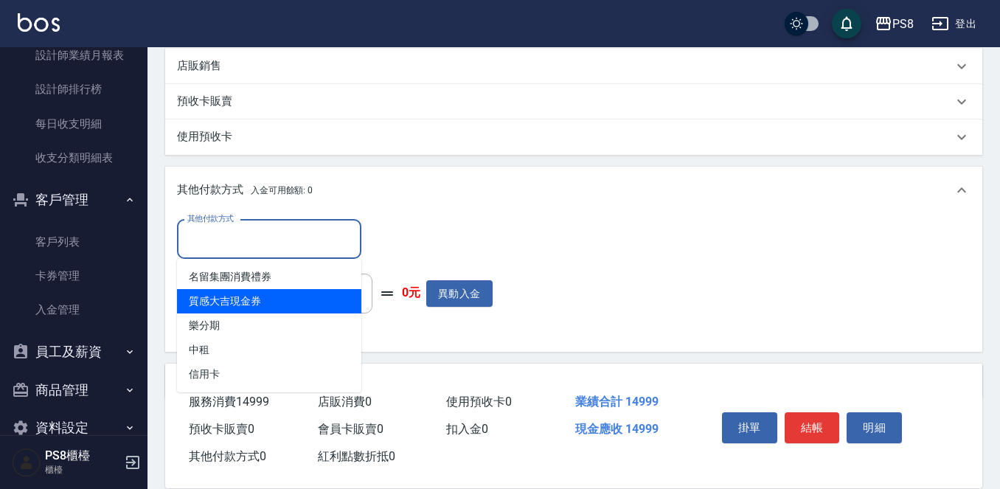
scroll to position [551, 0]
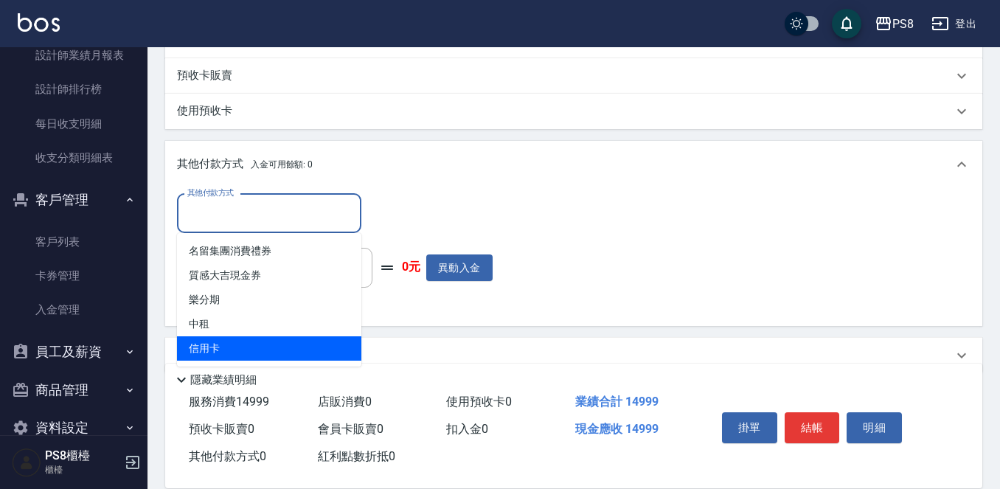
click at [271, 339] on span "信用卡" at bounding box center [269, 348] width 184 height 24
type input "信用卡"
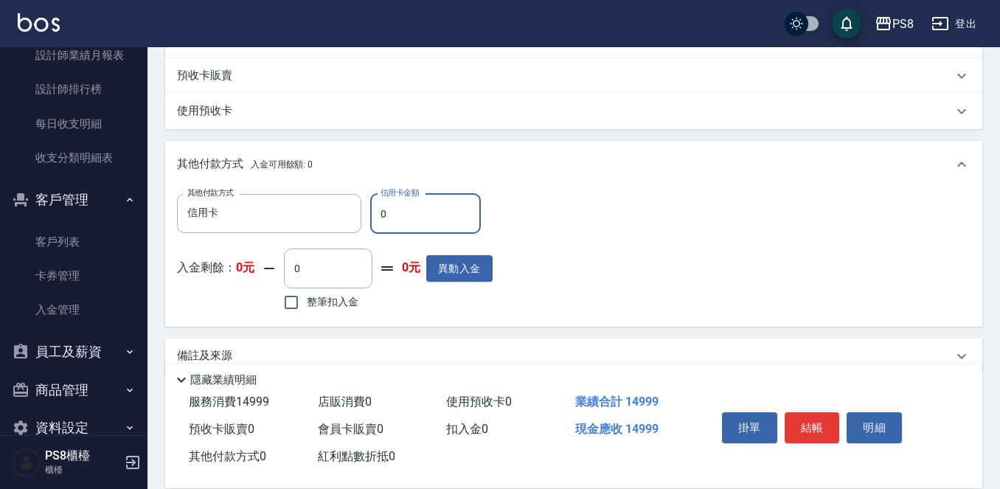
click at [380, 221] on input "0" at bounding box center [425, 214] width 111 height 40
drag, startPoint x: 390, startPoint y: 220, endPoint x: 356, endPoint y: 218, distance: 34.0
click at [356, 218] on div "其他付款方式 信用卡 其他付款方式 信用卡金額 0 信用卡金額" at bounding box center [335, 214] width 316 height 40
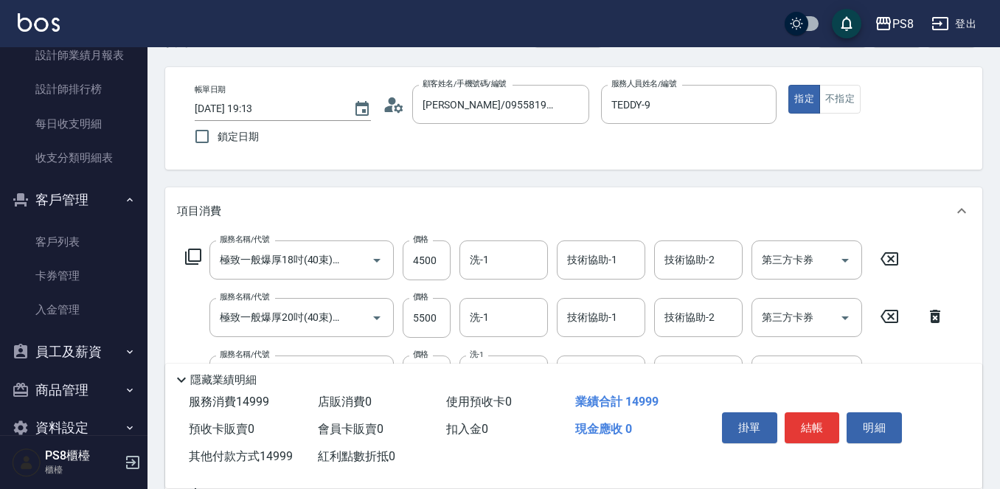
scroll to position [0, 0]
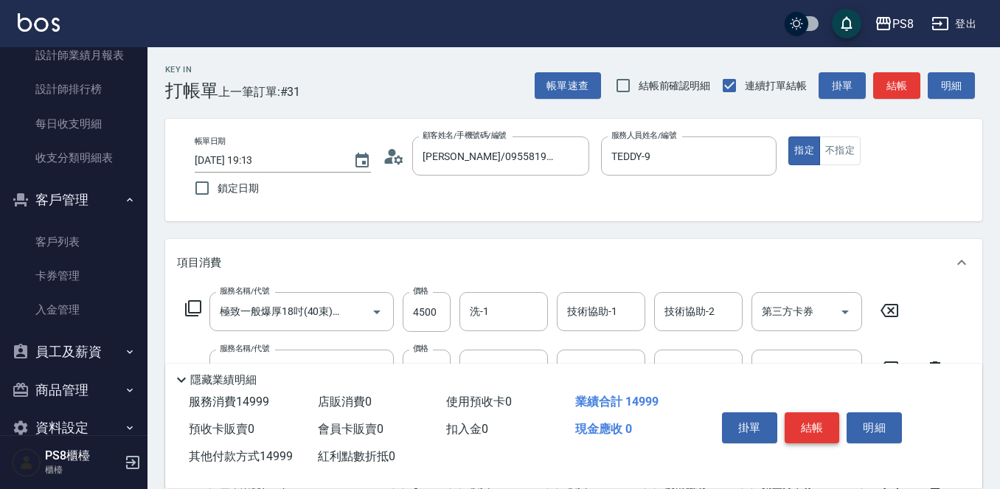
type input "14999"
click at [809, 417] on button "結帳" at bounding box center [812, 427] width 55 height 31
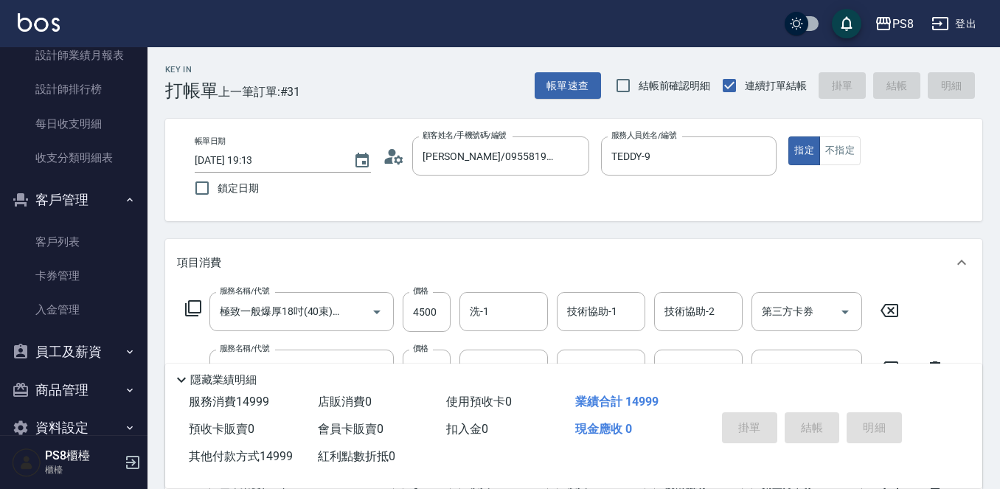
type input "2025/10/10 19:15"
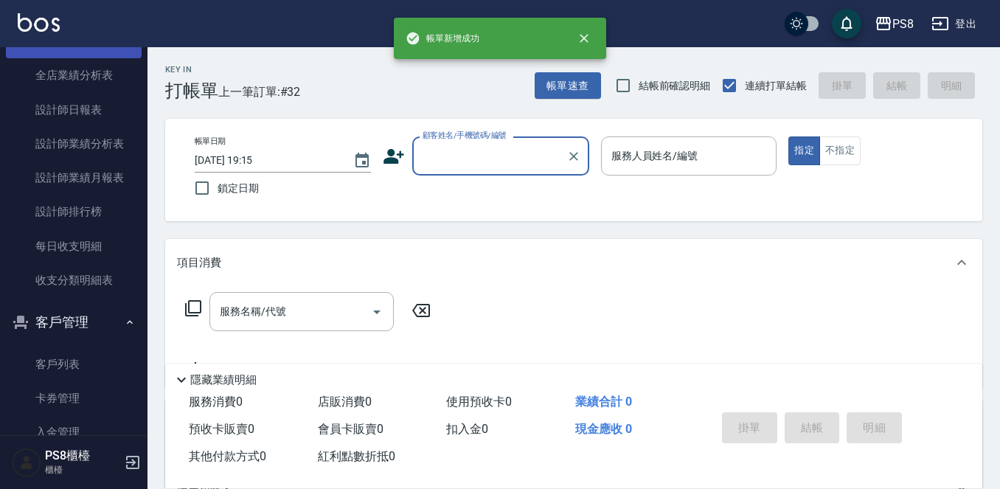
scroll to position [466, 0]
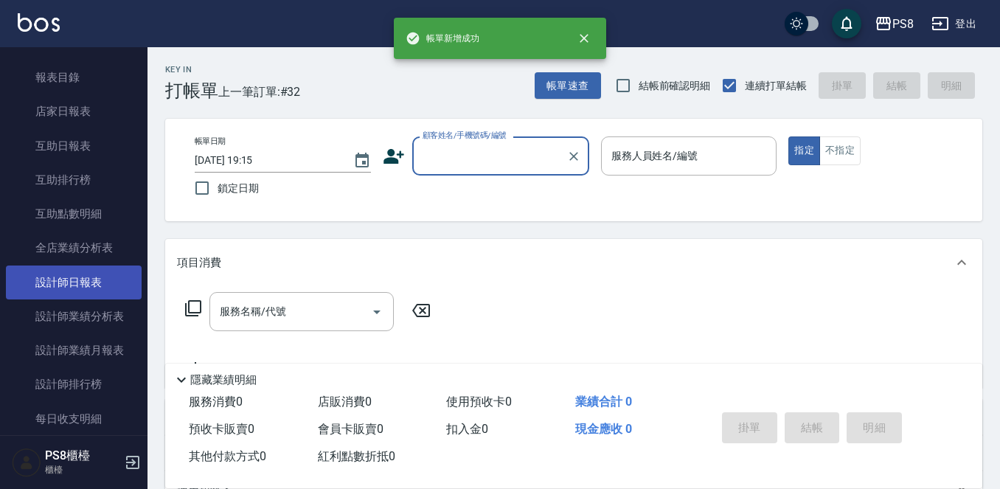
click at [100, 278] on link "設計師日報表" at bounding box center [74, 283] width 136 height 34
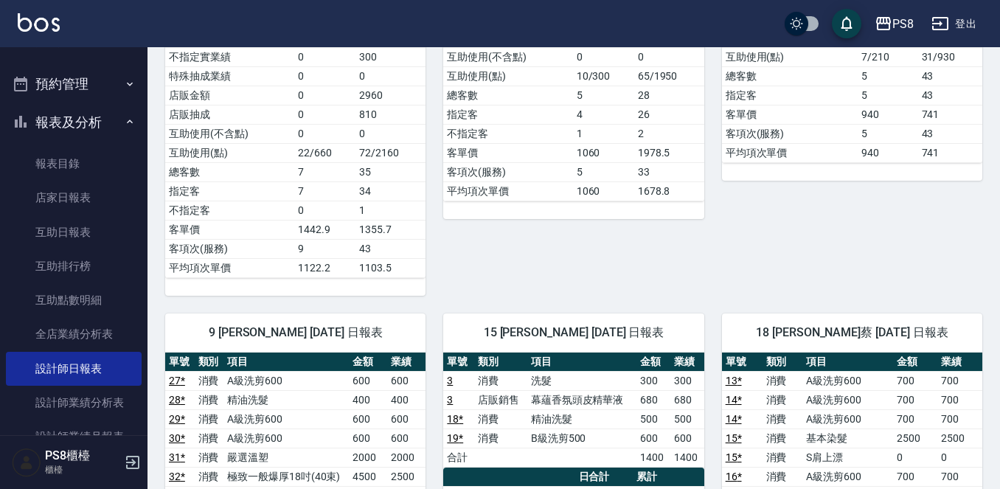
scroll to position [126, 0]
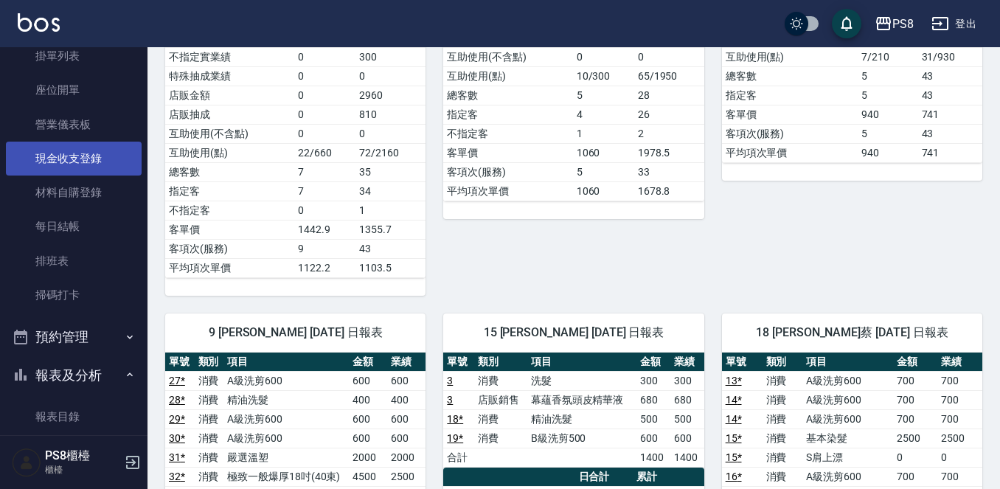
click at [86, 170] on link "現金收支登錄" at bounding box center [74, 159] width 136 height 34
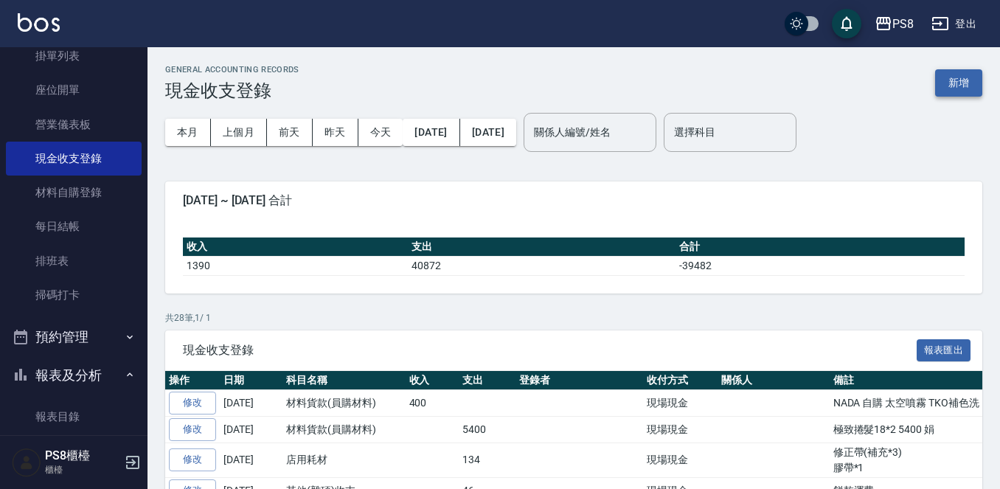
click at [960, 79] on button "新增" at bounding box center [959, 82] width 47 height 27
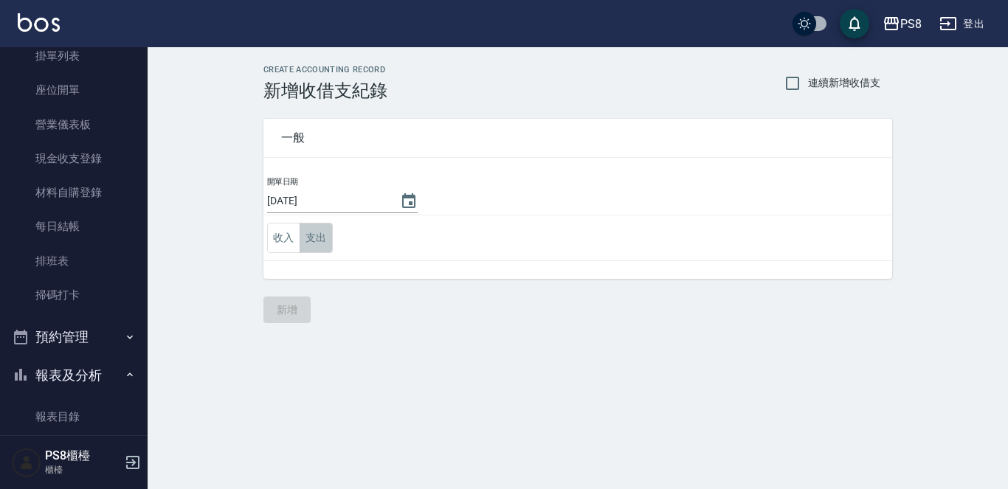
click at [332, 238] on button "支出" at bounding box center [316, 238] width 33 height 30
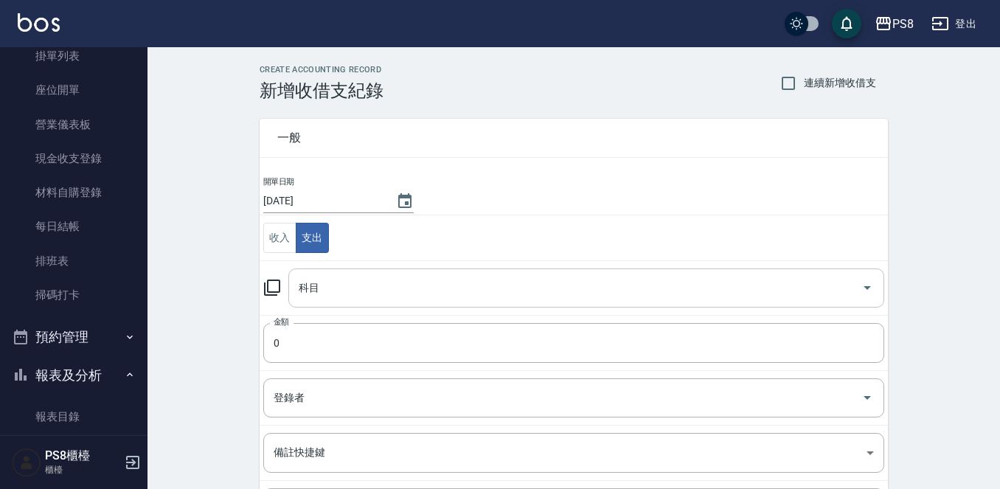
click at [336, 270] on div "科目" at bounding box center [586, 288] width 596 height 39
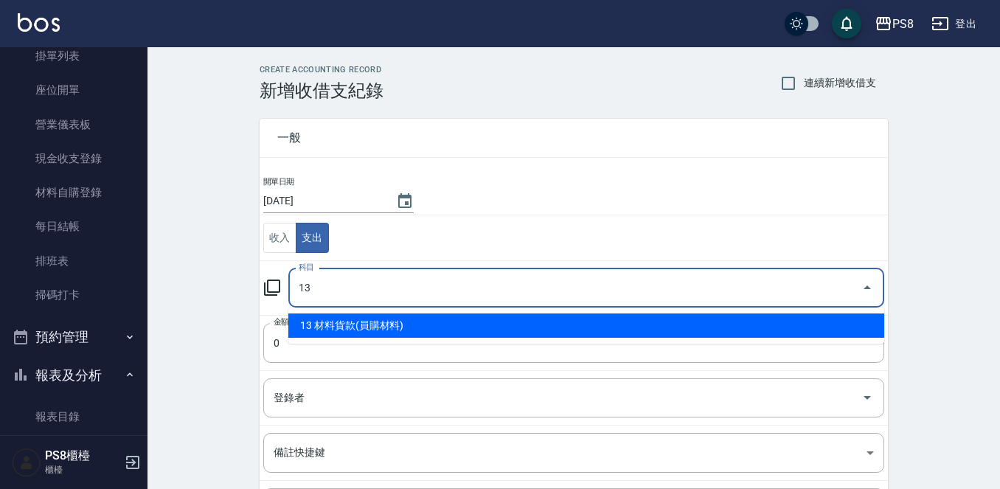
click at [466, 317] on li "13 材料貨款(員購材料)" at bounding box center [586, 326] width 596 height 24
type input "13 材料貨款(員購材料)"
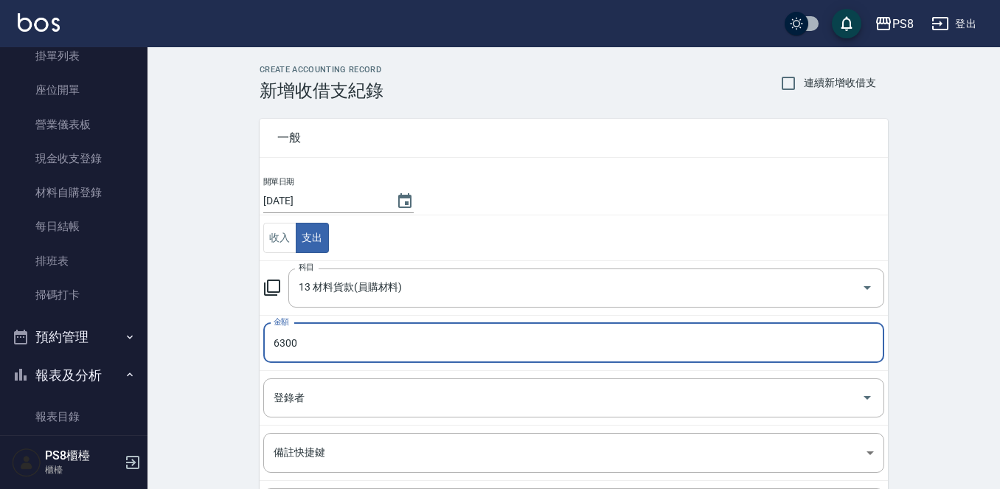
type input "6300"
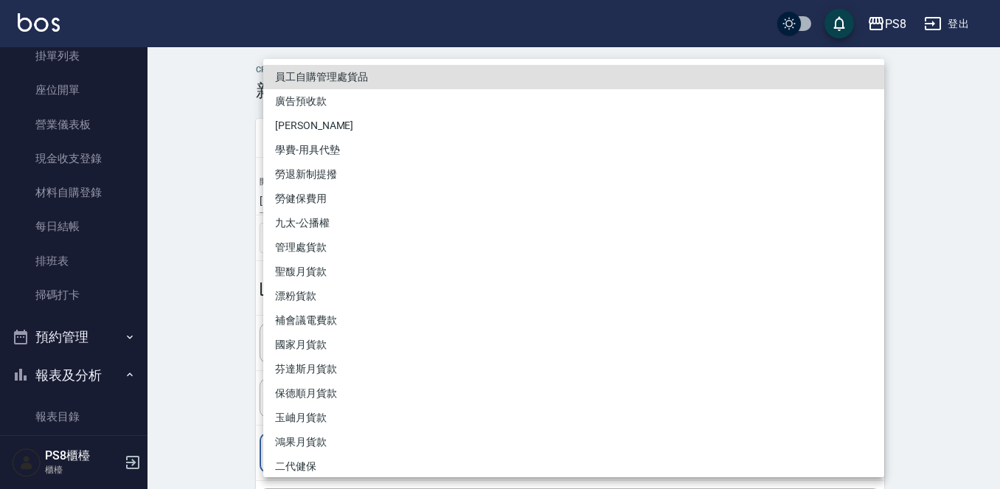
scroll to position [162, 0]
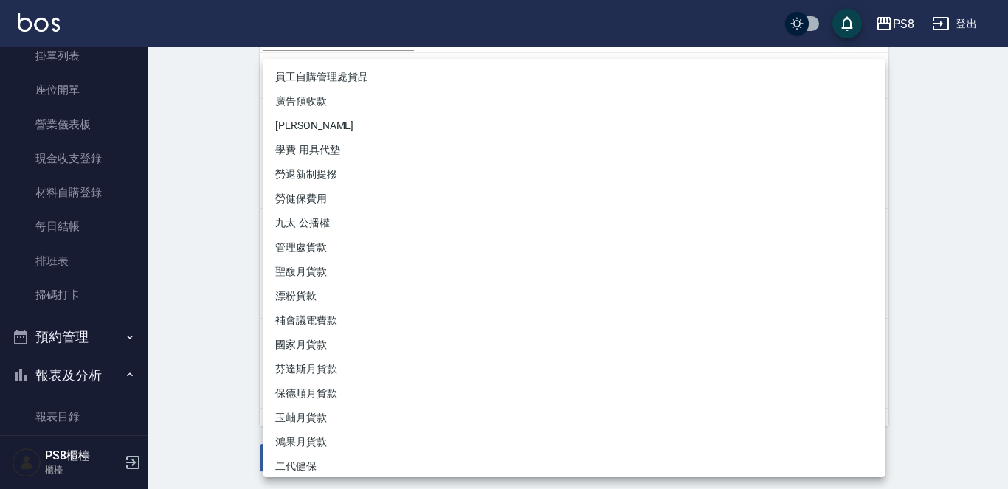
click at [246, 273] on div at bounding box center [504, 244] width 1008 height 489
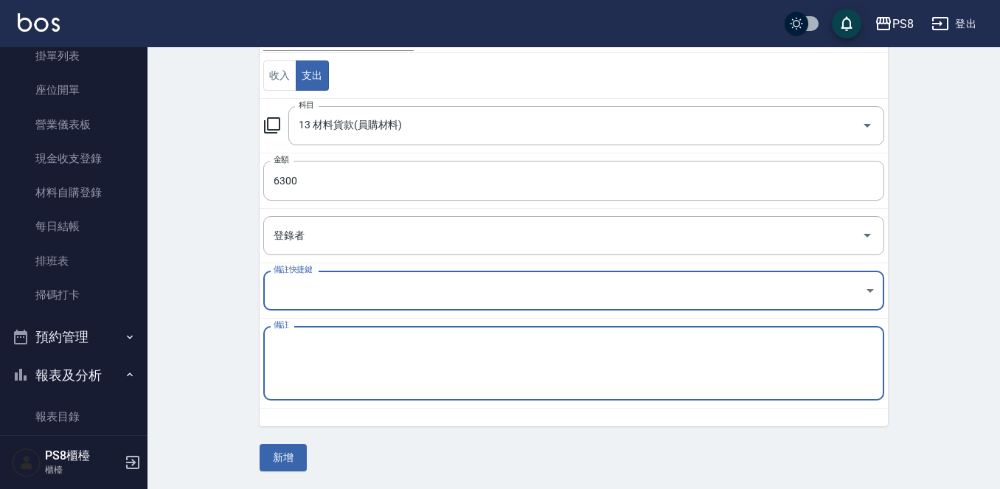
click at [308, 367] on textarea "備註" at bounding box center [574, 364] width 601 height 50
type textarea "極致珍珠18*2 20*1 娟"
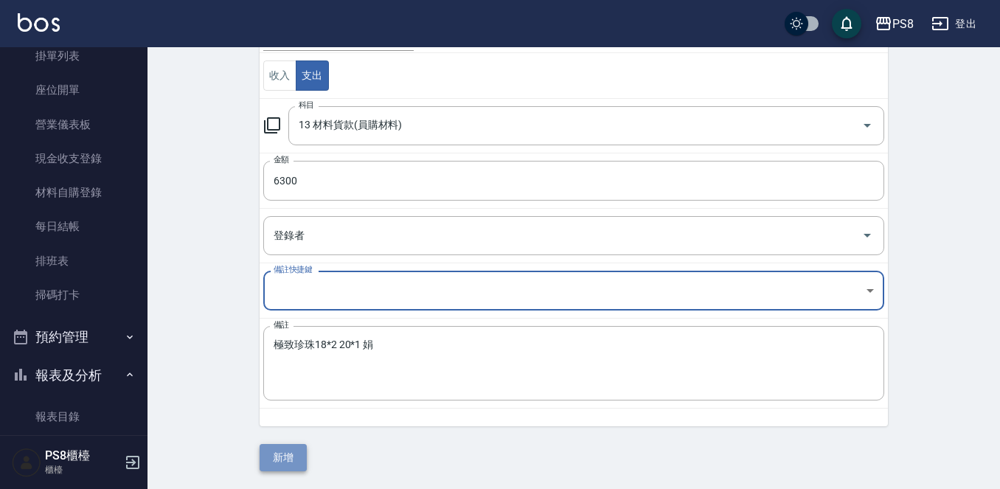
click at [285, 453] on button "新增" at bounding box center [283, 457] width 47 height 27
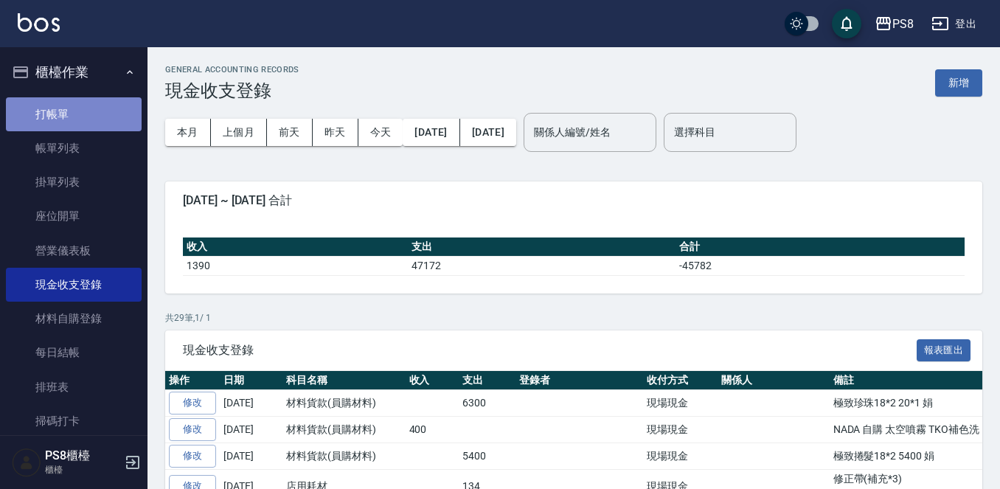
click at [100, 120] on link "打帳單" at bounding box center [74, 114] width 136 height 34
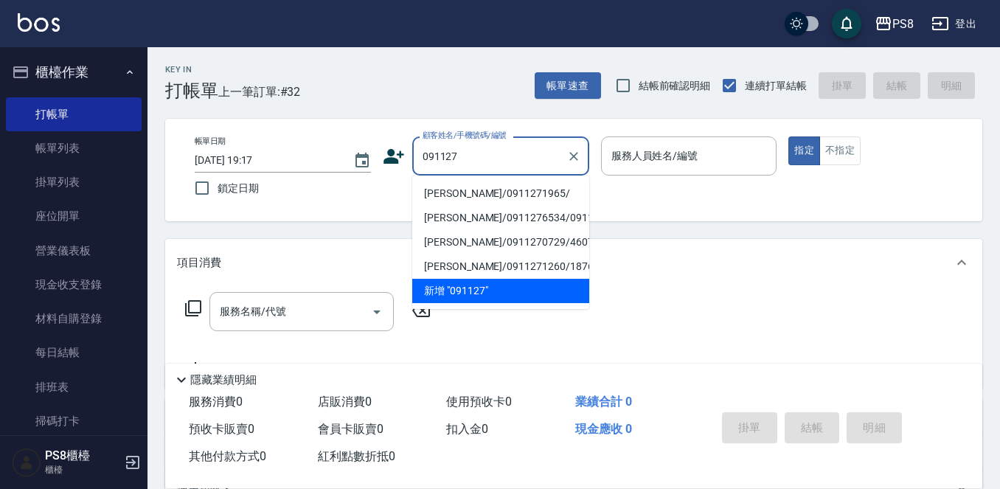
click at [516, 189] on li "[PERSON_NAME]/0911271965/" at bounding box center [500, 193] width 177 height 24
type input "[PERSON_NAME]/0911271965/"
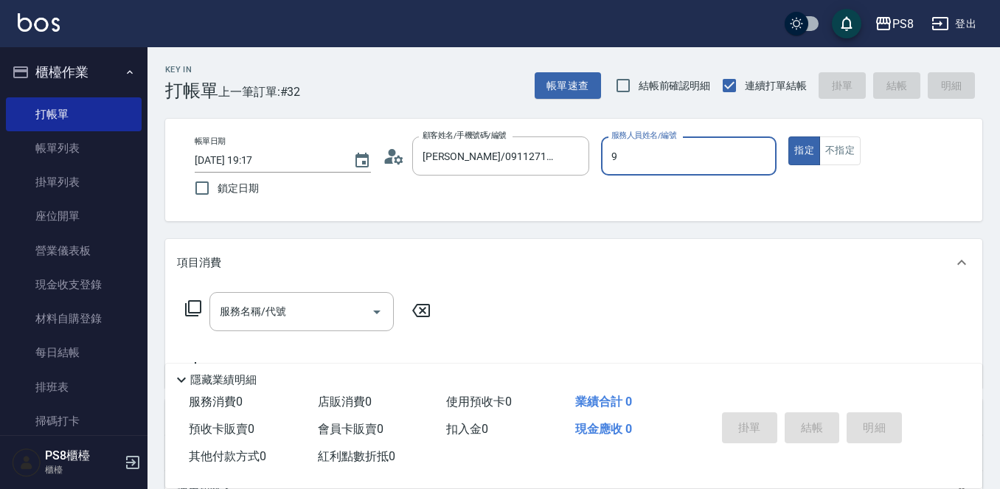
type input "TEDDY-9"
type button "true"
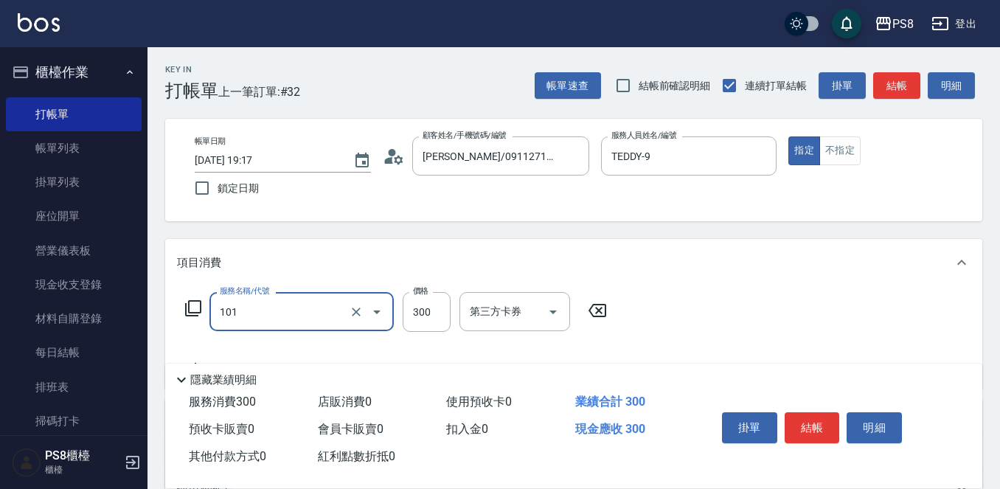
type input "洗髮(101)"
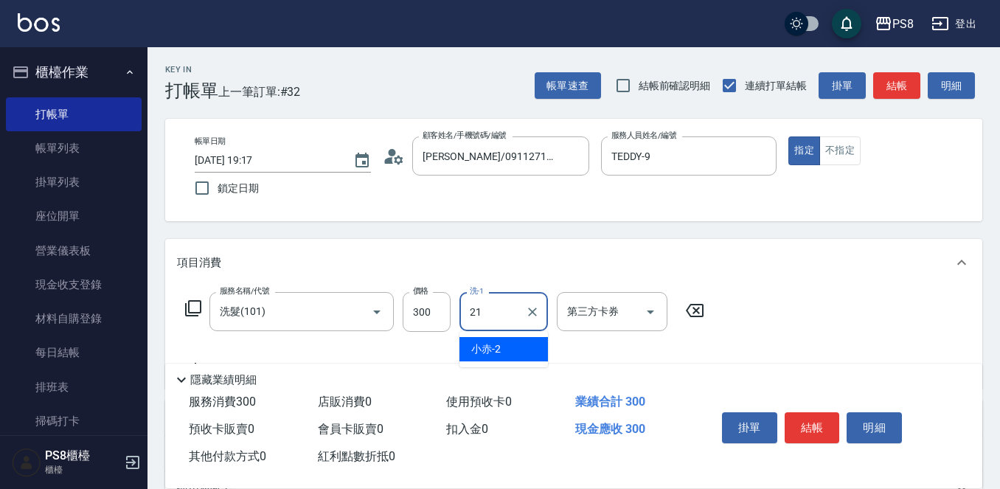
type input "[PERSON_NAME]-21"
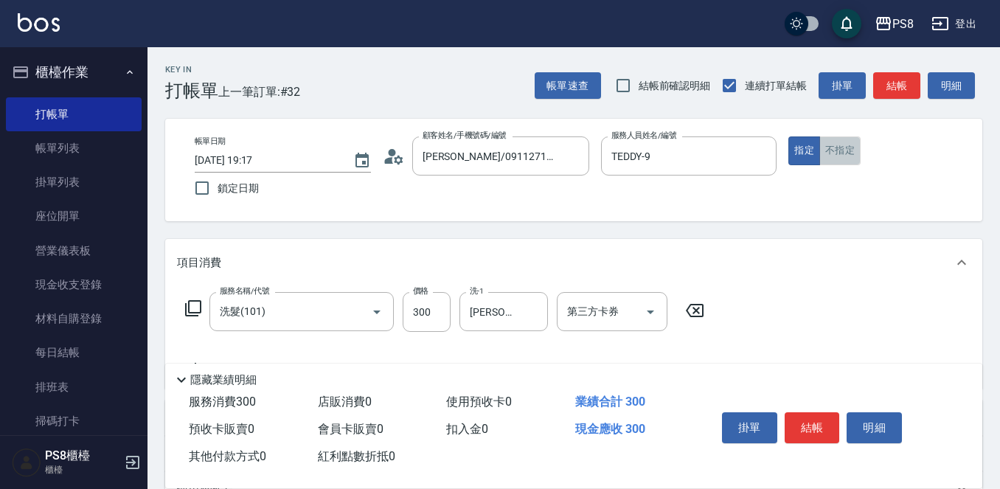
click at [830, 153] on button "不指定" at bounding box center [840, 150] width 41 height 29
click at [818, 418] on button "結帳" at bounding box center [812, 427] width 55 height 31
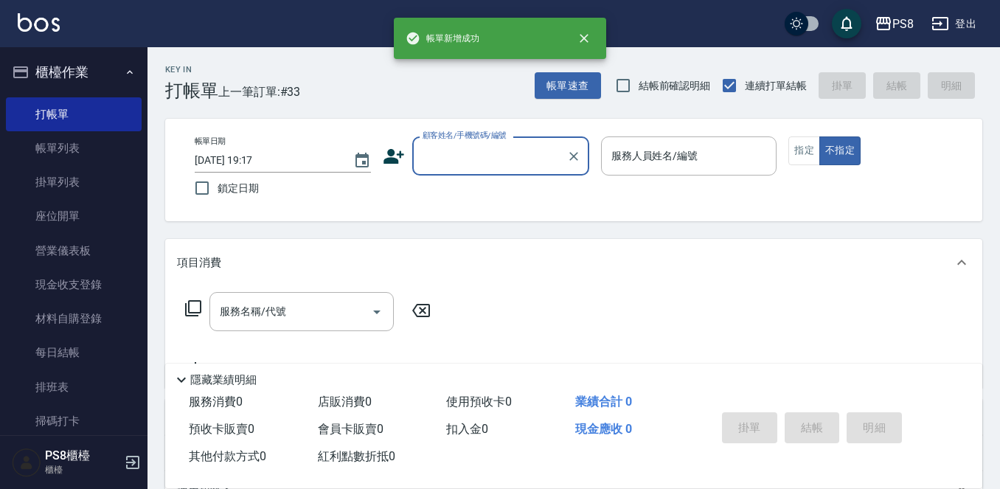
click at [511, 167] on input "顧客姓名/手機號碼/編號" at bounding box center [490, 156] width 142 height 26
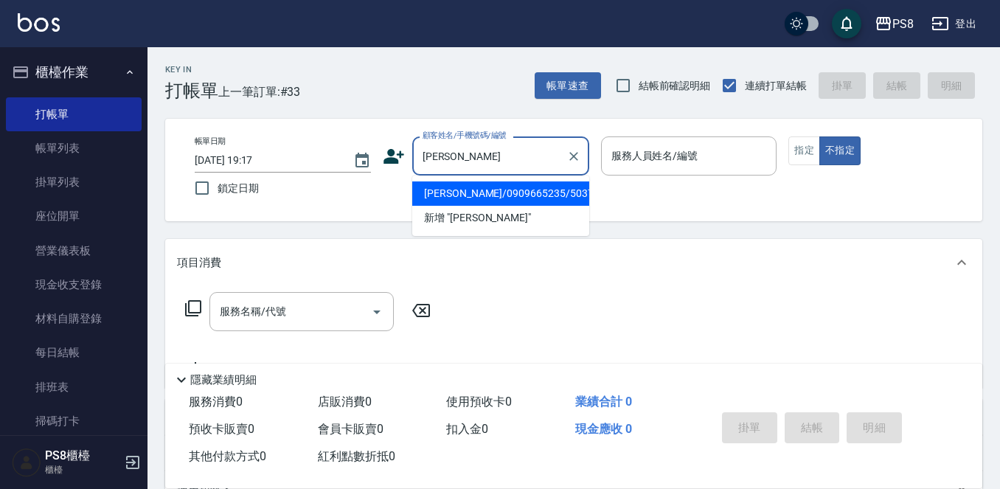
click at [515, 192] on li "[PERSON_NAME]/0909665235/5037" at bounding box center [500, 193] width 177 height 24
type input "[PERSON_NAME]/0909665235/5037"
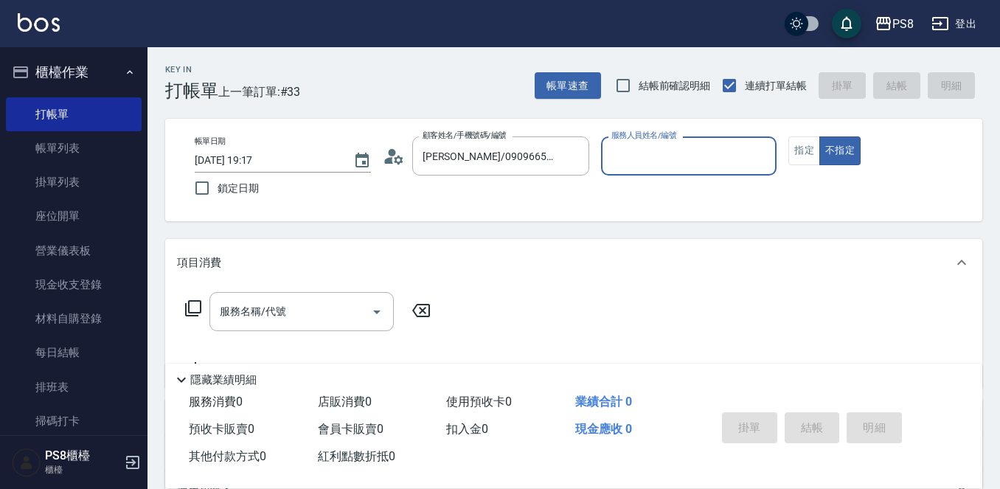
type input "TEDDY-9"
click at [820, 136] on button "不指定" at bounding box center [840, 150] width 41 height 29
type button "false"
click at [787, 144] on div "帳單日期 2025/10/10 19:17 鎖定日期 顧客姓名/手機號碼/編號 蔡佑定/0909665235/5037 顧客姓名/手機號碼/編號 服務人員姓名…" at bounding box center [574, 169] width 782 height 67
click at [788, 145] on div "帳單日期 2025/10/10 19:17 鎖定日期 顧客姓名/手機號碼/編號 蔡佑定/0909665235/5037 顧客姓名/手機號碼/編號 服務人員姓名…" at bounding box center [574, 169] width 782 height 67
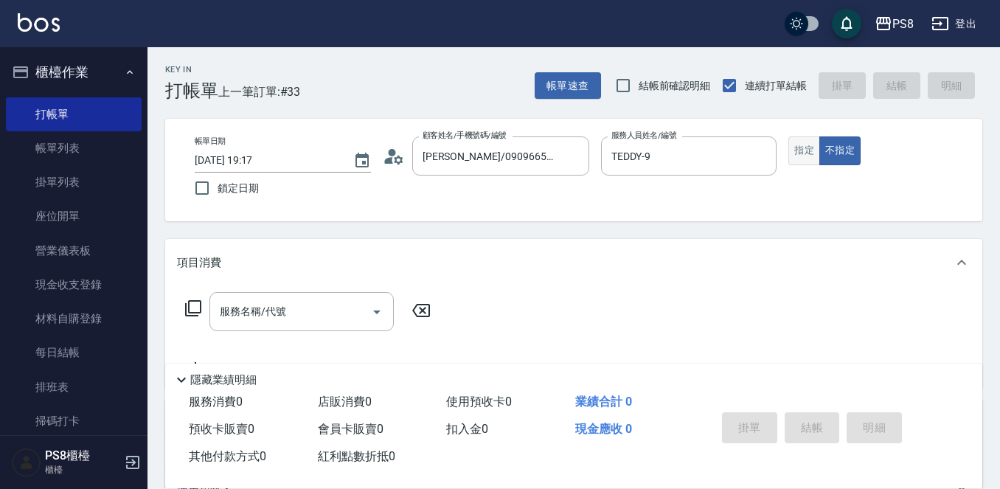
click at [792, 148] on button "指定" at bounding box center [805, 150] width 32 height 29
click at [409, 158] on div "顧客姓名/手機號碼/編號 蔡佑定/0909665235/5037 顧客姓名/手機號碼/編號" at bounding box center [486, 155] width 207 height 39
click at [408, 158] on div "顧客姓名/手機號碼/編號 蔡佑定/0909665235/5037 顧客姓名/手機號碼/編號" at bounding box center [486, 155] width 207 height 39
click at [391, 162] on icon at bounding box center [388, 160] width 9 height 7
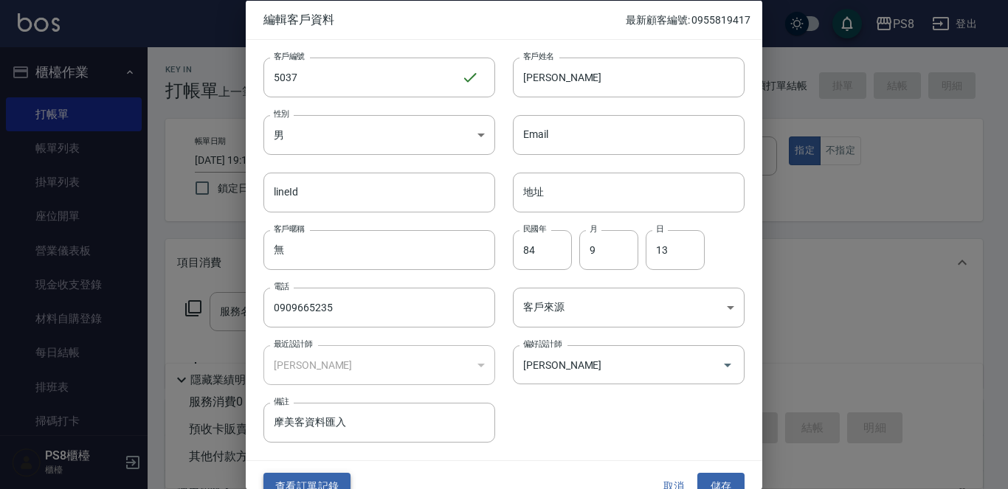
click at [332, 474] on div "查看訂單記錄 取消 儲存" at bounding box center [504, 486] width 516 height 51
drag, startPoint x: 332, startPoint y: 475, endPoint x: 324, endPoint y: 453, distance: 23.6
click at [332, 474] on button "查看訂單記錄" at bounding box center [306, 486] width 87 height 27
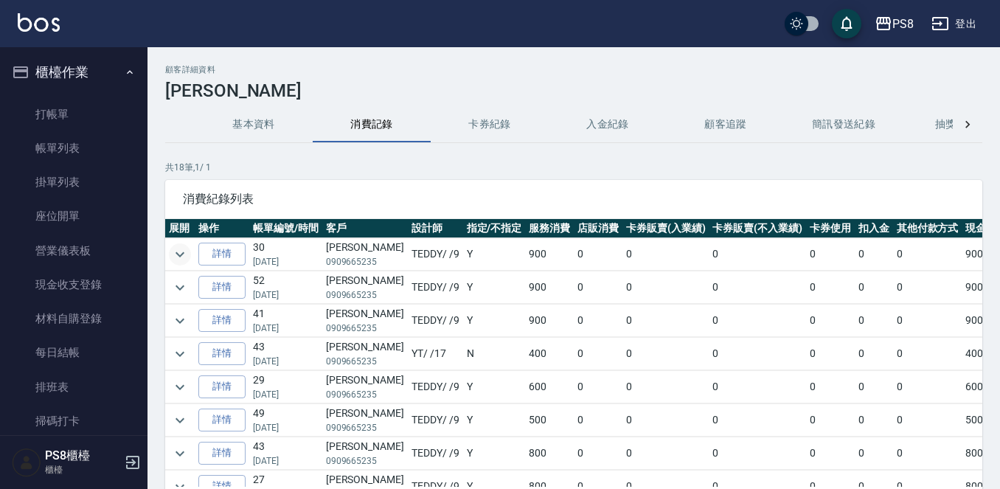
click at [183, 259] on icon "expand row" at bounding box center [180, 255] width 18 height 18
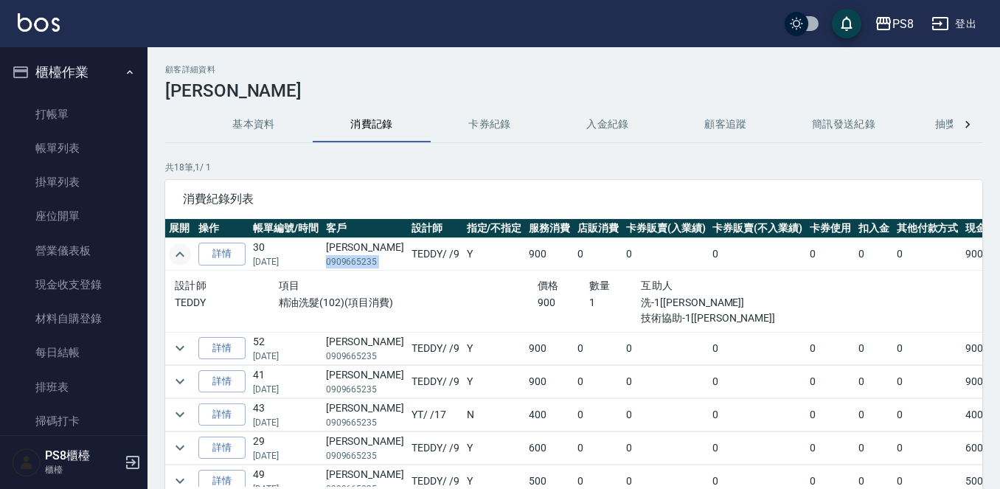
drag, startPoint x: 322, startPoint y: 264, endPoint x: 387, endPoint y: 263, distance: 64.9
click at [387, 263] on tr "詳情 30 08/08/2025 蔡佑定 0909665235 TEDDY / /9 Y 900 0 0 0 0 0 0 900" at bounding box center [605, 254] width 881 height 32
copy p "0909665235"
click at [106, 128] on link "打帳單" at bounding box center [74, 114] width 136 height 34
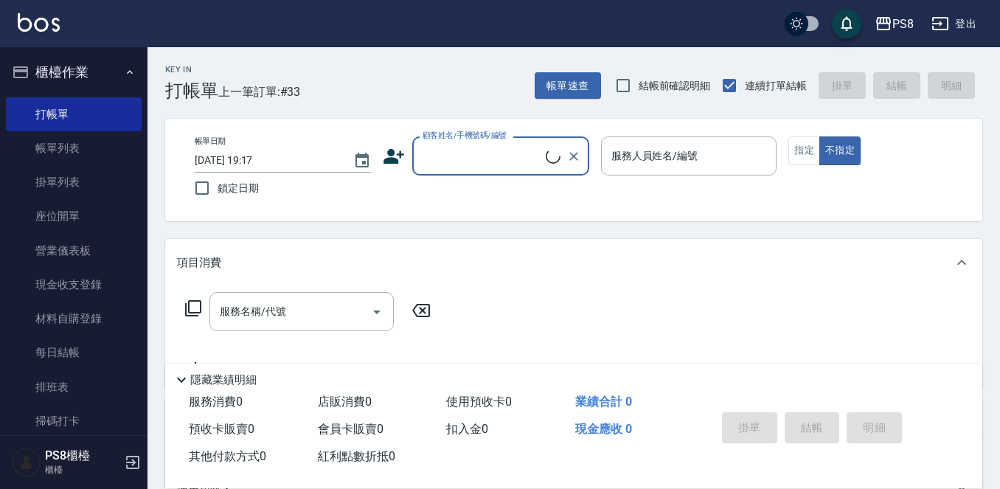
click at [466, 152] on input "顧客姓名/手機號碼/編號" at bounding box center [482, 156] width 127 height 26
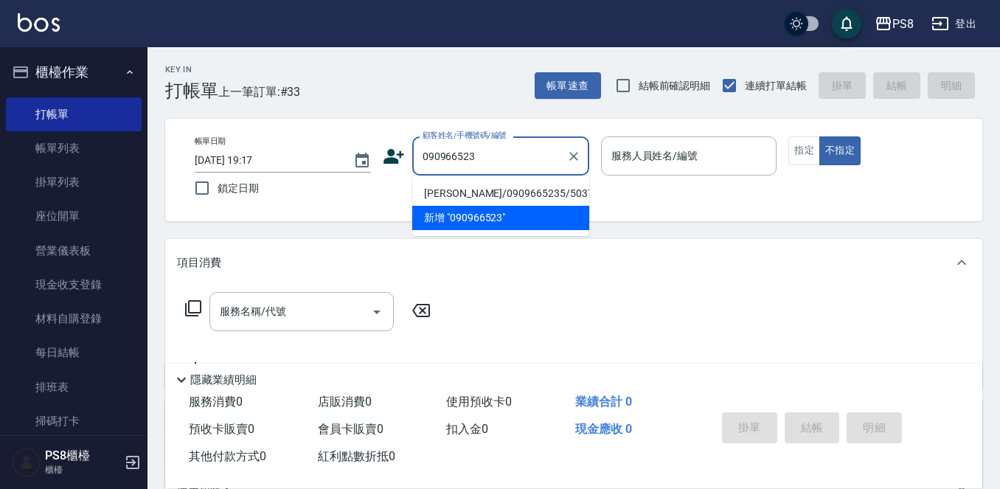
click at [508, 184] on li "[PERSON_NAME]/0909665235/5037" at bounding box center [500, 193] width 177 height 24
type input "[PERSON_NAME]/0909665235/5037"
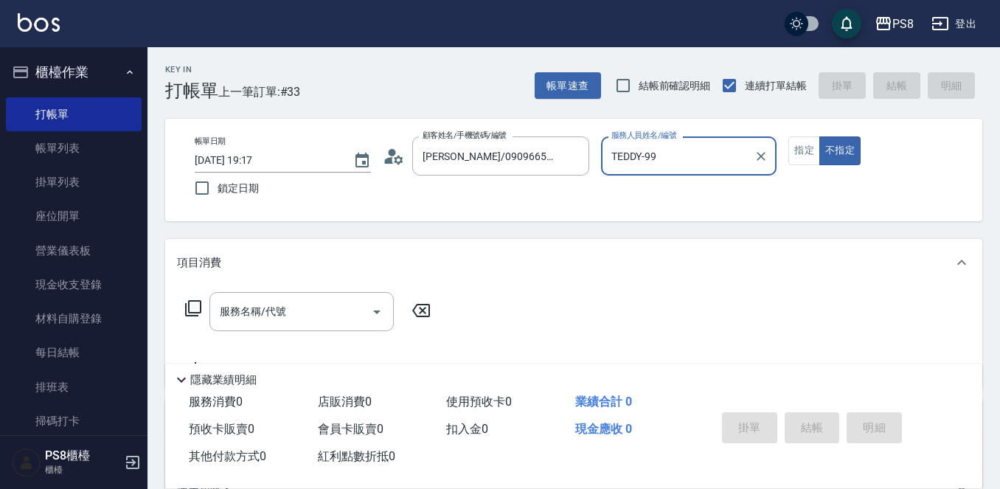
click at [820, 136] on button "不指定" at bounding box center [840, 150] width 41 height 29
type input "TEDDY-9"
type button "false"
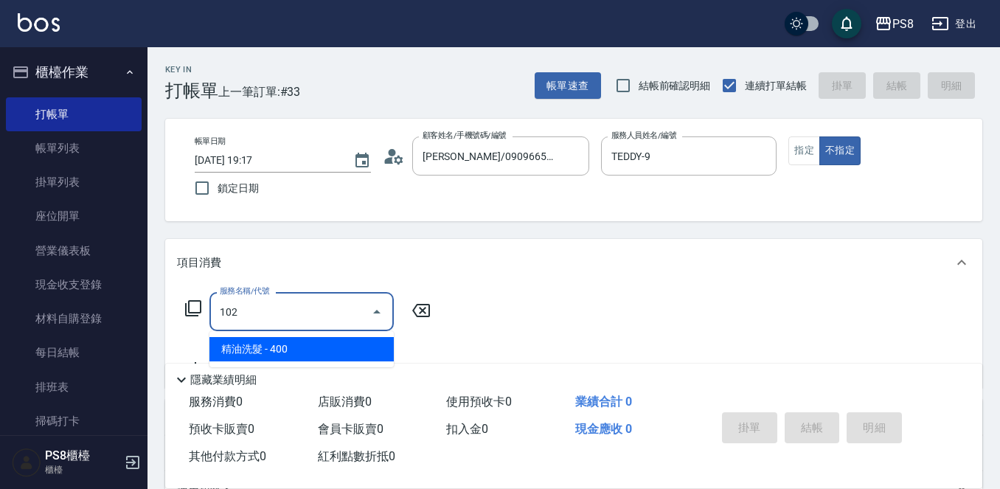
type input "精油洗髮(102)"
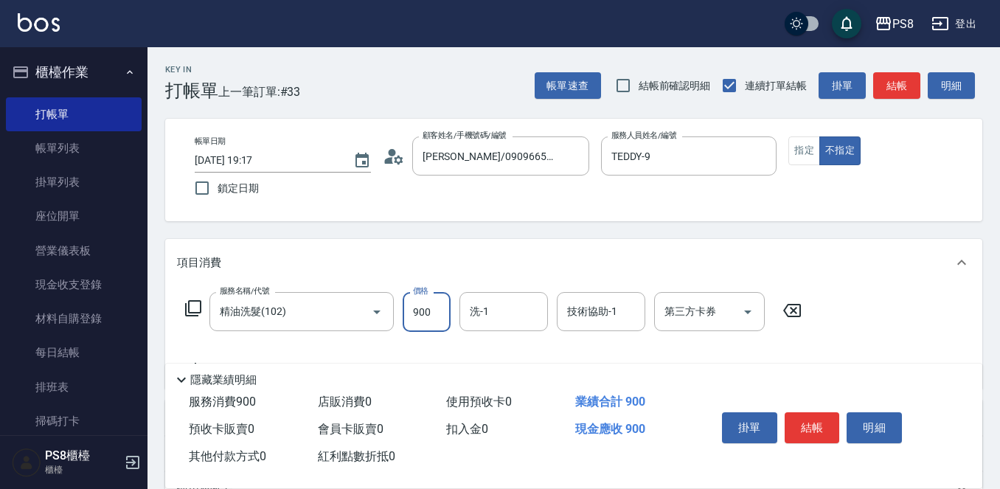
type input "900"
drag, startPoint x: 803, startPoint y: 407, endPoint x: 826, endPoint y: 214, distance: 194.6
click at [825, 215] on div "Key In 打帳單 上一筆訂單:#33 帳單速查 結帳前確認明細 連續打單結帳 掛單 結帳 明細 帳單日期 2025/10/10 19:17 鎖定日期 顧客…" at bounding box center [574, 383] width 853 height 672
click at [812, 159] on button "指定" at bounding box center [805, 150] width 32 height 29
click at [826, 417] on button "結帳" at bounding box center [812, 427] width 55 height 31
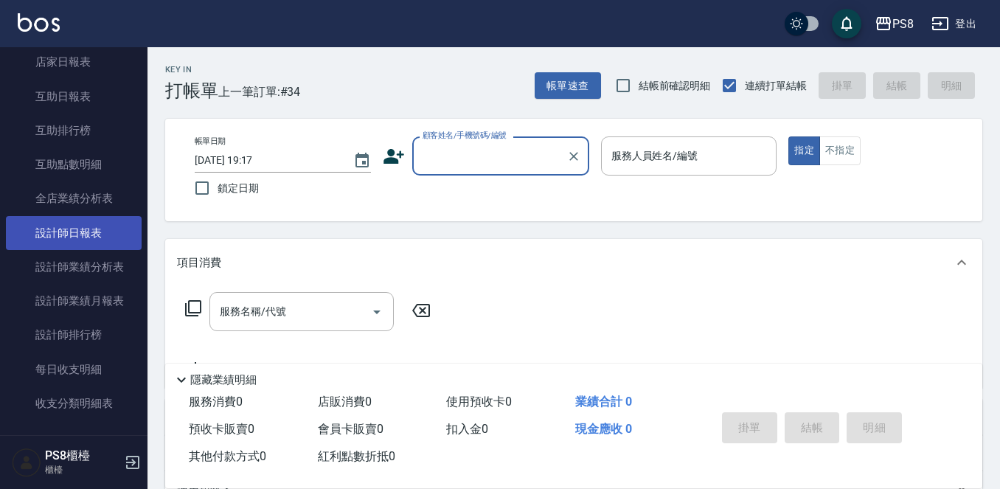
scroll to position [590, 0]
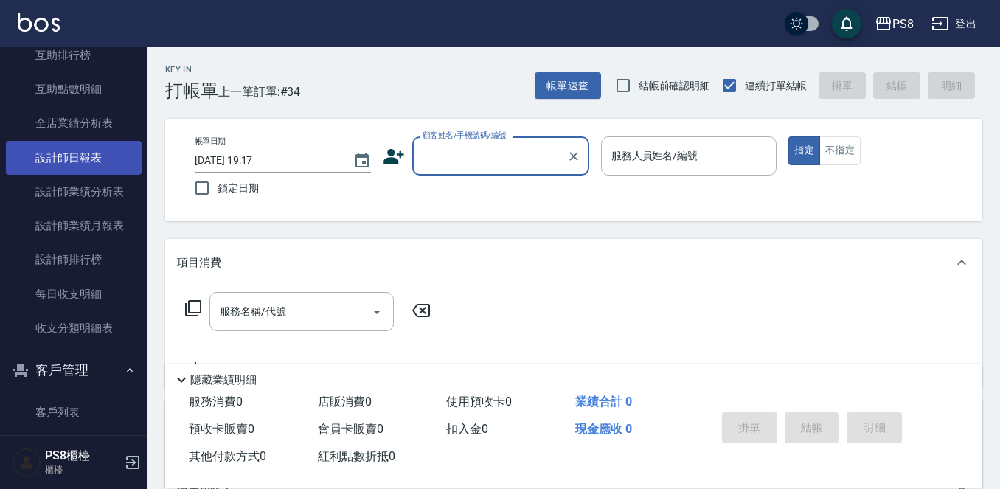
click at [66, 162] on link "設計師日報表" at bounding box center [74, 158] width 136 height 34
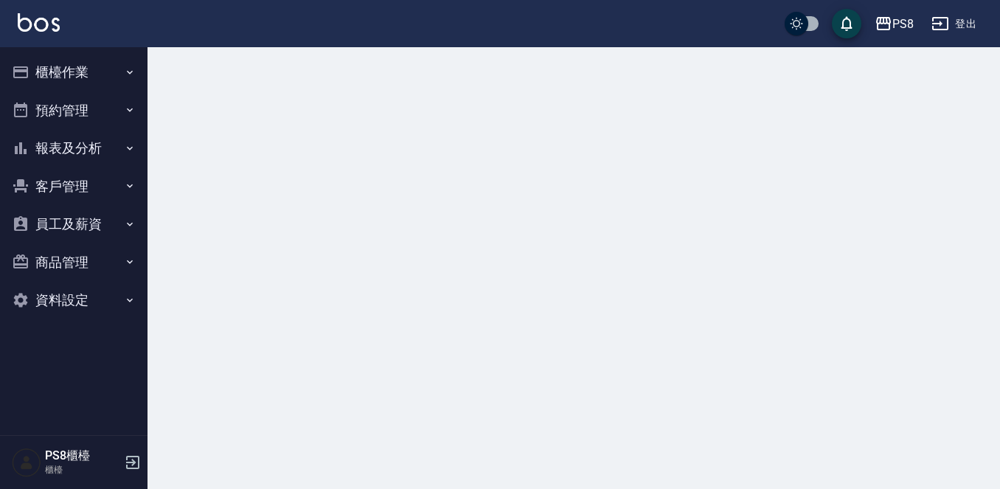
click at [104, 80] on button "櫃檯作業" at bounding box center [74, 72] width 136 height 38
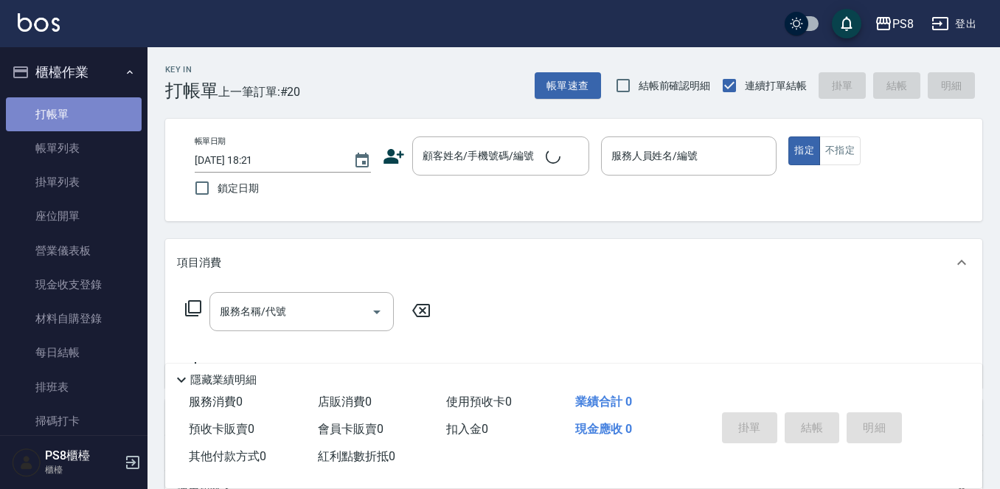
click at [106, 118] on link "打帳單" at bounding box center [74, 114] width 136 height 34
click at [446, 156] on input "顧客姓名/手機號碼/編號" at bounding box center [490, 156] width 142 height 26
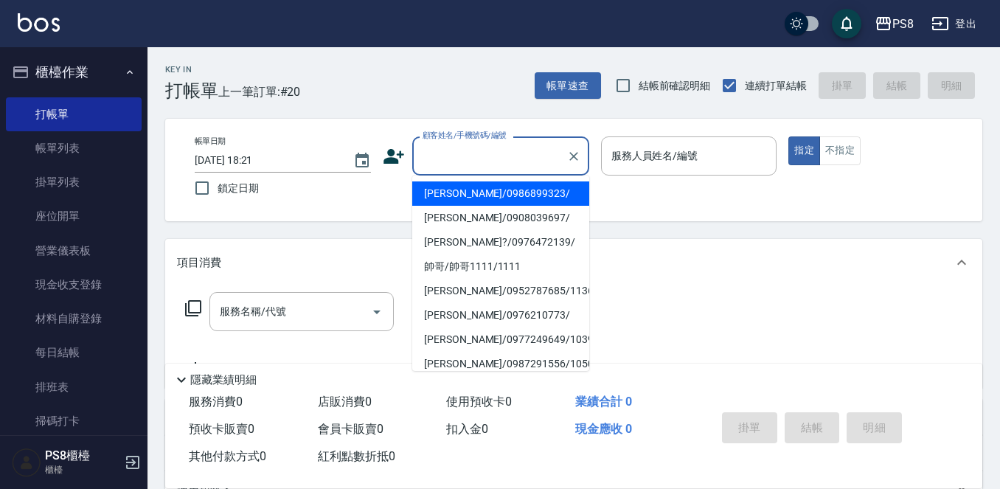
paste input "[URL][DOMAIN_NAME]"
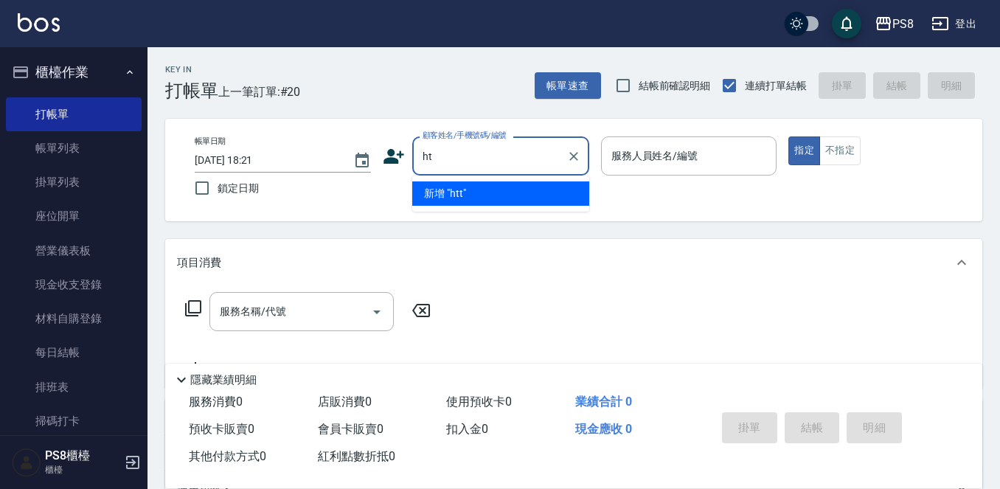
type input "h"
type input "+."
type input ";'"
type input "+."
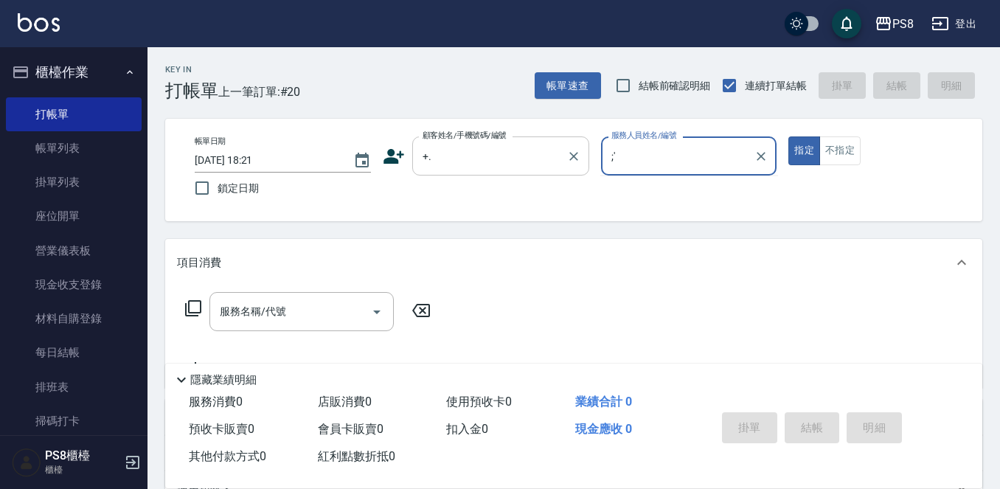
type input "'"
click at [758, 149] on icon "Clear" at bounding box center [761, 156] width 15 height 15
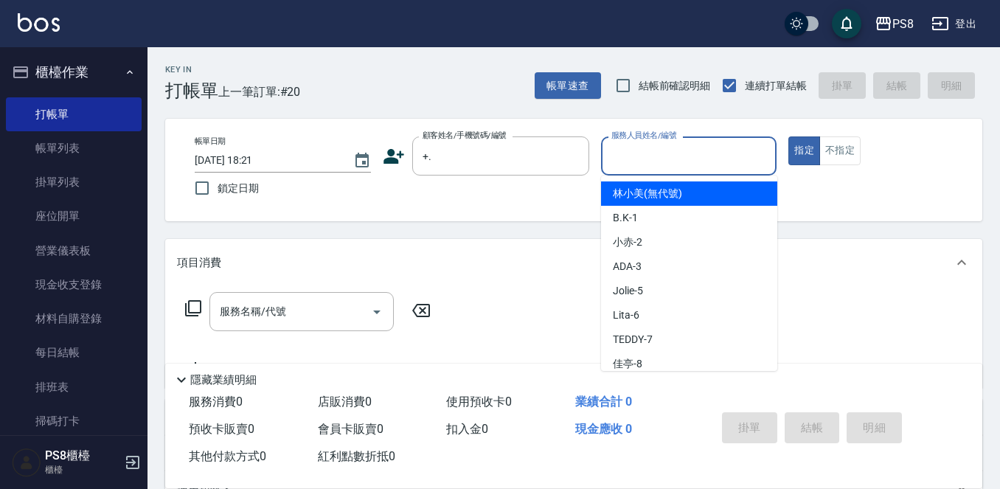
click at [608, 144] on input "服務人員姓名/編號" at bounding box center [689, 156] width 163 height 26
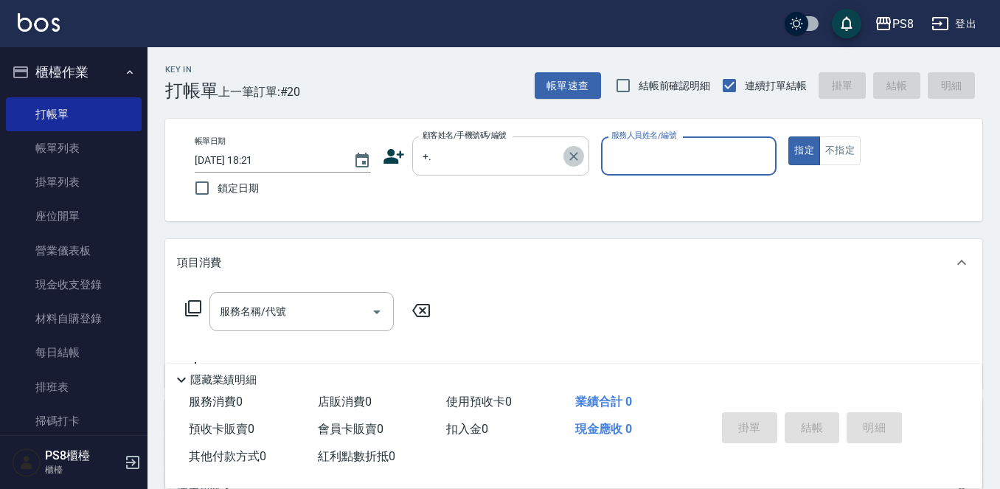
click at [579, 154] on icon "Clear" at bounding box center [574, 156] width 15 height 15
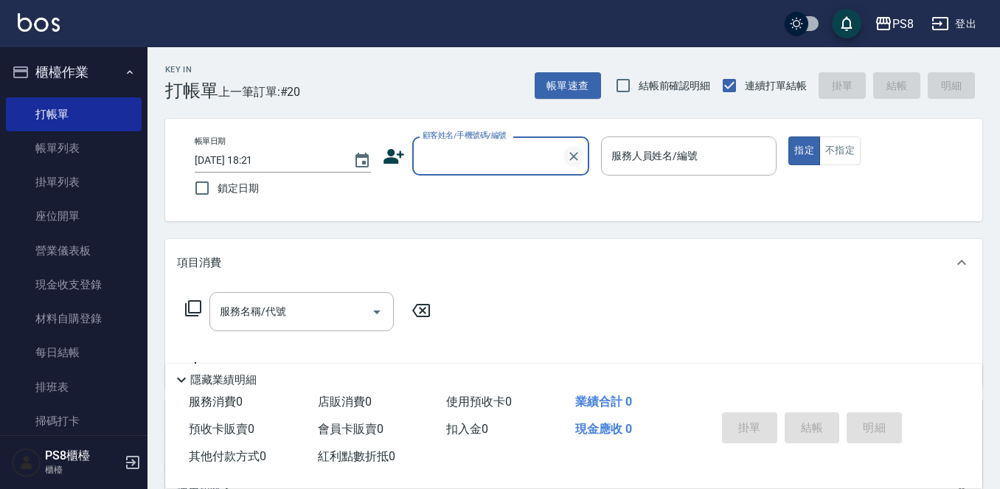
click at [578, 155] on icon "Clear" at bounding box center [574, 156] width 15 height 15
click at [521, 156] on input "顧客姓名/手機號碼/編號" at bounding box center [490, 156] width 142 height 26
click at [545, 142] on div "顧客姓名/手機號碼/編號" at bounding box center [500, 155] width 177 height 39
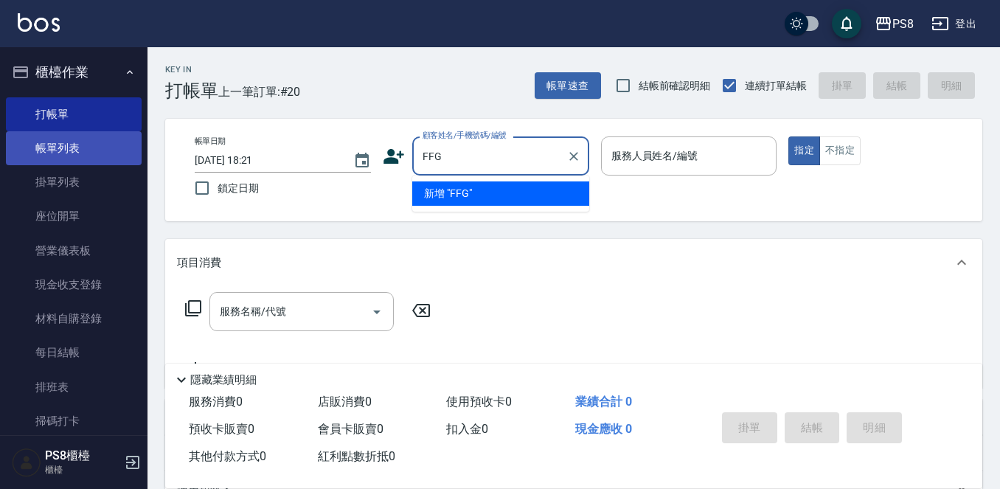
drag, startPoint x: 467, startPoint y: 153, endPoint x: 82, endPoint y: 136, distance: 385.5
click at [82, 136] on div "PS8 登出 櫃檯作業 打帳單 帳單列表 掛單列表 座位開單 營業儀表板 現金收支登錄 材料自購登錄 每日結帳 排班表 掃碼打卡 預約管理 預約管理 單日預約…" at bounding box center [500, 359] width 1000 height 719
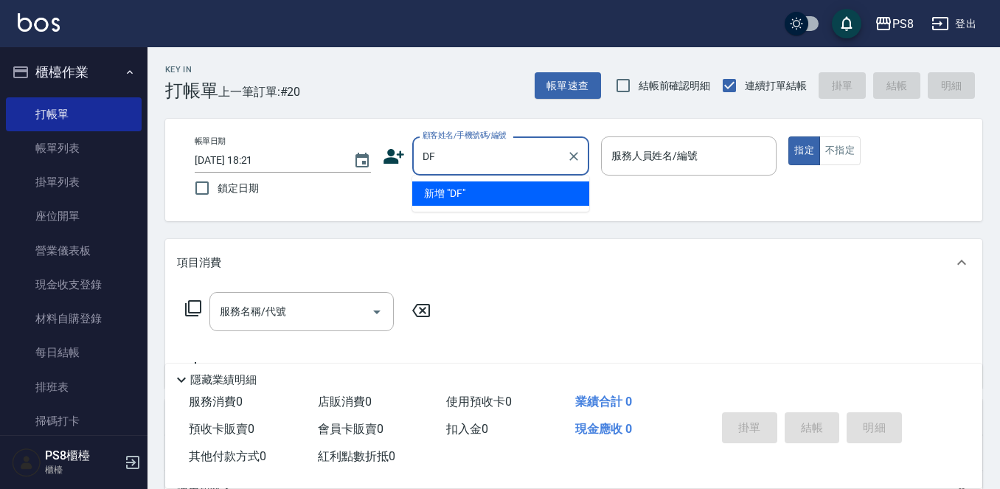
type input "D"
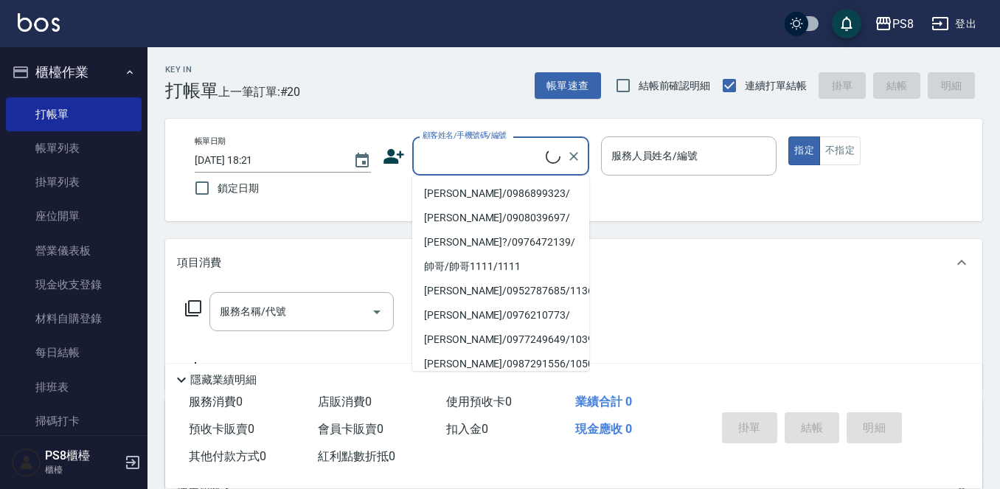
scroll to position [344, 0]
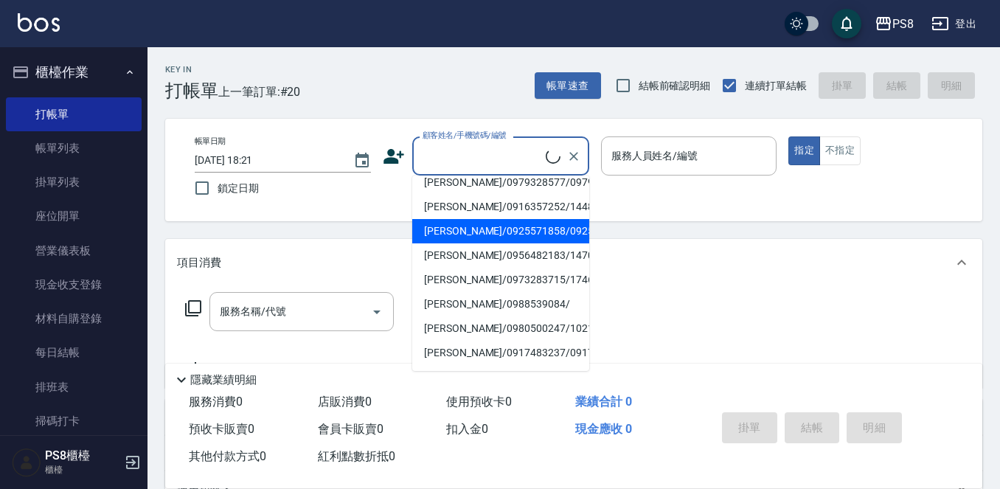
type input "[PERSON_NAME]/0925571858/0925571858"
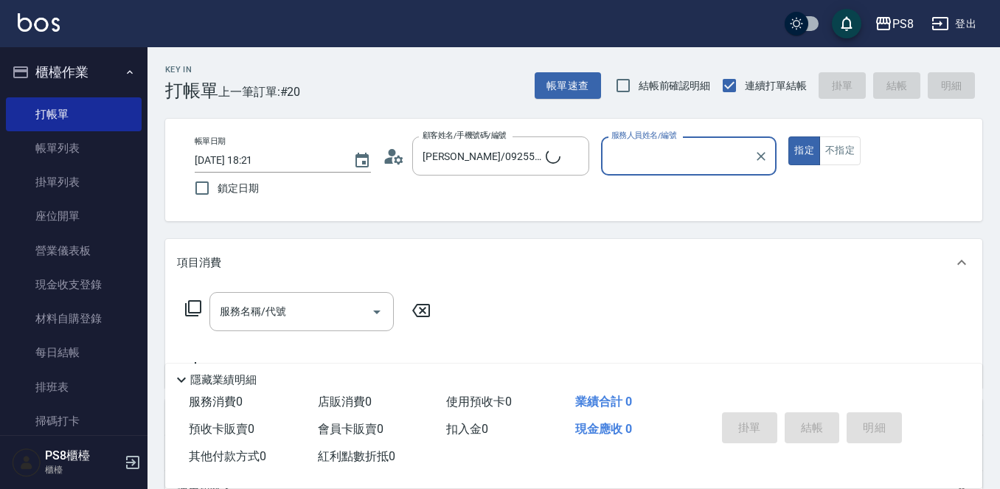
type input "佳亭-8"
type input "[PERSON_NAME]/0988539084/"
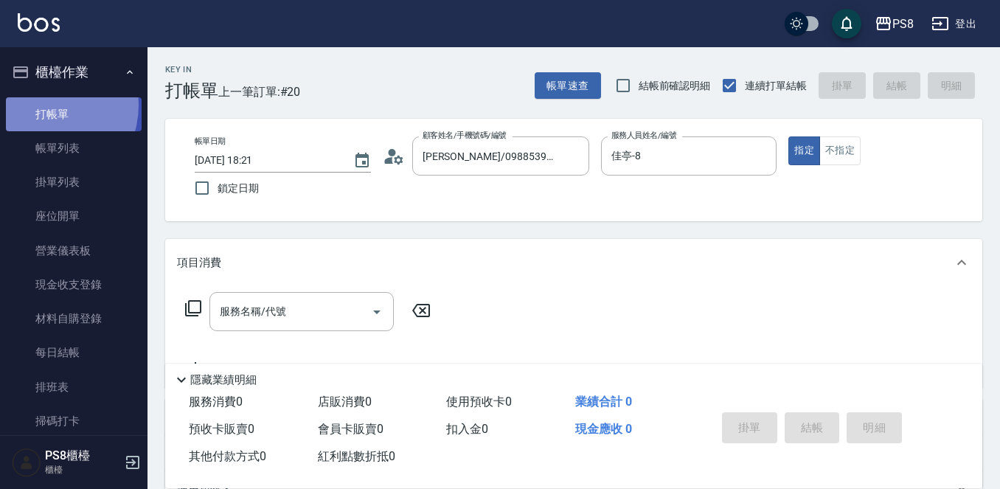
click at [41, 105] on link "打帳單" at bounding box center [74, 114] width 136 height 34
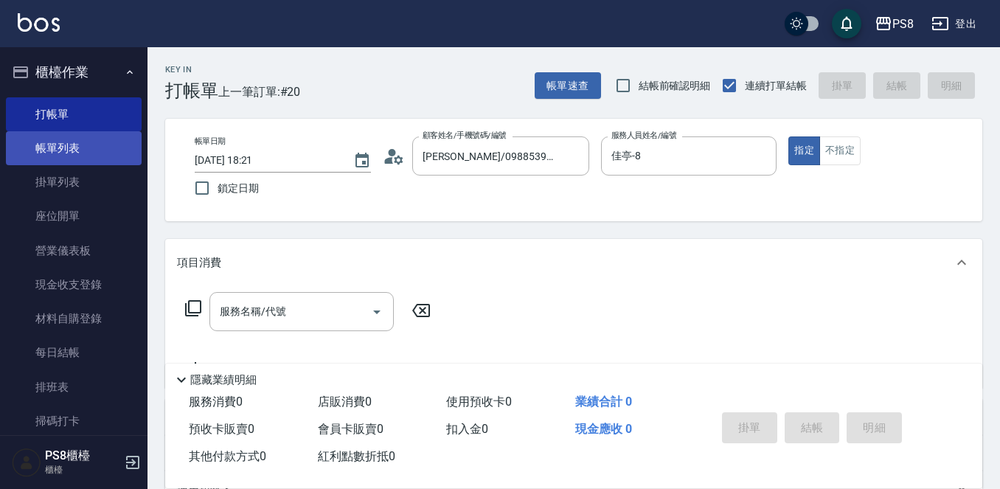
click at [37, 150] on link "帳單列表" at bounding box center [74, 148] width 136 height 34
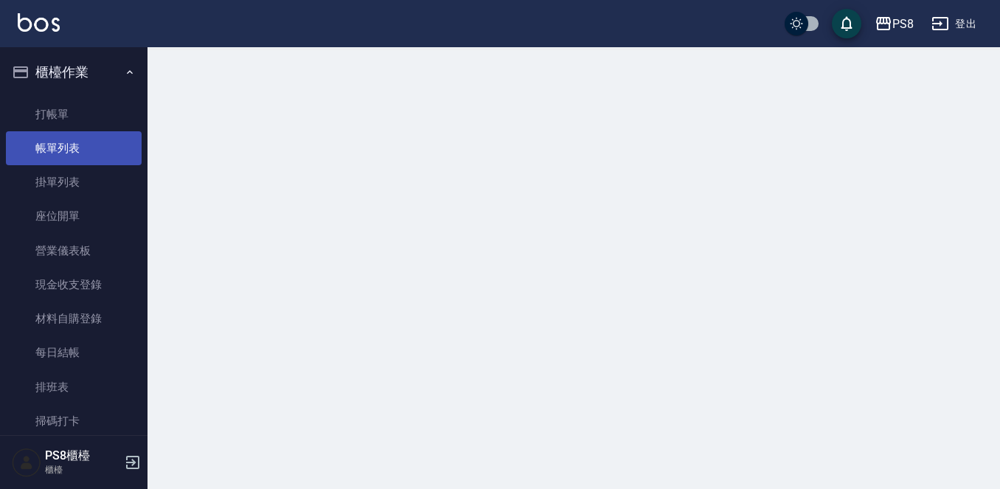
click at [37, 150] on link "帳單列表" at bounding box center [74, 148] width 136 height 34
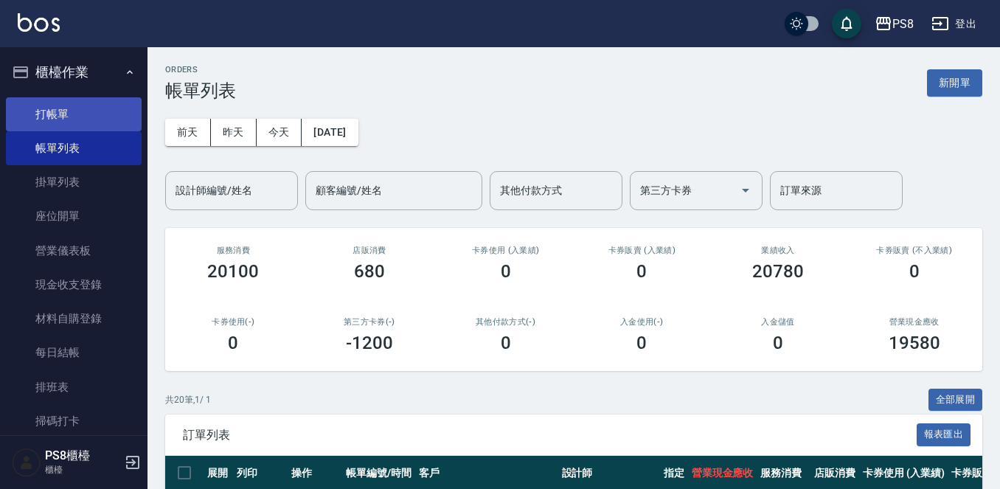
click at [111, 116] on link "打帳單" at bounding box center [74, 114] width 136 height 34
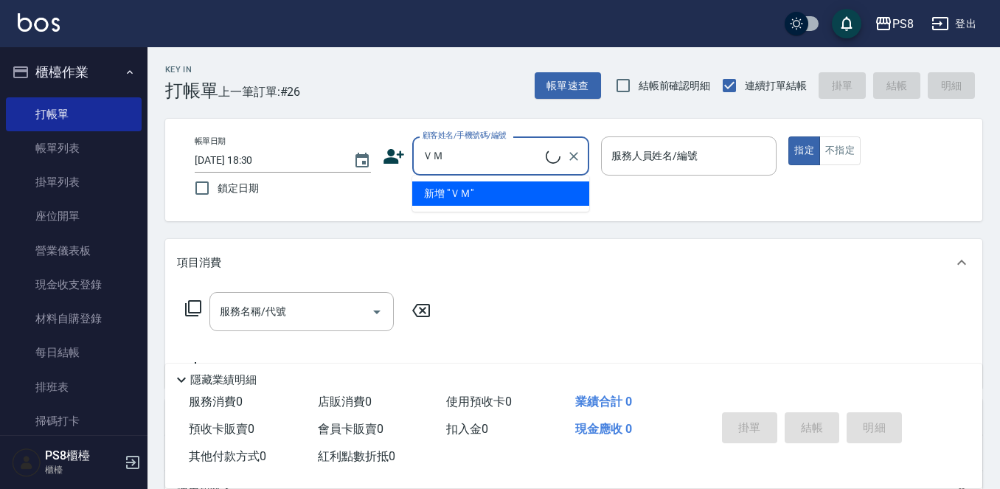
type input "Ｖ"
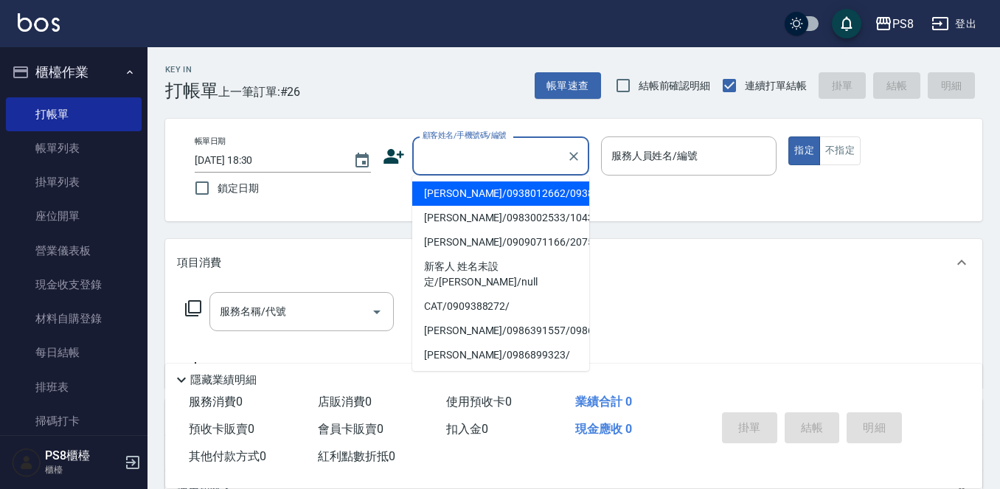
type input "V"
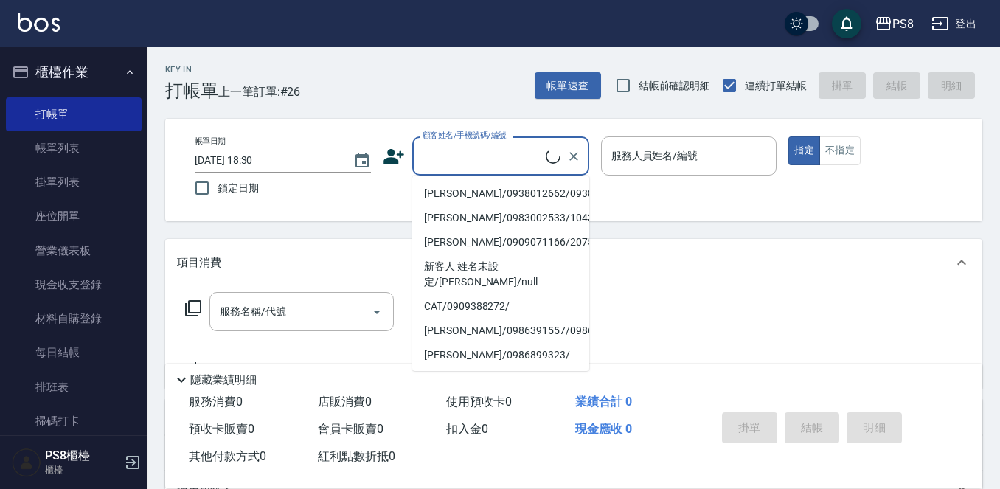
type input "Ｇ"
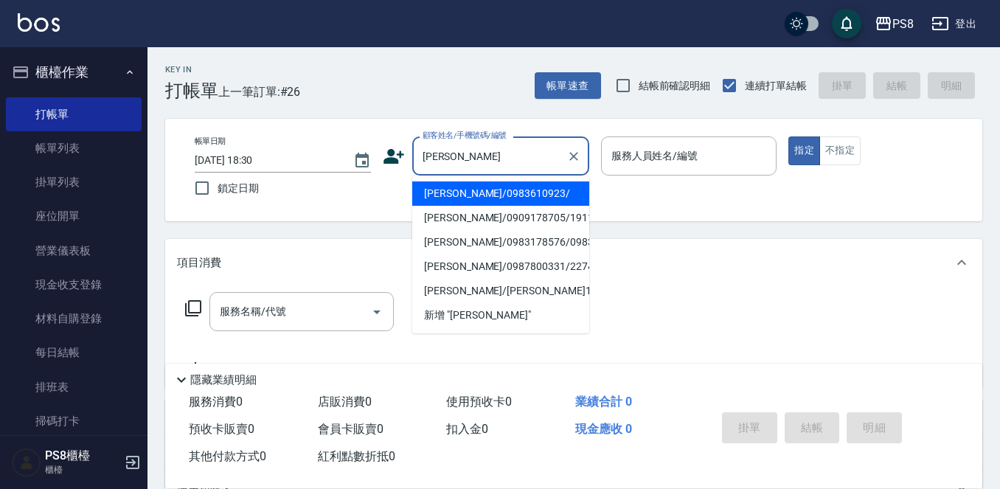
click at [520, 203] on li "[PERSON_NAME]/0983610923/" at bounding box center [500, 193] width 177 height 24
type input "[PERSON_NAME]/0983610923/"
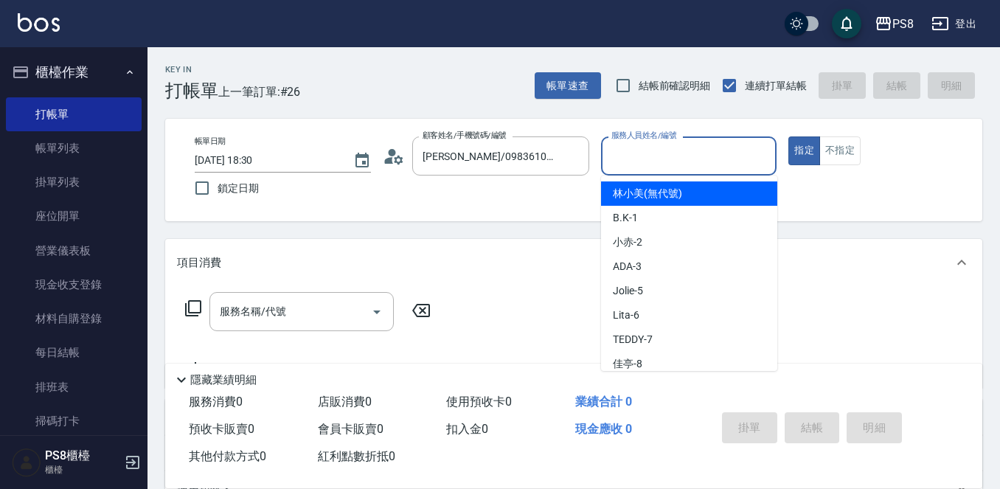
click at [616, 170] on div "服務人員姓名/編號" at bounding box center [689, 155] width 176 height 39
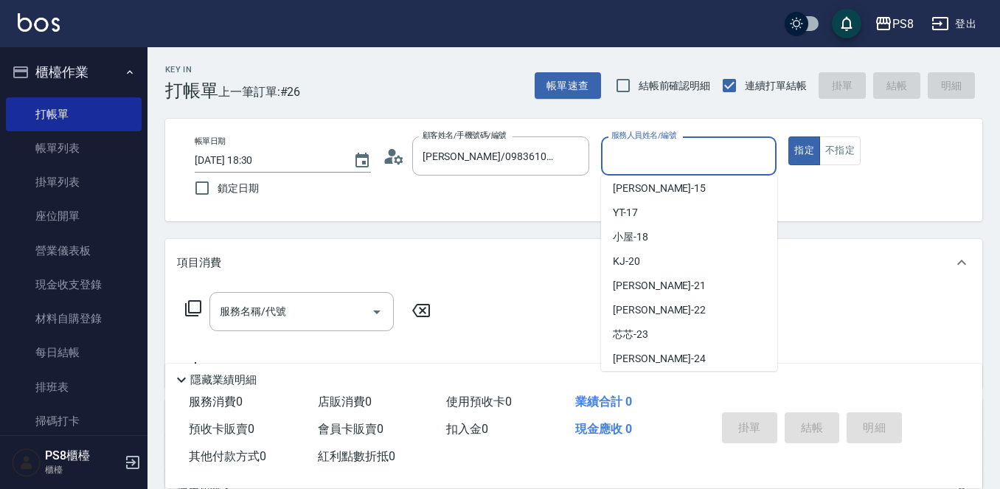
scroll to position [346, 0]
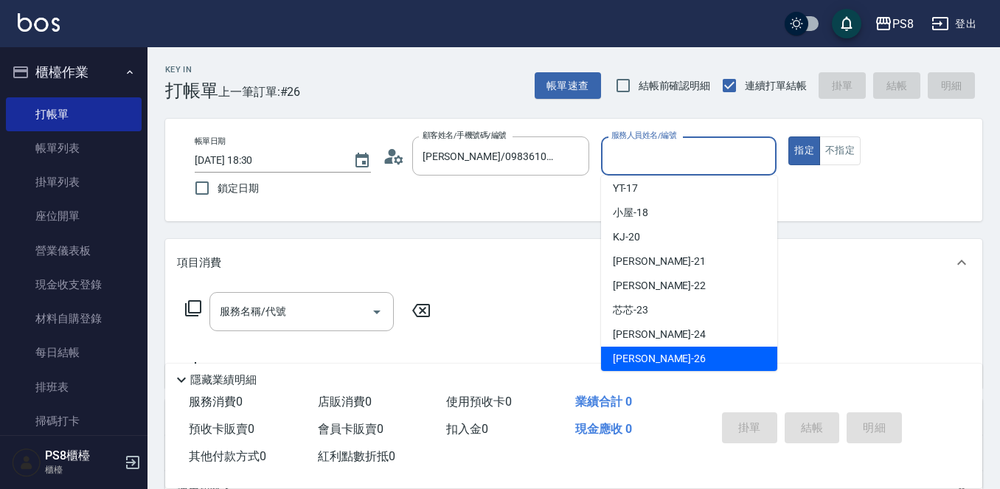
click at [684, 347] on div "苡真 -26" at bounding box center [689, 359] width 176 height 24
type input "苡真-26"
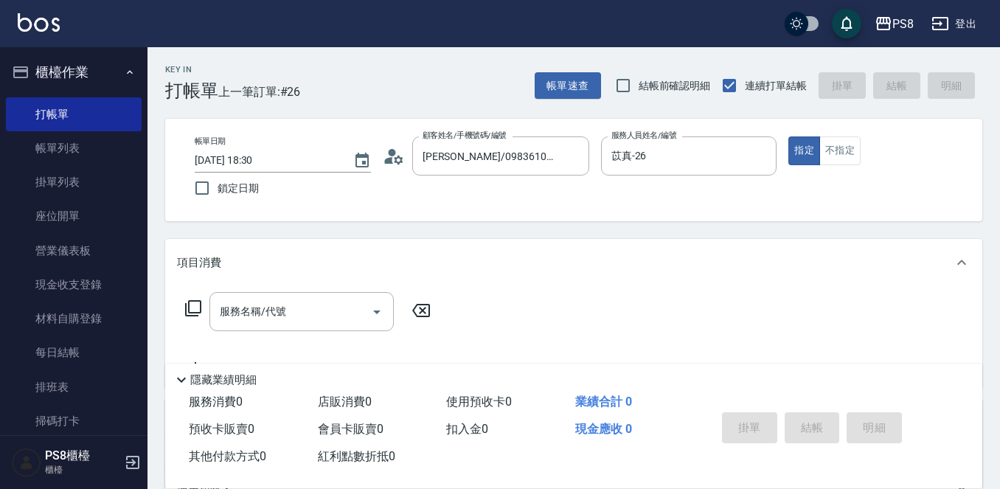
click at [323, 283] on div "項目消費" at bounding box center [573, 262] width 817 height 47
click at [319, 309] on div "項目消費 服務名稱/代號 服務名稱/代號 店販銷售 服務人員姓名/編號 服務人員姓名/編號 商品代號/名稱 商品代號/名稱 預收卡販賣 卡券名稱/代號 卡券名…" at bounding box center [573, 345] width 817 height 212
click at [330, 262] on div "項目消費" at bounding box center [565, 256] width 776 height 15
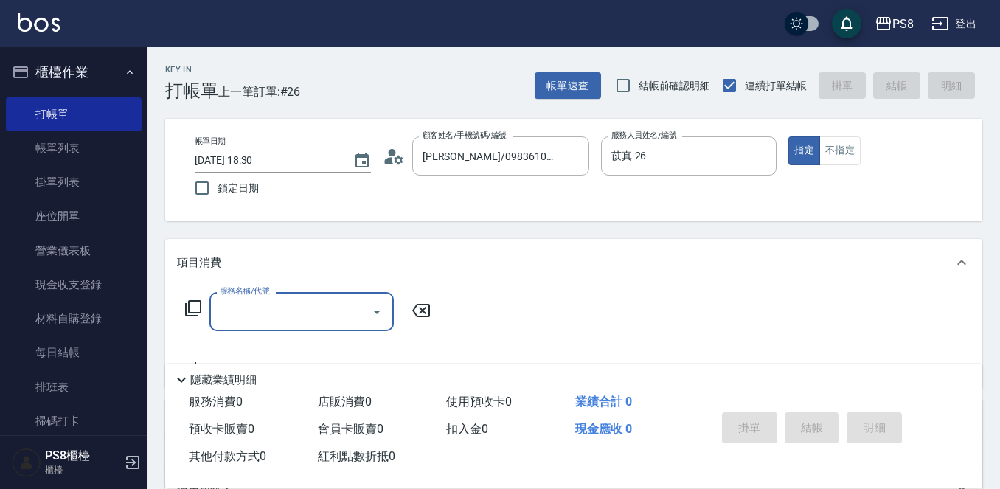
scroll to position [0, 0]
drag, startPoint x: 291, startPoint y: 316, endPoint x: 302, endPoint y: 297, distance: 22.5
click at [291, 315] on input "服務名稱/代號" at bounding box center [290, 312] width 149 height 26
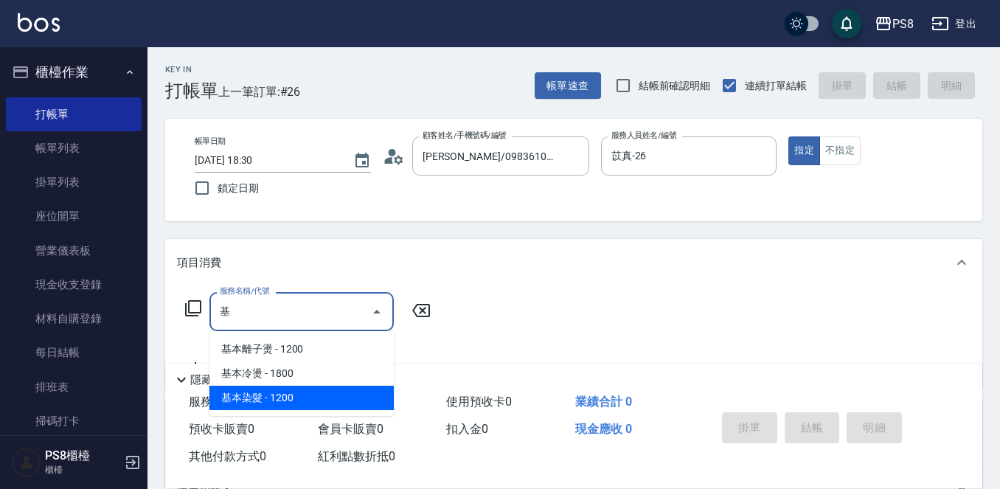
click at [272, 390] on span "基本染髮 - 1200" at bounding box center [302, 398] width 184 height 24
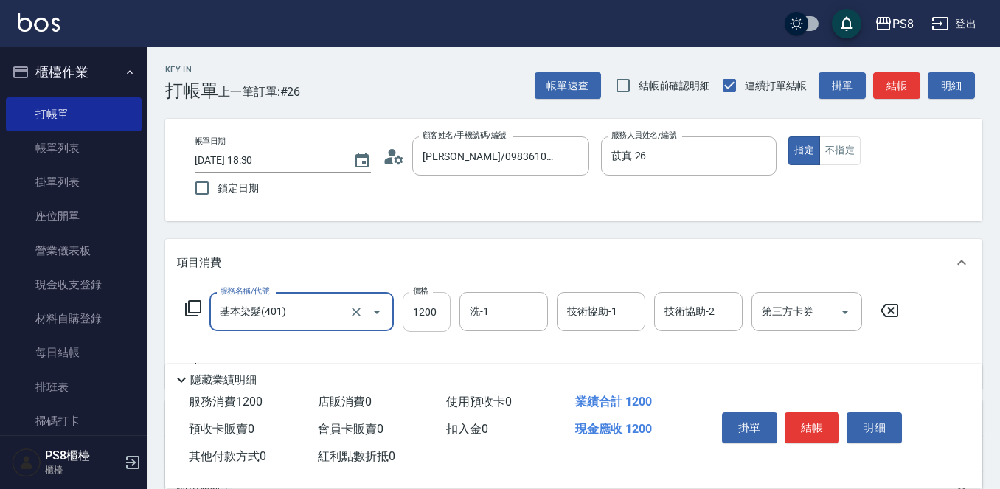
type input "基本染髮(401)"
click at [420, 313] on input "1200" at bounding box center [427, 312] width 48 height 40
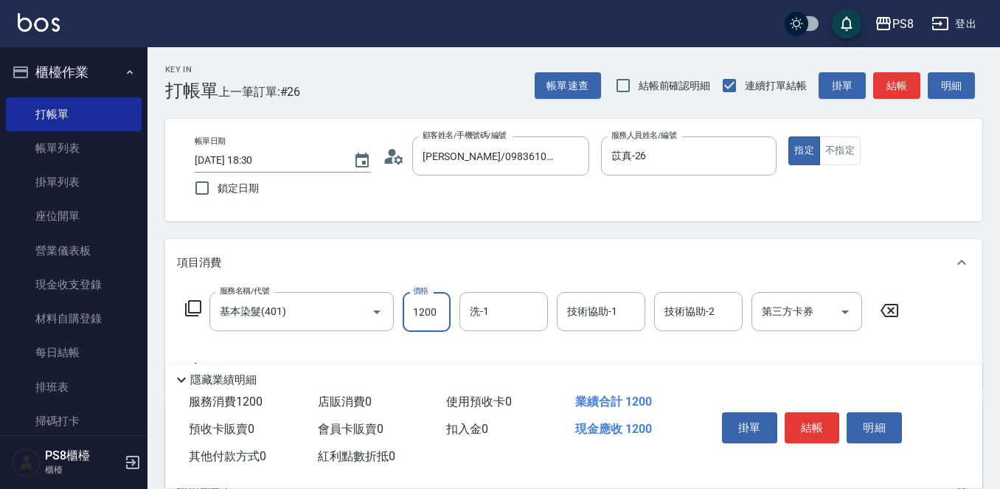
click at [420, 313] on input "1200" at bounding box center [427, 312] width 48 height 40
click at [424, 309] on input "1200" at bounding box center [427, 312] width 48 height 40
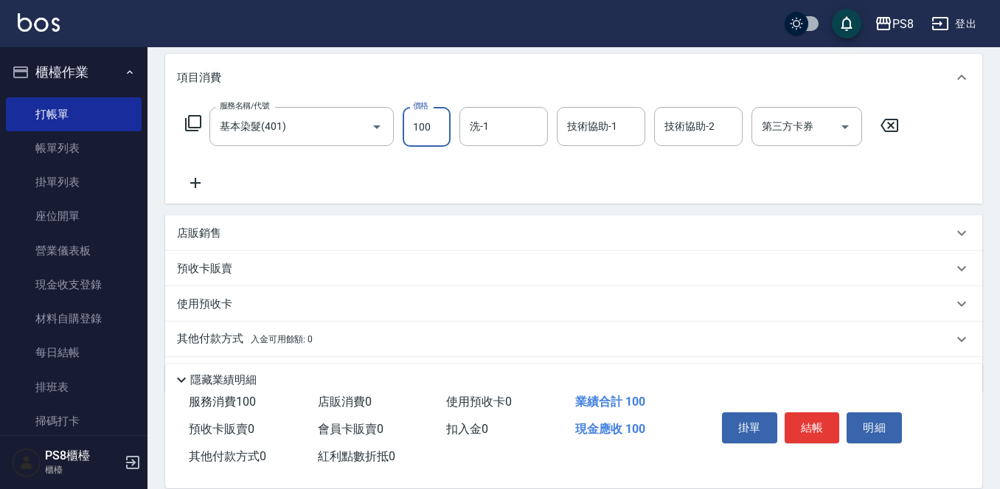
scroll to position [230, 0]
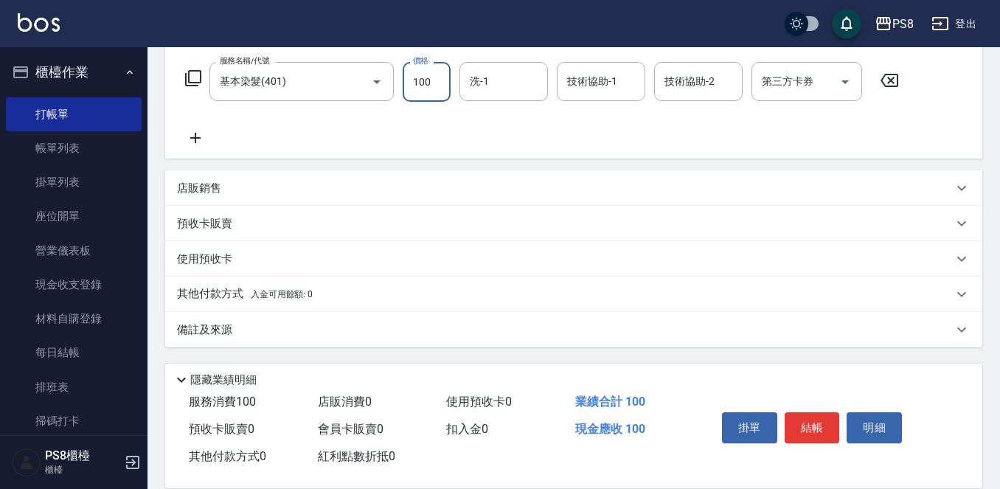
drag, startPoint x: 429, startPoint y: 89, endPoint x: 414, endPoint y: 84, distance: 16.1
click at [414, 84] on input "100" at bounding box center [427, 82] width 48 height 40
drag, startPoint x: 413, startPoint y: 80, endPoint x: 421, endPoint y: 81, distance: 7.5
click at [421, 81] on input "0" at bounding box center [427, 82] width 48 height 40
drag, startPoint x: 415, startPoint y: 80, endPoint x: 423, endPoint y: 82, distance: 9.1
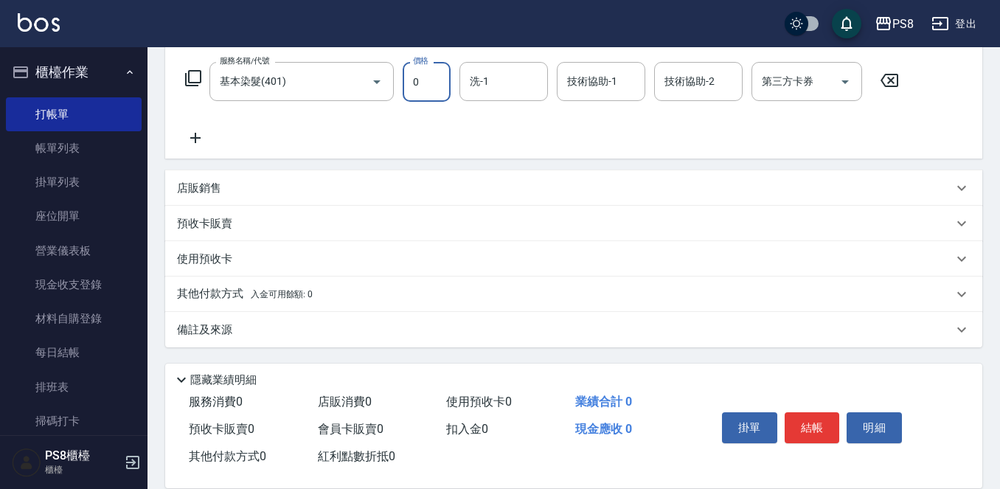
click at [423, 82] on input "0" at bounding box center [427, 82] width 48 height 40
type input "0"
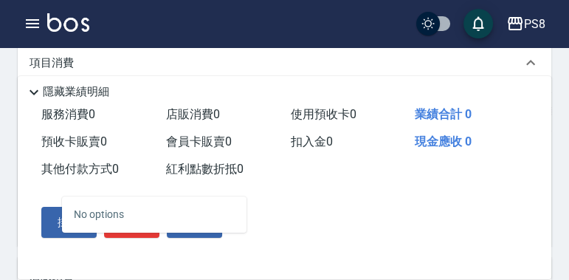
scroll to position [313, 0]
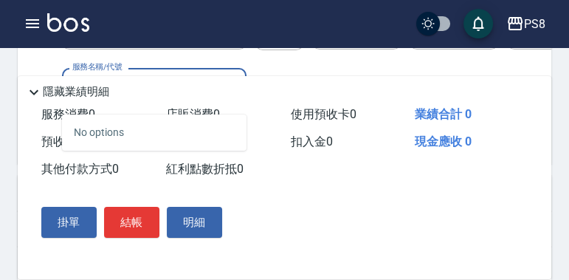
type input "＋－＋－"
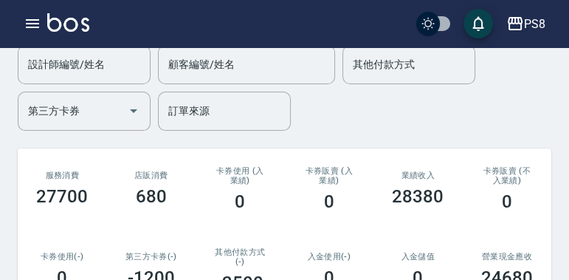
scroll to position [42, 0]
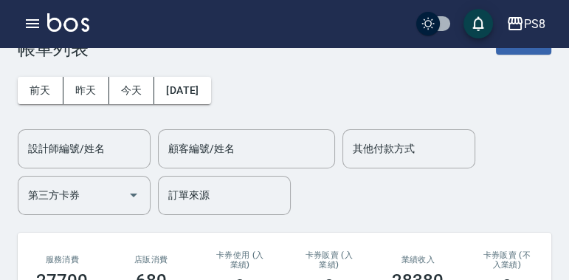
drag, startPoint x: 428, startPoint y: 95, endPoint x: 519, endPoint y: 60, distance: 97.4
click at [519, 60] on div "[DATE] [DATE] [DATE] [DATE] 設計師編號/姓名 設計師編號/姓名 顧客編號/姓名 顧客編號/姓名 其他付款方式 其他付款方式 第三方…" at bounding box center [284, 137] width 533 height 156
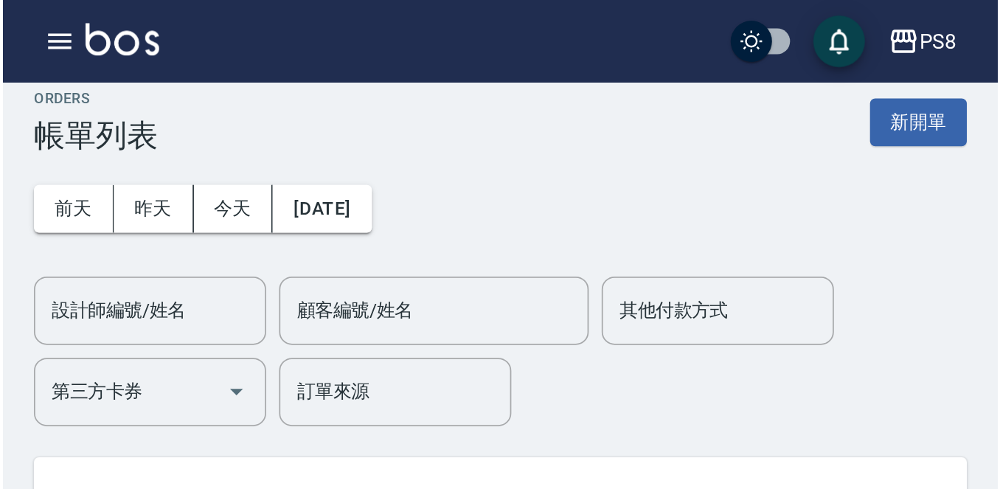
scroll to position [0, 0]
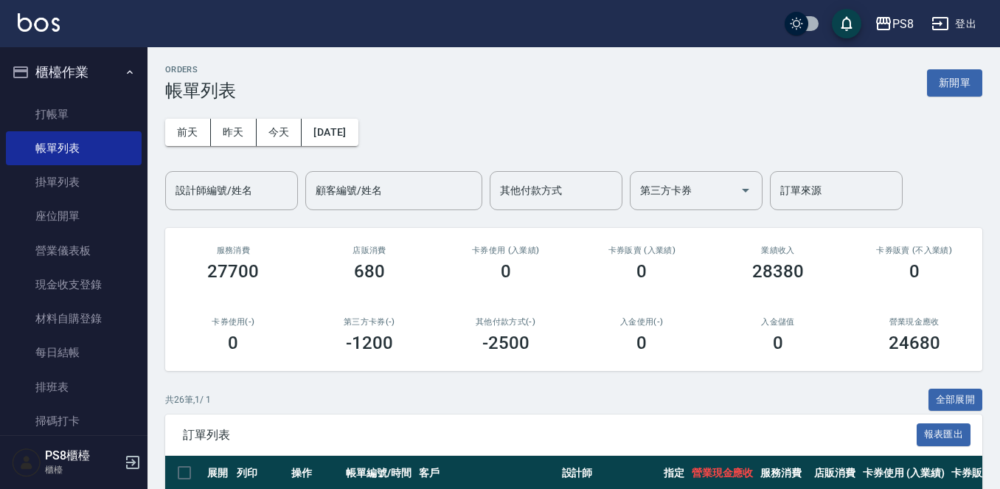
drag, startPoint x: 502, startPoint y: 1, endPoint x: 550, endPoint y: 118, distance: 126.7
click at [550, 118] on div "[DATE] [DATE] [DATE] [DATE] 設計師編號/姓名 設計師編號/姓名 顧客編號/姓名 顧客編號/姓名 其他付款方式 其他付款方式 第三方…" at bounding box center [573, 155] width 817 height 109
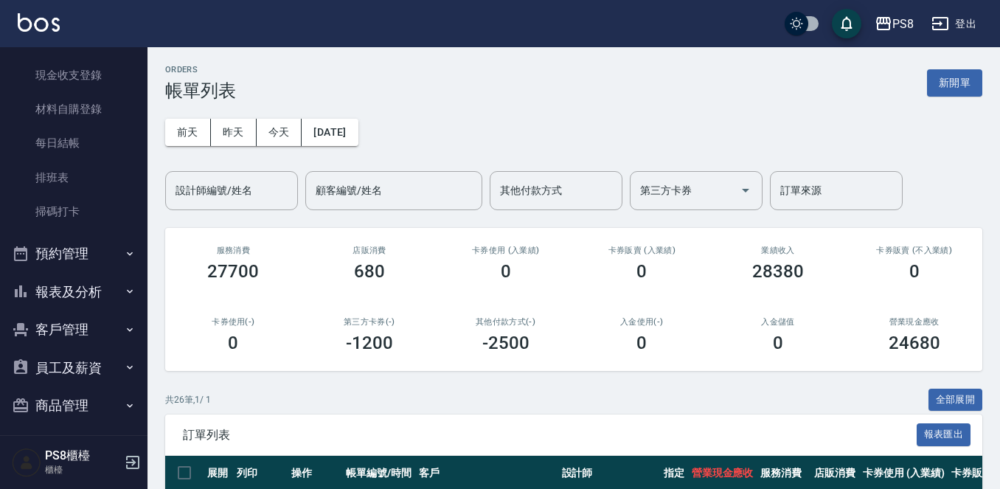
scroll to position [221, 0]
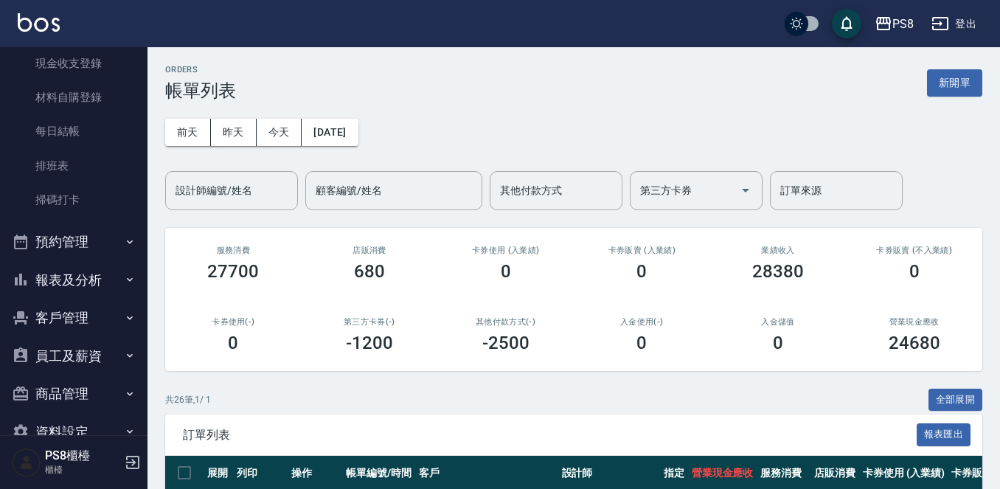
click at [82, 279] on button "報表及分析" at bounding box center [74, 280] width 136 height 38
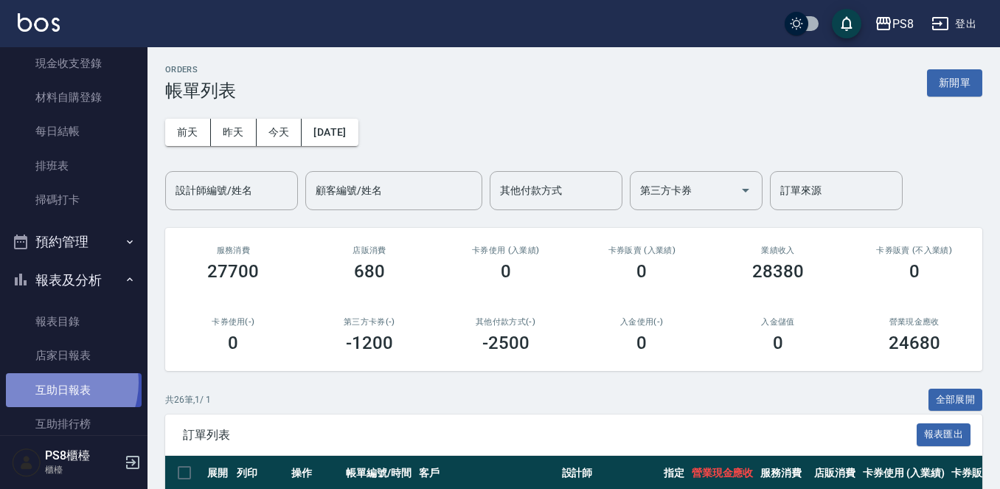
click at [49, 382] on link "互助日報表" at bounding box center [74, 390] width 136 height 34
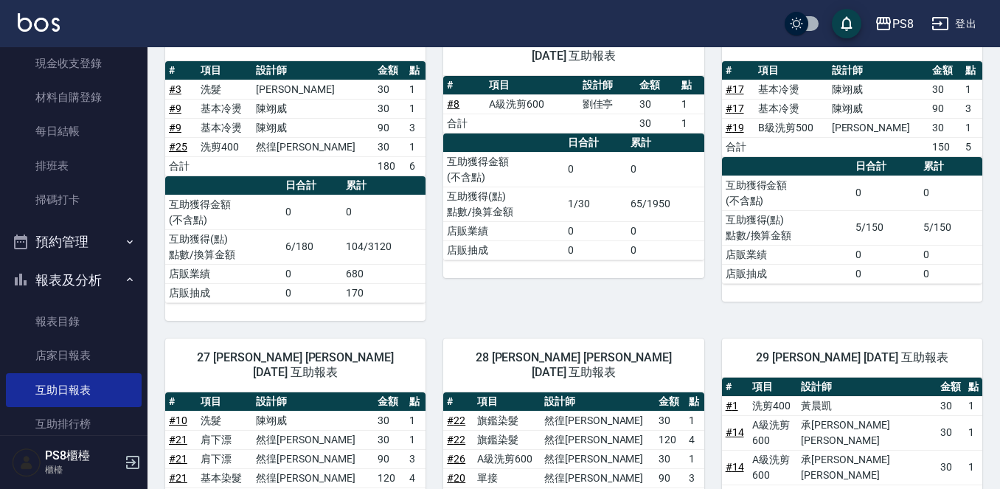
scroll to position [774, 0]
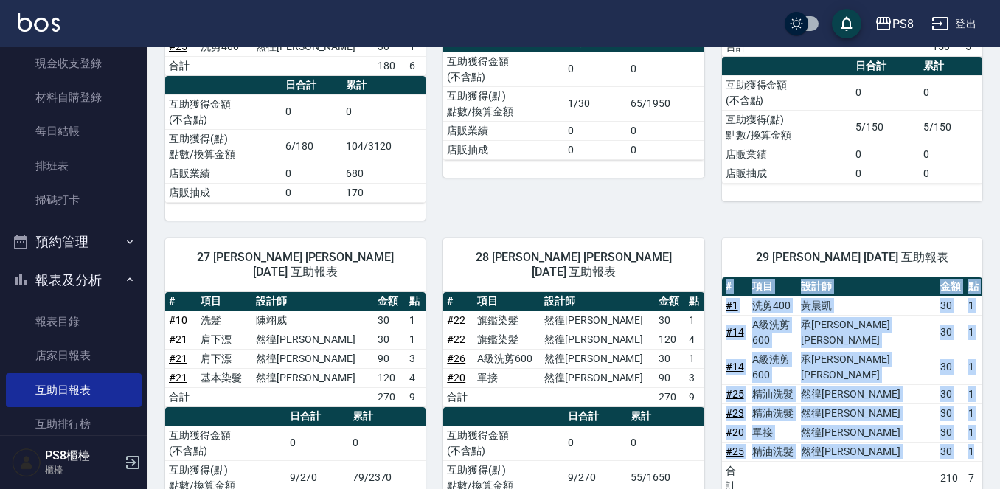
drag, startPoint x: 981, startPoint y: 288, endPoint x: 719, endPoint y: 168, distance: 288.2
click at [719, 221] on div "29 [PERSON_NAME] [DATE] 互助報表 # 項目 設計師 金額 點 # 1 洗剪400 [PERSON_NAME]30 1 # 14 A級洗…" at bounding box center [844, 431] width 278 height 421
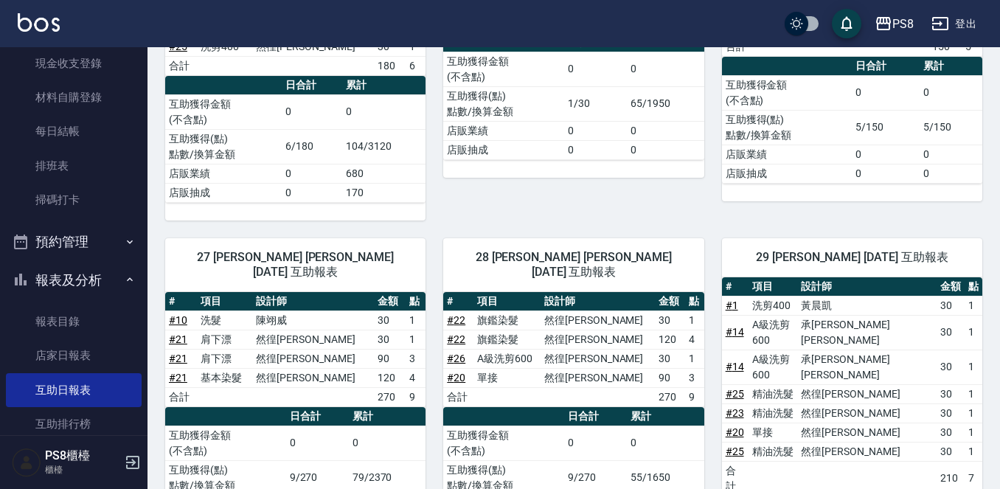
click at [961, 221] on div "29 [PERSON_NAME] [DATE] 互助報表 # 項目 設計師 金額 點 # 1 洗剪400 [PERSON_NAME]30 1 # 14 A級洗…" at bounding box center [844, 431] width 278 height 421
drag, startPoint x: 999, startPoint y: 257, endPoint x: 719, endPoint y: 173, distance: 291.8
click at [958, 250] on span "29 [PERSON_NAME] [DATE] 互助報表" at bounding box center [852, 257] width 225 height 15
drag, startPoint x: 720, startPoint y: 221, endPoint x: 995, endPoint y: 319, distance: 292.2
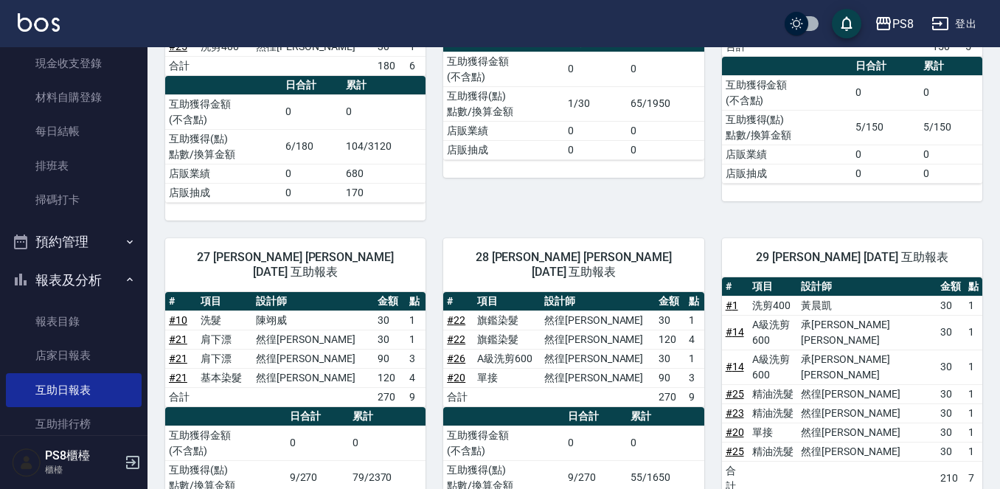
drag, startPoint x: 961, startPoint y: 261, endPoint x: 840, endPoint y: 256, distance: 121.8
click at [786, 404] on tr "# 23 精油洗髮 然徨楊 30 1" at bounding box center [852, 413] width 260 height 19
click at [910, 404] on td "然徨[PERSON_NAME]" at bounding box center [867, 413] width 139 height 19
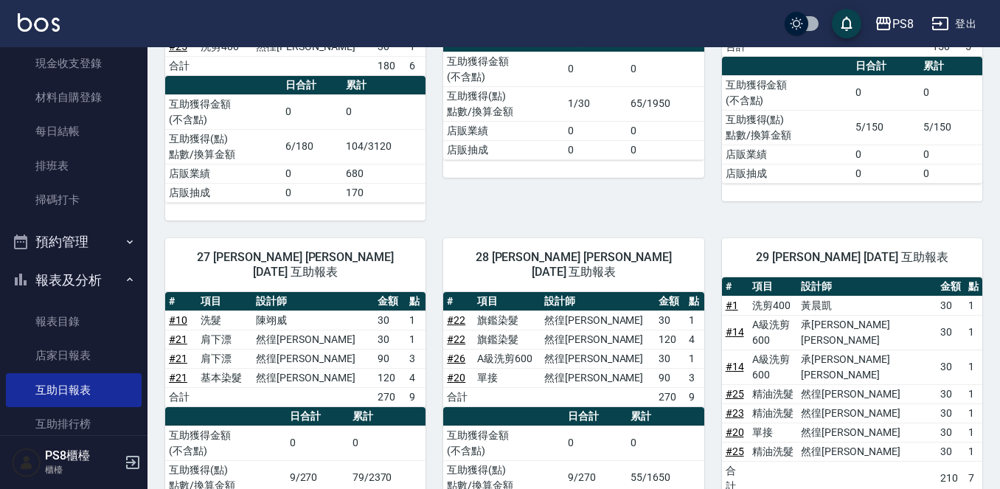
click at [976, 404] on td "1" at bounding box center [974, 413] width 18 height 19
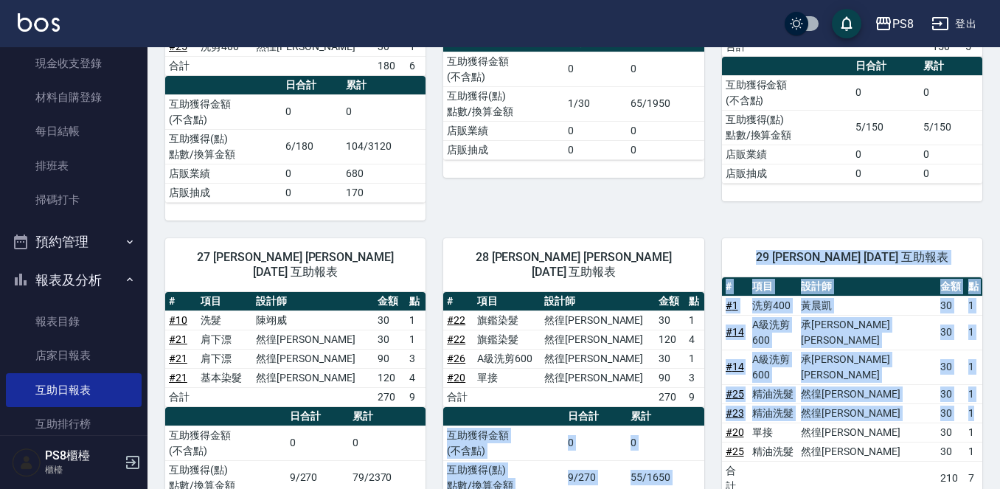
drag, startPoint x: 848, startPoint y: 265, endPoint x: 653, endPoint y: 269, distance: 194.8
click at [653, 269] on div "15 [PERSON_NAME] [DATE] 互助報表 # 項目 設計師 金額 點 # 3 幕蘊香氛頭皮精華液 680x1 680 合計 680 0 日合計…" at bounding box center [565, 33] width 835 height 1215
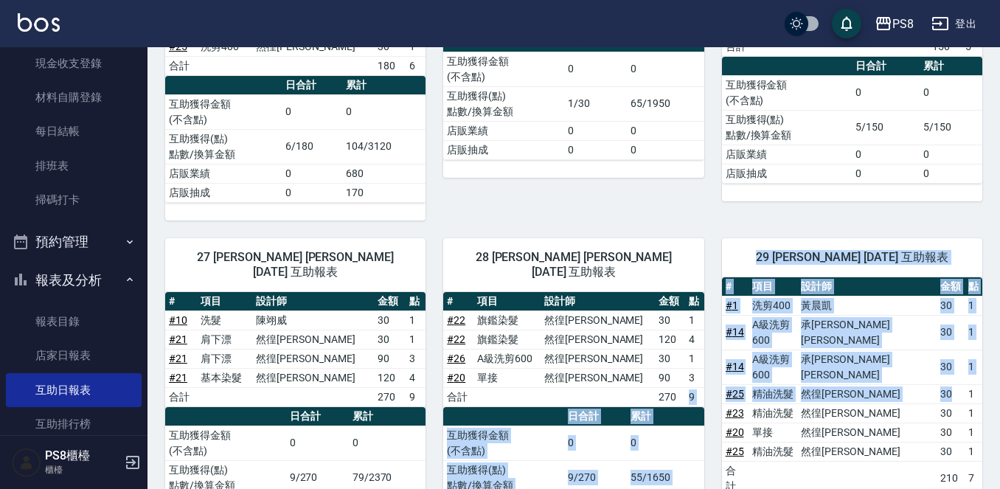
drag, startPoint x: 951, startPoint y: 247, endPoint x: 649, endPoint y: 260, distance: 302.8
click at [655, 260] on div "15 EMMA 卓佳澐 10/10/2025 互助報表 # 項目 設計師 金額 點 # 3 幕蘊香氛頭皮精華液 680x1 680 合計 680 0 日合計 …" at bounding box center [565, 33] width 835 height 1215
click at [955, 384] on td "30" at bounding box center [951, 393] width 28 height 19
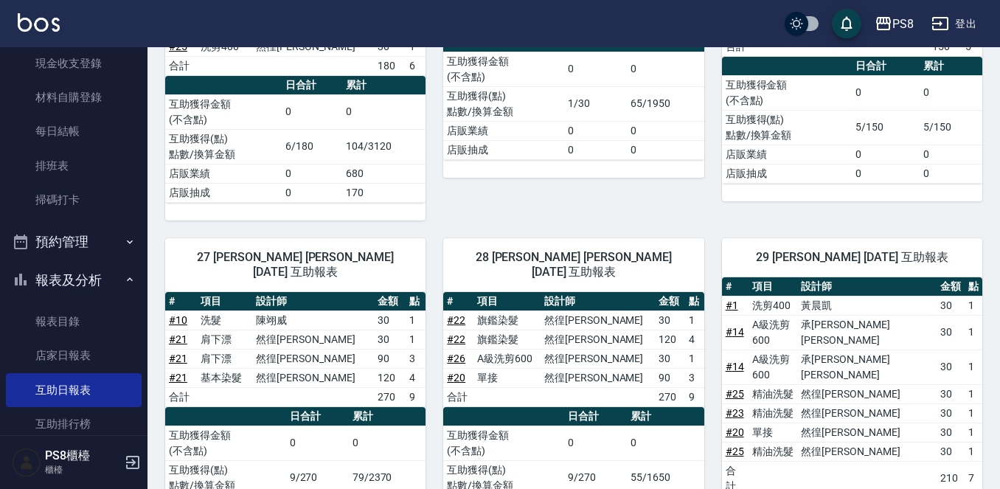
click at [864, 404] on td "然徨楊" at bounding box center [867, 413] width 139 height 19
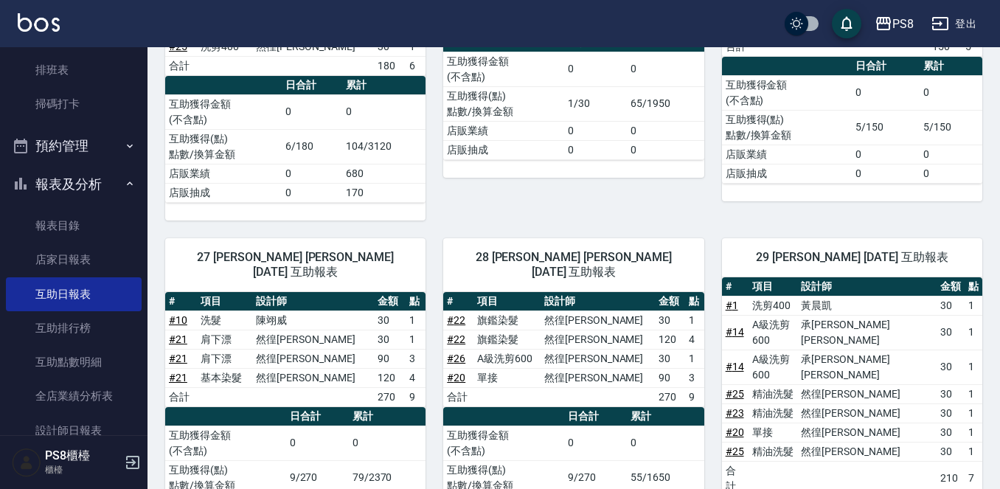
scroll to position [443, 0]
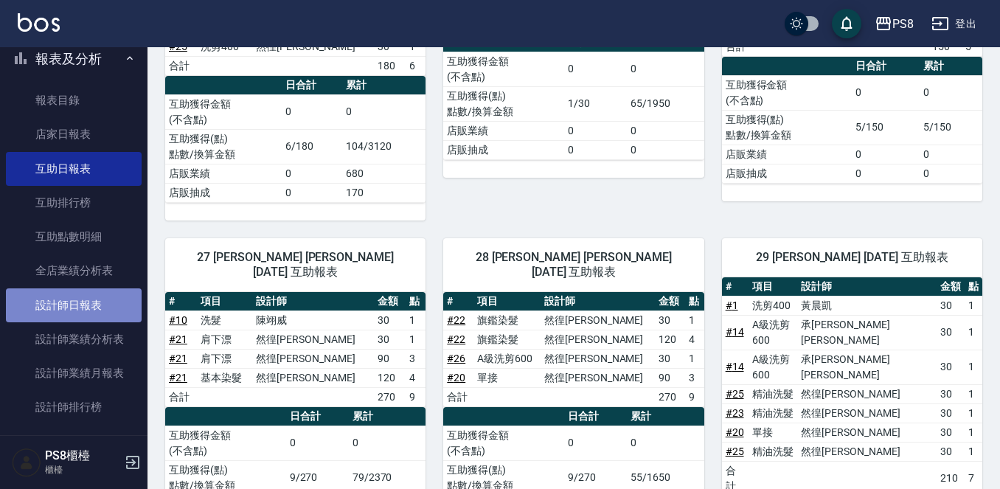
click at [92, 299] on link "設計師日報表" at bounding box center [74, 305] width 136 height 34
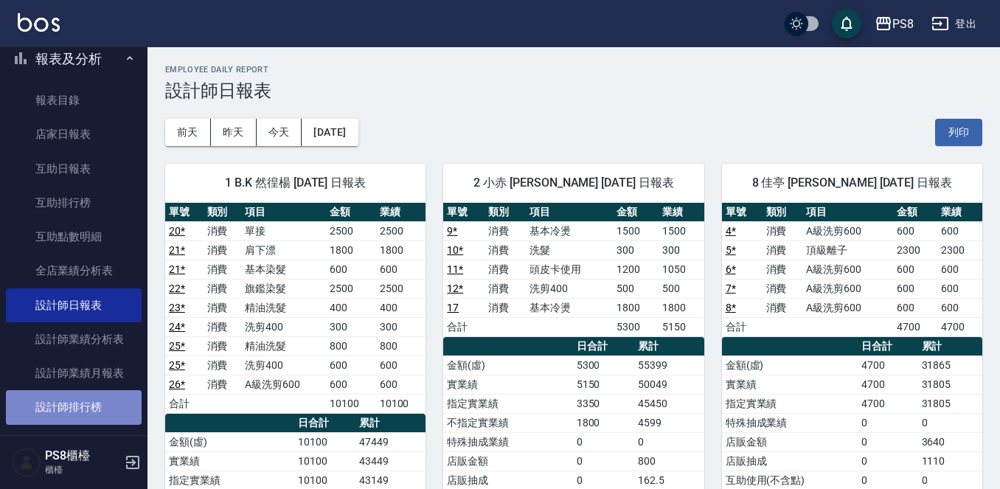
click at [105, 405] on link "設計師排行榜" at bounding box center [74, 407] width 136 height 34
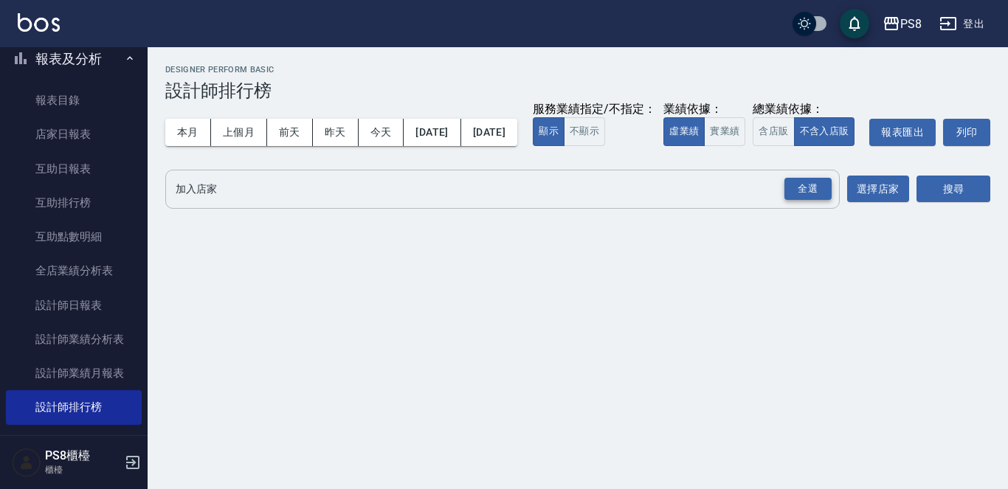
click at [796, 201] on div "全選" at bounding box center [807, 189] width 47 height 23
click at [938, 204] on button "搜尋" at bounding box center [953, 189] width 74 height 27
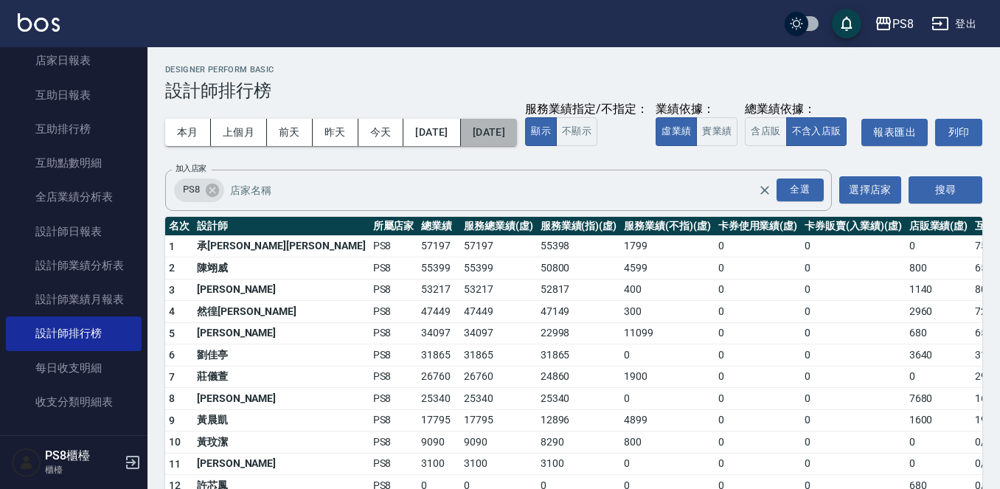
click at [517, 131] on button "[DATE]" at bounding box center [489, 132] width 56 height 27
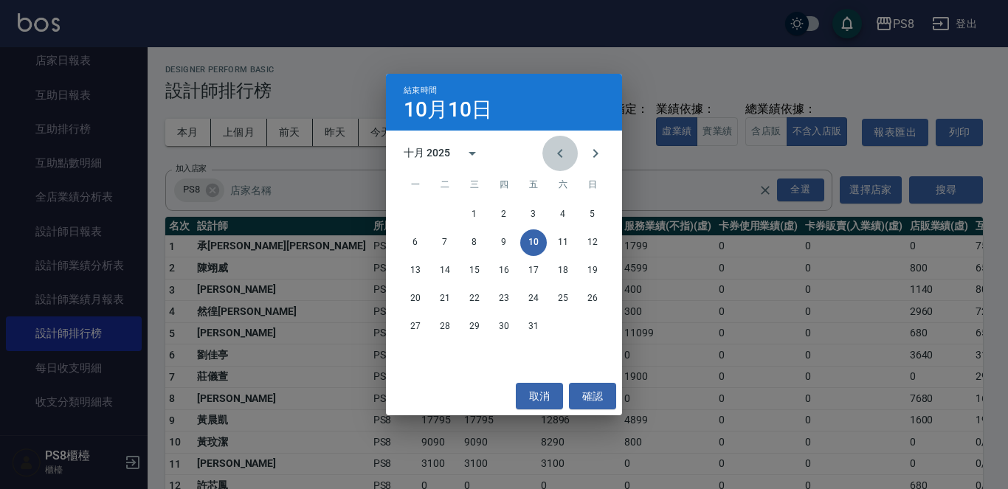
click at [548, 155] on button "Previous month" at bounding box center [559, 153] width 35 height 35
drag, startPoint x: 556, startPoint y: 294, endPoint x: 578, endPoint y: 300, distance: 22.7
click at [558, 295] on button "27" at bounding box center [563, 299] width 27 height 27
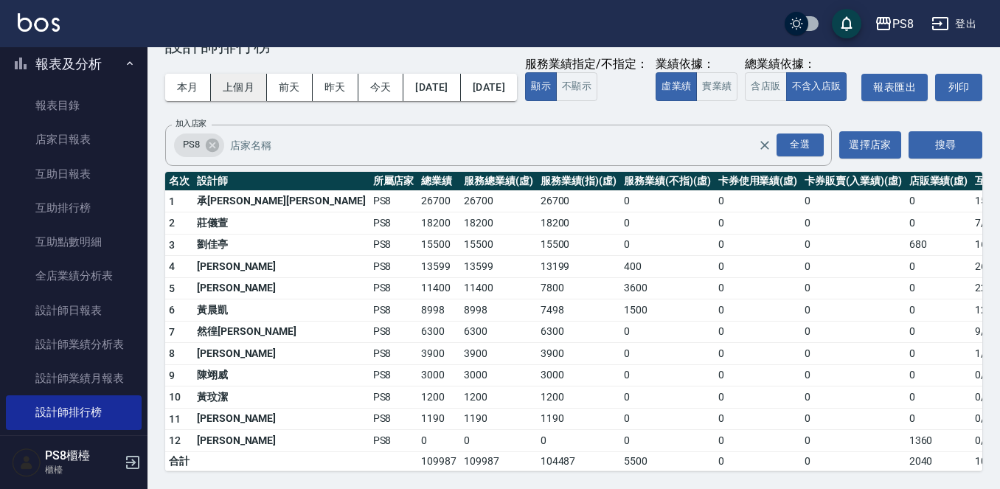
scroll to position [295, 0]
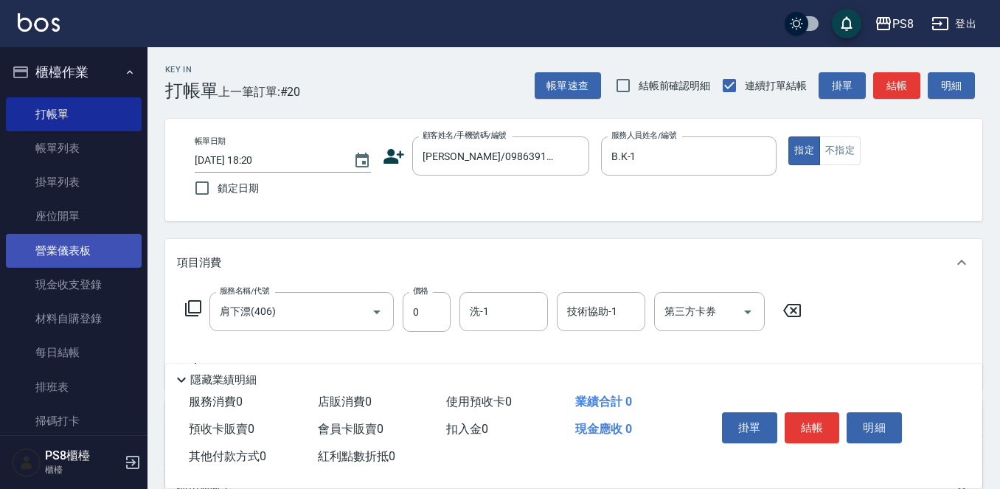
scroll to position [74, 0]
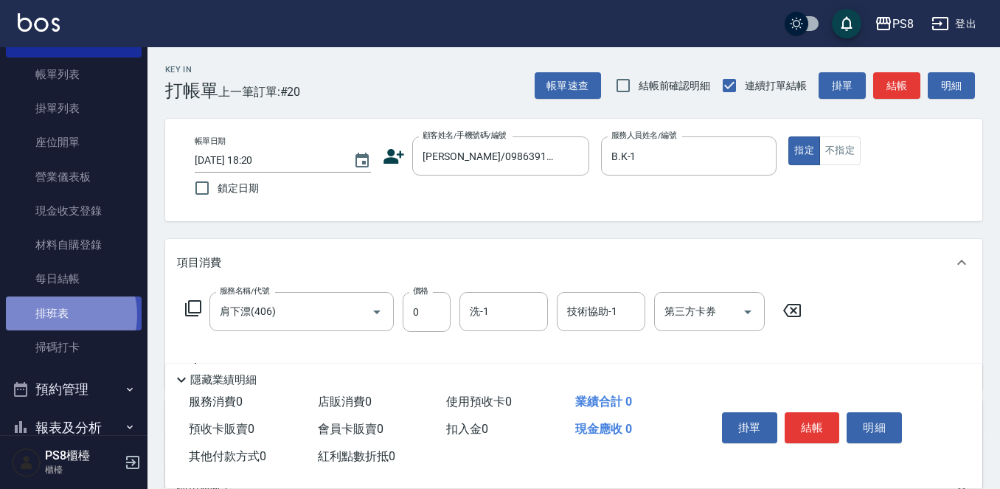
click at [56, 315] on link "排班表" at bounding box center [74, 314] width 136 height 34
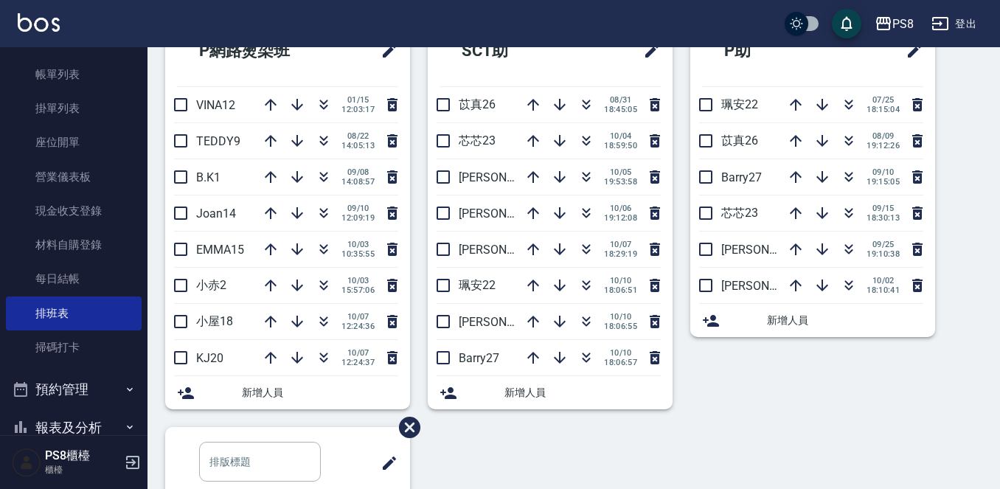
scroll to position [516, 0]
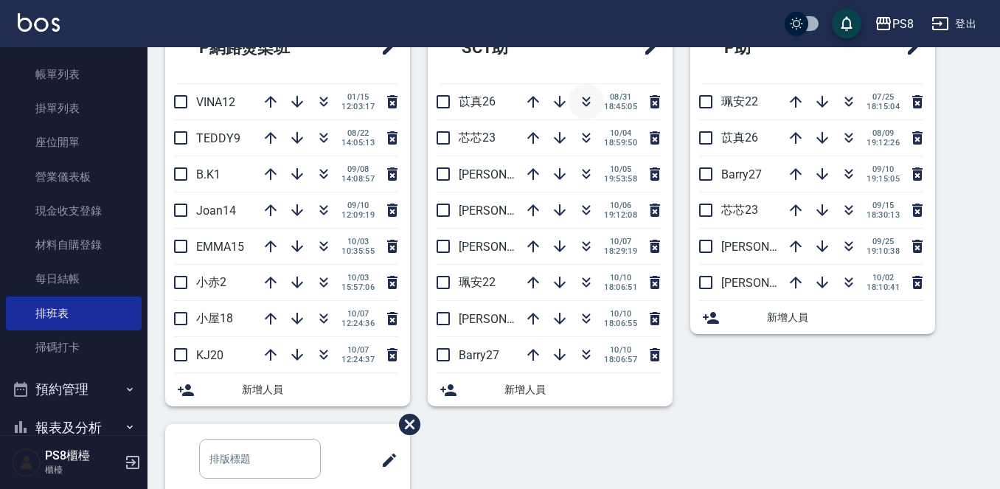
click at [588, 97] on icon "button" at bounding box center [587, 102] width 18 height 18
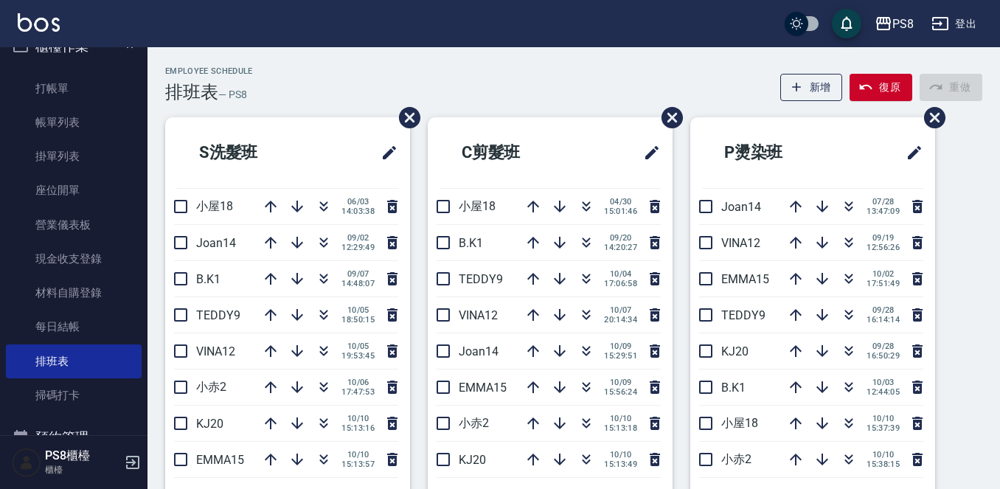
scroll to position [0, 0]
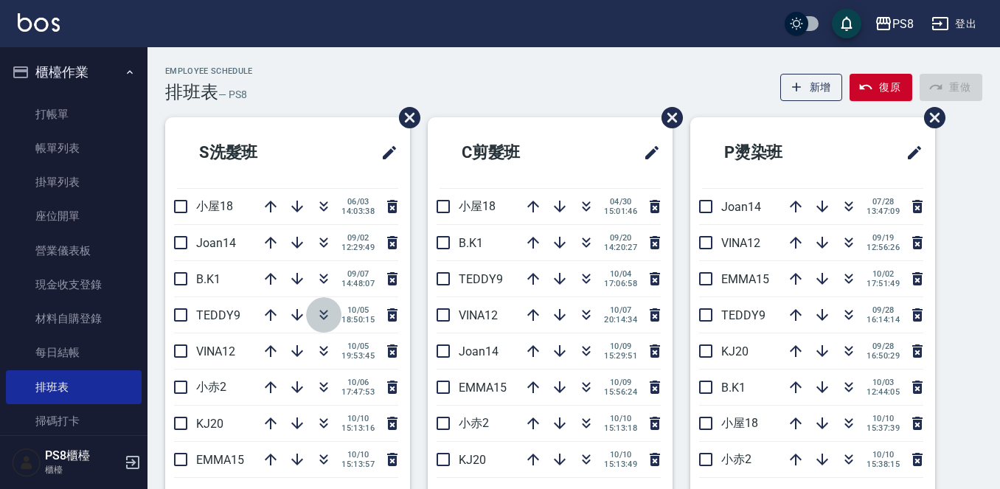
click at [322, 317] on icon "button" at bounding box center [324, 317] width 8 height 5
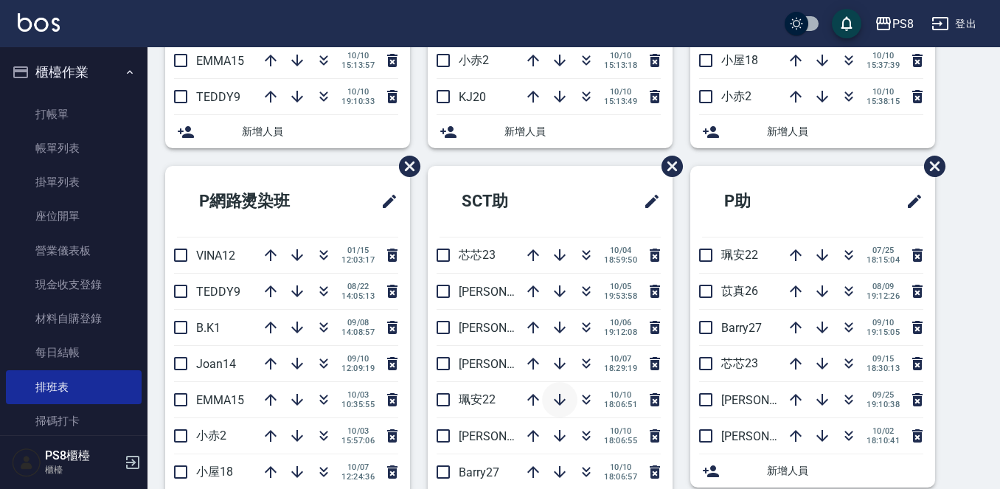
scroll to position [433, 0]
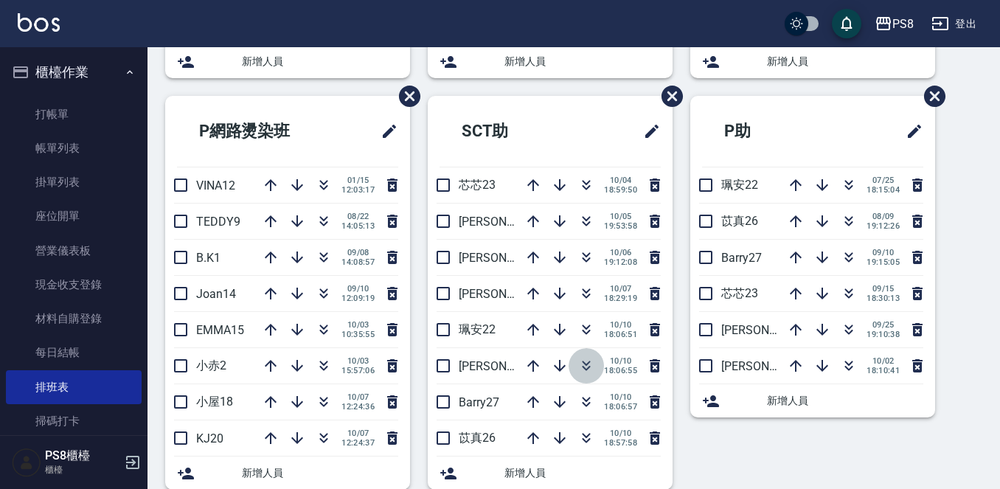
click at [582, 375] on button "button" at bounding box center [586, 365] width 35 height 35
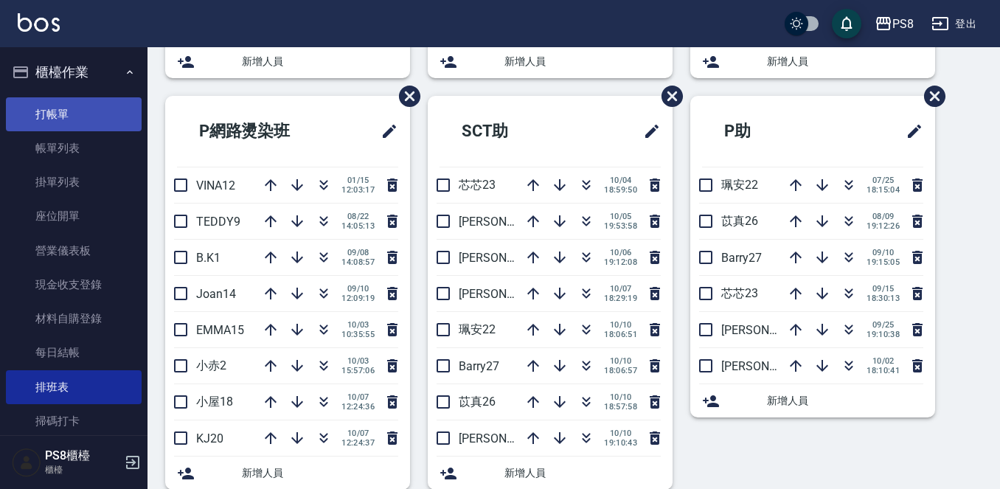
click at [103, 98] on link "打帳單" at bounding box center [74, 114] width 136 height 34
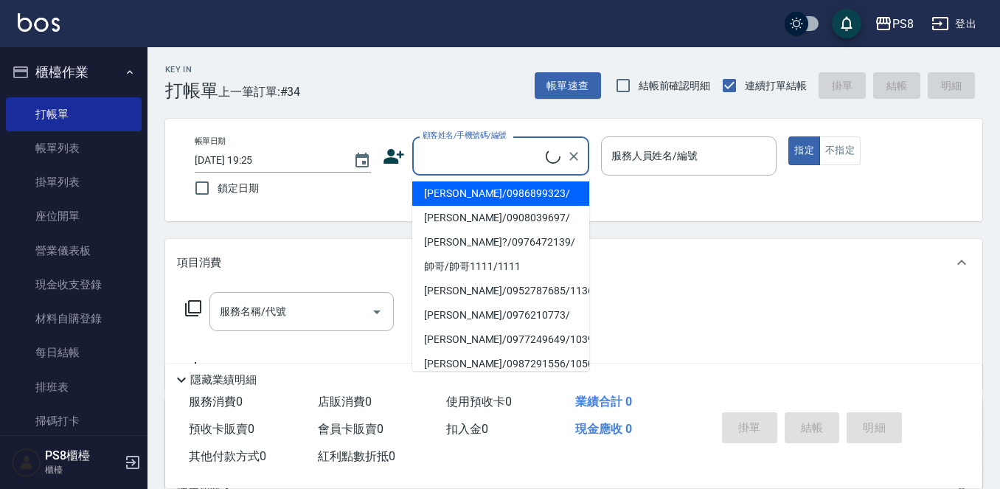
click at [457, 168] on input "顧客姓名/手機號碼/編號" at bounding box center [482, 156] width 127 height 26
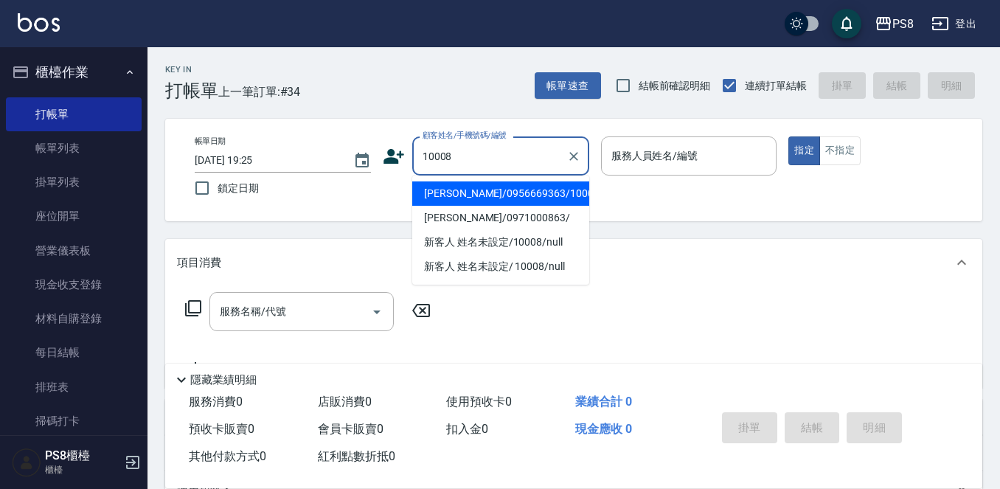
drag, startPoint x: 488, startPoint y: 187, endPoint x: 699, endPoint y: 259, distance: 222.4
click at [491, 189] on li "[PERSON_NAME]/0956669363/10008" at bounding box center [500, 193] width 177 height 24
type input "[PERSON_NAME]/0956669363/10008"
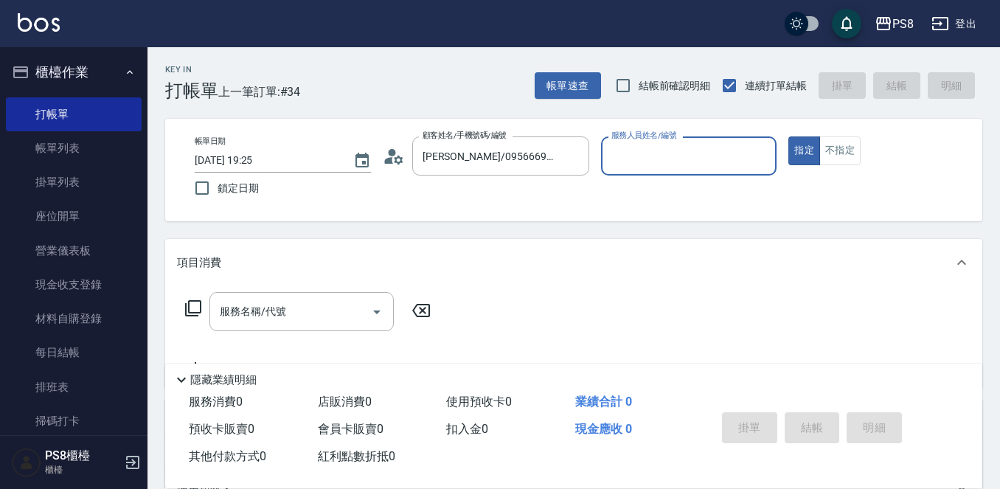
type input "SANNY-10"
click at [811, 148] on button "指定" at bounding box center [805, 150] width 32 height 29
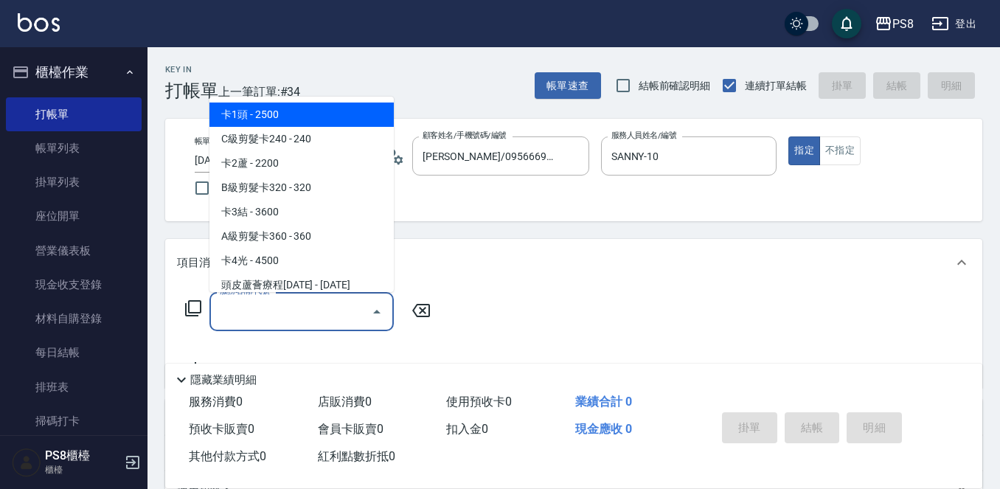
click at [321, 301] on input "服務名稱/代號" at bounding box center [290, 312] width 149 height 26
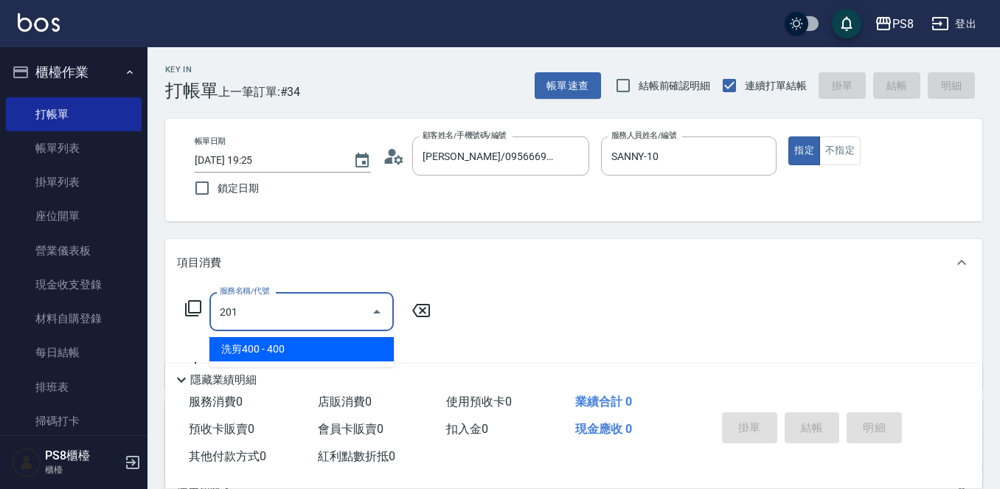
drag, startPoint x: 292, startPoint y: 349, endPoint x: 333, endPoint y: 347, distance: 41.4
click at [294, 349] on span "洗剪400 - 400" at bounding box center [302, 349] width 184 height 24
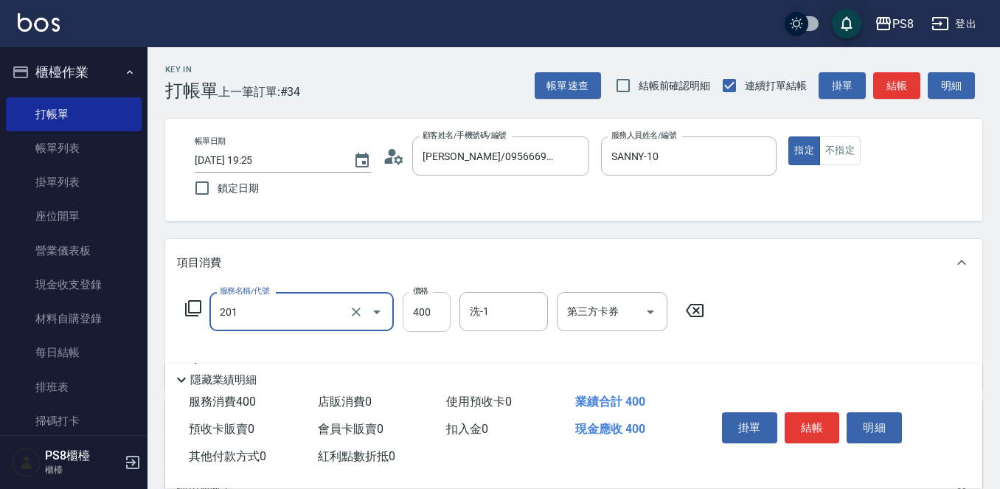
type input "洗剪400(201)"
click at [434, 325] on input "400" at bounding box center [427, 312] width 48 height 40
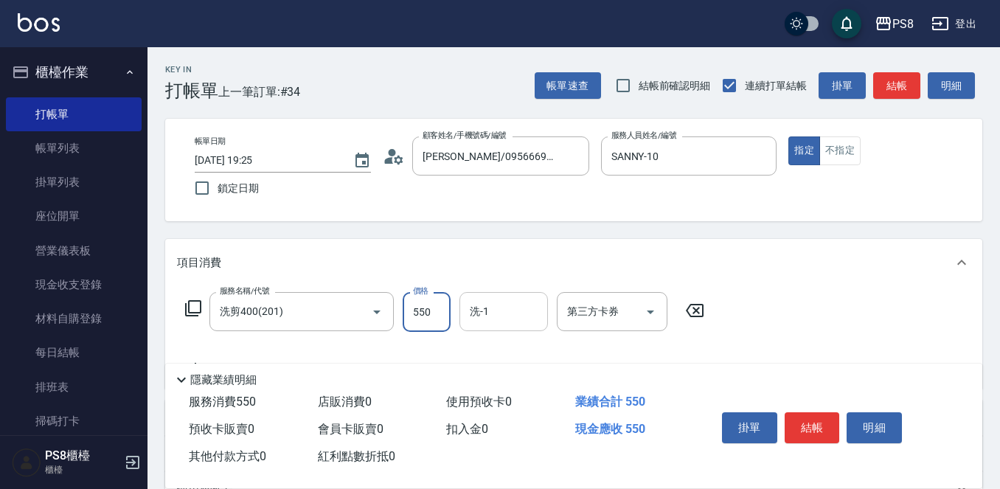
type input "550"
click at [480, 322] on input "洗-1" at bounding box center [503, 312] width 75 height 26
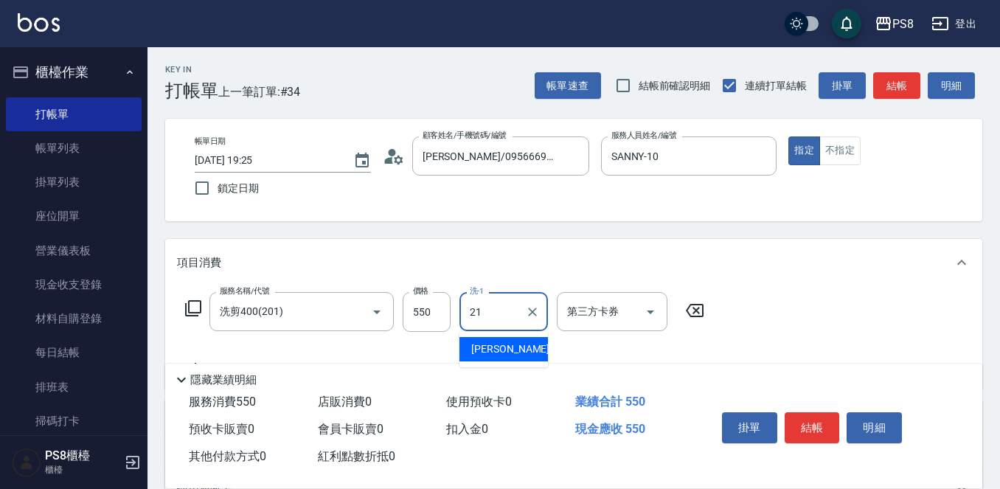
click at [479, 343] on span "[PERSON_NAME] -21" at bounding box center [517, 349] width 93 height 15
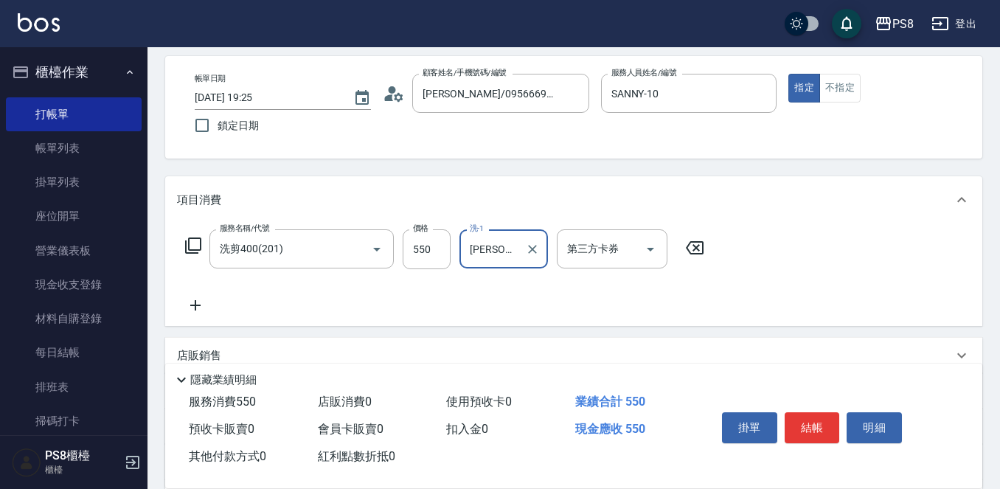
scroll to position [148, 0]
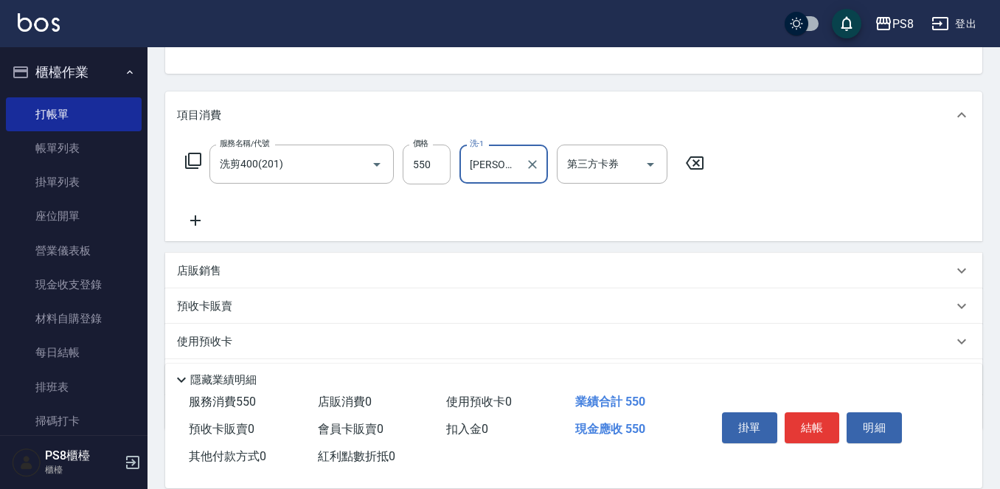
type input "[PERSON_NAME]-21"
click at [196, 220] on icon at bounding box center [195, 220] width 10 height 10
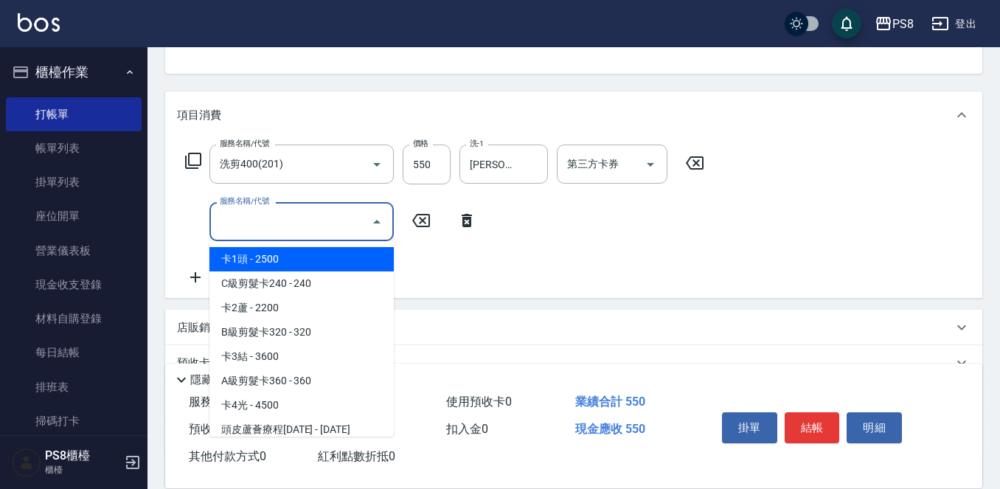
click at [217, 226] on input "服務名稱/代號" at bounding box center [290, 222] width 149 height 26
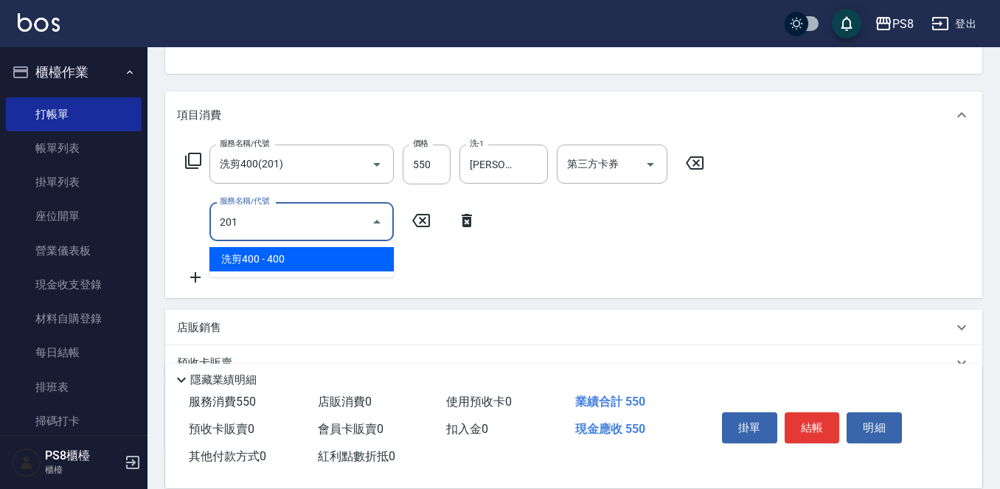
drag, startPoint x: 223, startPoint y: 258, endPoint x: 317, endPoint y: 266, distance: 94.7
click at [224, 258] on span "洗剪400 - 400" at bounding box center [302, 259] width 184 height 24
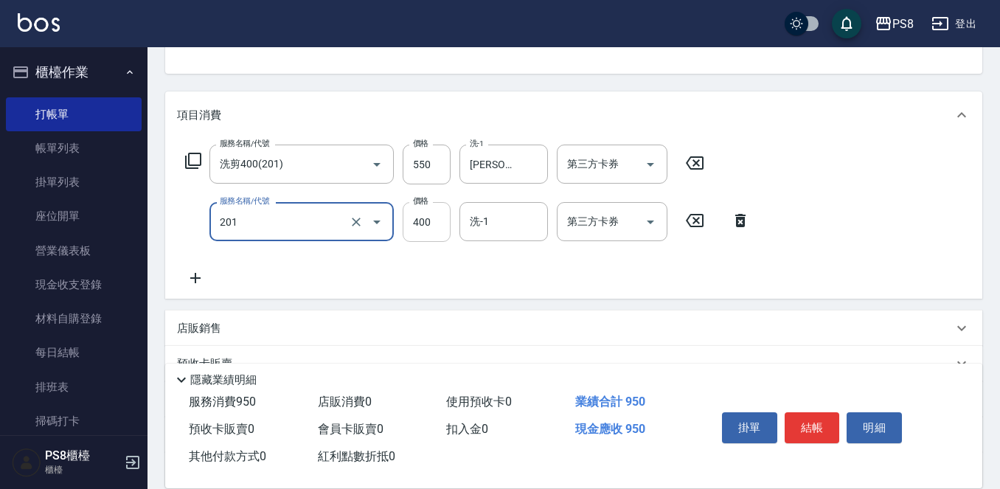
type input "洗剪400(201)"
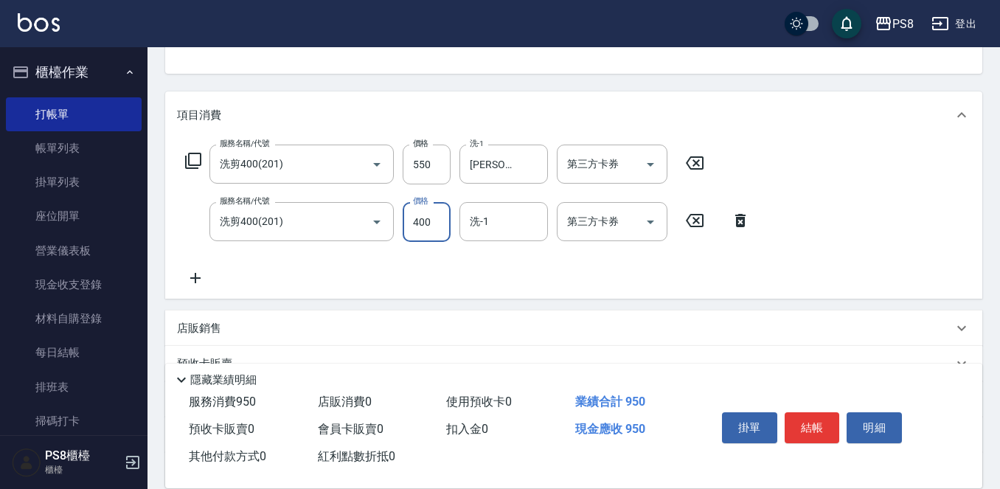
click at [443, 217] on input "400" at bounding box center [427, 222] width 48 height 40
click at [450, 234] on input "550" at bounding box center [427, 222] width 48 height 40
click at [483, 236] on div "洗-1" at bounding box center [504, 221] width 89 height 39
type input "550"
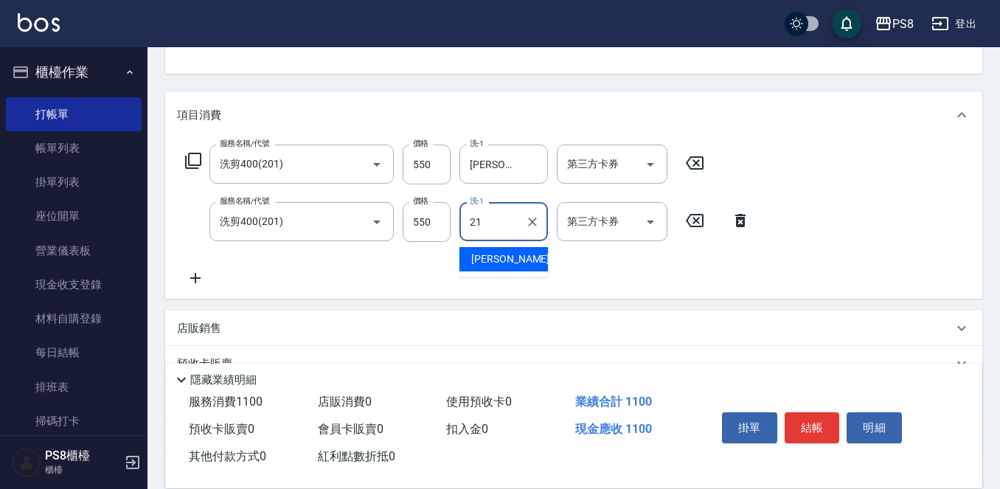
click at [482, 259] on span "[PERSON_NAME] -21" at bounding box center [517, 259] width 93 height 15
type input "[PERSON_NAME]-21"
click at [195, 279] on icon at bounding box center [195, 278] width 10 height 10
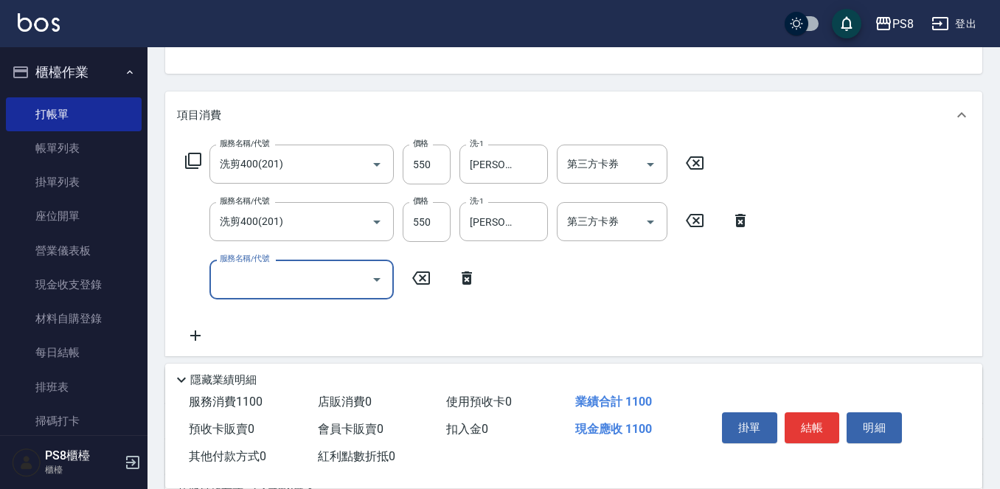
click at [221, 277] on input "服務名稱/代號" at bounding box center [290, 279] width 149 height 26
click at [227, 320] on span "洗剪400 - 400" at bounding box center [302, 317] width 184 height 24
type input "洗剪400(201)"
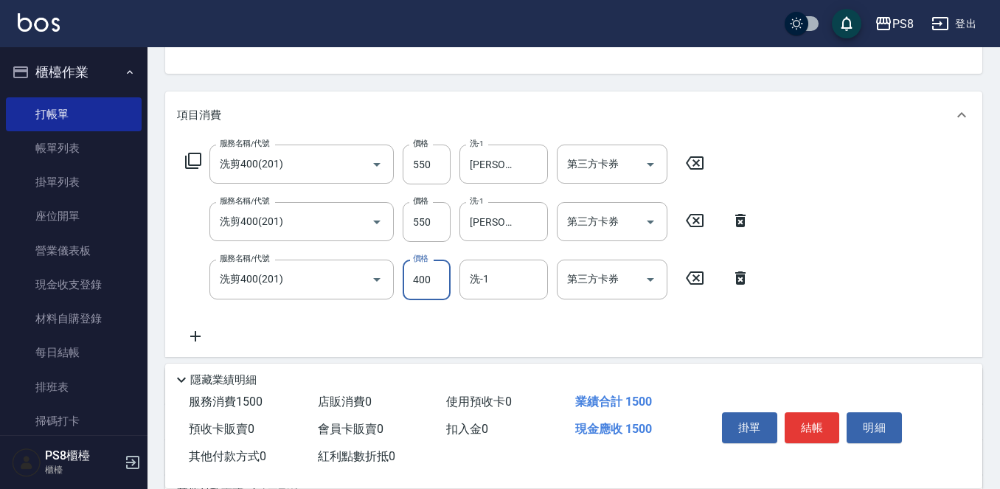
click at [437, 287] on input "400" at bounding box center [427, 280] width 48 height 40
type input "550"
click at [188, 333] on icon at bounding box center [195, 337] width 37 height 18
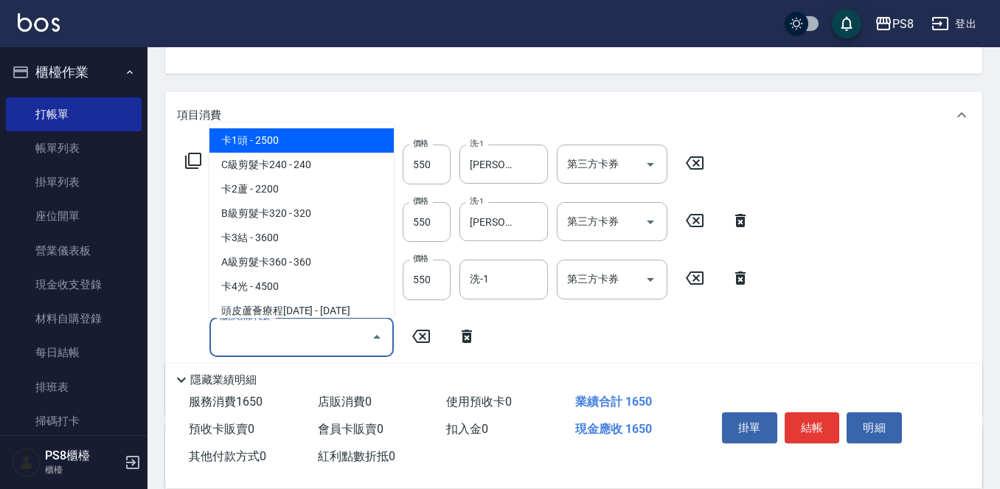
click at [233, 343] on input "服務名稱/代號" at bounding box center [290, 338] width 149 height 26
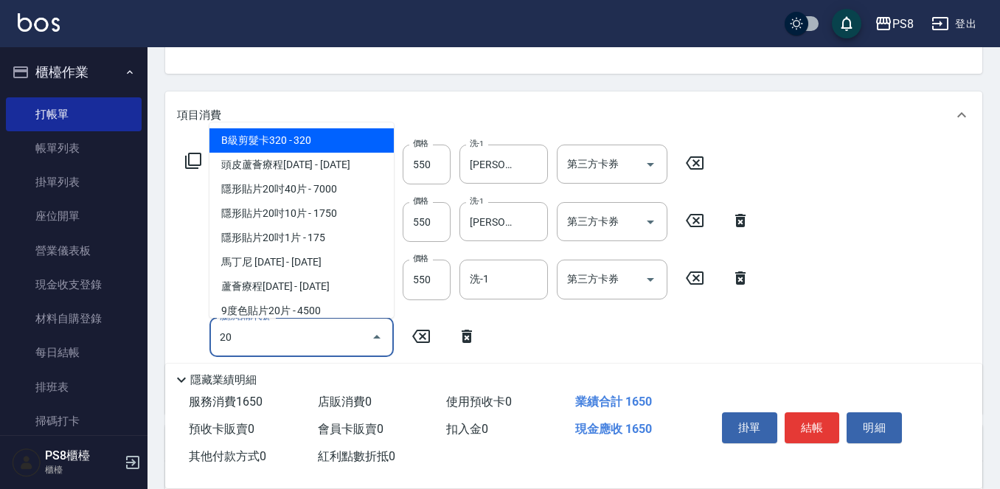
type input "201"
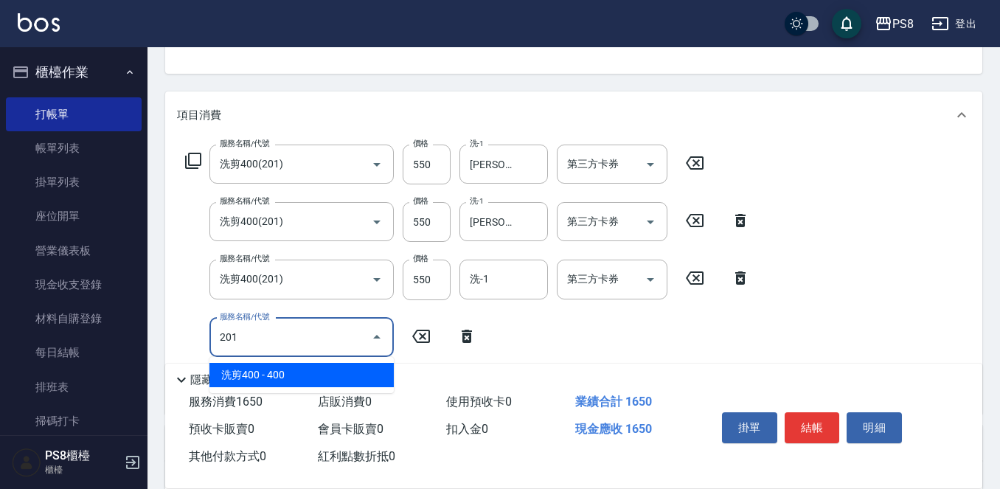
click at [257, 372] on span "洗剪400 - 400" at bounding box center [302, 375] width 184 height 24
click at [311, 341] on input "201" at bounding box center [281, 338] width 130 height 26
click at [290, 370] on span "基本染髮 - 1200" at bounding box center [302, 375] width 184 height 24
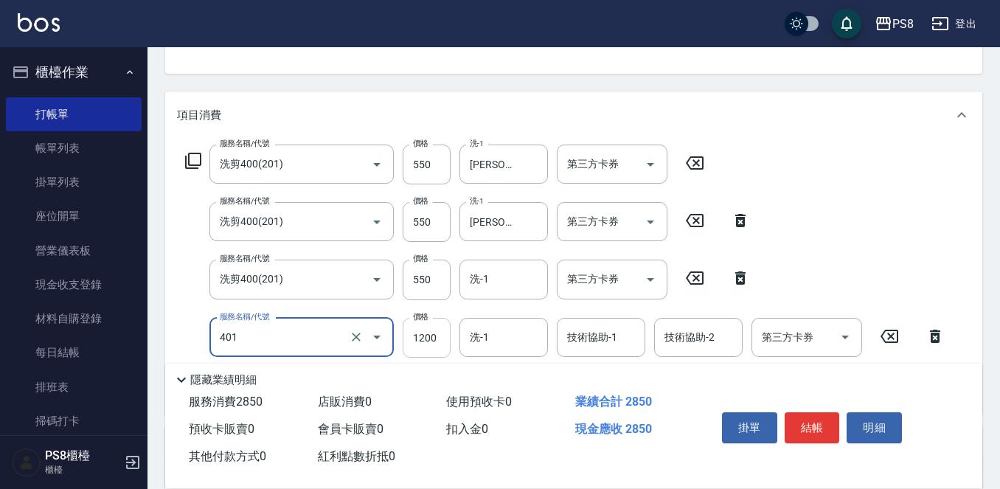
type input "基本染髮(401)"
click at [435, 343] on input "1200" at bounding box center [427, 338] width 48 height 40
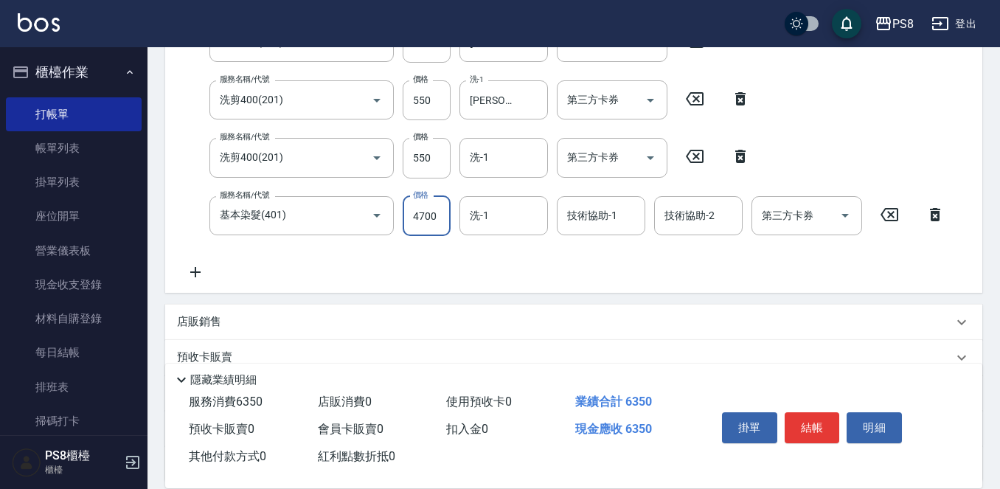
scroll to position [295, 0]
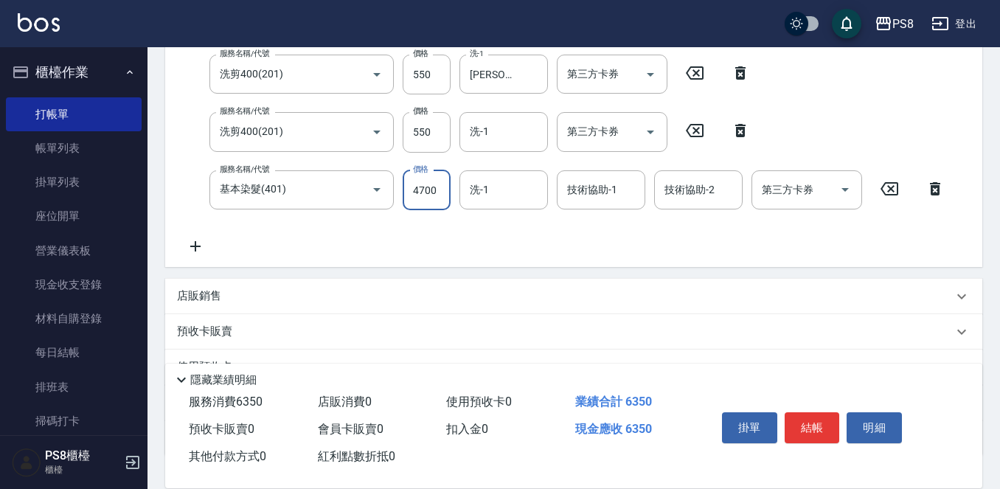
type input "4700"
click at [191, 249] on icon at bounding box center [195, 247] width 37 height 18
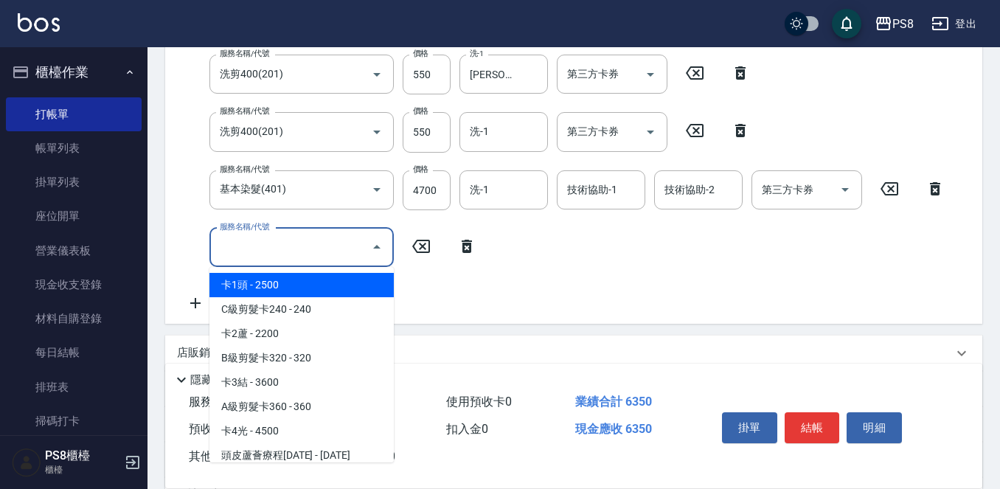
click at [246, 256] on input "服務名稱/代號" at bounding box center [290, 248] width 149 height 26
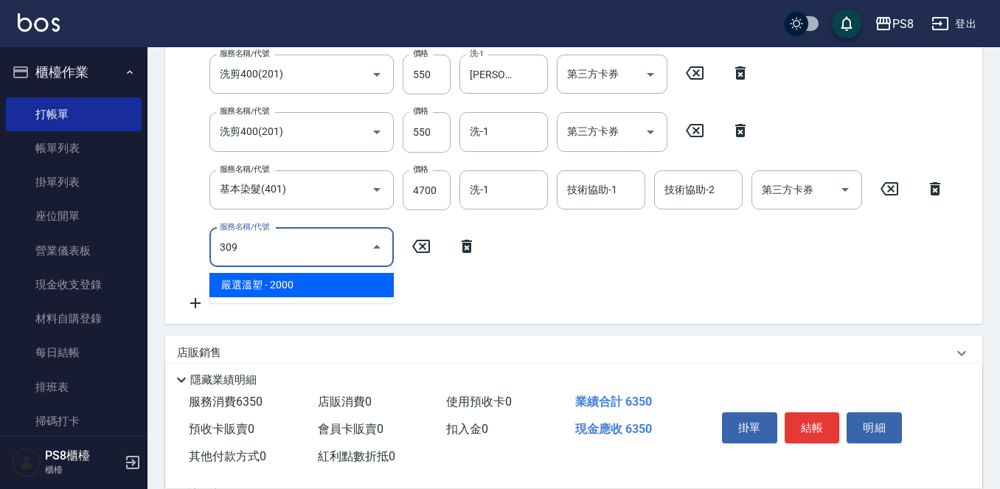
drag, startPoint x: 249, startPoint y: 283, endPoint x: 363, endPoint y: 269, distance: 114.4
click at [251, 283] on span "嚴選溫塑 - 2000" at bounding box center [302, 285] width 184 height 24
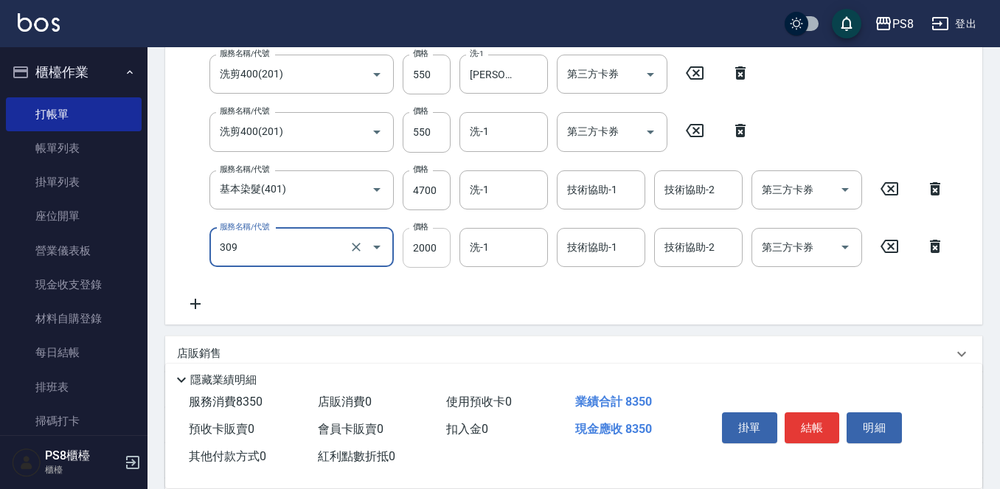
type input "嚴選溫塑(309)"
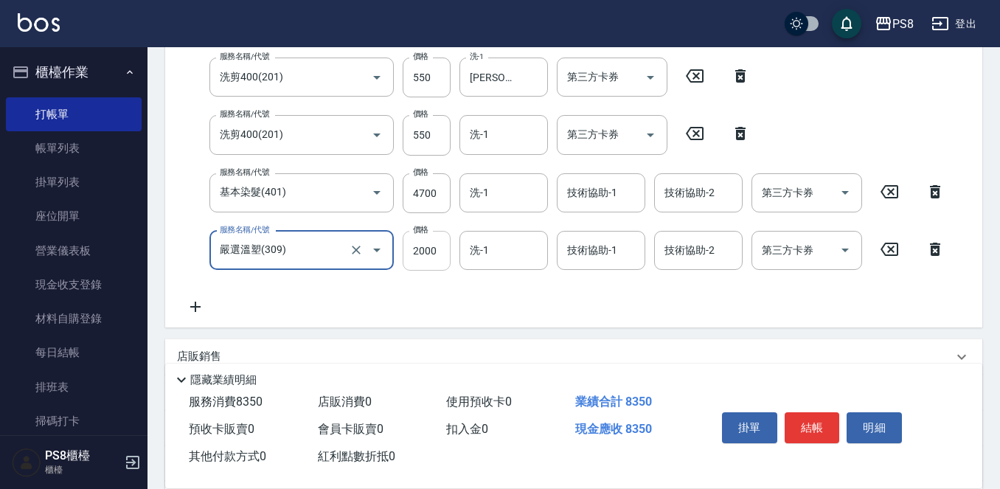
click at [437, 246] on input "2000" at bounding box center [427, 251] width 48 height 40
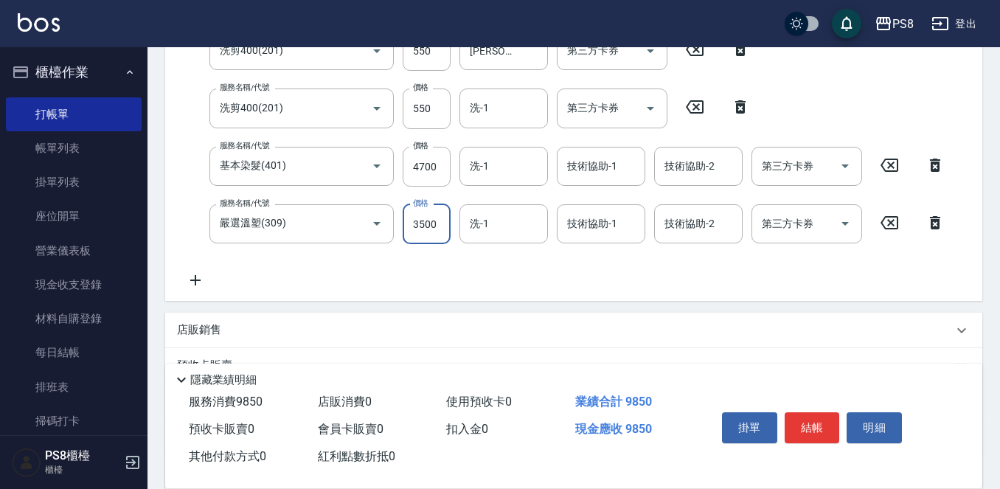
scroll to position [366, 0]
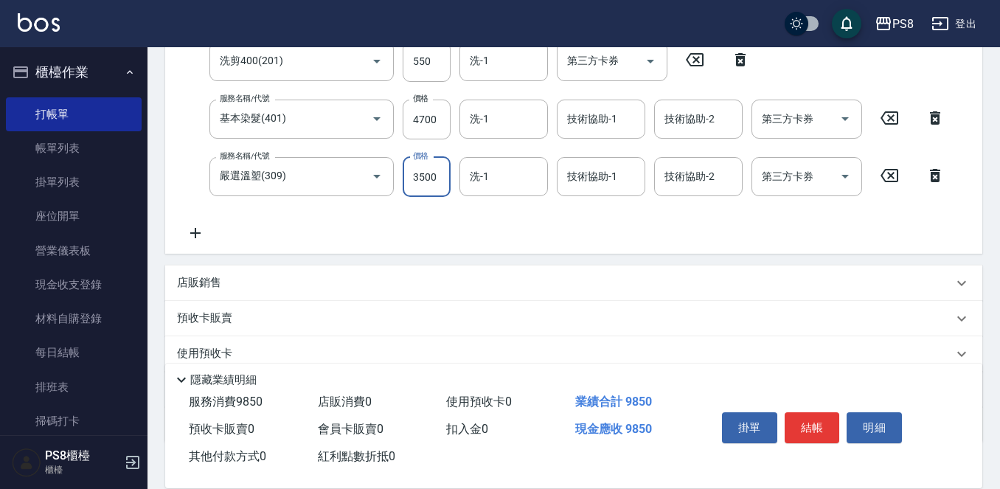
type input "3500"
click at [249, 271] on div "店販銷售" at bounding box center [573, 283] width 817 height 35
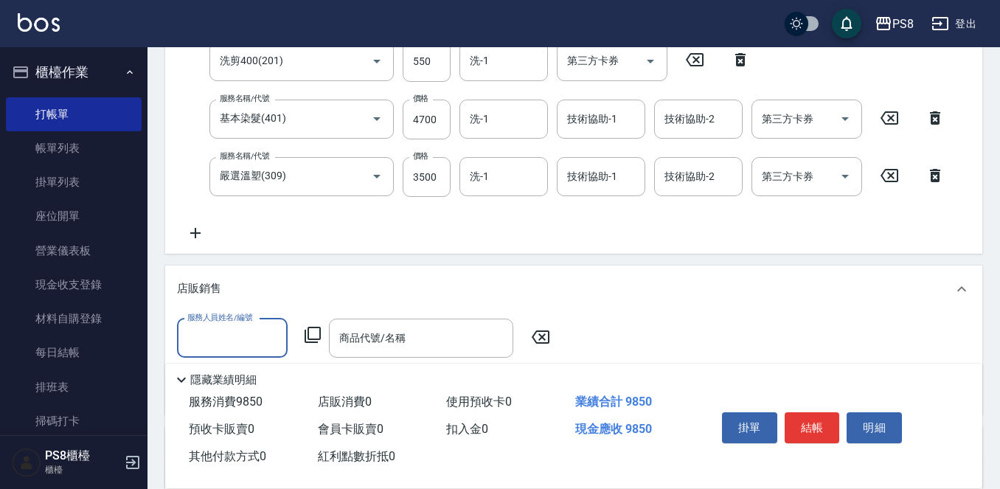
scroll to position [0, 0]
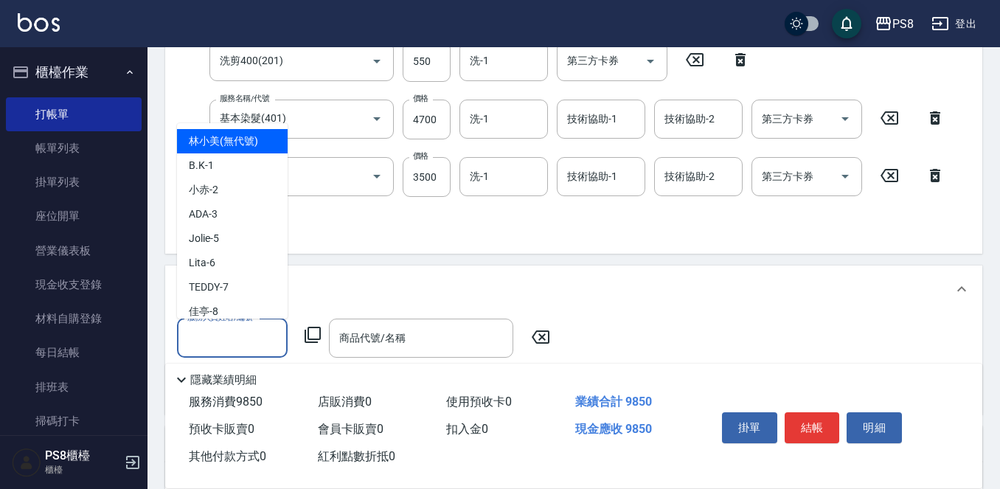
click at [198, 345] on input "服務人員姓名/編號" at bounding box center [232, 338] width 97 height 26
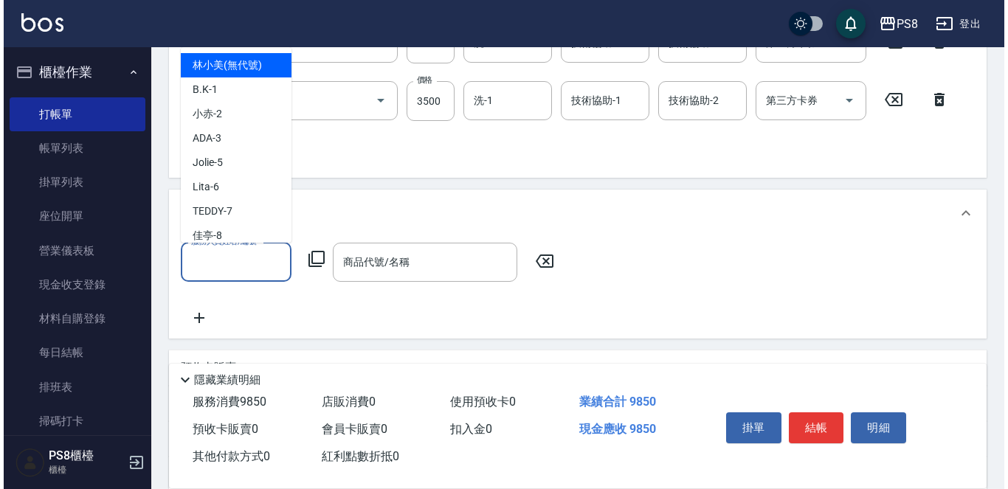
scroll to position [513, 0]
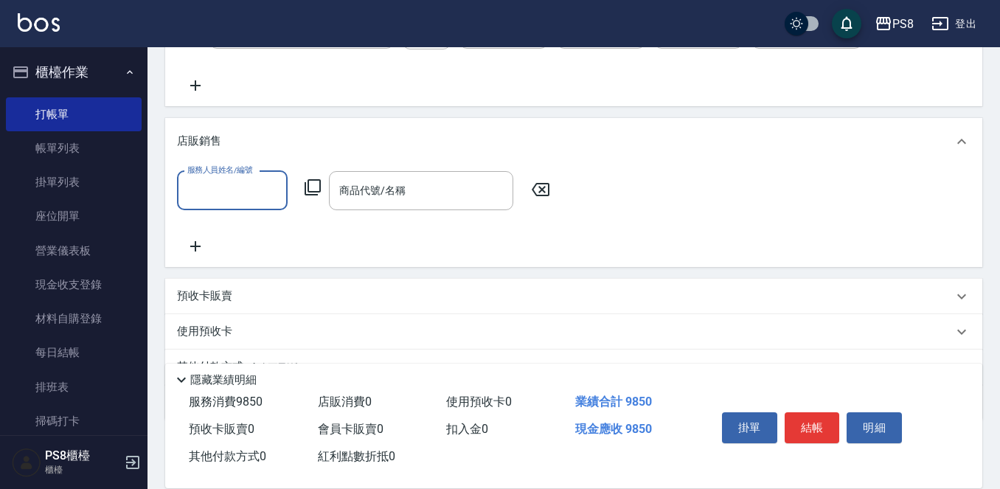
click at [225, 188] on input "服務人員姓名/編號" at bounding box center [232, 191] width 97 height 26
click at [237, 226] on div "SANNY -10" at bounding box center [232, 228] width 111 height 24
type input "SANNY-10"
click at [318, 187] on icon at bounding box center [313, 188] width 18 height 18
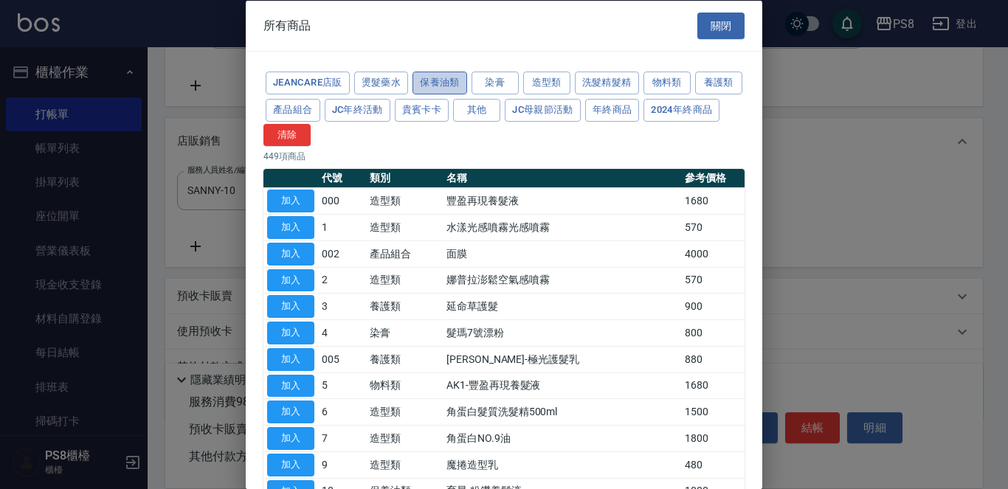
click at [453, 86] on button "保養油類" at bounding box center [439, 83] width 55 height 23
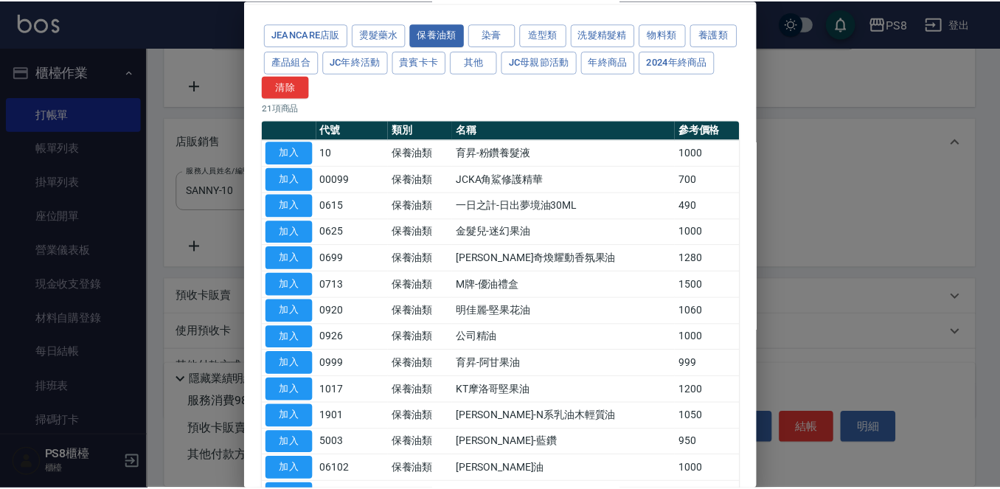
scroll to position [74, 0]
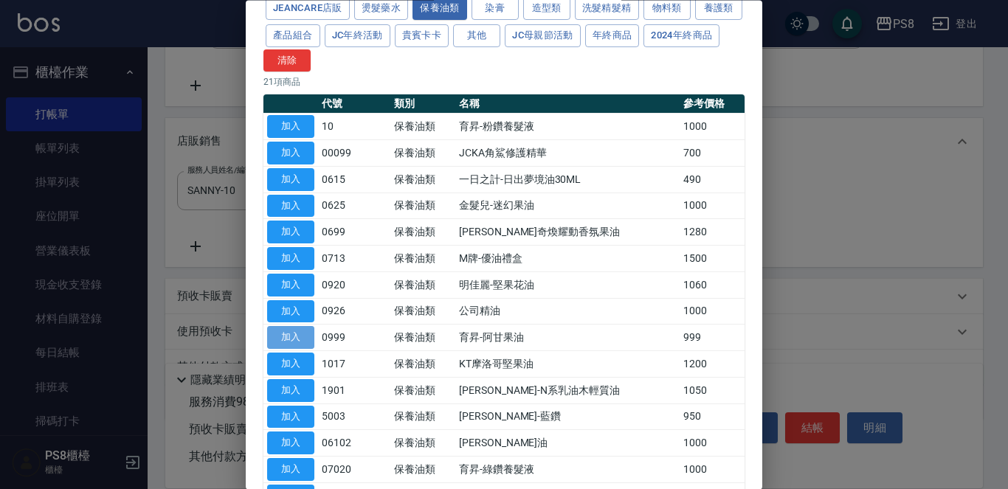
click at [297, 336] on button "加入" at bounding box center [290, 338] width 47 height 23
type input "育昇-阿甘果油"
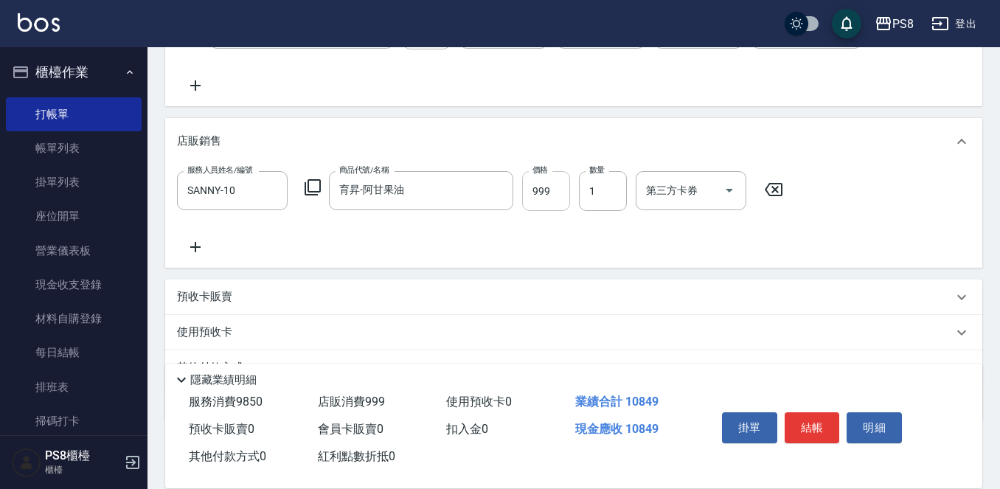
click at [555, 190] on input "999" at bounding box center [546, 191] width 48 height 40
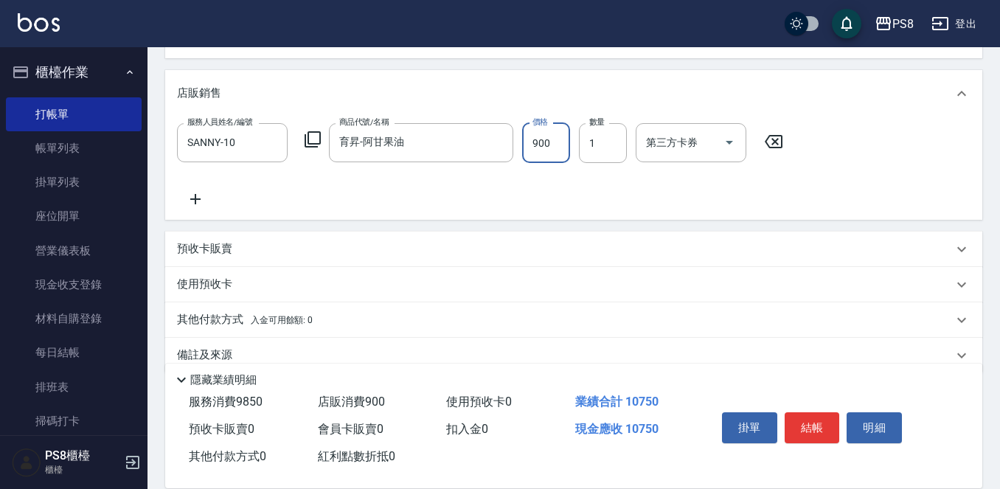
scroll to position [587, 0]
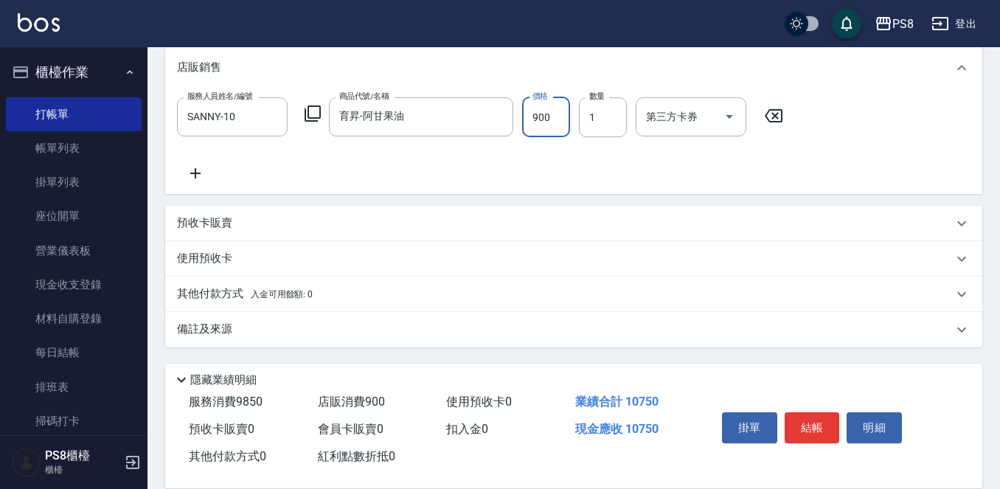
type input "900"
click at [213, 289] on p "其他付款方式 入金可用餘額: 0" at bounding box center [245, 294] width 136 height 16
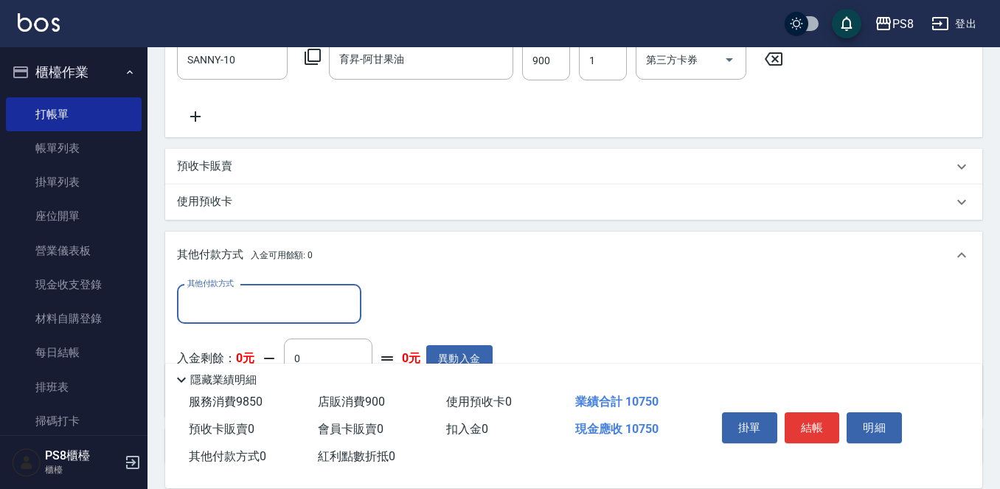
scroll to position [735, 0]
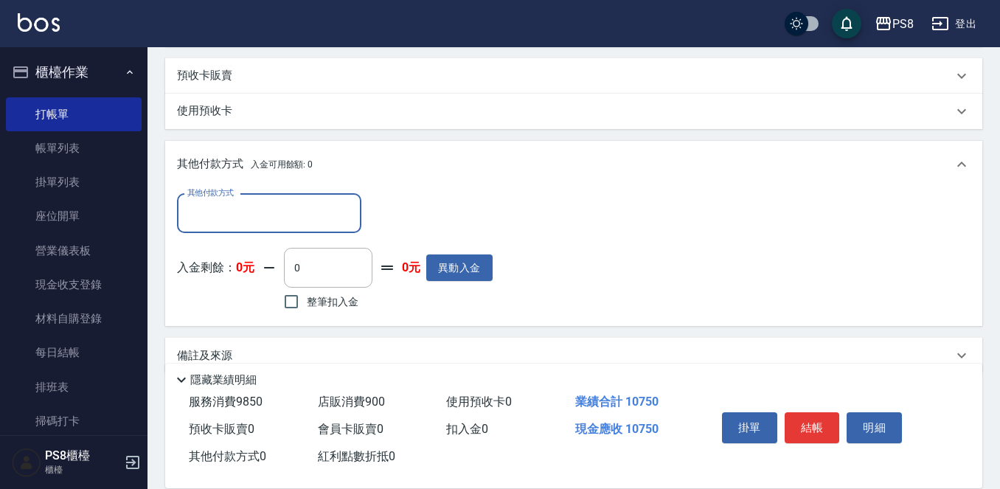
click at [232, 229] on div "其他付款方式" at bounding box center [269, 213] width 184 height 39
type input "5"
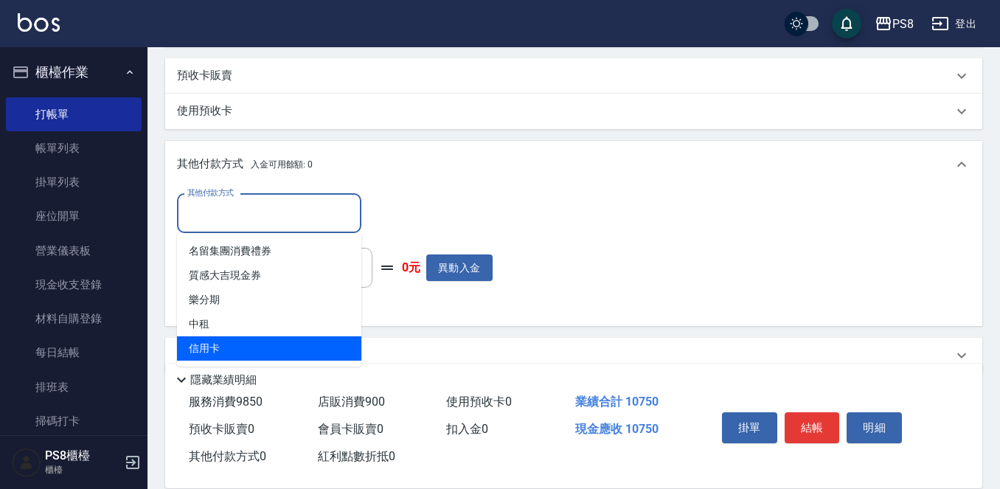
click at [235, 344] on span "信用卡" at bounding box center [269, 348] width 184 height 24
type input "信用卡"
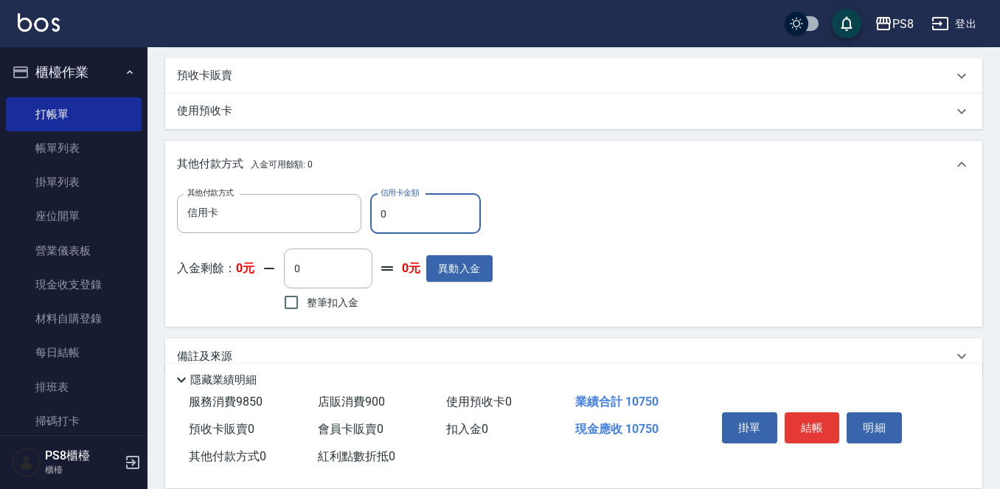
click at [437, 214] on input "0" at bounding box center [425, 214] width 111 height 40
type input "5600"
click at [824, 420] on button "結帳" at bounding box center [812, 427] width 55 height 31
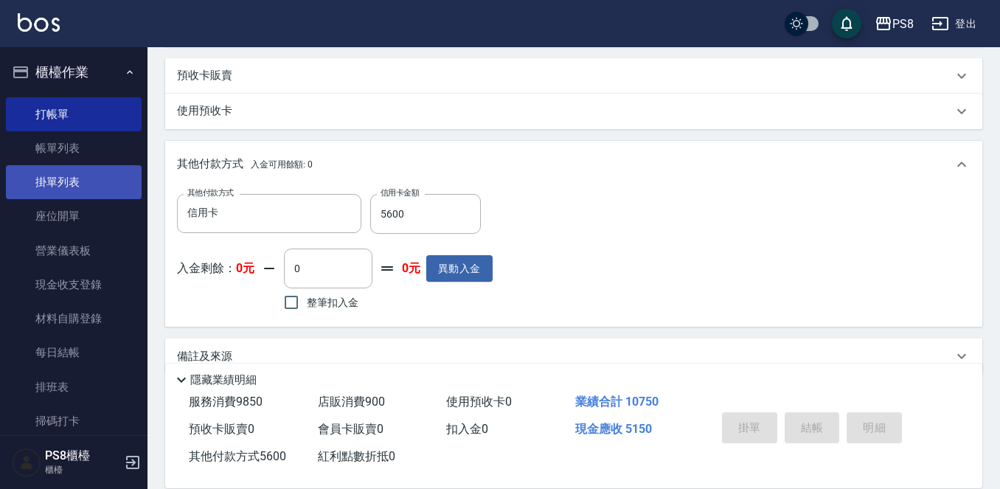
type input "[DATE] 19:30"
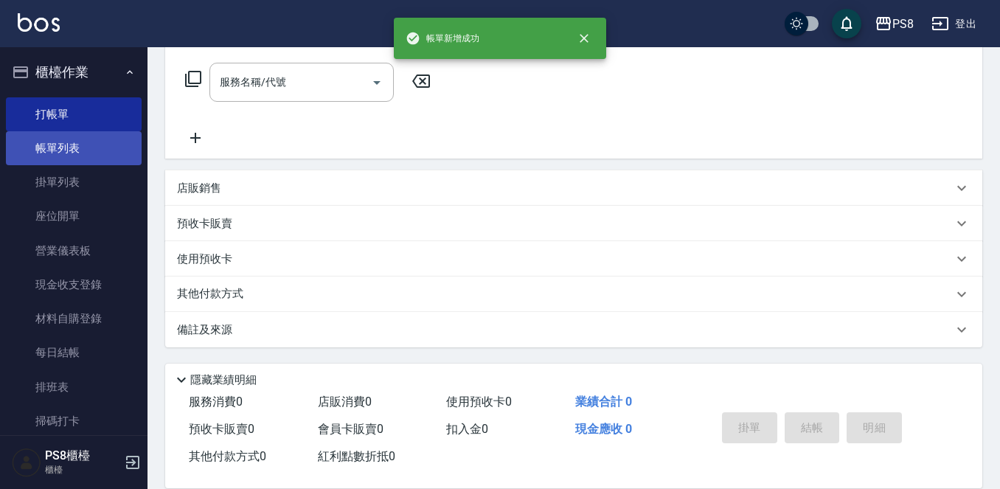
scroll to position [0, 0]
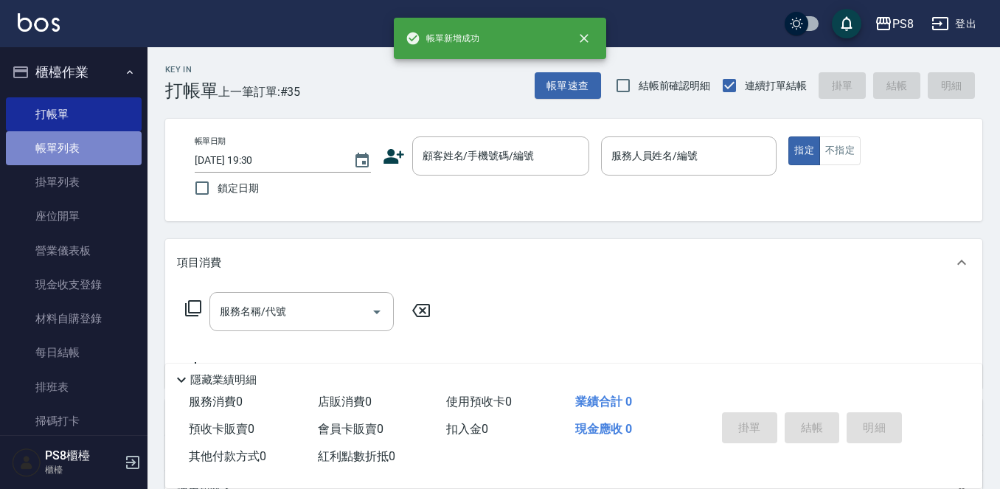
click at [99, 144] on link "帳單列表" at bounding box center [74, 148] width 136 height 34
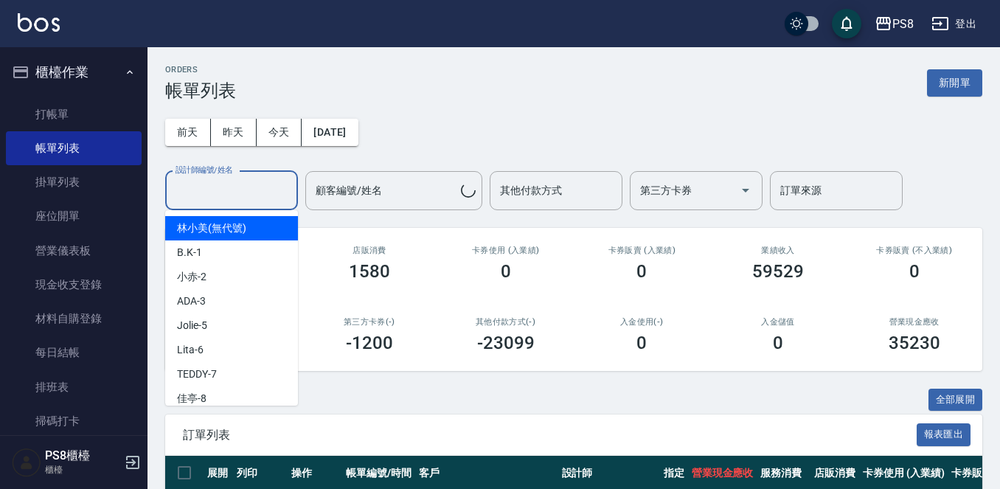
click at [222, 185] on input "設計師編號/姓名" at bounding box center [232, 191] width 120 height 26
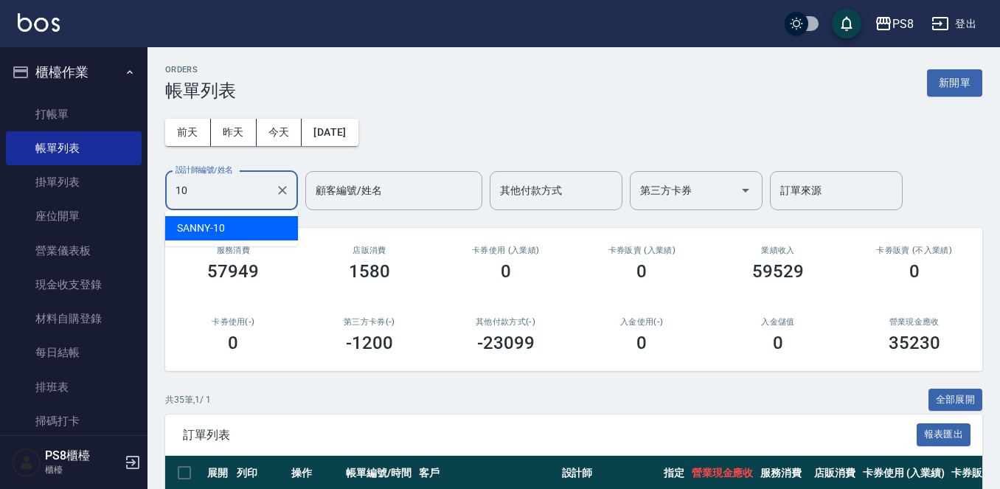
click at [229, 226] on div "SANNY -10" at bounding box center [231, 228] width 133 height 24
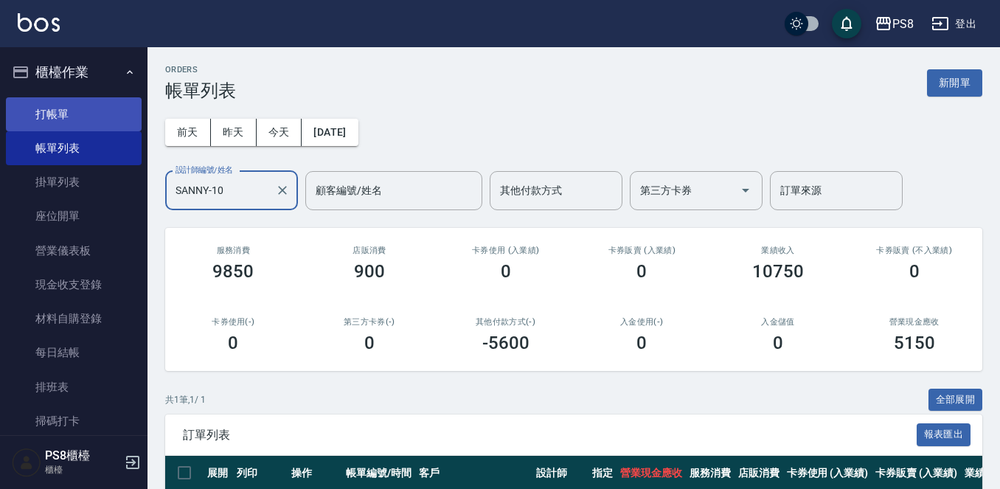
type input "SANNY-10"
click at [96, 110] on link "打帳單" at bounding box center [74, 114] width 136 height 34
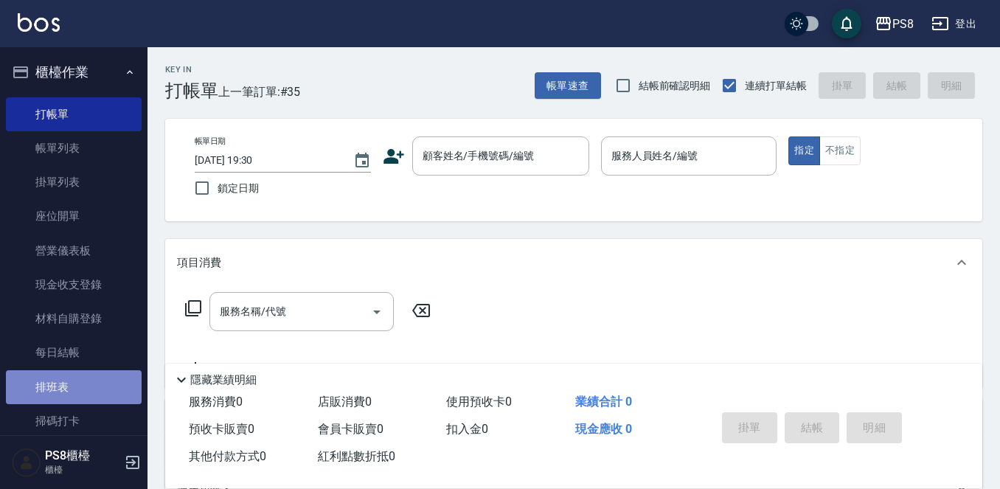
click at [75, 376] on link "排班表" at bounding box center [74, 387] width 136 height 34
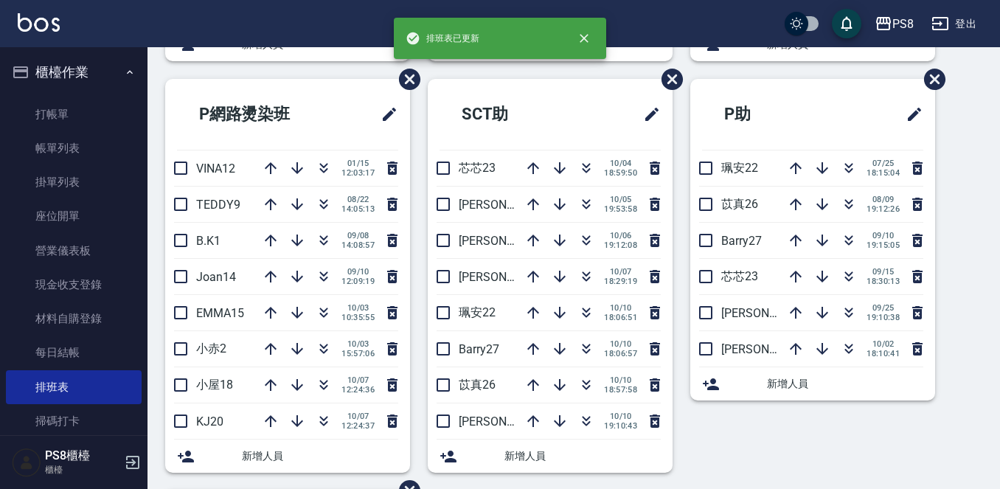
scroll to position [516, 0]
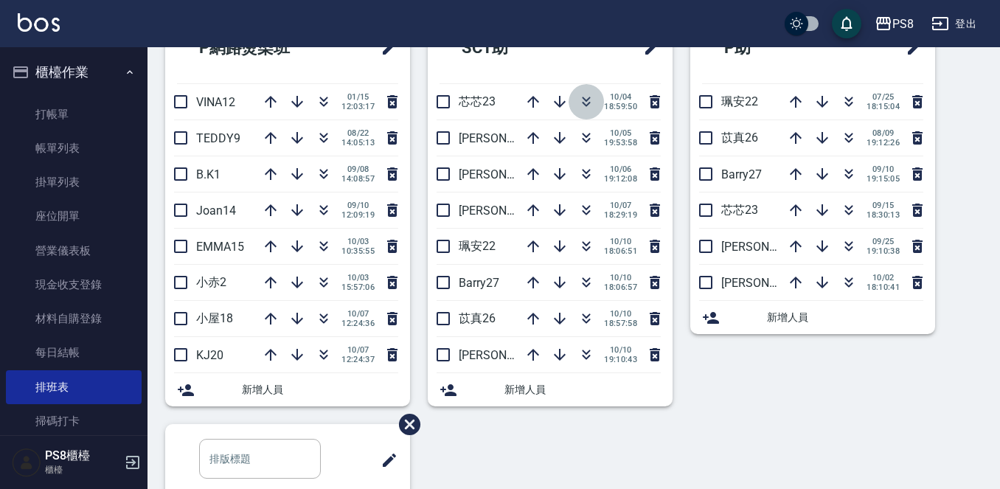
click at [585, 108] on icon "button" at bounding box center [587, 102] width 18 height 18
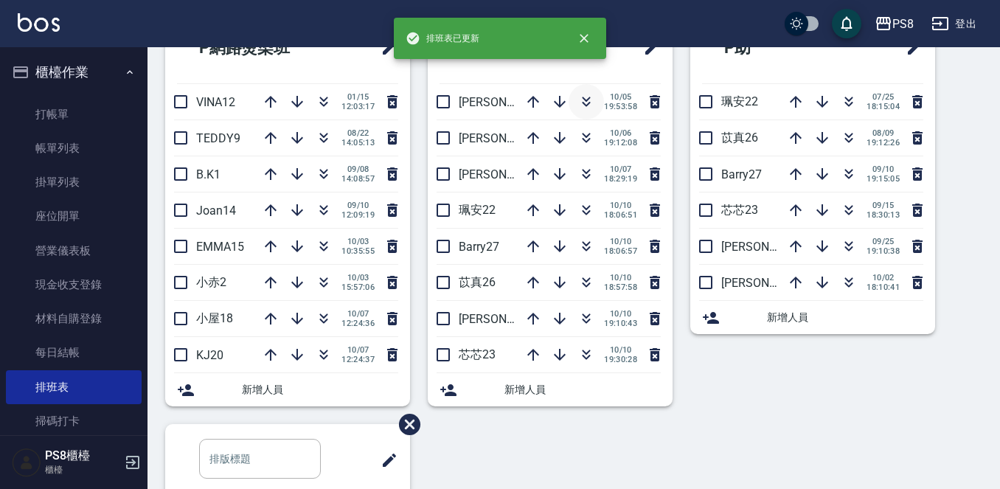
click at [584, 108] on icon "button" at bounding box center [587, 102] width 18 height 18
